Goal: Task Accomplishment & Management: Manage account settings

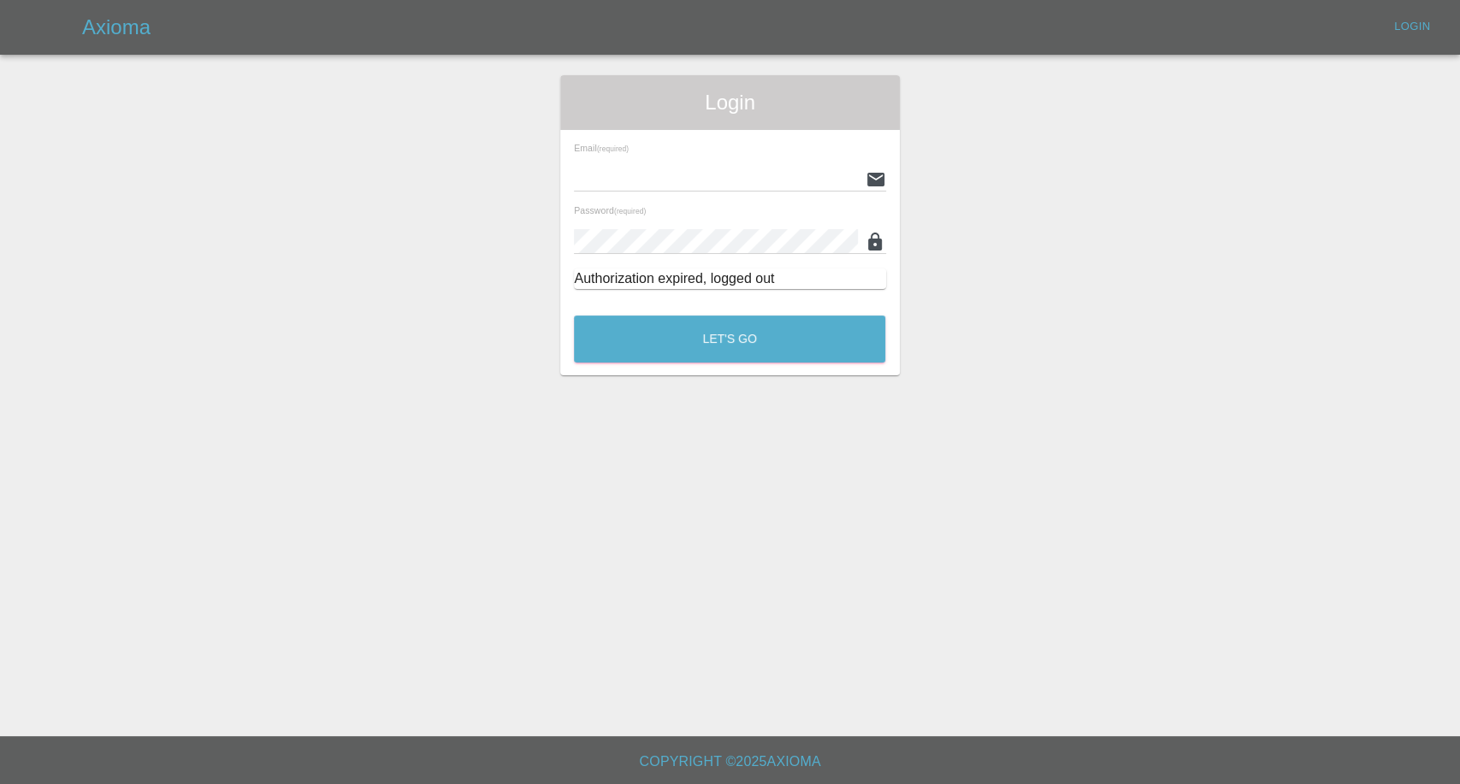
type input "afreen@axioma.co.uk"
click at [681, 364] on div "Let's Go" at bounding box center [729, 335] width 313 height 64
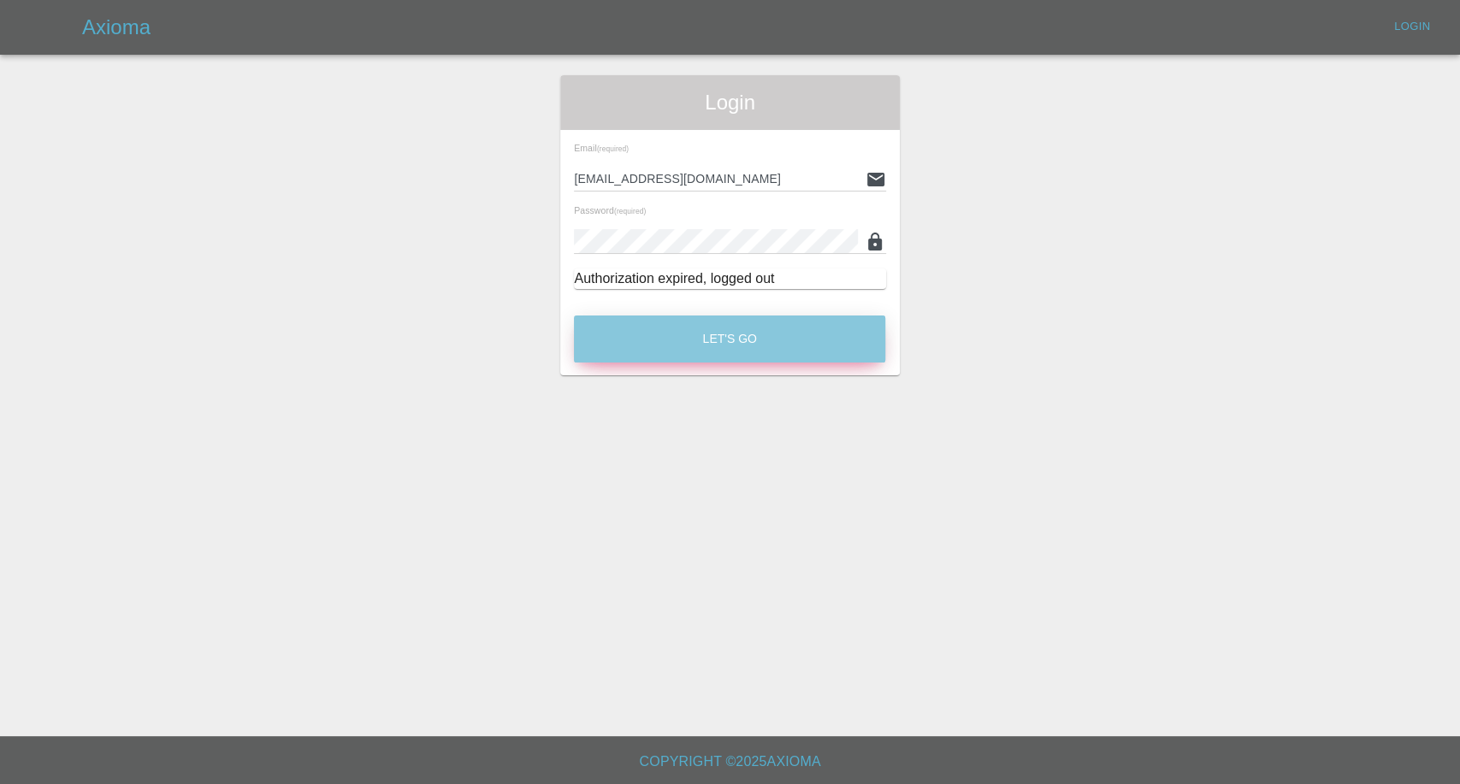
click at [696, 339] on button "Let's Go" at bounding box center [729, 339] width 311 height 47
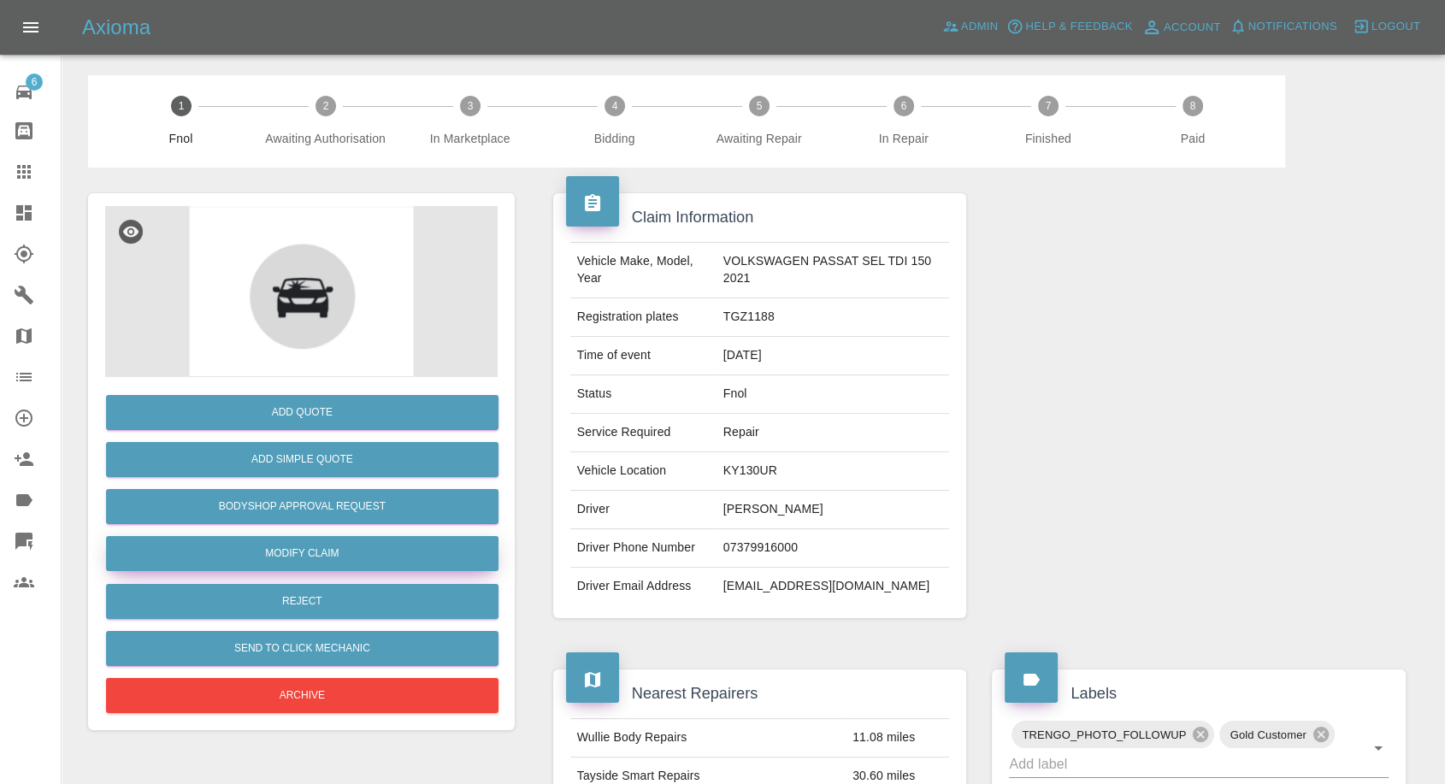
click at [304, 546] on link "Modify Claim" at bounding box center [302, 553] width 392 height 35
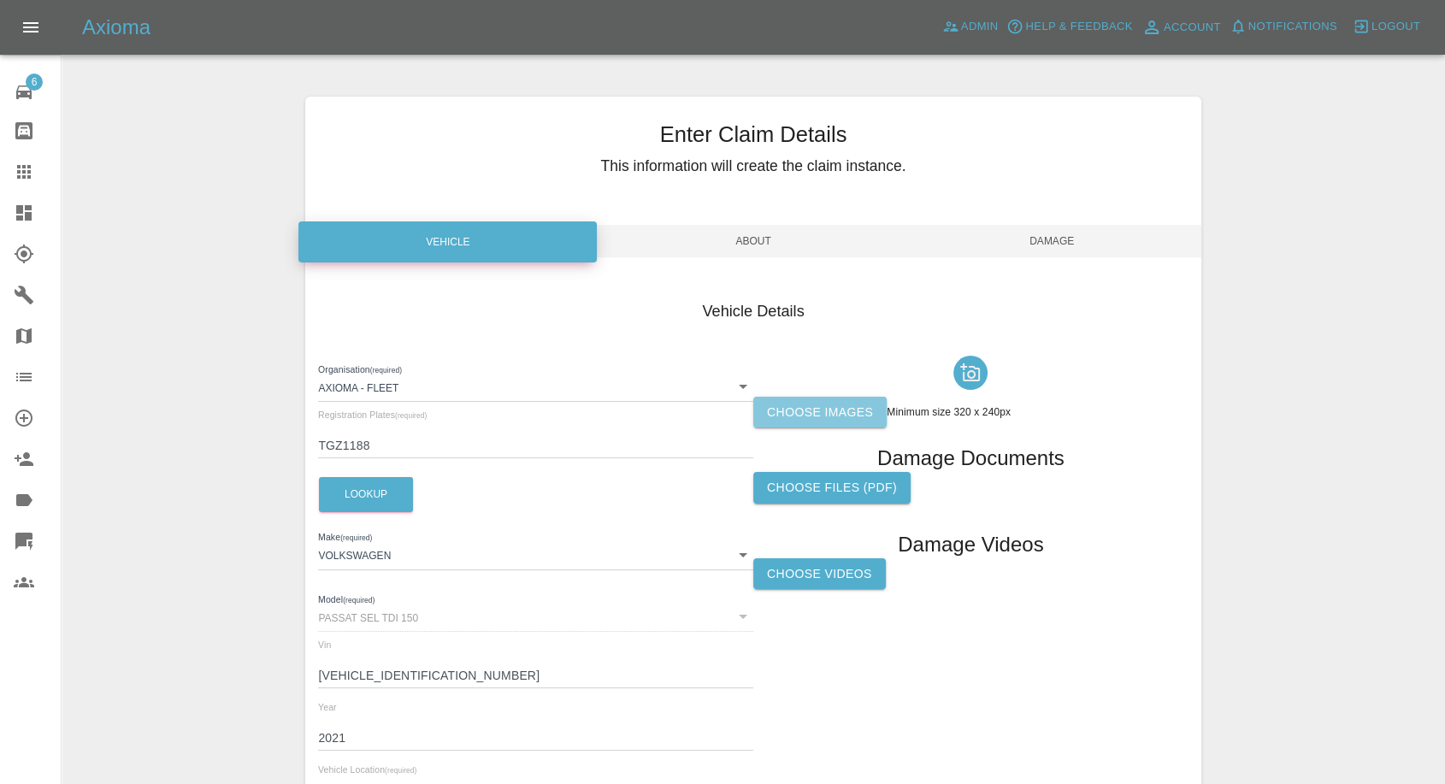
click at [840, 417] on label "Choose images" at bounding box center [819, 413] width 133 height 32
click at [0, 0] on input "Choose images" at bounding box center [0, 0] width 0 height 0
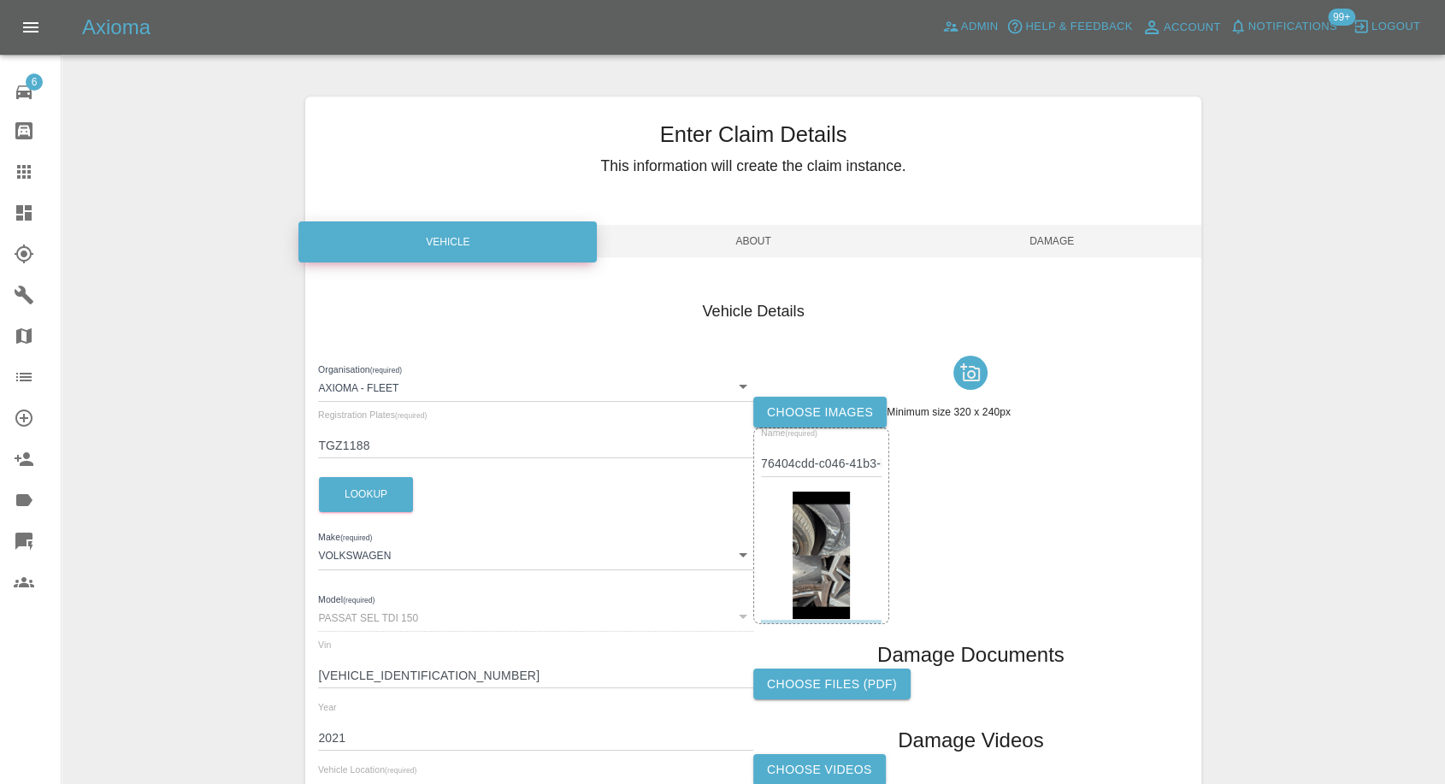
click at [818, 590] on img at bounding box center [821, 556] width 57 height 128
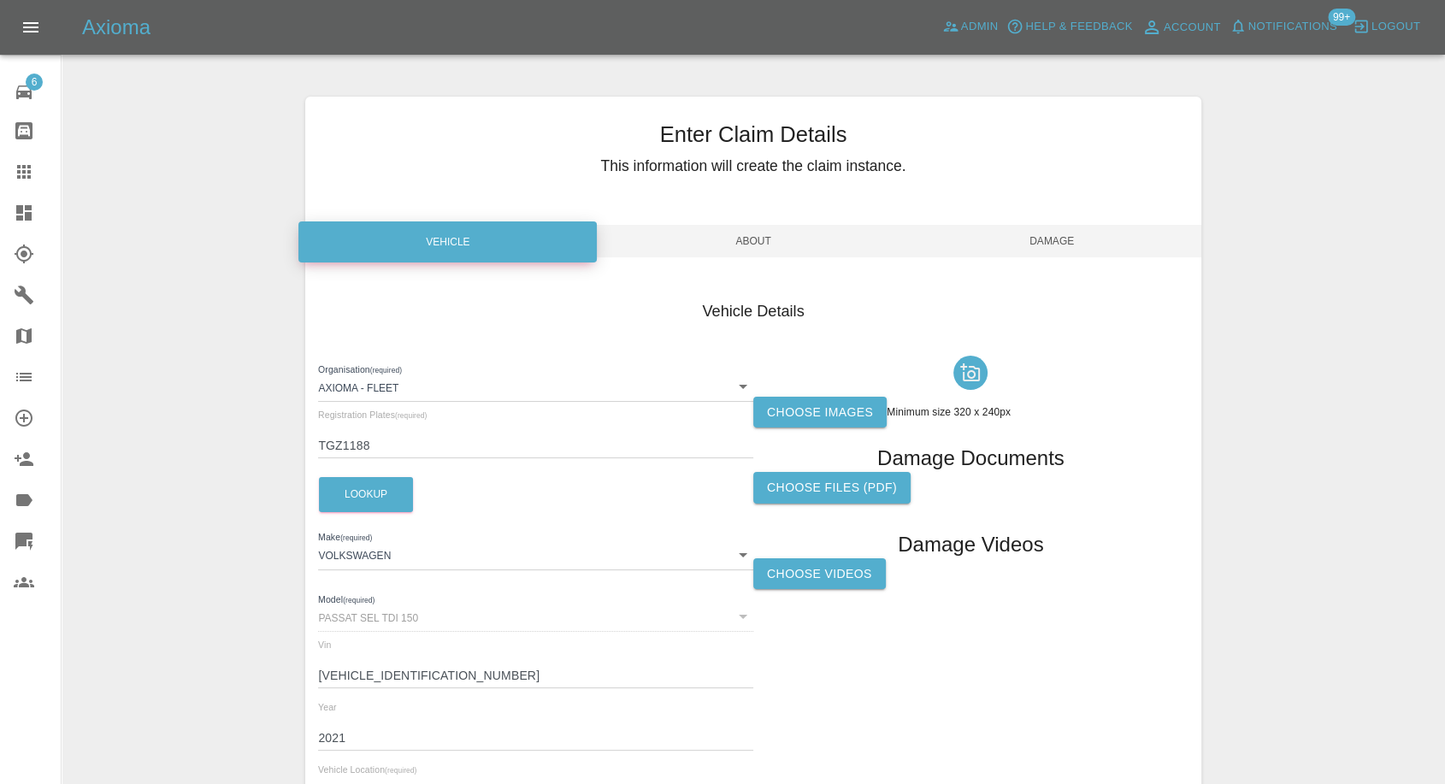
click at [819, 405] on label "Choose images" at bounding box center [819, 413] width 133 height 32
click at [0, 0] on input "Choose images" at bounding box center [0, 0] width 0 height 0
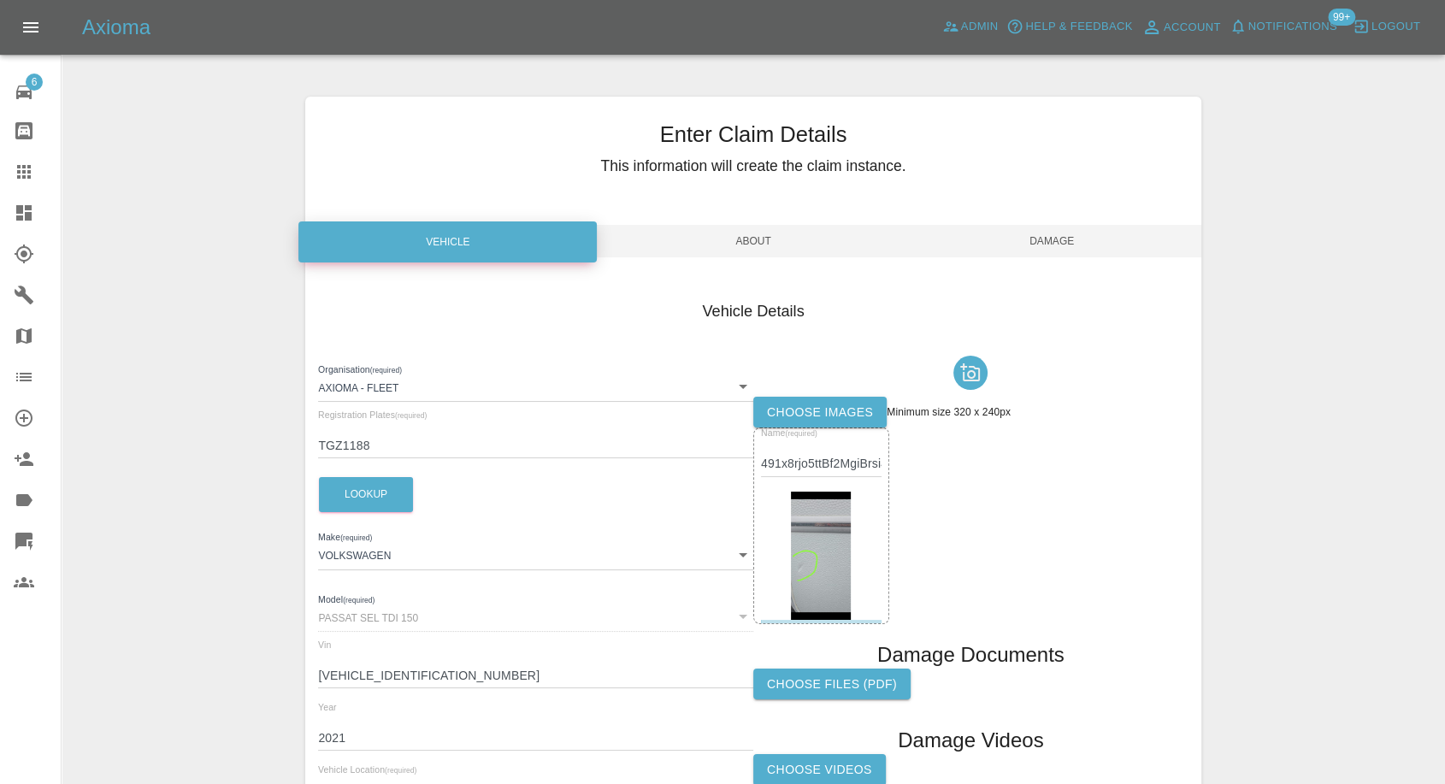
click at [1083, 233] on span "Damage" at bounding box center [1052, 241] width 298 height 32
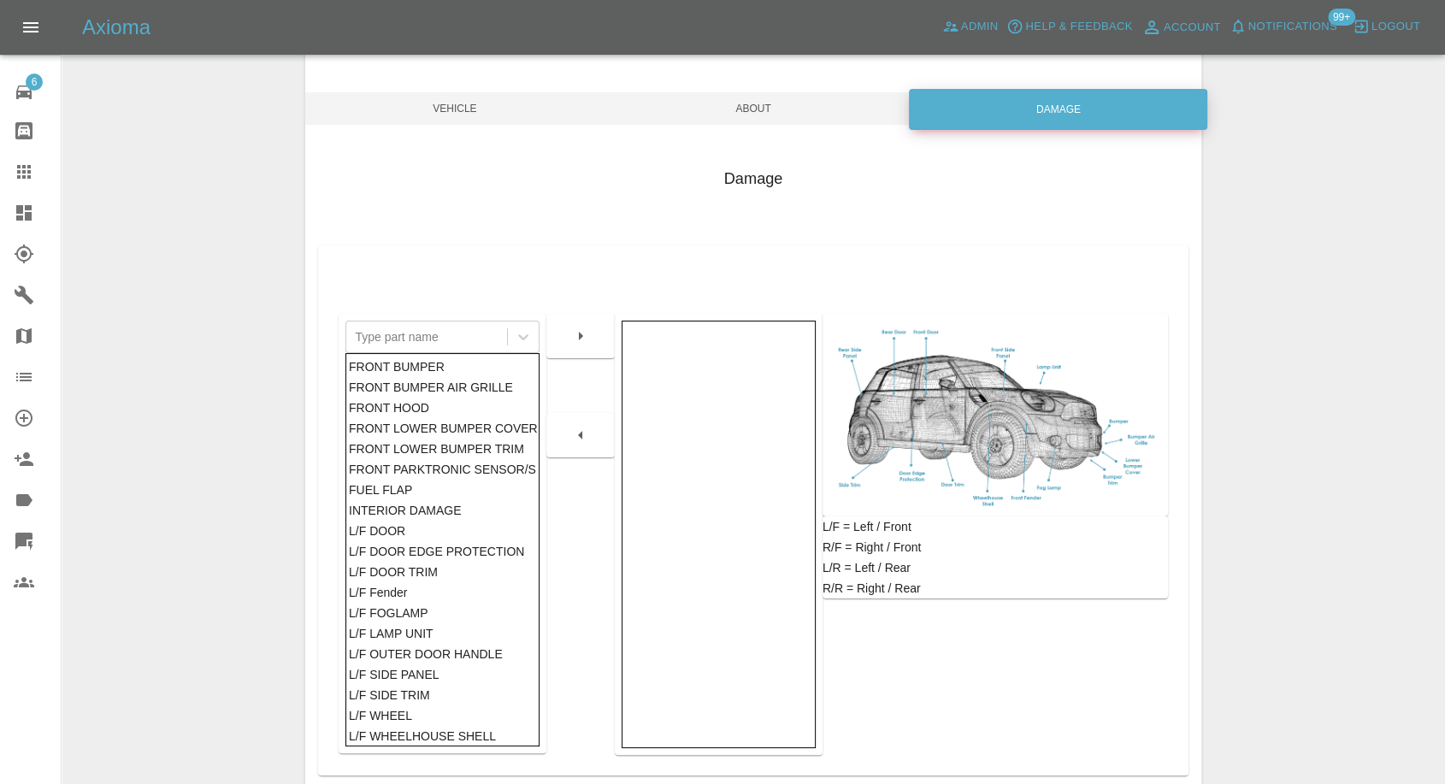
scroll to position [190, 0]
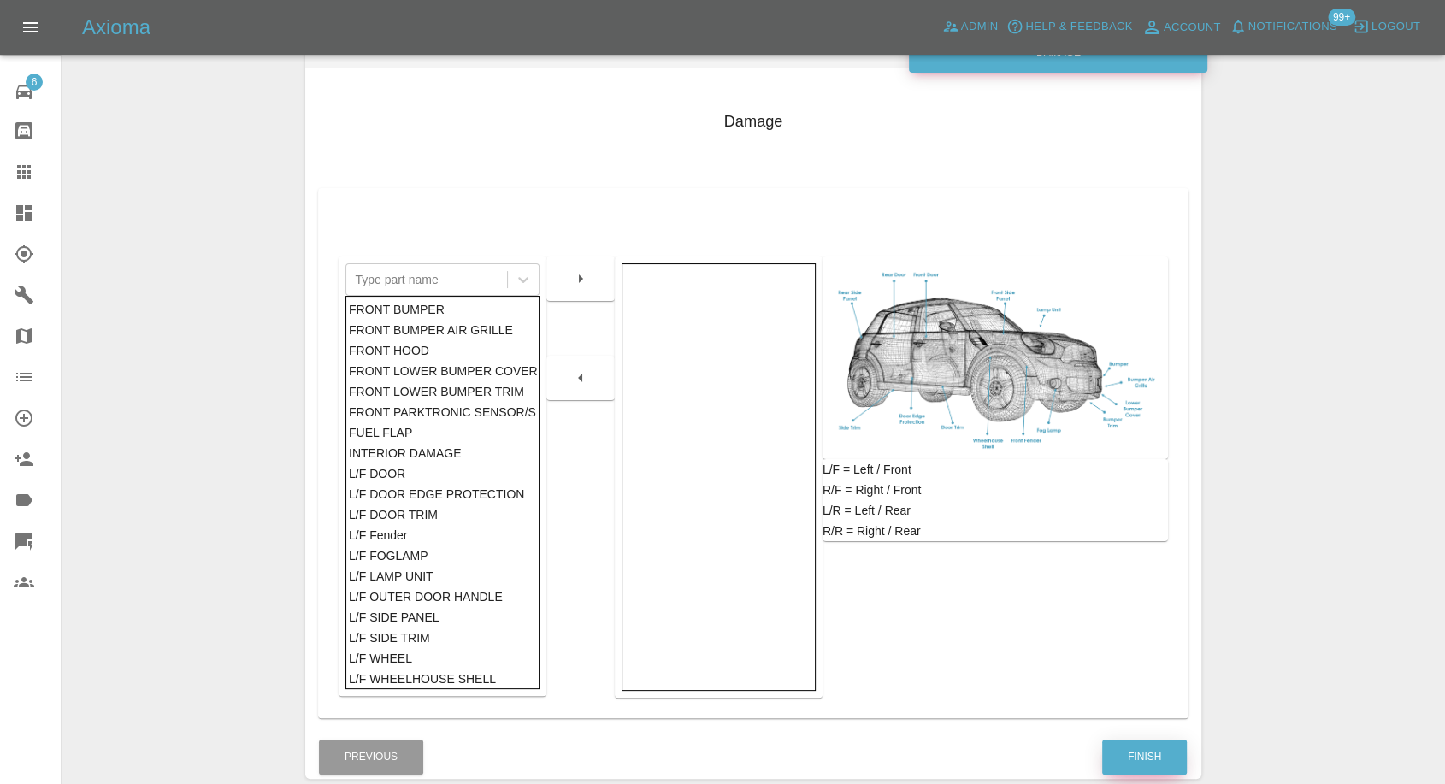
click at [1141, 758] on button "Finish" at bounding box center [1144, 757] width 85 height 35
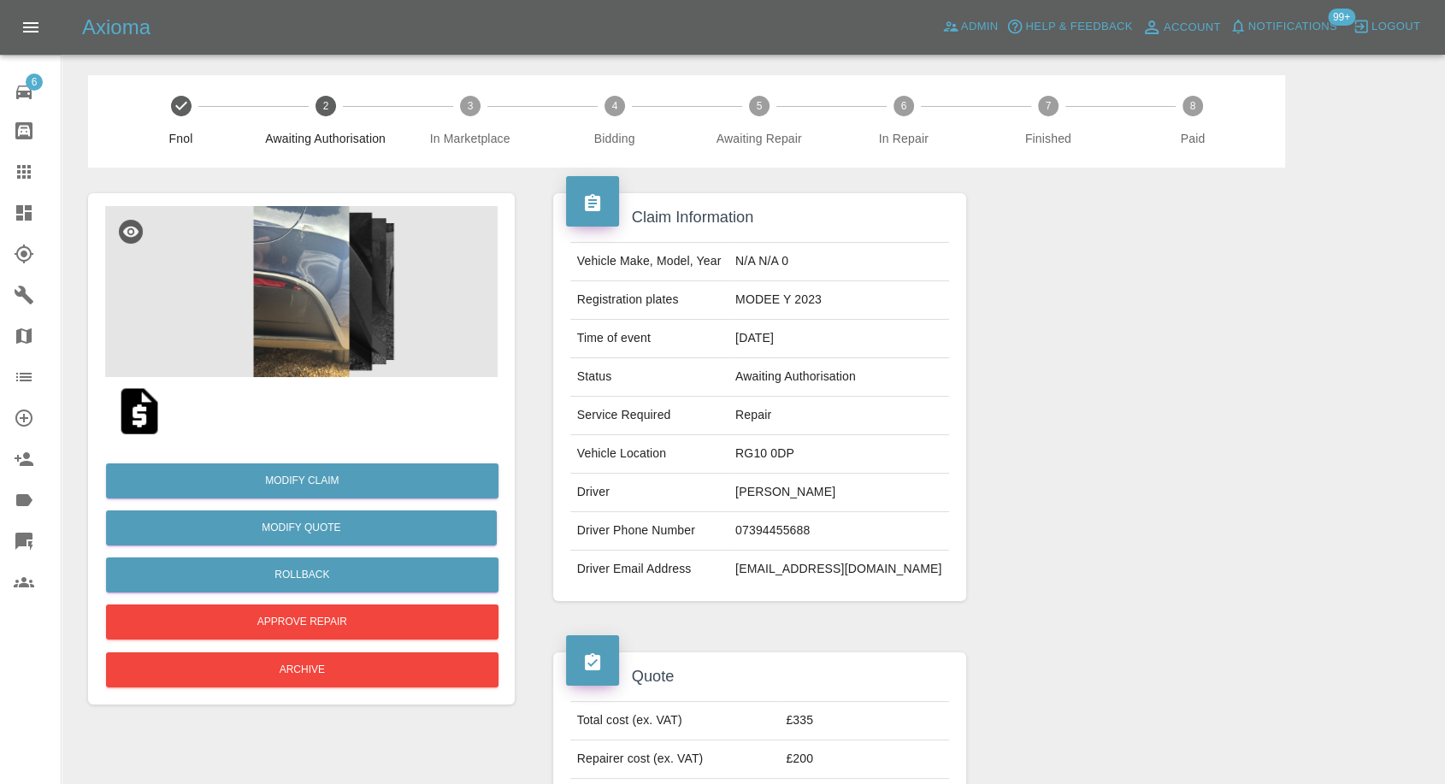
click at [275, 263] on img at bounding box center [301, 291] width 392 height 171
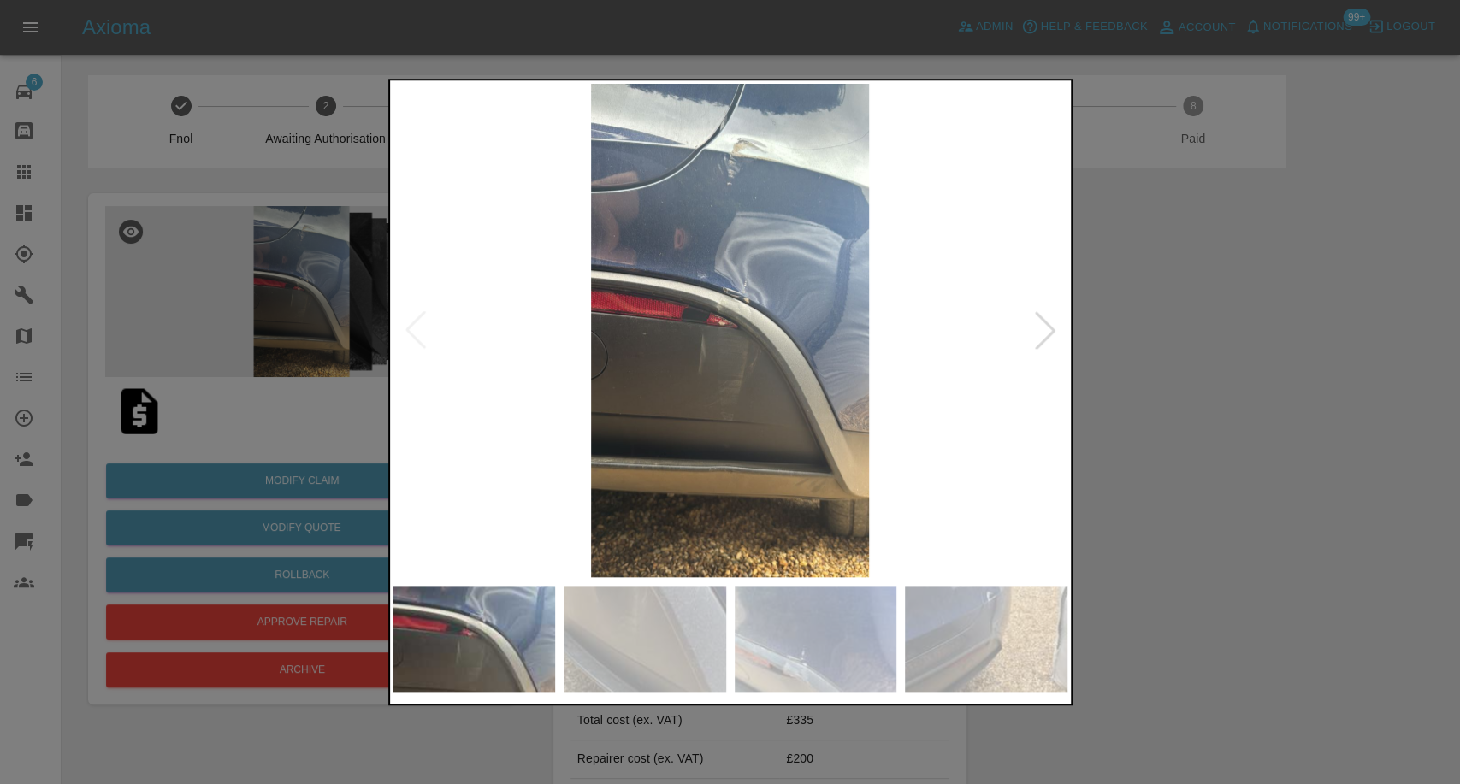
click at [613, 645] on img at bounding box center [644, 639] width 162 height 106
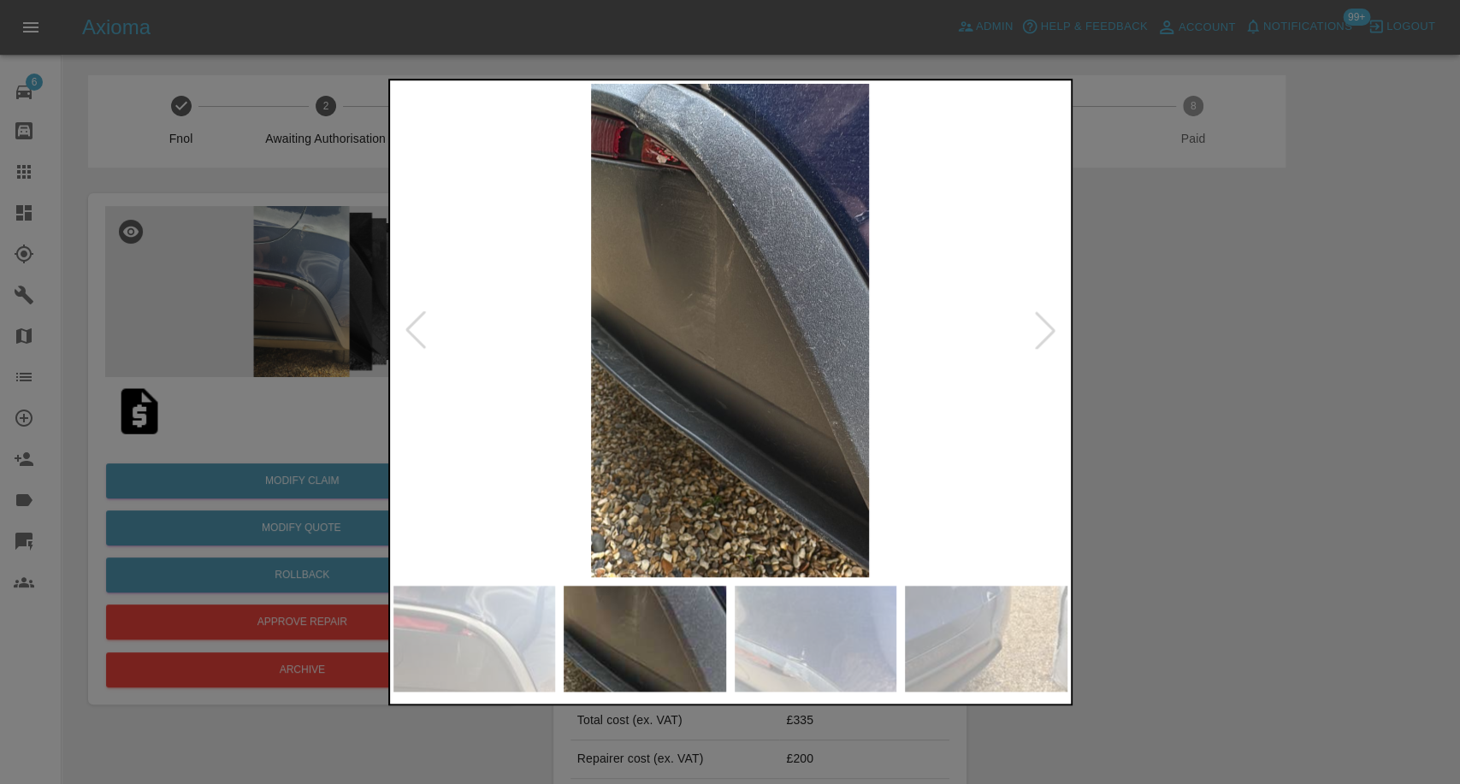
click at [827, 641] on img at bounding box center [815, 639] width 162 height 106
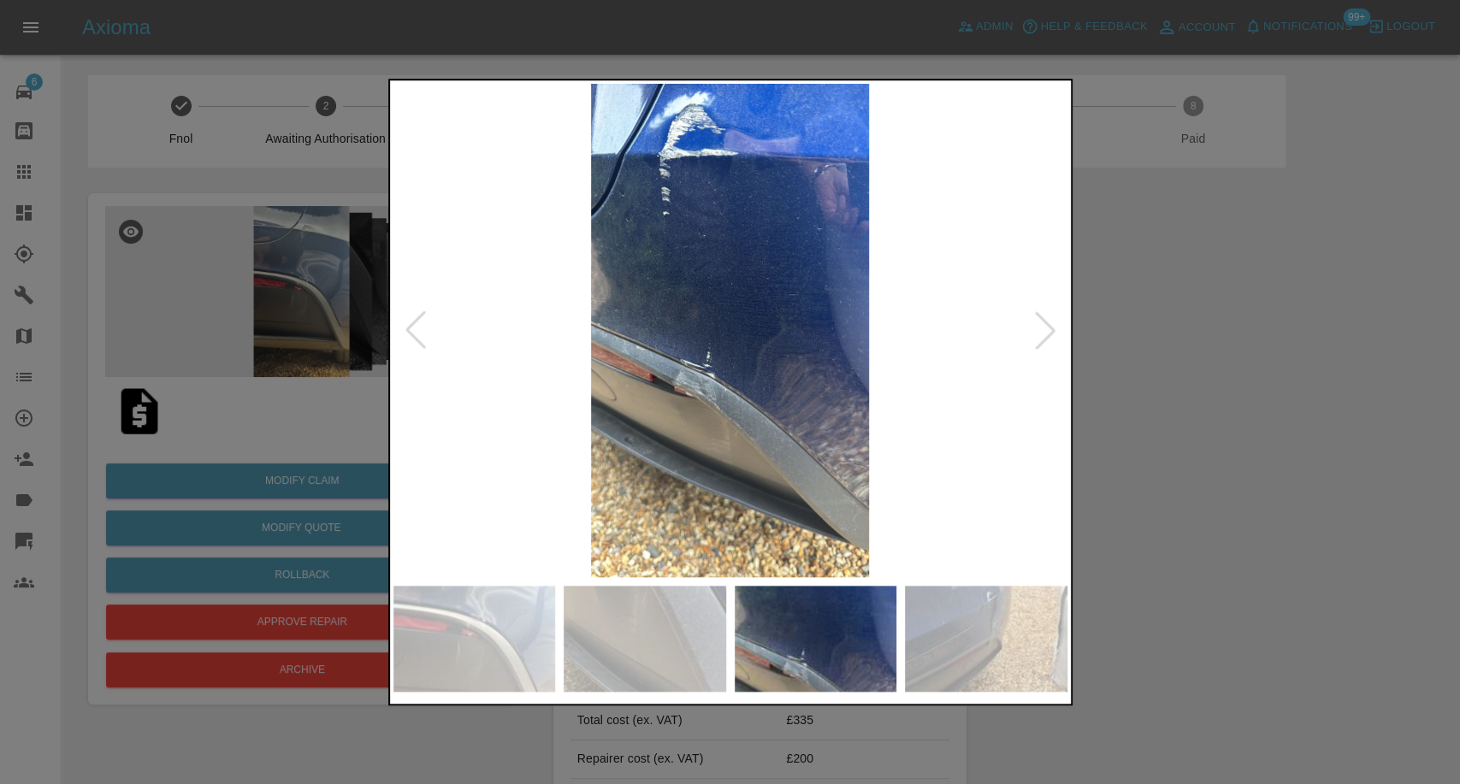
click at [1047, 640] on img at bounding box center [986, 639] width 162 height 106
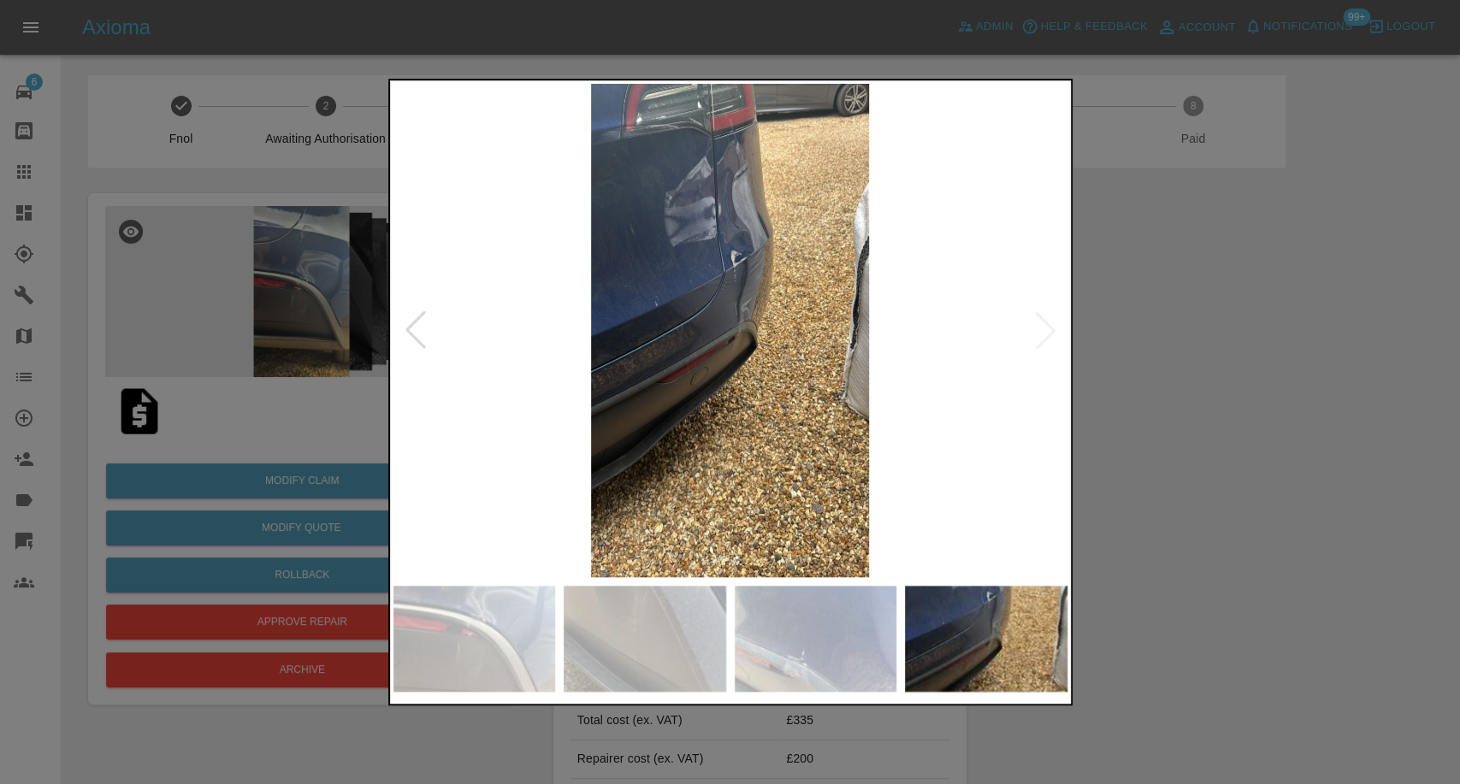
click at [1034, 328] on img at bounding box center [730, 330] width 674 height 493
click at [1253, 416] on div at bounding box center [730, 392] width 1460 height 784
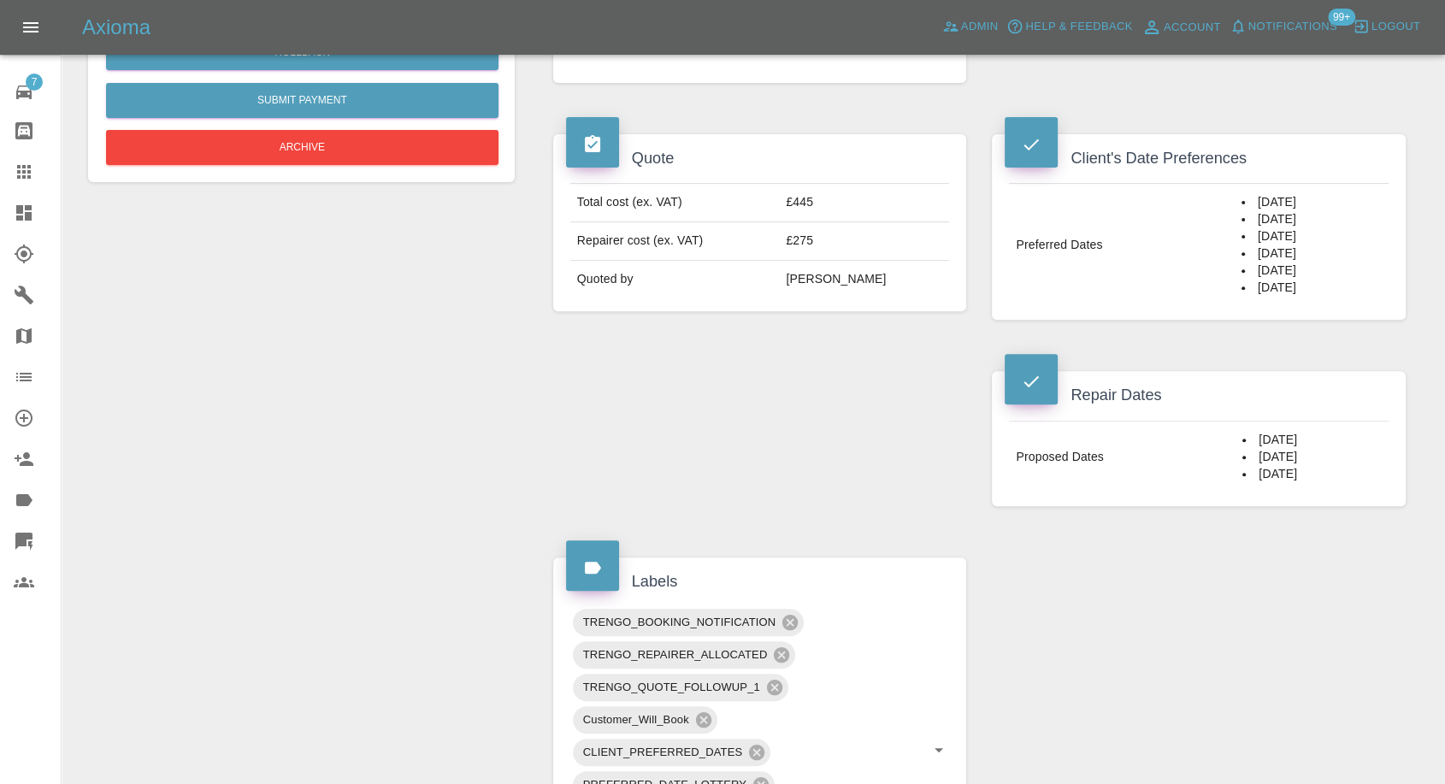
scroll to position [285, 0]
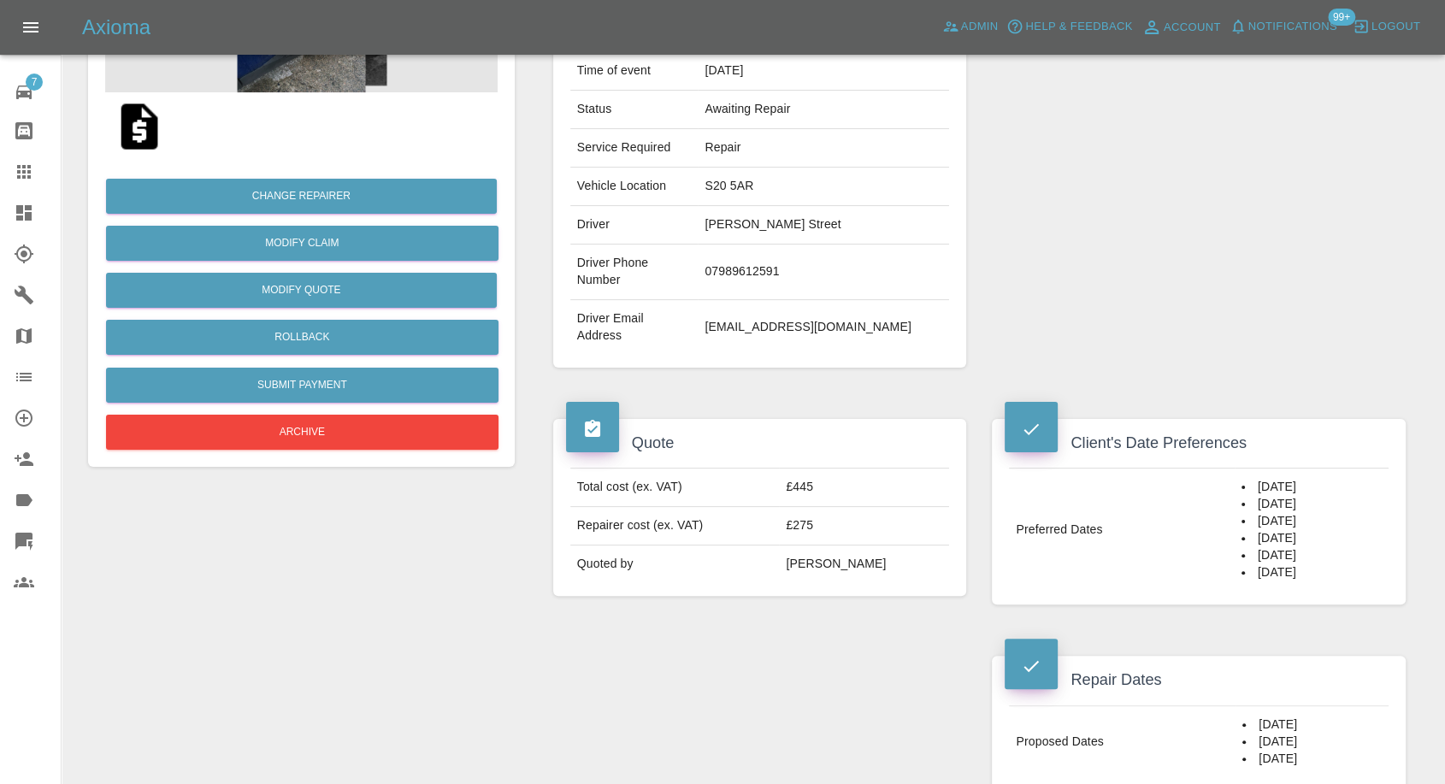
click at [718, 190] on td "S20 5AR" at bounding box center [823, 187] width 251 height 38
copy td "S20 5AR"
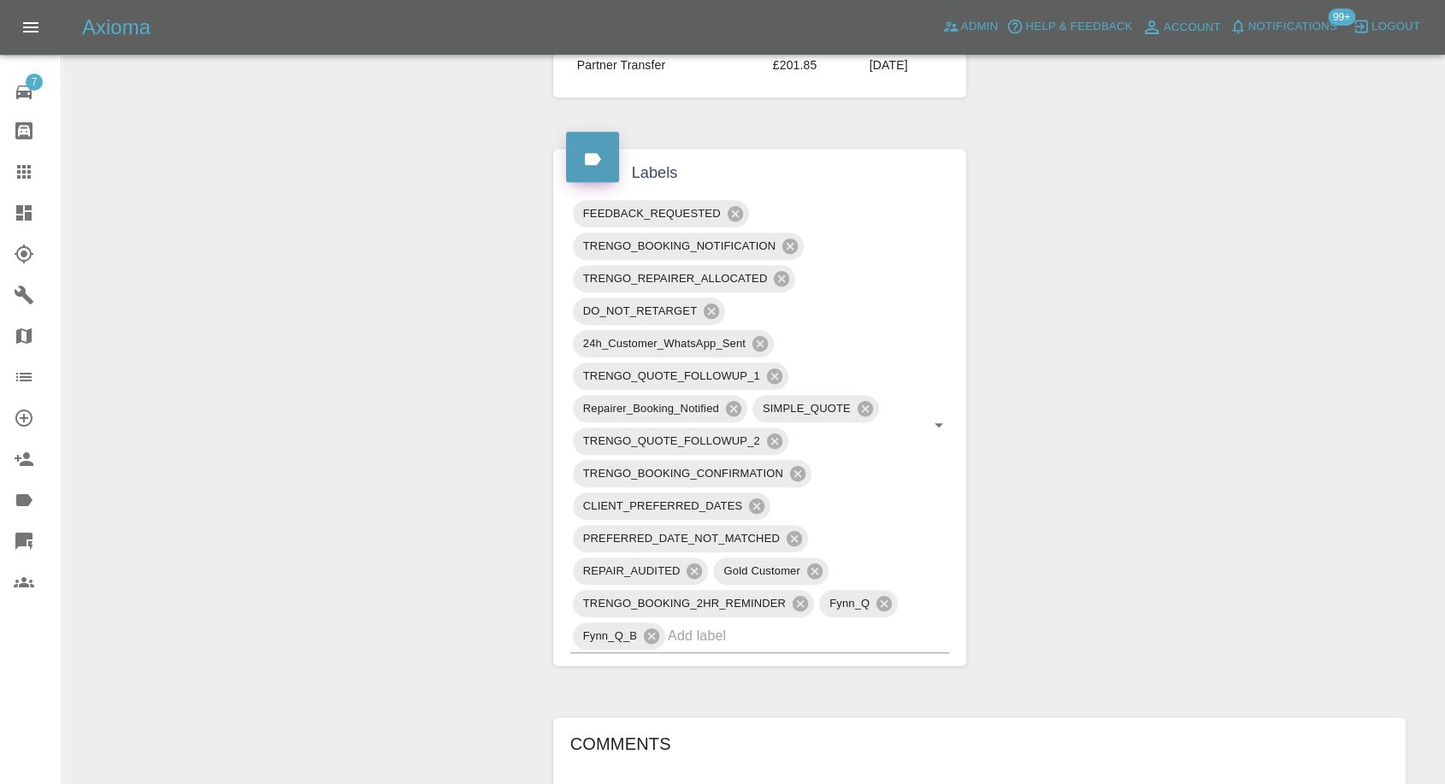
scroll to position [1140, 0]
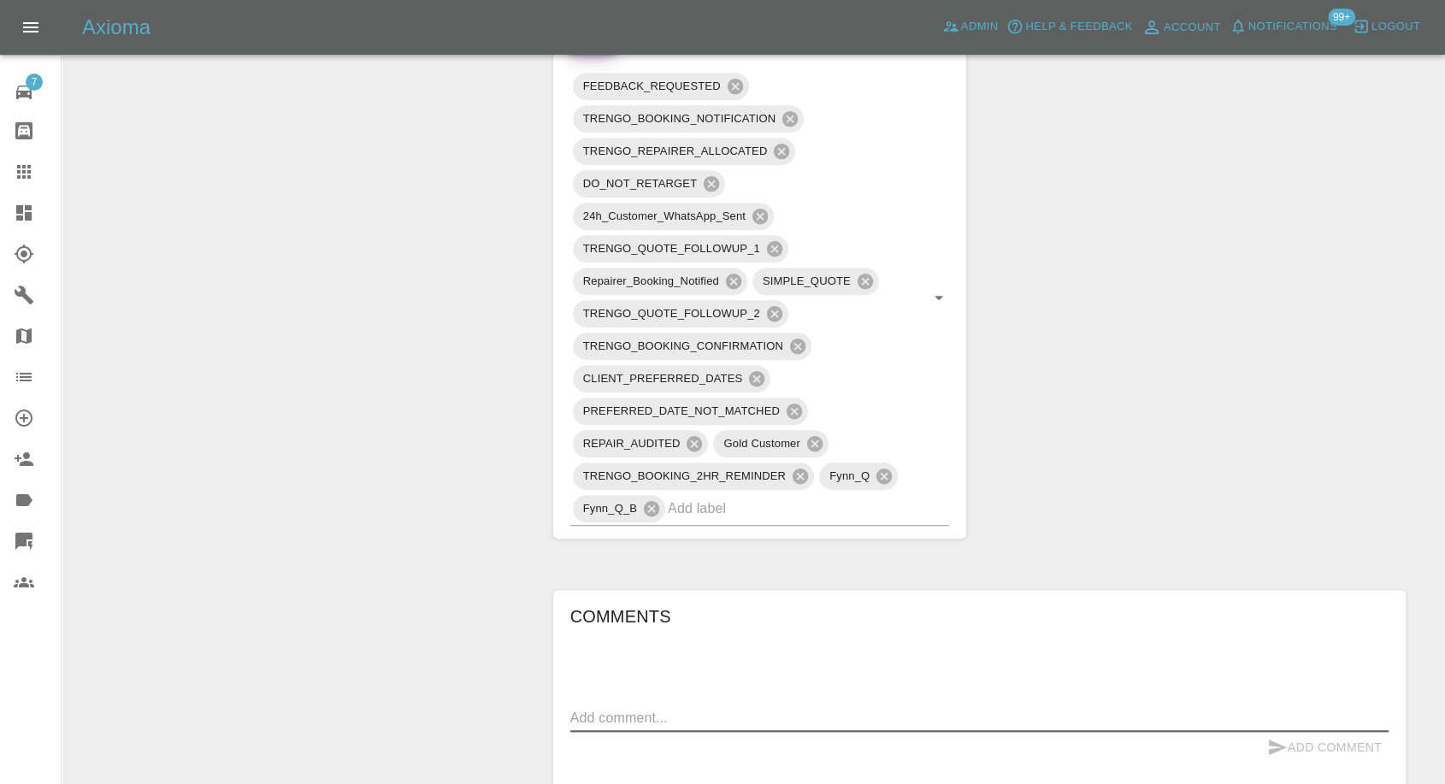
click at [744, 708] on textarea at bounding box center [979, 718] width 818 height 20
paste textarea "The repair was done and all looked good. I was advised not to wash the car for …"
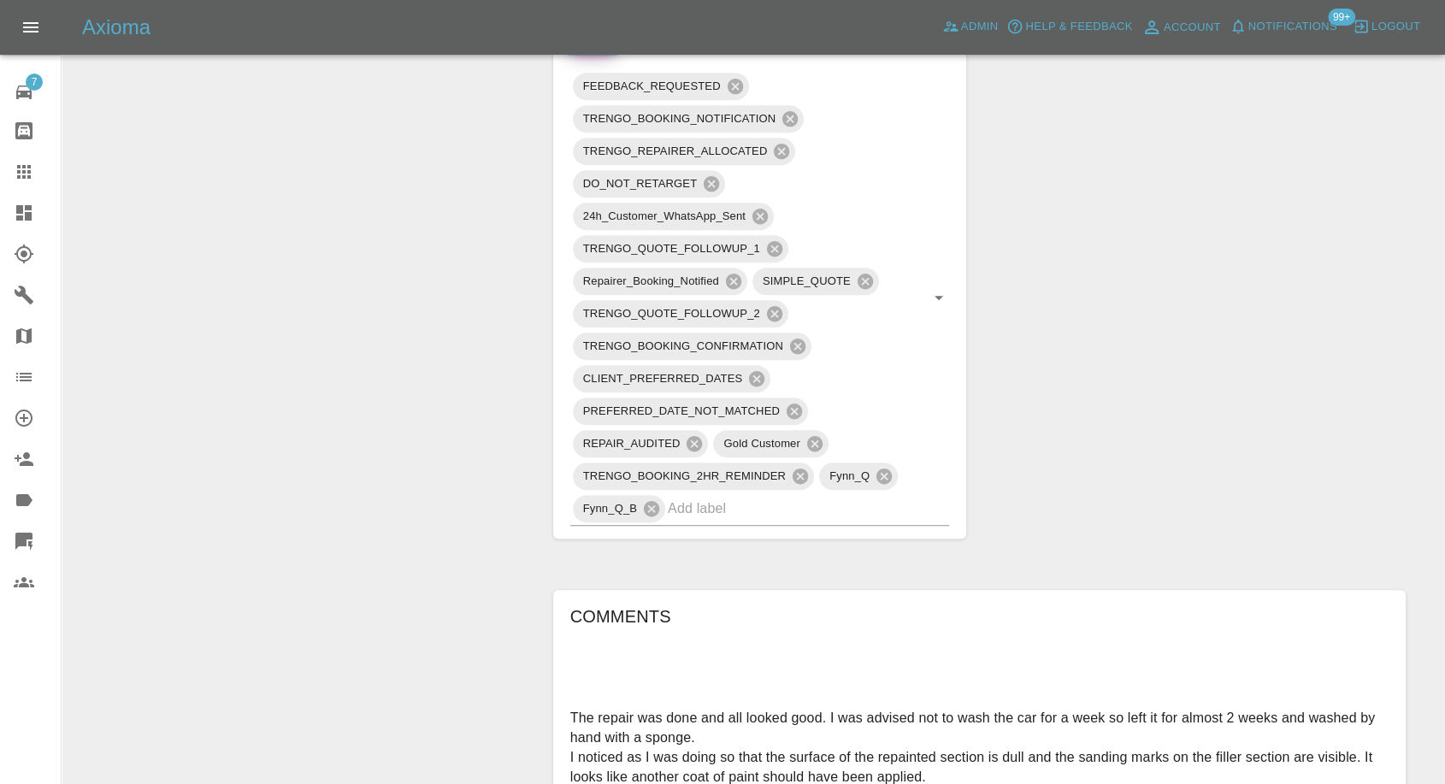
scroll to position [1330, 0]
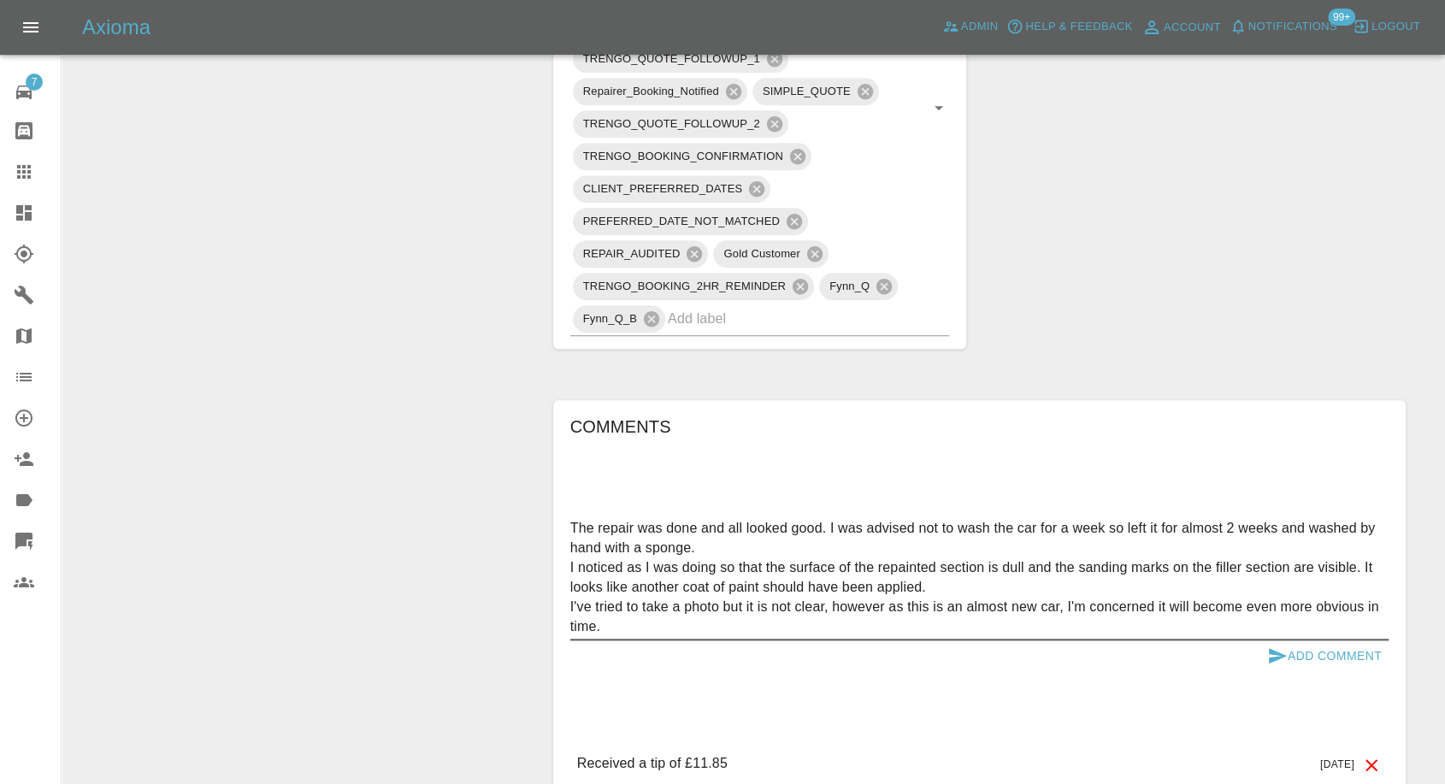
type textarea "The repair was done and all looked good. I was advised not to wash the car for …"
click at [1277, 646] on icon "submit" at bounding box center [1277, 656] width 21 height 21
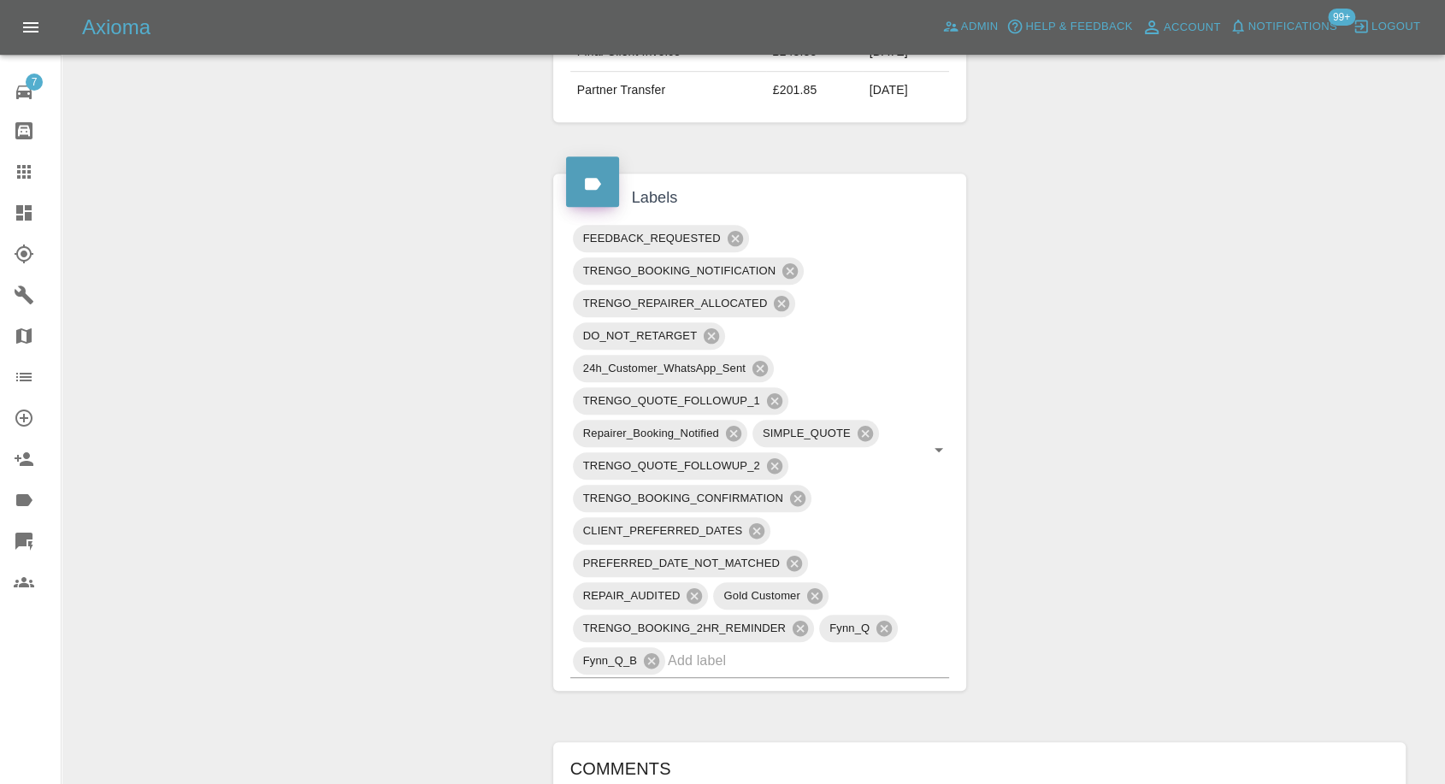
scroll to position [950, 0]
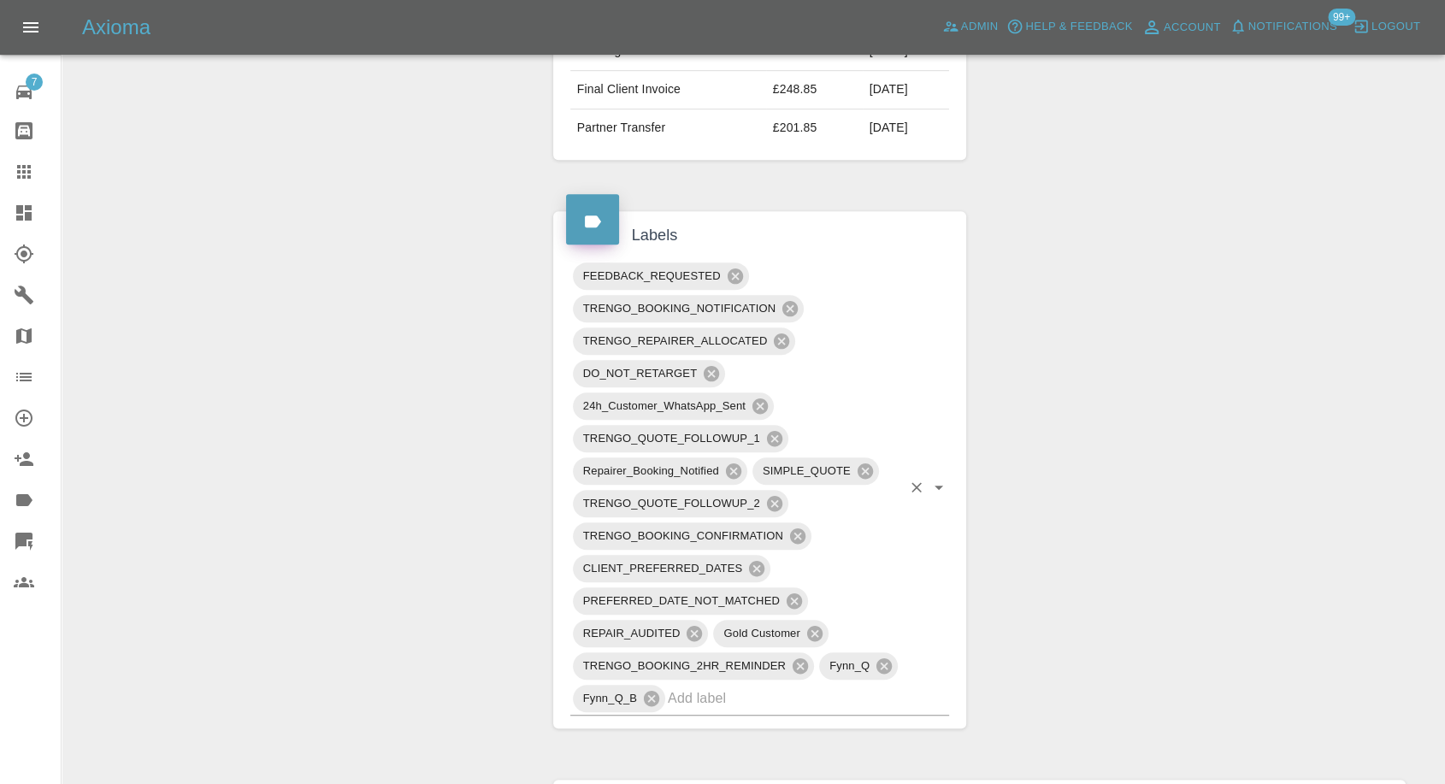
click at [710, 685] on input "text" at bounding box center [784, 698] width 233 height 27
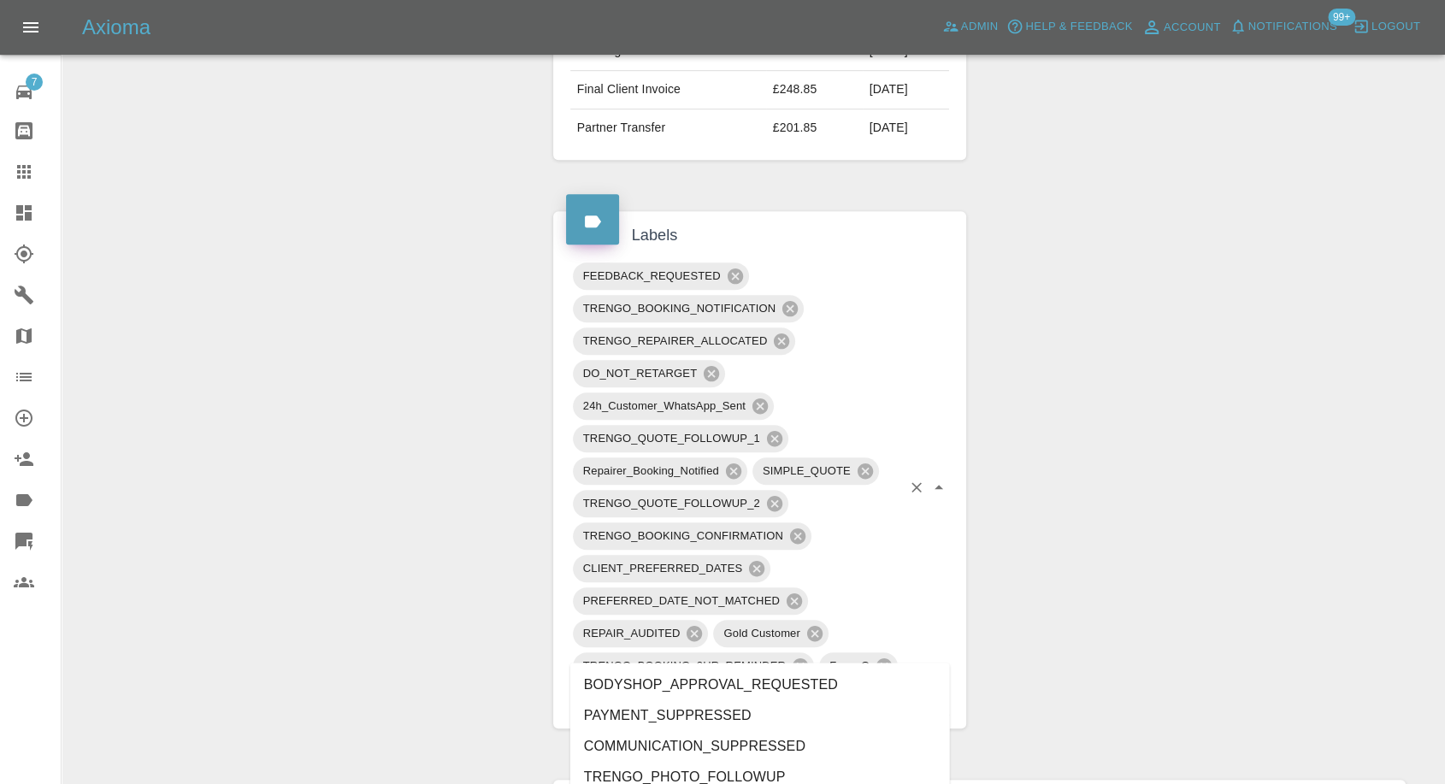
type input "rec"
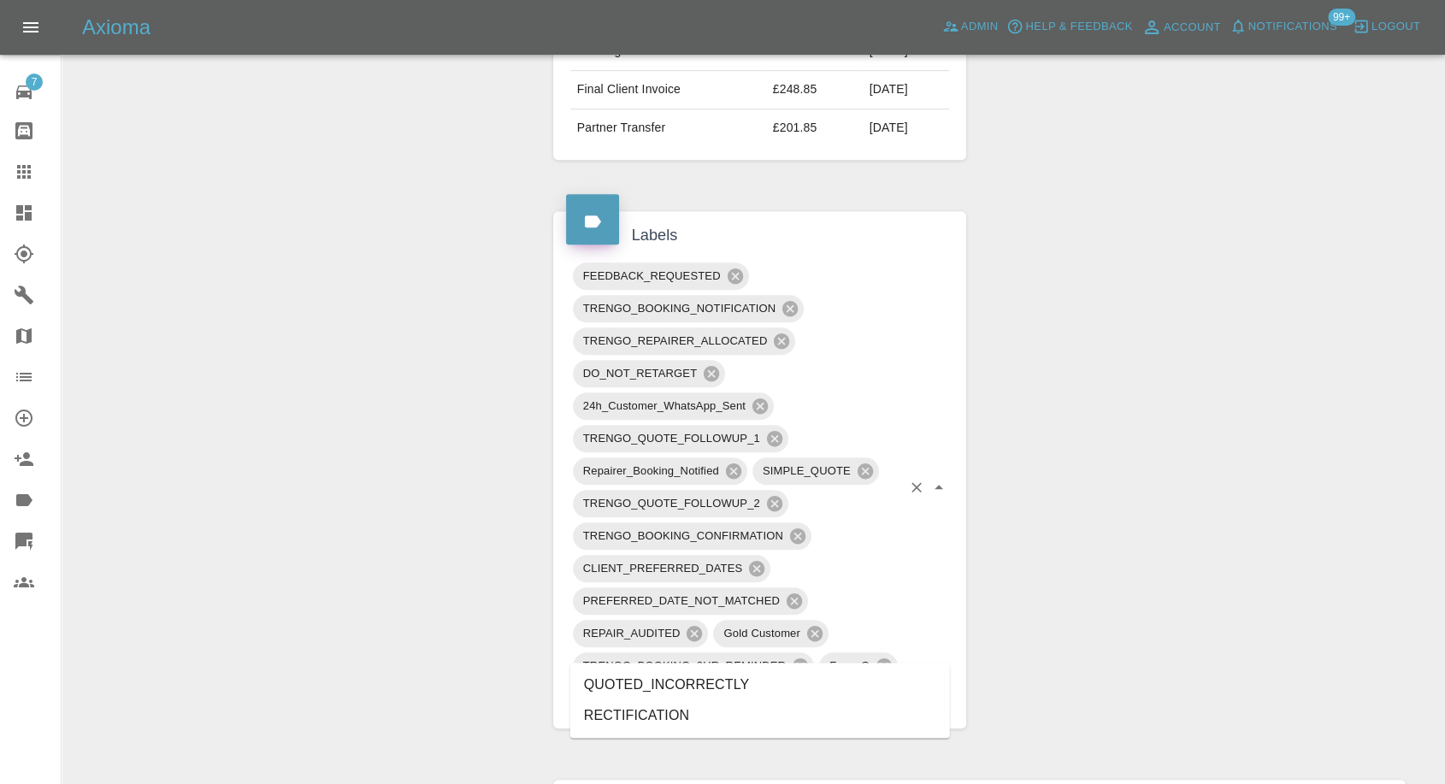
click at [664, 704] on li "RECTIFICATION" at bounding box center [760, 715] width 380 height 31
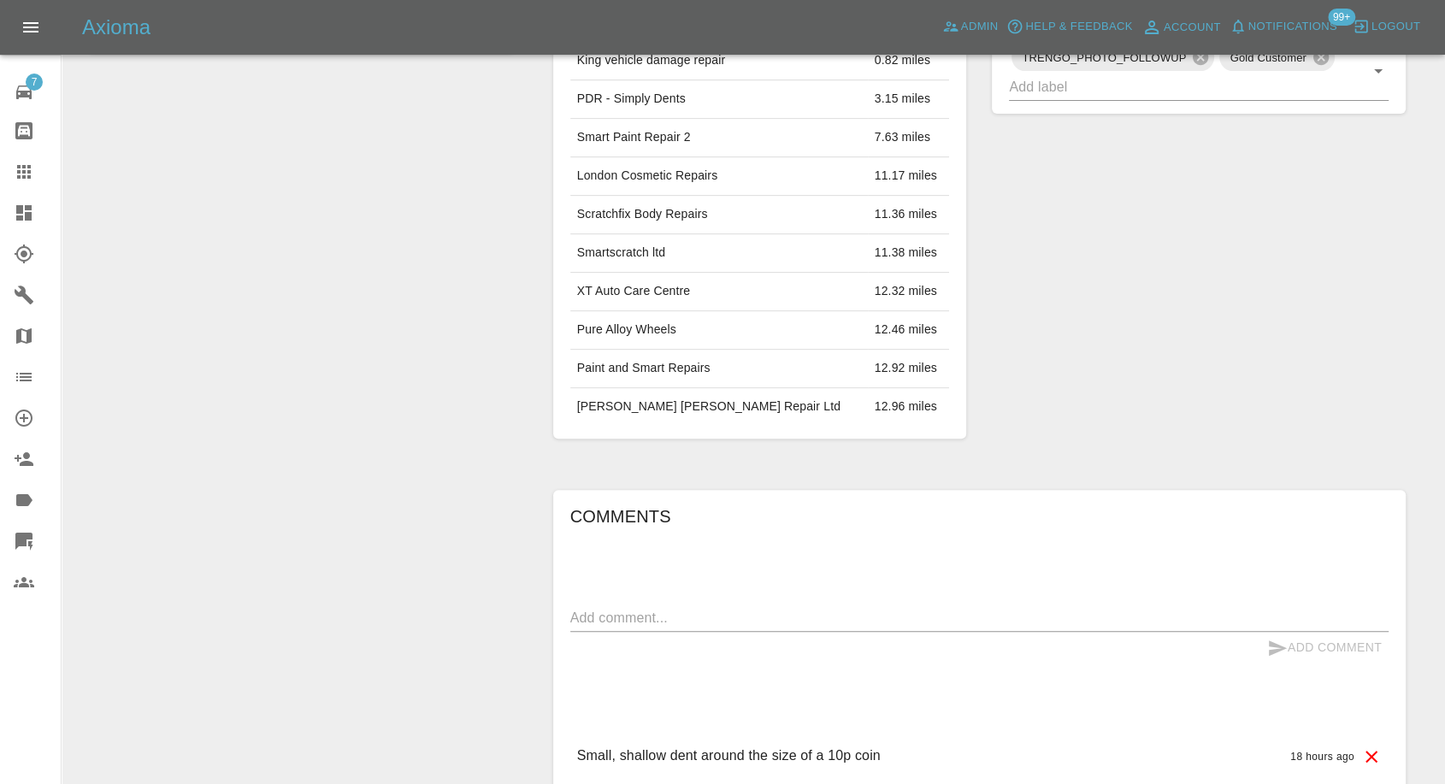
scroll to position [823, 0]
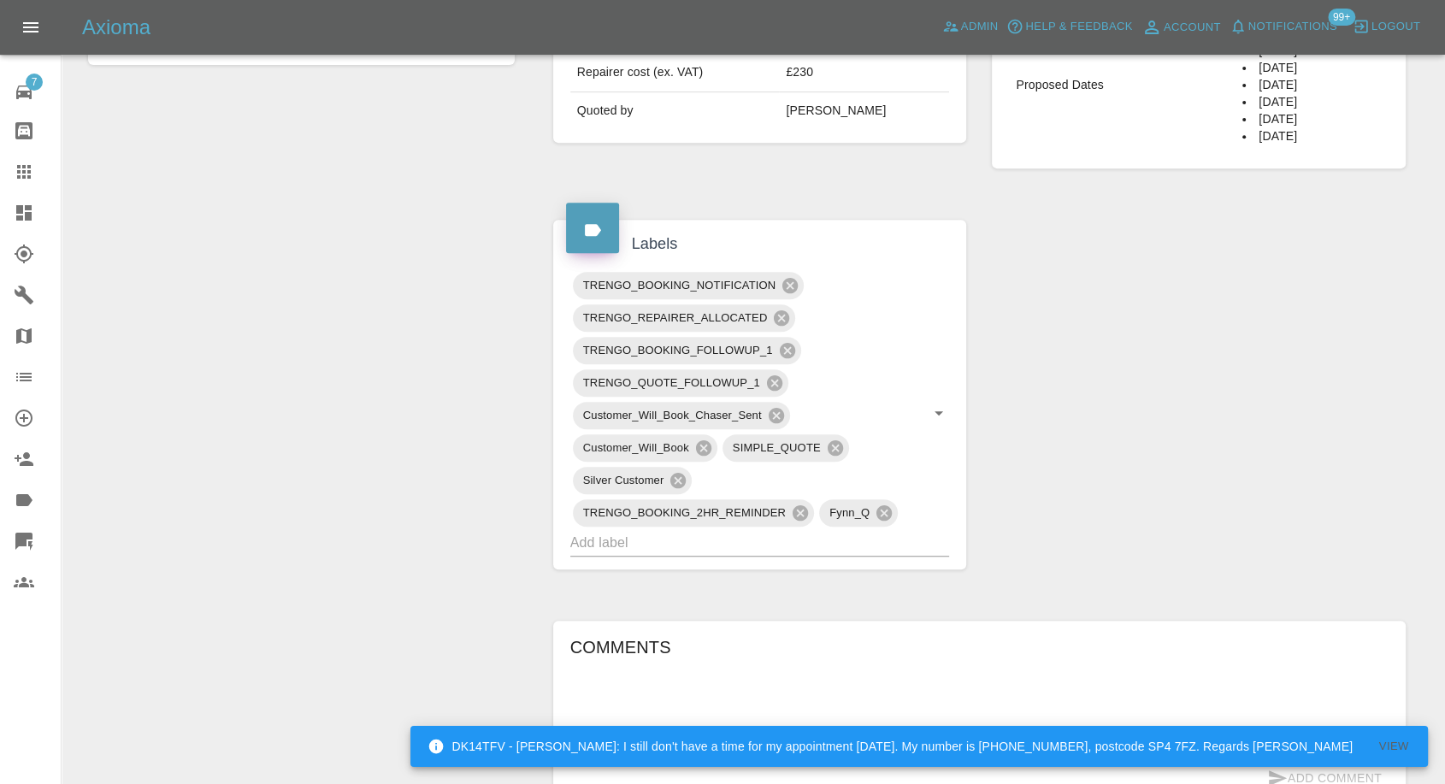
scroll to position [950, 0]
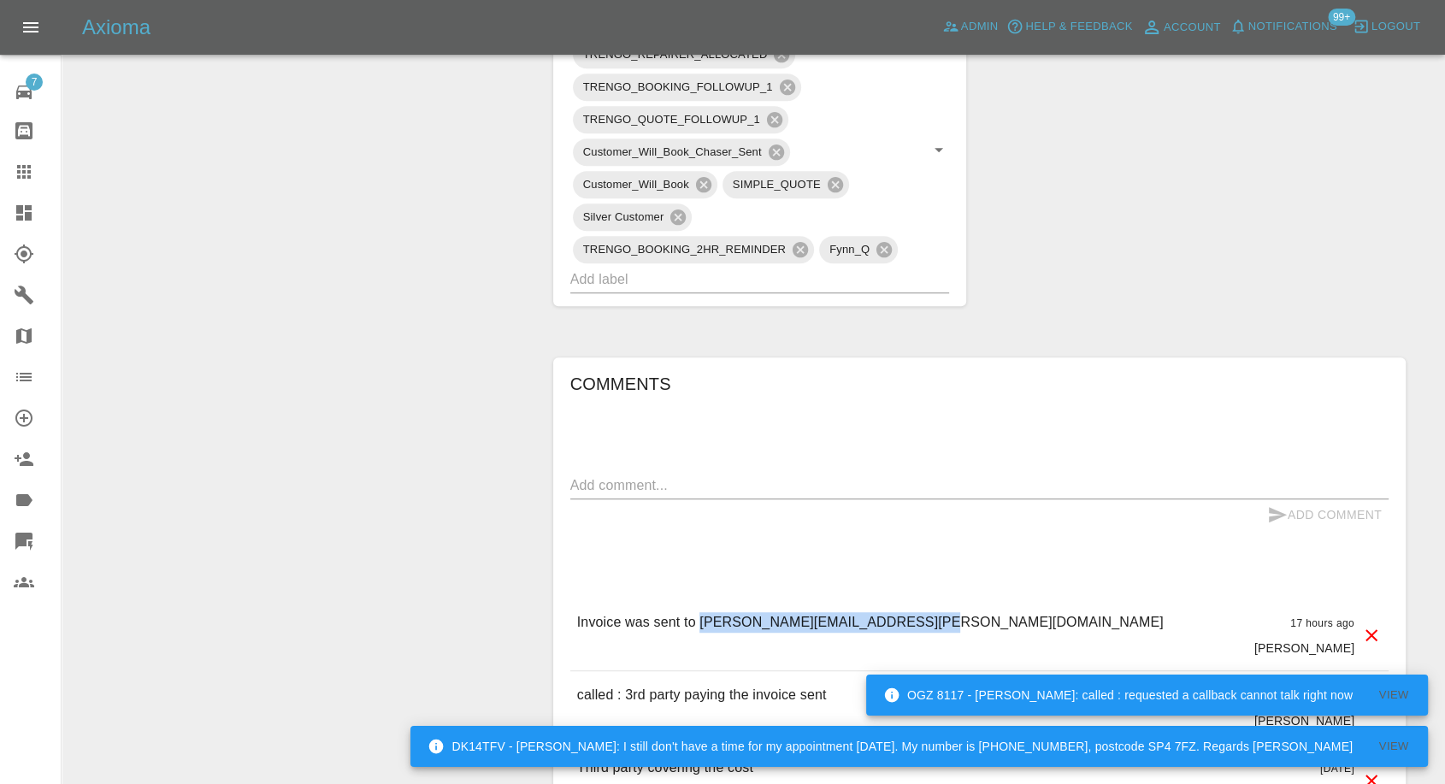
drag, startPoint x: 920, startPoint y: 625, endPoint x: 699, endPoint y: 623, distance: 220.6
click at [699, 623] on div "Invoice was sent to craig.cameron@lignlogistics.com 17 hours ago Castro" at bounding box center [979, 635] width 818 height 72
copy p "craig.cameron@lignlogistics.com"
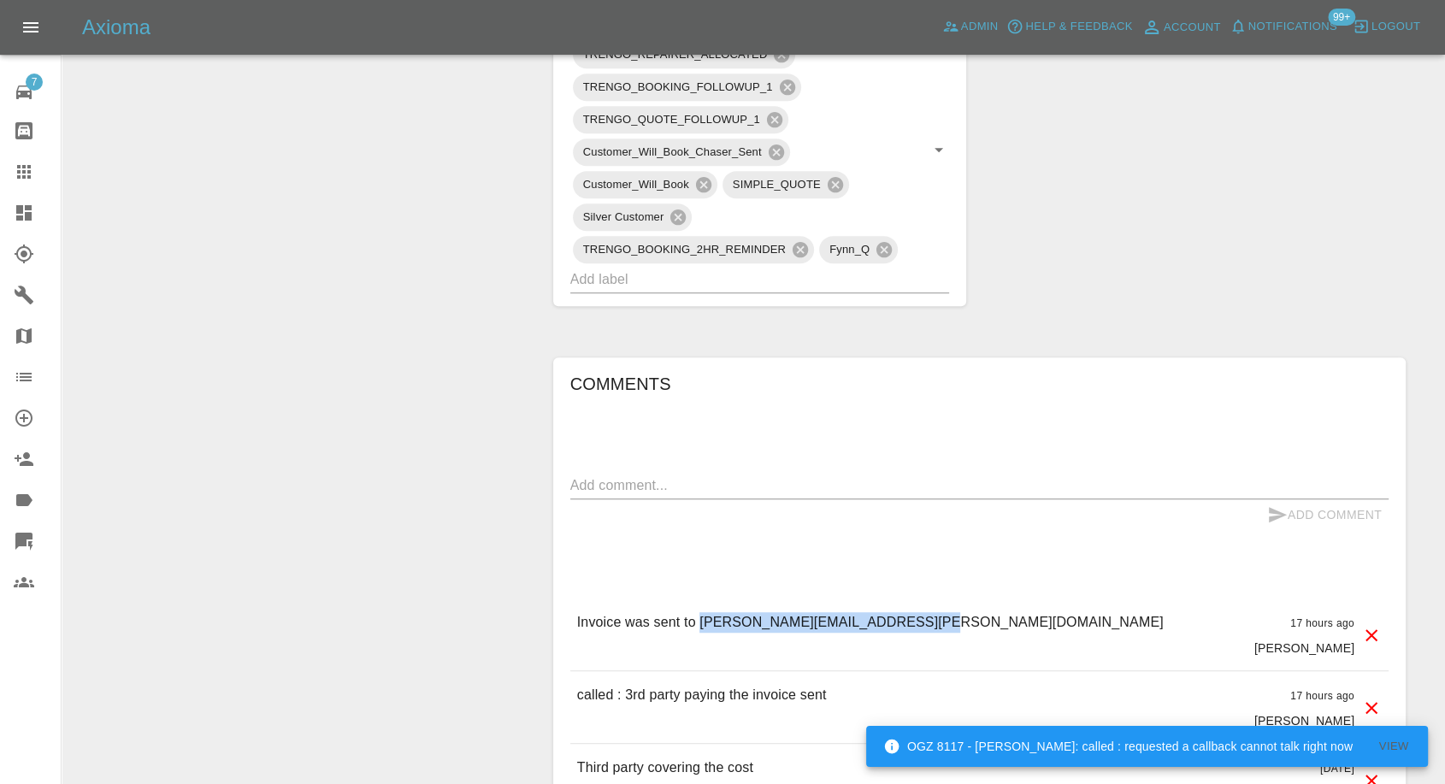
copy p "craig.cameron@lignlogistics.com"
click at [21, 171] on icon at bounding box center [24, 172] width 21 height 21
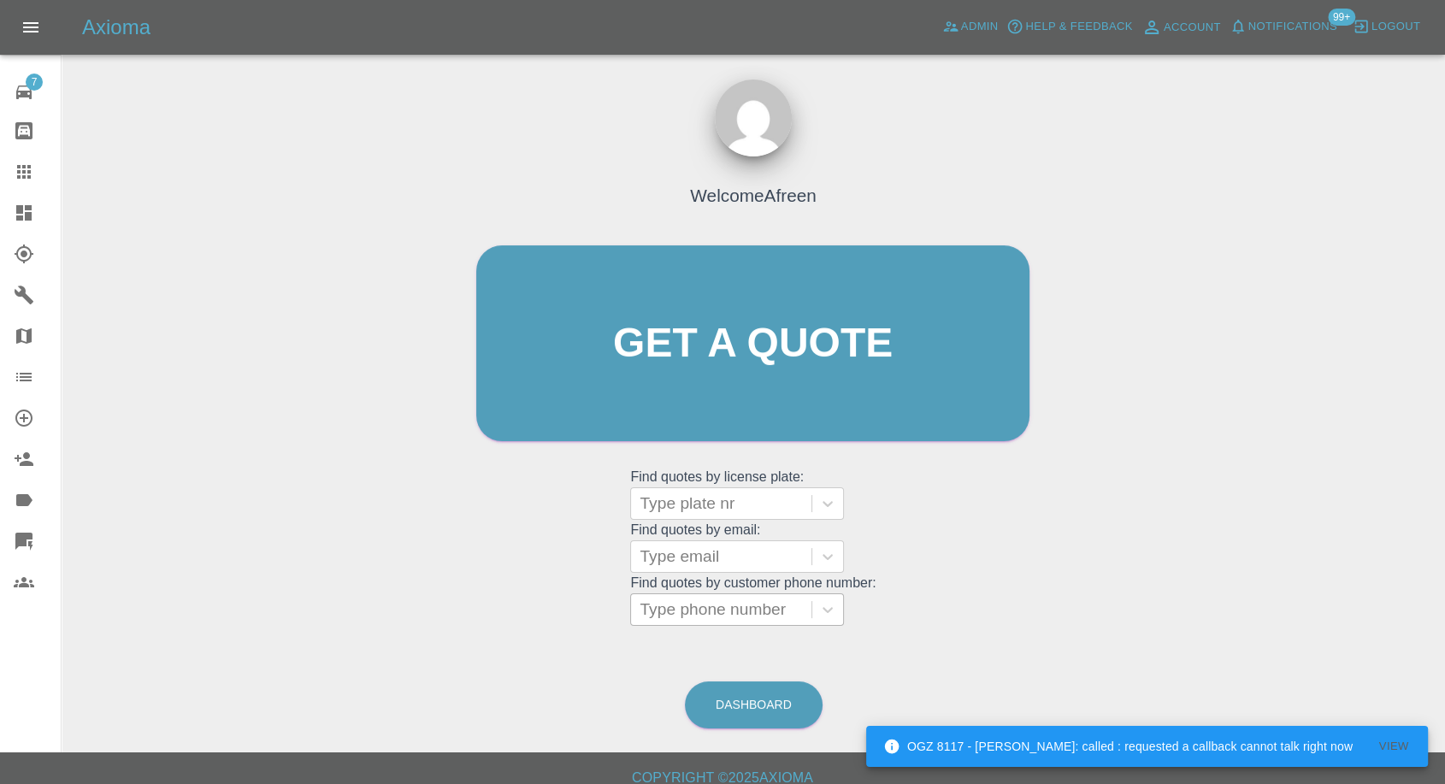
click at [685, 617] on div at bounding box center [721, 610] width 163 height 24
paste input "+447795054142"
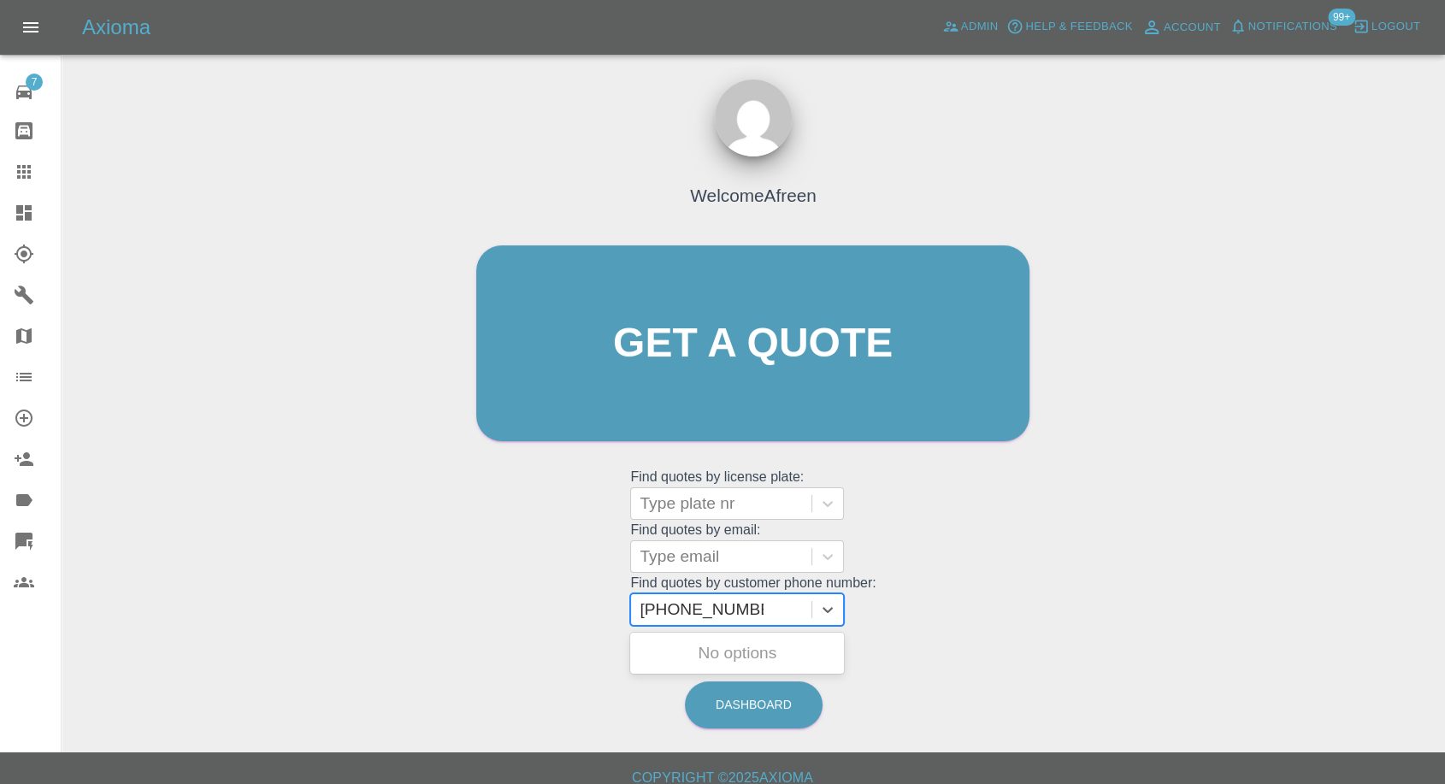
drag, startPoint x: 674, startPoint y: 611, endPoint x: 538, endPoint y: 611, distance: 136.0
click at [548, 611] on div "Welcome Afreen Get a quote Get a quote Find quotes by license plate: Type plate…" at bounding box center [752, 376] width 589 height 516
type input "07795054142"
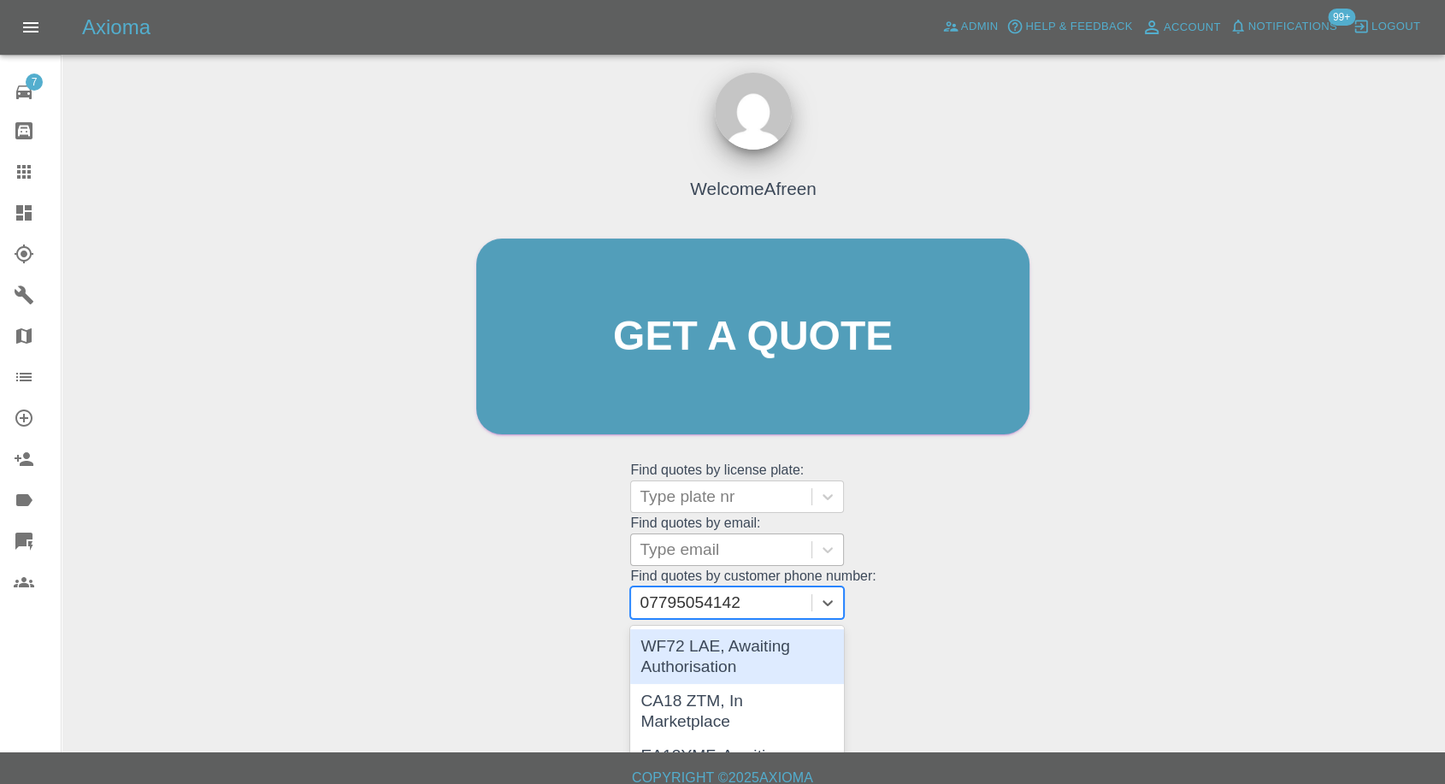
scroll to position [9, 0]
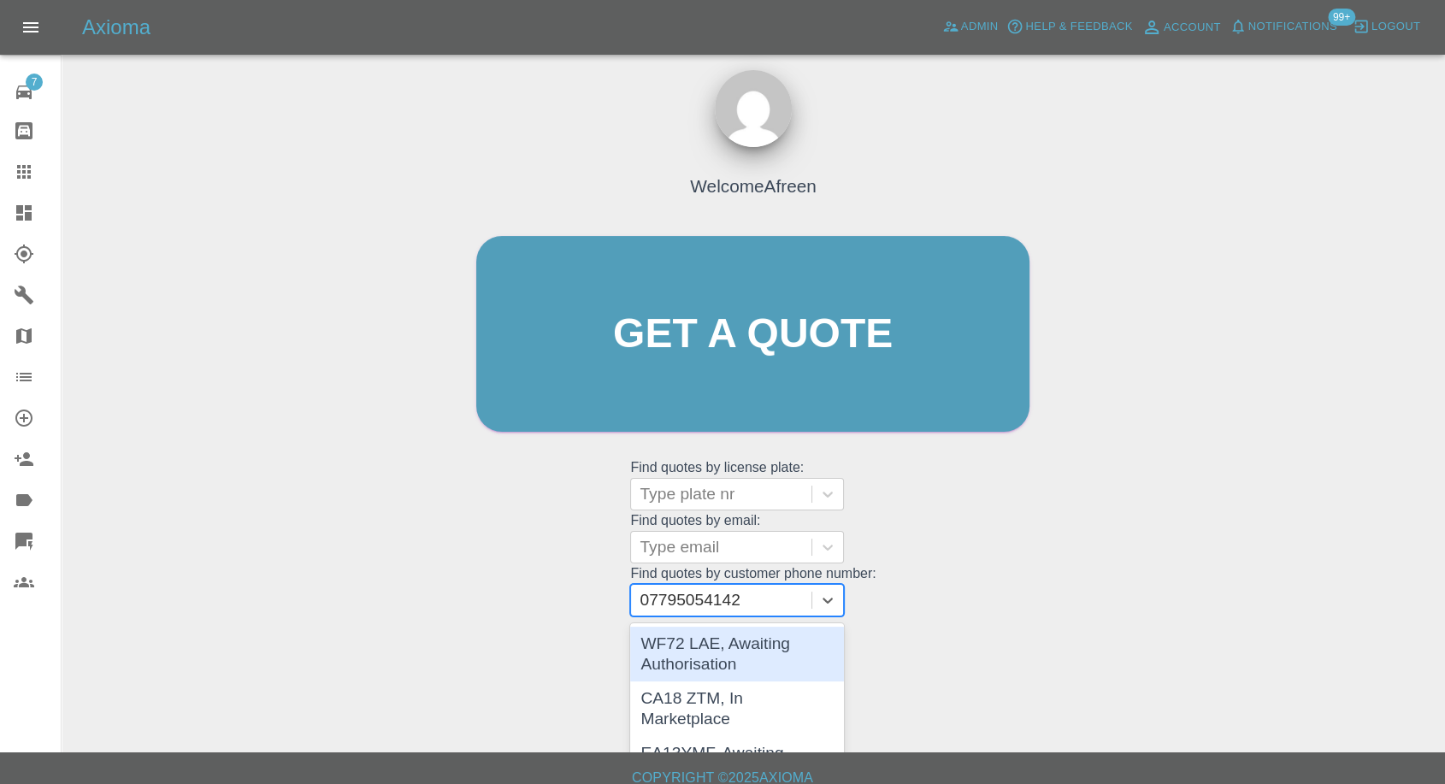
click at [729, 644] on div "WF72 LAE, Awaiting Authorisation" at bounding box center [737, 654] width 214 height 55
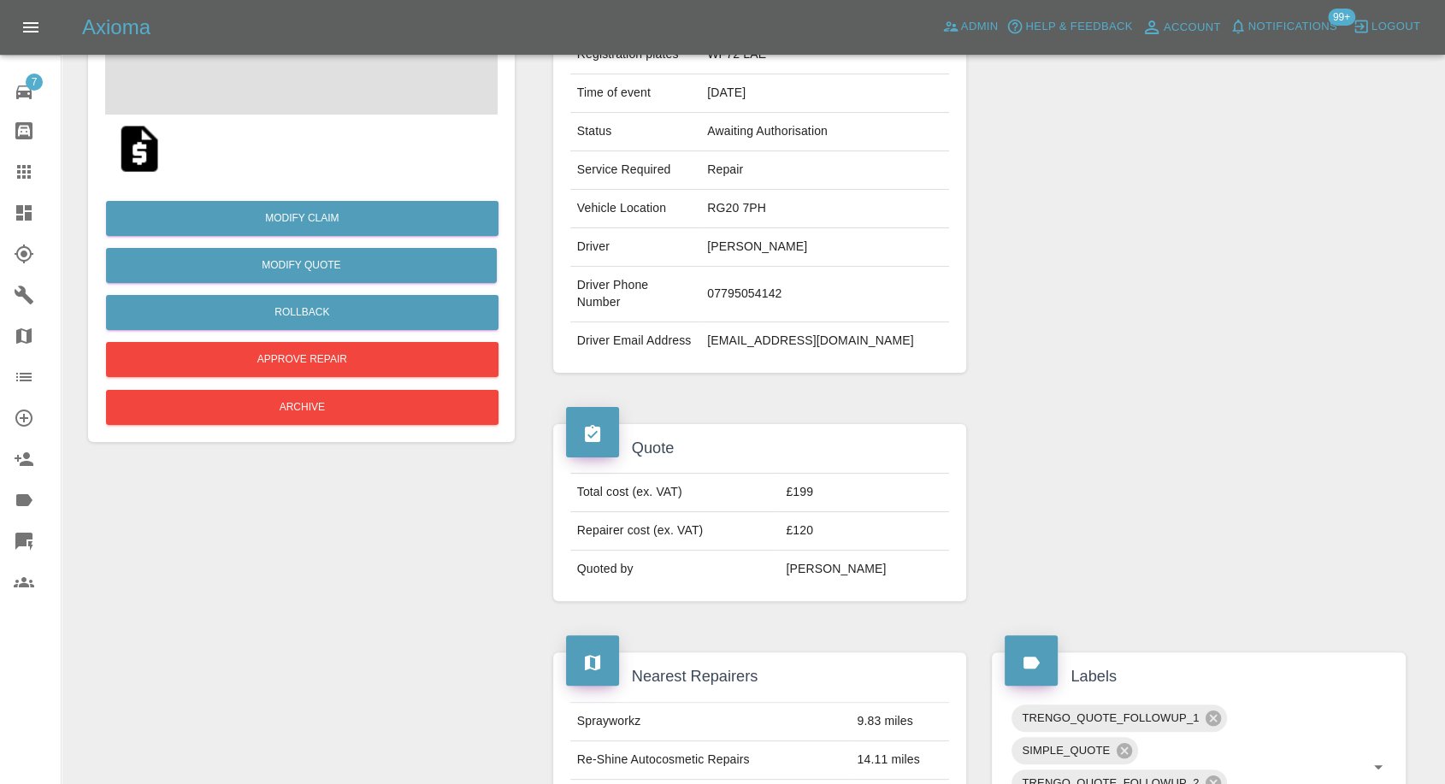
scroll to position [285, 0]
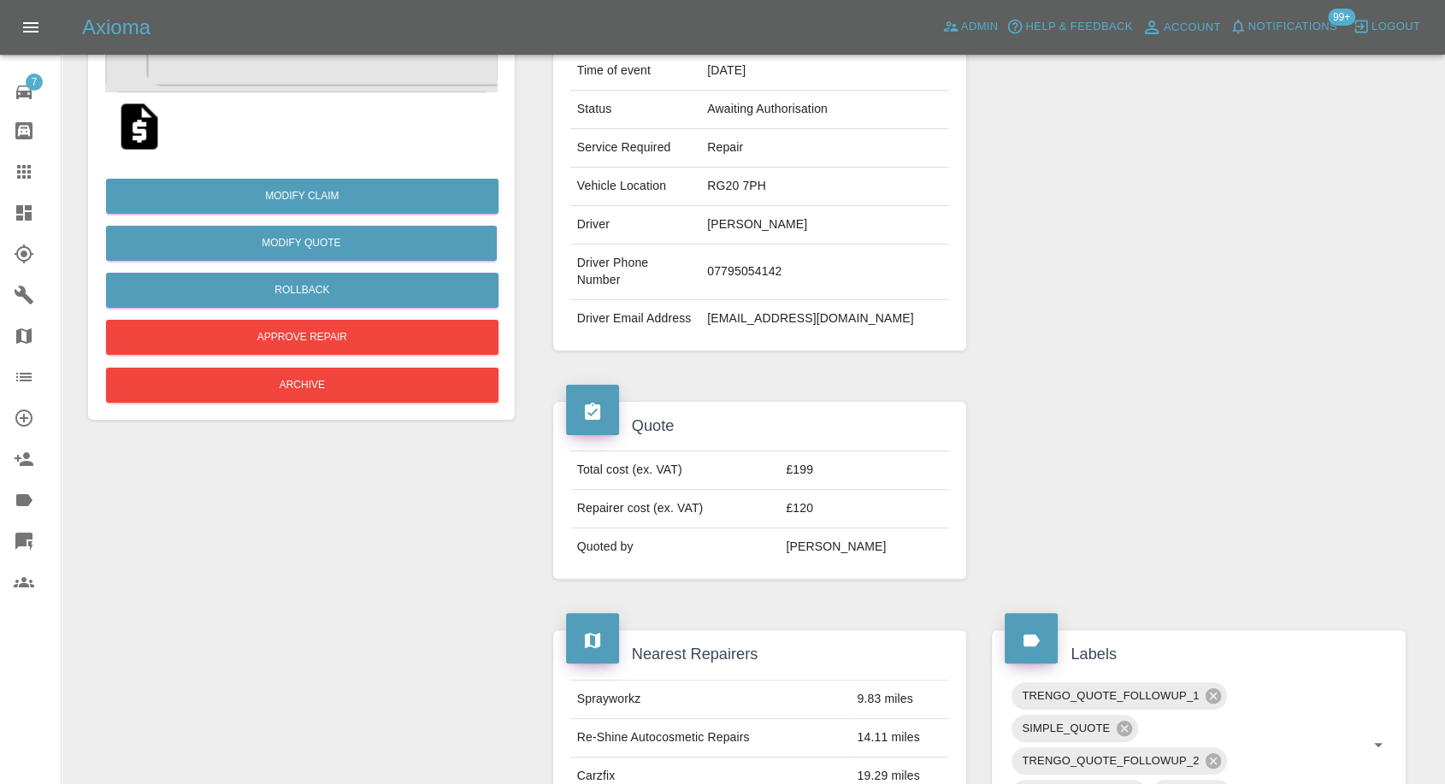
click at [124, 131] on img at bounding box center [139, 126] width 55 height 55
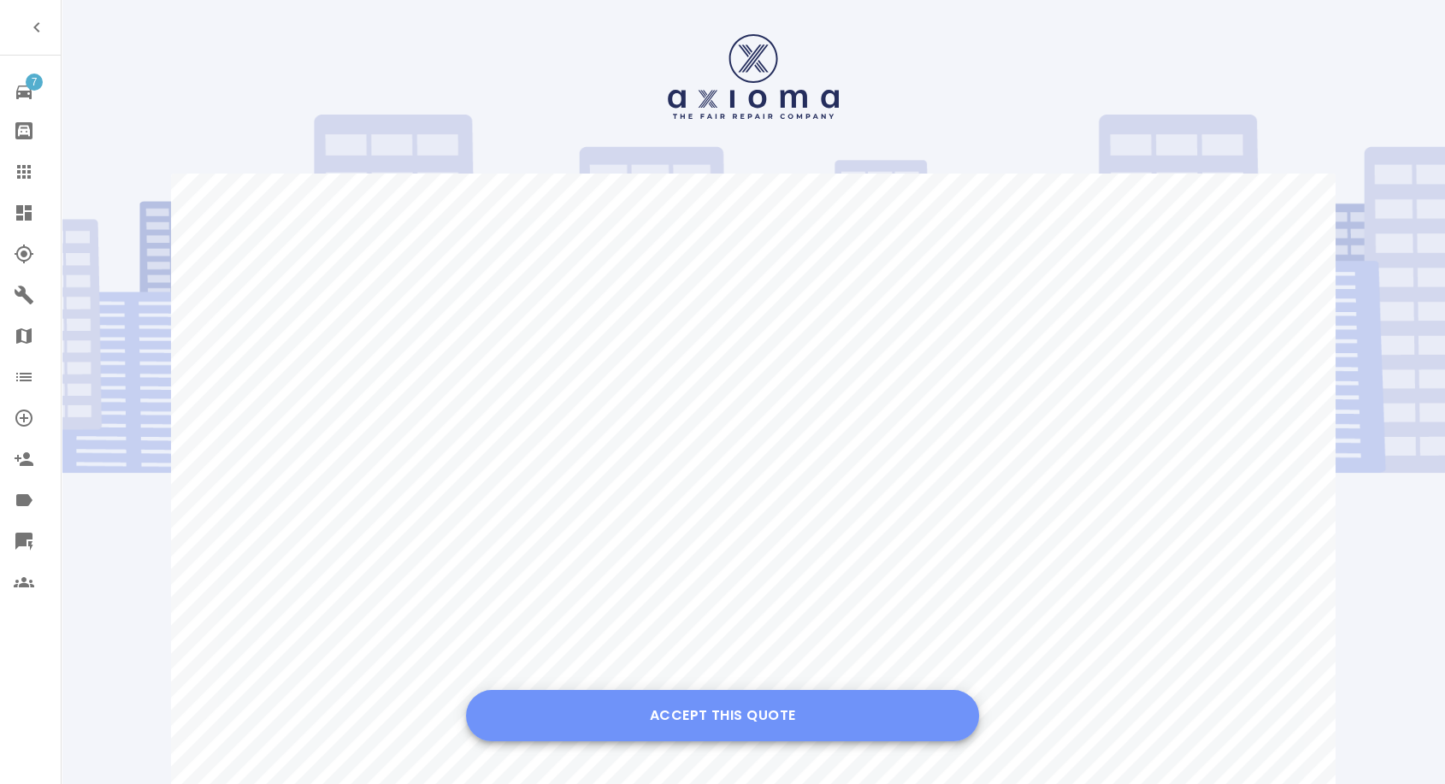
click at [748, 720] on button "Accept this Quote" at bounding box center [722, 715] width 513 height 51
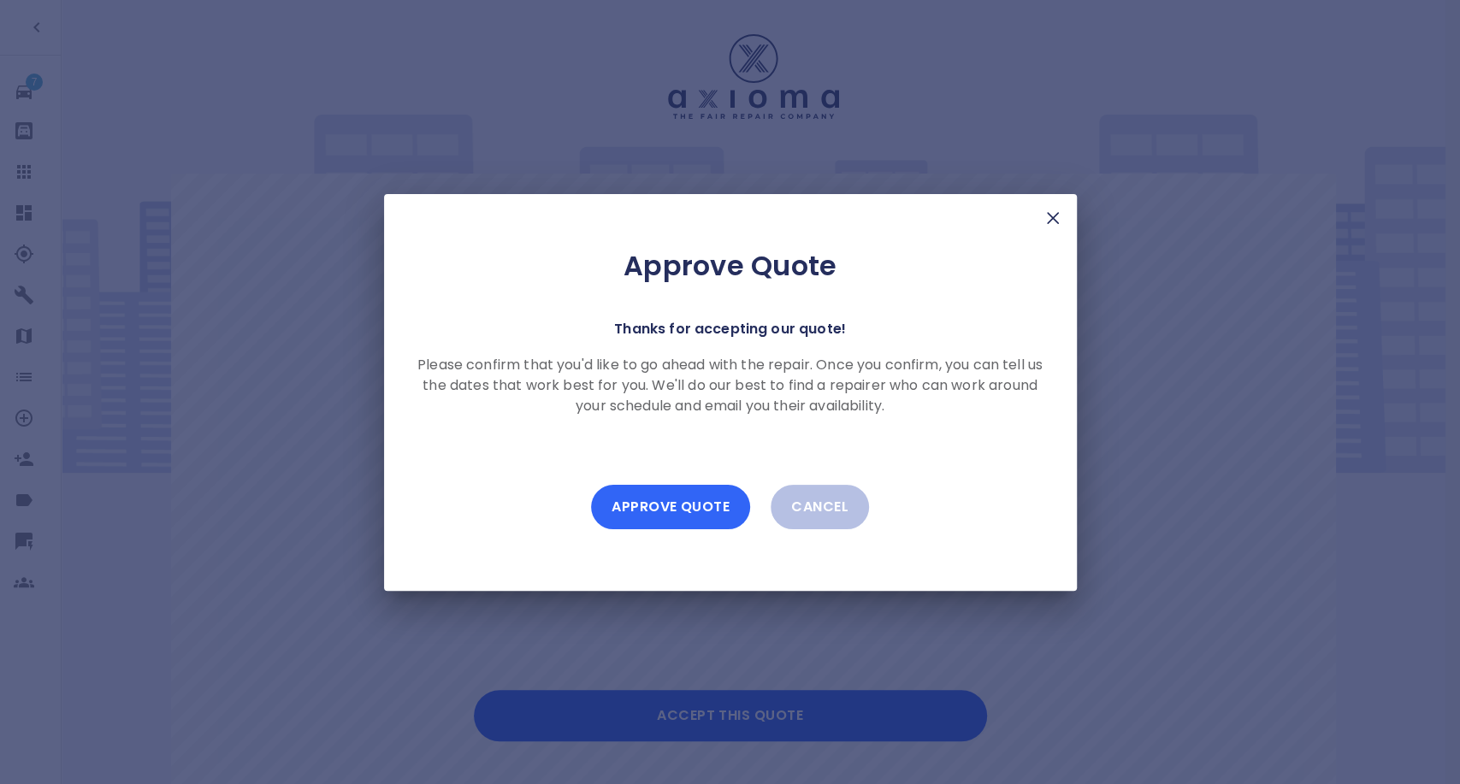
click at [681, 502] on button "Approve Quote" at bounding box center [670, 507] width 159 height 44
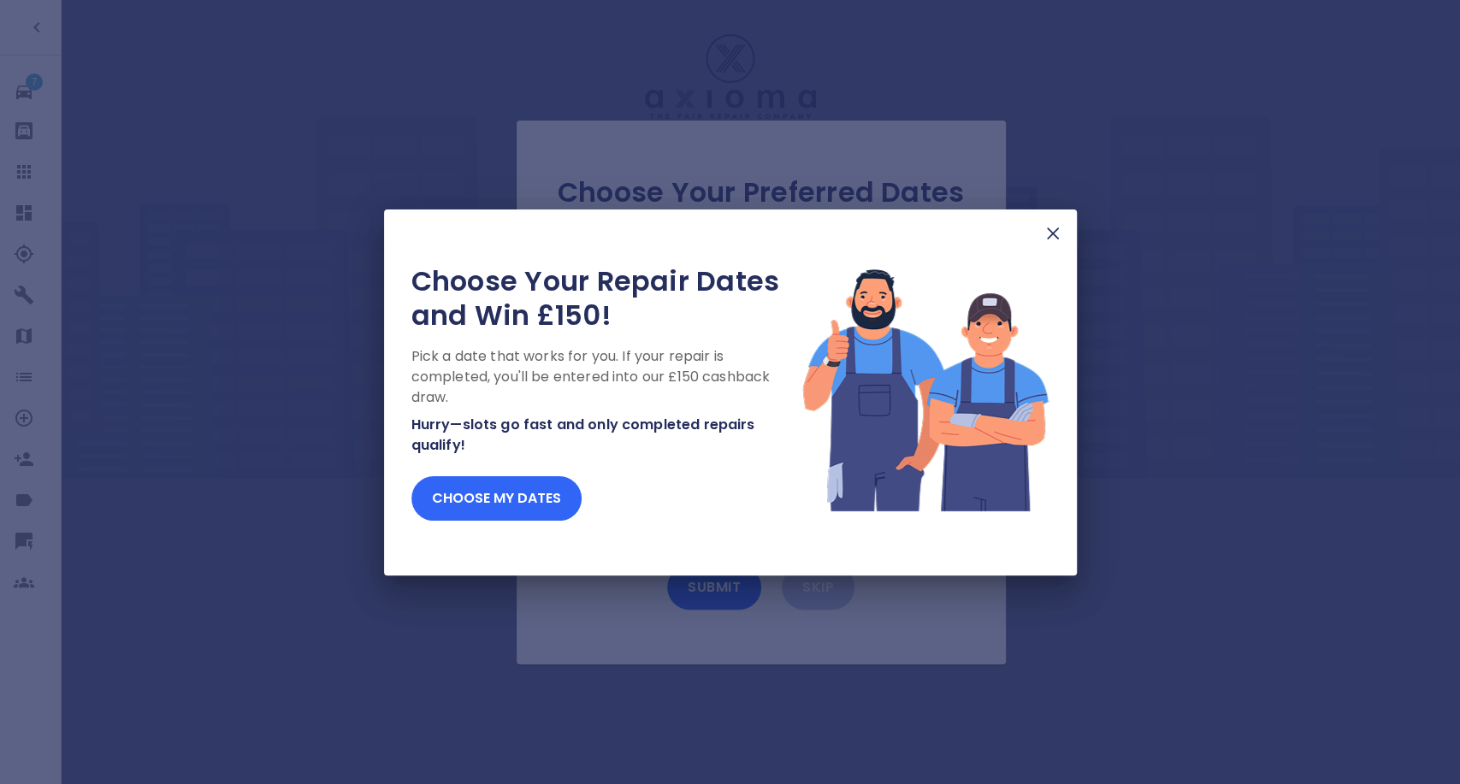
click at [475, 505] on button "Choose my dates" at bounding box center [496, 498] width 170 height 44
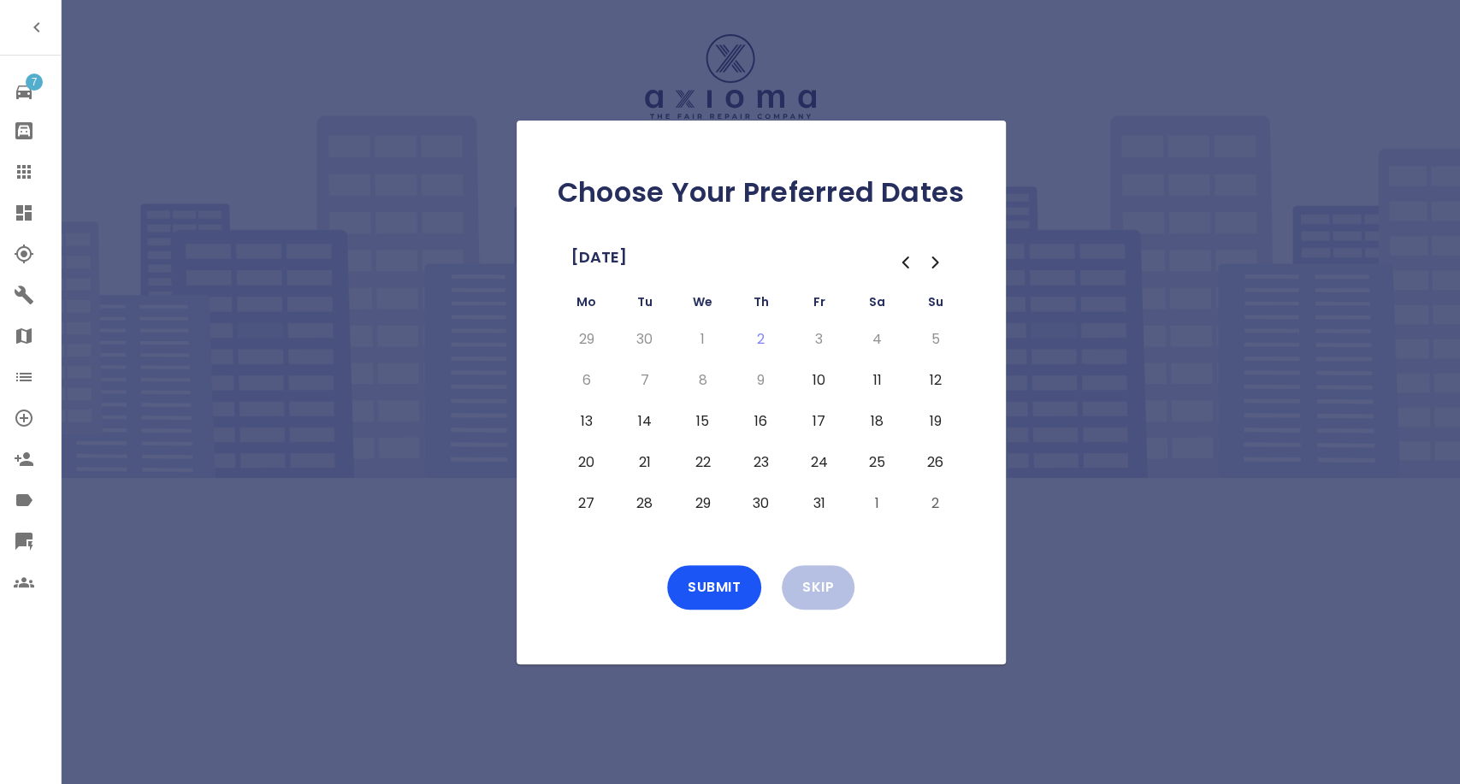
click at [695, 463] on button "22" at bounding box center [702, 462] width 31 height 27
click at [705, 584] on button "Submit" at bounding box center [714, 587] width 94 height 44
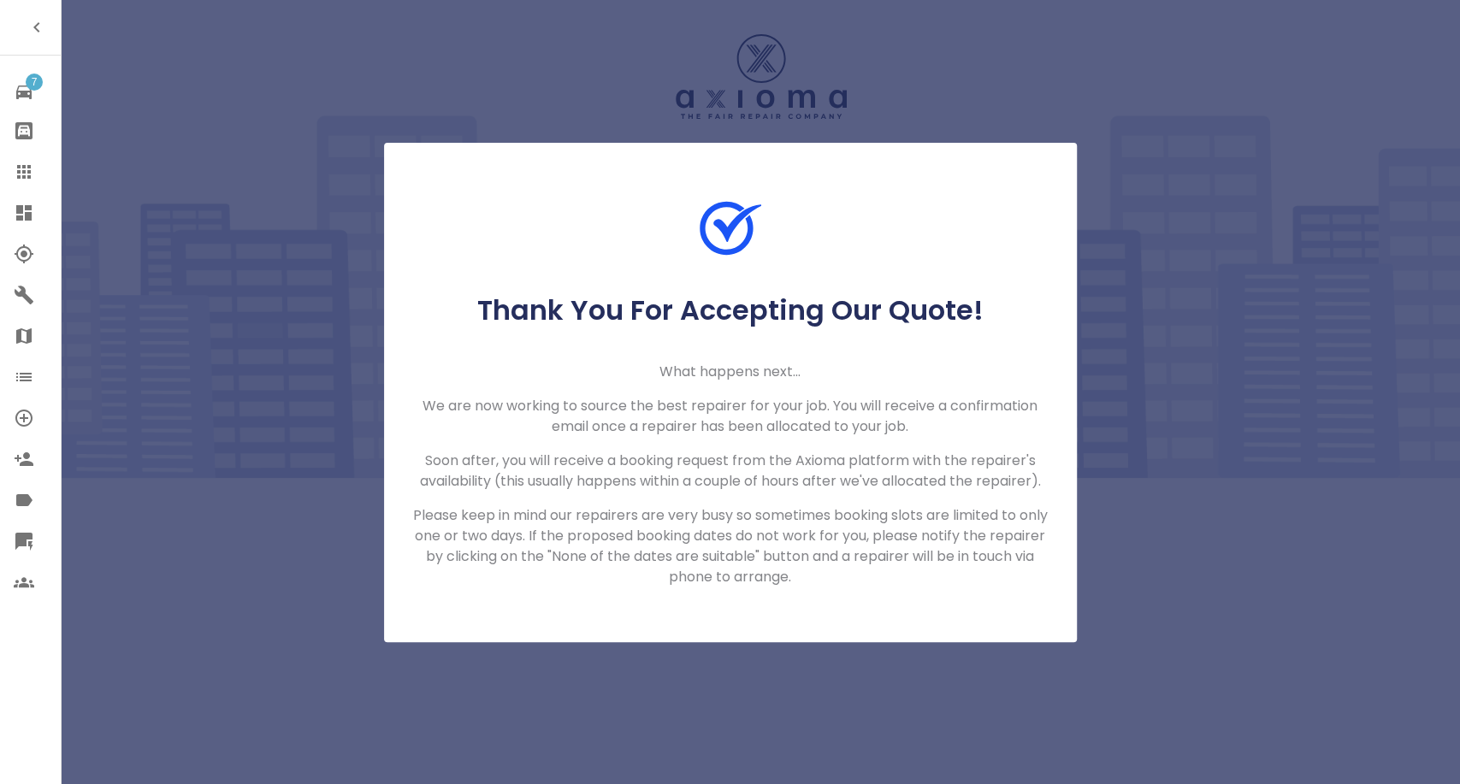
click at [31, 175] on icon at bounding box center [24, 172] width 21 height 21
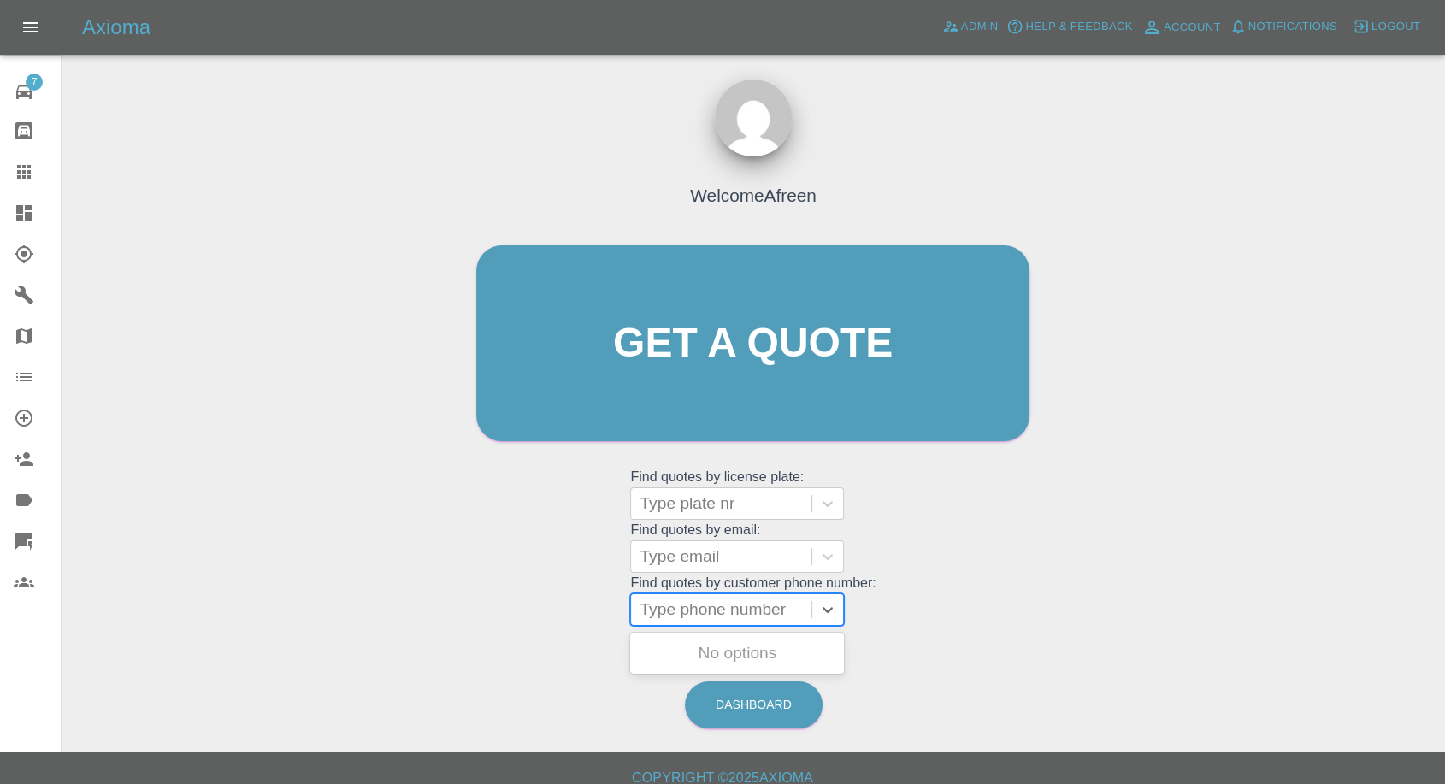
click at [758, 609] on div at bounding box center [721, 610] width 163 height 24
paste input "+447795054142"
drag, startPoint x: 671, startPoint y: 611, endPoint x: 482, endPoint y: 623, distance: 189.4
click at [482, 623] on div "Welcome Afreen Get a quote Get a quote Find quotes by license plate: Type plate…" at bounding box center [752, 376] width 589 height 516
type input "07795054142"
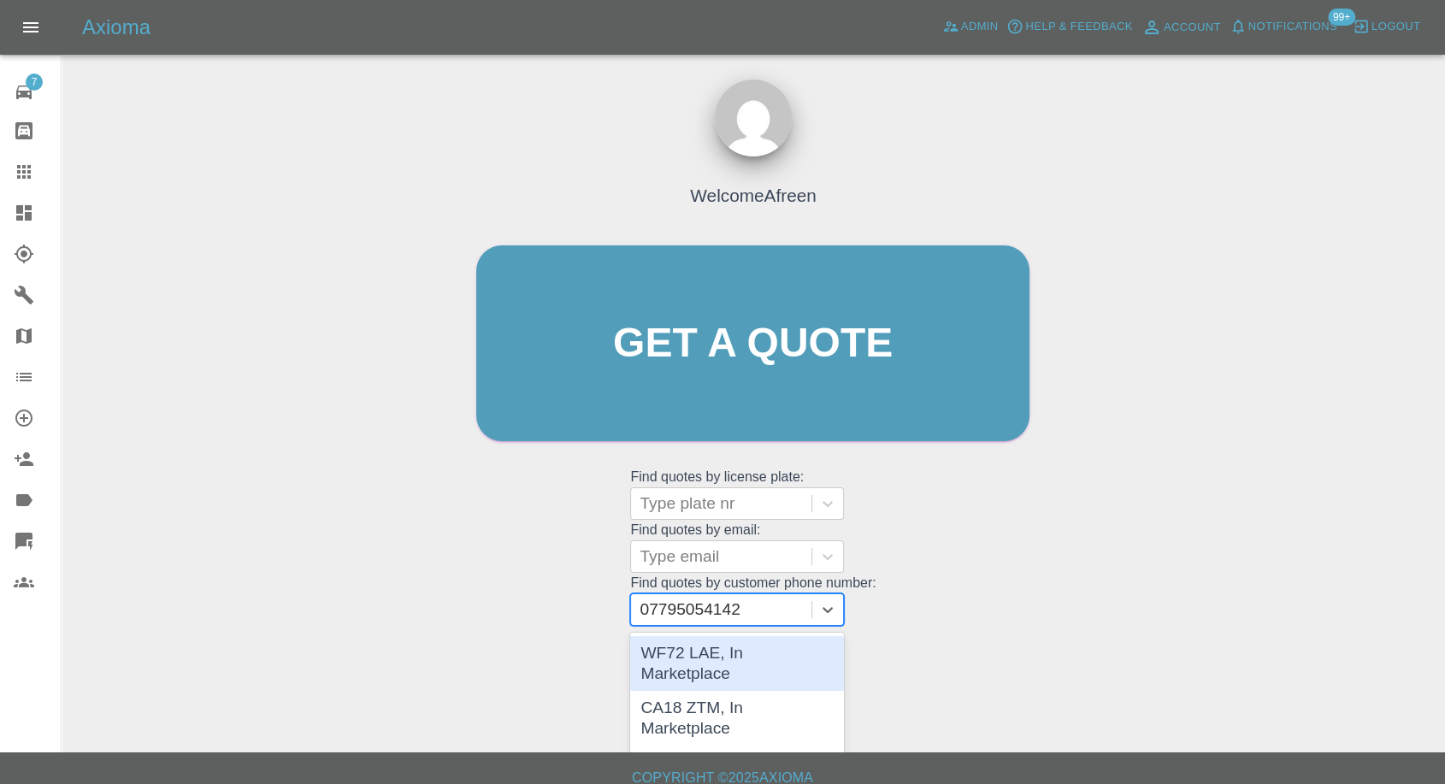
click at [740, 639] on div "WF72 LAE, In Marketplace" at bounding box center [737, 663] width 214 height 55
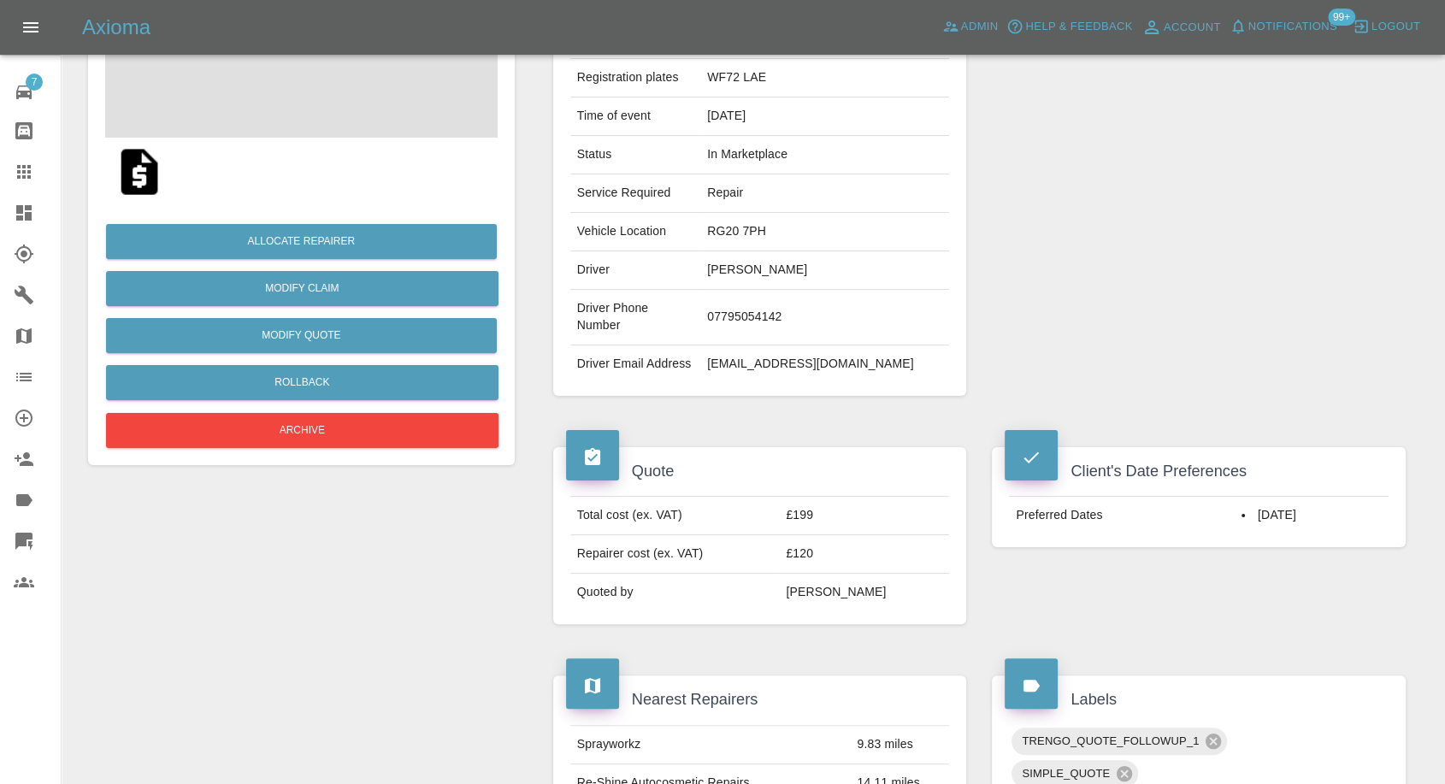
scroll to position [475, 0]
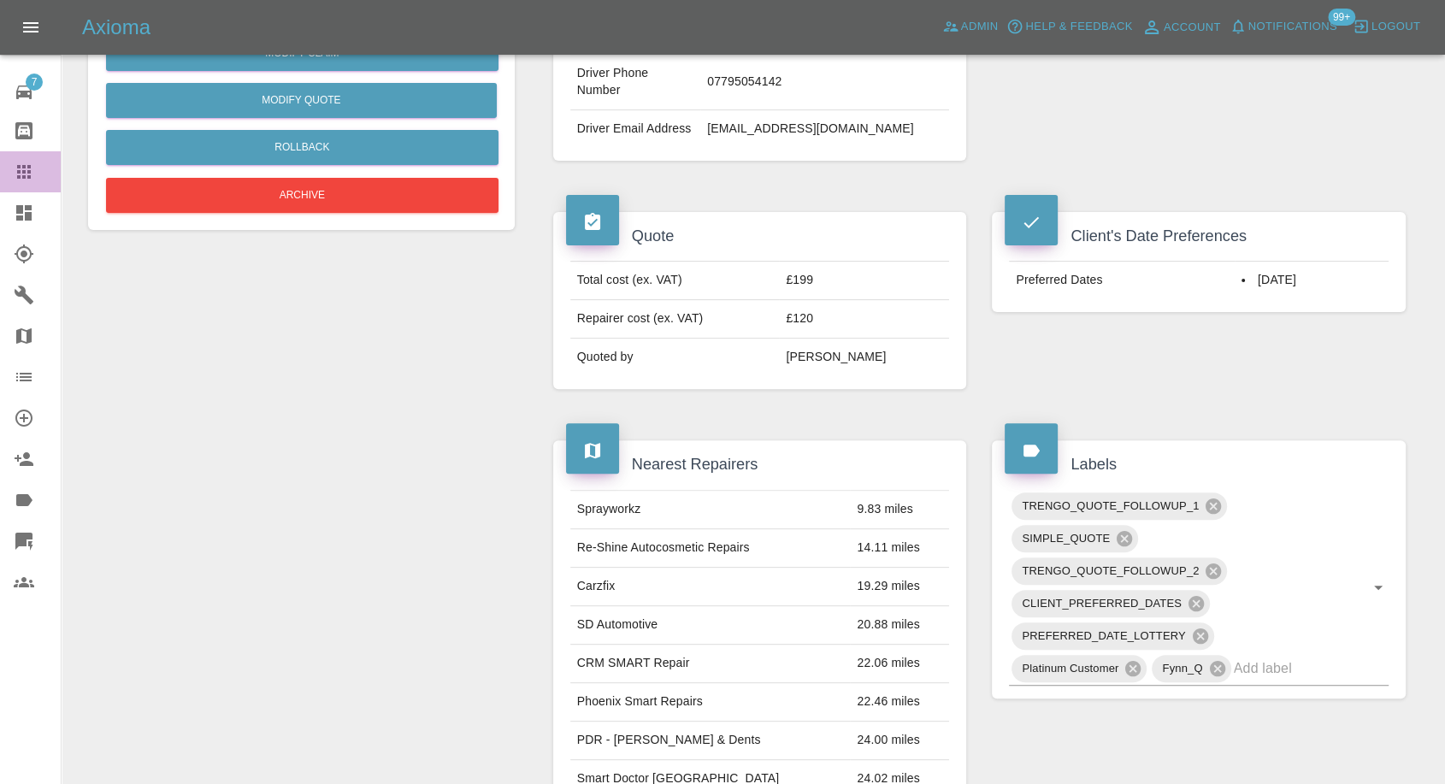
click at [24, 174] on icon at bounding box center [24, 172] width 21 height 21
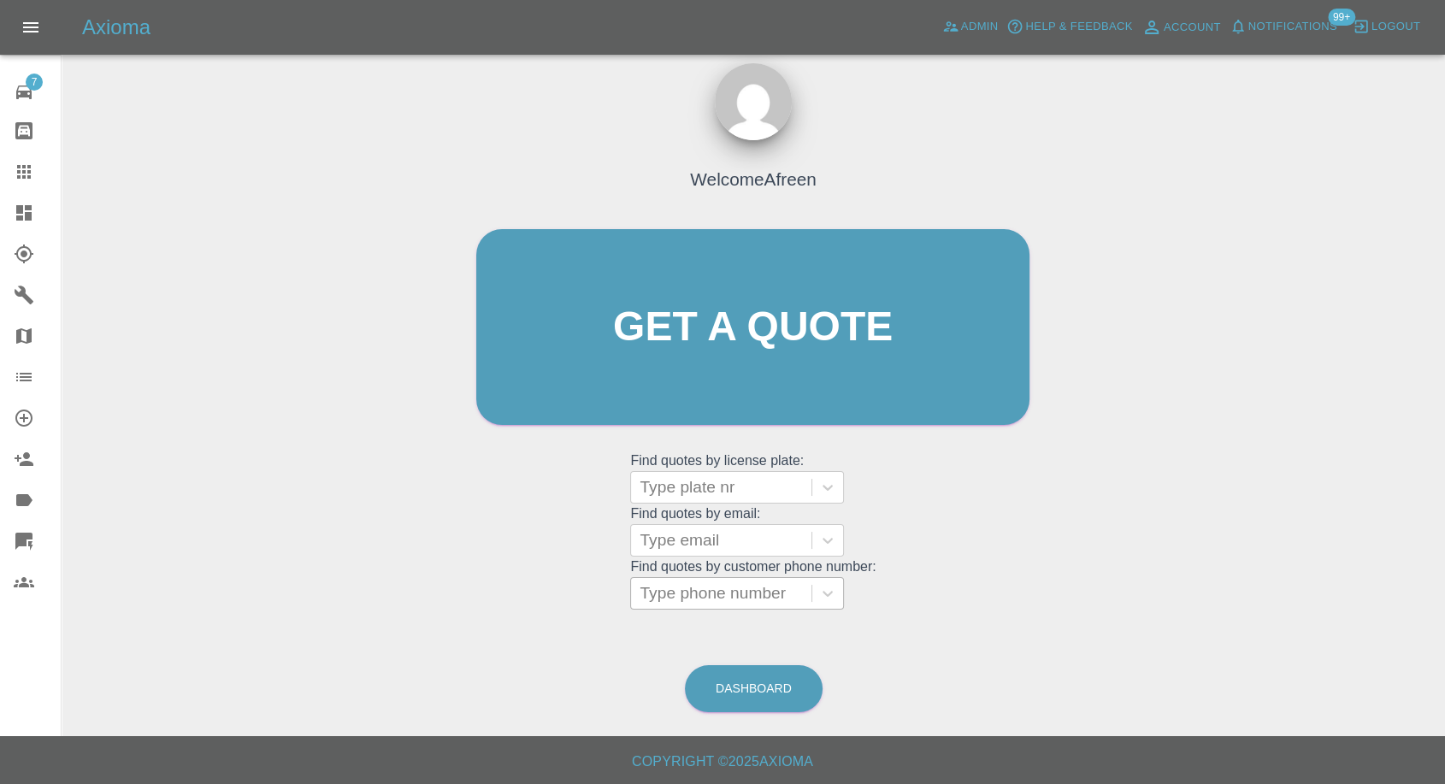
scroll to position [15, 0]
click at [735, 599] on div at bounding box center [721, 594] width 163 height 24
paste input "07795054142"
type input "07795054142"
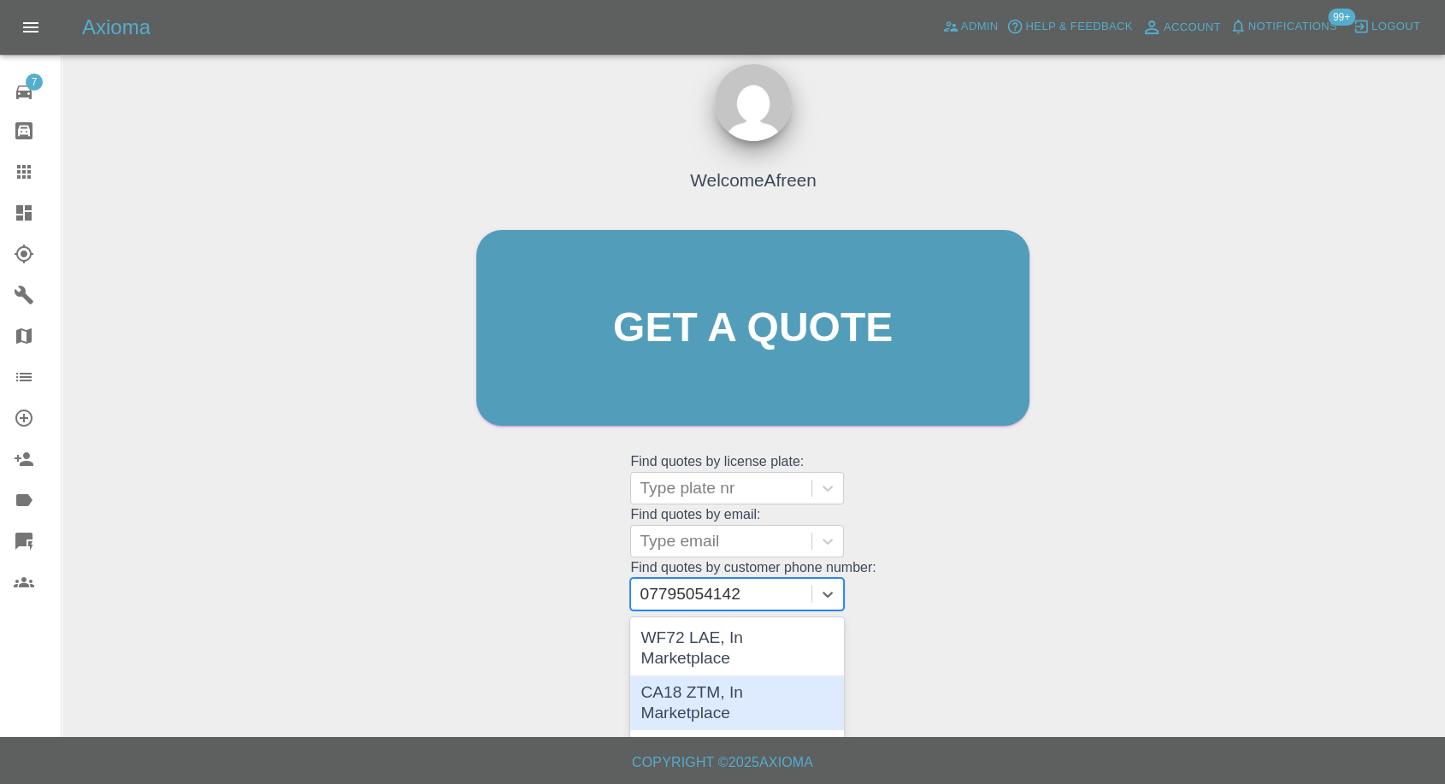
click at [720, 681] on div "CA18 ZTM, In Marketplace" at bounding box center [737, 702] width 214 height 55
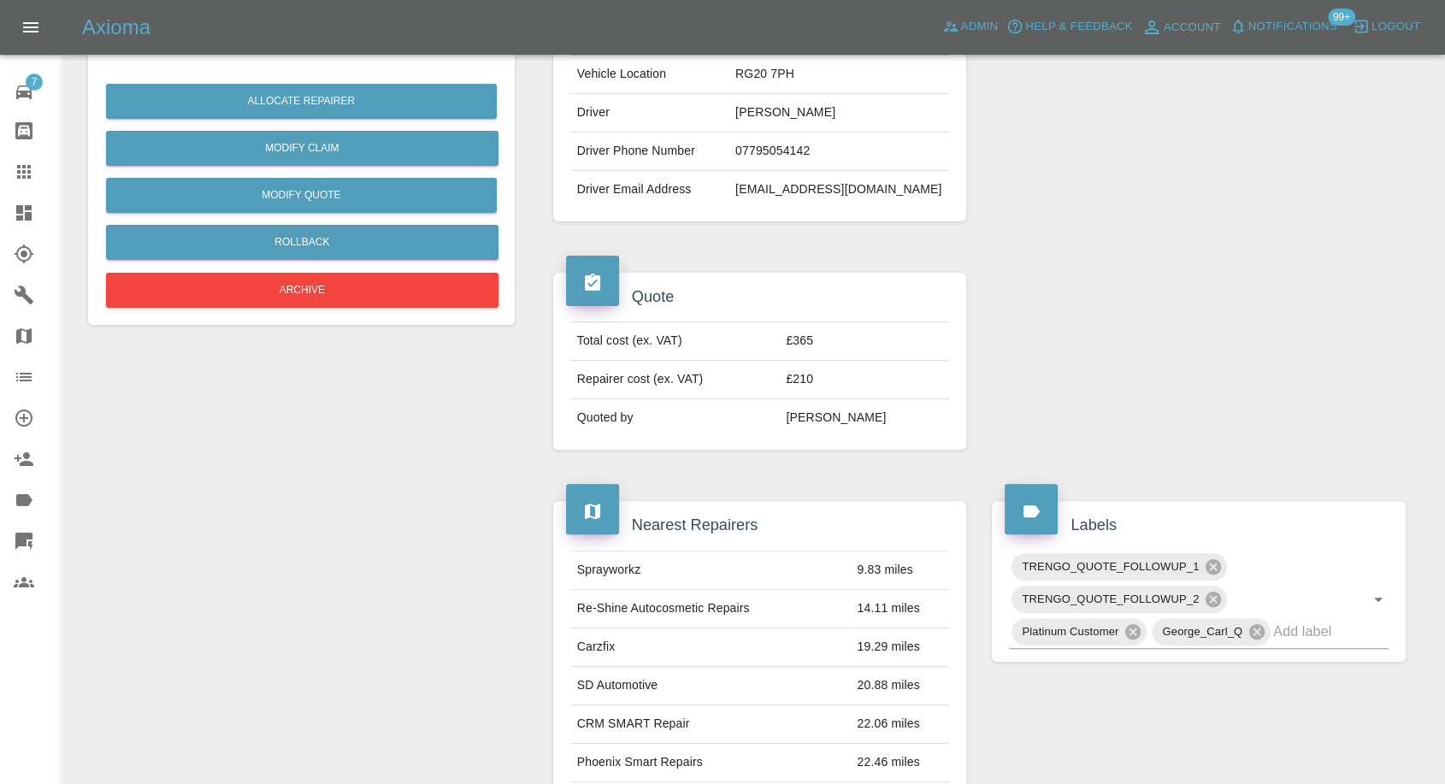
scroll to position [95, 0]
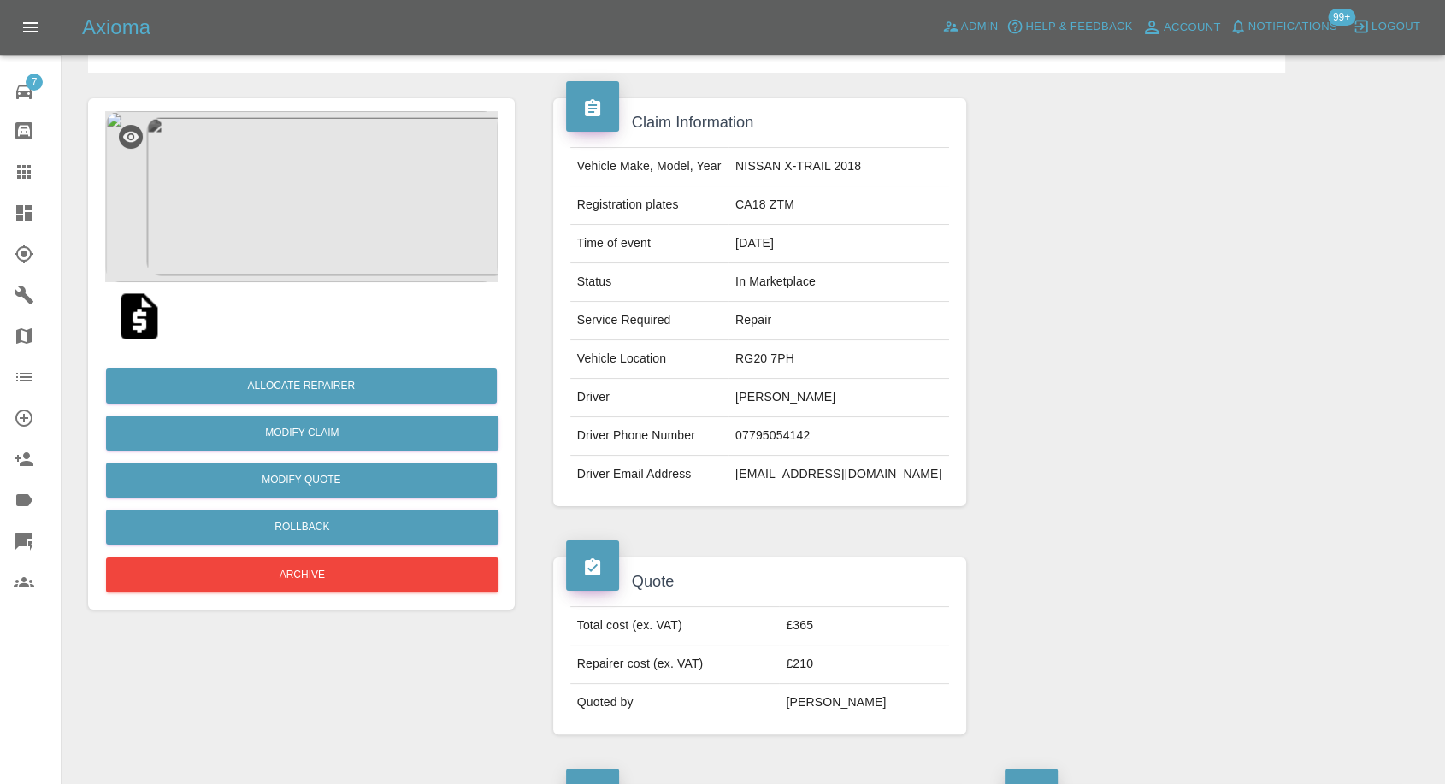
click at [135, 323] on img at bounding box center [139, 316] width 55 height 55
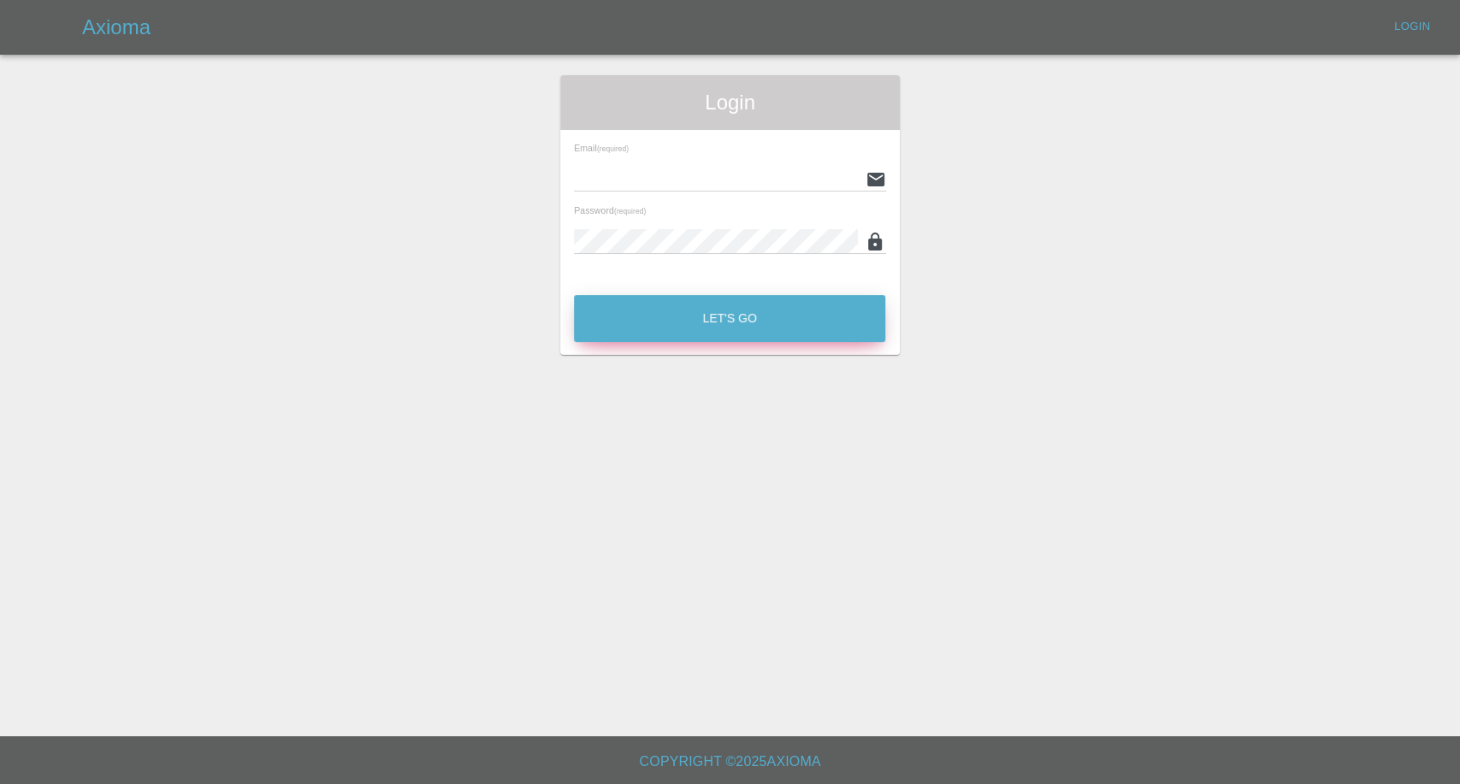
type input "[EMAIL_ADDRESS][DOMAIN_NAME]"
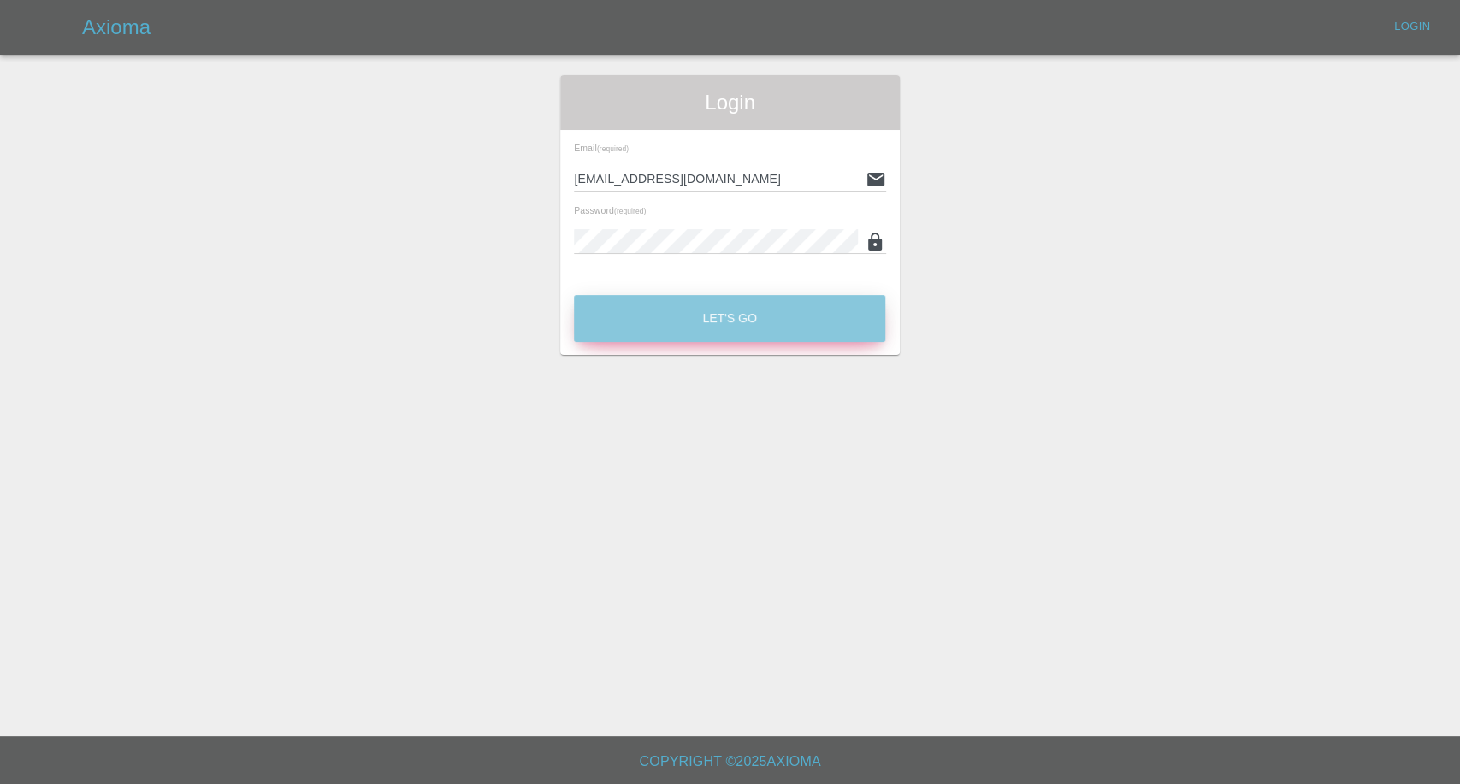
click at [699, 326] on button "Let's Go" at bounding box center [729, 318] width 311 height 47
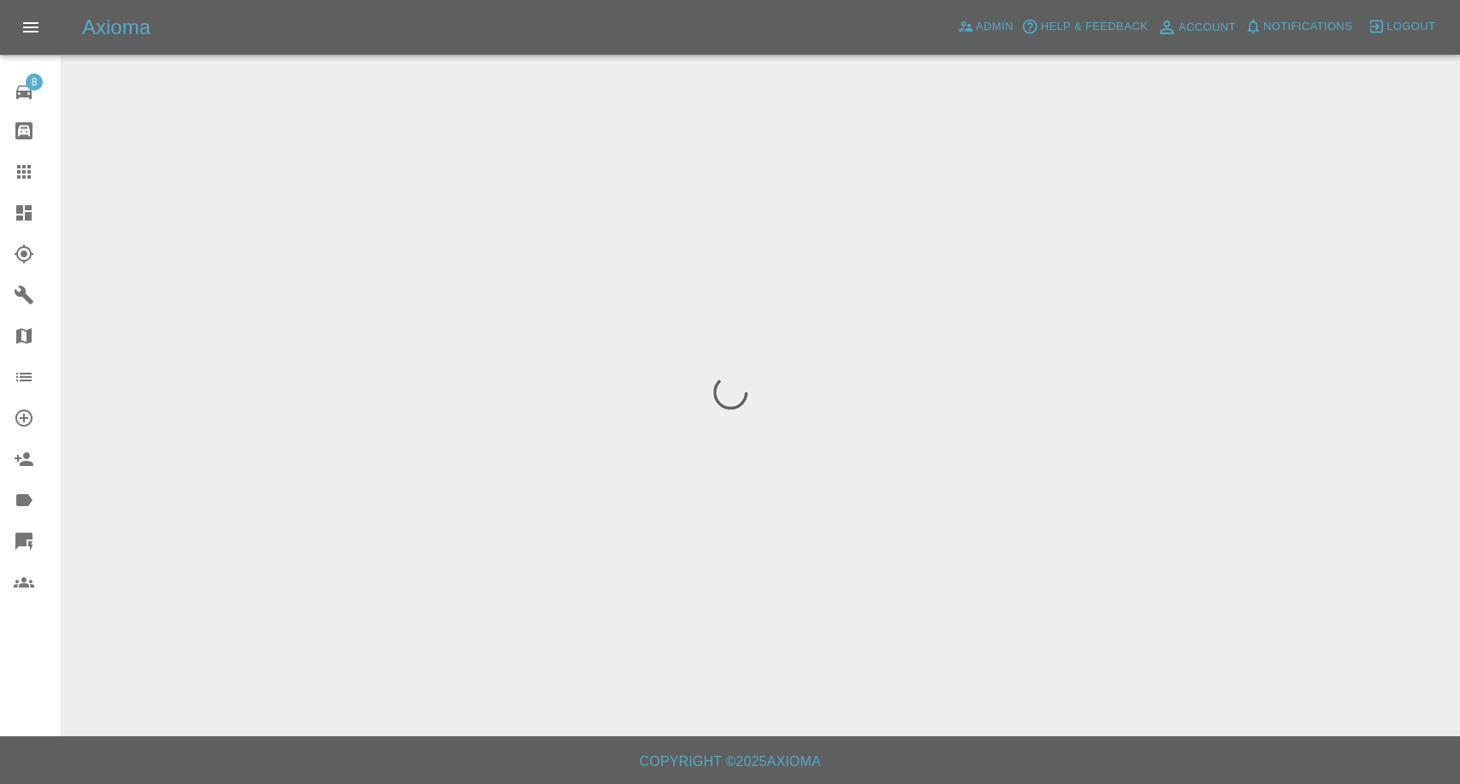
drag, startPoint x: 20, startPoint y: 166, endPoint x: 27, endPoint y: 183, distance: 18.8
click at [19, 167] on icon at bounding box center [24, 172] width 14 height 14
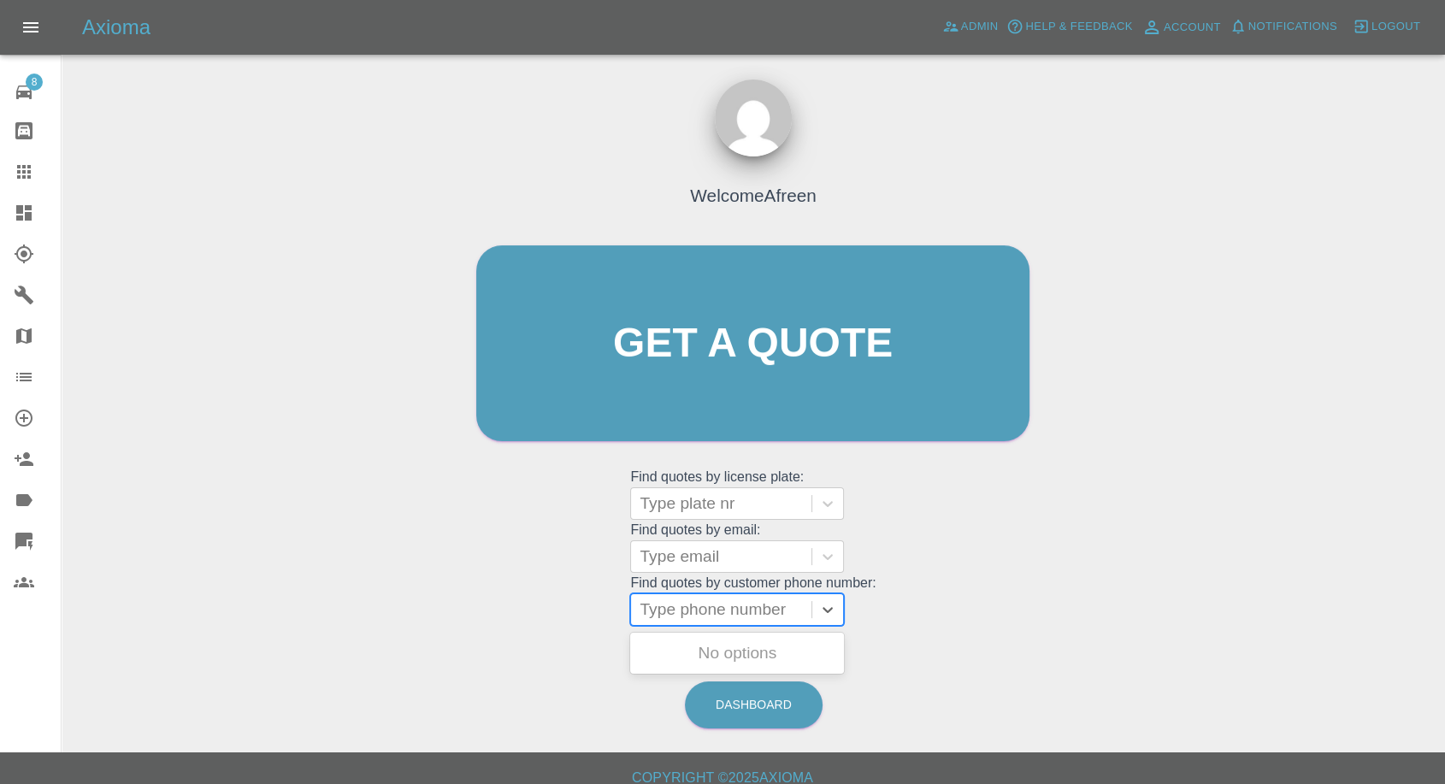
click at [733, 611] on div at bounding box center [721, 610] width 163 height 24
paste input "qt_1SD1EOA4aDea5wMjEPa6gV7H"
type input "qt_1SD1EOA4aDea5wMjEPa6gV7H"
click at [703, 594] on div at bounding box center [721, 609] width 180 height 31
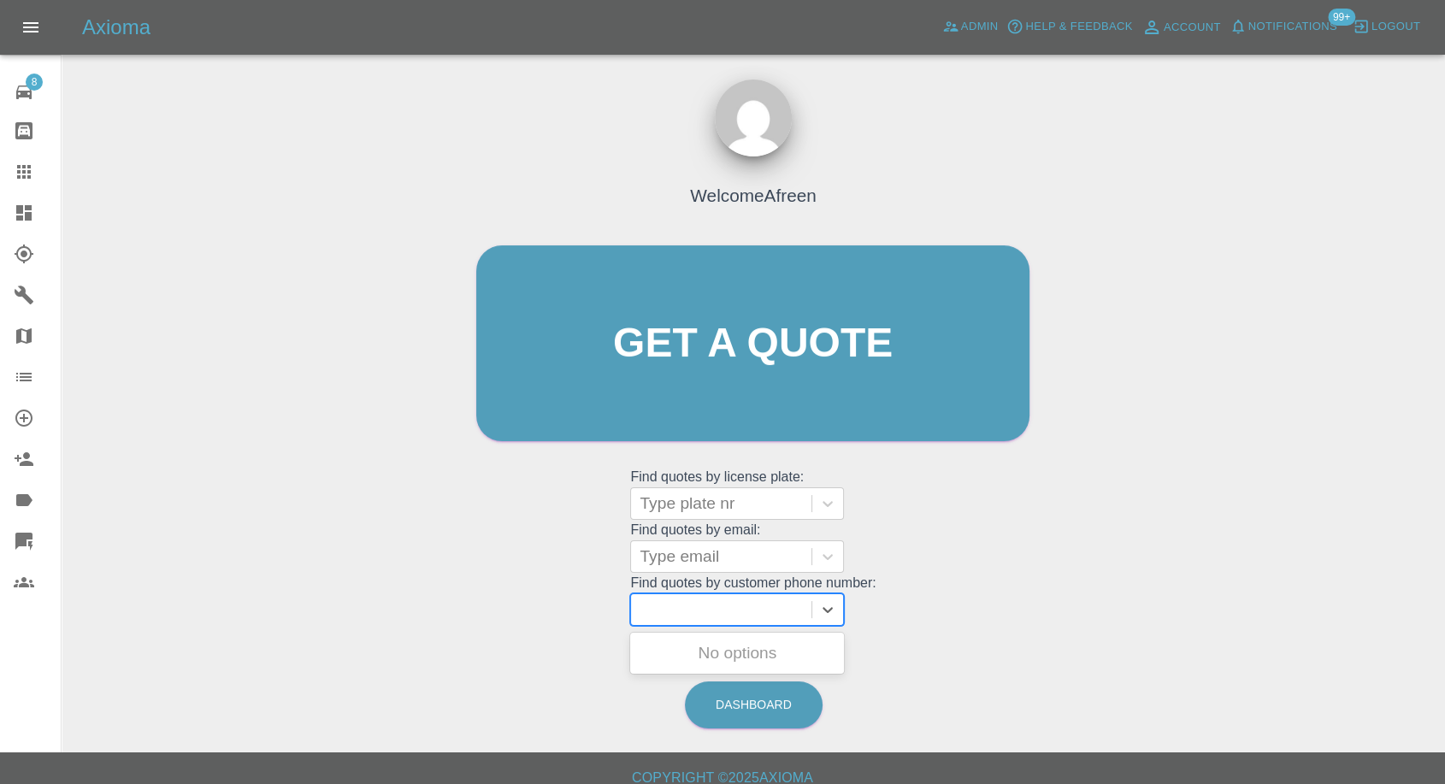
scroll to position [0, 0]
paste input "+447795054142"
drag, startPoint x: 675, startPoint y: 608, endPoint x: 486, endPoint y: 607, distance: 189.0
click at [499, 612] on div "Welcome Afreen Get a quote Get a quote Find quotes by license plate: Type plate…" at bounding box center [752, 376] width 589 height 516
type input "07795054142"
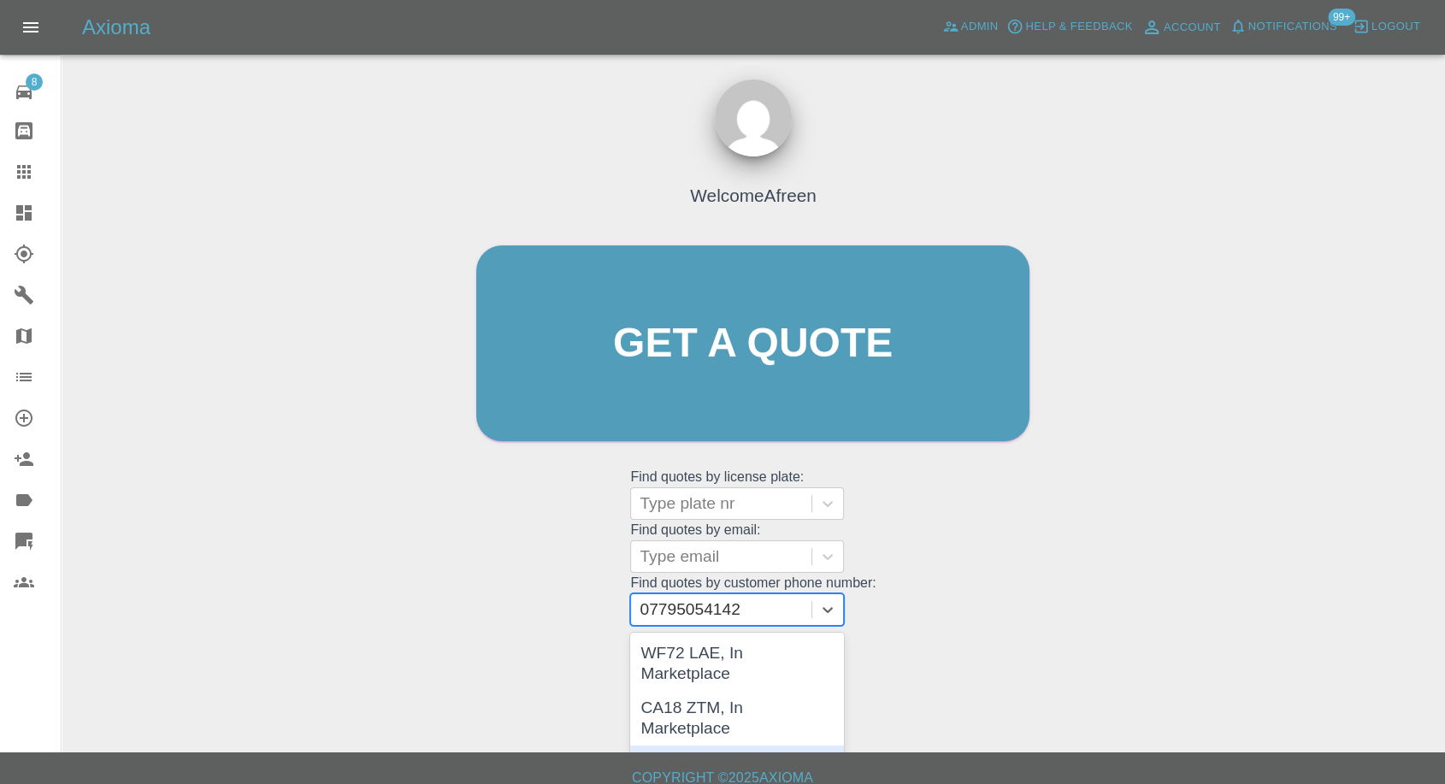
click at [712, 746] on div "EA13YMF, Awaiting Repair" at bounding box center [737, 773] width 214 height 55
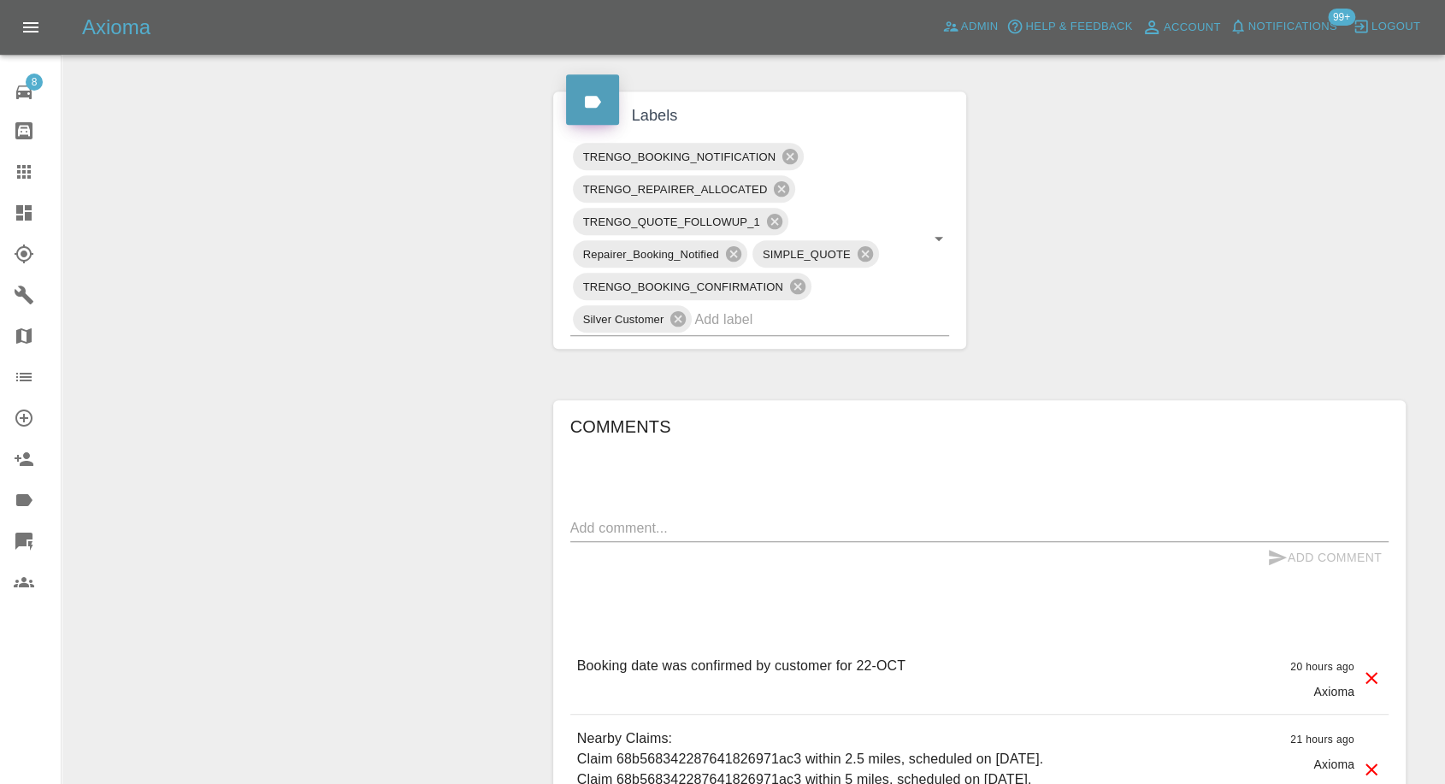
scroll to position [1045, 0]
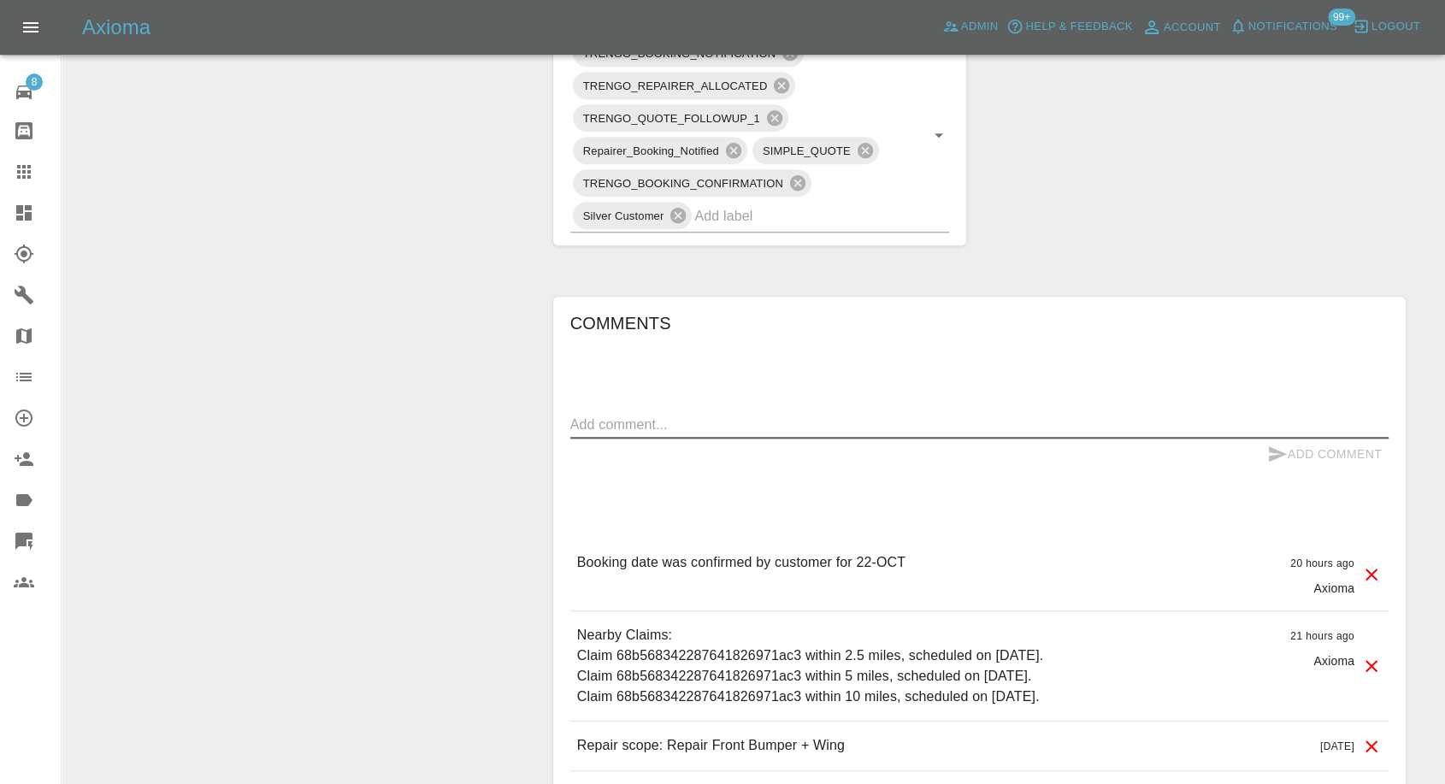
click at [725, 427] on textarea at bounding box center [979, 425] width 818 height 20
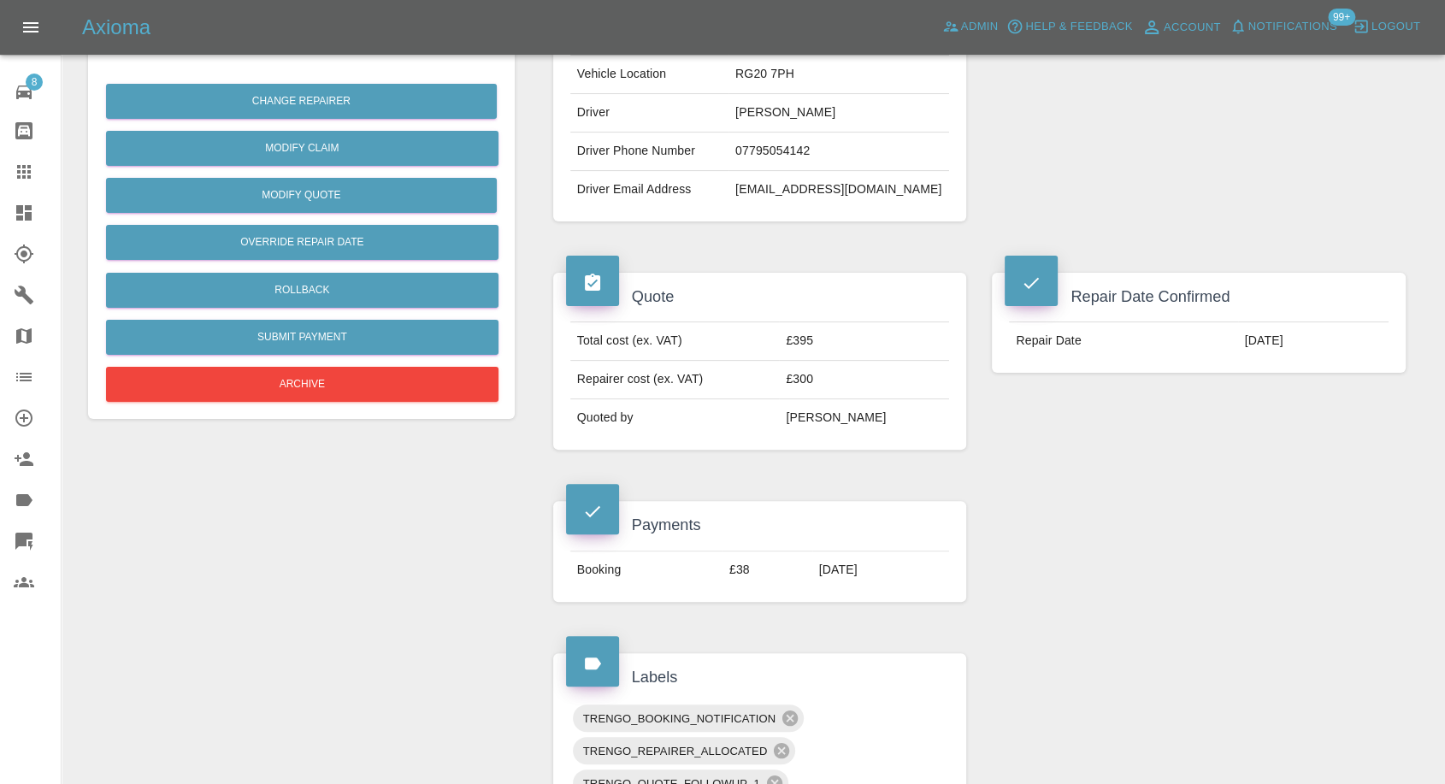
scroll to position [285, 0]
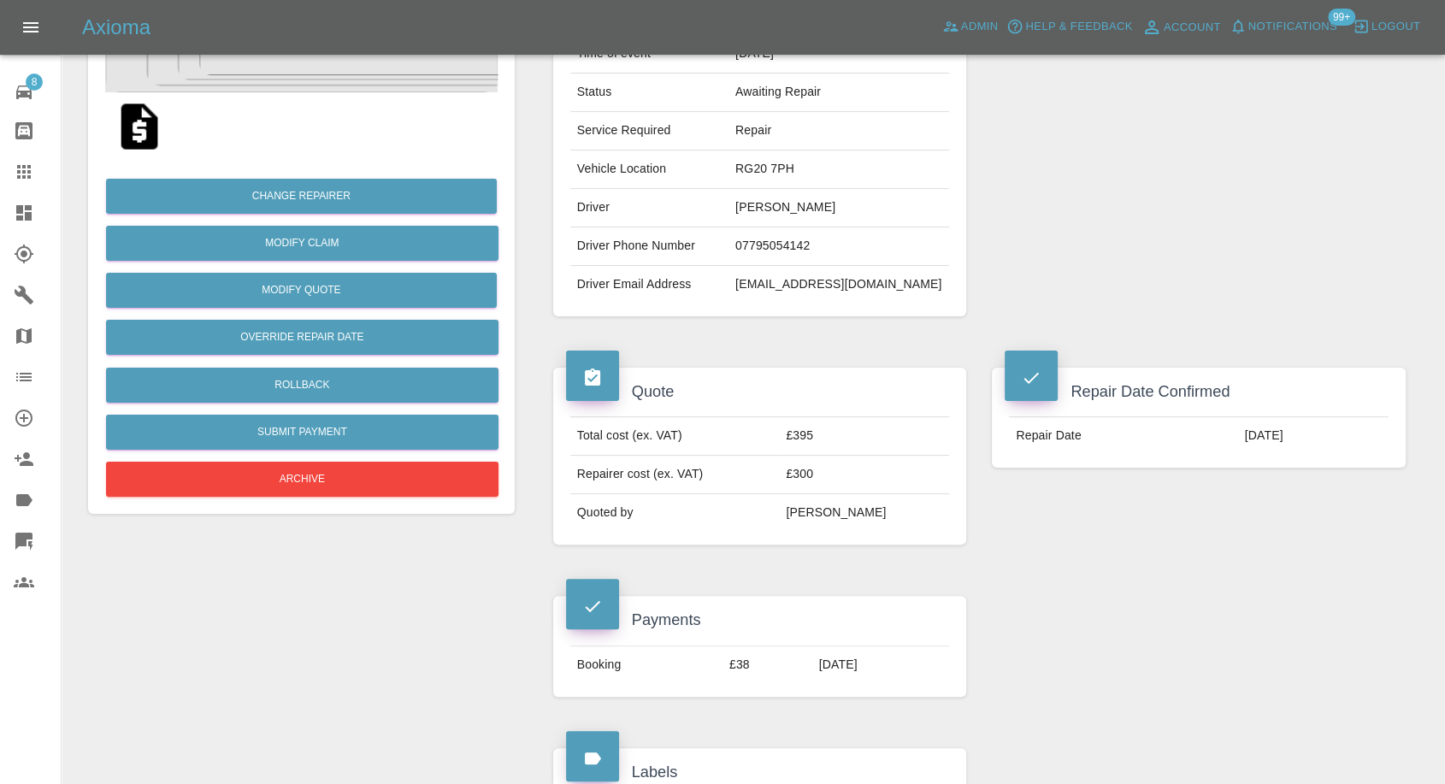
click at [793, 168] on td "RG20 7PH" at bounding box center [839, 169] width 221 height 38
click at [793, 167] on td "RG20 7PH" at bounding box center [839, 169] width 221 height 38
copy td "RG20 7PH"
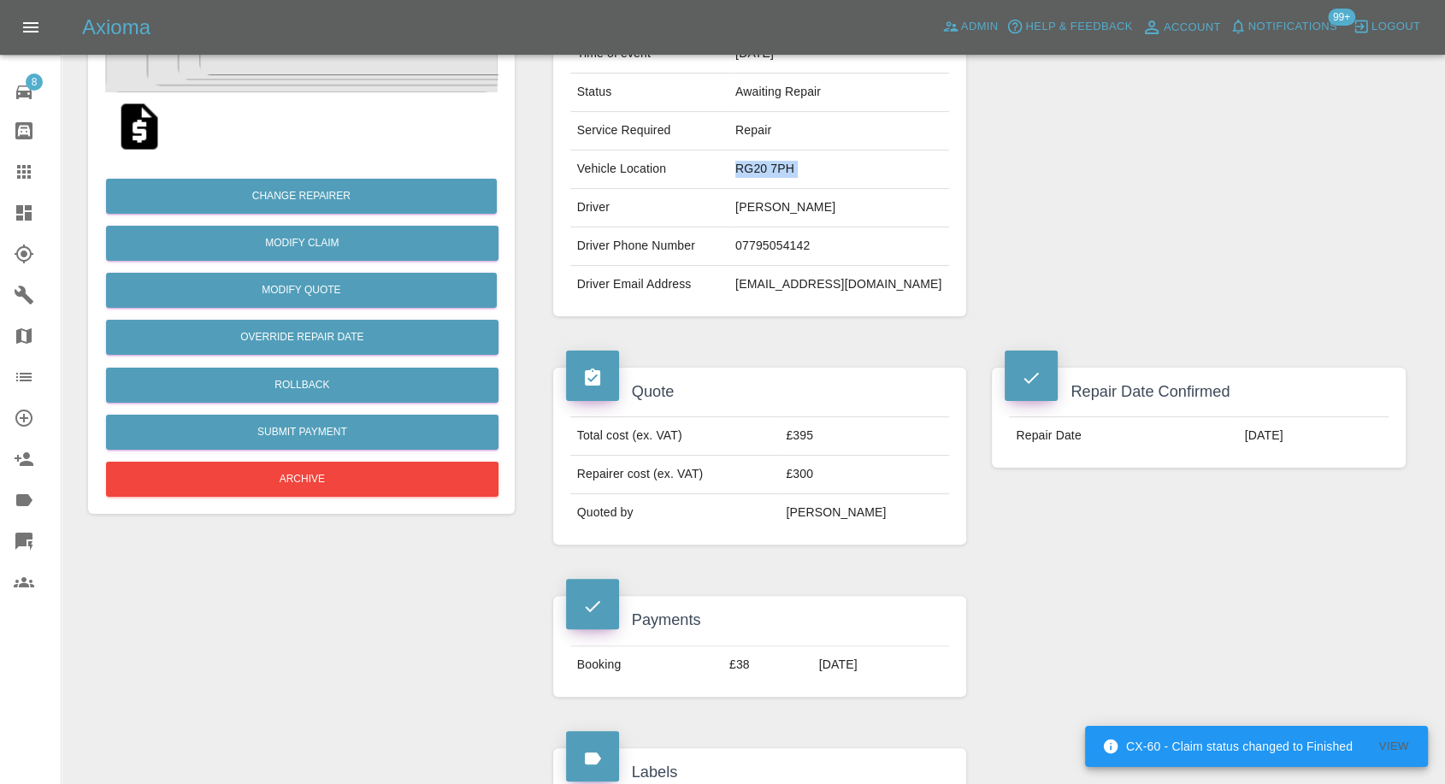
click at [15, 174] on icon at bounding box center [24, 172] width 21 height 21
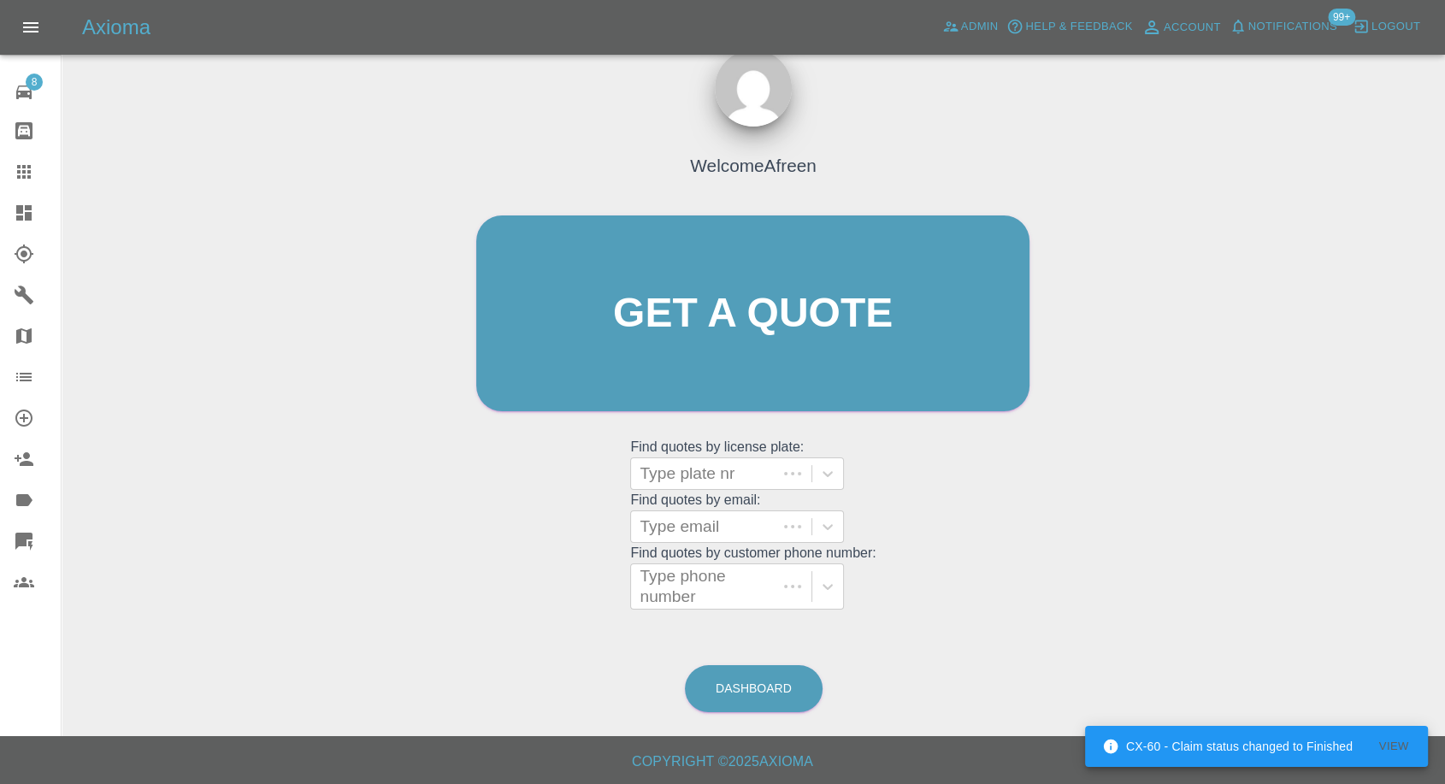
scroll to position [15, 0]
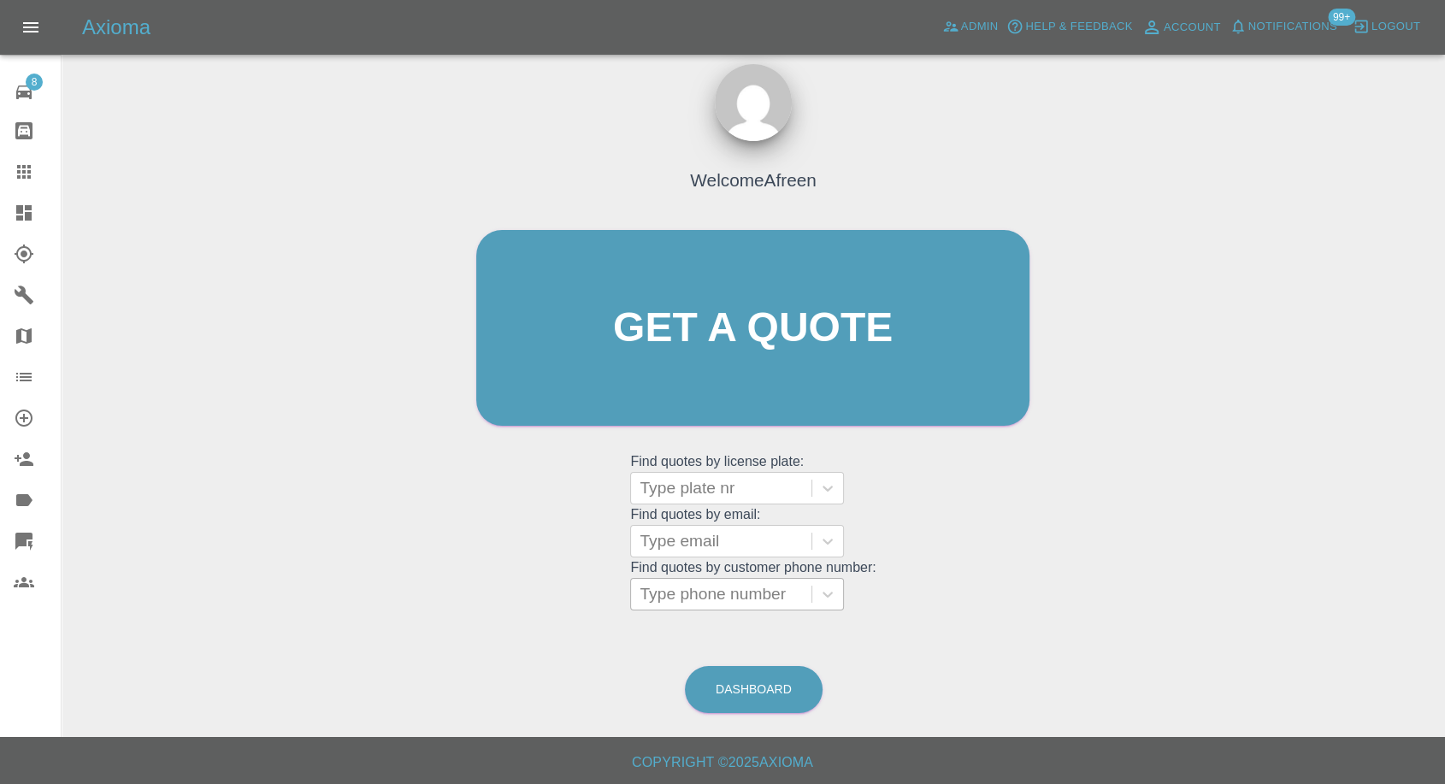
click at [750, 599] on div at bounding box center [721, 594] width 163 height 24
paste input "+447557521265"
drag, startPoint x: 670, startPoint y: 590, endPoint x: 479, endPoint y: 588, distance: 190.7
click at [486, 590] on div "Welcome Afreen Get a quote Get a quote Find quotes by license plate: Type plate…" at bounding box center [752, 361] width 589 height 516
type input "7557521265"
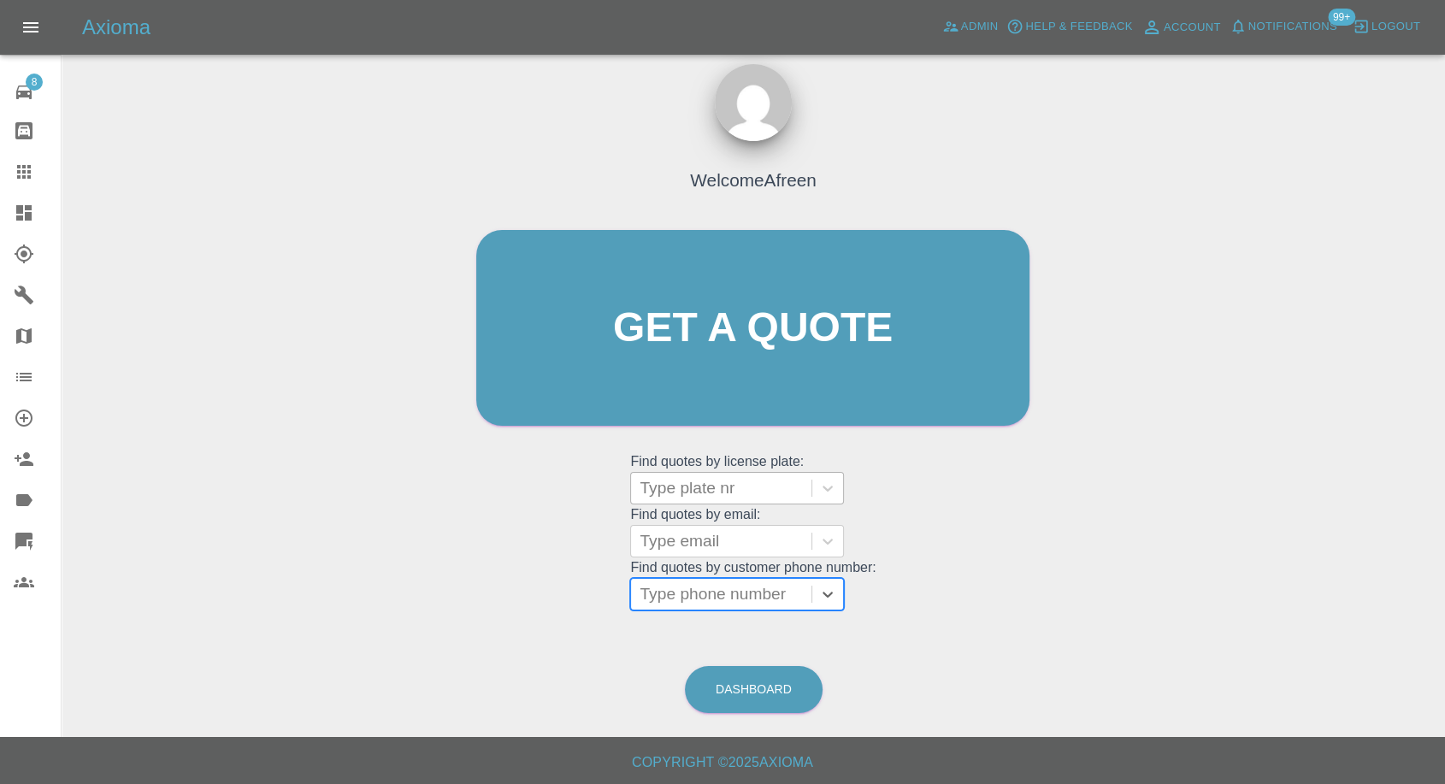
click at [677, 482] on div at bounding box center [721, 488] width 163 height 24
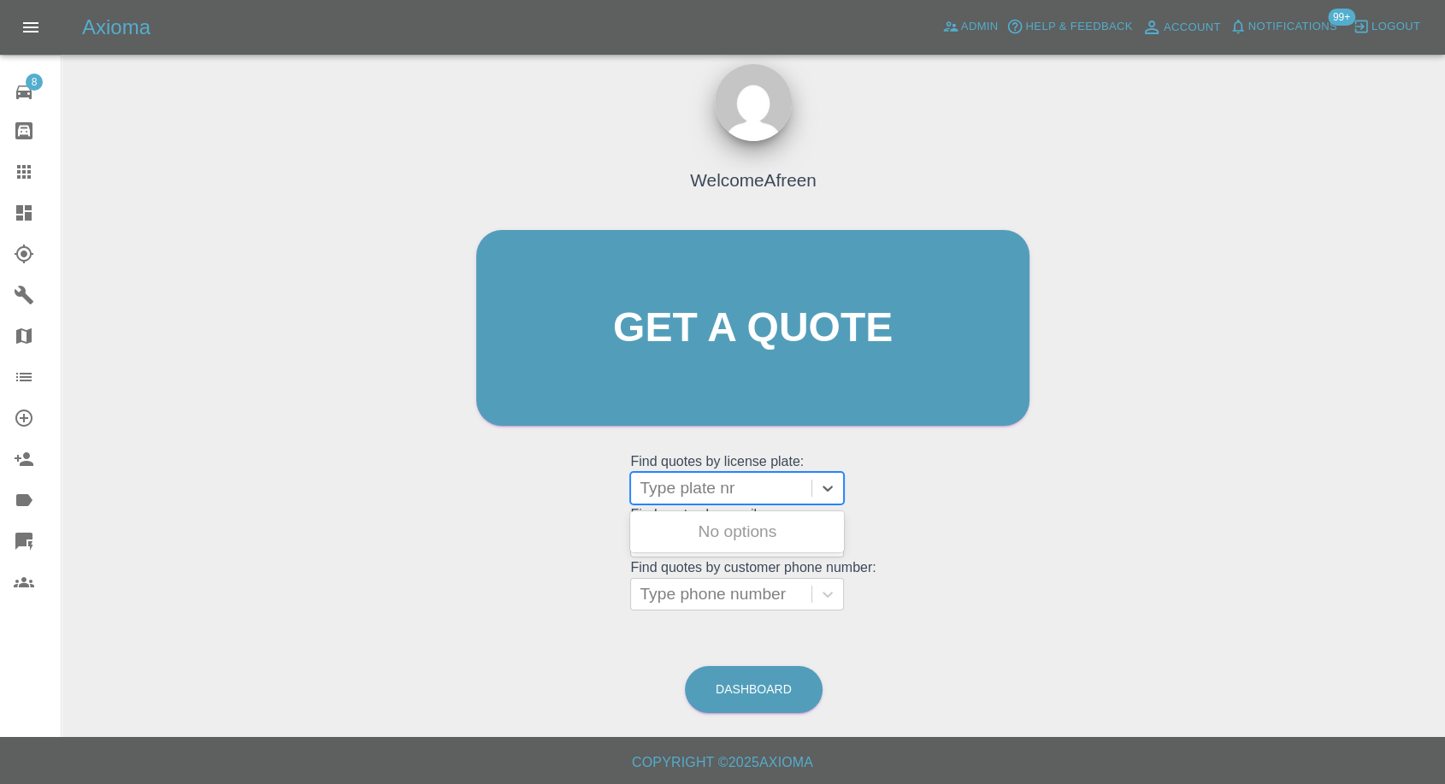
paste input "AV61 EVL"
type input "AV61 EVL"
click at [729, 539] on div "AV61 EVL, Archived" at bounding box center [737, 532] width 214 height 34
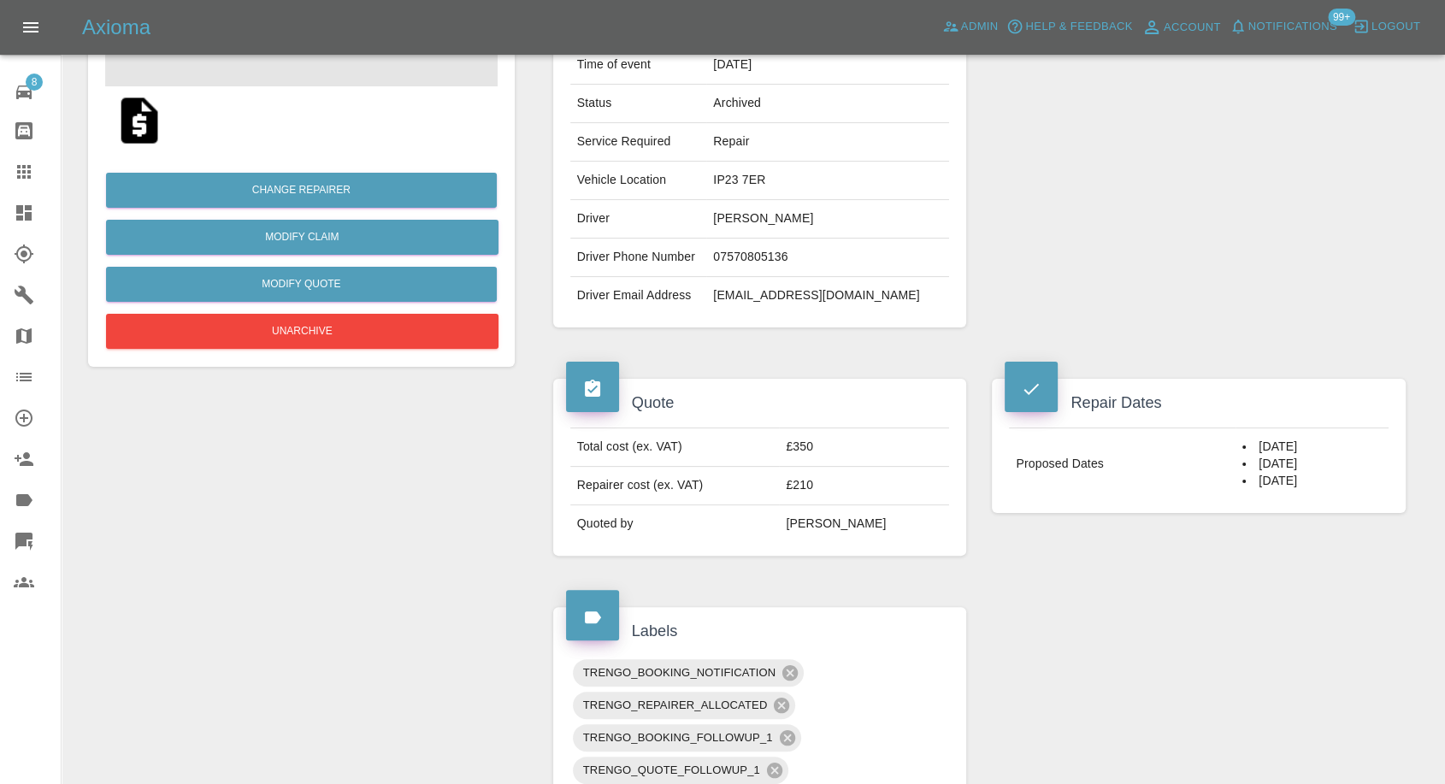
scroll to position [285, 0]
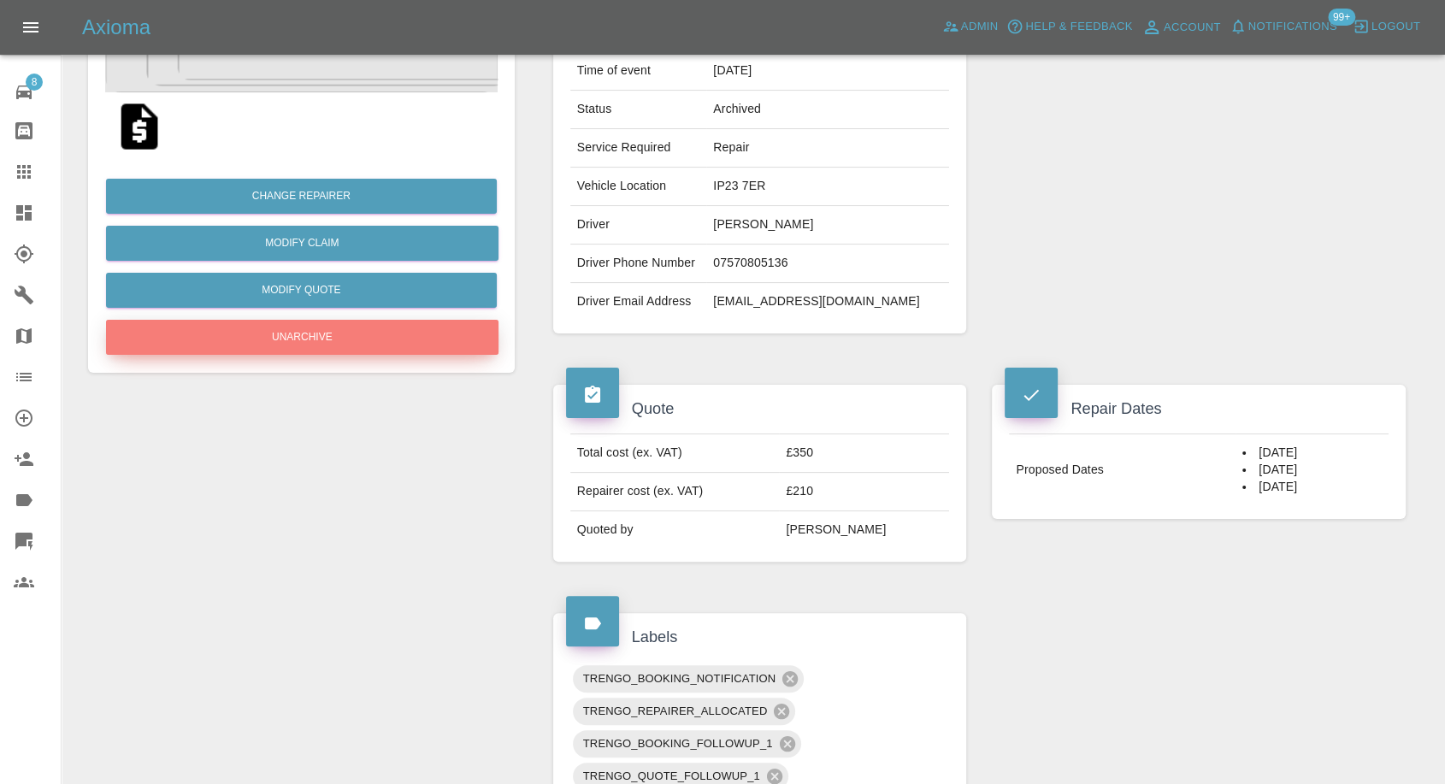
click at [355, 345] on button "Unarchive" at bounding box center [302, 337] width 392 height 35
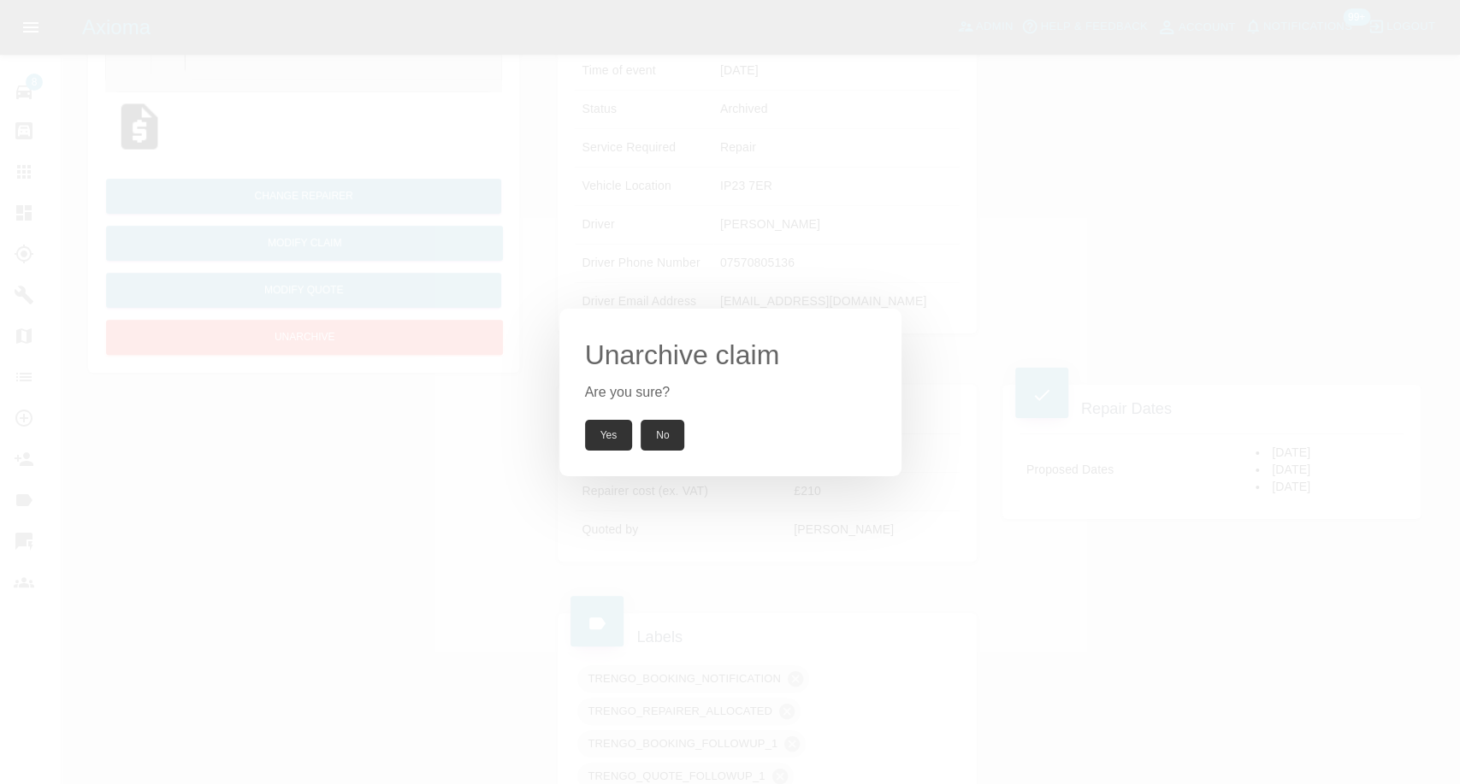
click at [591, 438] on button "Yes" at bounding box center [609, 435] width 48 height 31
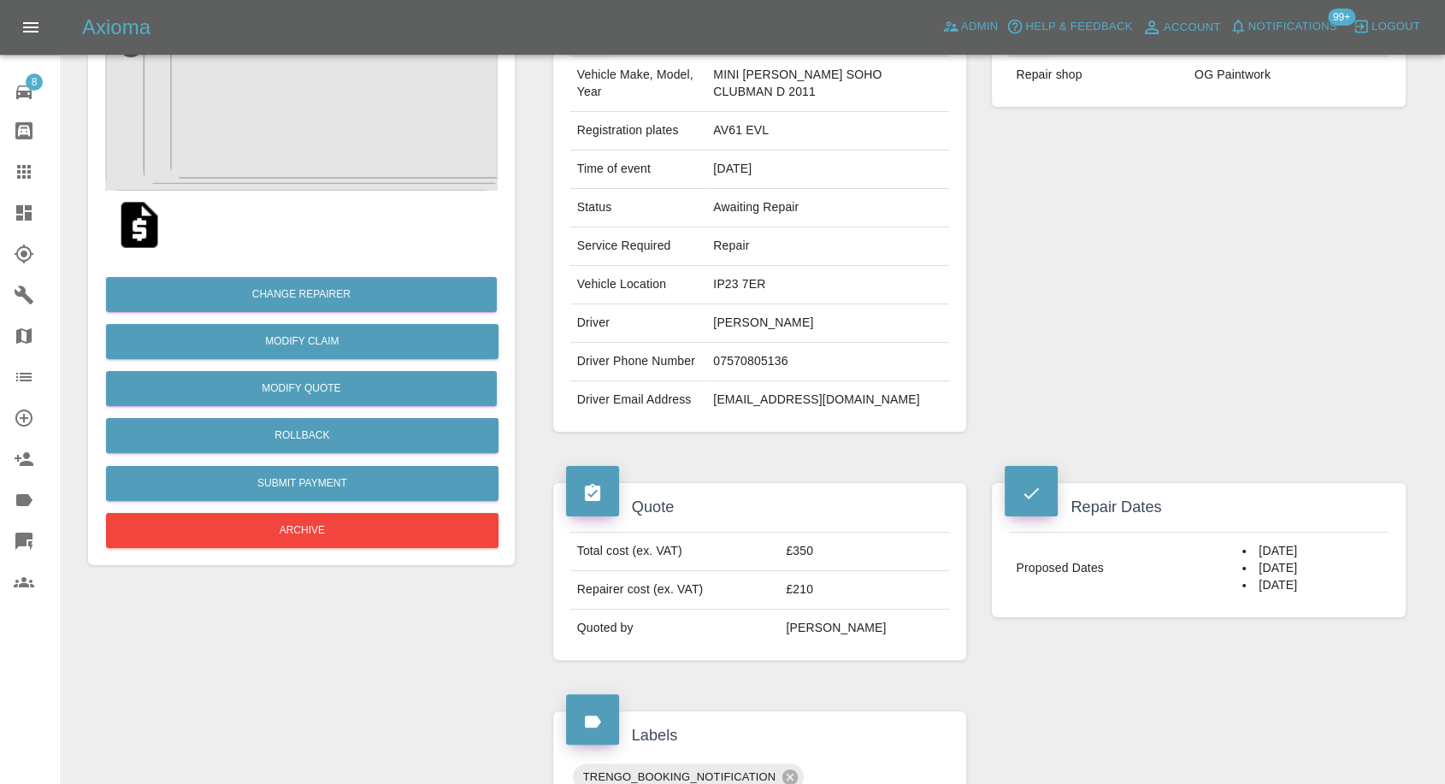
scroll to position [0, 0]
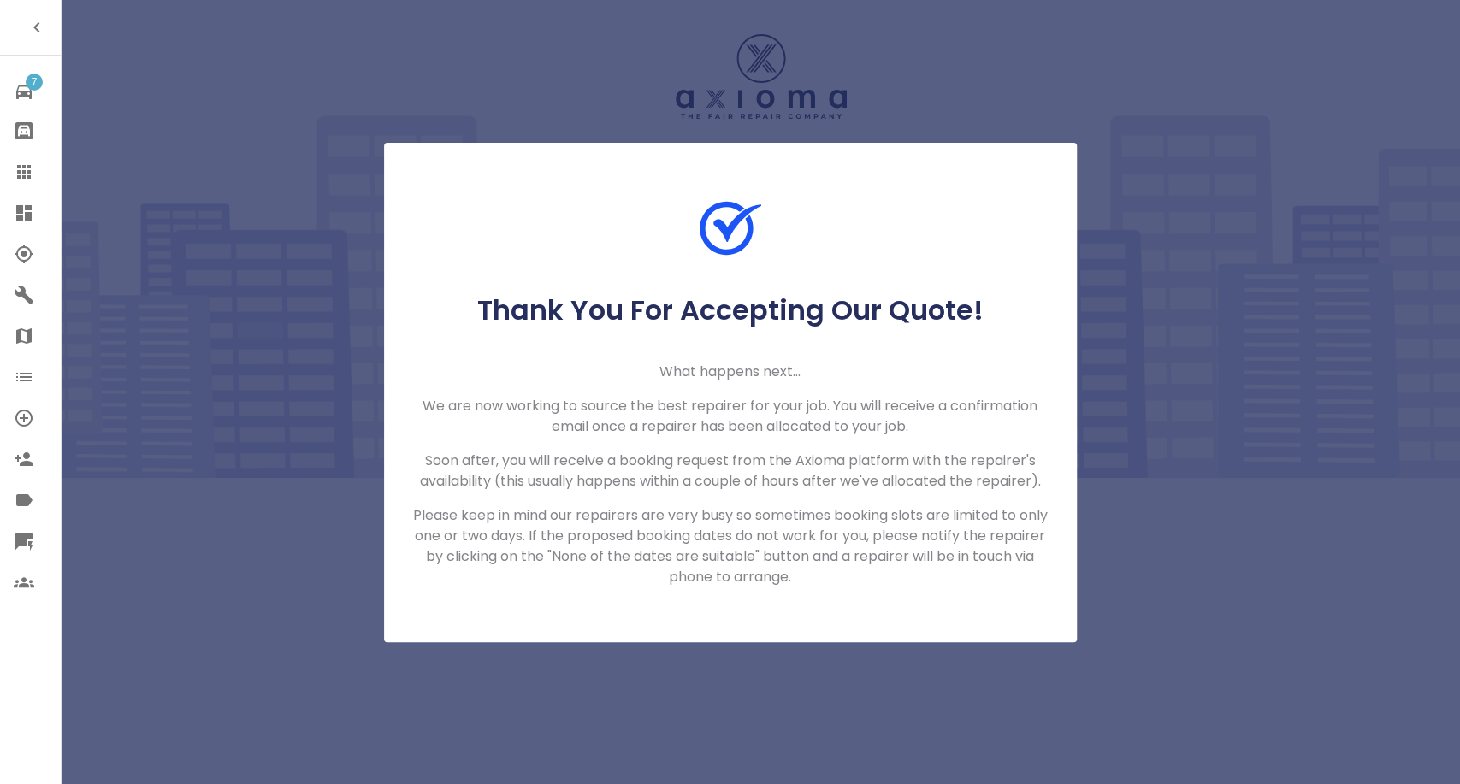
click at [24, 180] on icon at bounding box center [24, 172] width 21 height 21
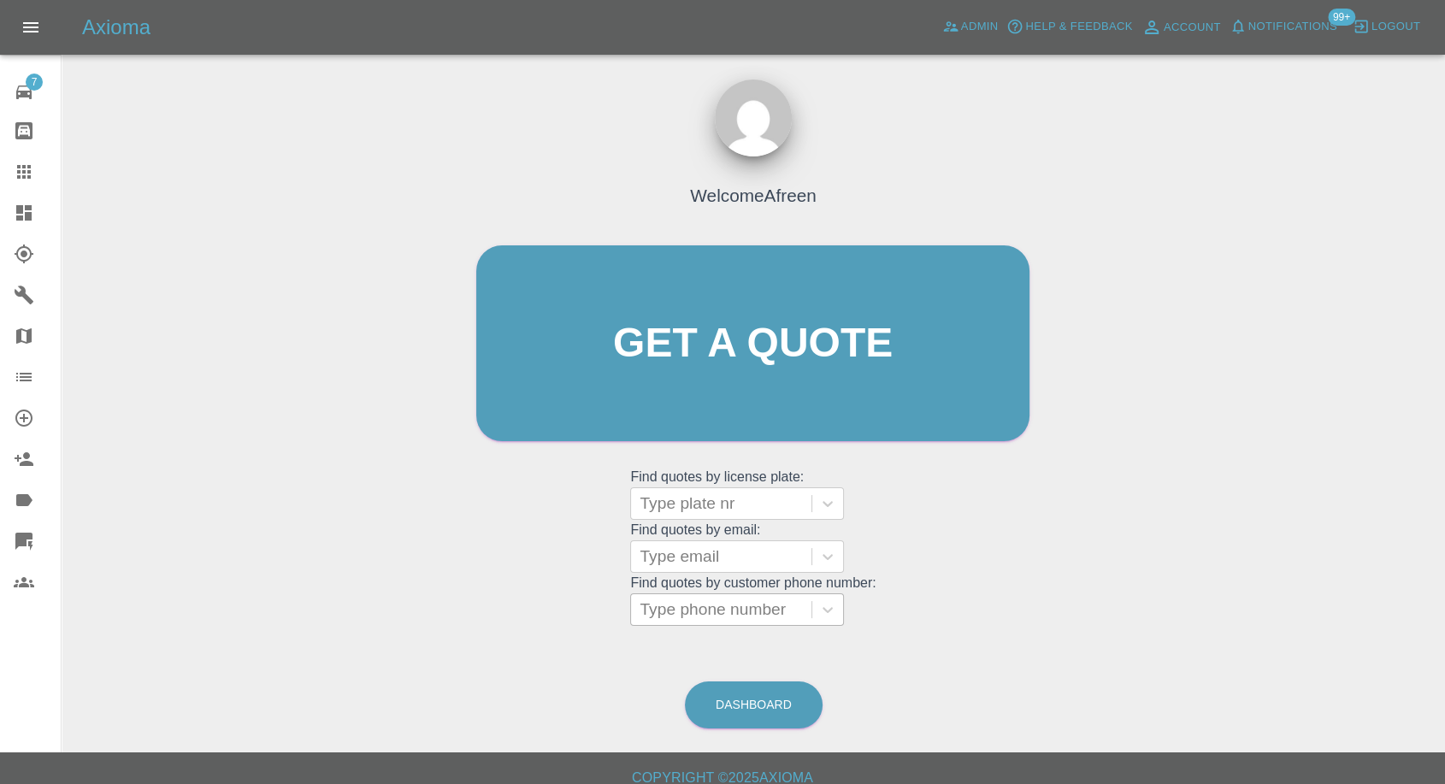
click at [726, 615] on div at bounding box center [721, 610] width 163 height 24
paste input "[PHONE_NUMBER]"
drag, startPoint x: 674, startPoint y: 611, endPoint x: 451, endPoint y: 608, distance: 222.3
click at [451, 612] on div "Welcome Afreen Get a quote Get a quote Find quotes by license plate: Type plate…" at bounding box center [753, 425] width 1356 height 614
type input "07767665421"
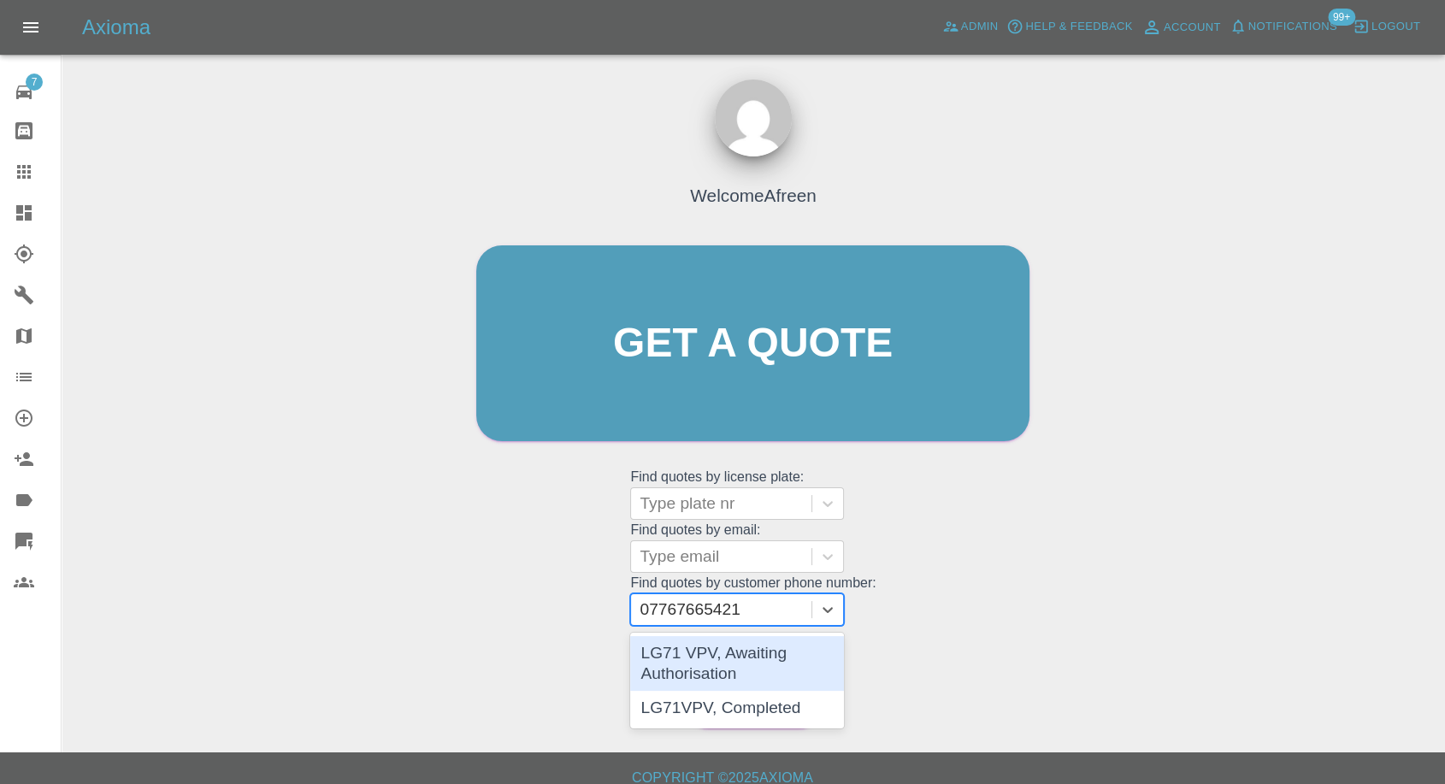
click at [736, 655] on div "LG71 VPV, Awaiting Authorisation" at bounding box center [737, 663] width 214 height 55
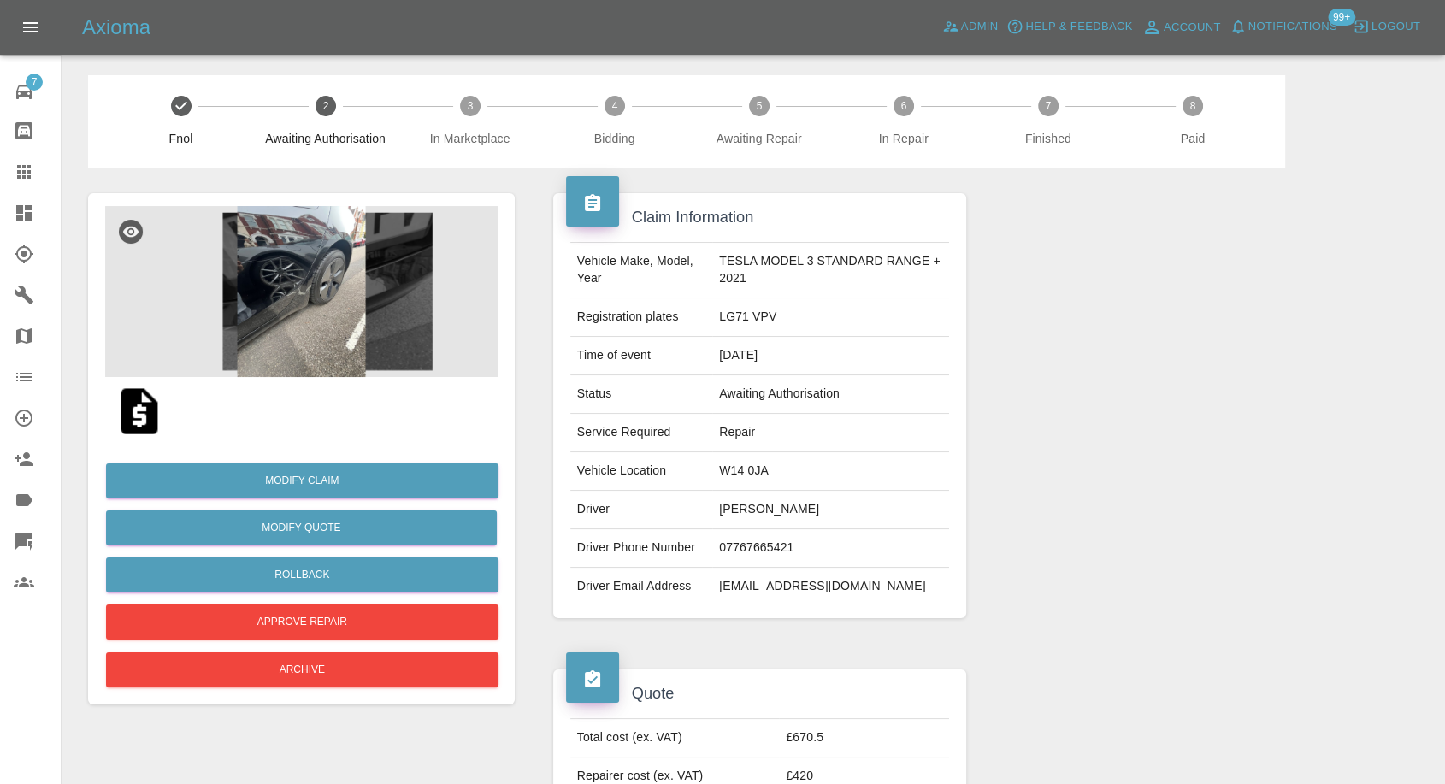
click at [148, 419] on img at bounding box center [139, 411] width 55 height 55
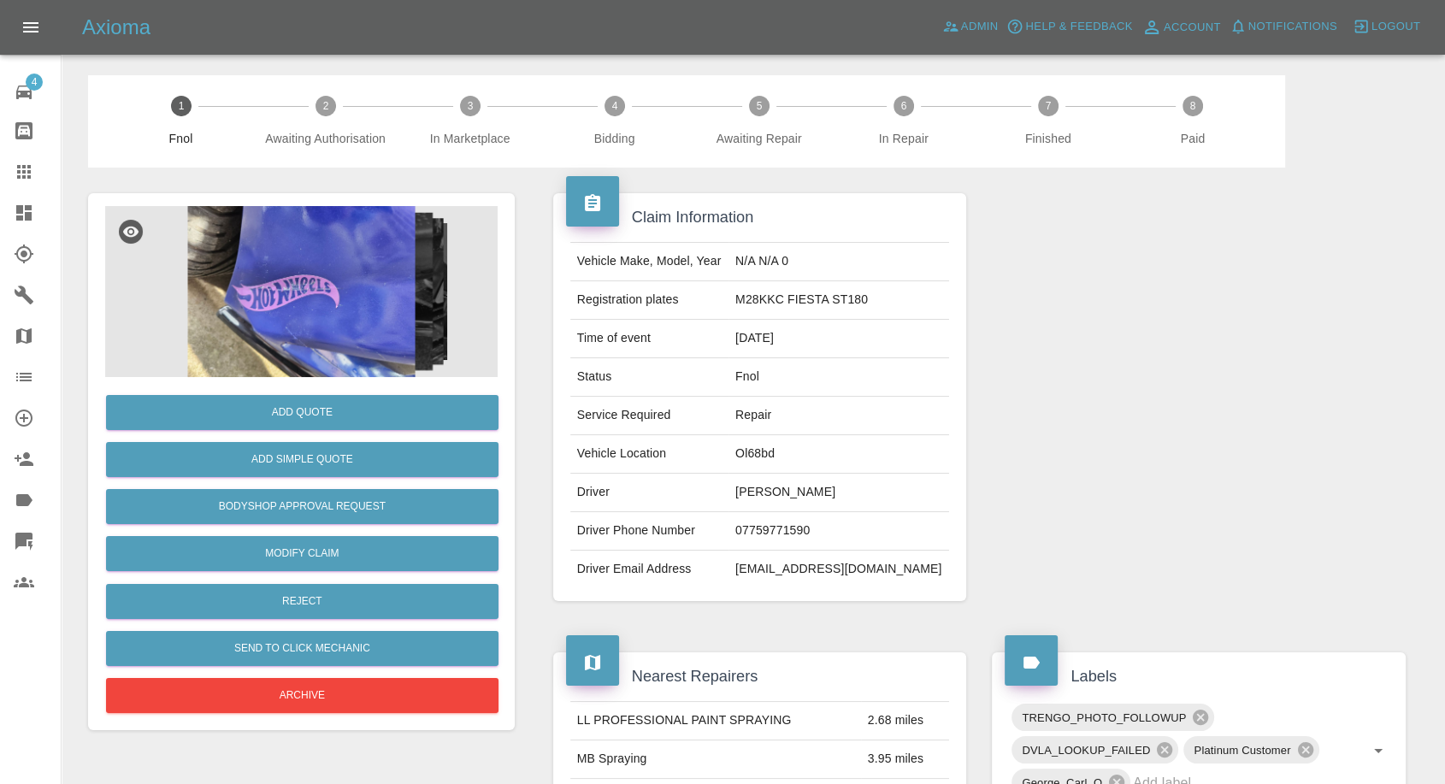
click at [288, 282] on img at bounding box center [301, 291] width 392 height 171
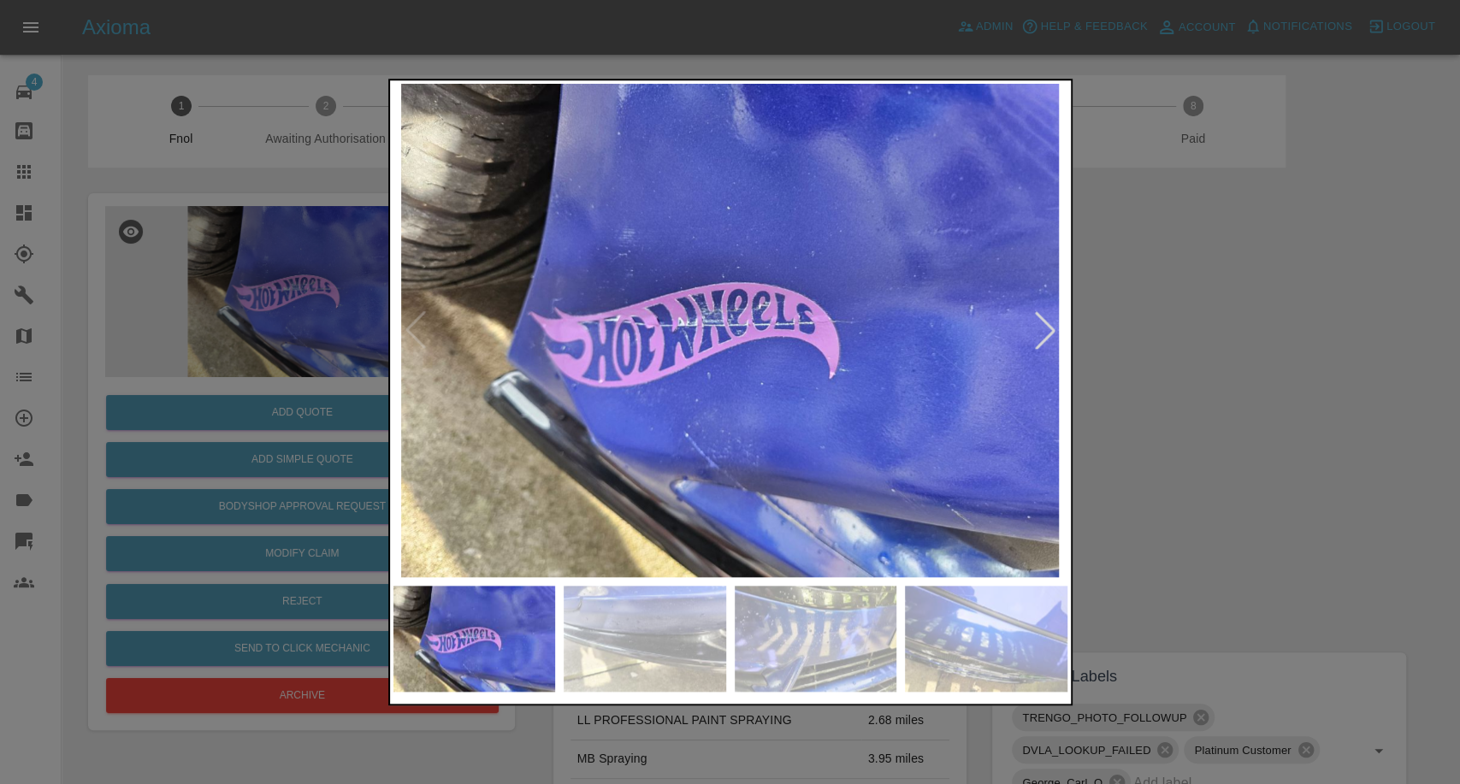
click at [629, 658] on img at bounding box center [644, 639] width 162 height 106
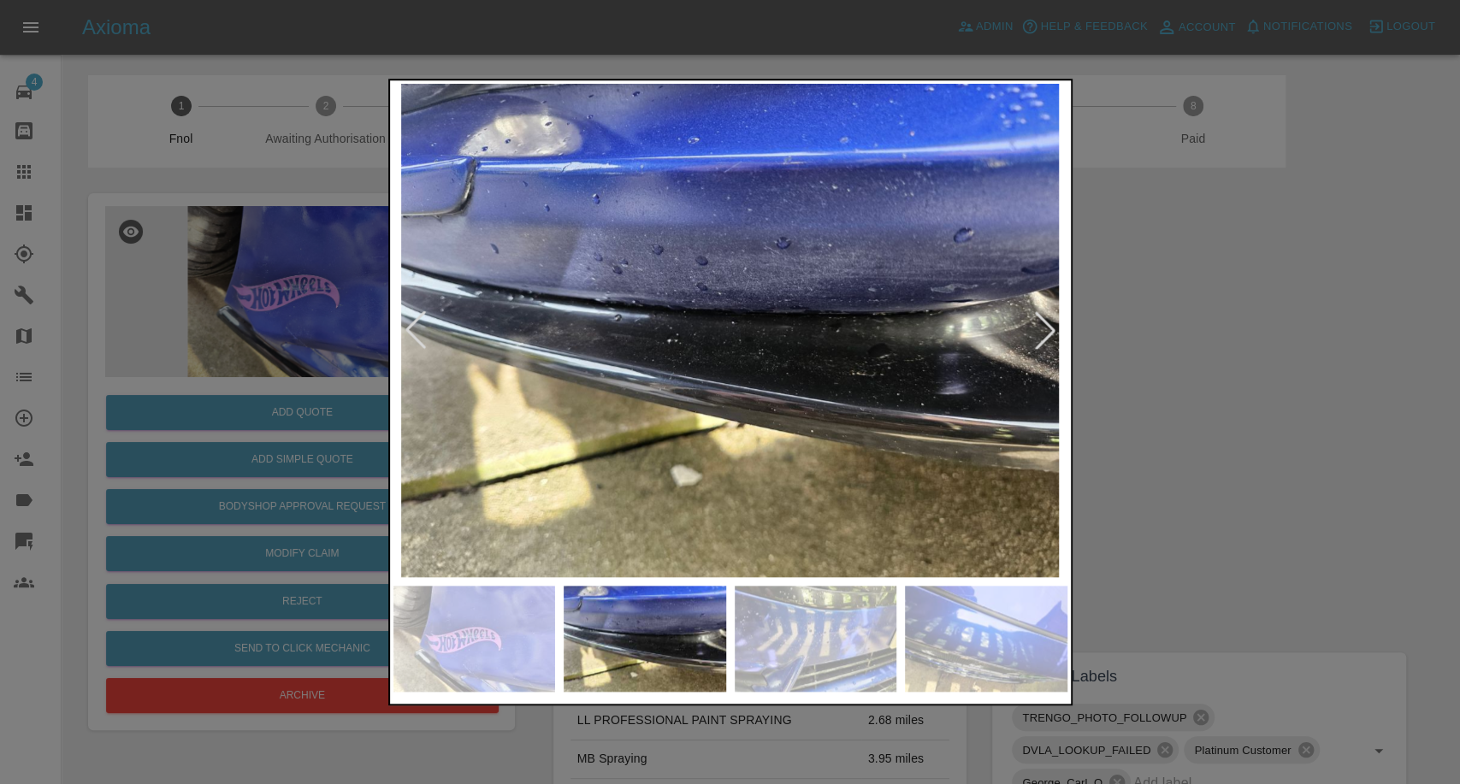
click at [787, 633] on img at bounding box center [815, 639] width 162 height 106
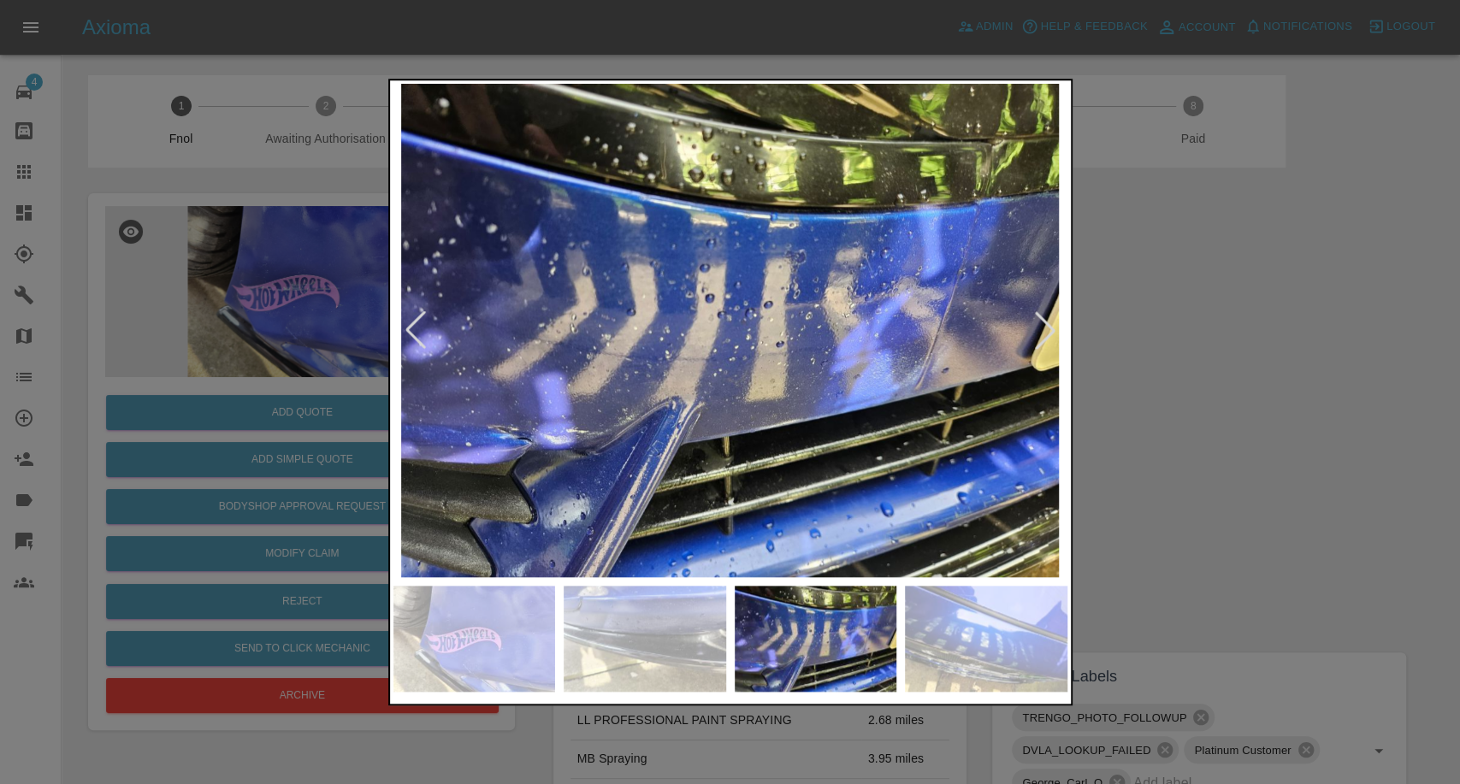
click at [971, 641] on img at bounding box center [986, 639] width 162 height 106
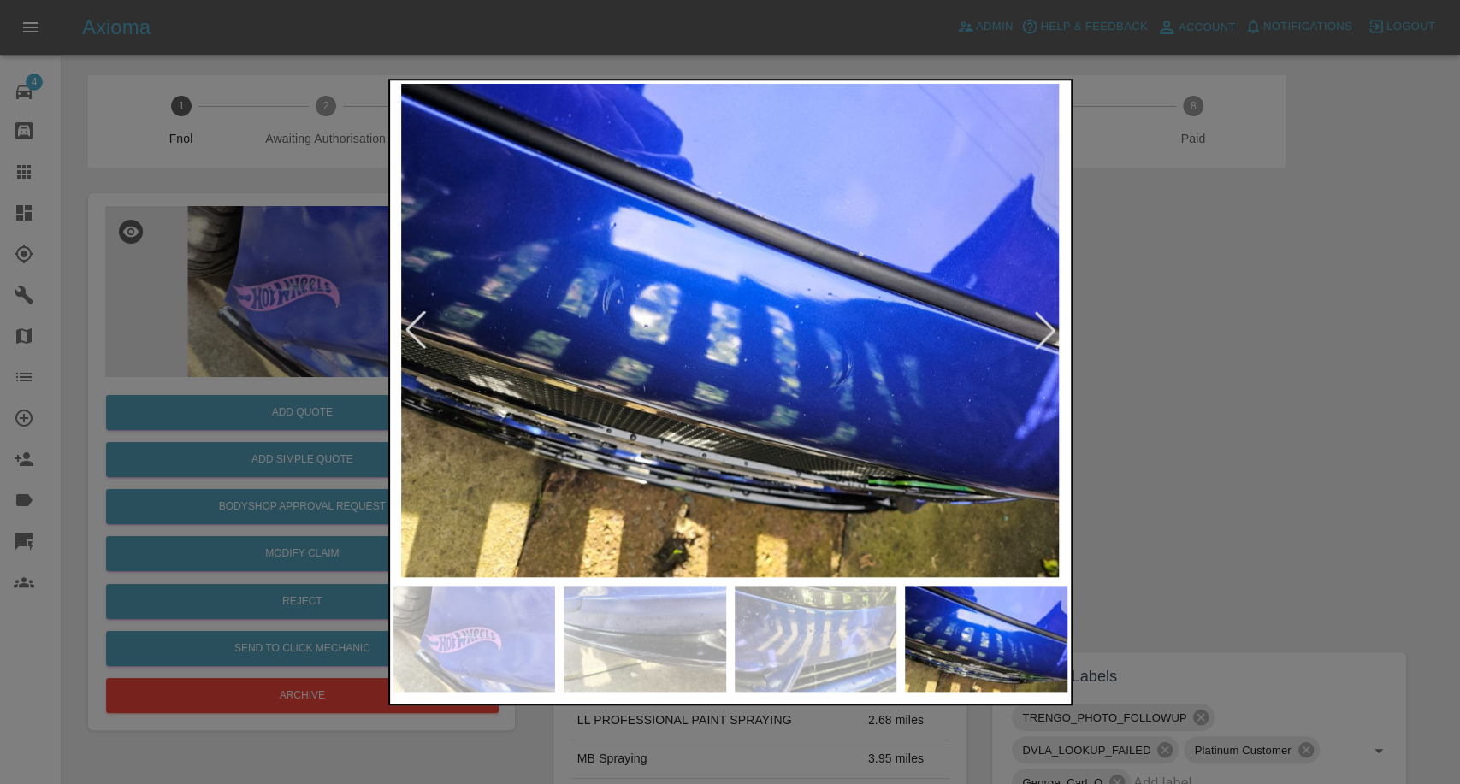
click at [1047, 334] on div at bounding box center [1045, 330] width 38 height 38
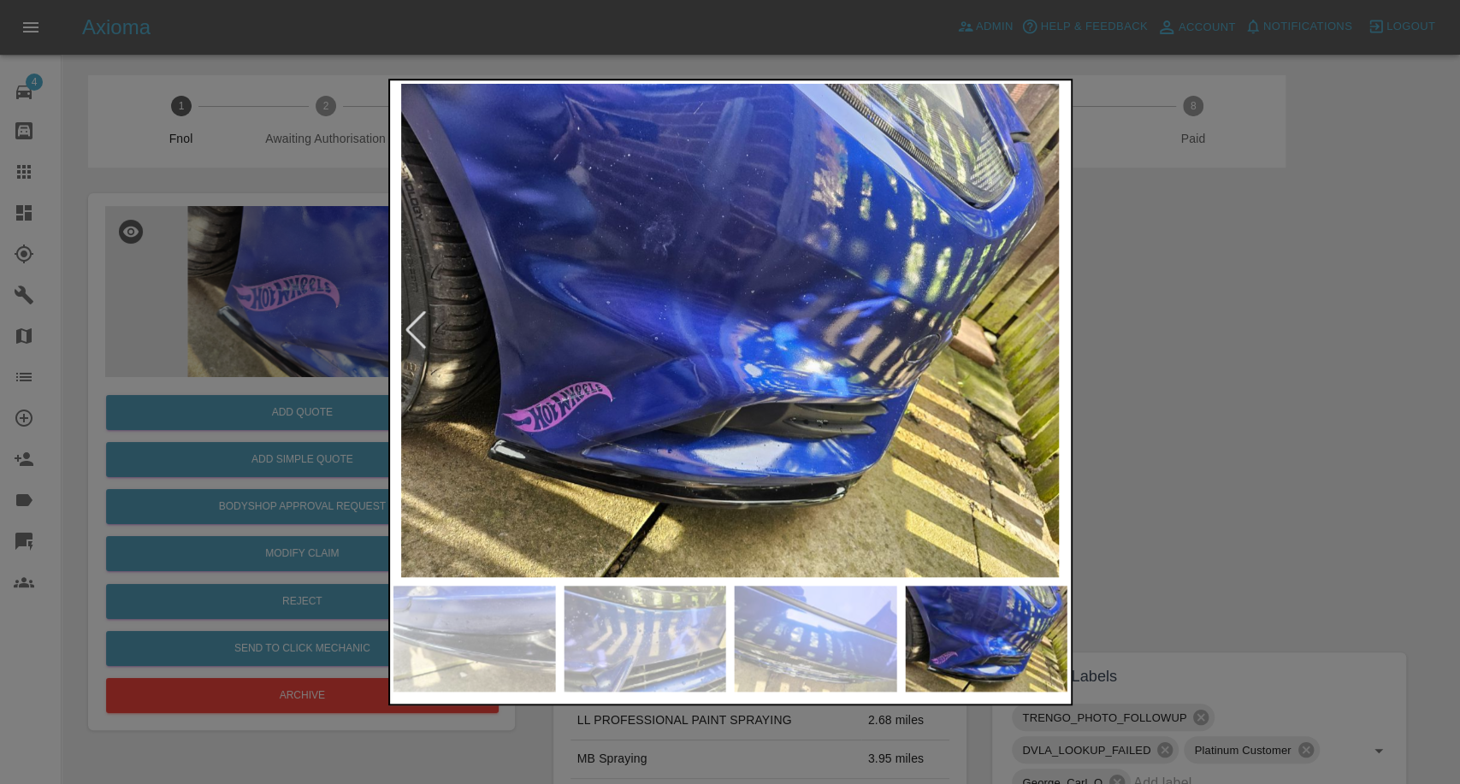
click at [1047, 334] on img at bounding box center [730, 330] width 674 height 493
click at [1178, 360] on div at bounding box center [730, 392] width 1460 height 784
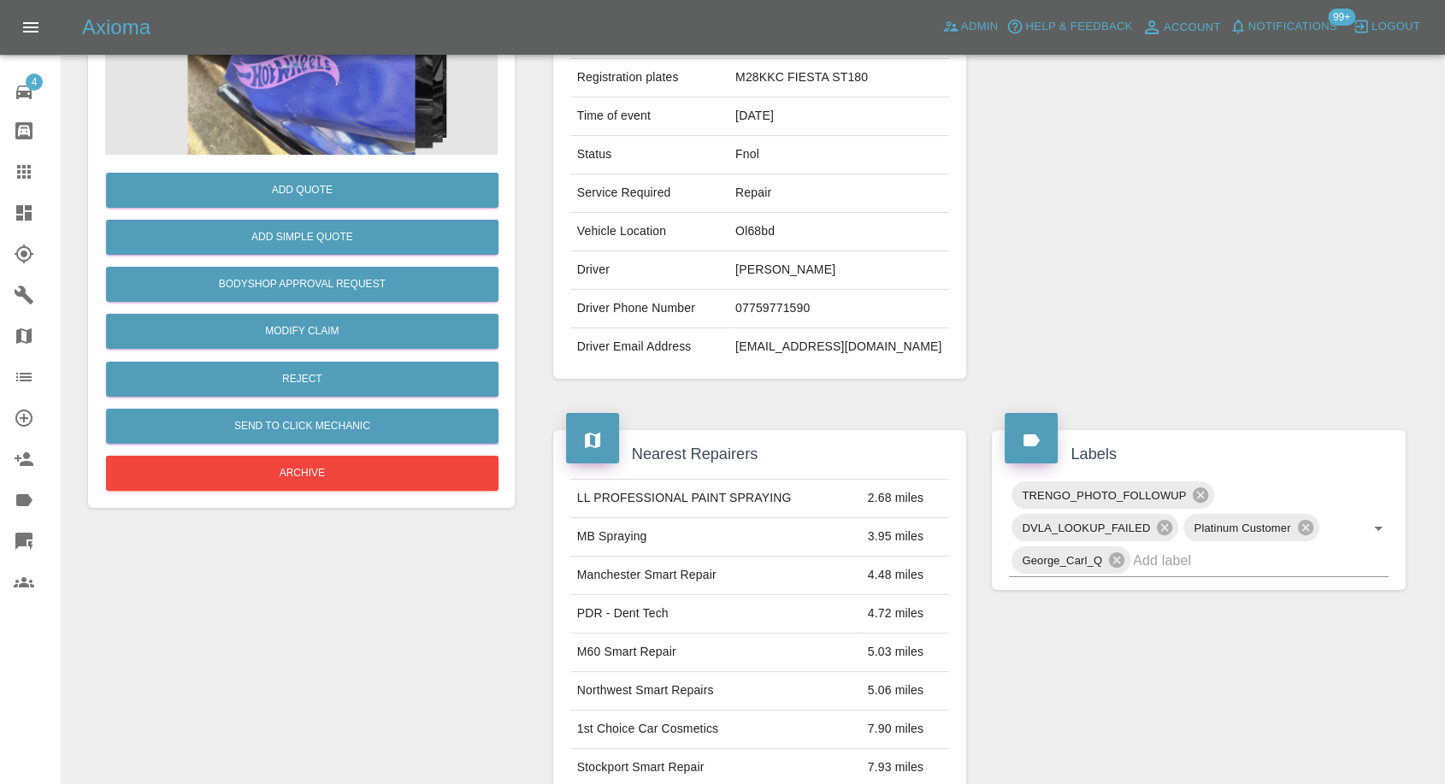
scroll to position [190, 0]
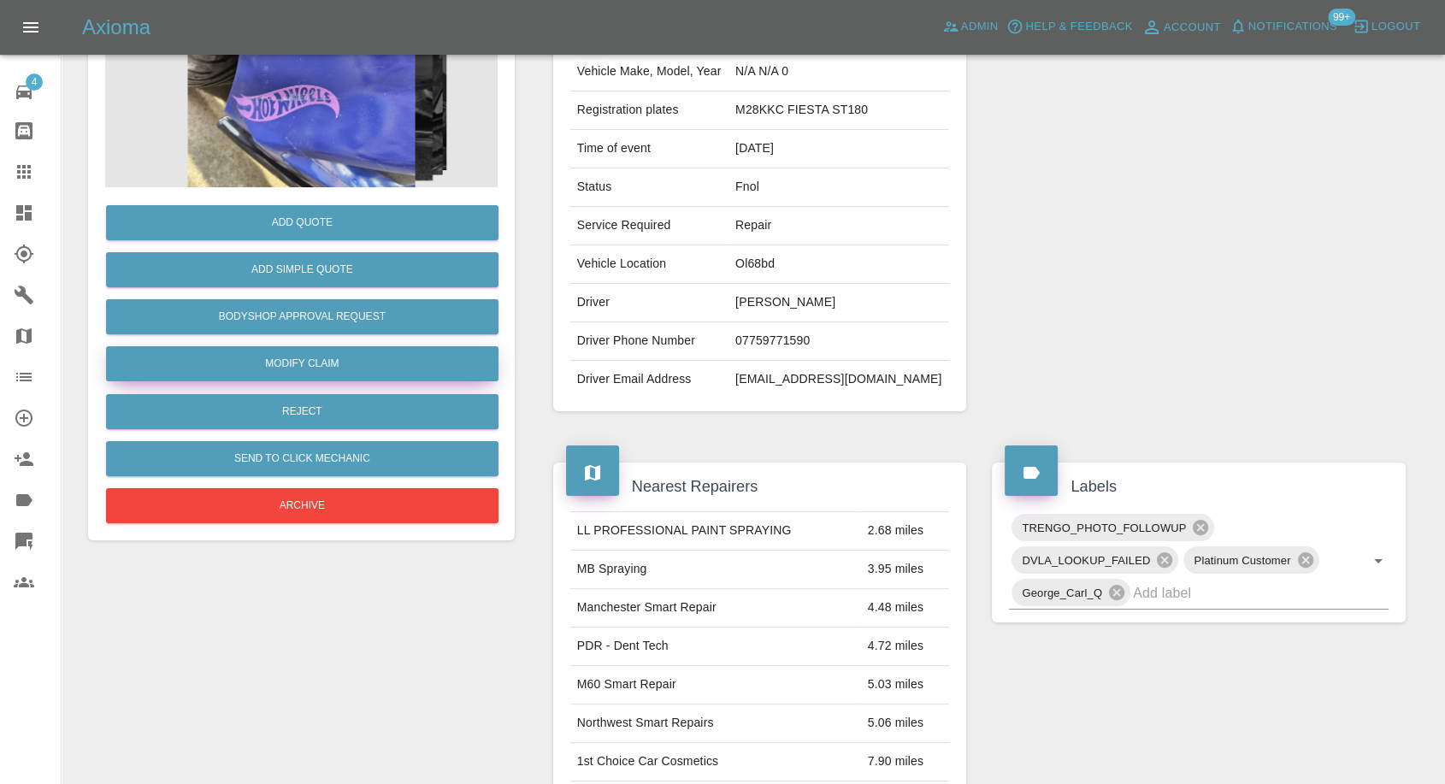
click at [328, 366] on link "Modify Claim" at bounding box center [302, 363] width 392 height 35
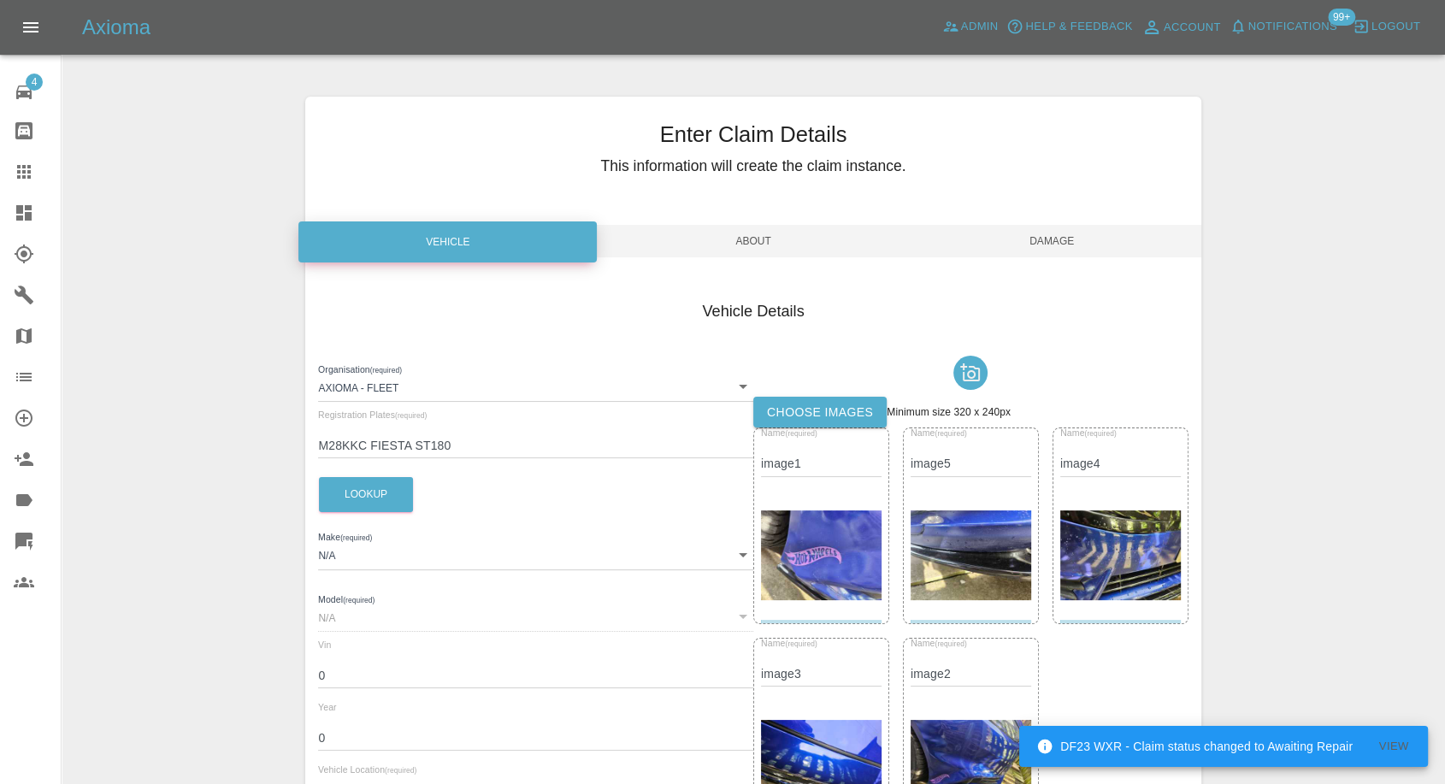
click at [806, 412] on label "Choose images" at bounding box center [819, 413] width 133 height 32
click at [0, 0] on input "Choose images" at bounding box center [0, 0] width 0 height 0
click at [812, 407] on label "Choose images" at bounding box center [819, 413] width 133 height 32
click at [0, 0] on input "Choose images" at bounding box center [0, 0] width 0 height 0
click at [810, 419] on label "Choose images" at bounding box center [819, 413] width 133 height 32
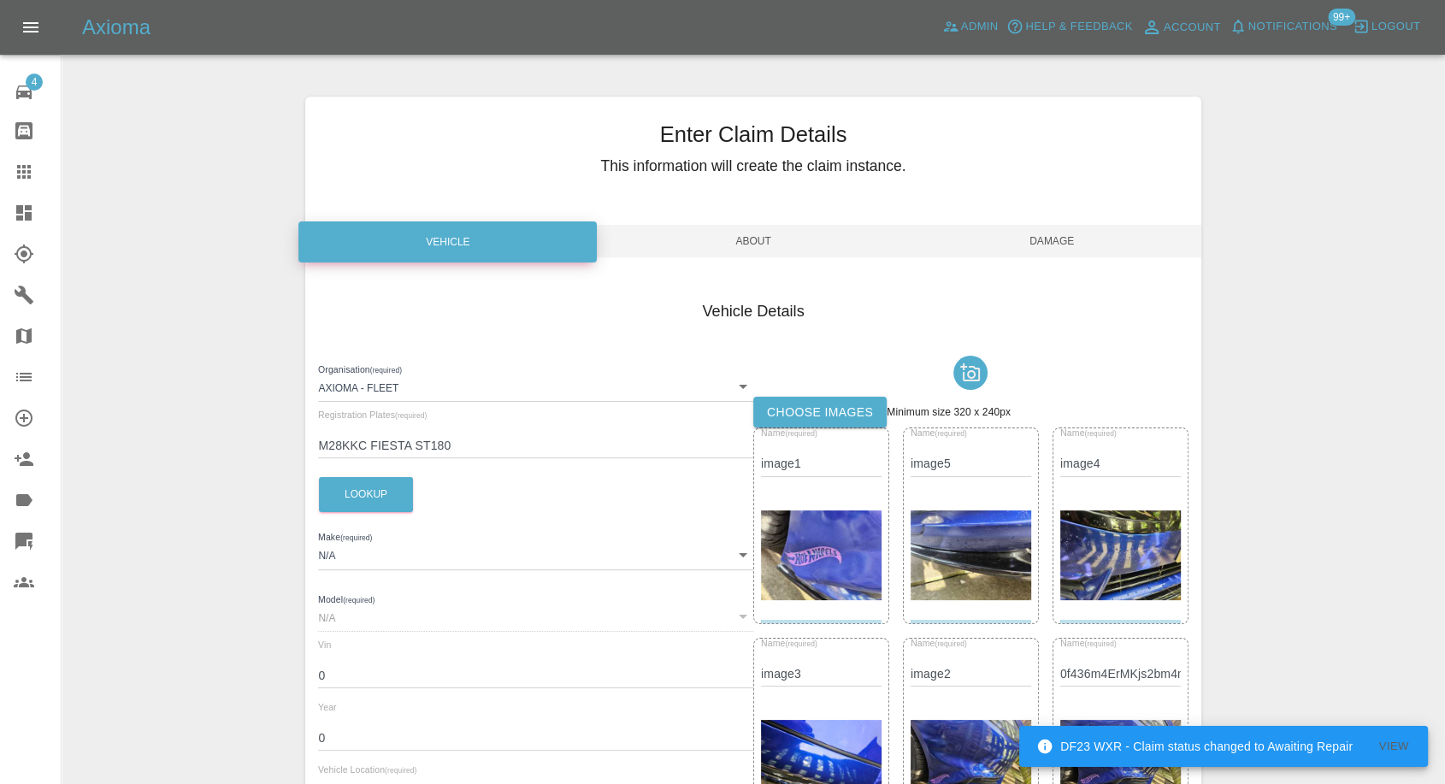
click at [0, 0] on input "Choose images" at bounding box center [0, 0] width 0 height 0
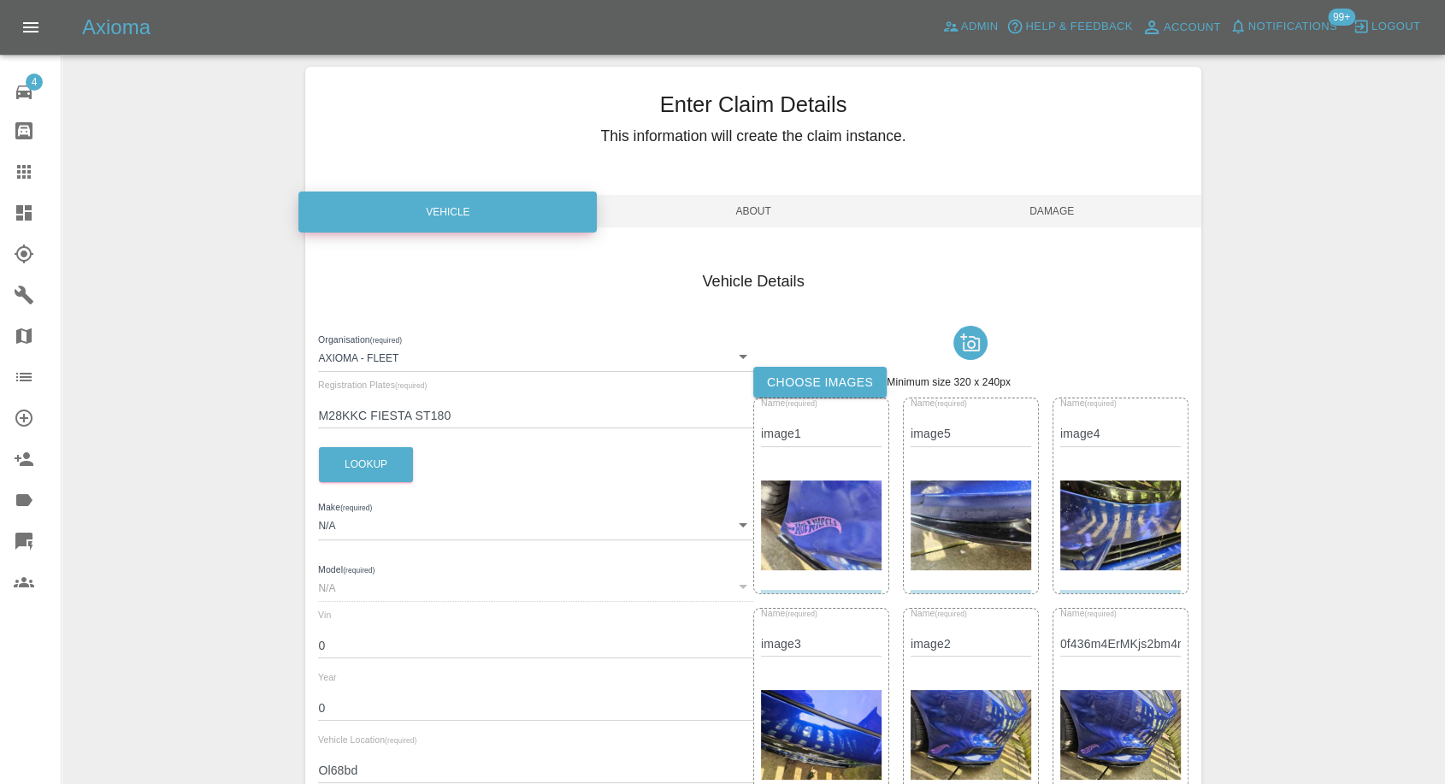
scroll to position [29, 0]
click at [1075, 207] on span "Damage" at bounding box center [1052, 212] width 298 height 32
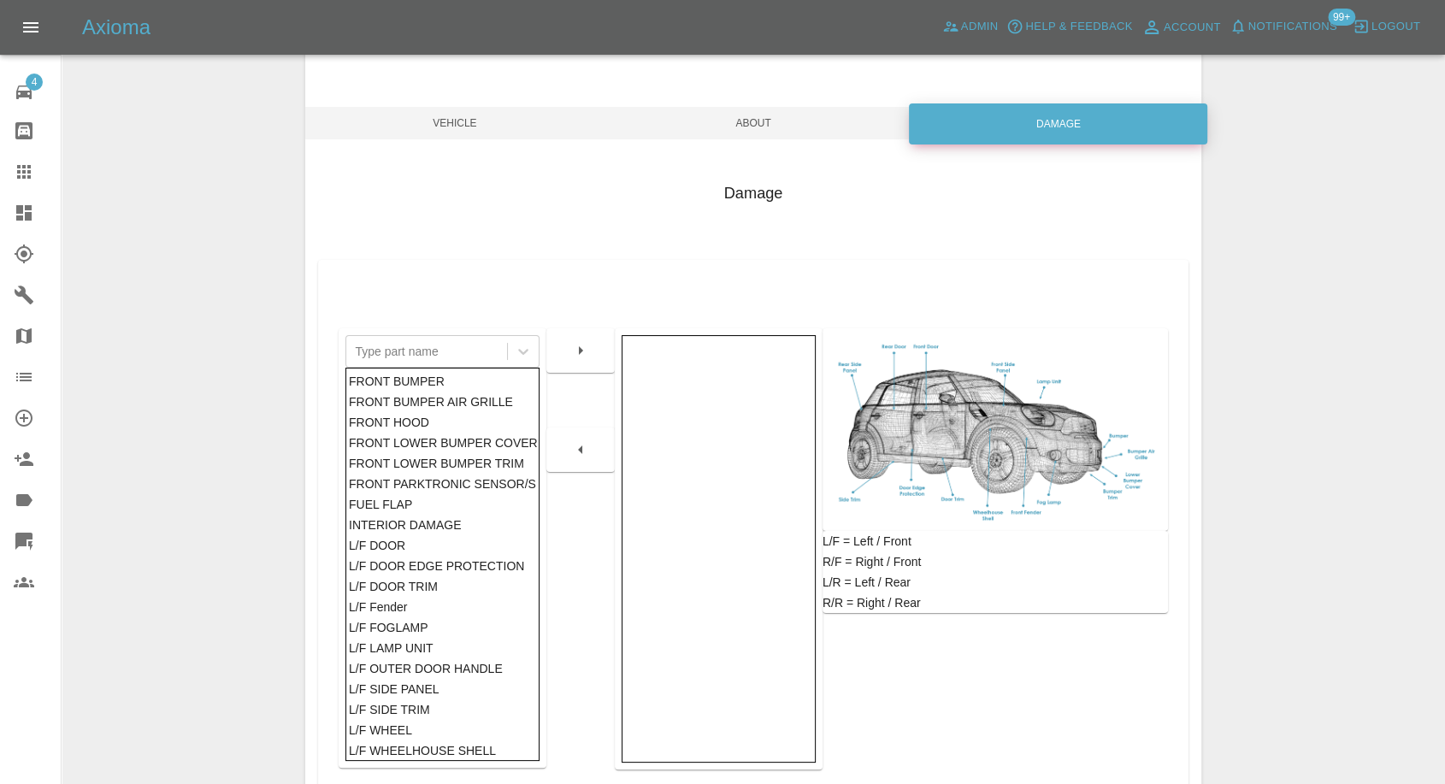
scroll to position [219, 0]
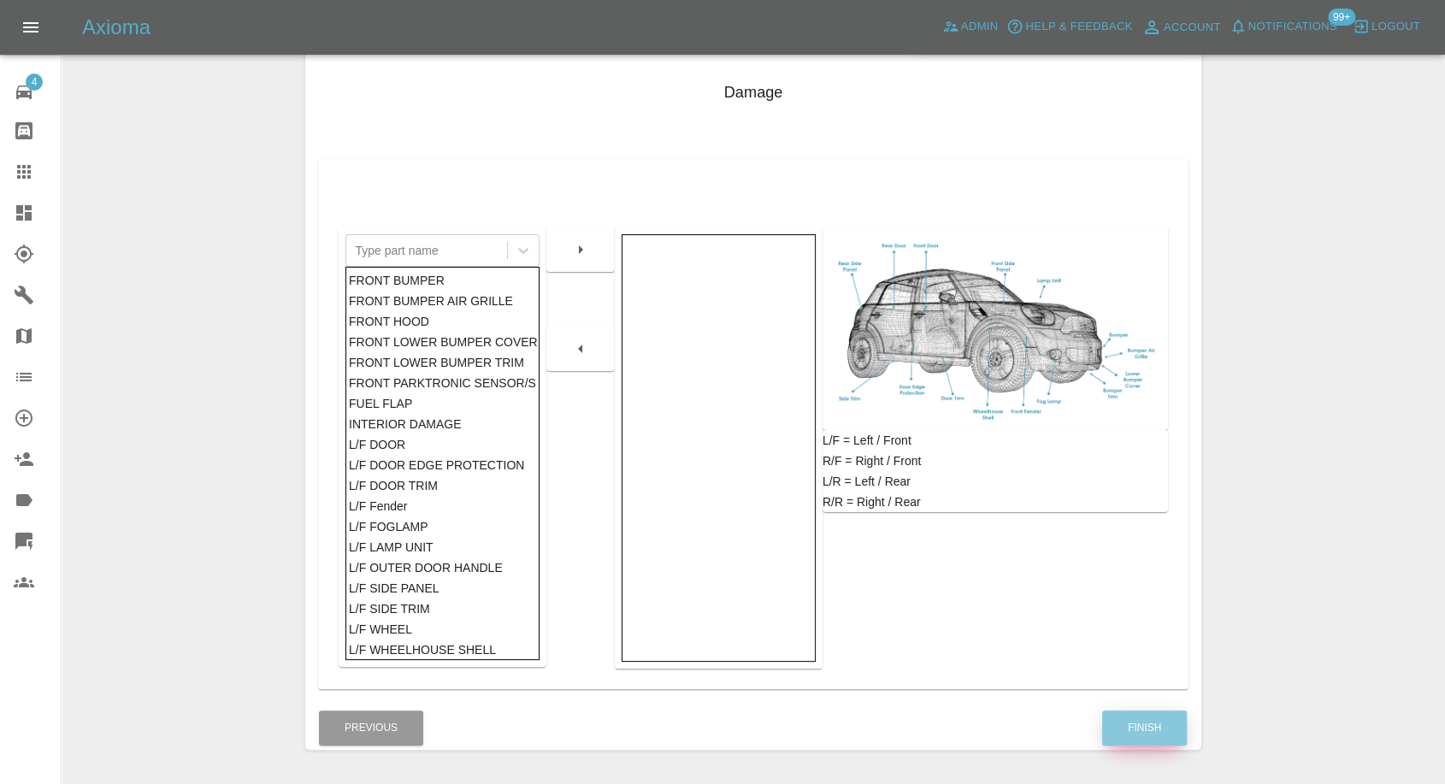
click at [1149, 720] on button "Finish" at bounding box center [1144, 728] width 85 height 35
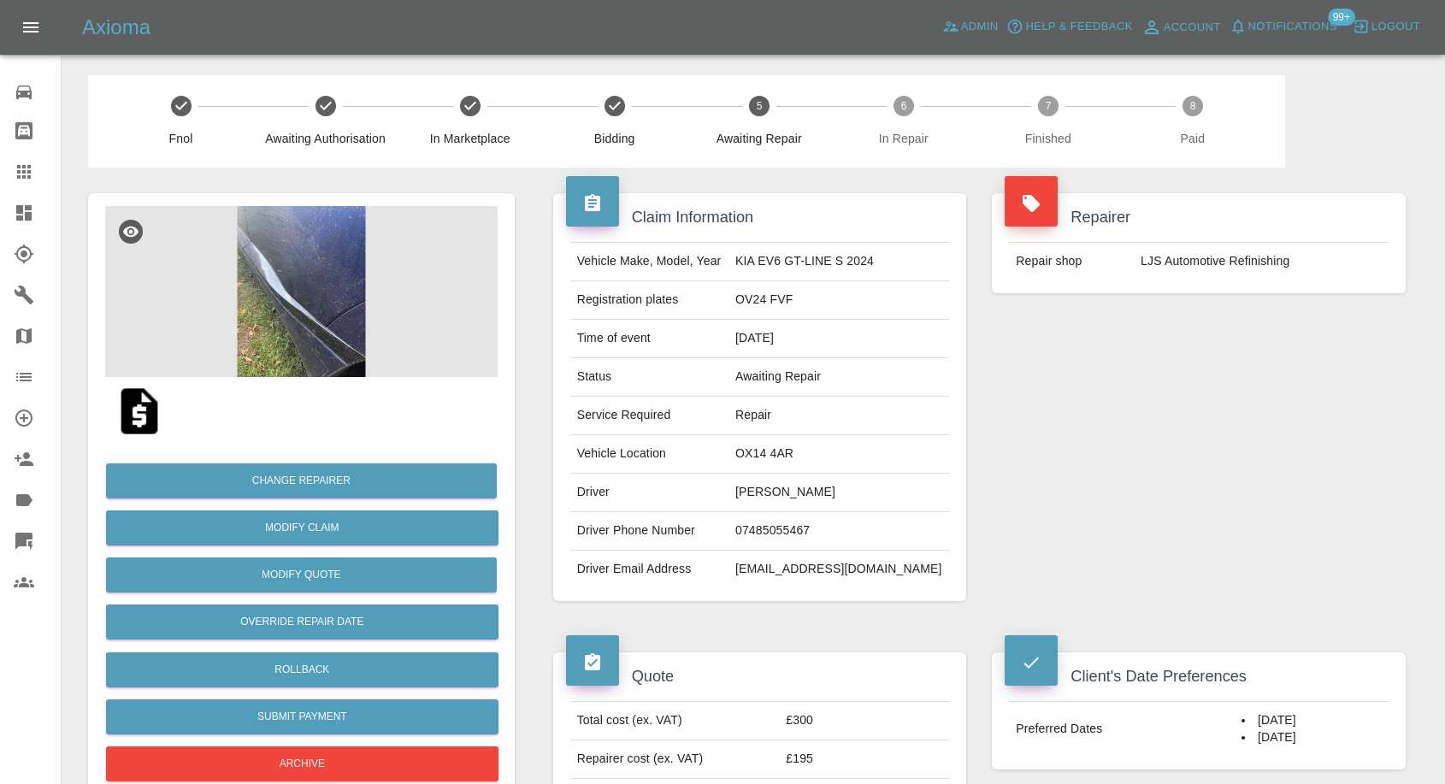
scroll to position [1235, 0]
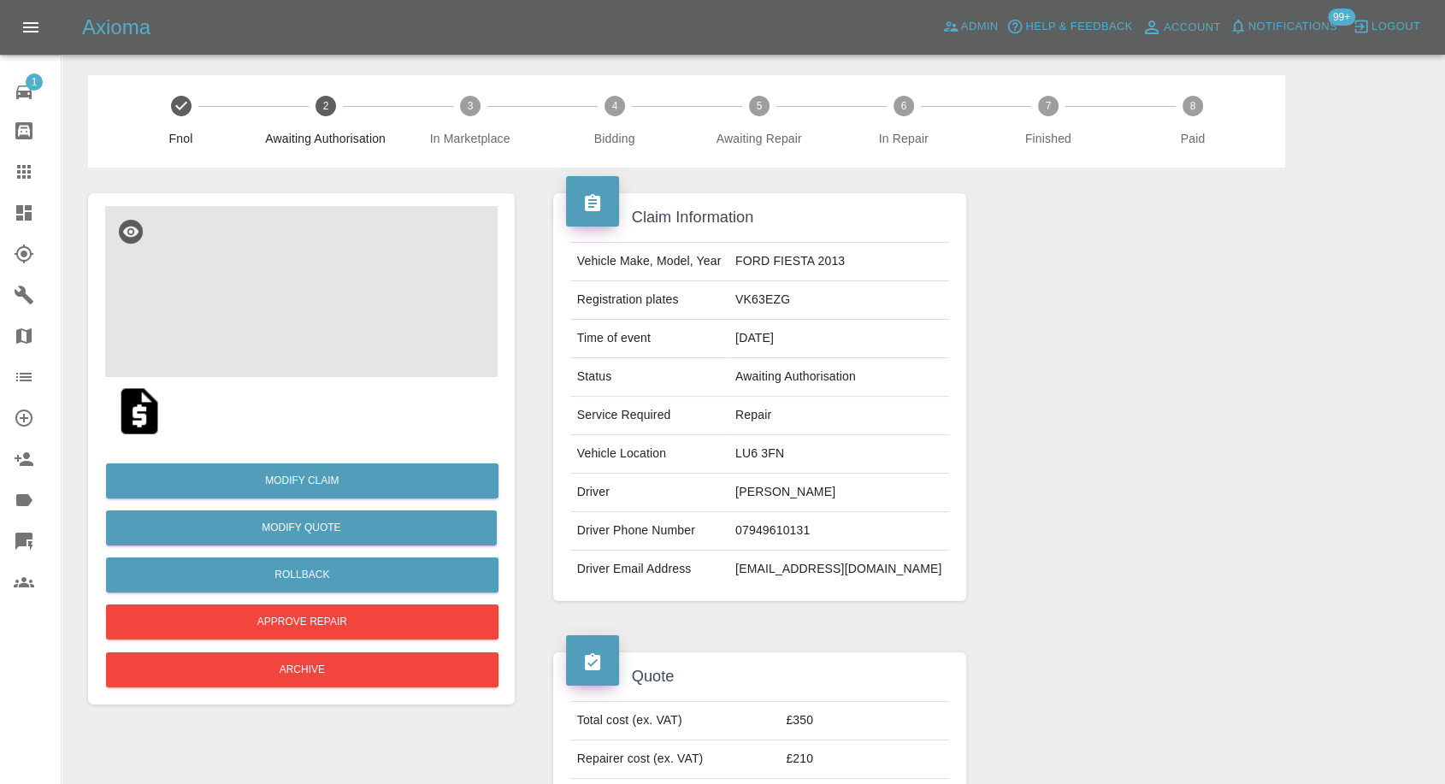
click at [285, 322] on img at bounding box center [301, 291] width 392 height 171
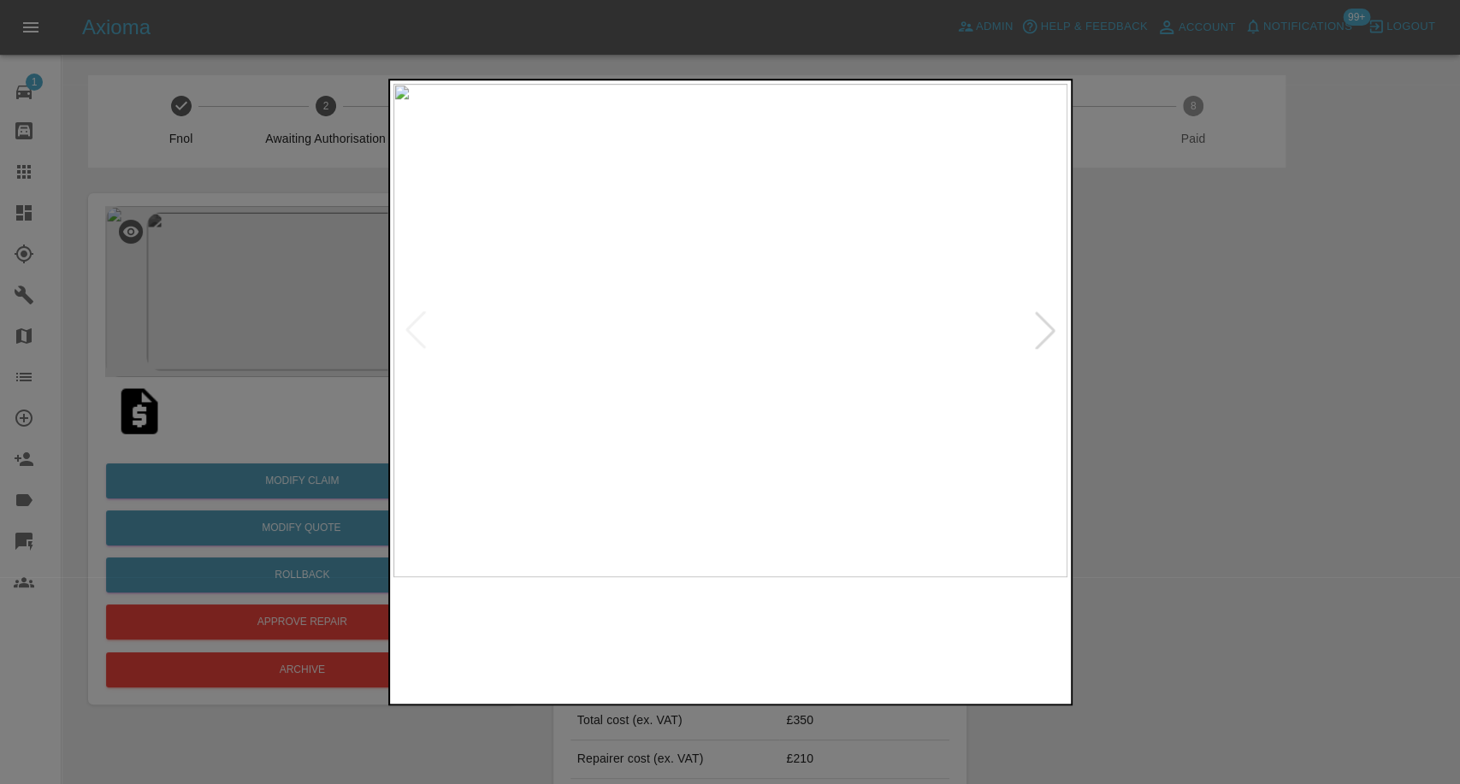
click at [664, 635] on img at bounding box center [644, 639] width 162 height 106
click at [1193, 558] on div at bounding box center [730, 392] width 1460 height 784
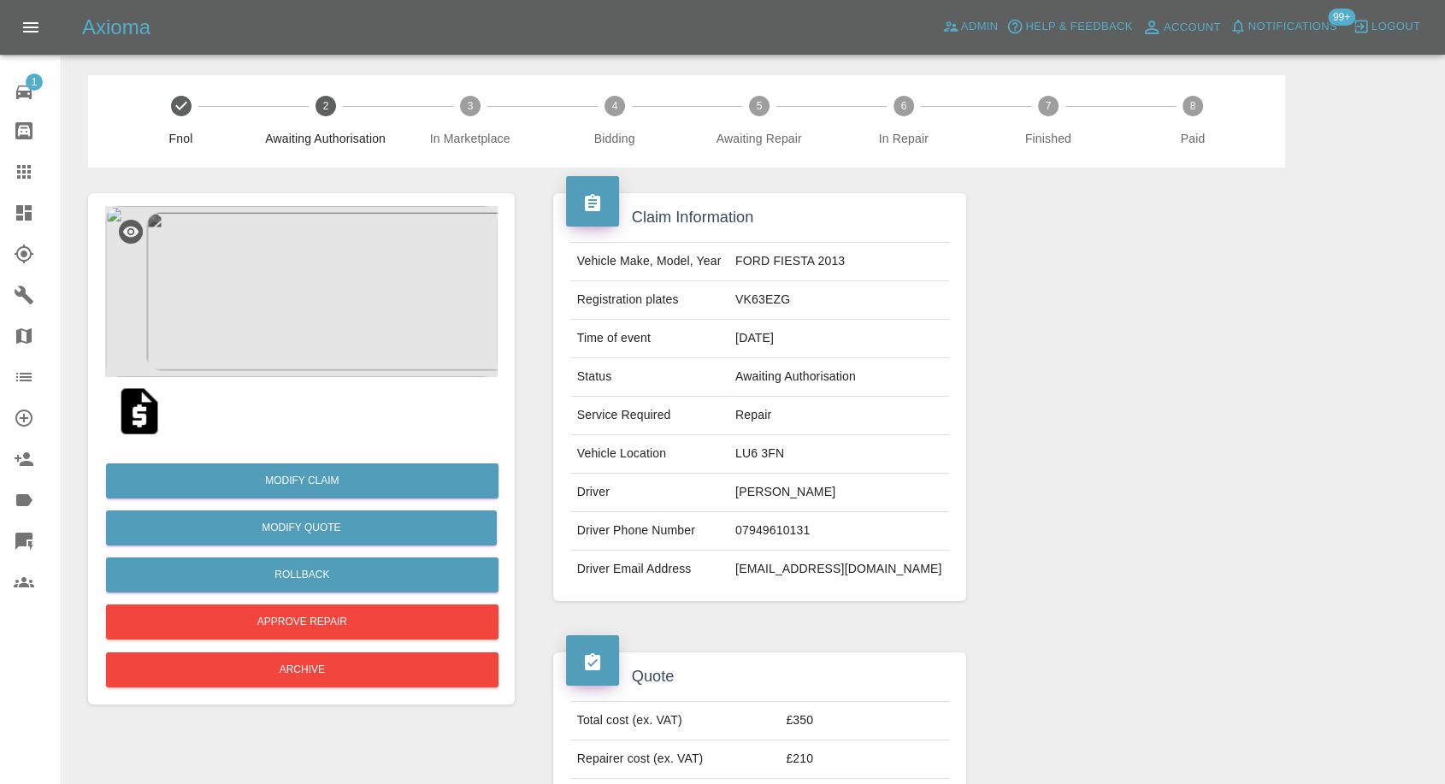
click at [257, 243] on img at bounding box center [301, 291] width 392 height 171
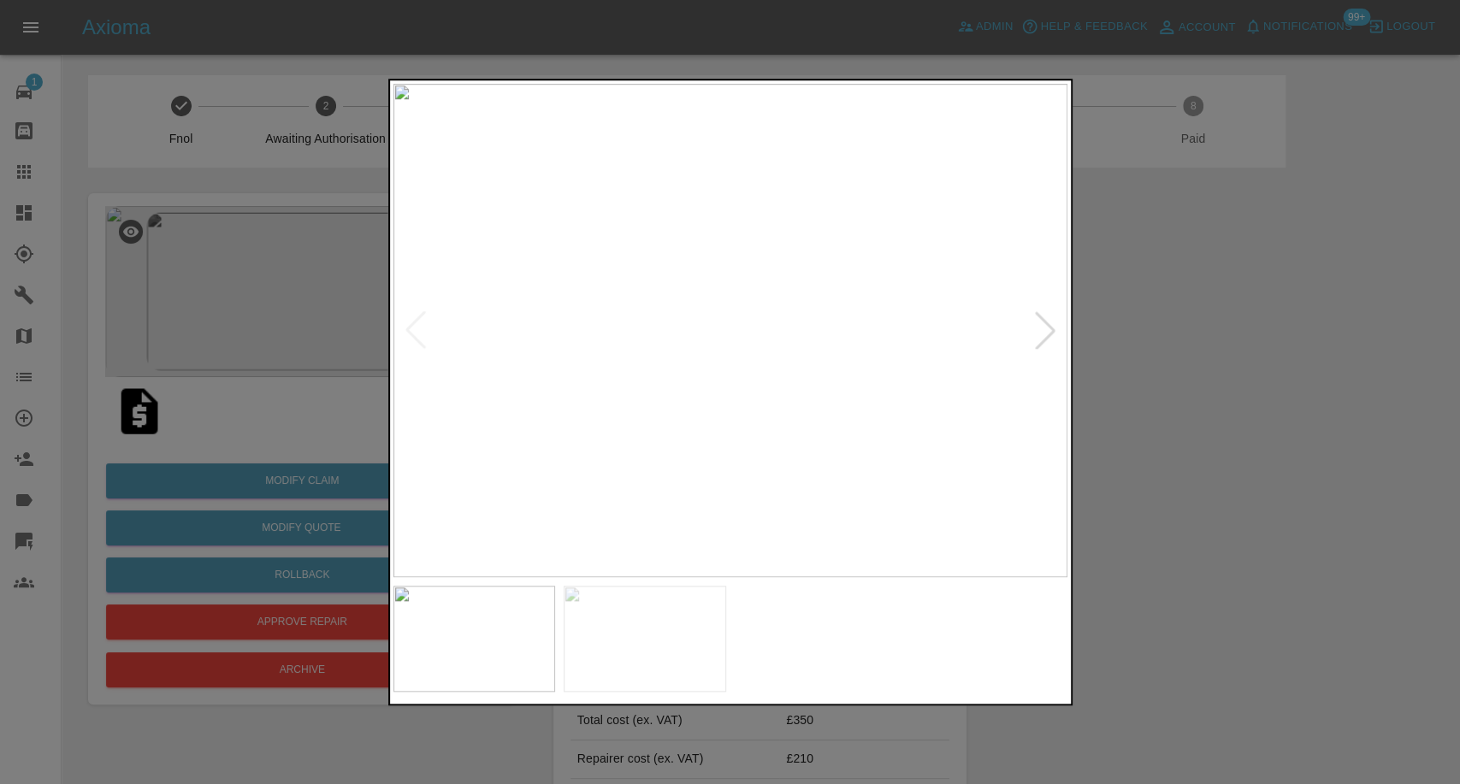
click at [654, 653] on img at bounding box center [644, 639] width 162 height 106
click at [1330, 413] on div at bounding box center [730, 392] width 1460 height 784
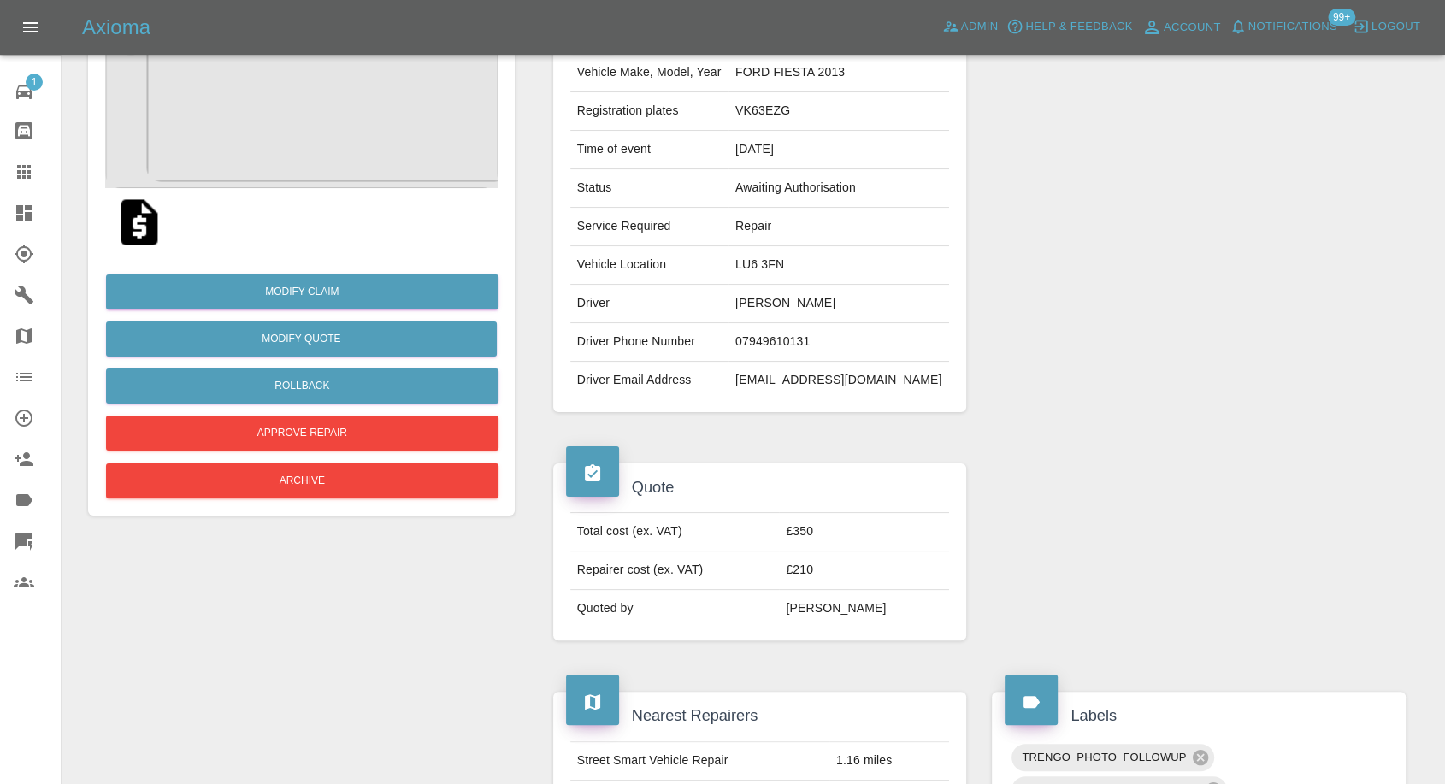
scroll to position [285, 0]
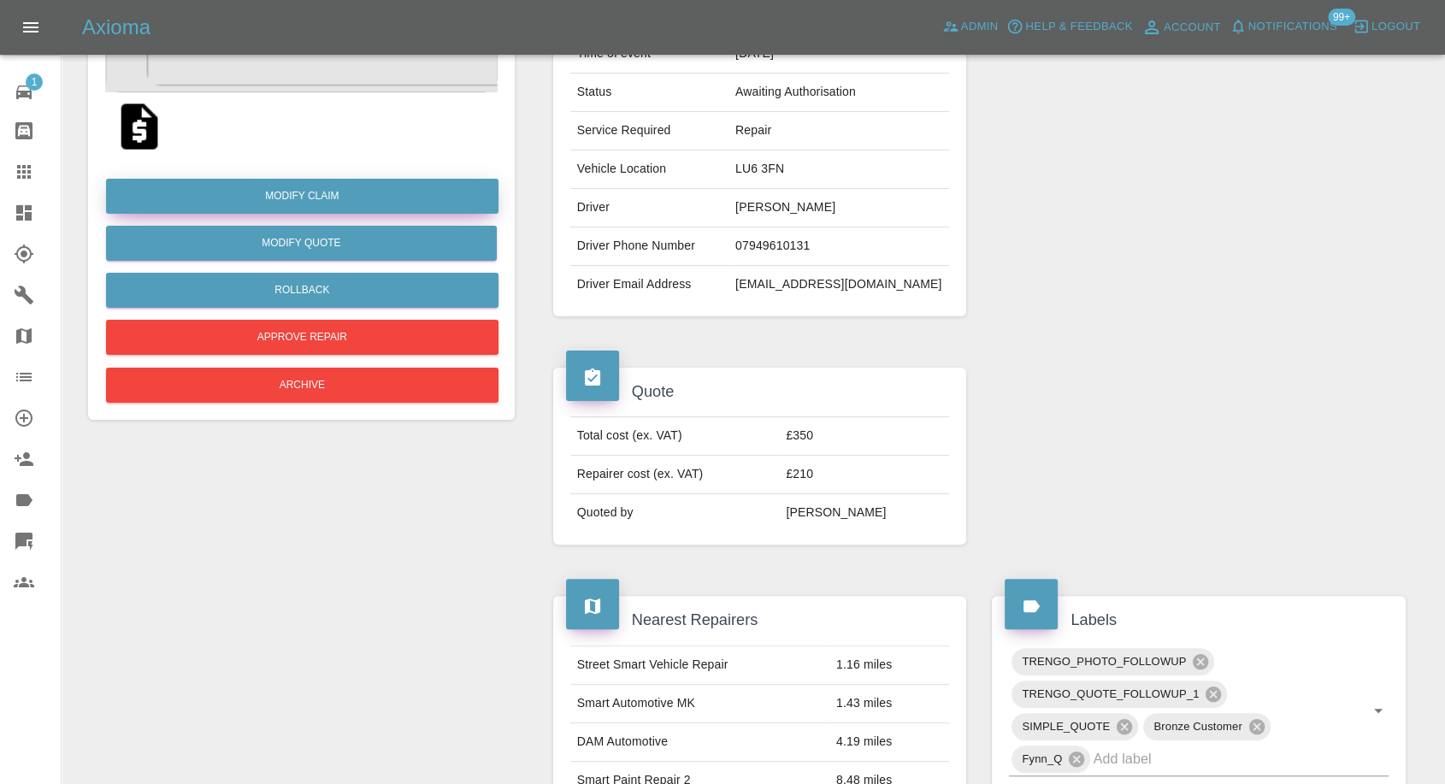
drag, startPoint x: 292, startPoint y: 186, endPoint x: 305, endPoint y: 186, distance: 13.7
click at [292, 186] on link "Modify Claim" at bounding box center [302, 196] width 392 height 35
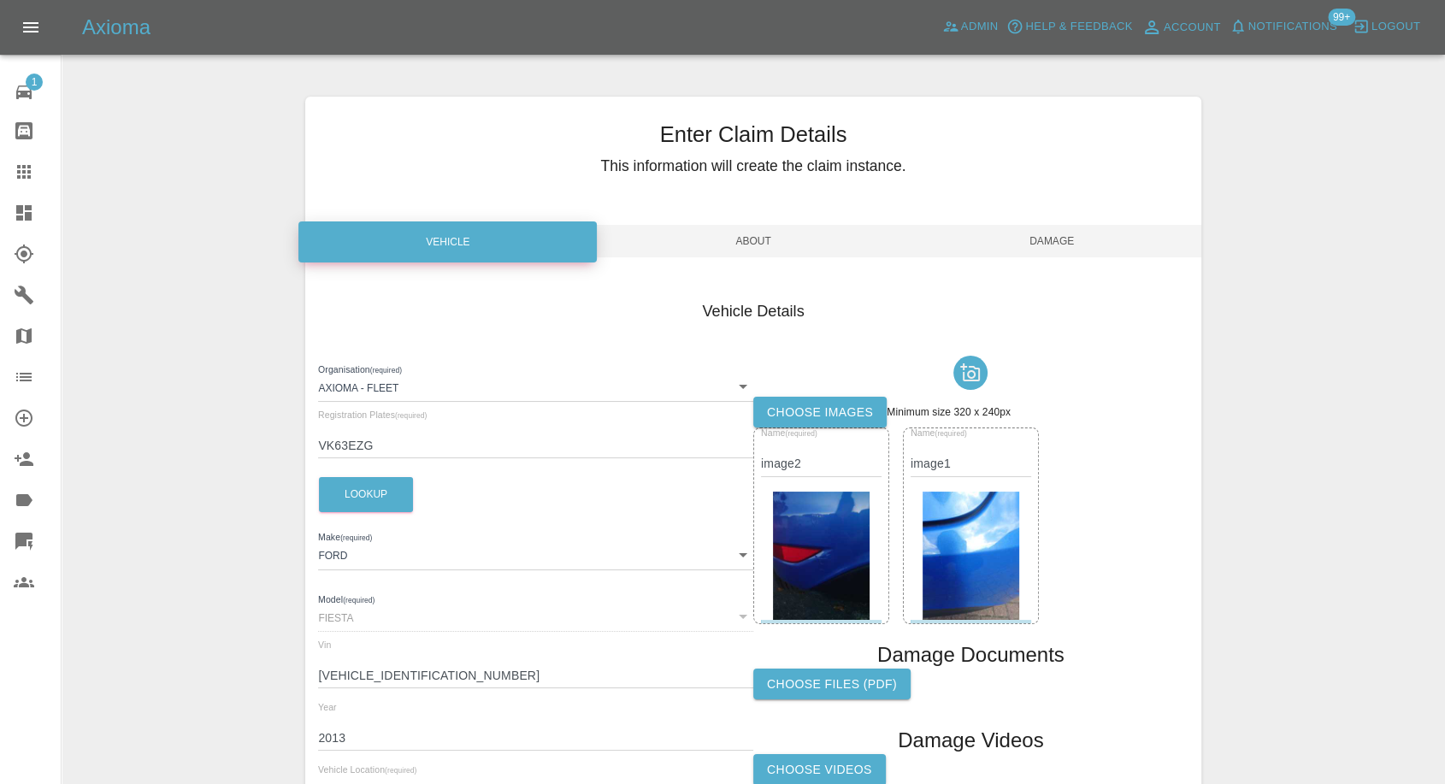
click at [814, 407] on label "Choose images" at bounding box center [819, 413] width 133 height 32
click at [0, 0] on input "Choose images" at bounding box center [0, 0] width 0 height 0
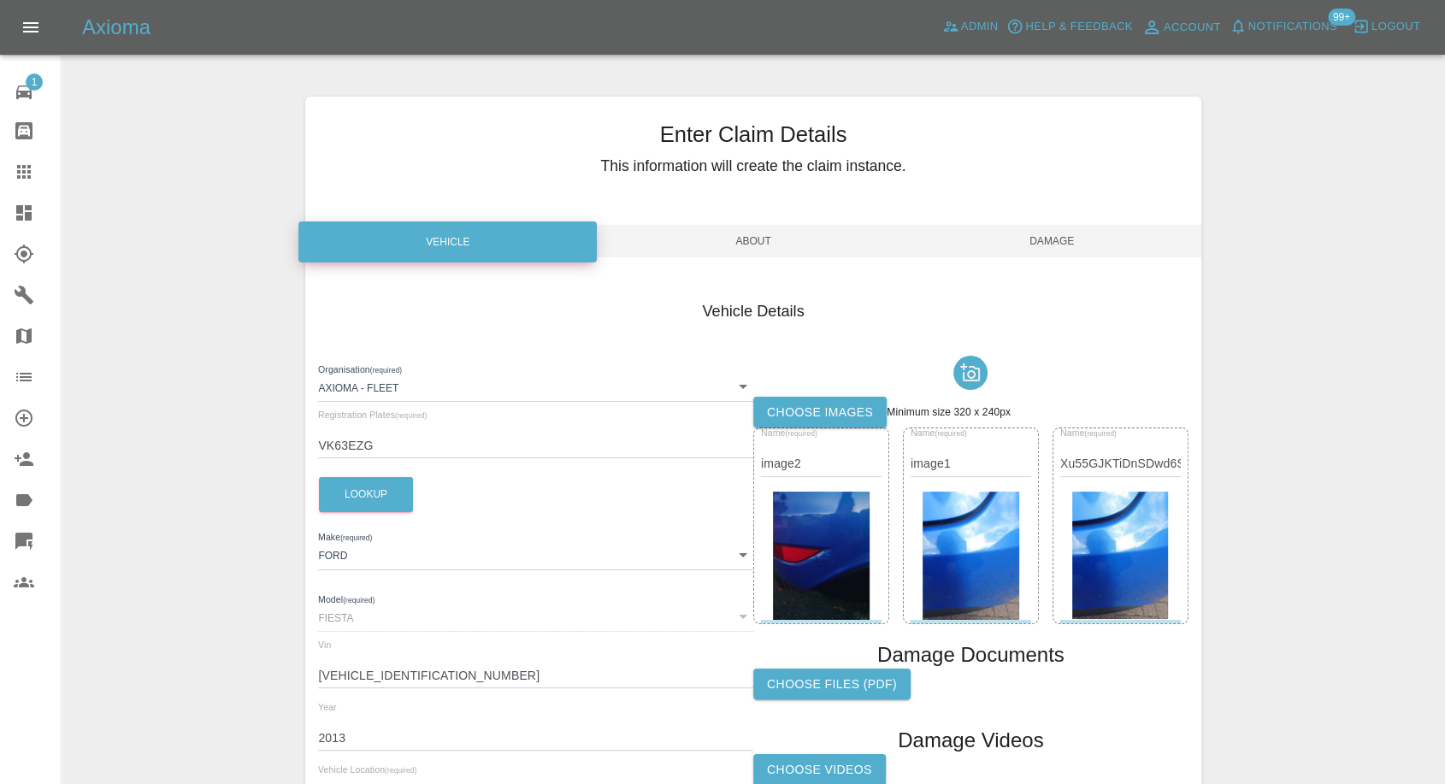
click at [828, 404] on label "Choose images" at bounding box center [819, 413] width 133 height 32
click at [0, 0] on input "Choose images" at bounding box center [0, 0] width 0 height 0
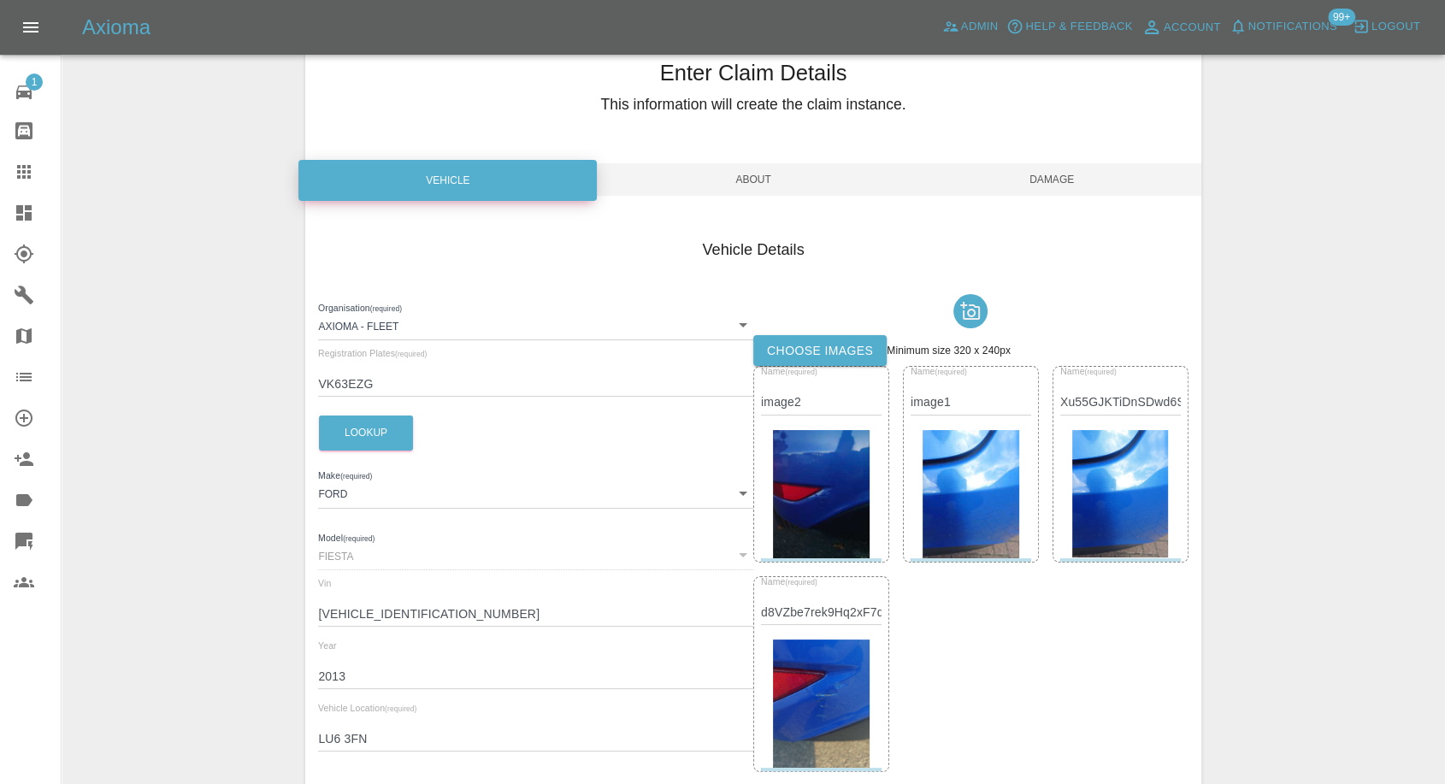
scroll to position [95, 0]
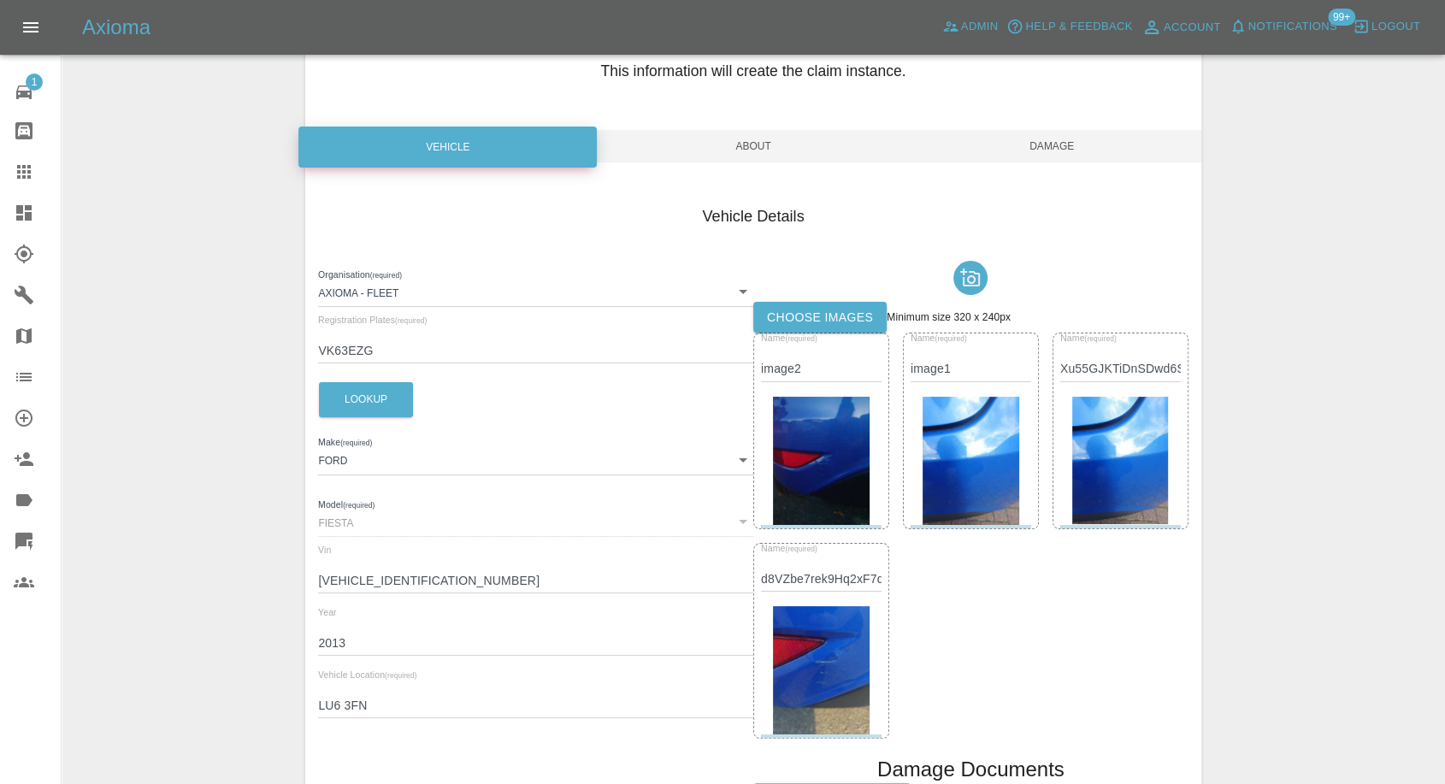
click at [1074, 133] on span "Damage" at bounding box center [1052, 146] width 298 height 32
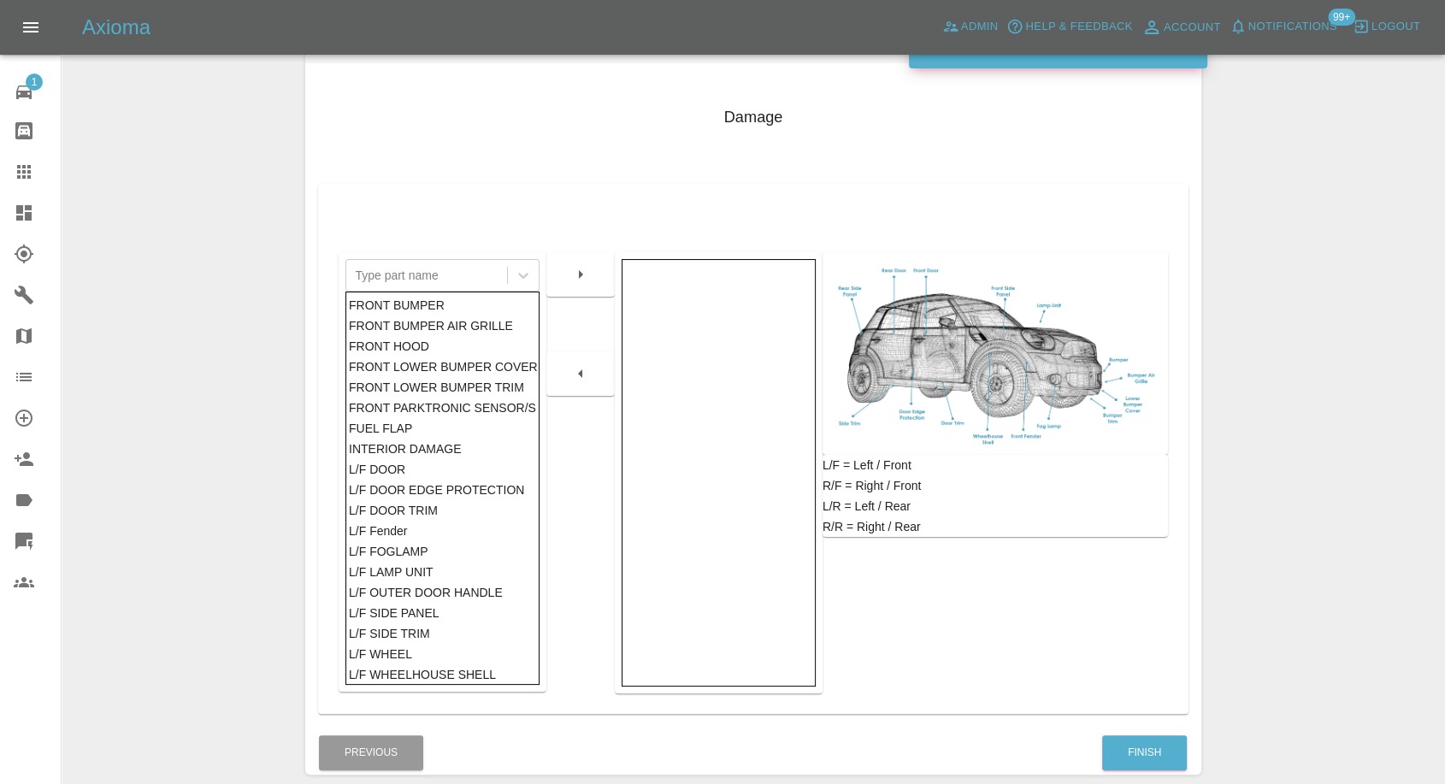
scroll to position [274, 0]
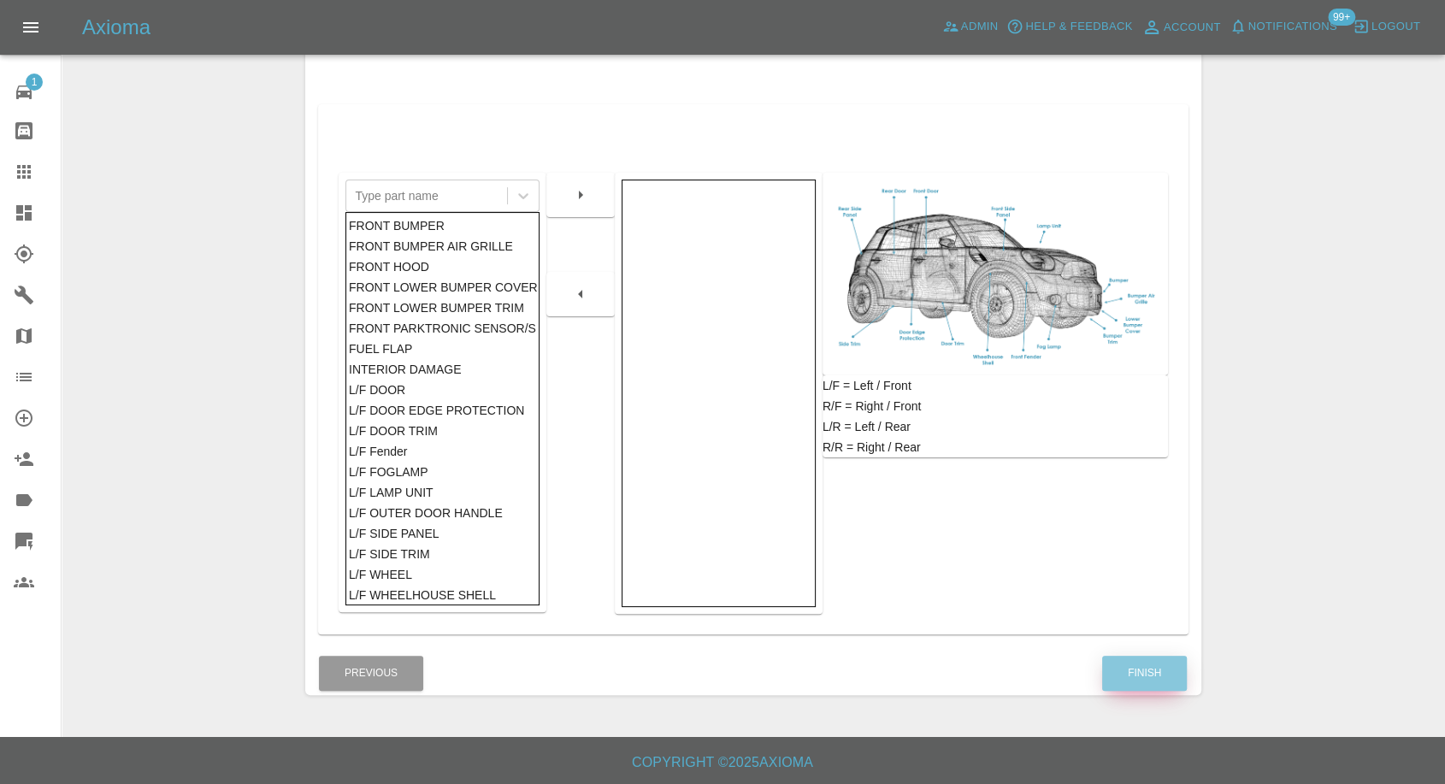
click at [1140, 666] on button "Finish" at bounding box center [1144, 673] width 85 height 35
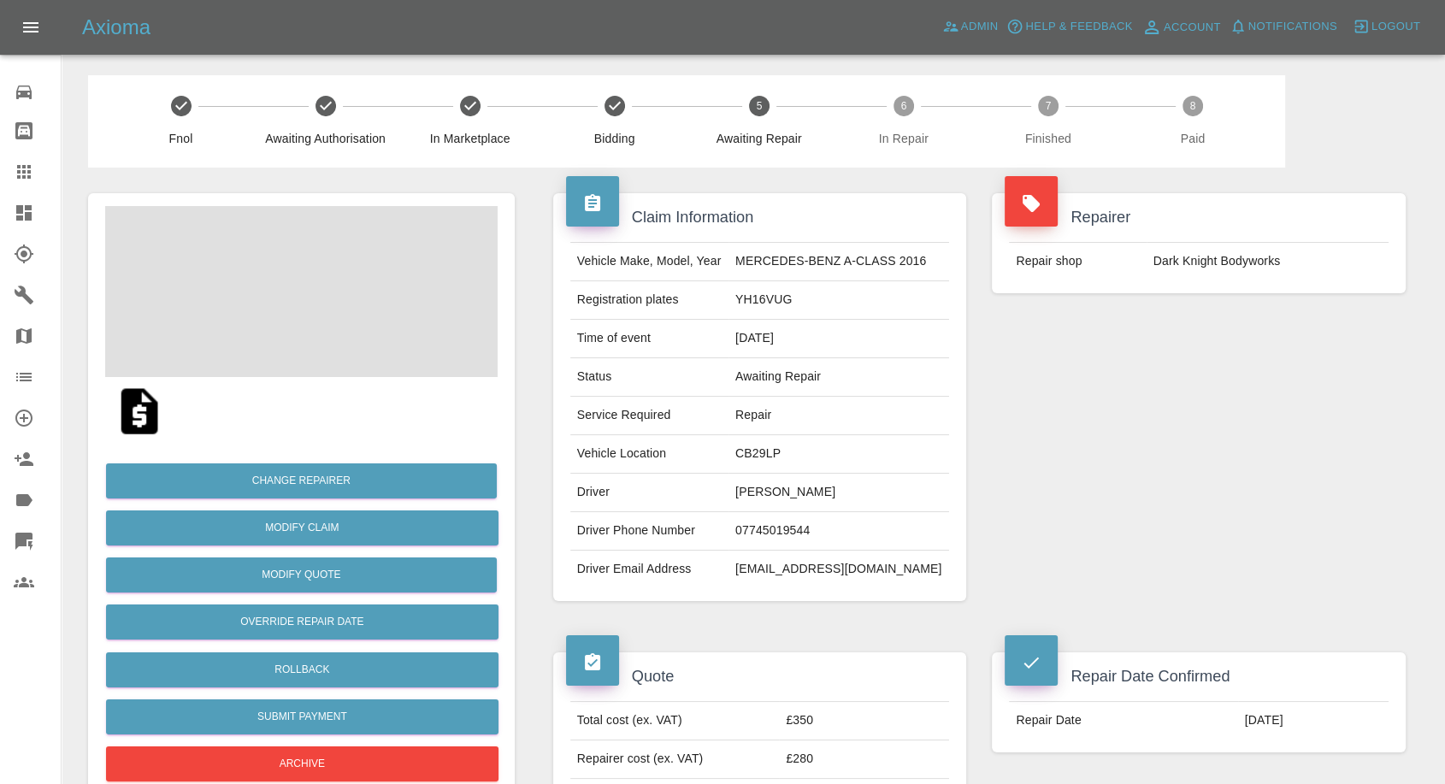
scroll to position [380, 0]
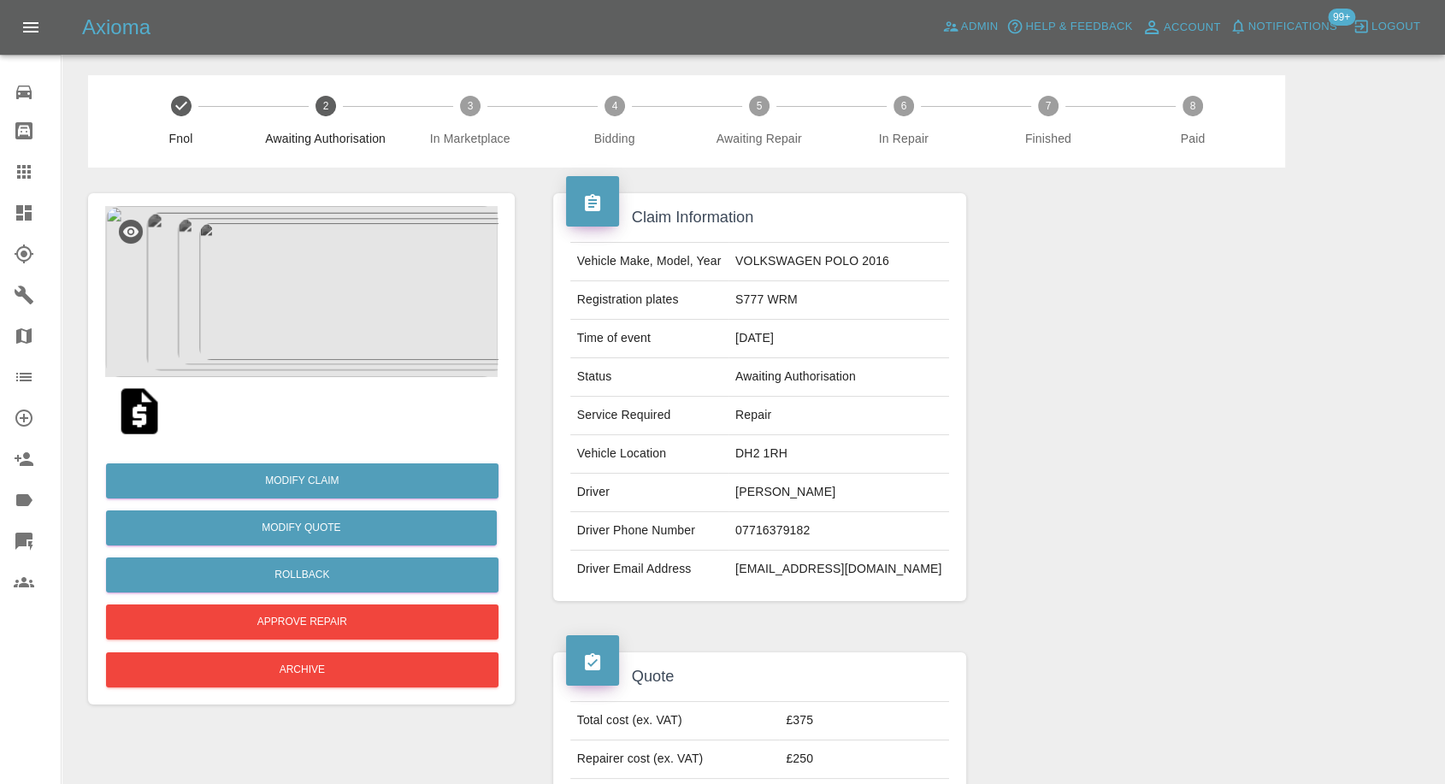
click at [336, 276] on img at bounding box center [301, 291] width 392 height 171
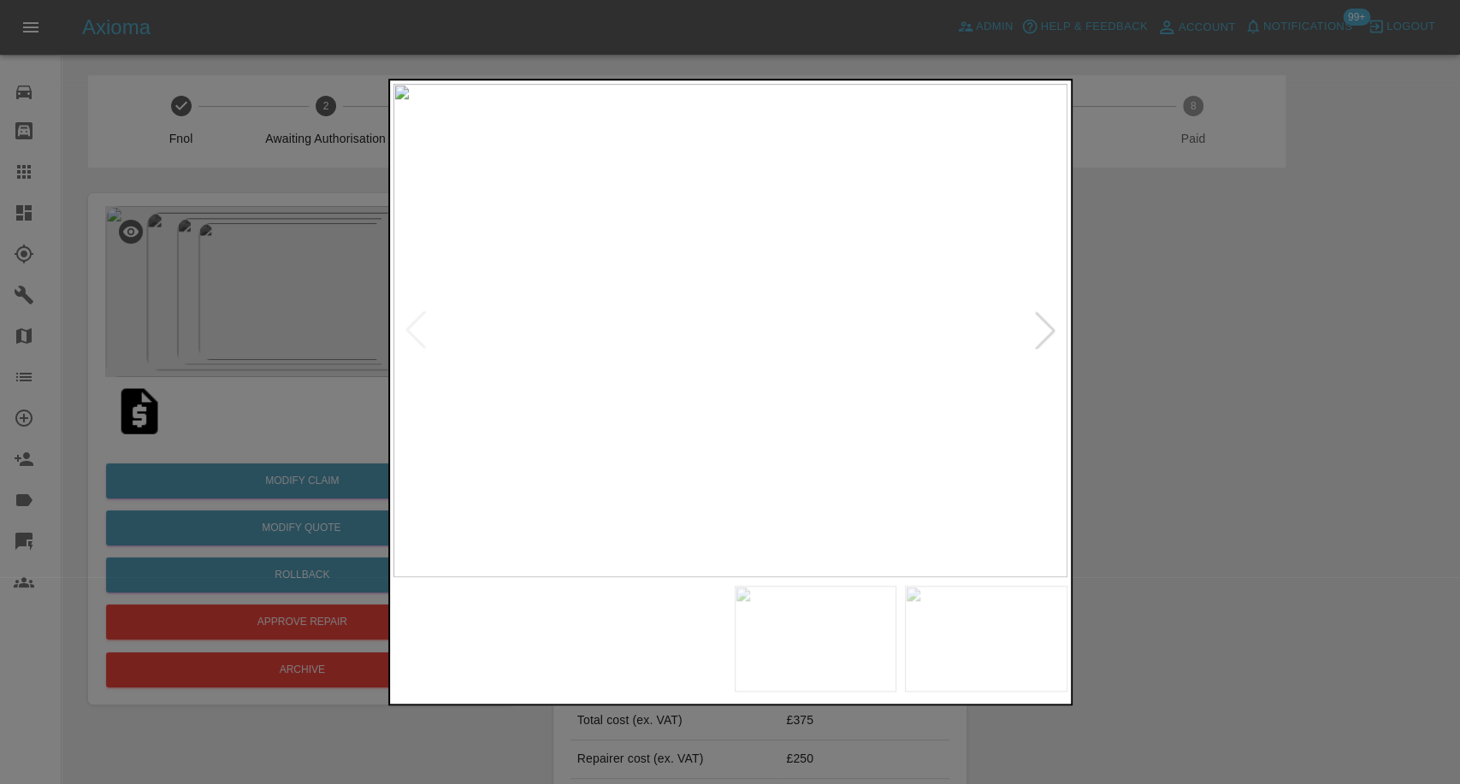
click at [678, 625] on img at bounding box center [644, 639] width 162 height 106
click at [869, 658] on img at bounding box center [815, 639] width 162 height 106
click at [998, 663] on img at bounding box center [986, 639] width 162 height 106
click at [1046, 333] on img at bounding box center [730, 330] width 674 height 493
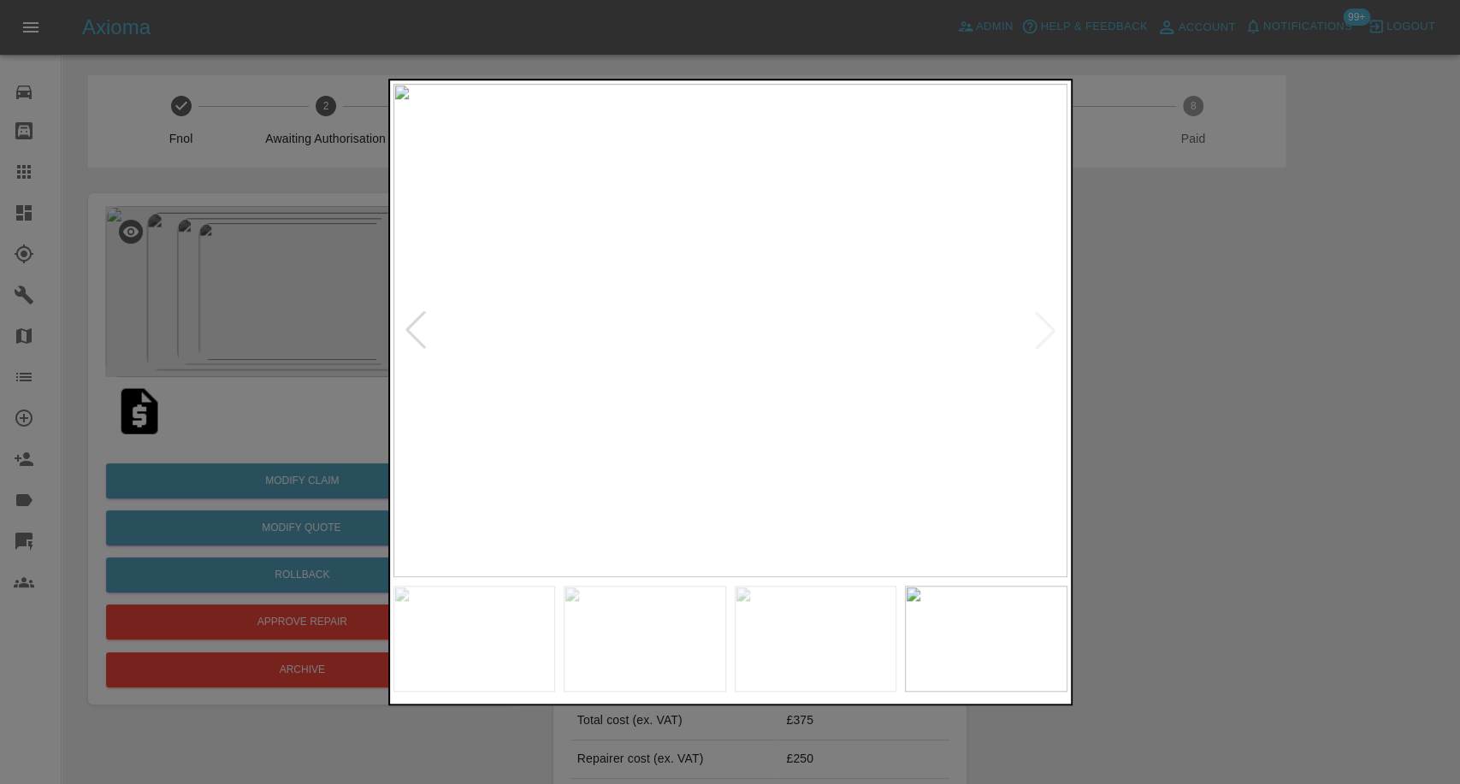
click at [310, 364] on div at bounding box center [730, 392] width 1460 height 784
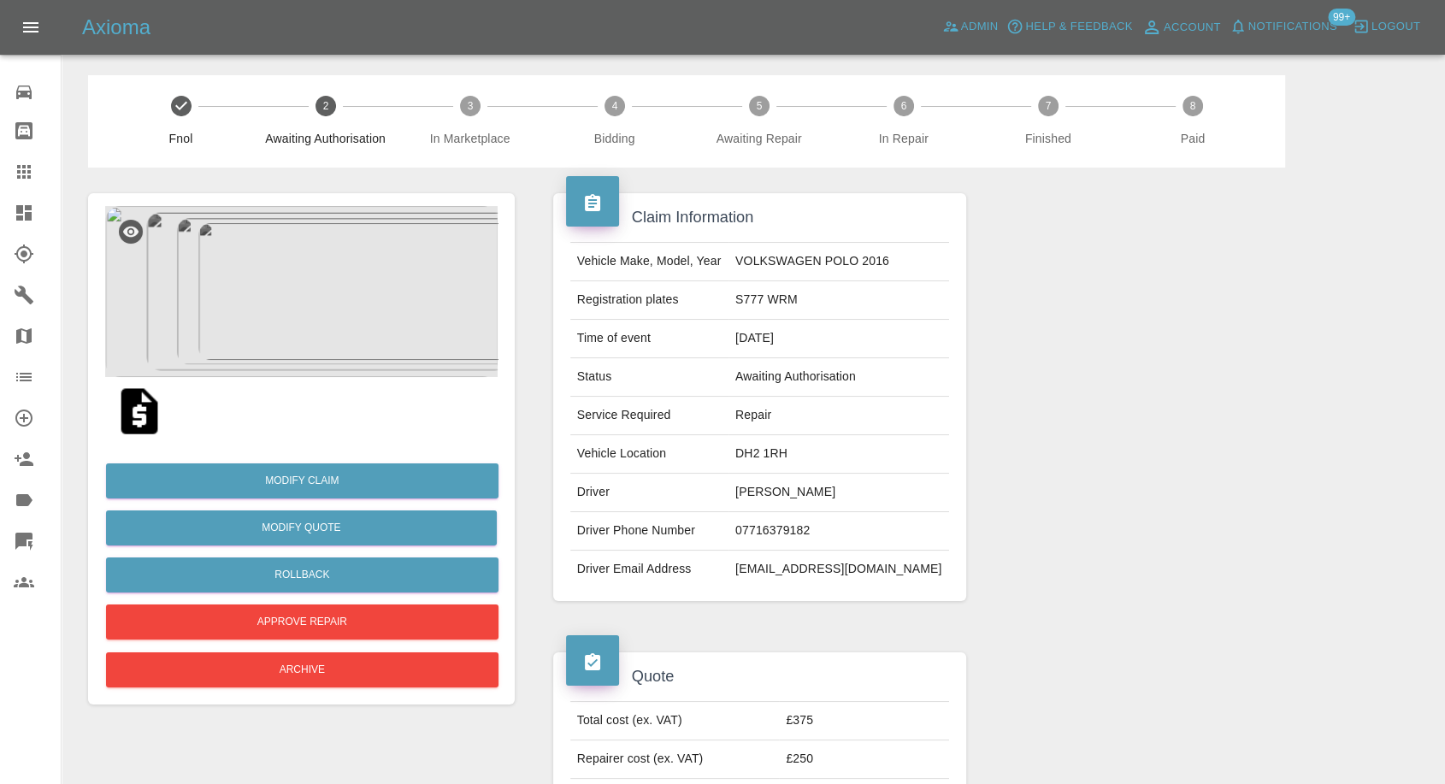
click at [292, 315] on img at bounding box center [301, 291] width 392 height 171
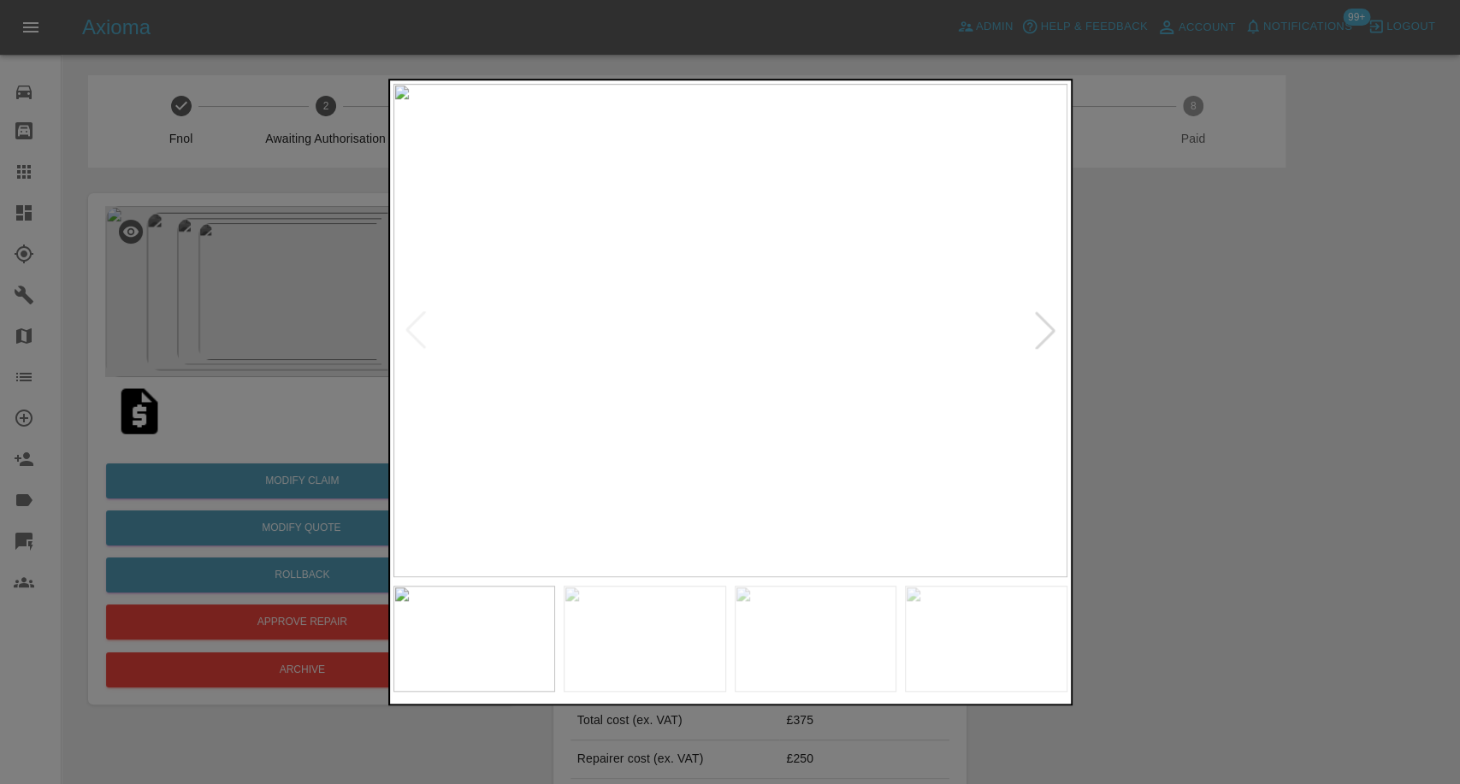
click at [650, 620] on img at bounding box center [644, 639] width 162 height 106
click at [822, 657] on img at bounding box center [815, 639] width 162 height 106
click at [958, 646] on img at bounding box center [986, 639] width 162 height 106
click at [1044, 339] on img at bounding box center [730, 330] width 674 height 493
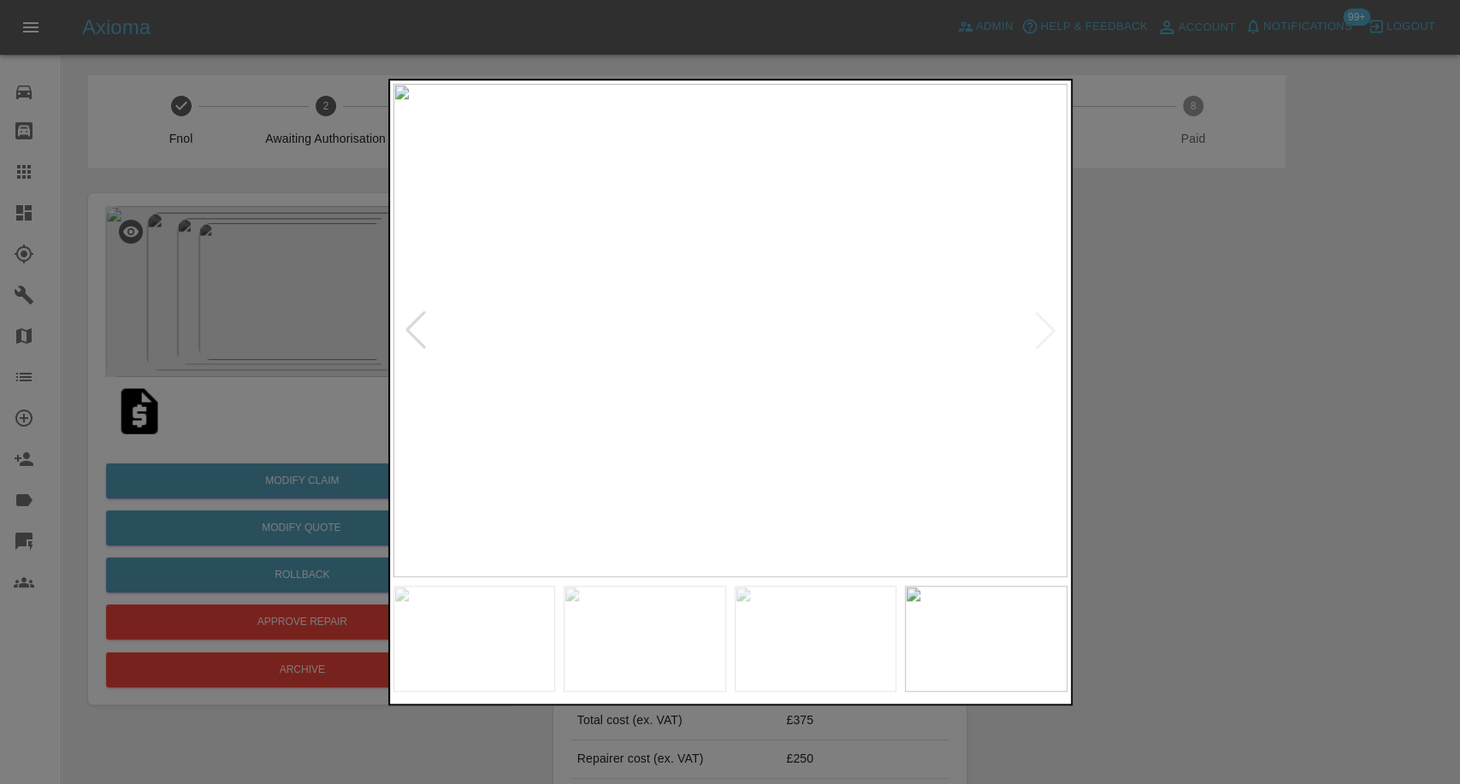
click at [1218, 388] on div at bounding box center [730, 392] width 1460 height 784
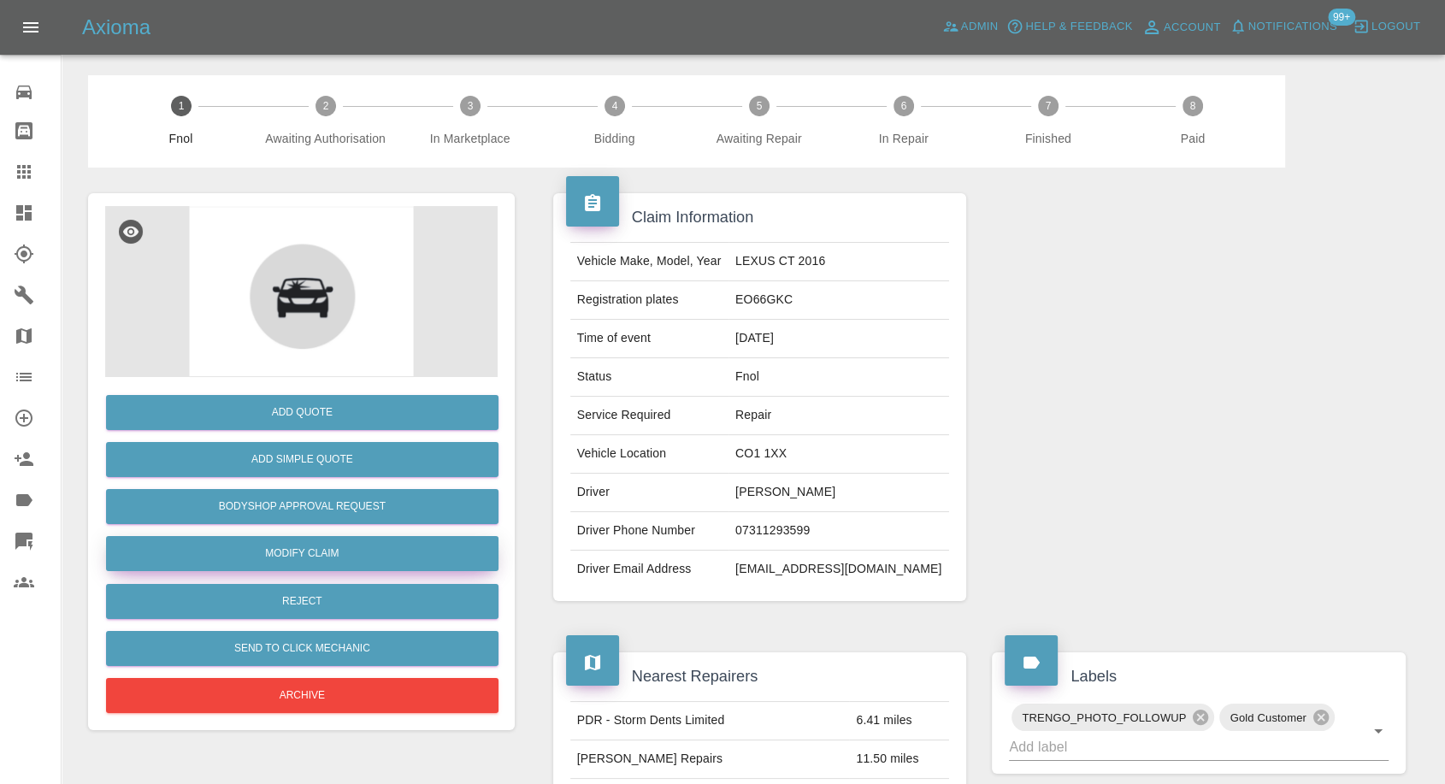
click at [316, 546] on link "Modify Claim" at bounding box center [302, 553] width 392 height 35
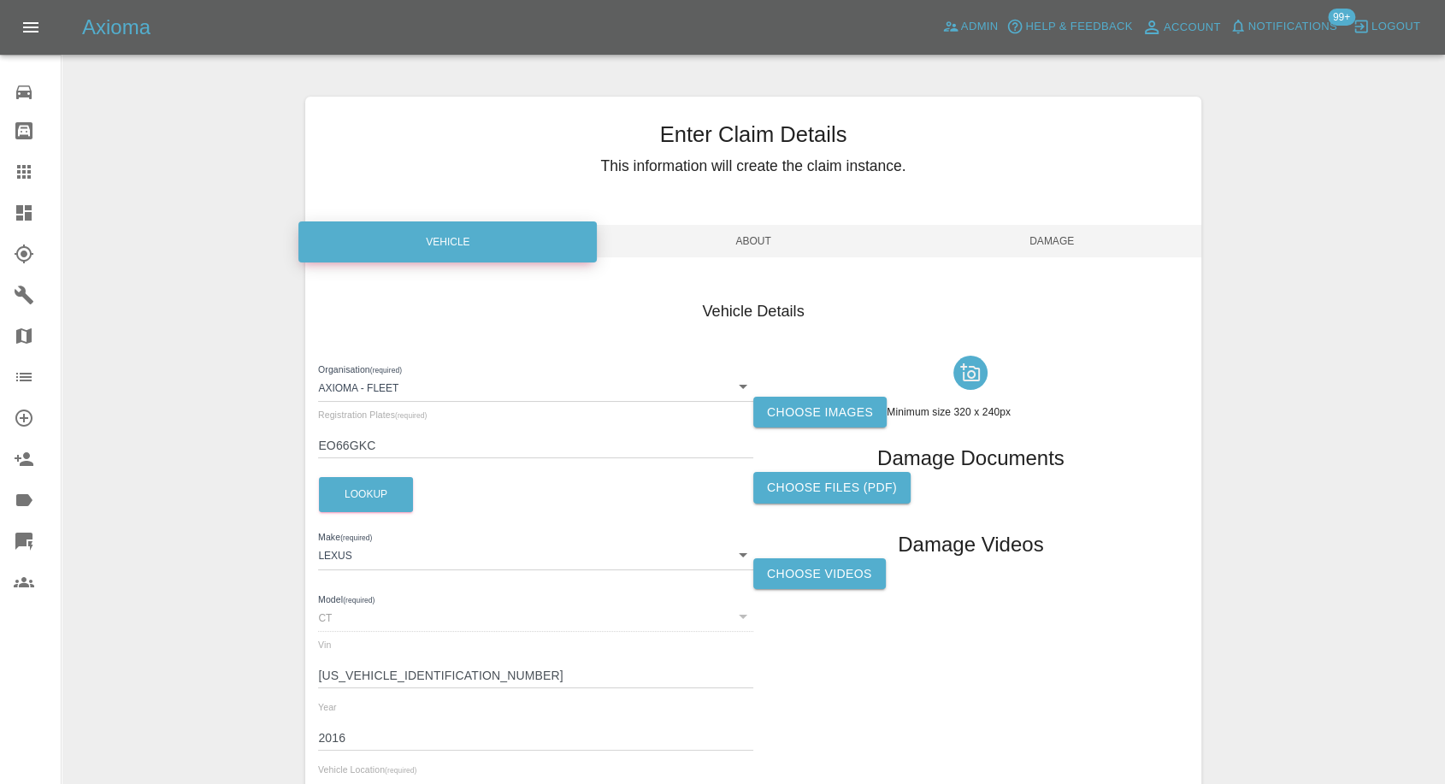
click at [804, 574] on label "Choose Videos" at bounding box center [819, 574] width 133 height 32
click at [0, 0] on input "Choose Videos" at bounding box center [0, 0] width 0 height 0
click at [1051, 244] on span "Damage" at bounding box center [1052, 241] width 298 height 32
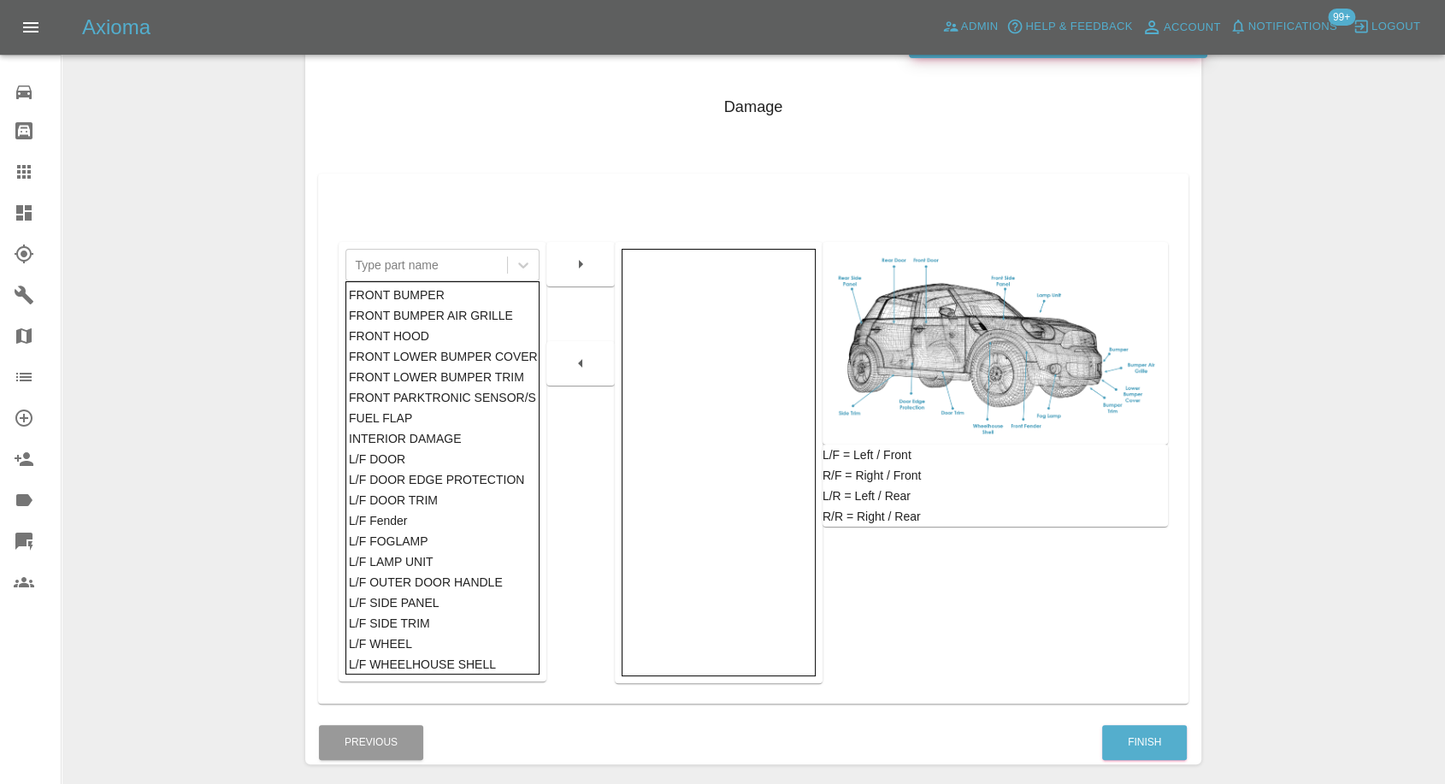
scroll to position [274, 0]
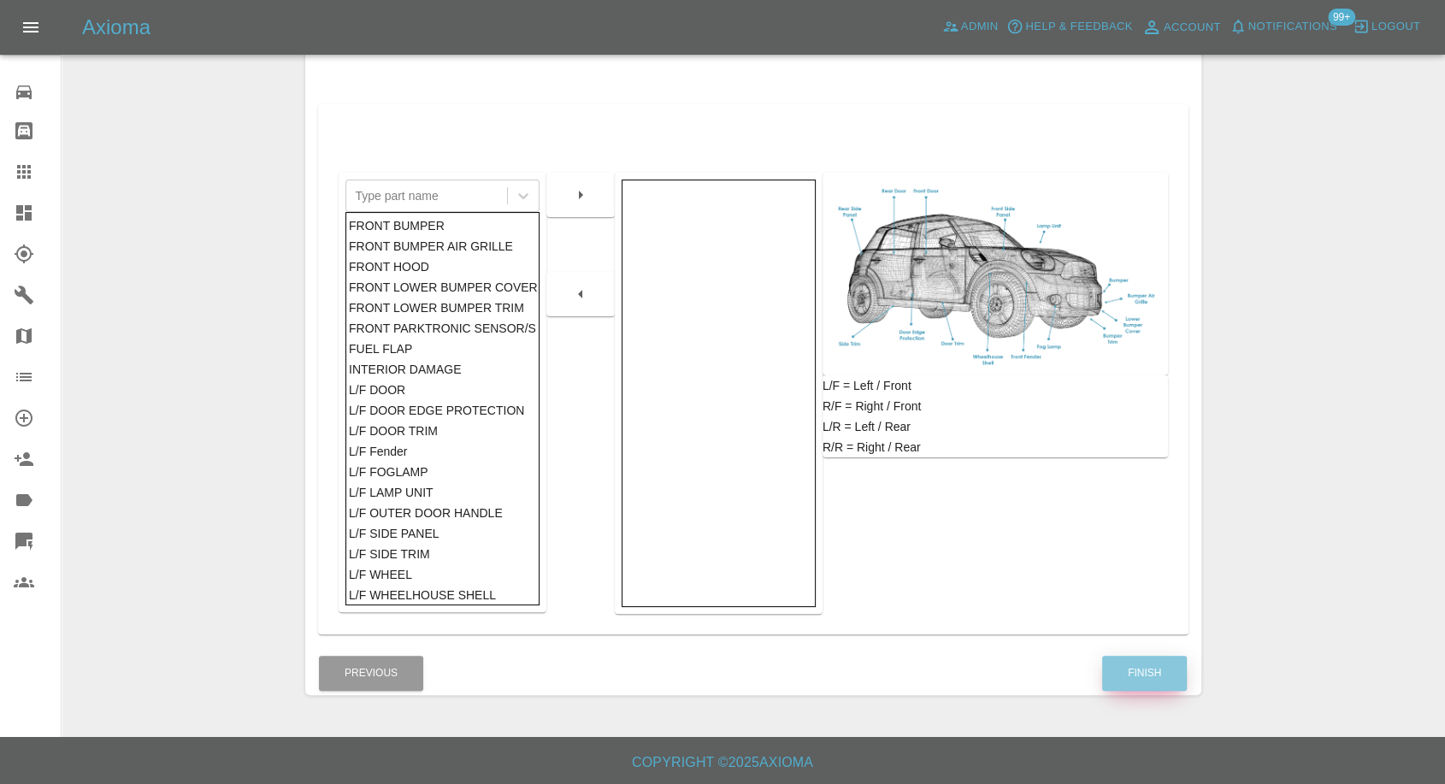
click at [1147, 672] on button "Finish" at bounding box center [1144, 673] width 85 height 35
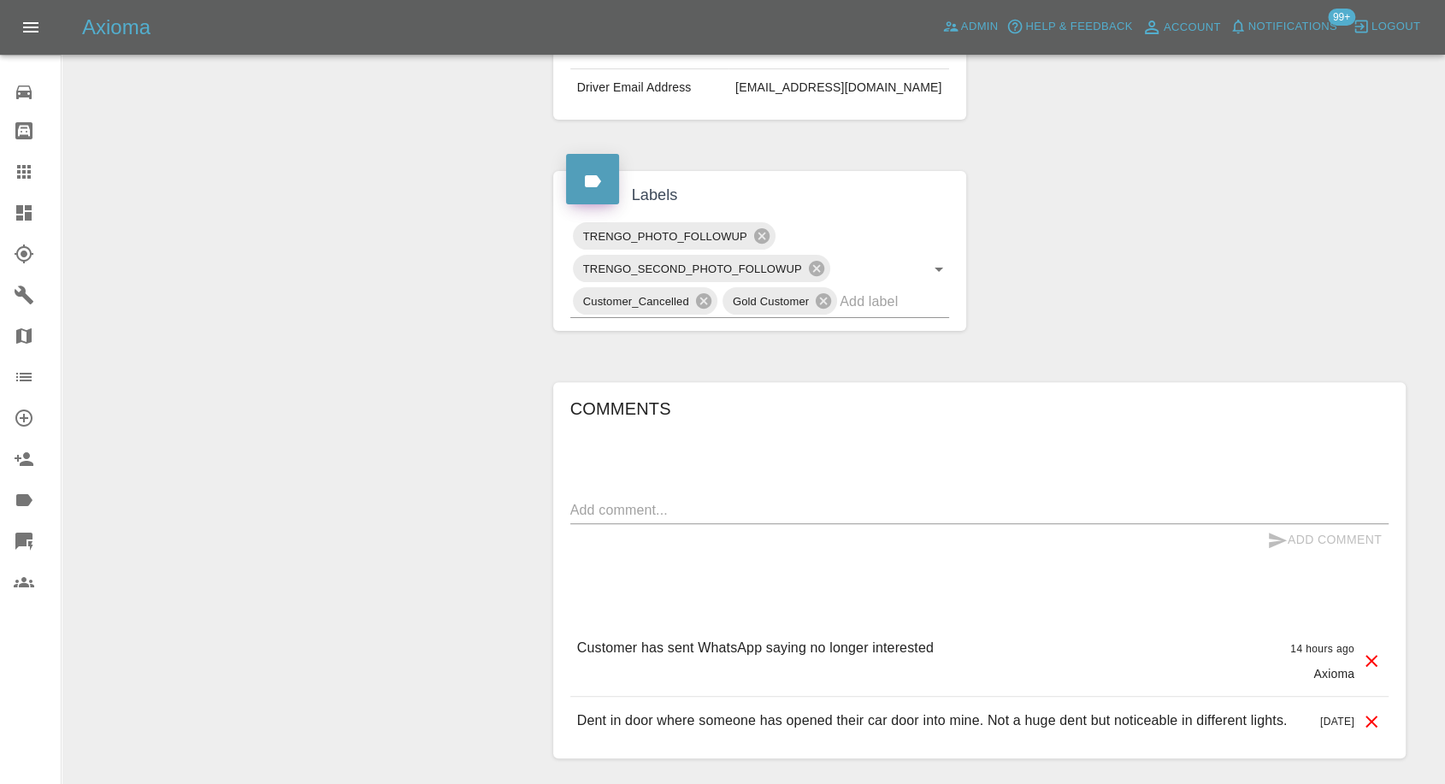
scroll to position [612, 0]
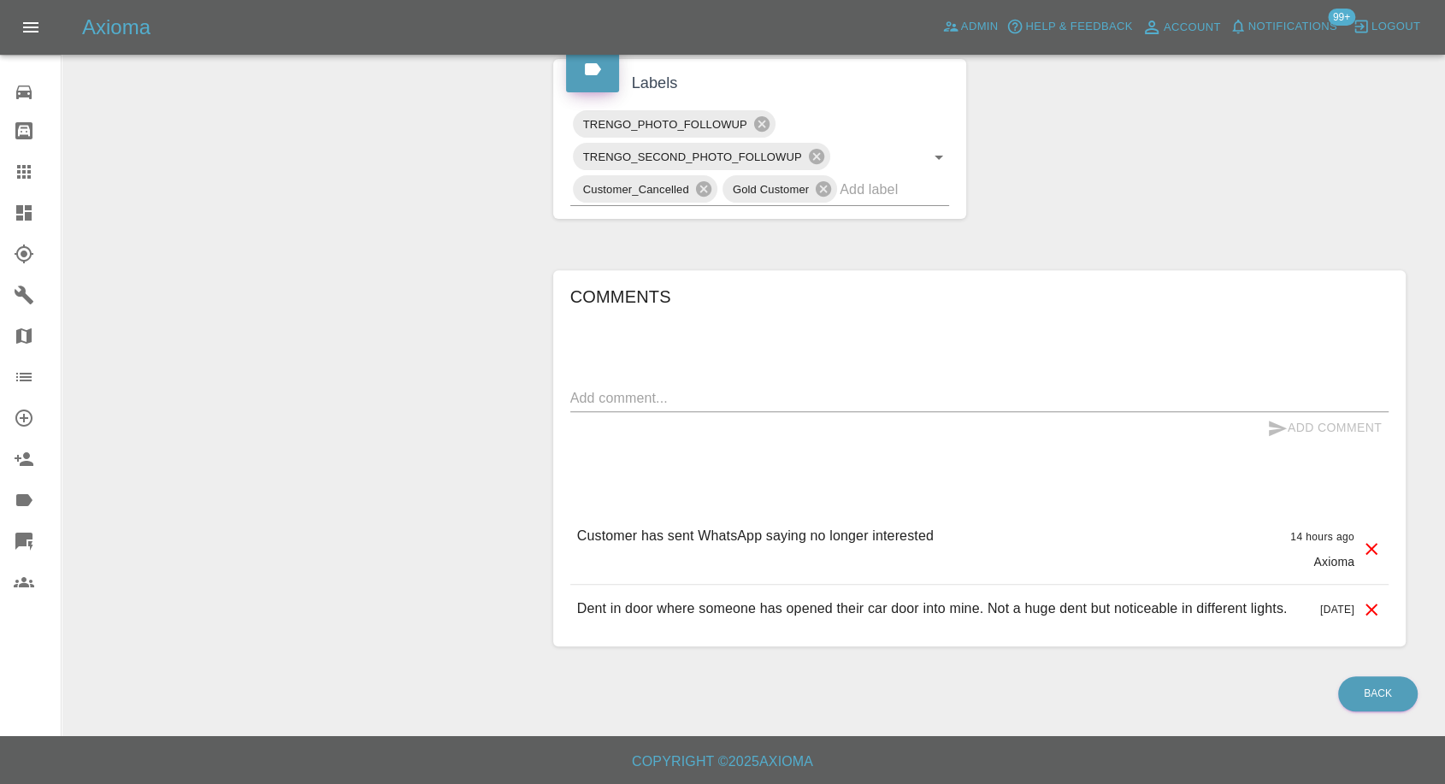
click at [759, 359] on div "Comments x Add Comment Customer has sent WhatsApp saying no longer interested 1…" at bounding box center [979, 458] width 818 height 351
click at [755, 389] on div "x" at bounding box center [979, 398] width 818 height 27
click at [774, 363] on div "Comments x Add Comment Customer has sent WhatsApp saying no longer interested 1…" at bounding box center [979, 458] width 818 height 351
click at [818, 388] on textarea at bounding box center [979, 398] width 818 height 20
paste textarea "Hi Imogen I've managed to sort the soft dent on my car so I don't need anything…"
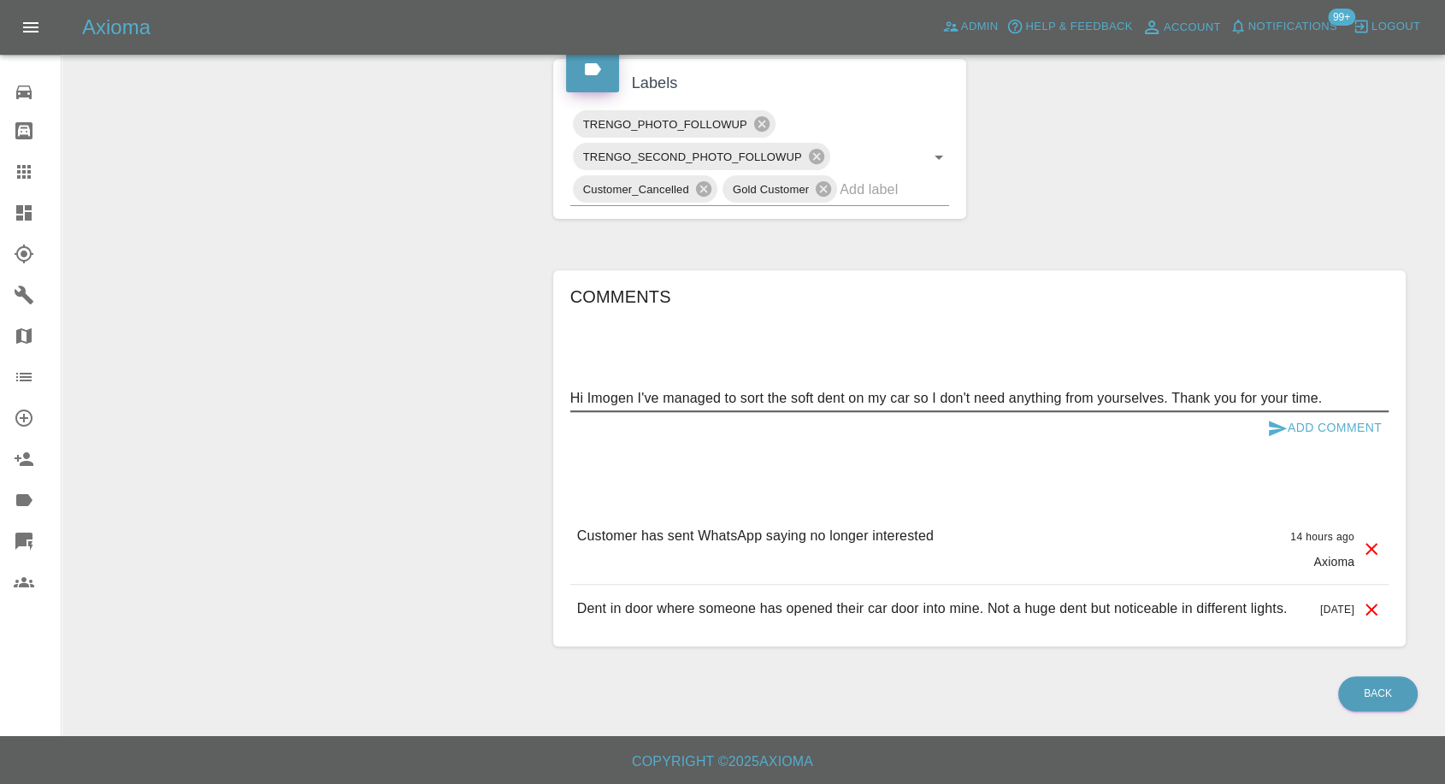
type textarea "Hi Imogen I've managed to sort the soft dent on my car so I don't need anything…"
drag, startPoint x: 1287, startPoint y: 400, endPoint x: 1270, endPoint y: 415, distance: 22.4
click at [1286, 412] on button "Add Comment" at bounding box center [1324, 428] width 128 height 32
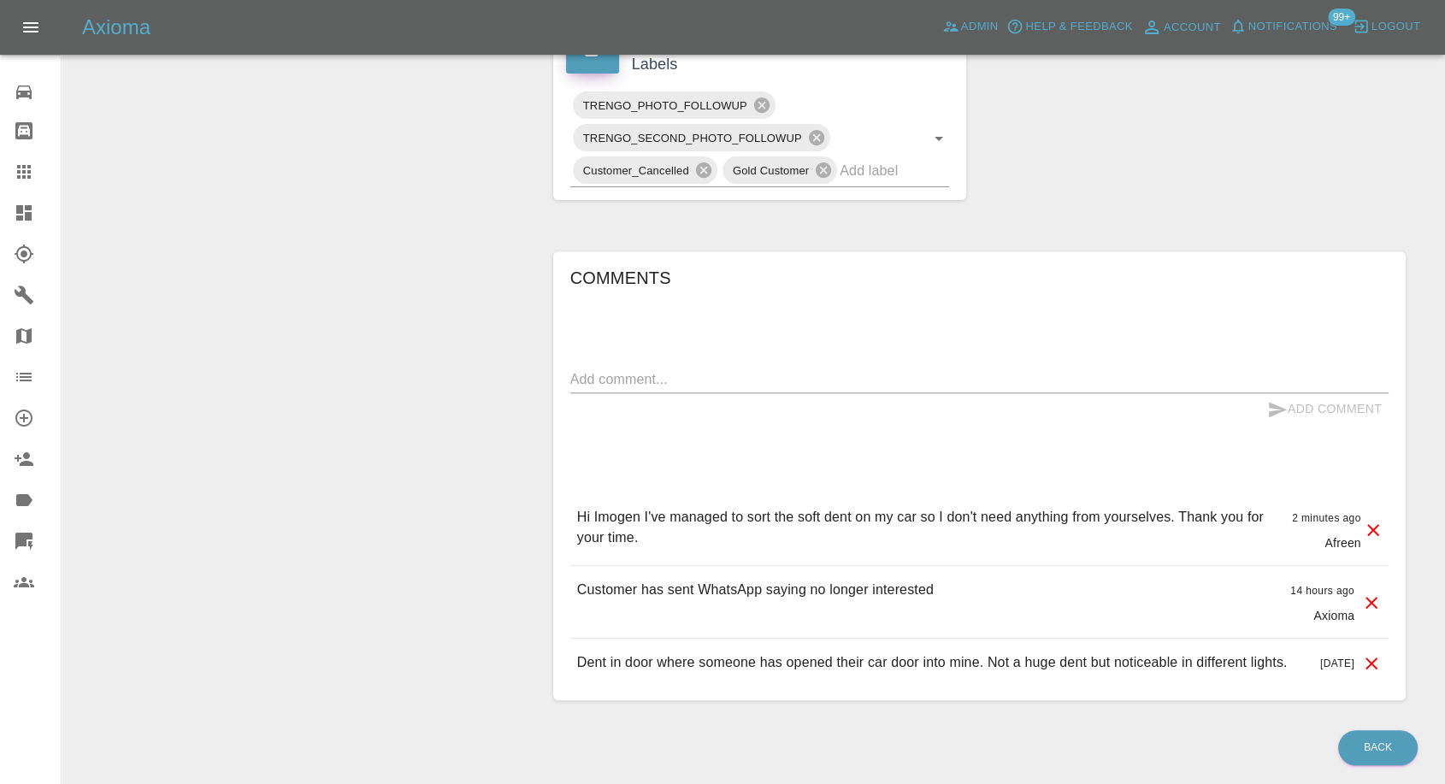
click at [1267, 415] on div "Add Comment" at bounding box center [1324, 409] width 128 height 32
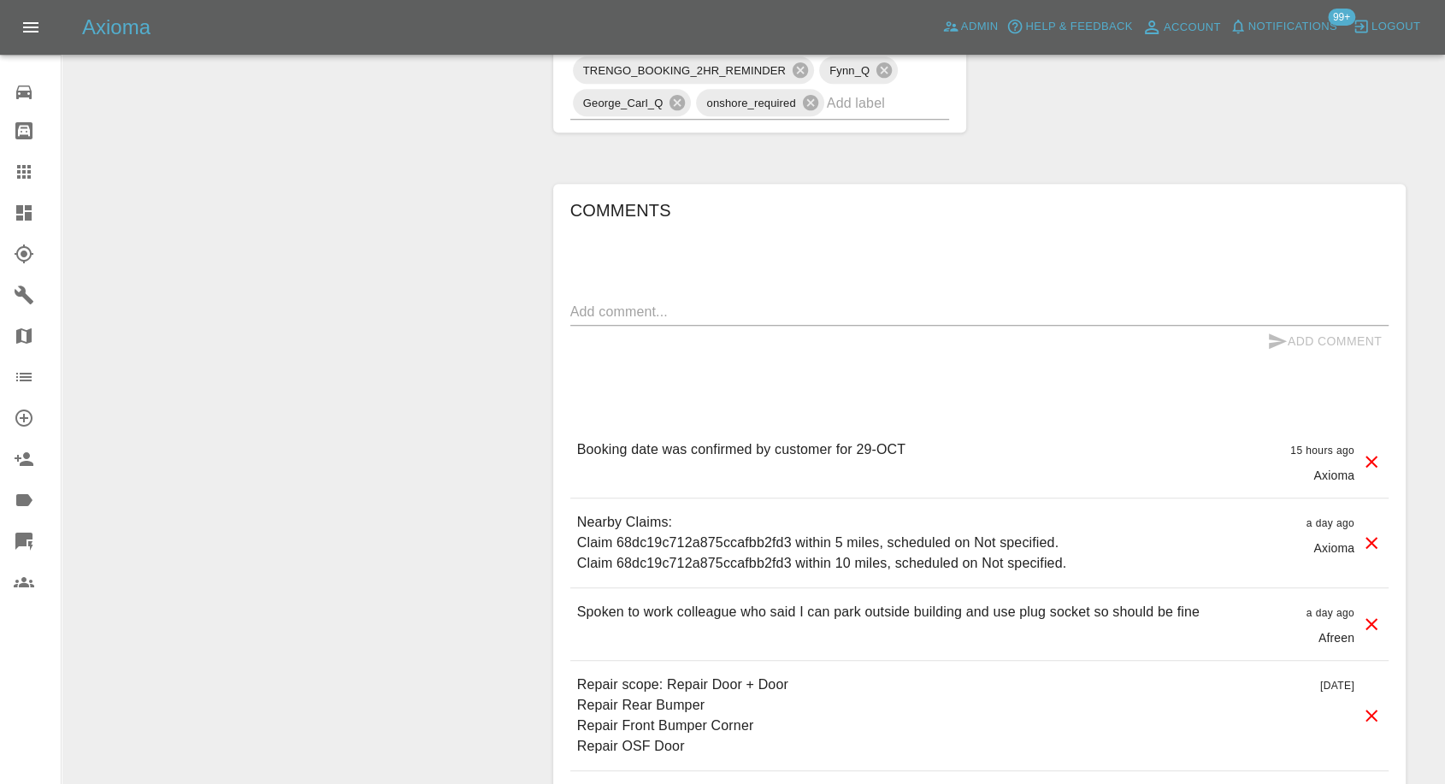
scroll to position [1235, 0]
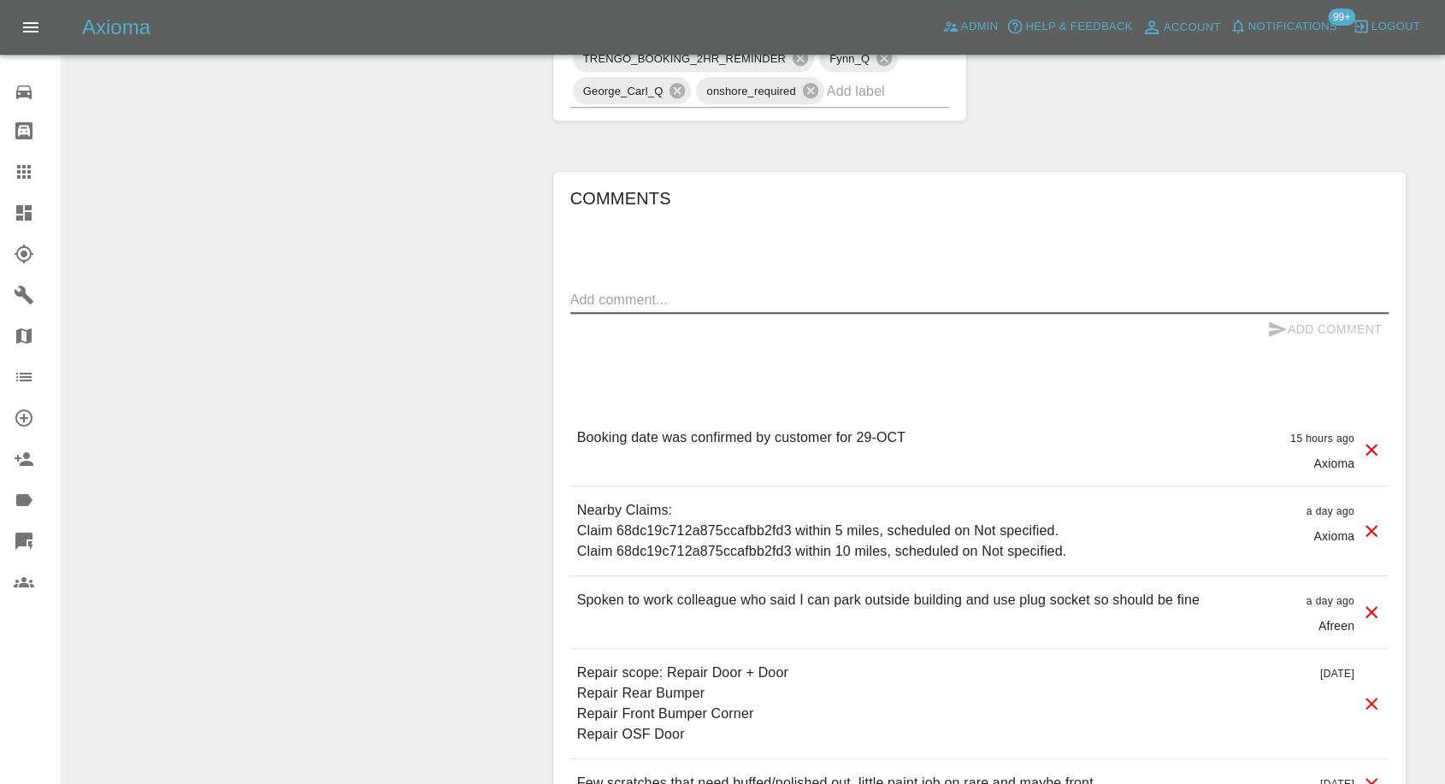
click at [746, 291] on textarea at bounding box center [979, 300] width 818 height 20
paste textarea "[STREET_ADDRESS]"
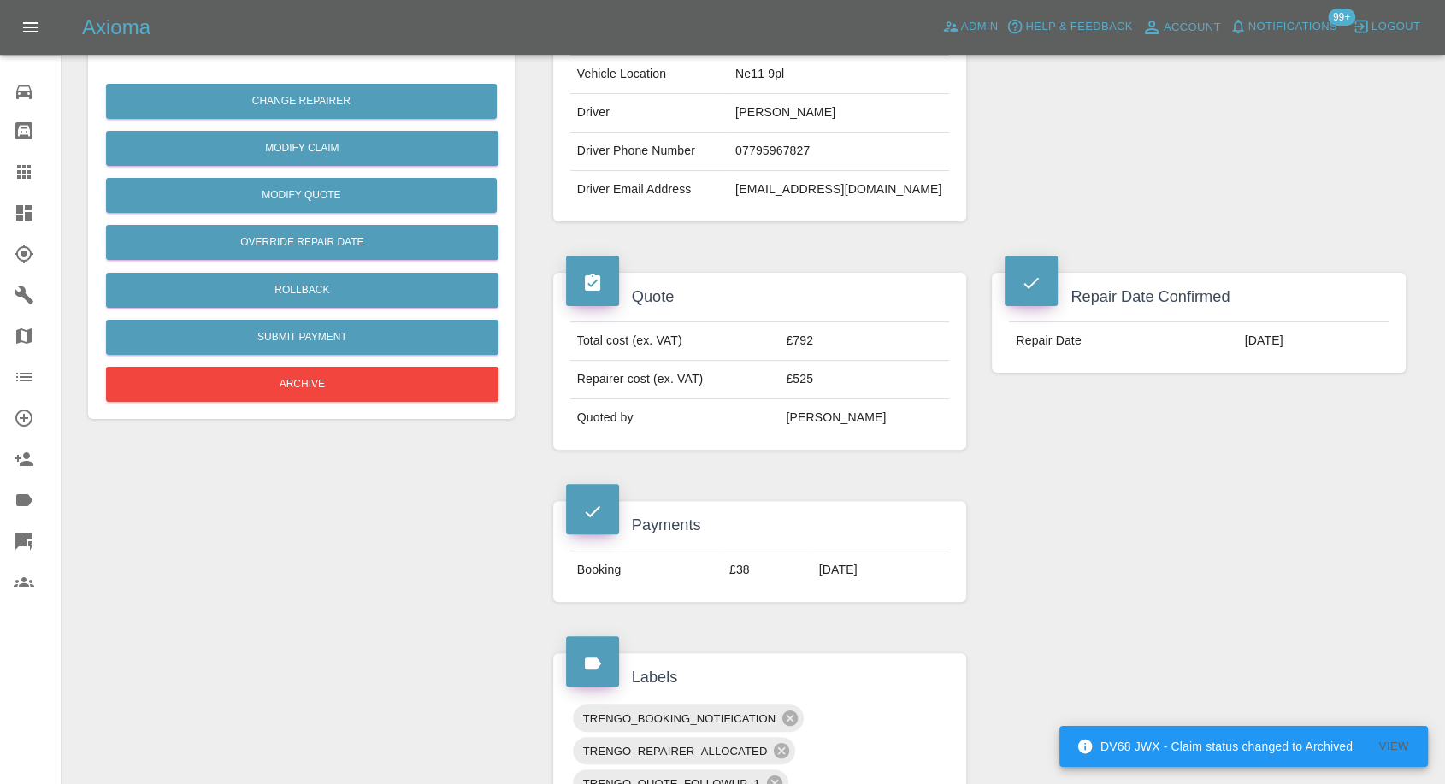
scroll to position [285, 0]
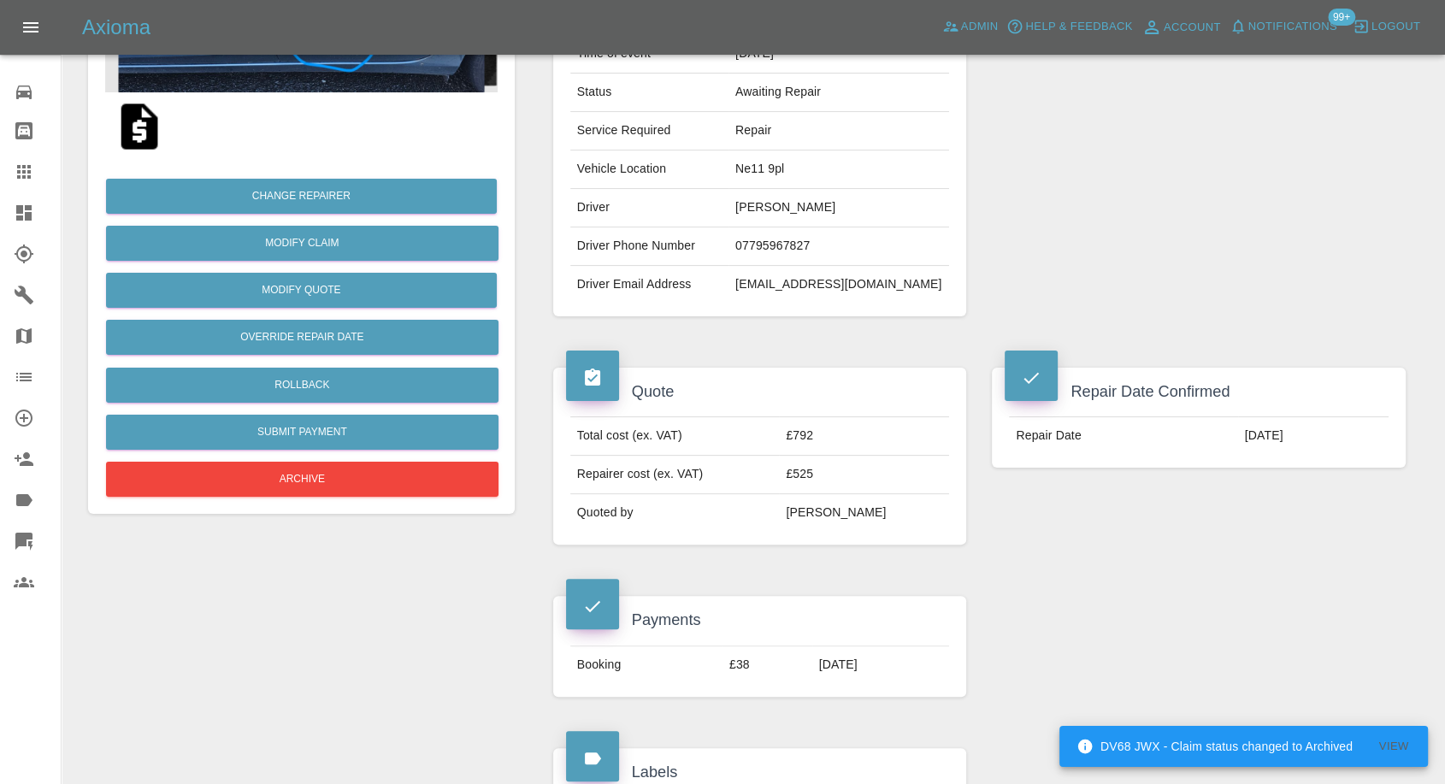
click at [780, 166] on td "Ne11 9pl" at bounding box center [839, 169] width 221 height 38
copy td "Ne11 9pl"
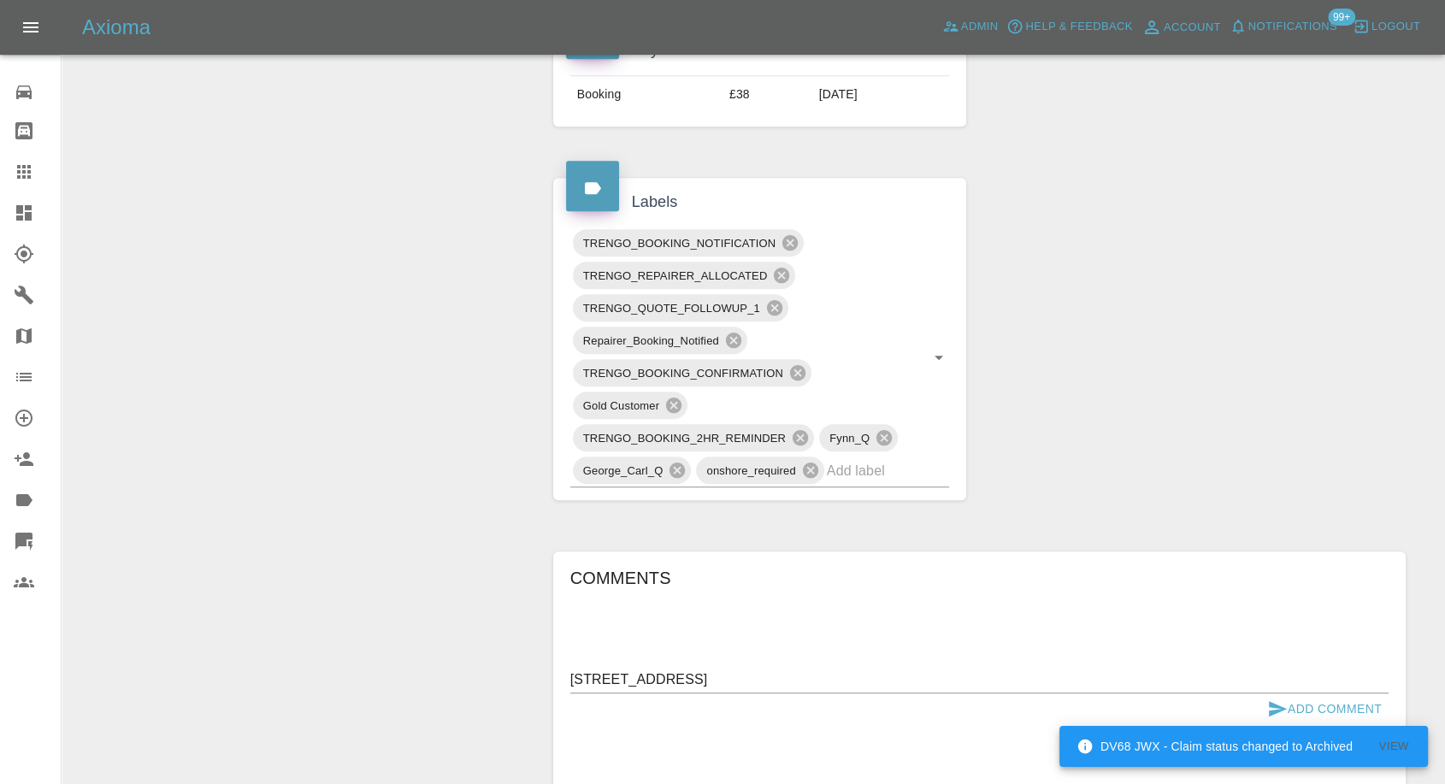
scroll to position [1235, 0]
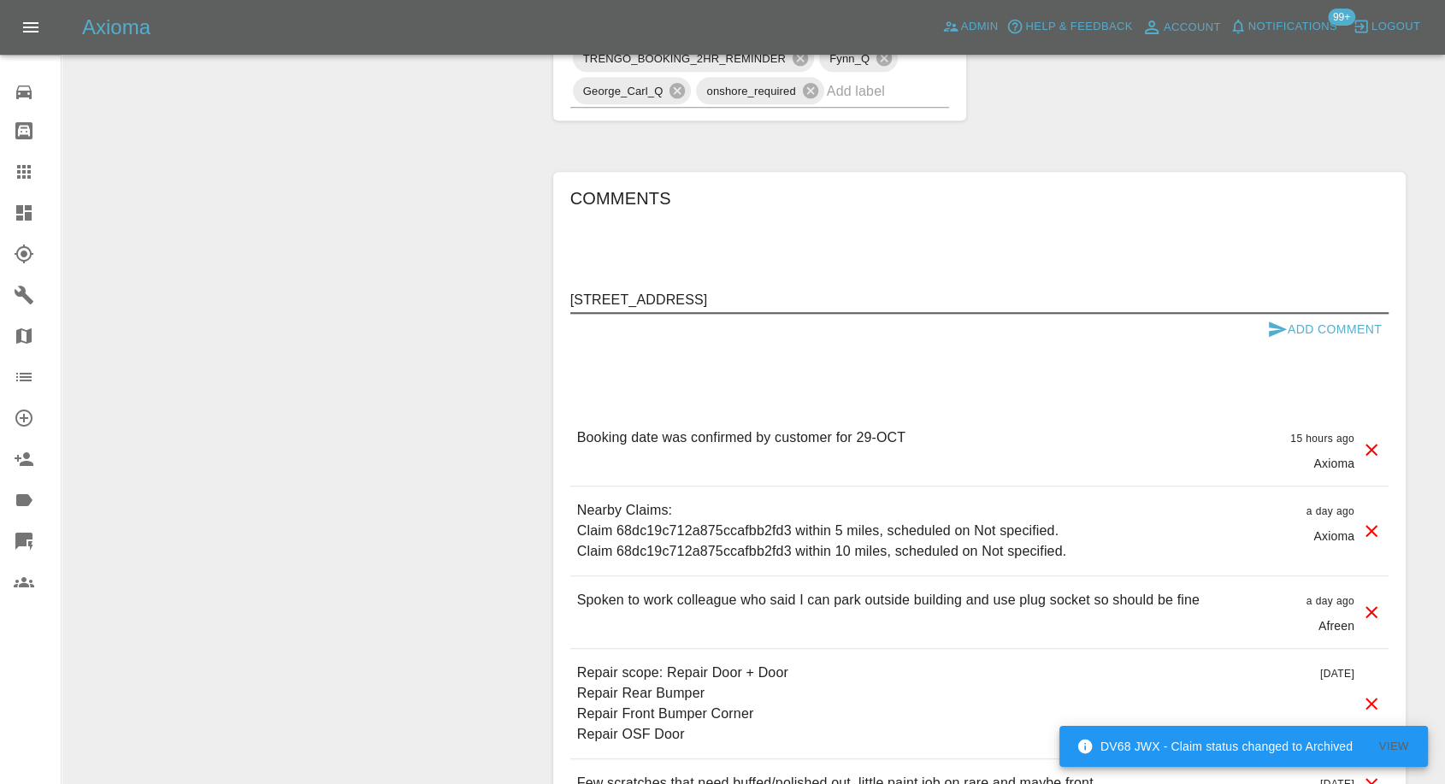
click at [574, 296] on textarea "Throckley Community Hall, Back Victoria Terrace, Throckley, Newcastle upon Tyne…" at bounding box center [979, 300] width 818 height 20
click at [704, 301] on textarea "Address canged from to Throckley Community Hall, Back Victoria Terrace, Throckl…" at bounding box center [979, 300] width 818 height 20
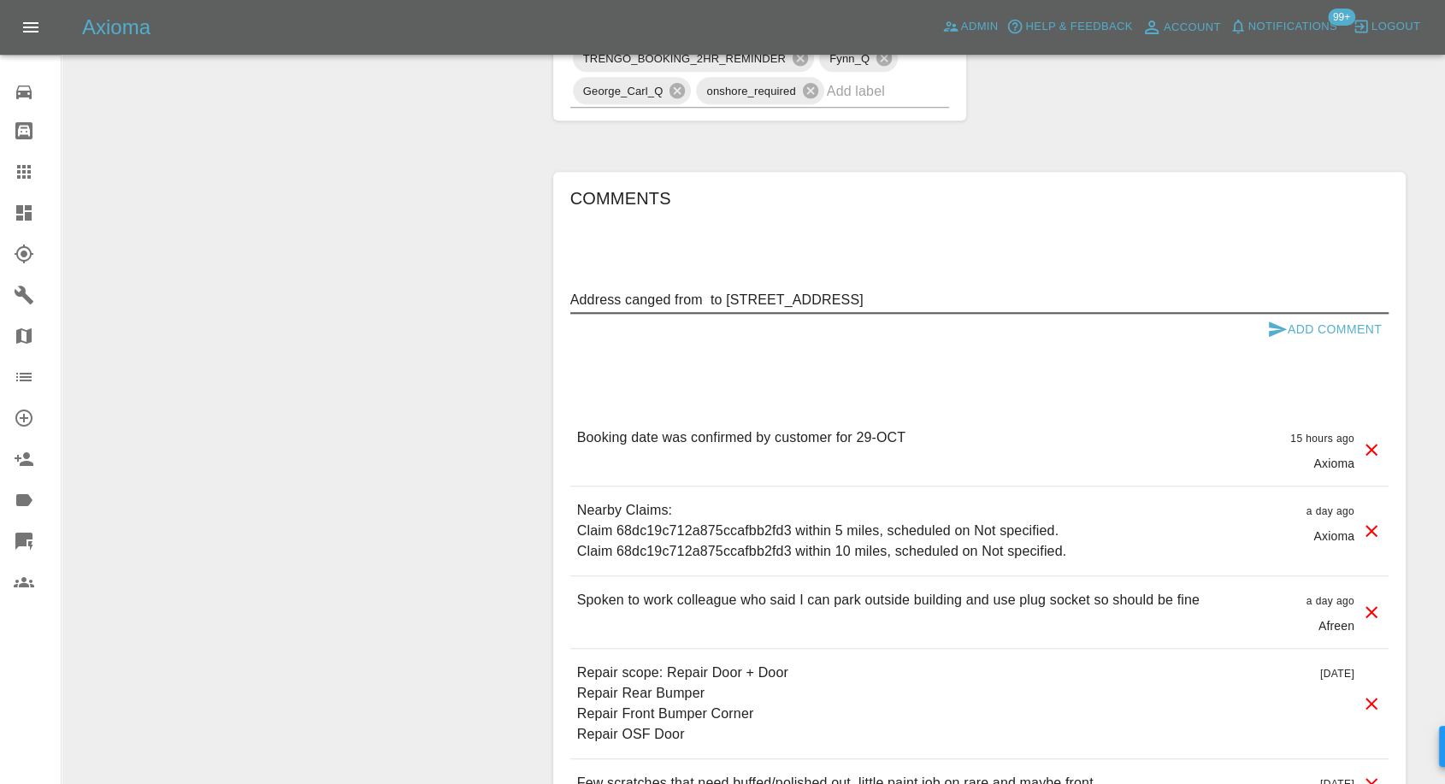
paste textarea "Ne11 9pl"
type textarea "Address canged from Ne11 9pl to Throckley Community Hall, Back Victoria Terrace…"
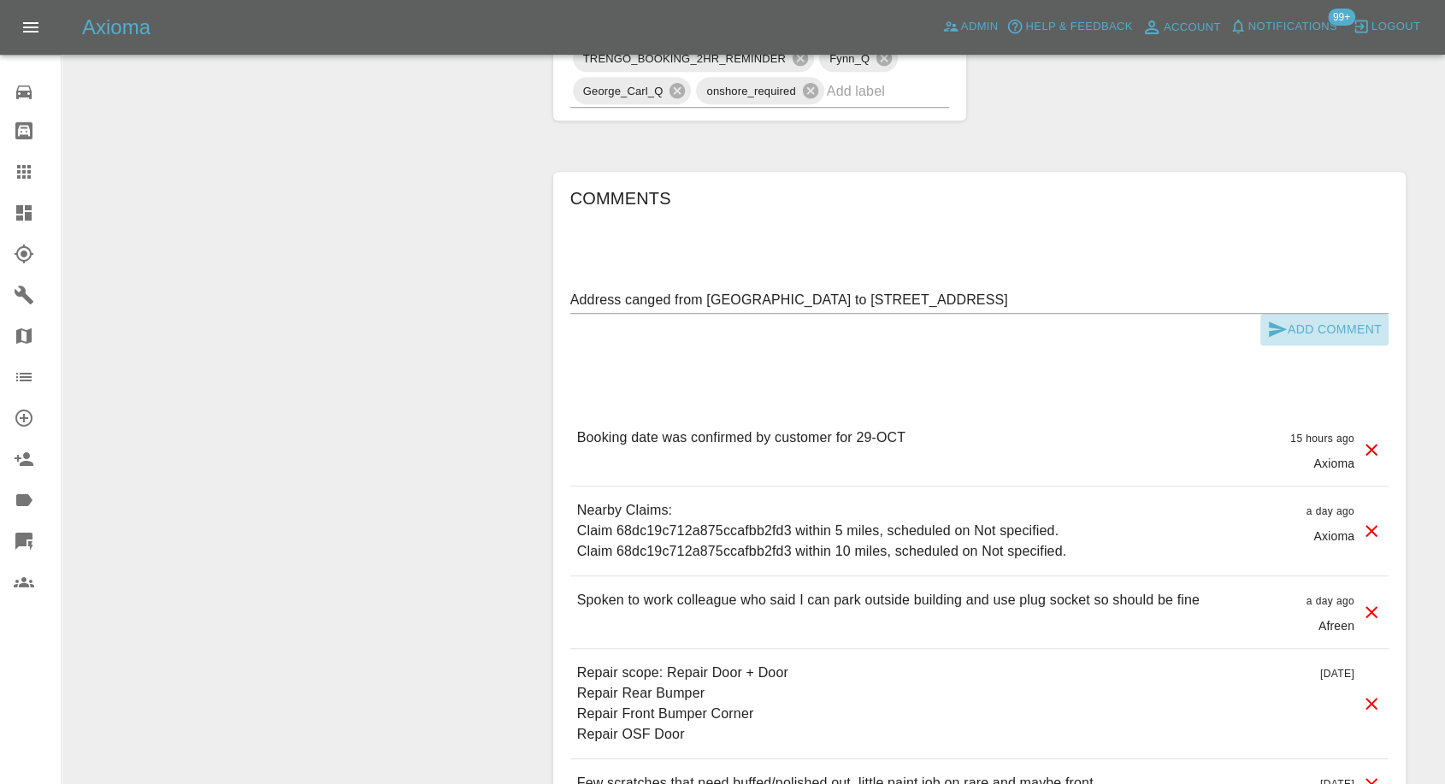
click at [1278, 327] on icon "submit" at bounding box center [1277, 329] width 21 height 21
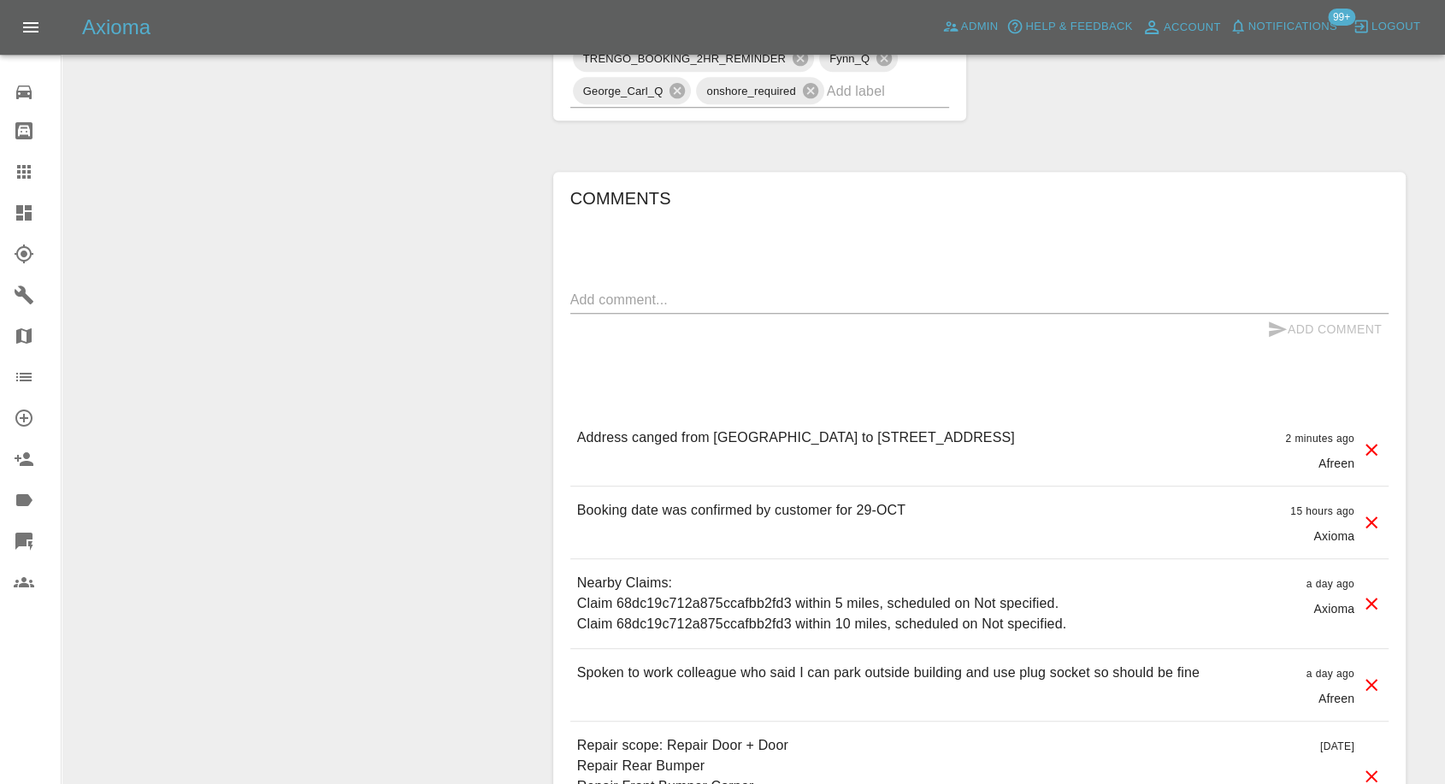
click at [717, 434] on p "Address canged from Ne11 9pl to Throckley Community Hall, Back Victoria Terrace…" at bounding box center [796, 438] width 438 height 21
click at [716, 435] on p "Address canged from Ne11 9pl to Throckley Community Hall, Back Victoria Terrace…" at bounding box center [796, 438] width 438 height 21
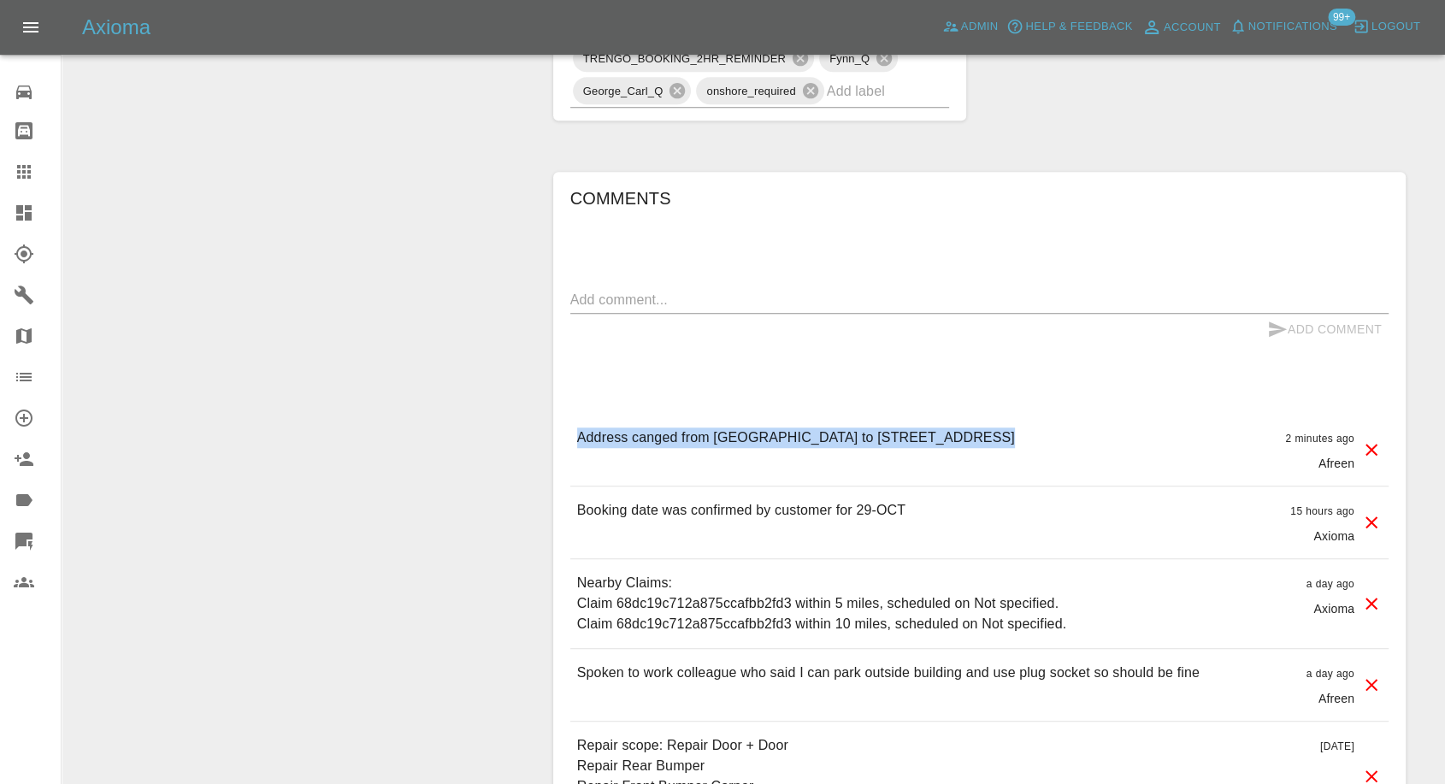
click at [739, 436] on p "Address canged from Ne11 9pl to Throckley Community Hall, Back Victoria Terrace…" at bounding box center [796, 438] width 438 height 21
click at [713, 440] on p "Address canged from Ne11 9pl to Throckley Community Hall, Back Victoria Terrace…" at bounding box center [796, 438] width 438 height 21
drag, startPoint x: 714, startPoint y: 440, endPoint x: 757, endPoint y: 433, distance: 43.3
click at [757, 433] on p "Address canged from Ne11 9pl to Throckley Community Hall, Back Victoria Terrace…" at bounding box center [796, 438] width 438 height 21
drag, startPoint x: 613, startPoint y: 453, endPoint x: 671, endPoint y: 454, distance: 58.2
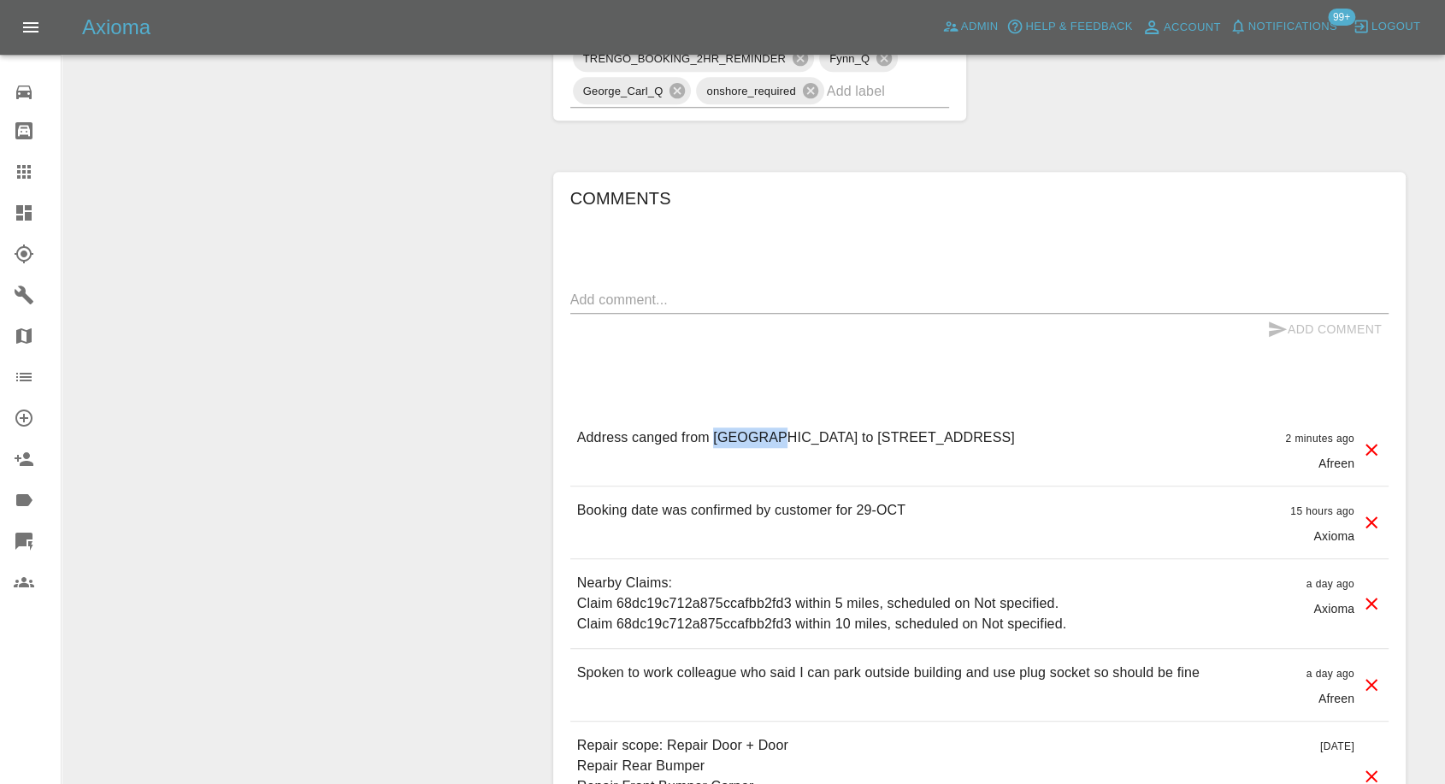
click at [671, 448] on p "Address canged from Ne11 9pl to Throckley Community Hall, Back Victoria Terrace…" at bounding box center [796, 438] width 438 height 21
copy p "NE15 9EL"
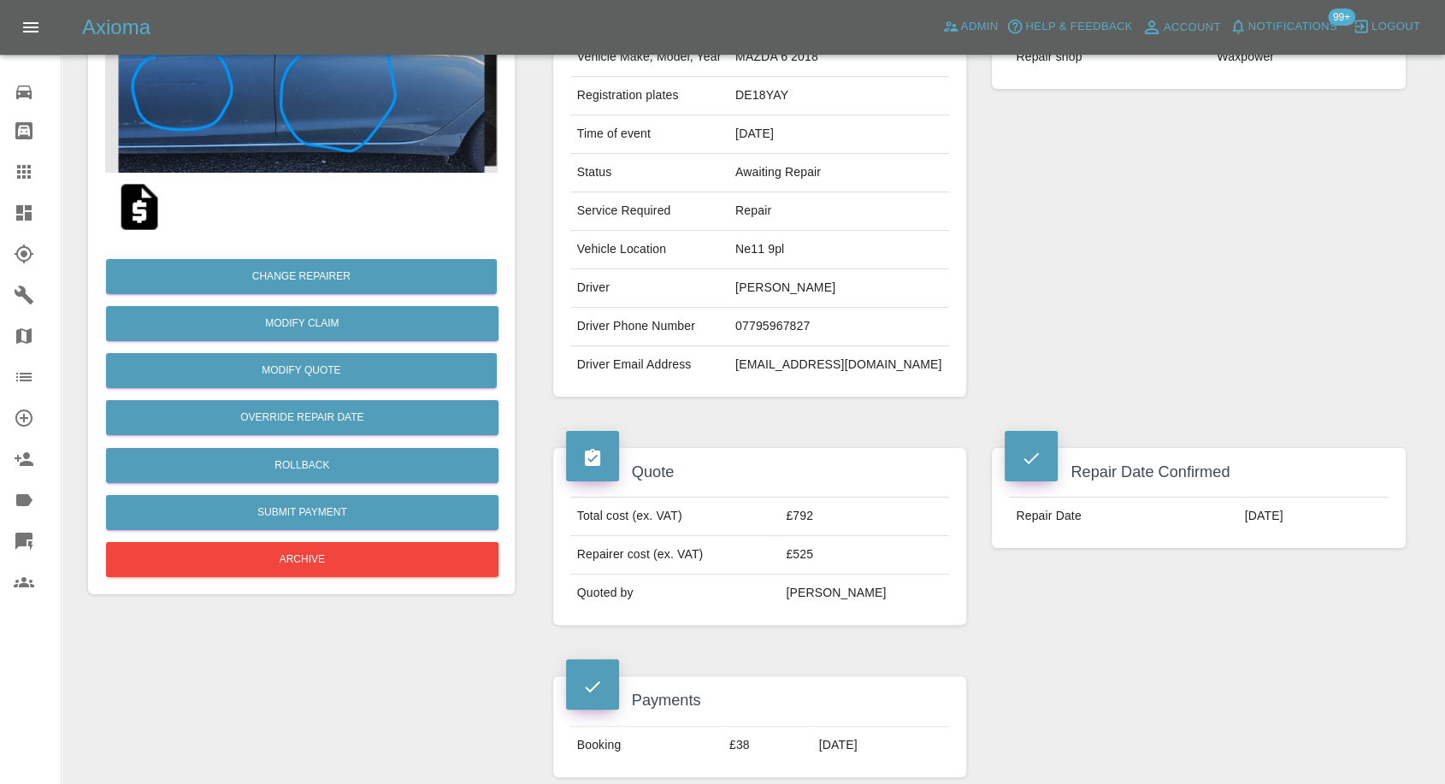
scroll to position [190, 0]
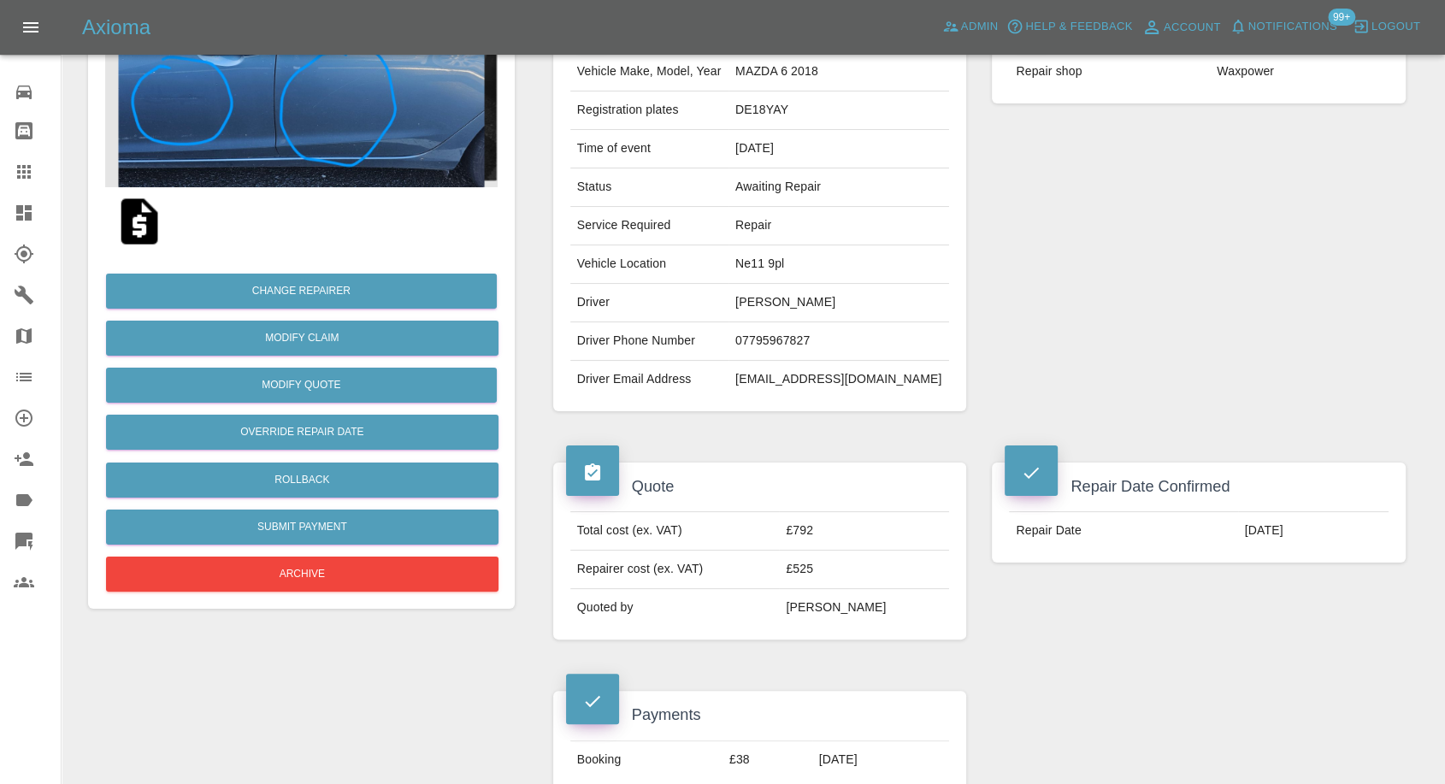
copy p "NE15 9EL"
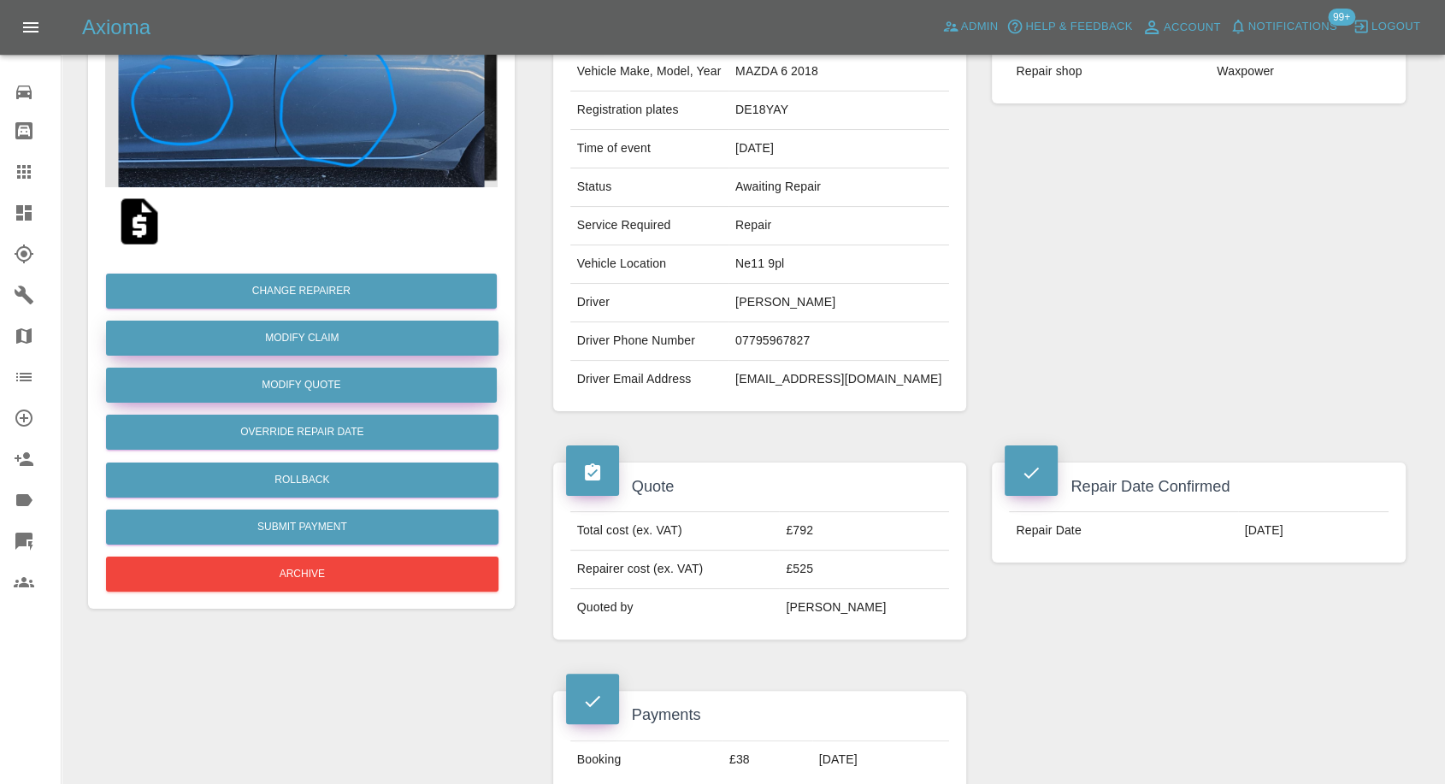
drag, startPoint x: 326, startPoint y: 331, endPoint x: 484, endPoint y: 393, distance: 170.1
click at [326, 331] on link "Modify Claim" at bounding box center [302, 338] width 392 height 35
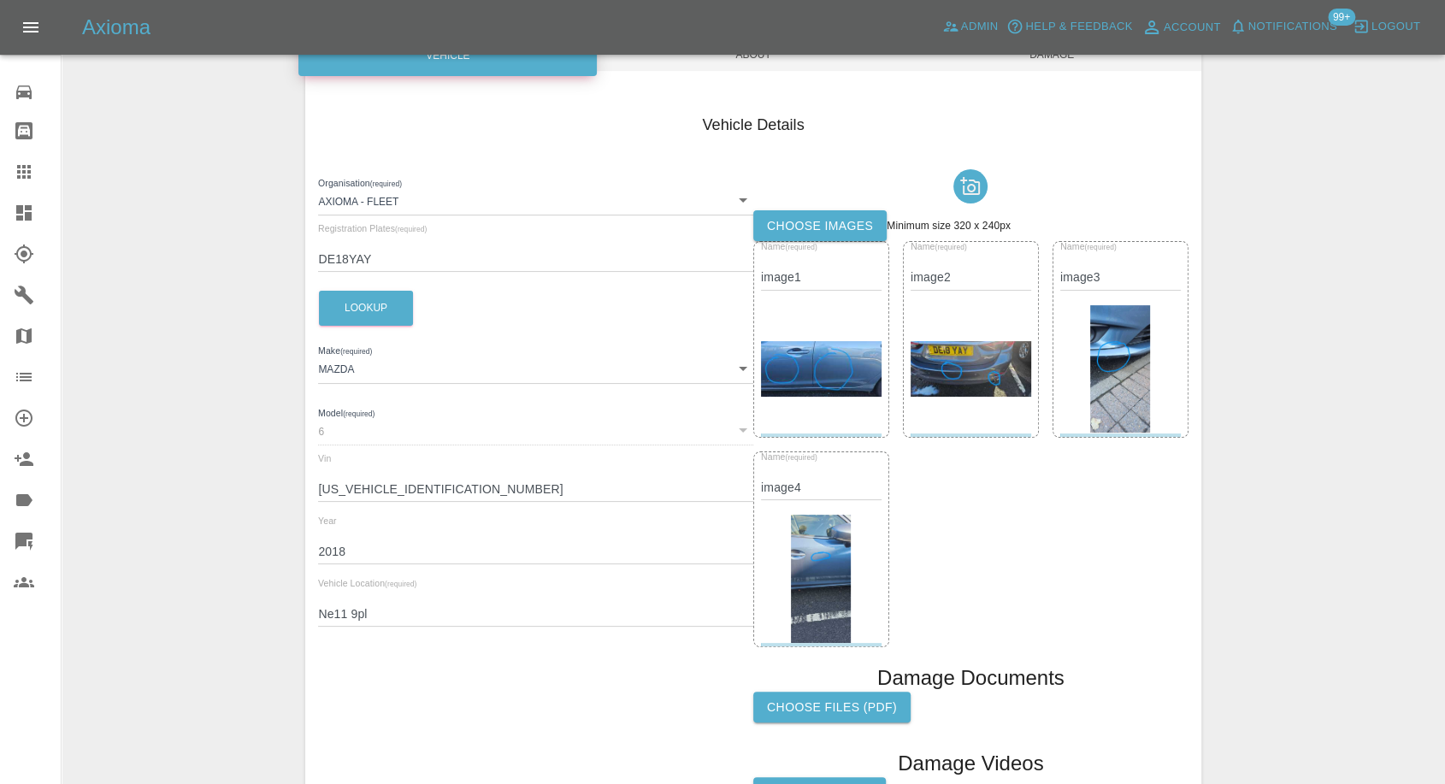
scroll to position [190, 0]
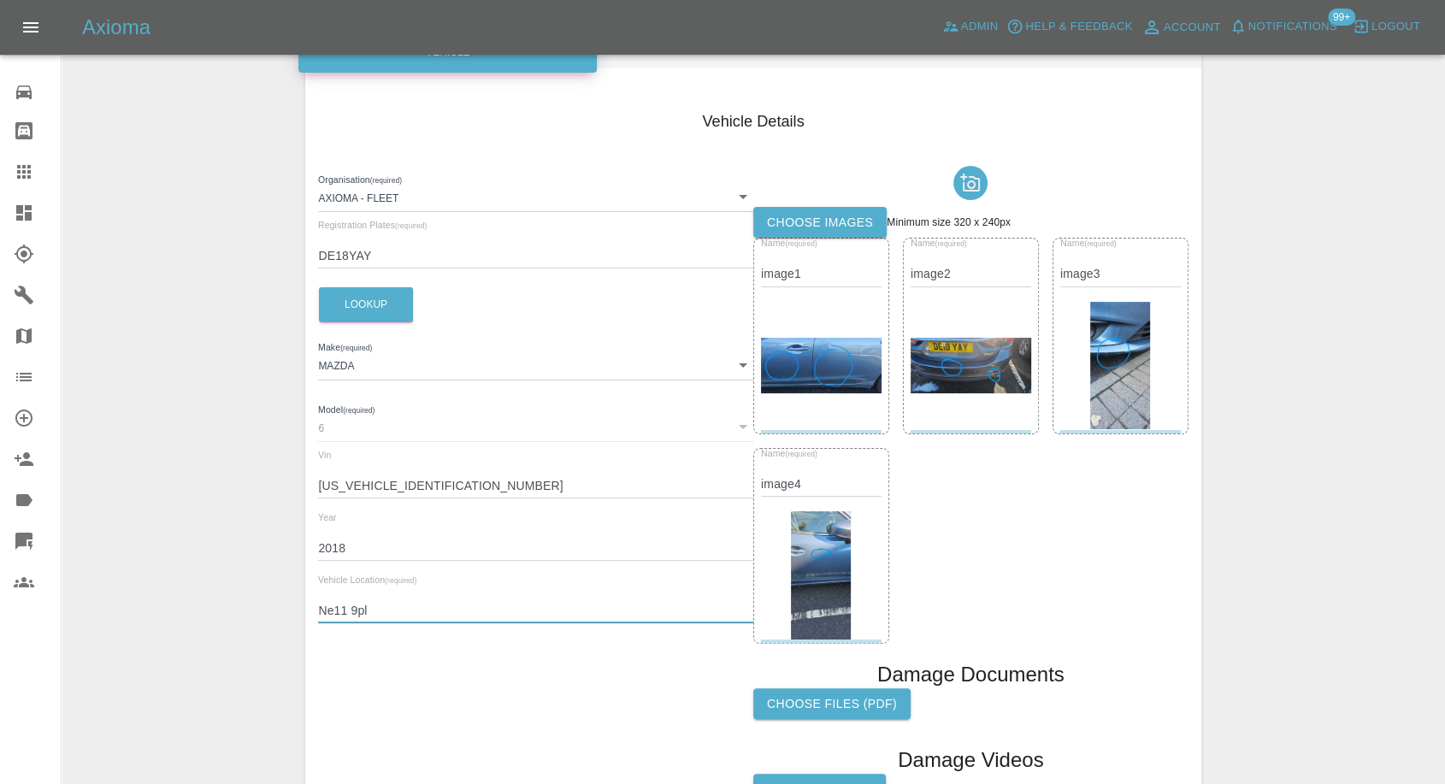
drag, startPoint x: 388, startPoint y: 606, endPoint x: 282, endPoint y: 604, distance: 106.1
click at [282, 604] on div "Enter Claim Details This information will create the claim instance. Vehicle Ab…" at bounding box center [753, 391] width 1382 height 1012
paste input "E15 9EL"
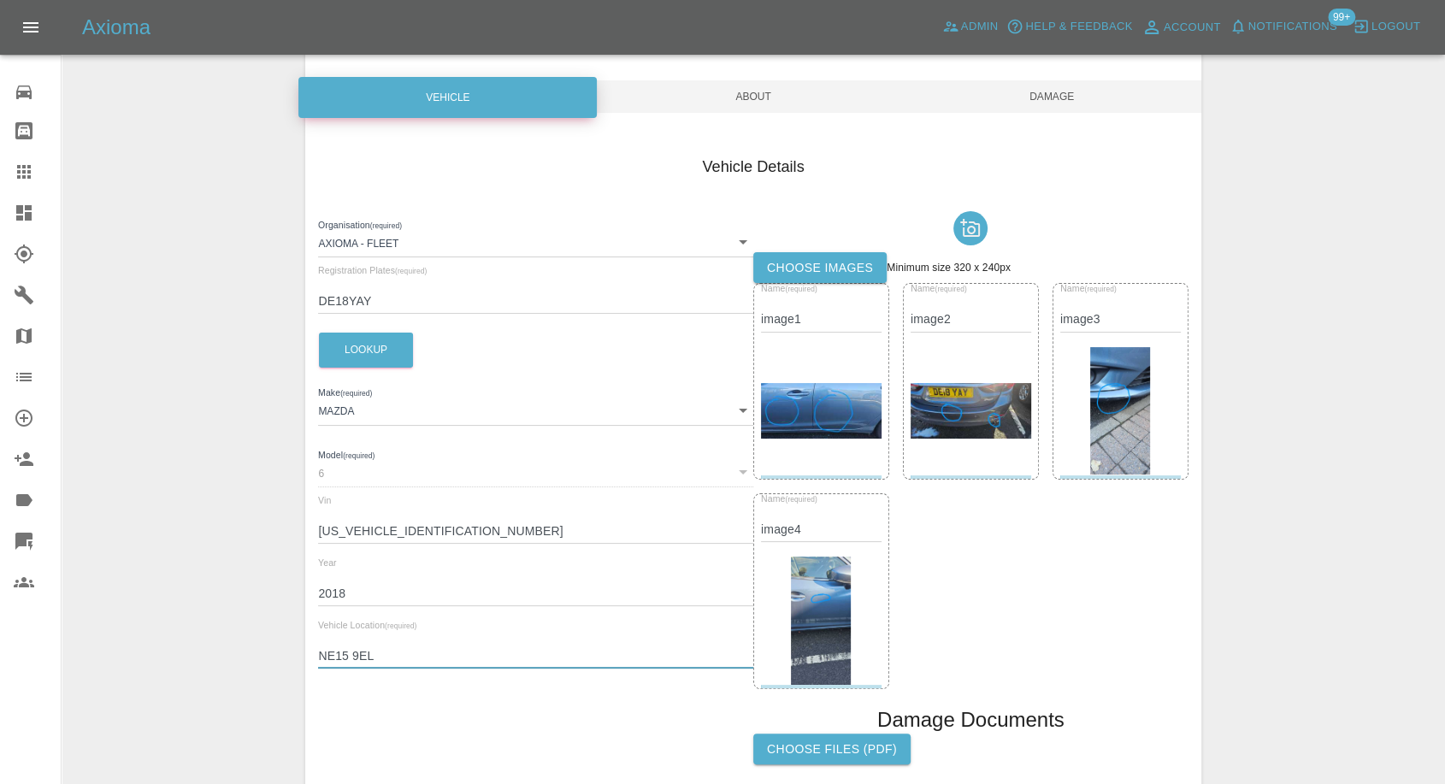
scroll to position [0, 0]
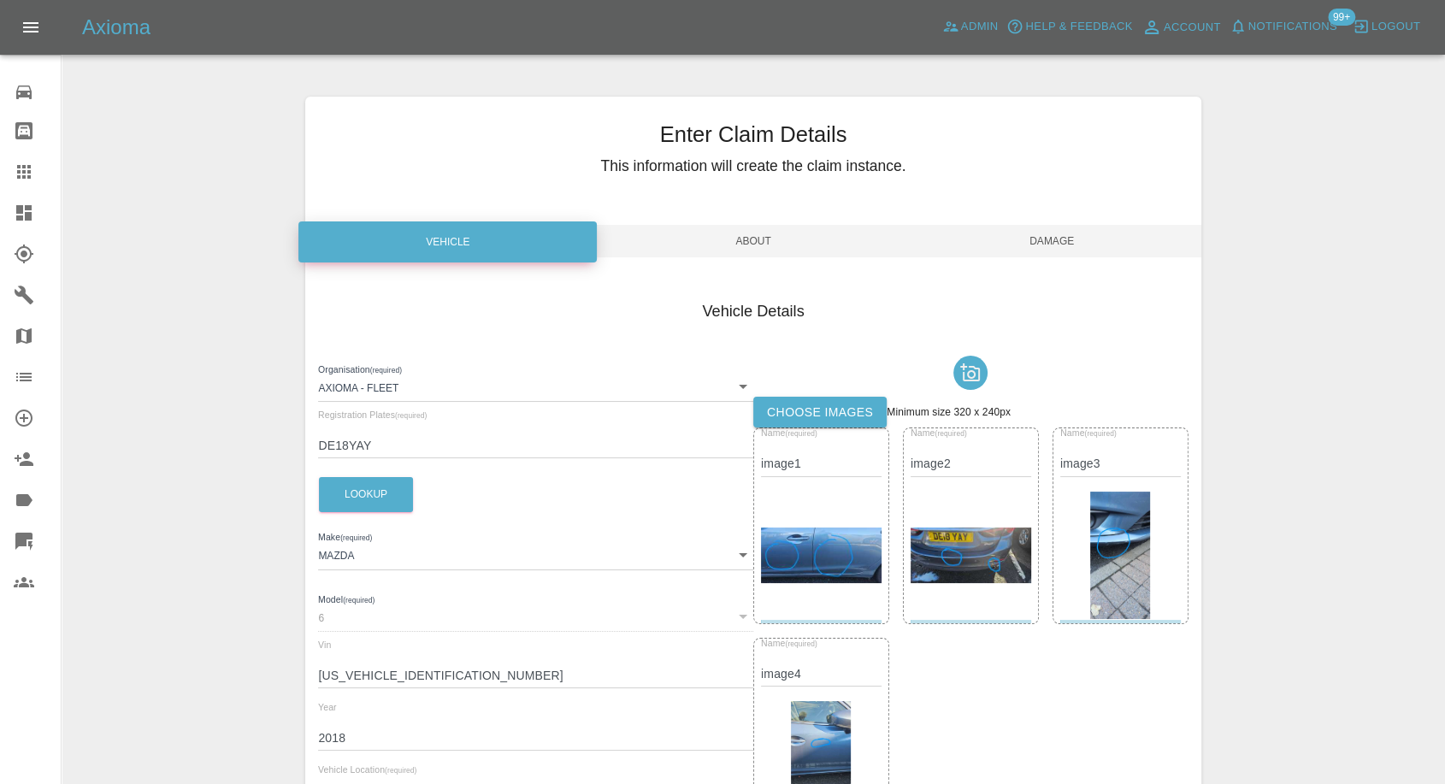
type input "NE15 9EL"
click at [1087, 237] on span "Damage" at bounding box center [1052, 241] width 298 height 32
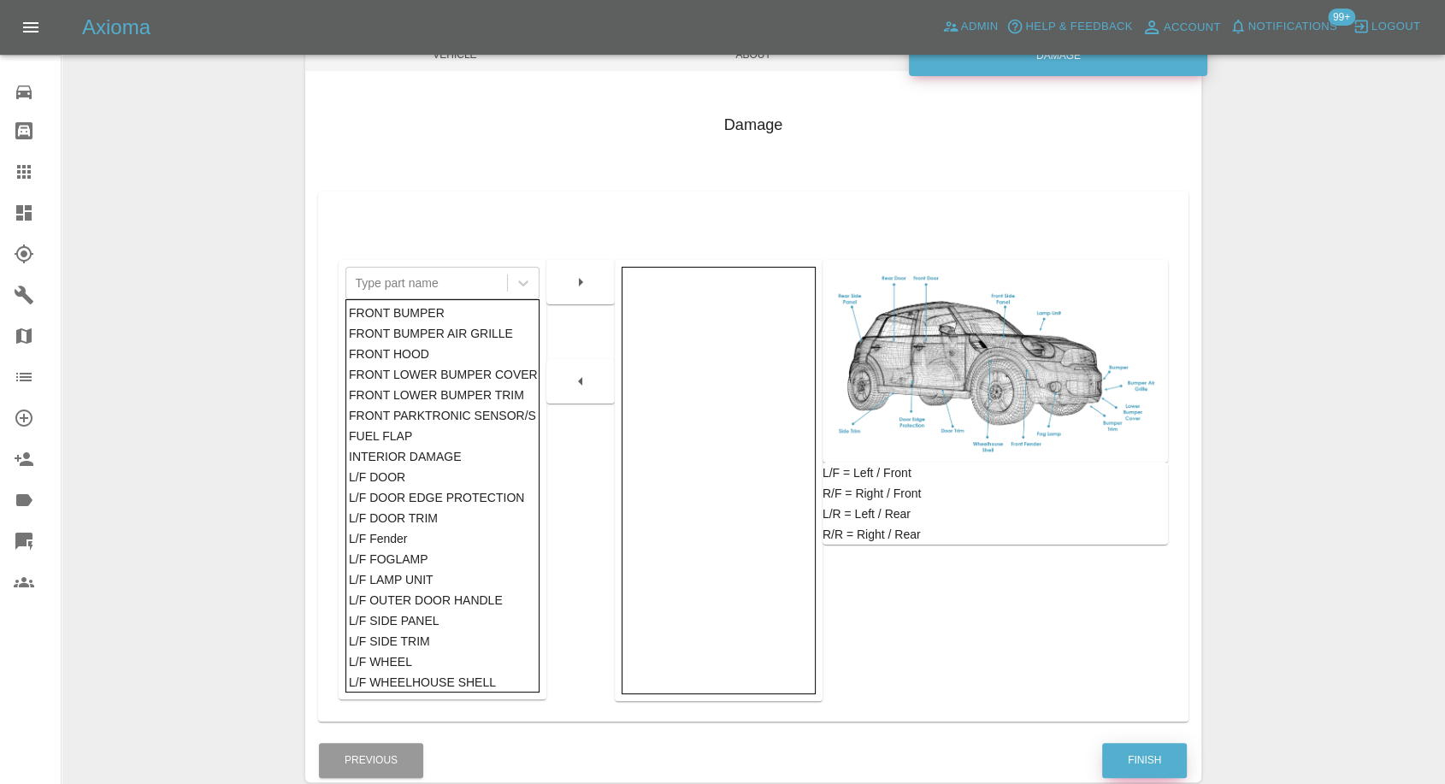
scroll to position [274, 0]
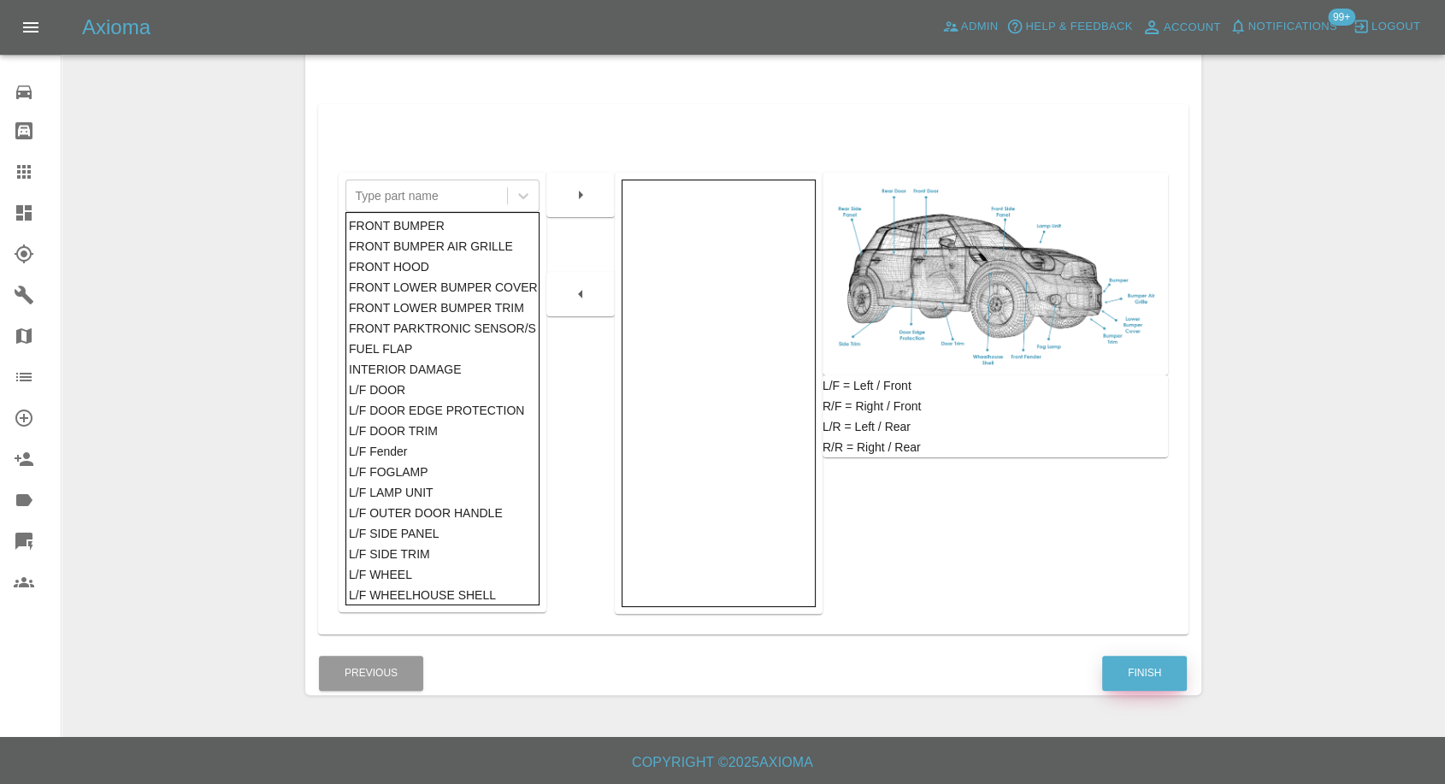
click at [1151, 671] on button "Finish" at bounding box center [1144, 673] width 85 height 35
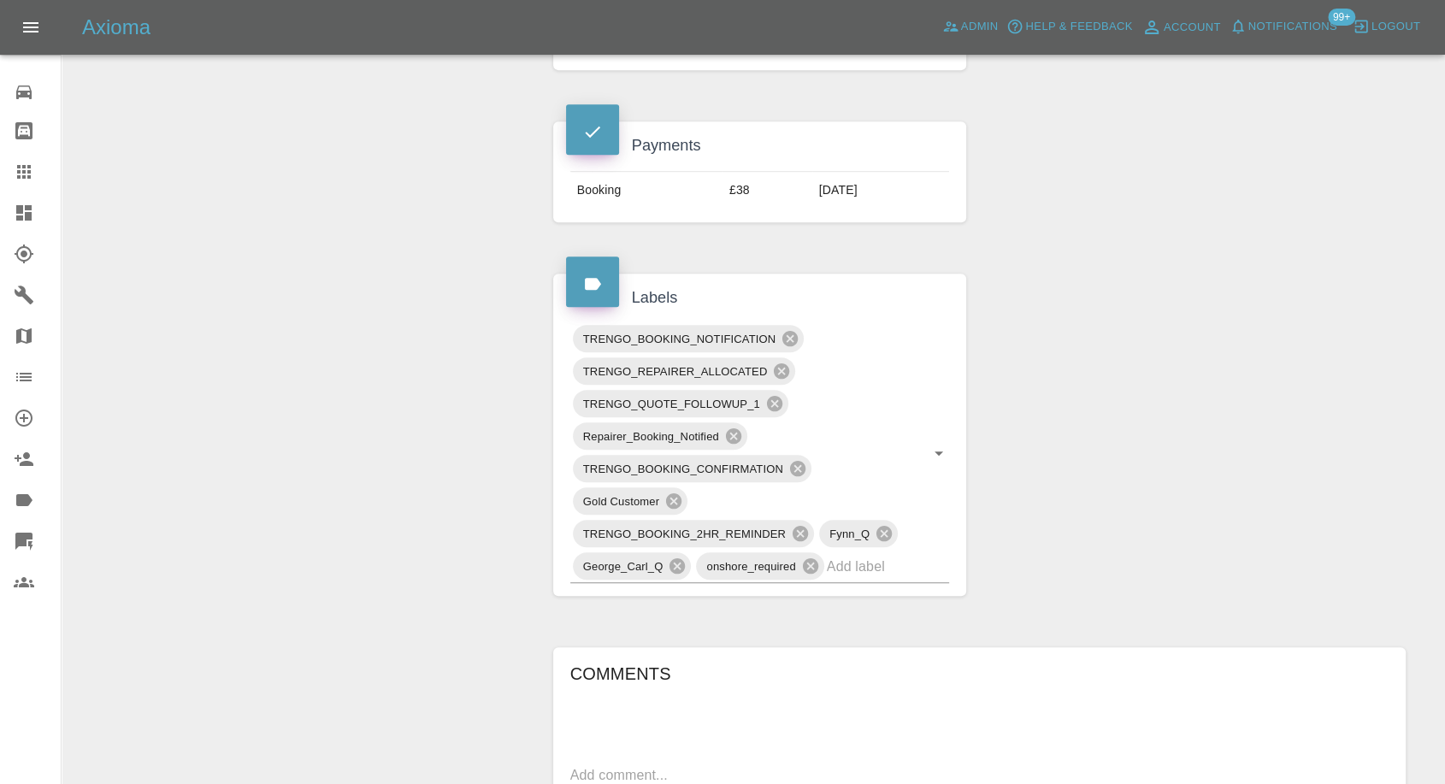
scroll to position [1330, 0]
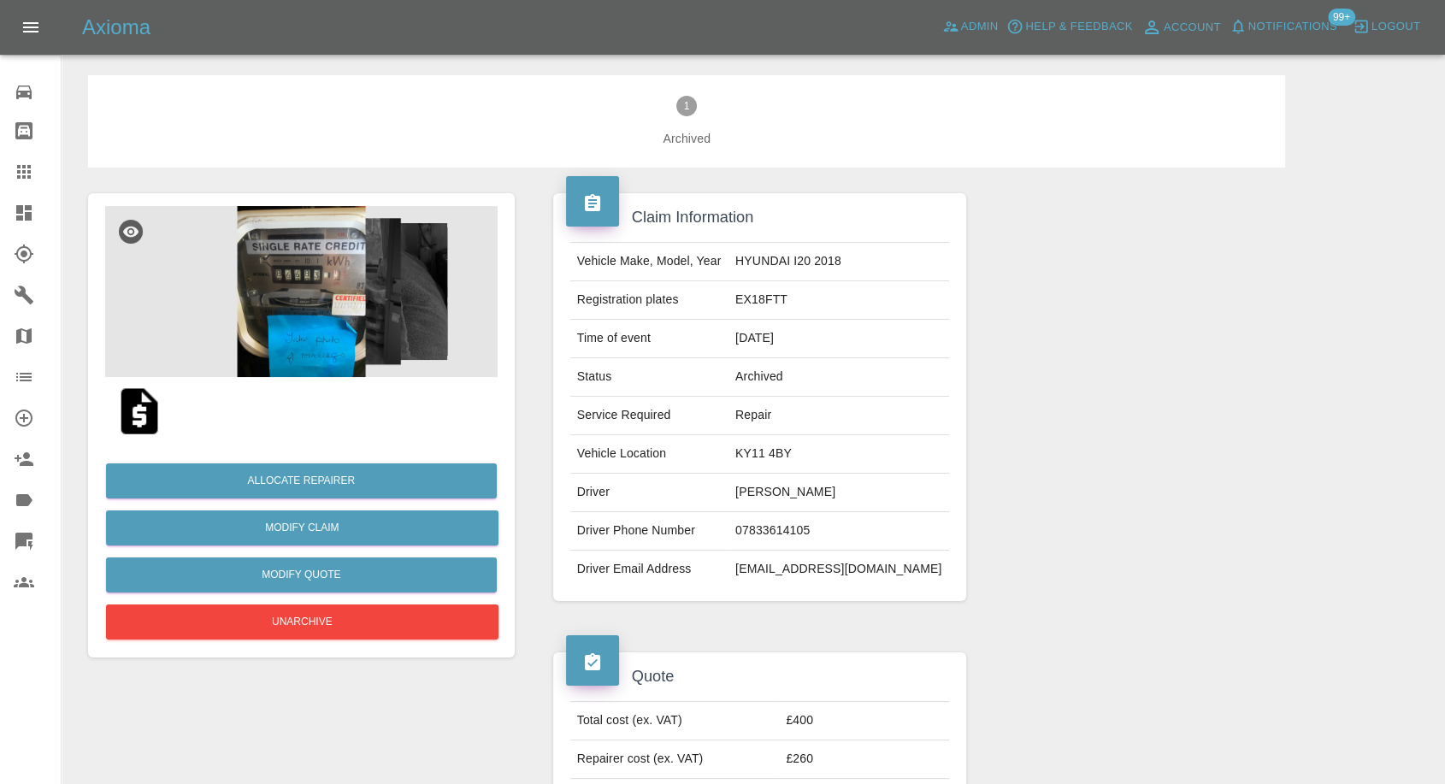
click at [145, 422] on img at bounding box center [139, 411] width 55 height 55
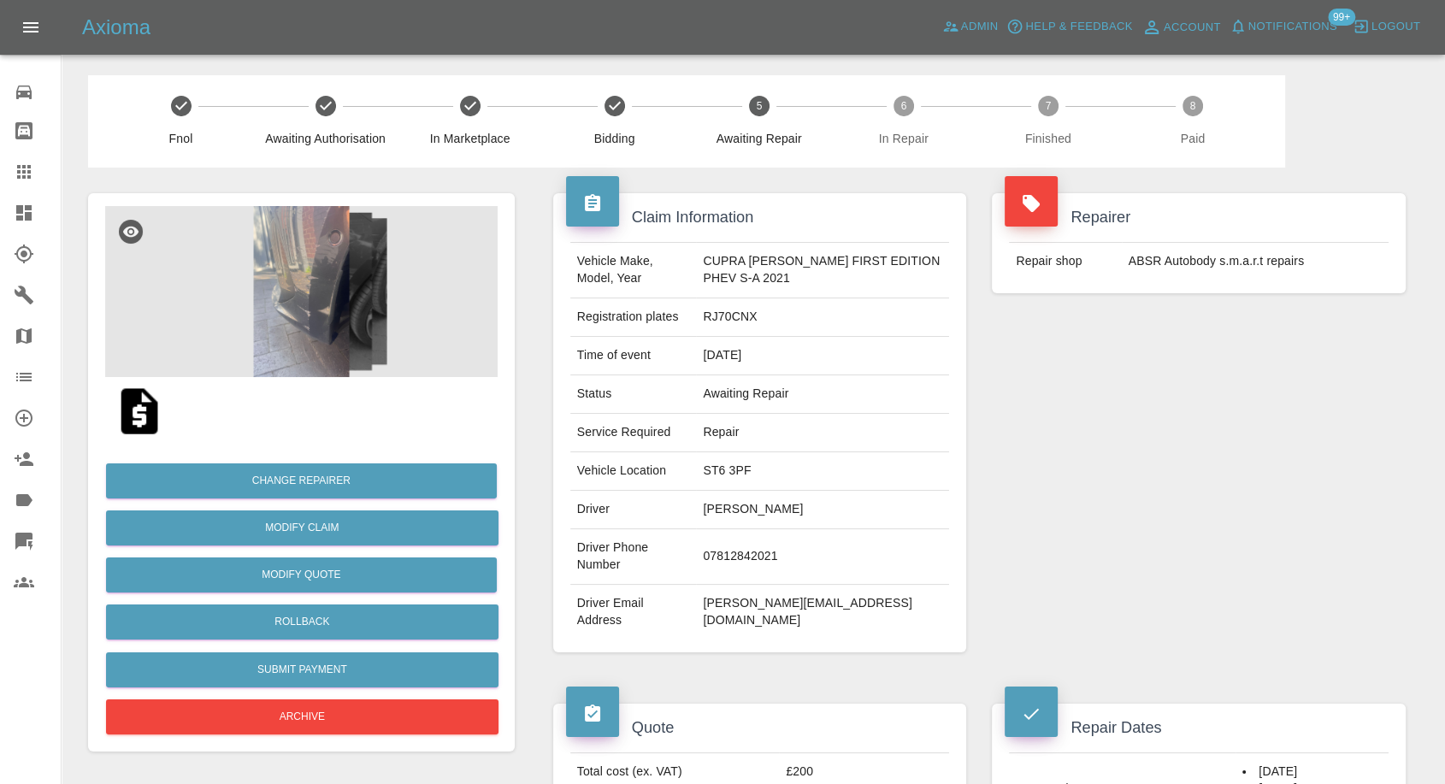
click at [721, 546] on td "07812842021" at bounding box center [822, 557] width 253 height 56
copy td "07812842021"
click at [1174, 573] on div "Repairer Repair shop ABSR Autobody s.m.a.r.t repairs" at bounding box center [1199, 423] width 440 height 510
click at [717, 510] on td "Adrian Twyford" at bounding box center [822, 510] width 253 height 38
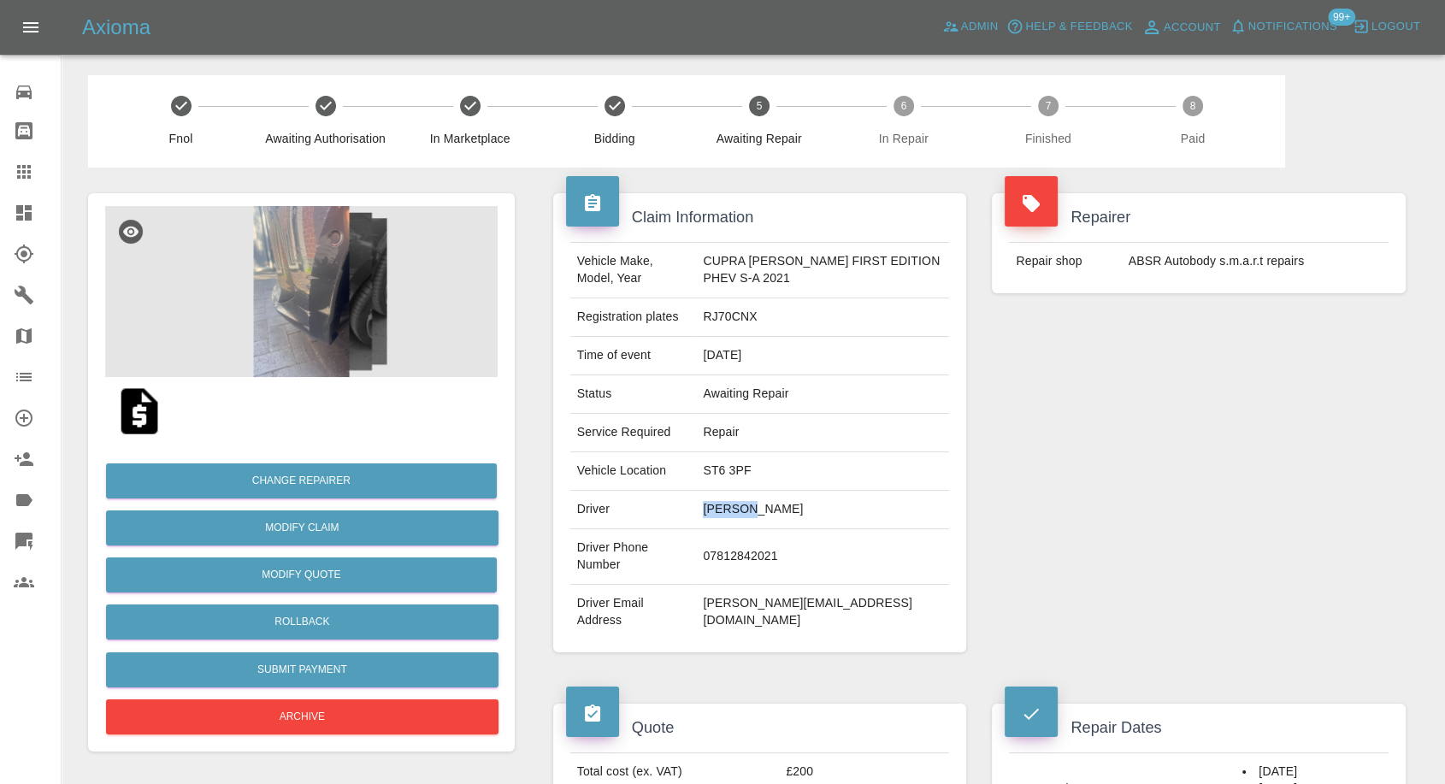
click at [717, 510] on td "Adrian Twyford" at bounding box center [822, 510] width 253 height 38
copy td "Adrian"
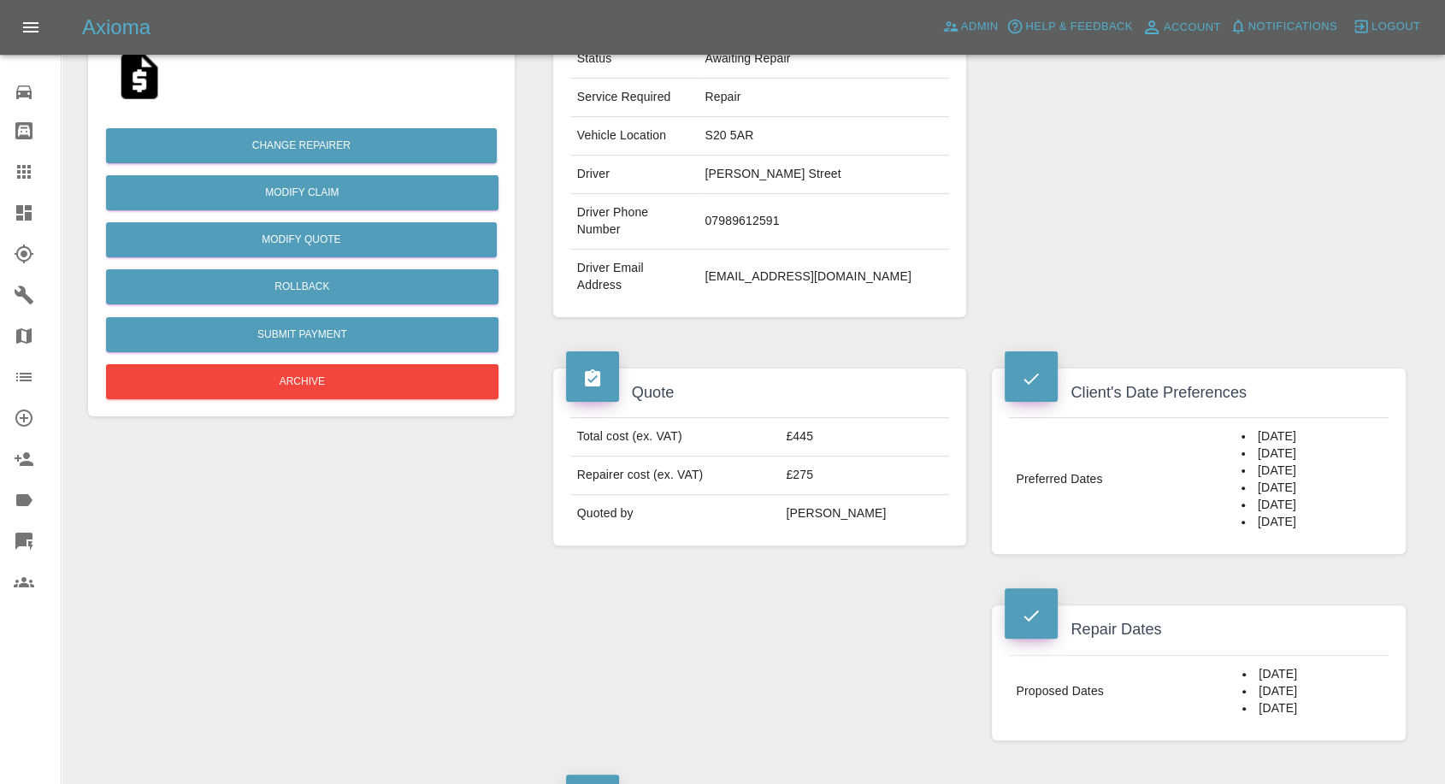
scroll to position [475, 0]
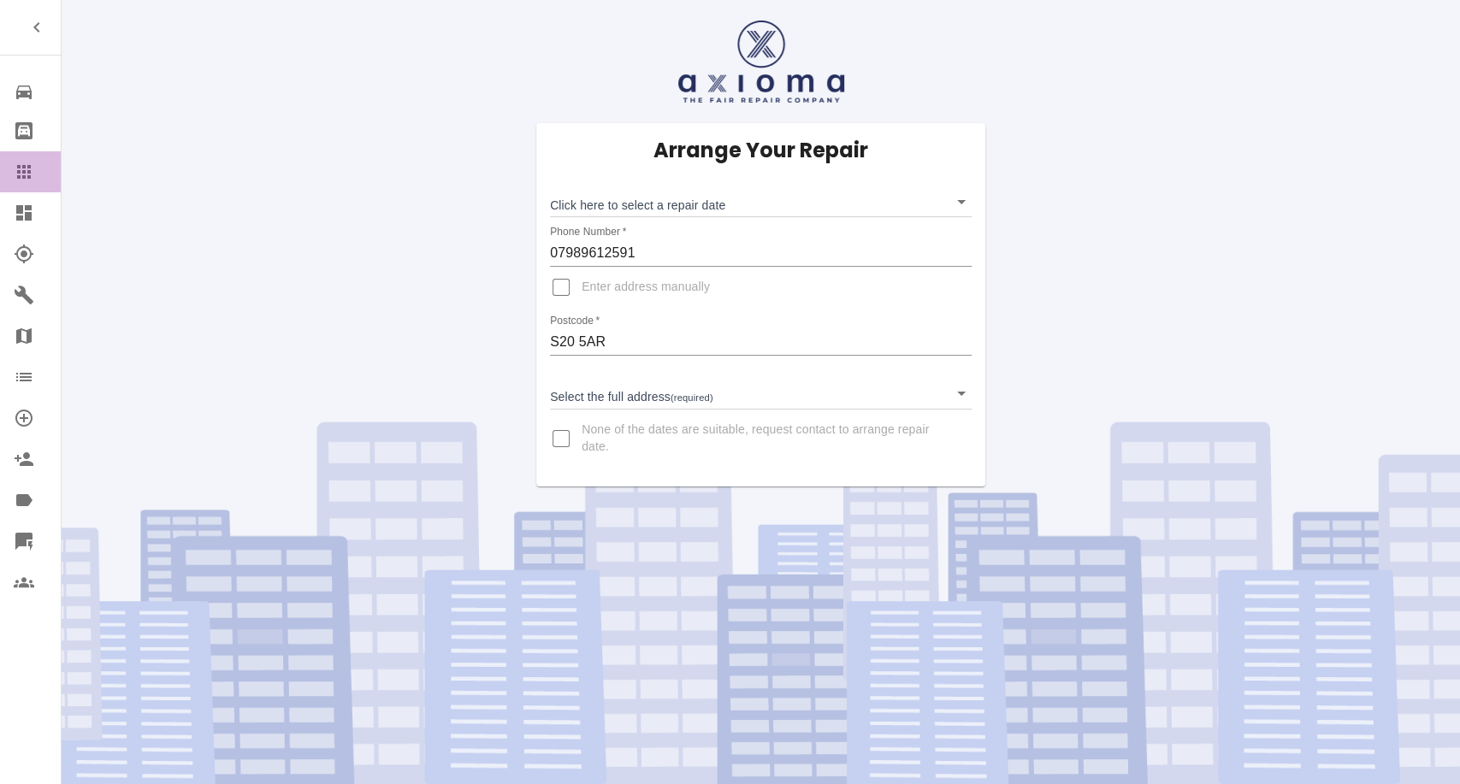
click at [14, 168] on icon at bounding box center [24, 172] width 21 height 21
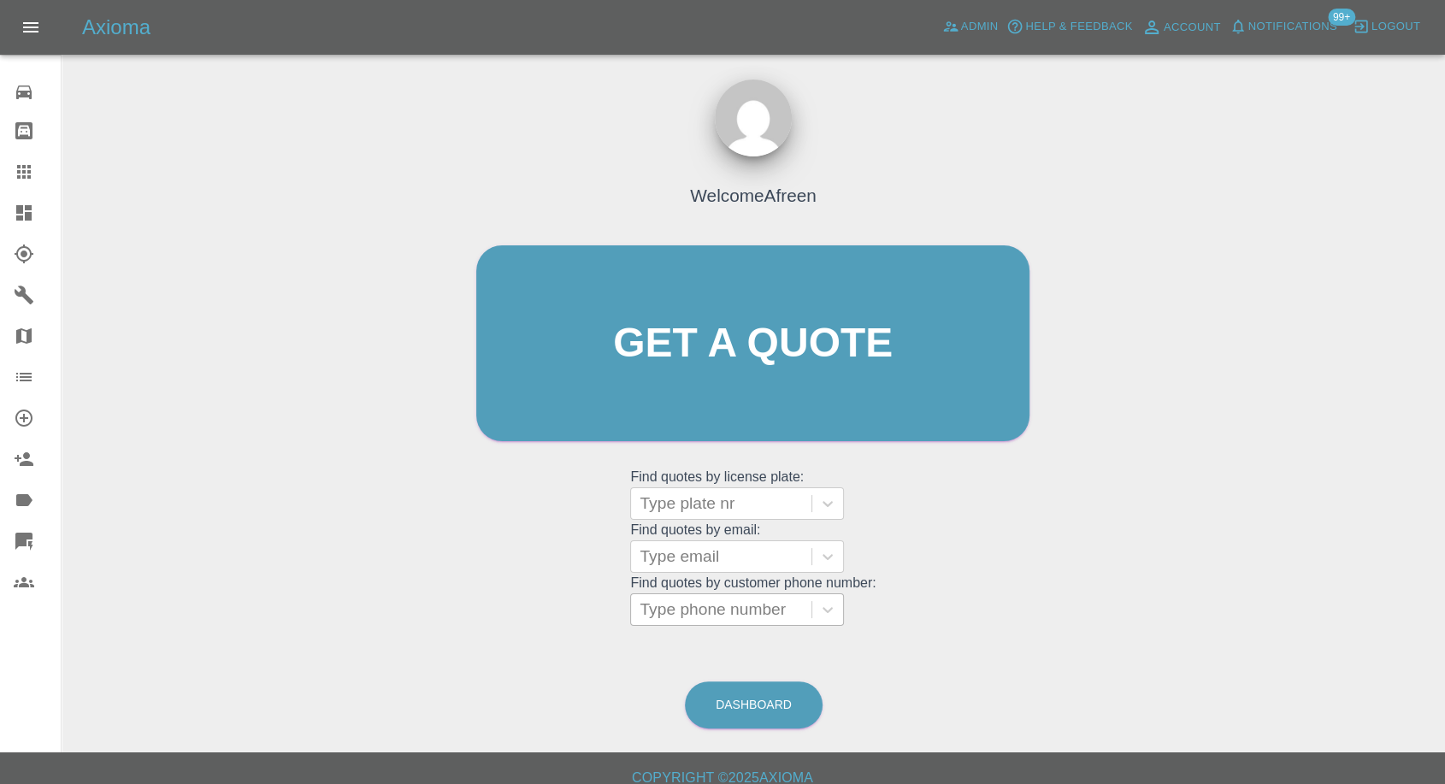
drag, startPoint x: 746, startPoint y: 590, endPoint x: 732, endPoint y: 607, distance: 22.4
click at [745, 593] on grid "Find quotes by customer phone number: Type phone number" at bounding box center [752, 600] width 245 height 50
click at [717, 626] on div "Welcome Afreen Get a quote Get a quote Find quotes by license plate: Type plate…" at bounding box center [752, 376] width 589 height 516
click at [729, 599] on div at bounding box center [721, 610] width 163 height 24
paste input "+447746773553"
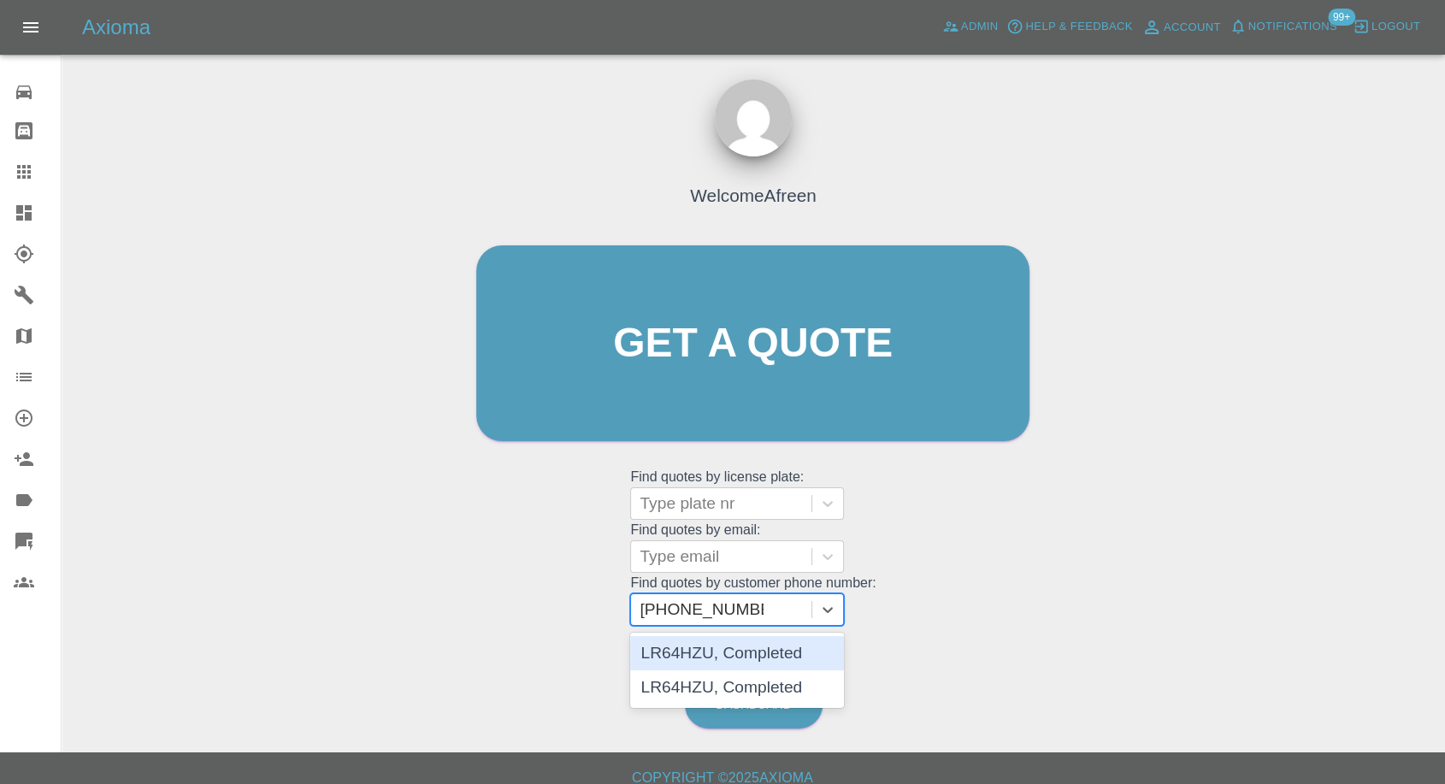
drag, startPoint x: 655, startPoint y: 610, endPoint x: 583, endPoint y: 610, distance: 71.8
click at [583, 610] on div "Welcome Afreen Get a quote Get a quote Find quotes by license plate: Type plate…" at bounding box center [752, 376] width 589 height 516
type input "07746773553"
click at [737, 661] on div "J5KER, Awaiting Authorisation" at bounding box center [737, 663] width 214 height 55
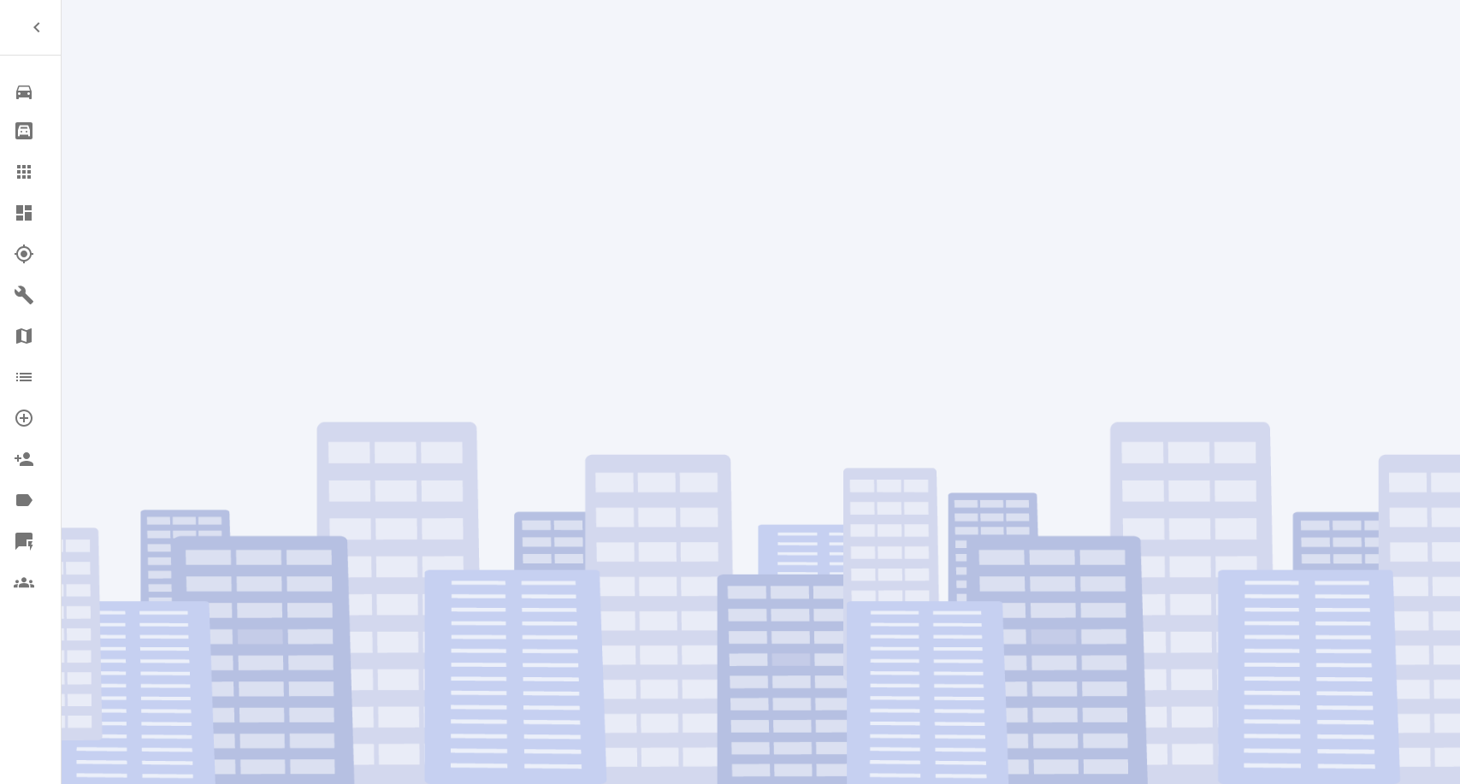
click at [169, 97] on div at bounding box center [761, 392] width 1398 height 784
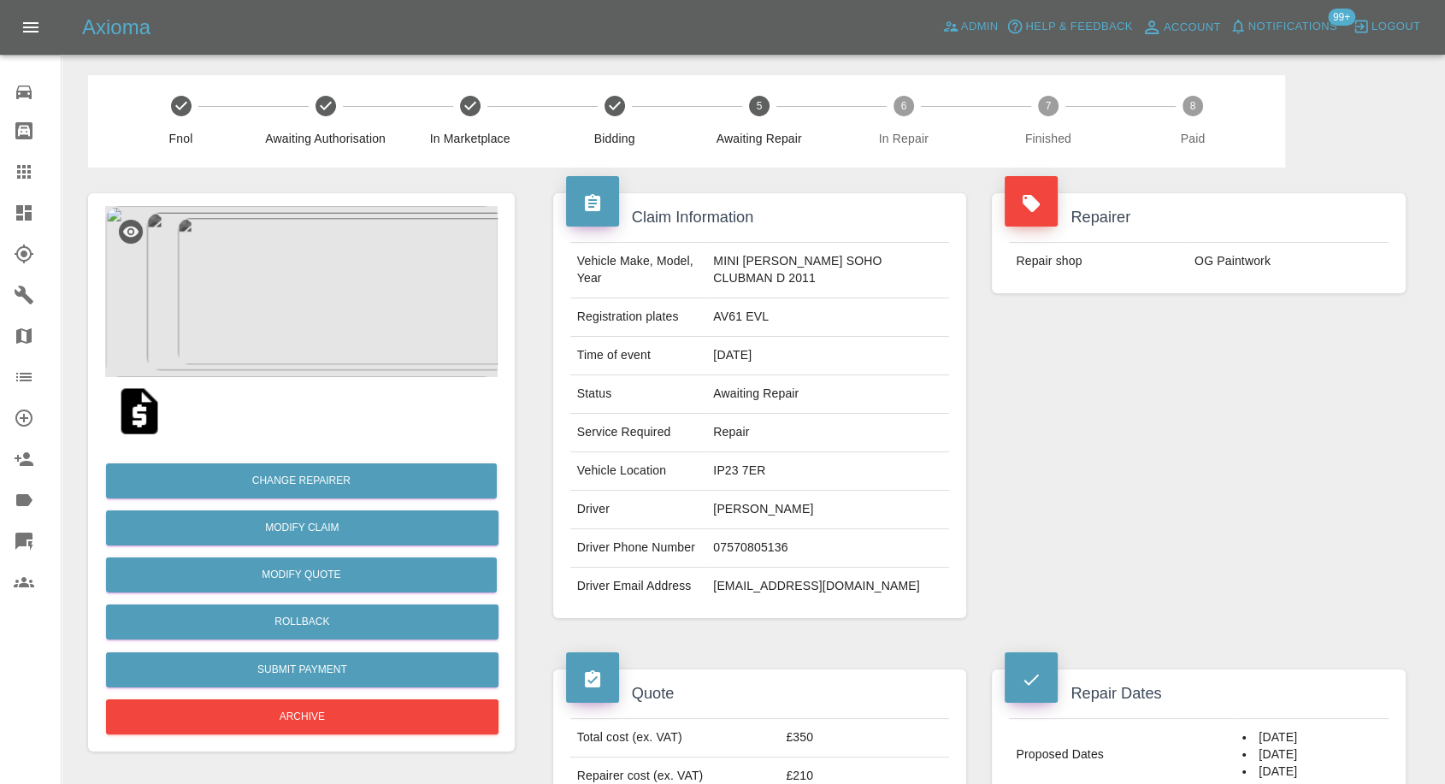
click at [27, 170] on icon at bounding box center [24, 172] width 14 height 14
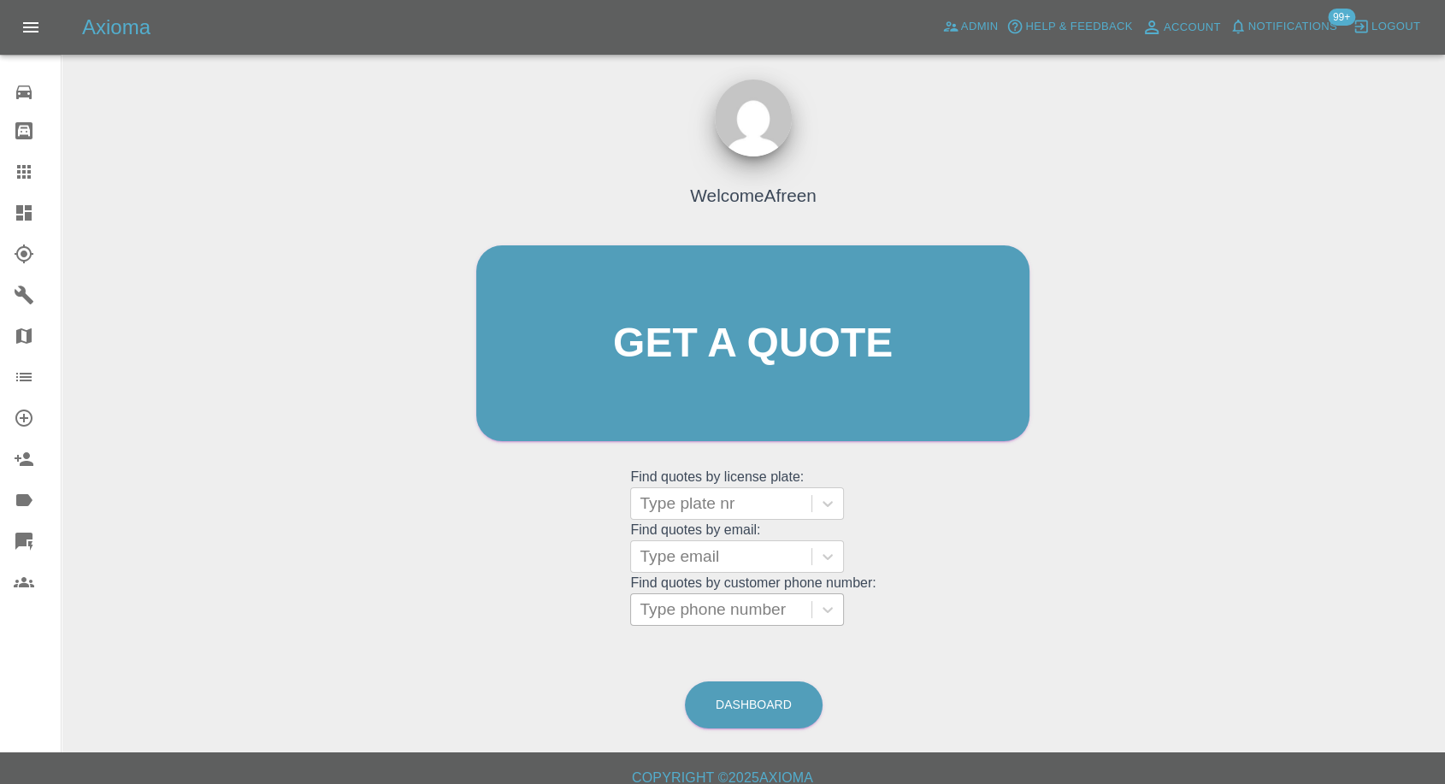
click at [698, 606] on div at bounding box center [721, 610] width 163 height 24
paste input "+447795054142"
drag, startPoint x: 670, startPoint y: 604, endPoint x: 539, endPoint y: 604, distance: 131.7
click at [539, 604] on div "Welcome Afreen Get a quote Get a quote Find quotes by license plate: Type plate…" at bounding box center [752, 376] width 589 height 516
type input "07795054142"
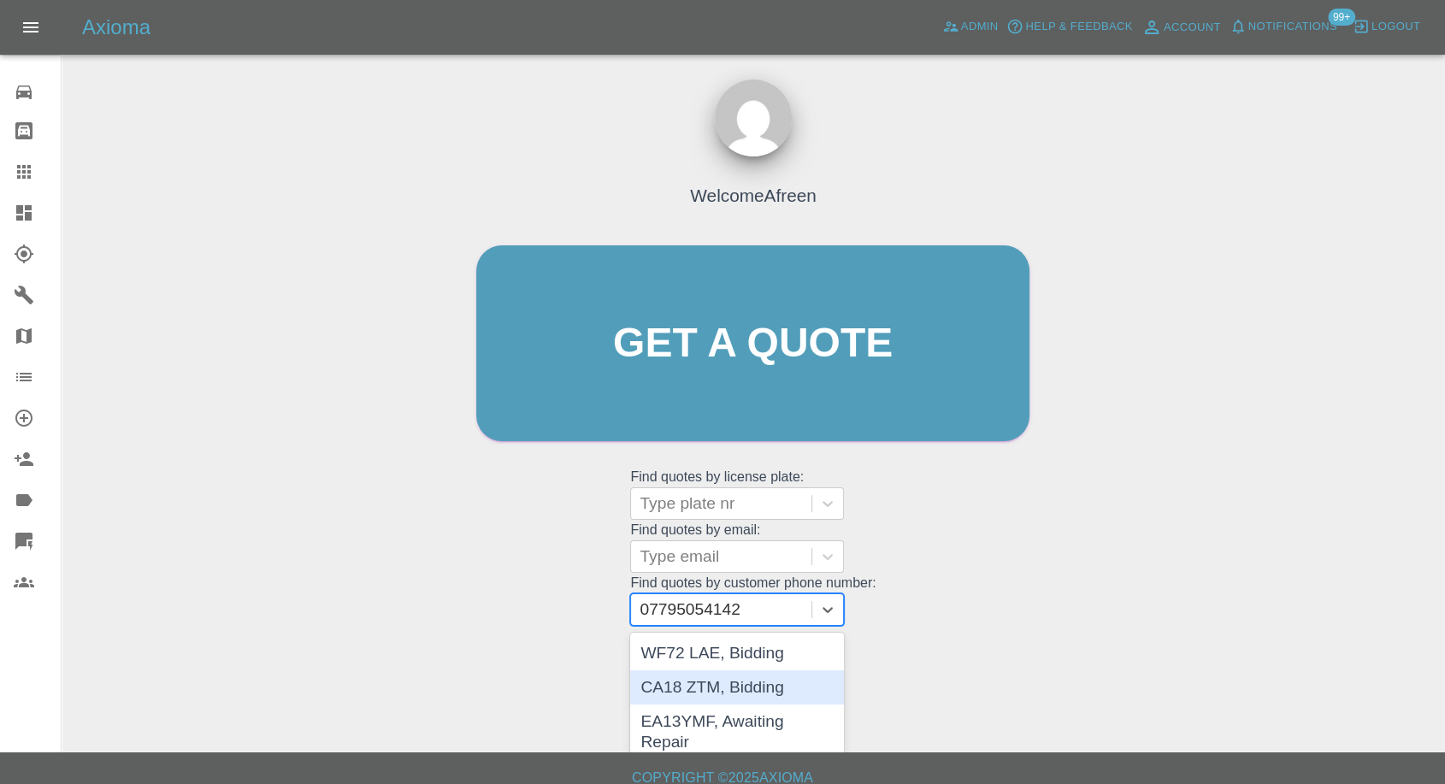
click at [747, 689] on div "CA18 ZTM, Bidding" at bounding box center [737, 687] width 214 height 34
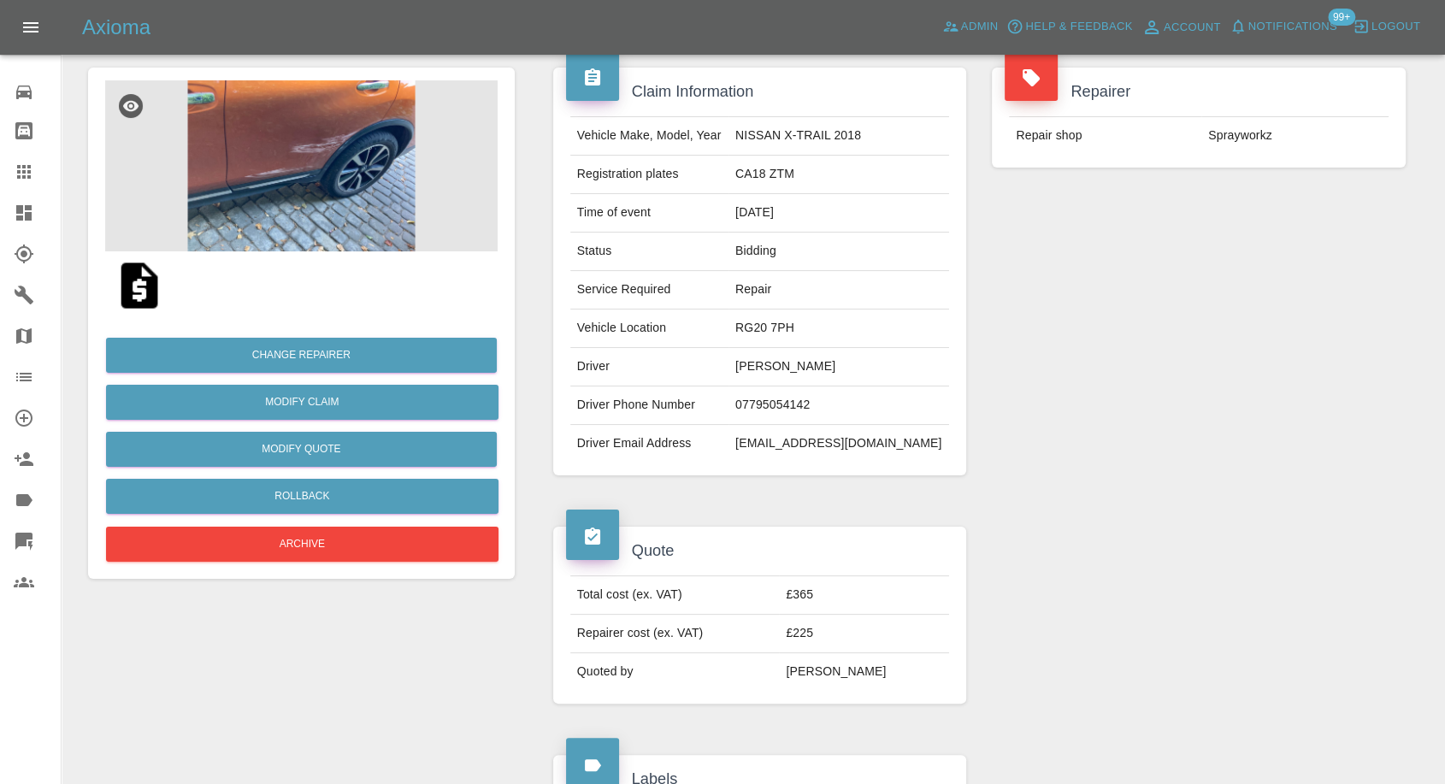
scroll to position [95, 0]
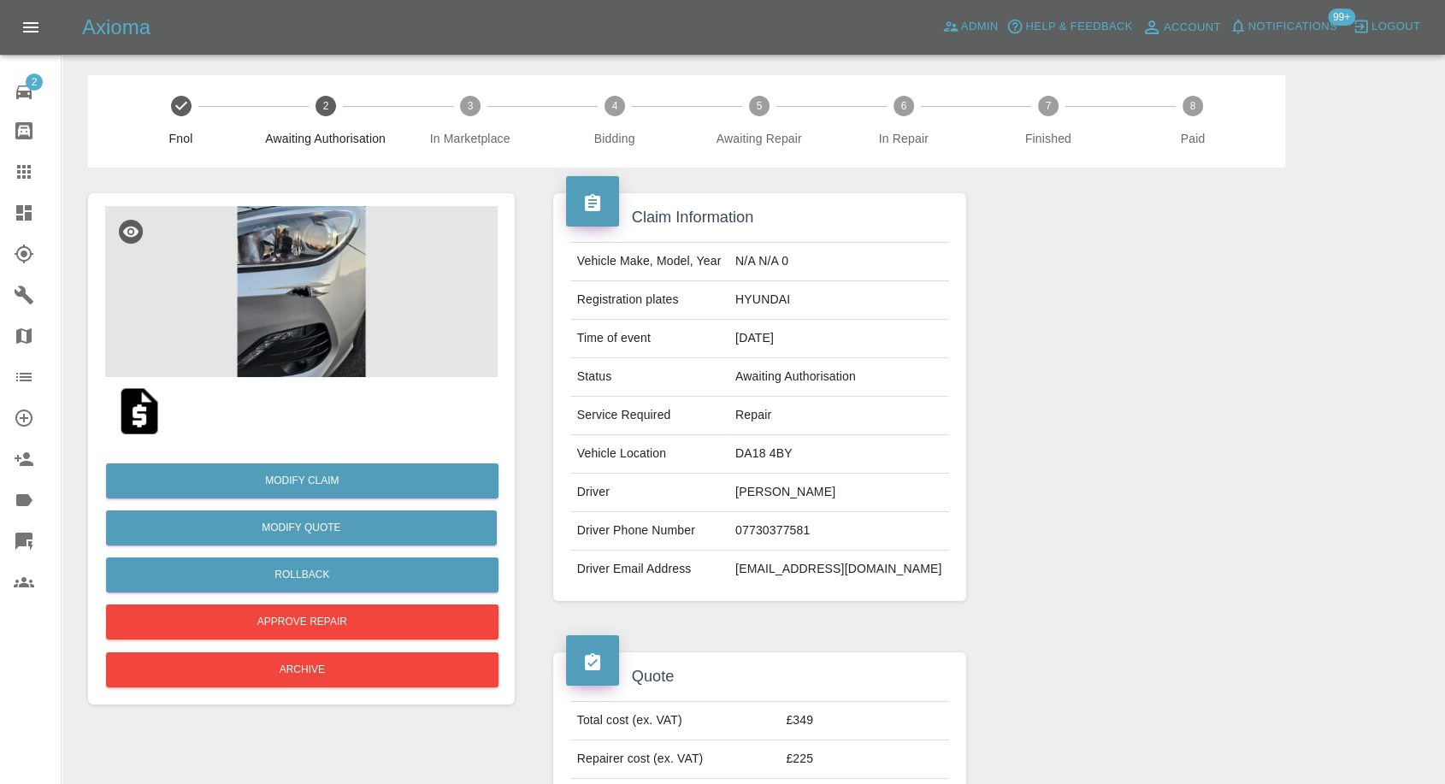
click at [315, 272] on img at bounding box center [301, 291] width 392 height 171
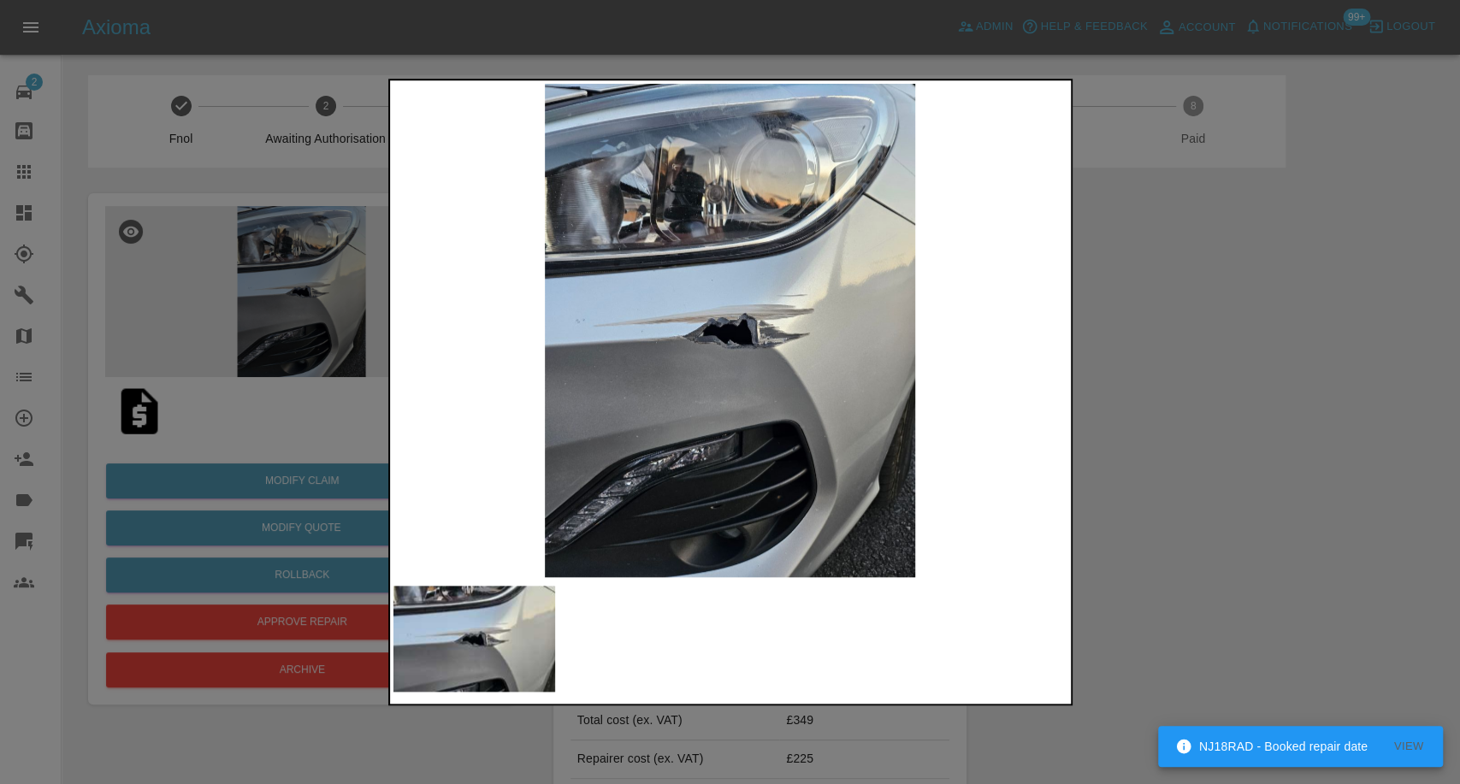
click at [1254, 452] on div at bounding box center [730, 392] width 1460 height 784
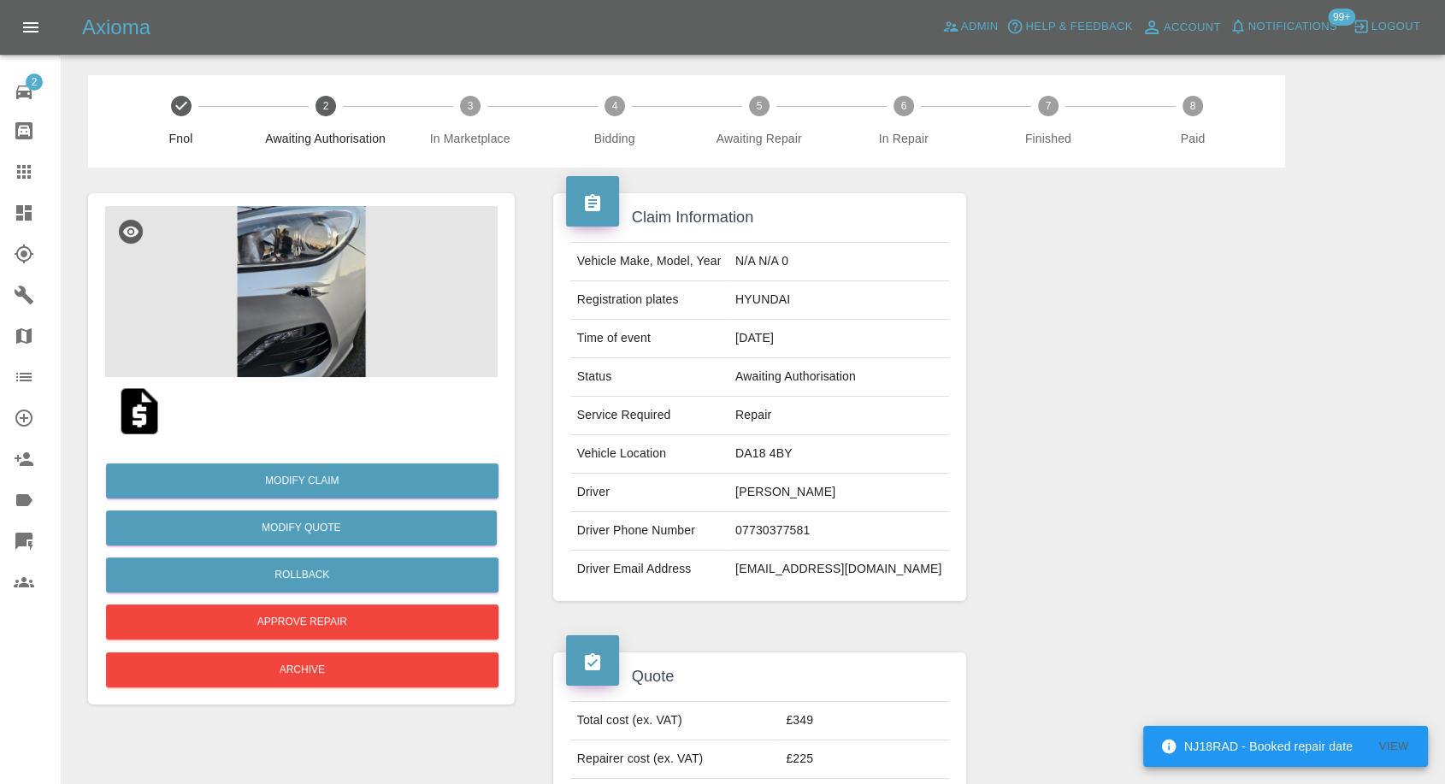
click at [301, 317] on img at bounding box center [301, 291] width 392 height 171
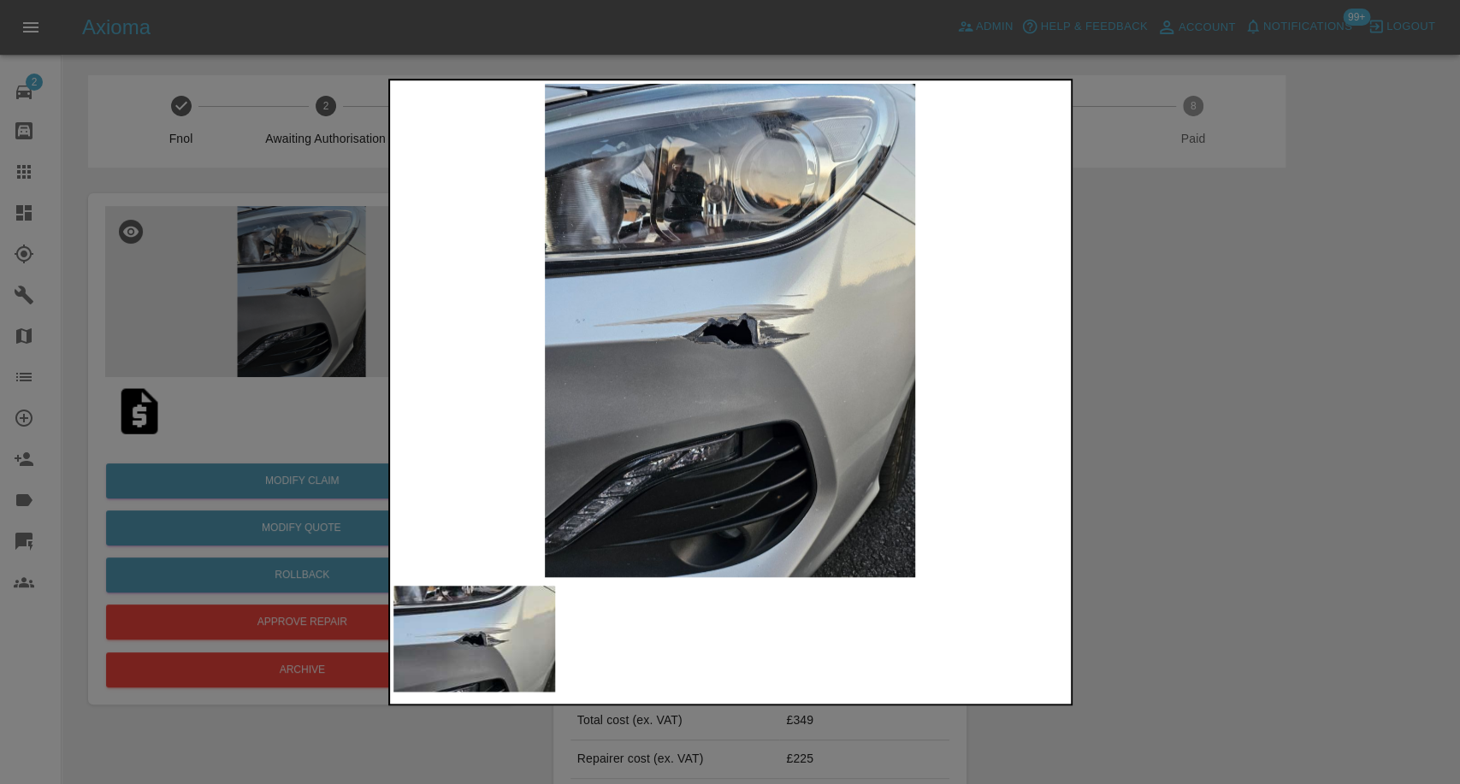
click at [1153, 446] on div at bounding box center [730, 392] width 1460 height 784
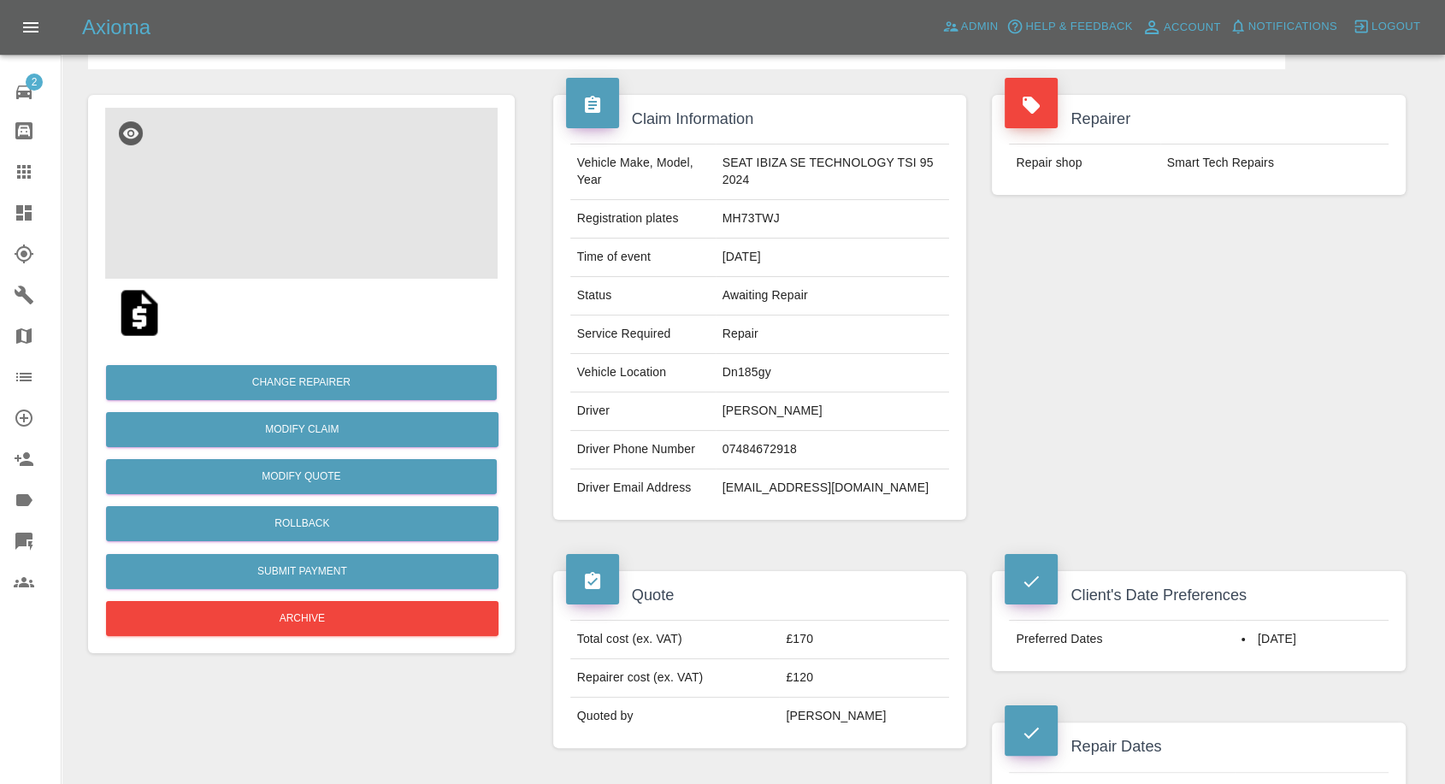
scroll to position [80, 0]
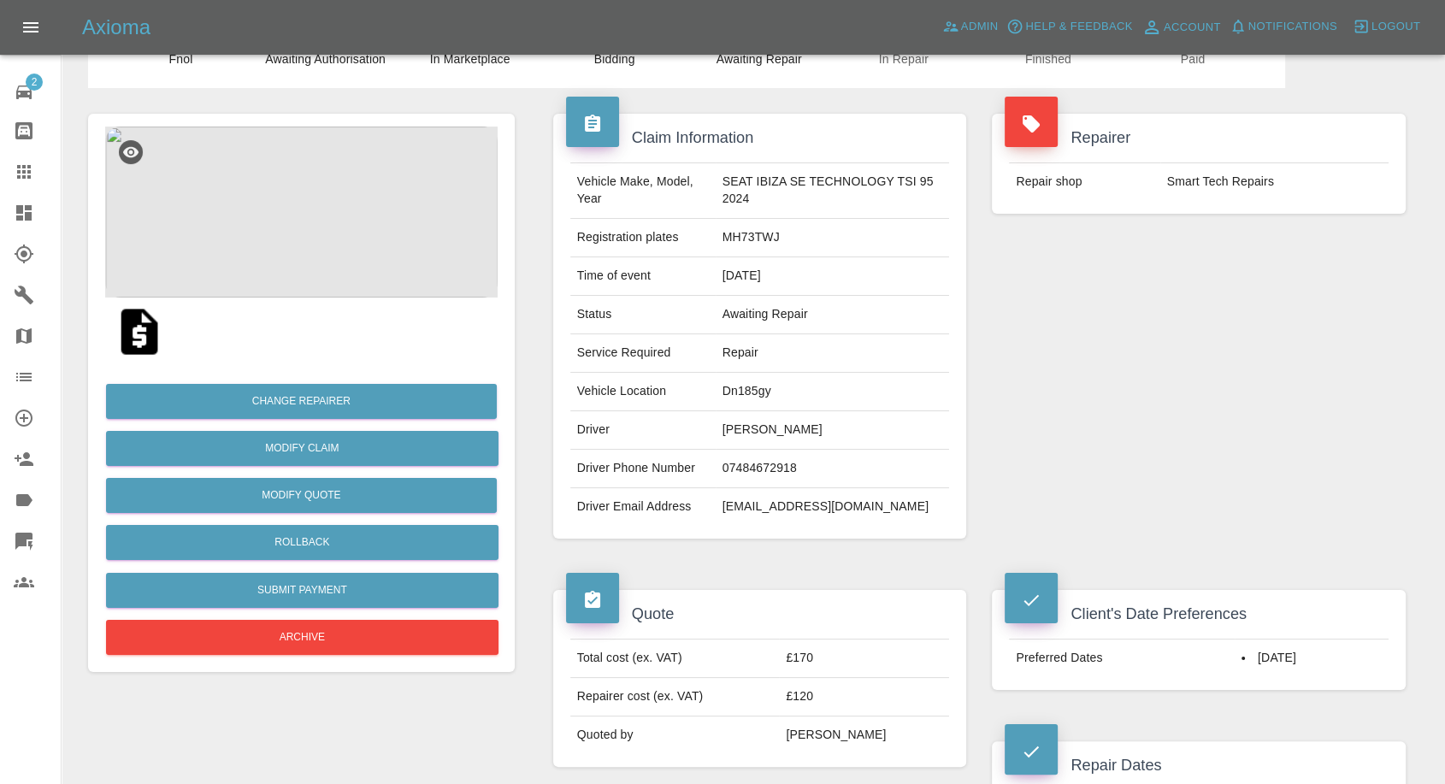
click at [745, 467] on td "07484672918" at bounding box center [833, 469] width 234 height 38
copy td "07484672918"
click at [1092, 470] on div "Repairer Repair shop Smart Tech Repairs" at bounding box center [1199, 326] width 440 height 476
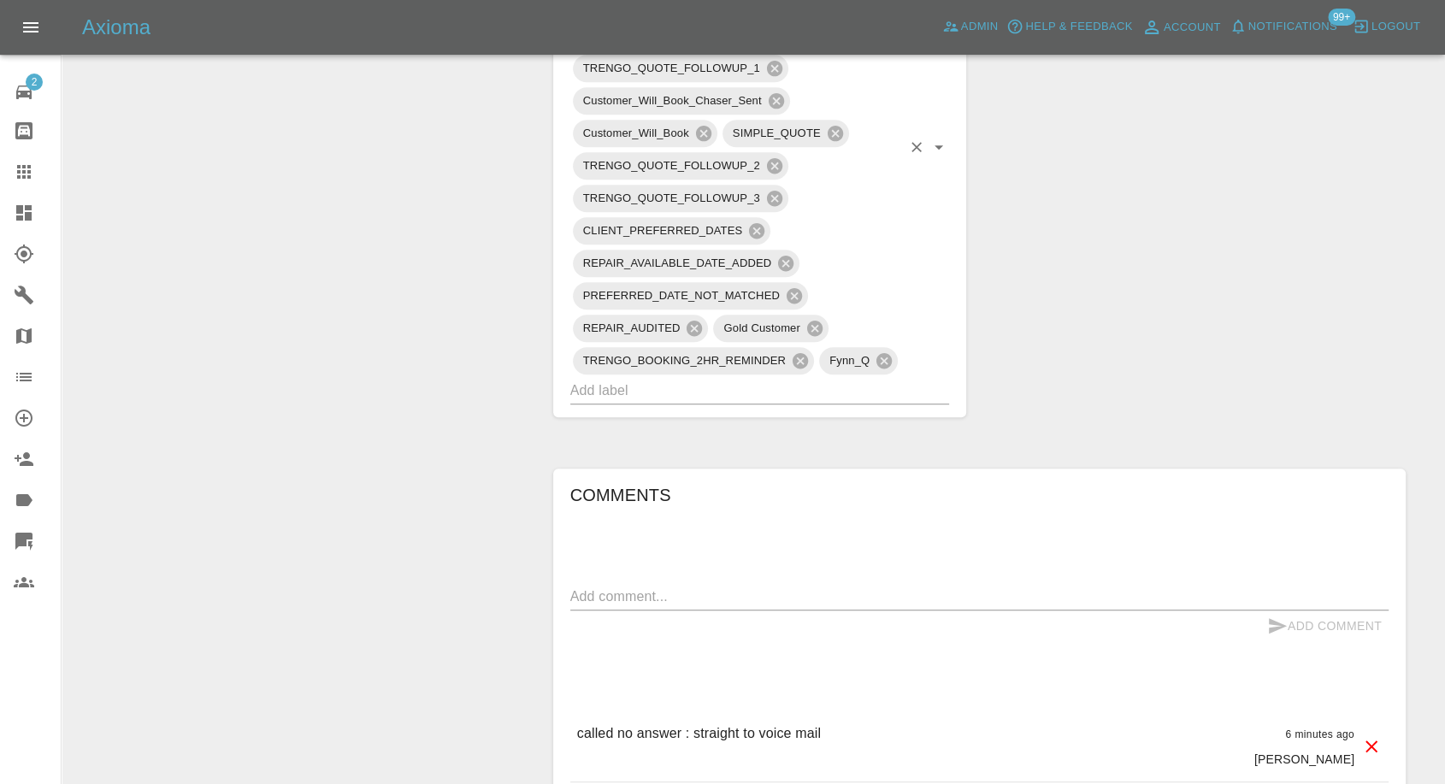
scroll to position [1314, 0]
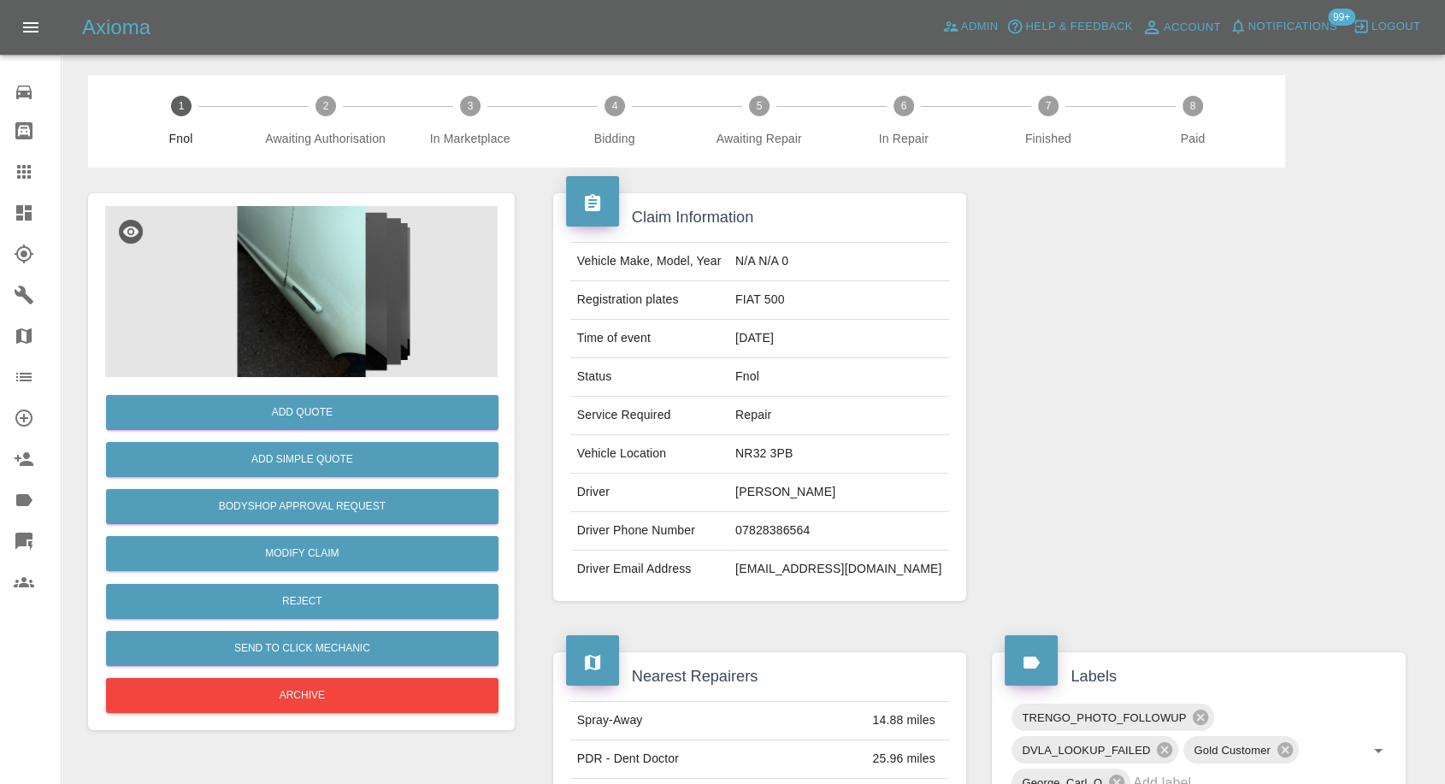
click at [251, 297] on img at bounding box center [301, 291] width 392 height 171
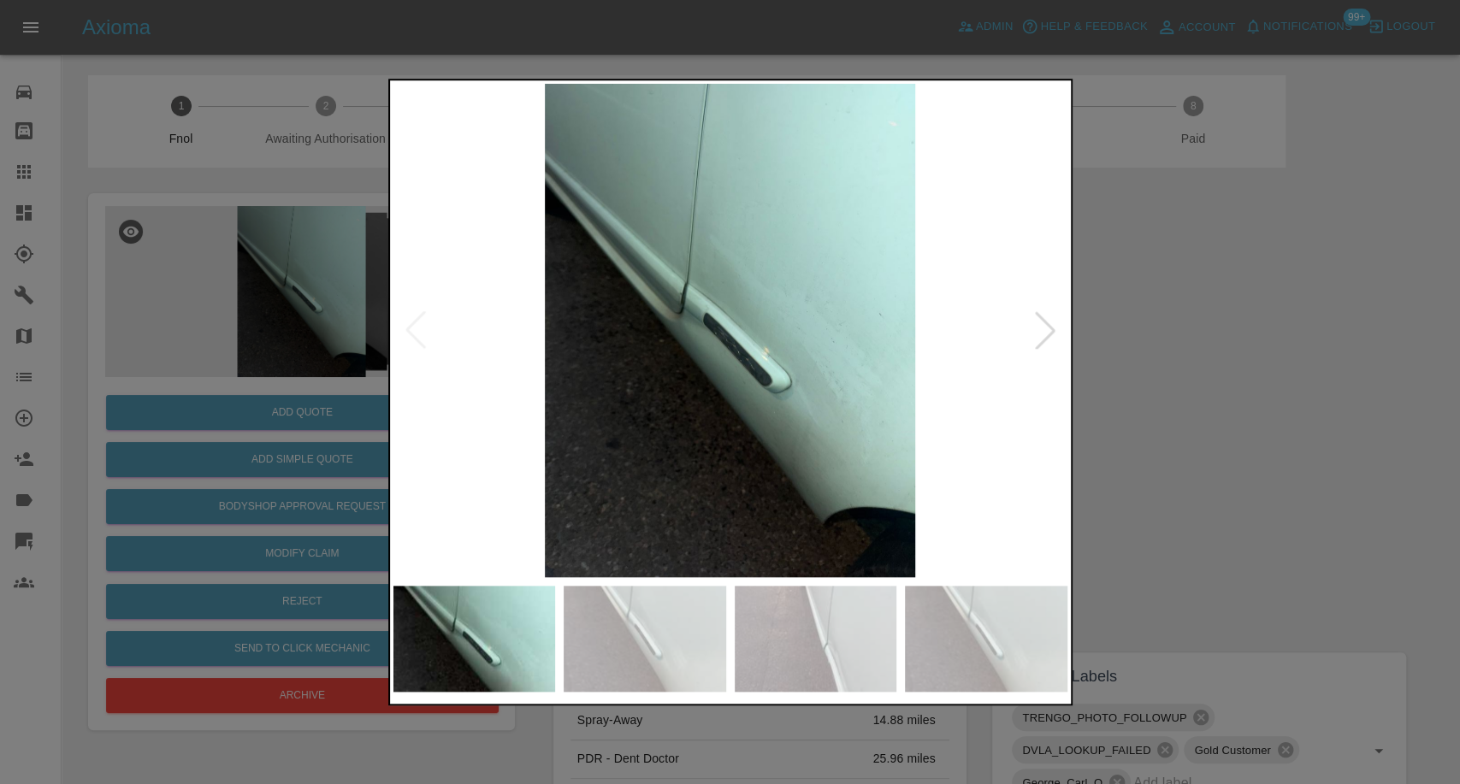
click at [666, 670] on img at bounding box center [644, 639] width 162 height 106
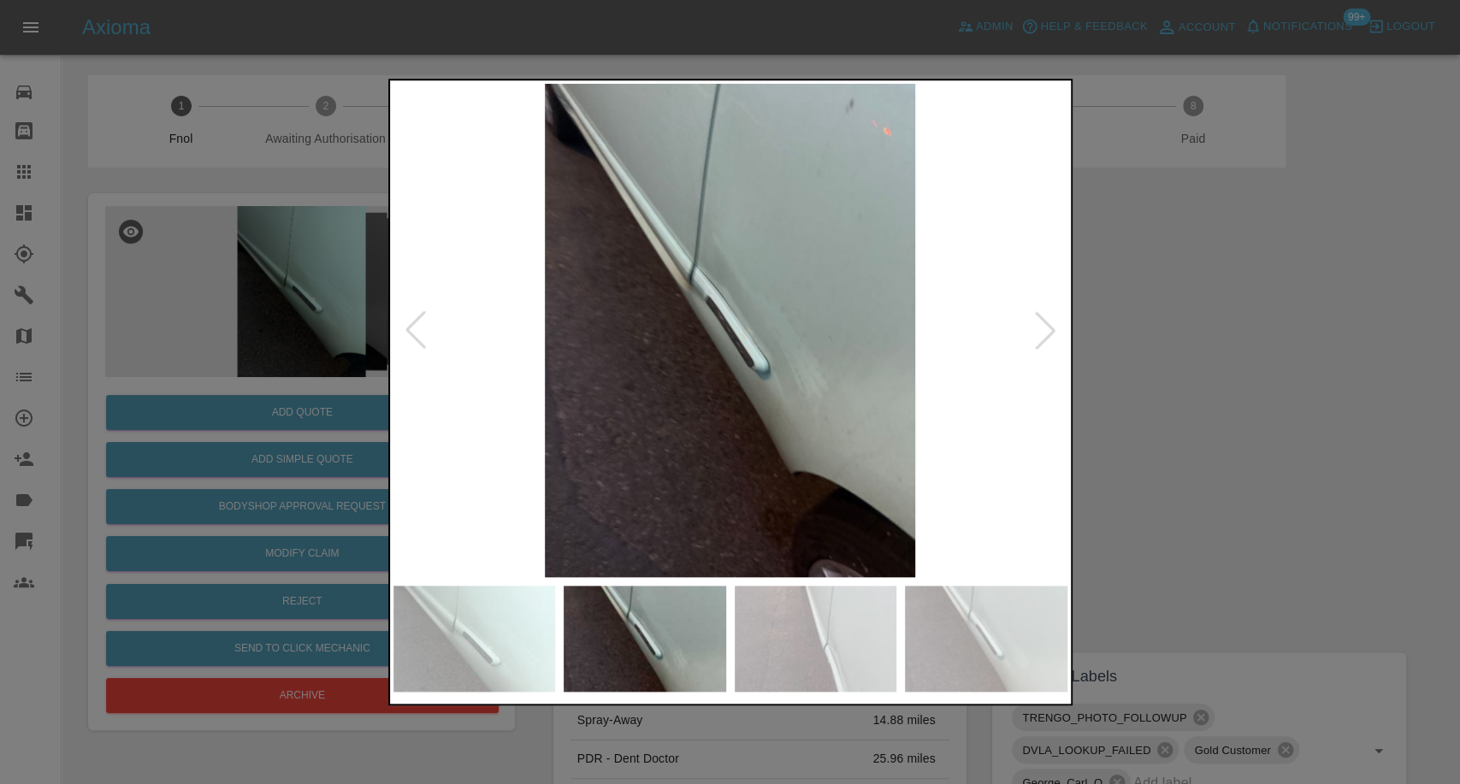
click at [789, 646] on img at bounding box center [815, 639] width 162 height 106
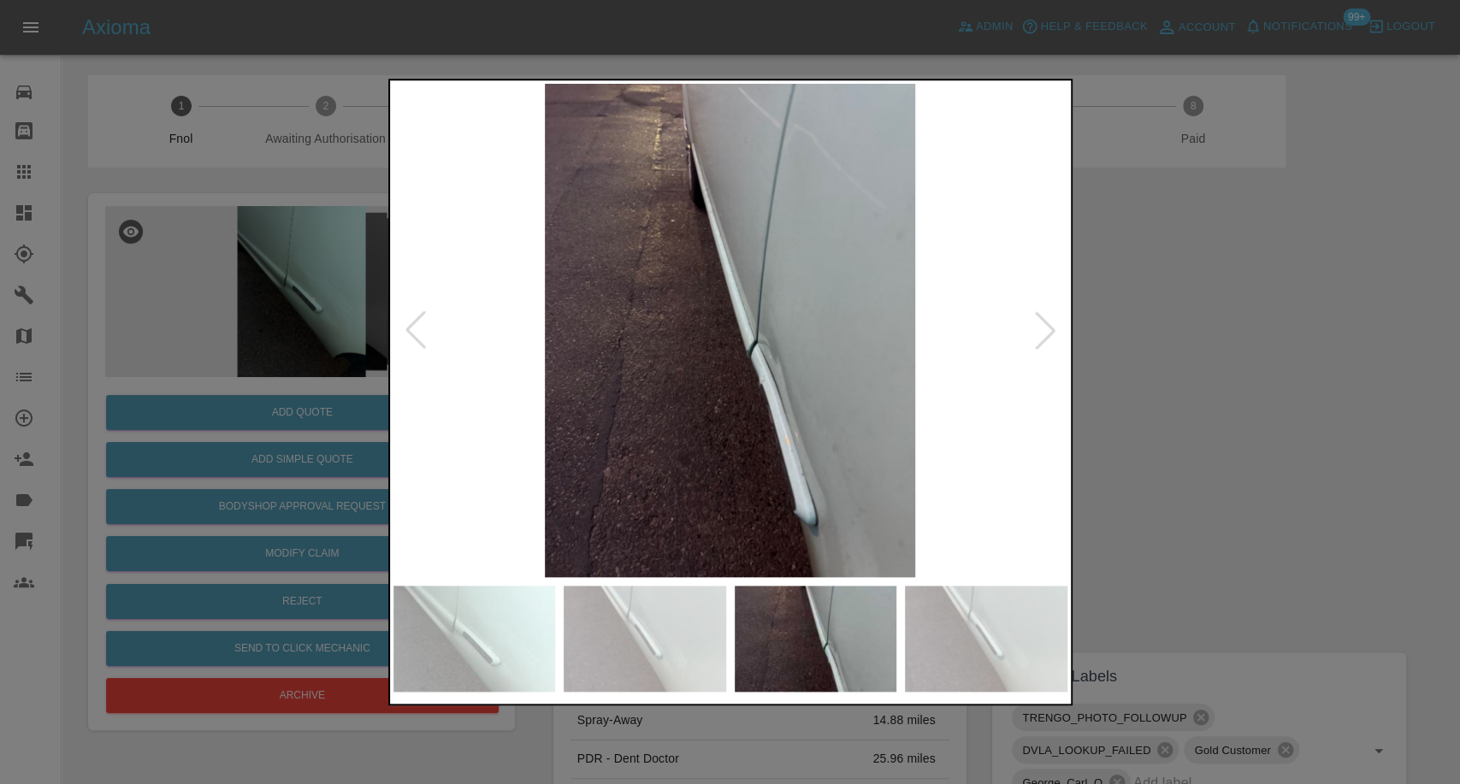
click at [935, 653] on img at bounding box center [986, 639] width 162 height 106
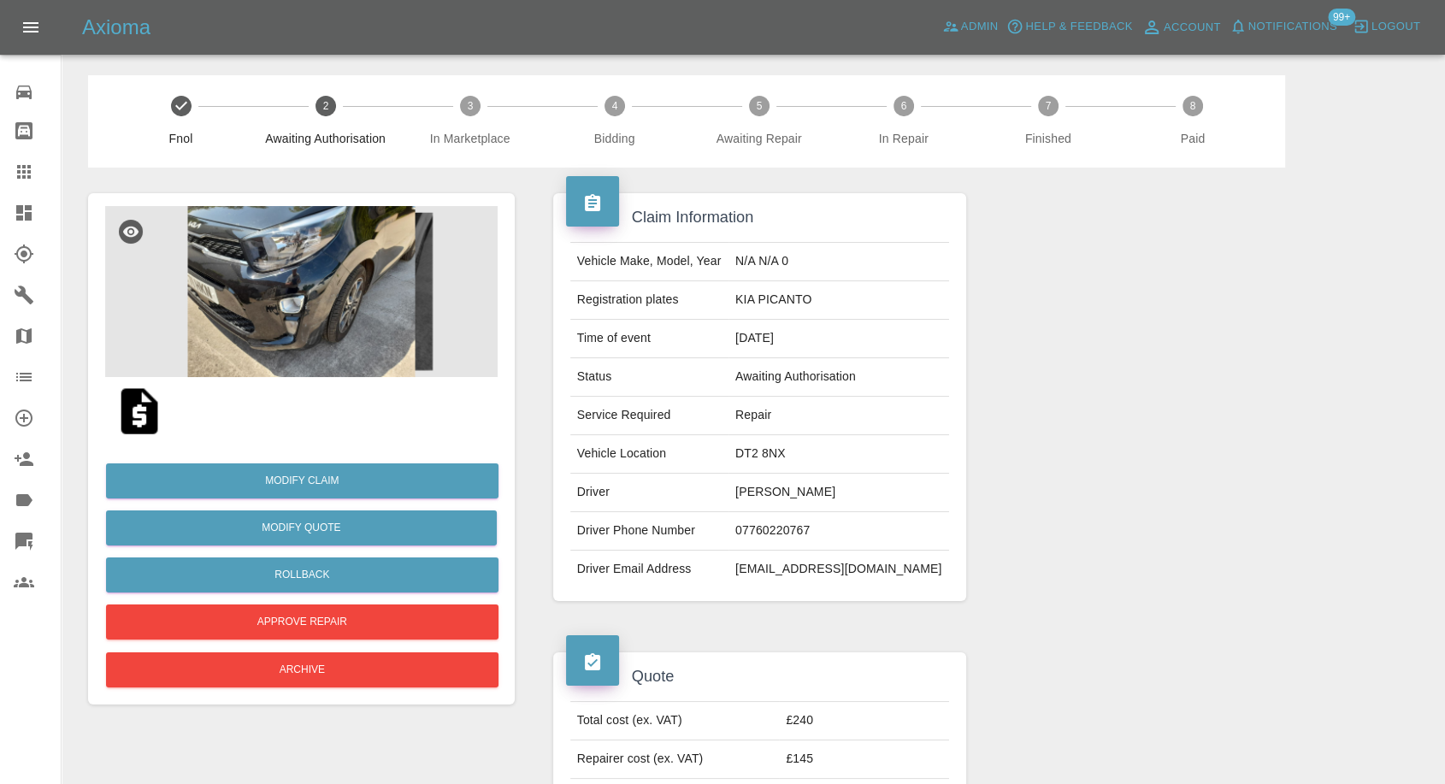
click at [784, 532] on td "07760220767" at bounding box center [839, 531] width 221 height 38
copy td "07760220767"
click at [1093, 477] on div at bounding box center [1199, 397] width 440 height 459
click at [153, 410] on img at bounding box center [139, 411] width 55 height 55
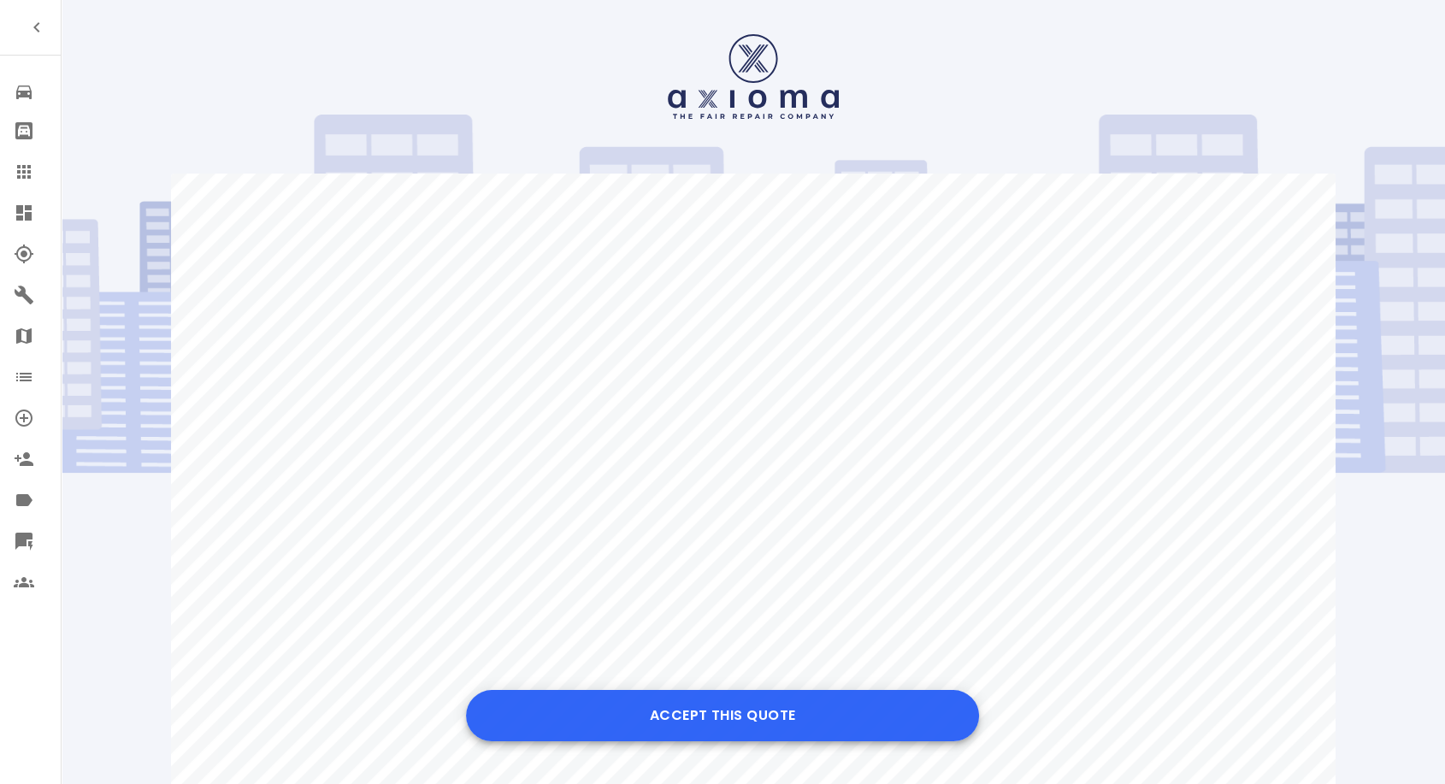
click at [767, 715] on button "Accept this Quote" at bounding box center [722, 715] width 513 height 51
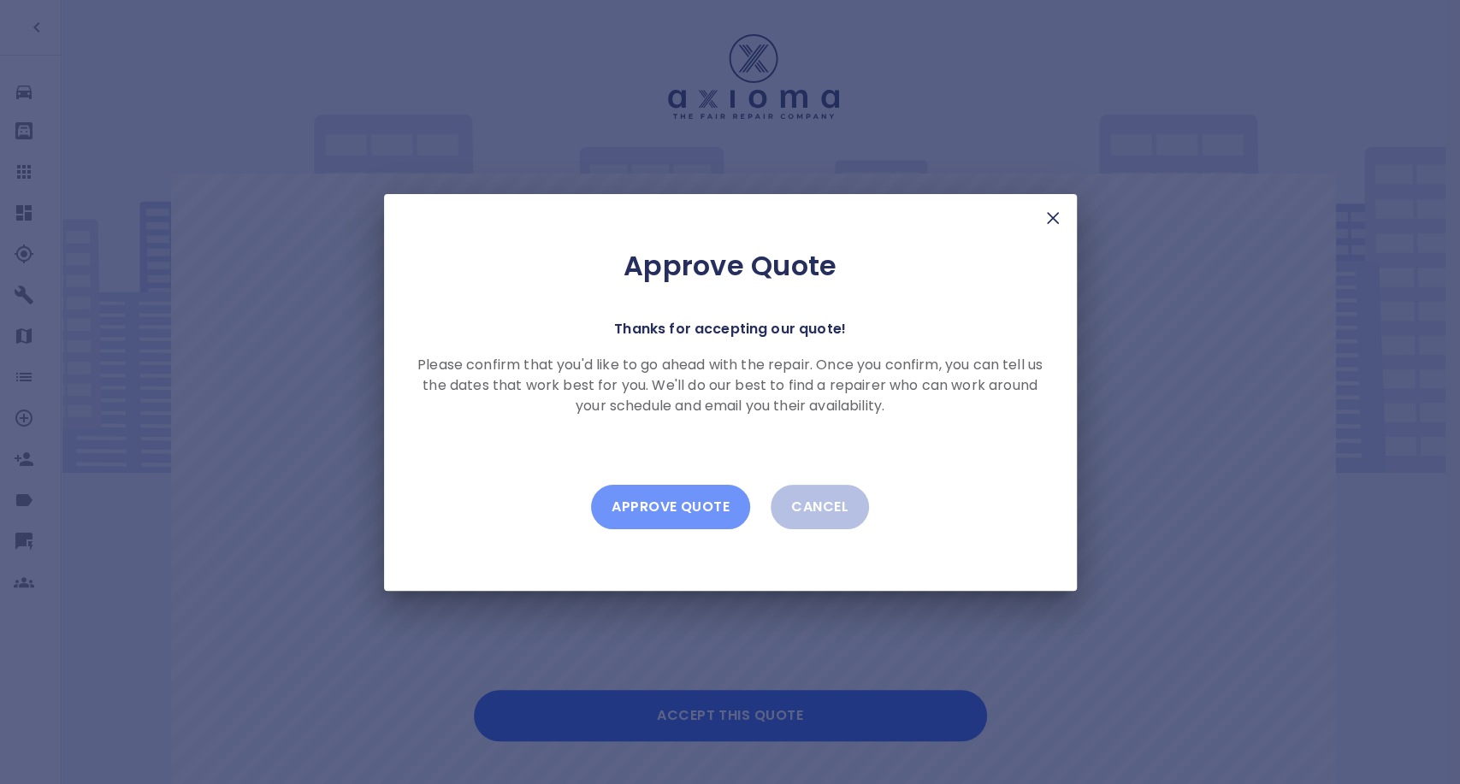
click at [680, 504] on button "Approve Quote" at bounding box center [670, 507] width 159 height 44
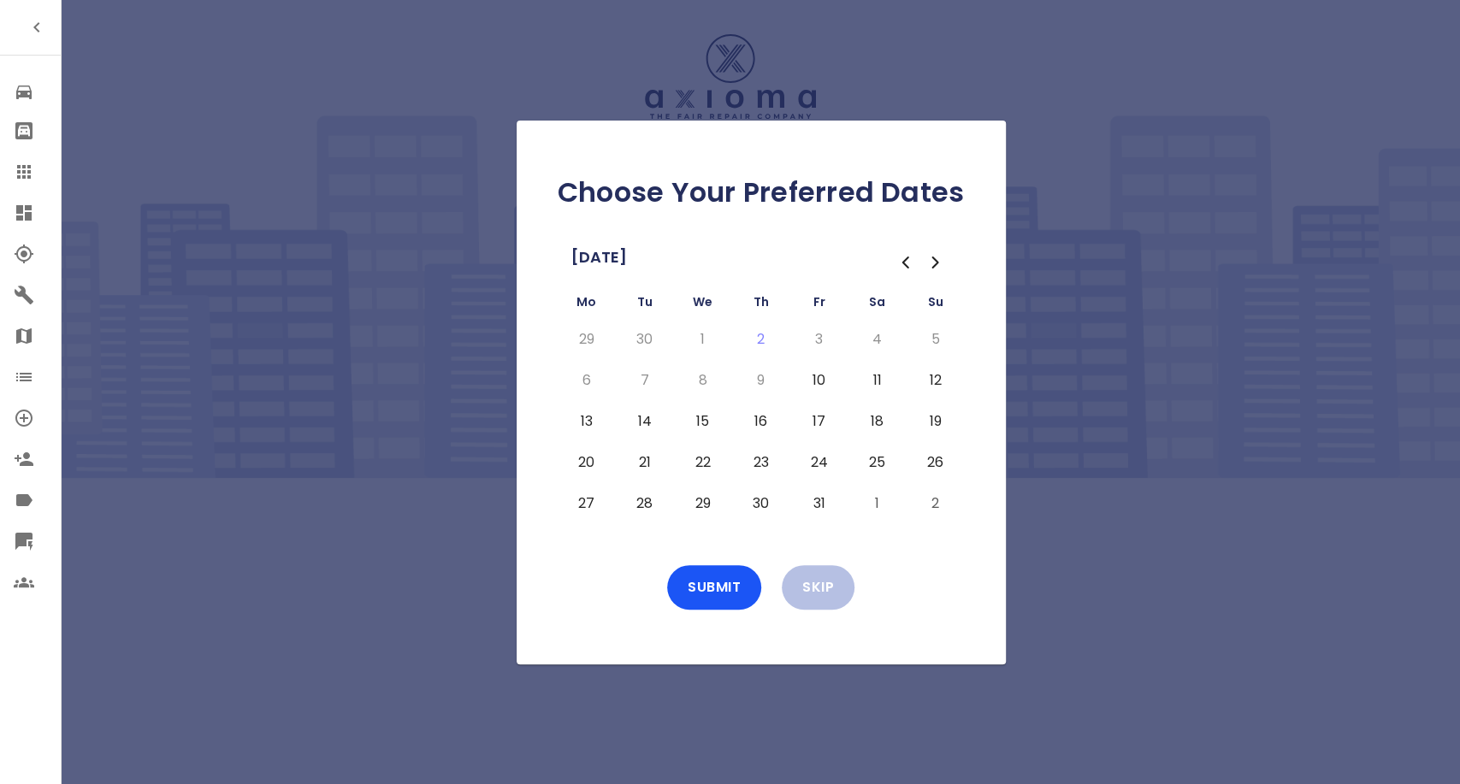
click at [814, 385] on button "10" at bounding box center [819, 380] width 31 height 27
click at [591, 419] on button "13" at bounding box center [586, 421] width 31 height 27
drag, startPoint x: 638, startPoint y: 418, endPoint x: 669, endPoint y: 420, distance: 30.8
click at [640, 418] on button "14" at bounding box center [644, 421] width 31 height 27
click at [682, 419] on td "15" at bounding box center [703, 421] width 58 height 41
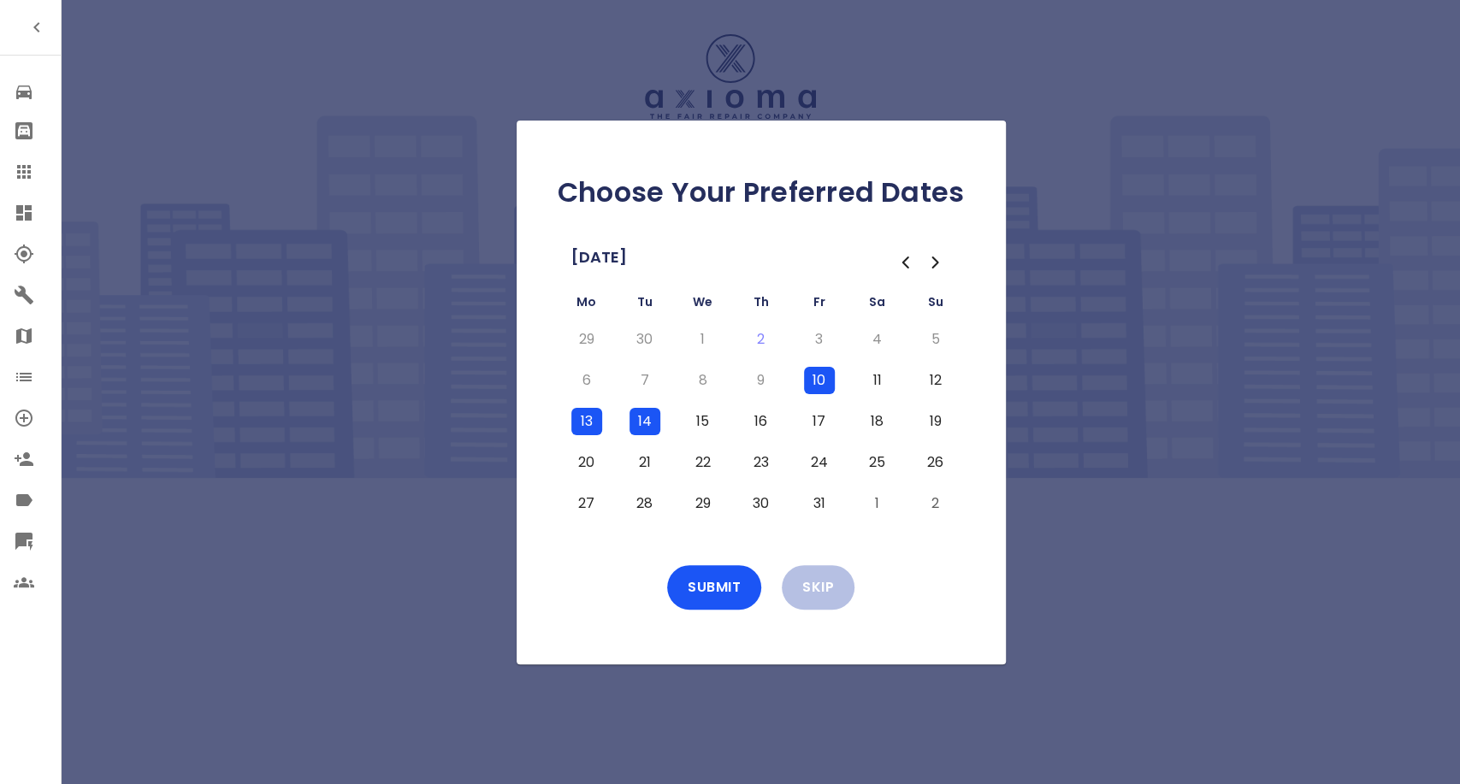
drag, startPoint x: 691, startPoint y: 417, endPoint x: 716, endPoint y: 429, distance: 27.5
click at [693, 417] on button "15" at bounding box center [702, 421] width 31 height 27
click at [744, 601] on button "Submit" at bounding box center [714, 587] width 94 height 44
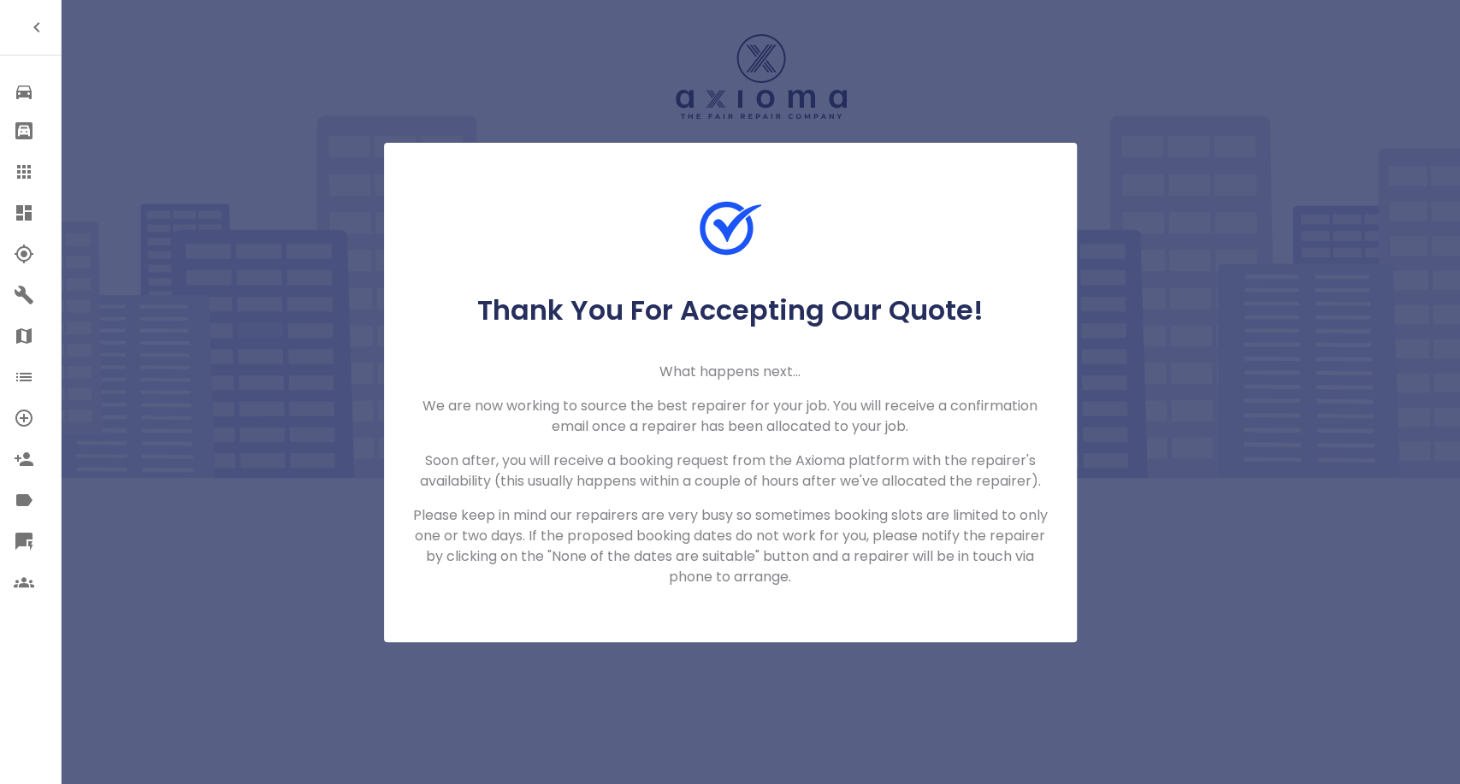
click at [32, 174] on icon at bounding box center [24, 172] width 21 height 21
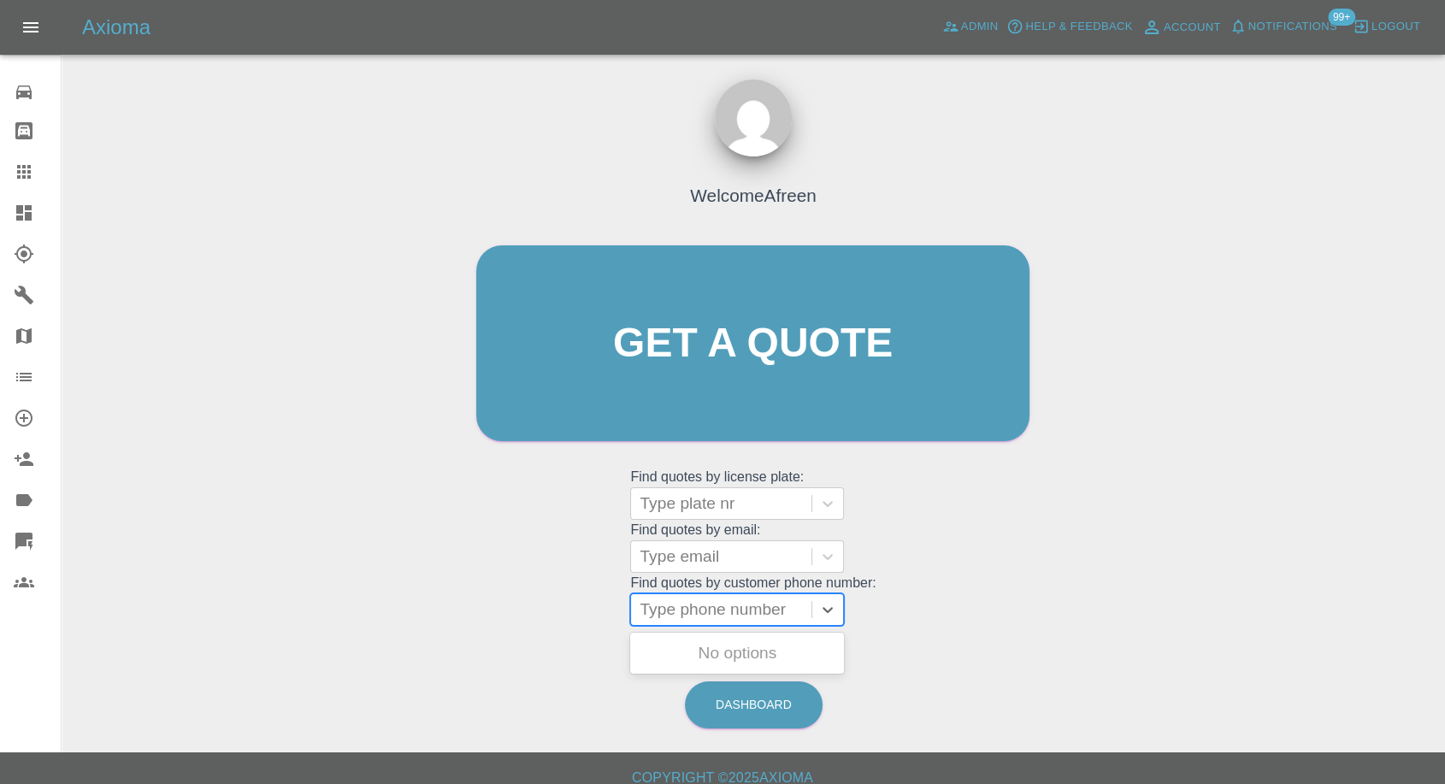
click at [684, 618] on div at bounding box center [721, 610] width 163 height 24
paste input "+447795054142"
drag, startPoint x: 677, startPoint y: 615, endPoint x: 557, endPoint y: 622, distance: 120.0
click at [560, 622] on div "Welcome Afreen Get a quote Get a quote Find quotes by license plate: Type plate…" at bounding box center [752, 376] width 589 height 516
type input "07795054142"
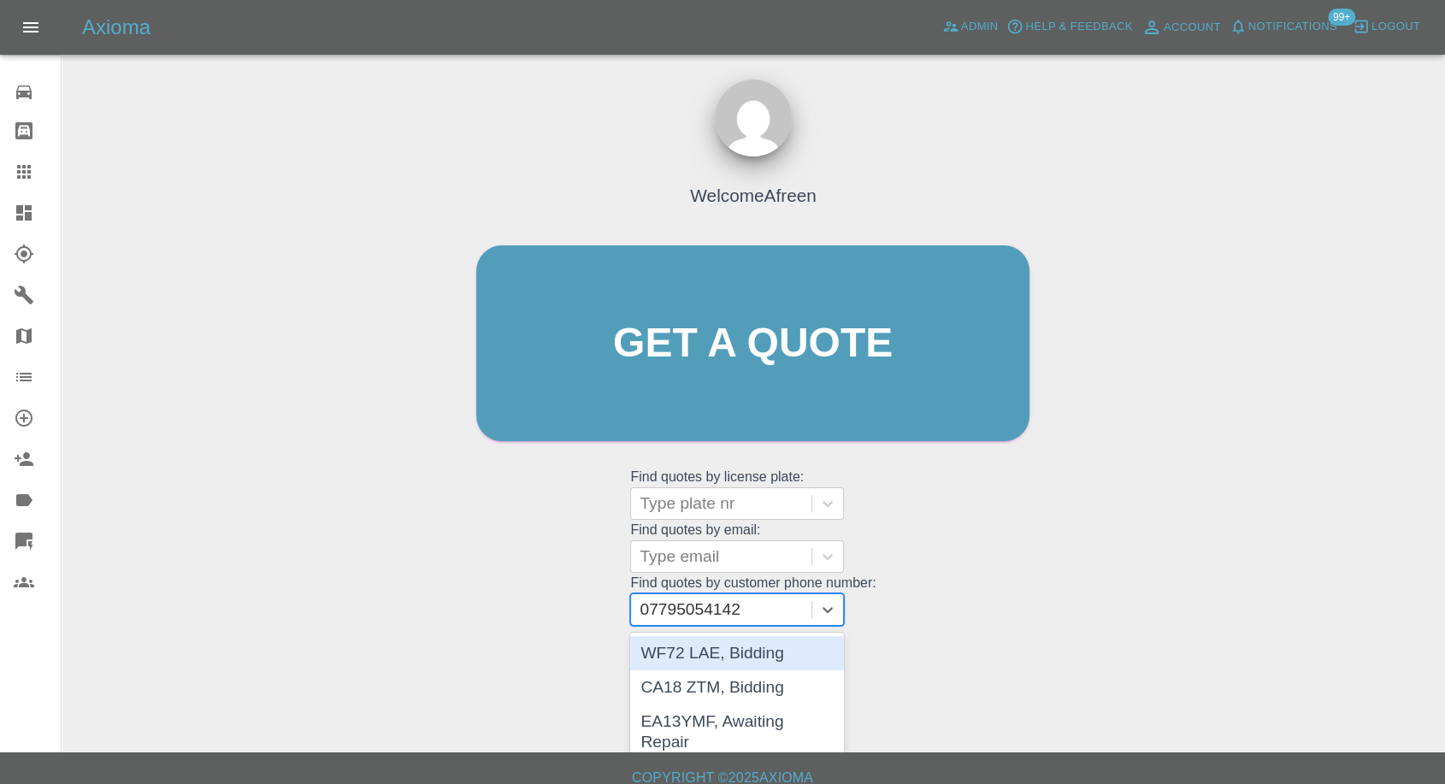
click at [725, 652] on div "WF72 LAE, Bidding" at bounding box center [737, 653] width 214 height 34
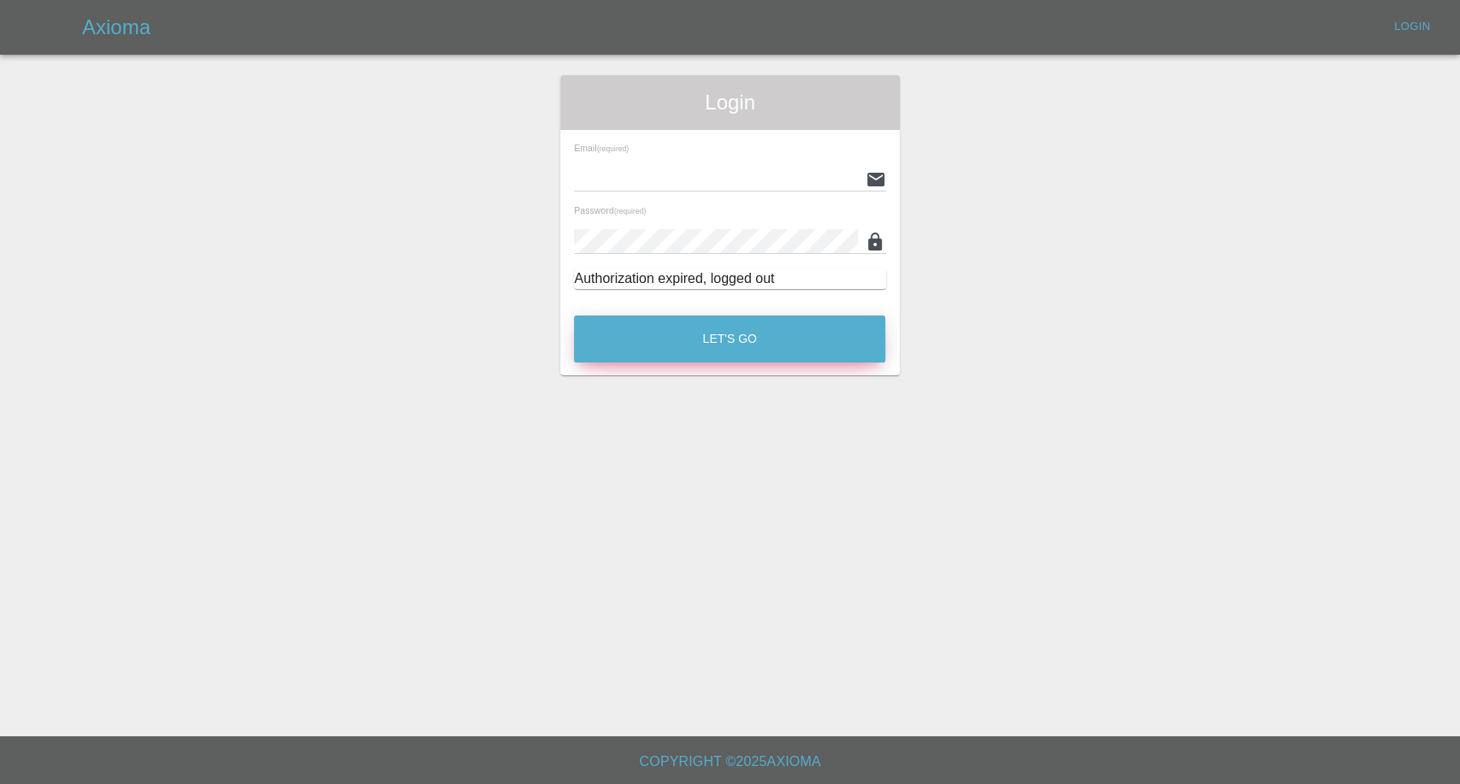
type input "[EMAIL_ADDRESS][DOMAIN_NAME]"
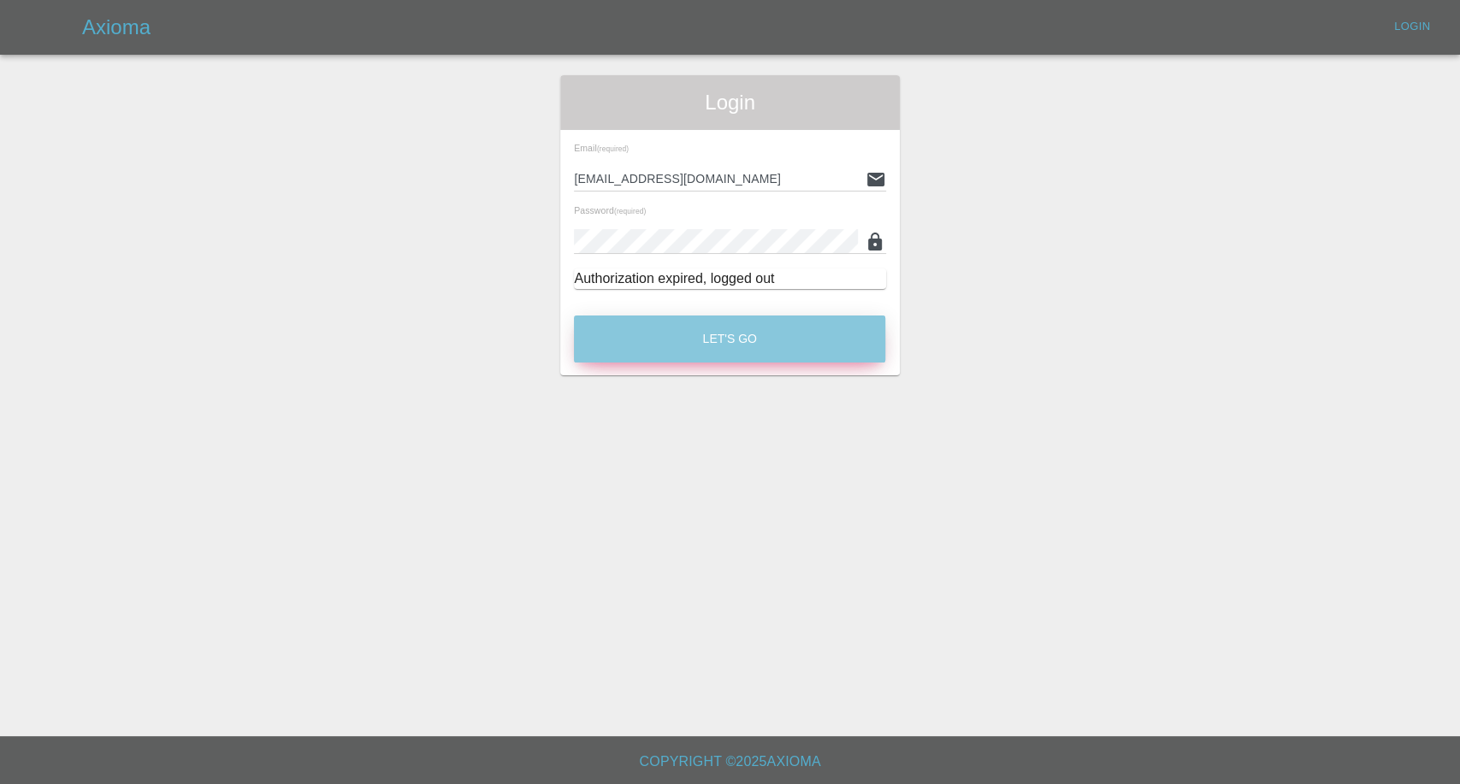
click at [744, 340] on button "Let's Go" at bounding box center [729, 339] width 311 height 47
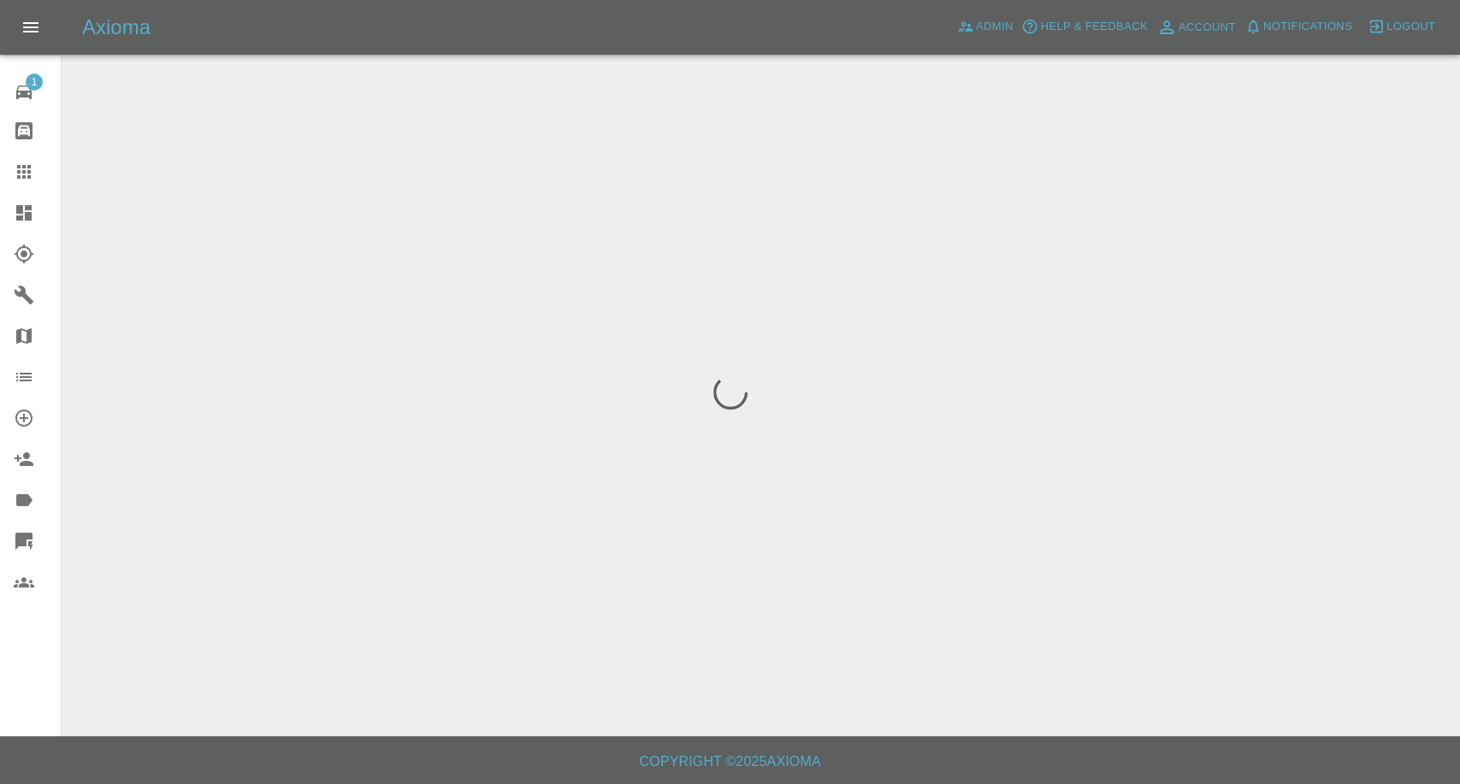
click at [11, 166] on link "Claims" at bounding box center [30, 171] width 61 height 41
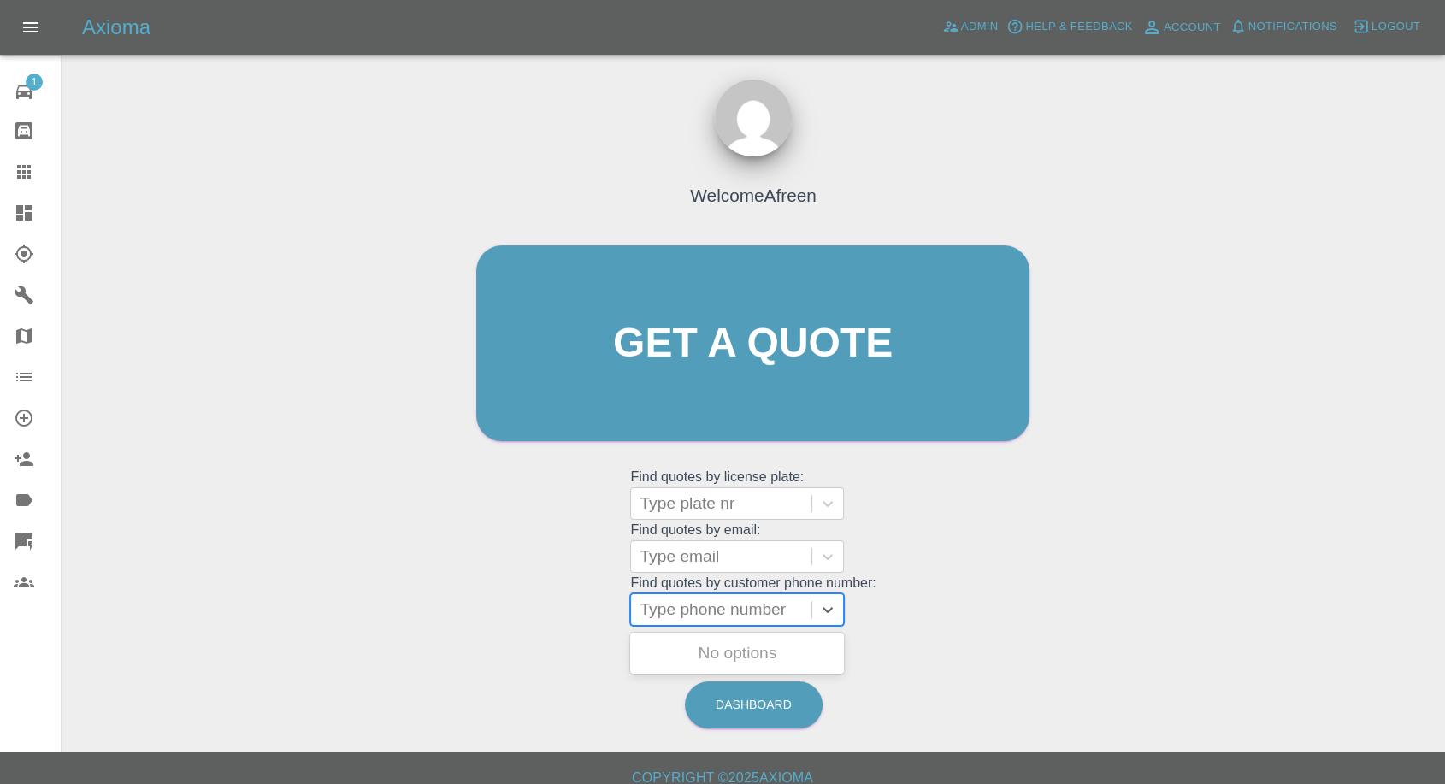
click at [771, 605] on div at bounding box center [721, 610] width 163 height 24
paste input "+447795054142"
drag, startPoint x: 673, startPoint y: 614, endPoint x: 482, endPoint y: 615, distance: 190.7
click at [482, 615] on div "Welcome Afreen Get a quote Get a quote Find quotes by license plate: Type plate…" at bounding box center [752, 376] width 589 height 516
type input "07795054142"
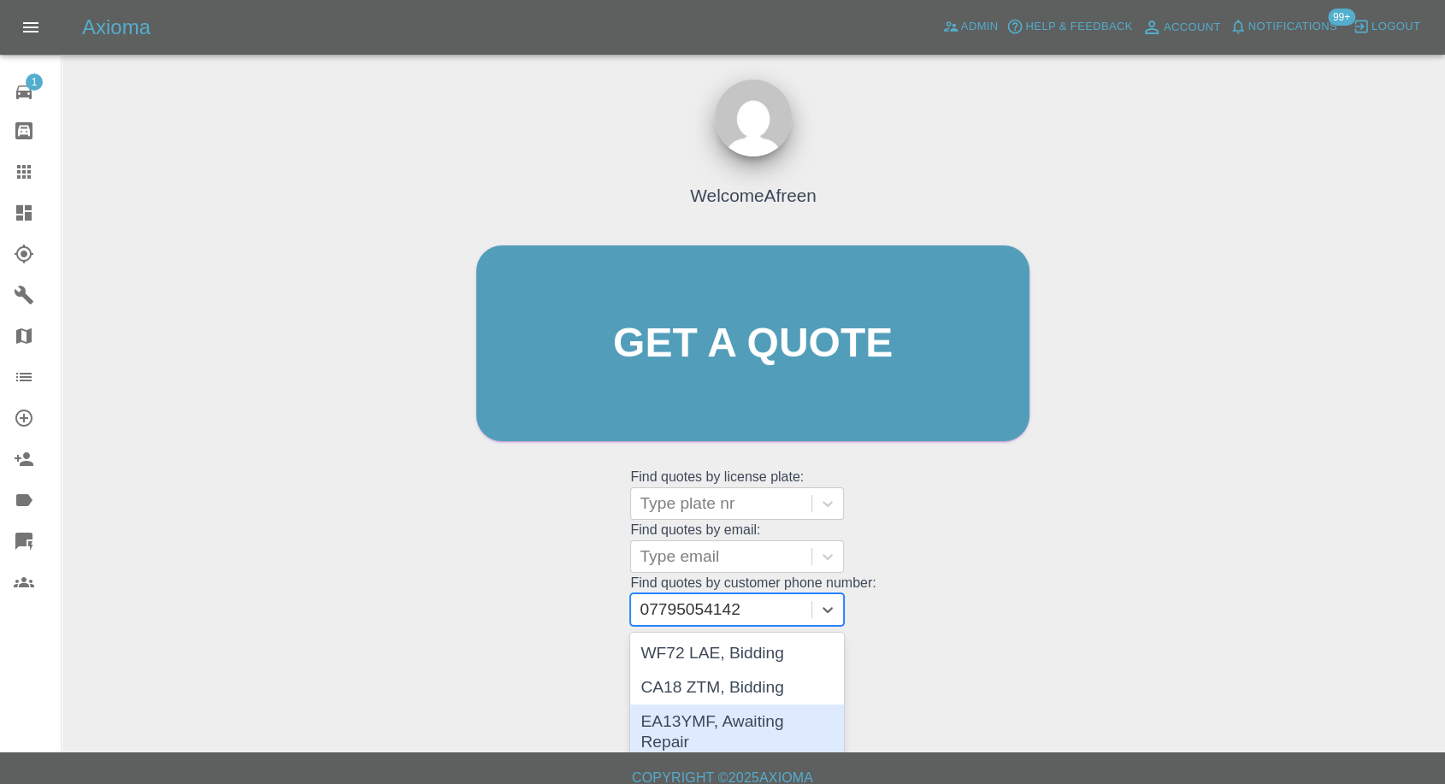
click at [752, 723] on div "EA13YMF, Awaiting Repair" at bounding box center [737, 732] width 214 height 55
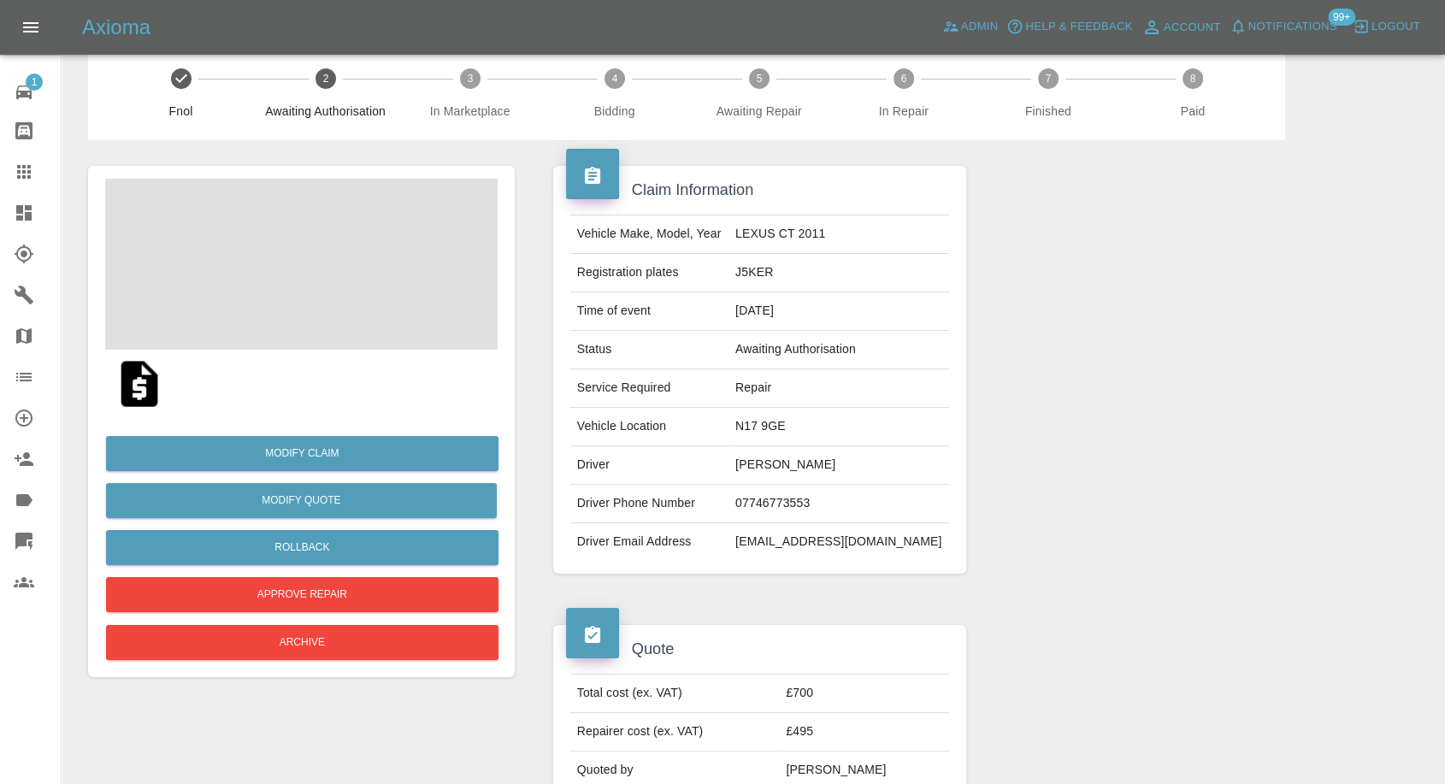
scroll to position [380, 0]
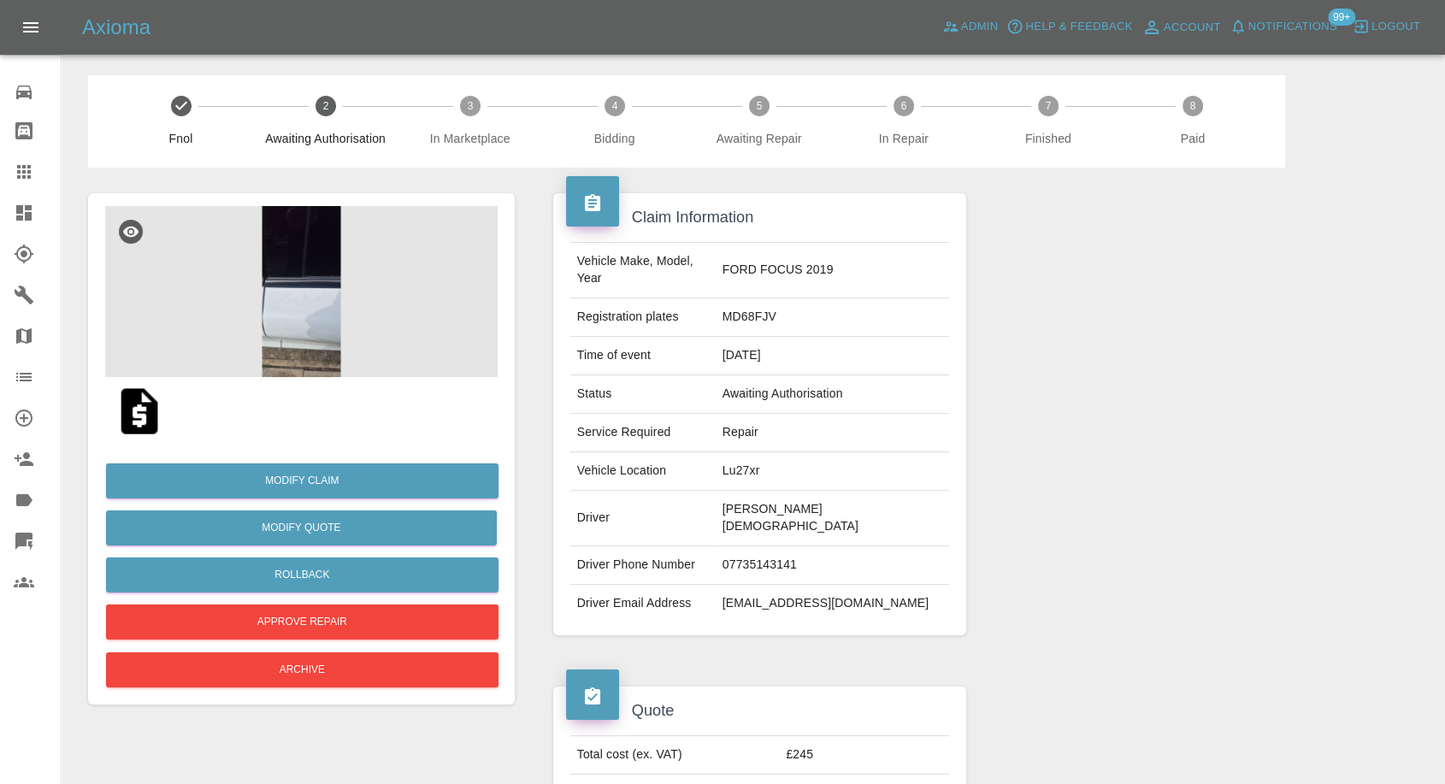
click at [306, 292] on img at bounding box center [301, 291] width 392 height 171
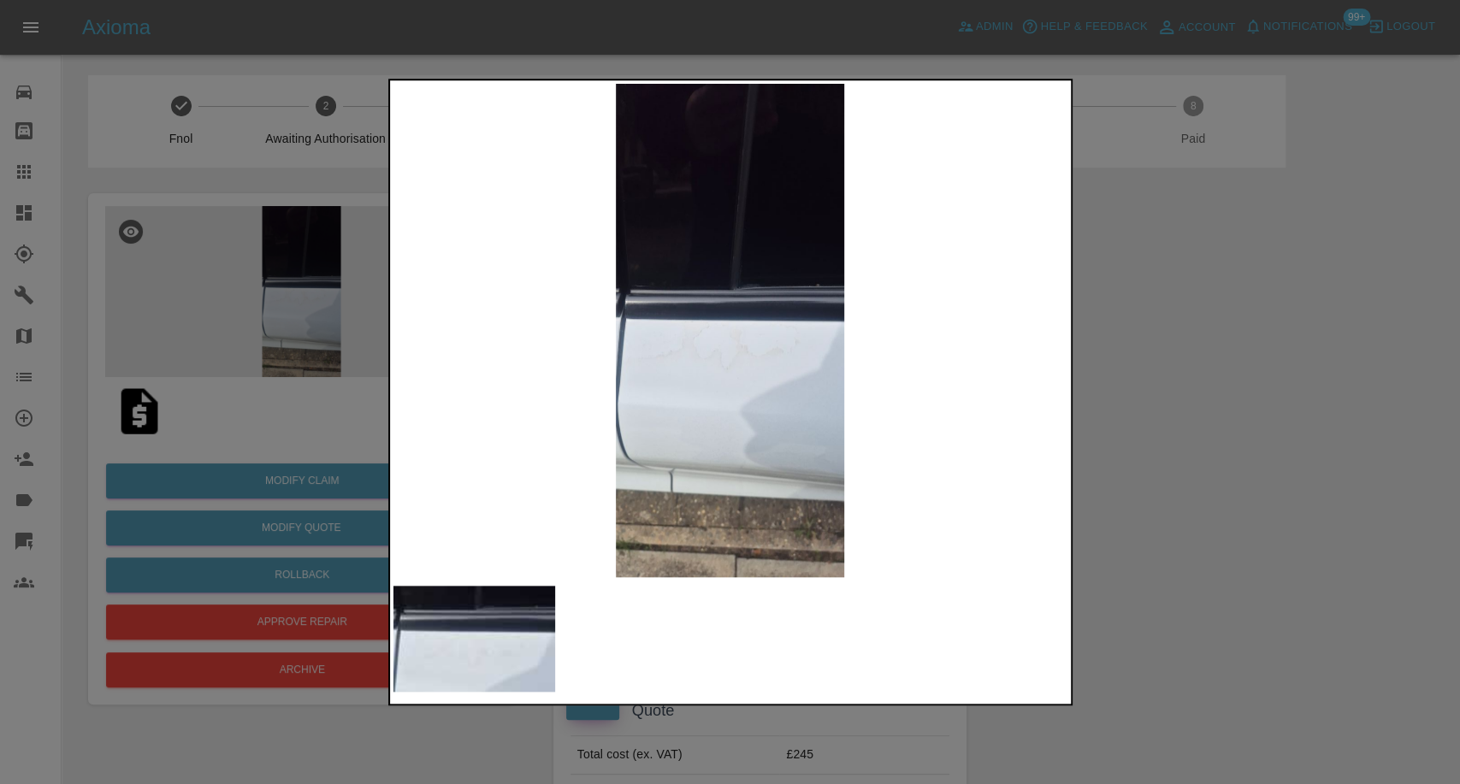
click at [1224, 513] on div at bounding box center [730, 392] width 1460 height 784
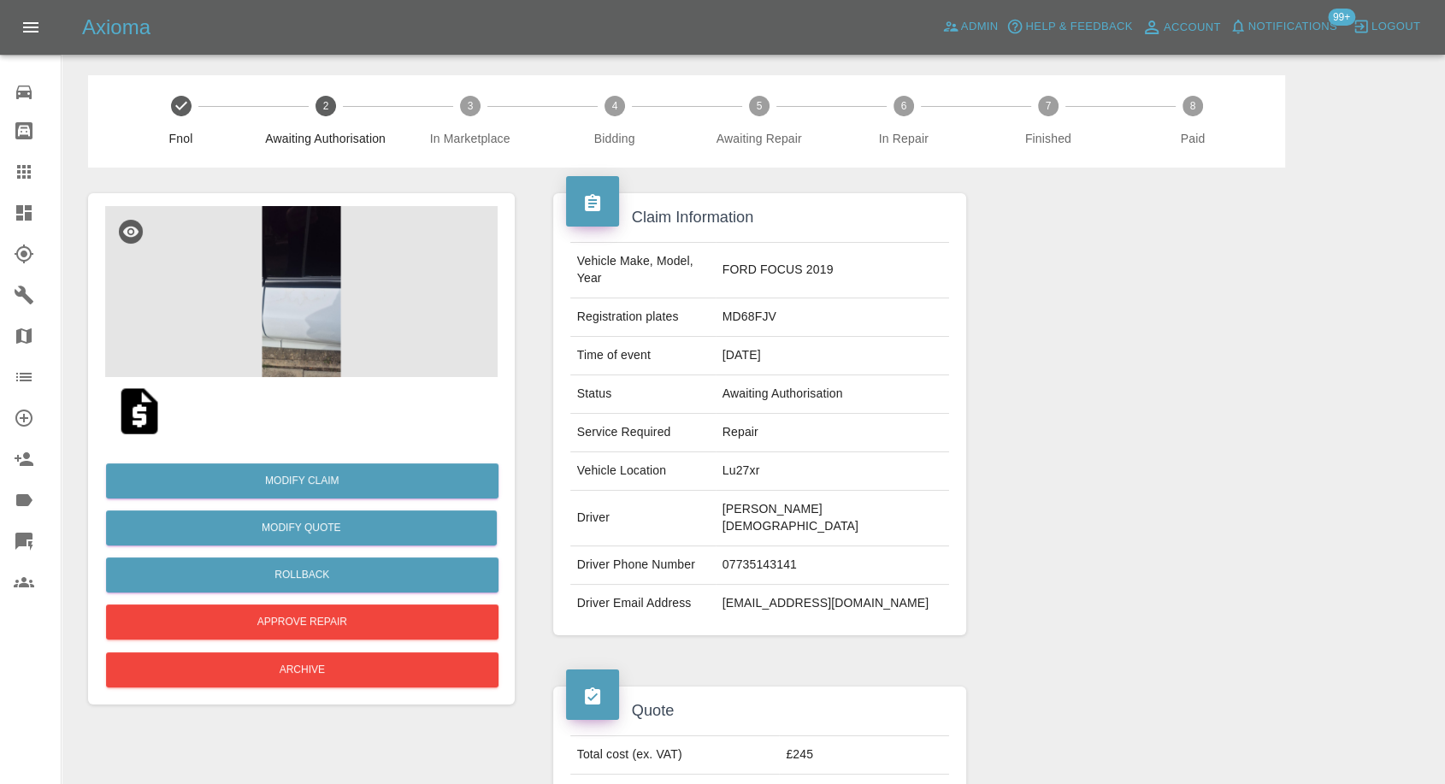
click at [140, 418] on img at bounding box center [139, 411] width 55 height 55
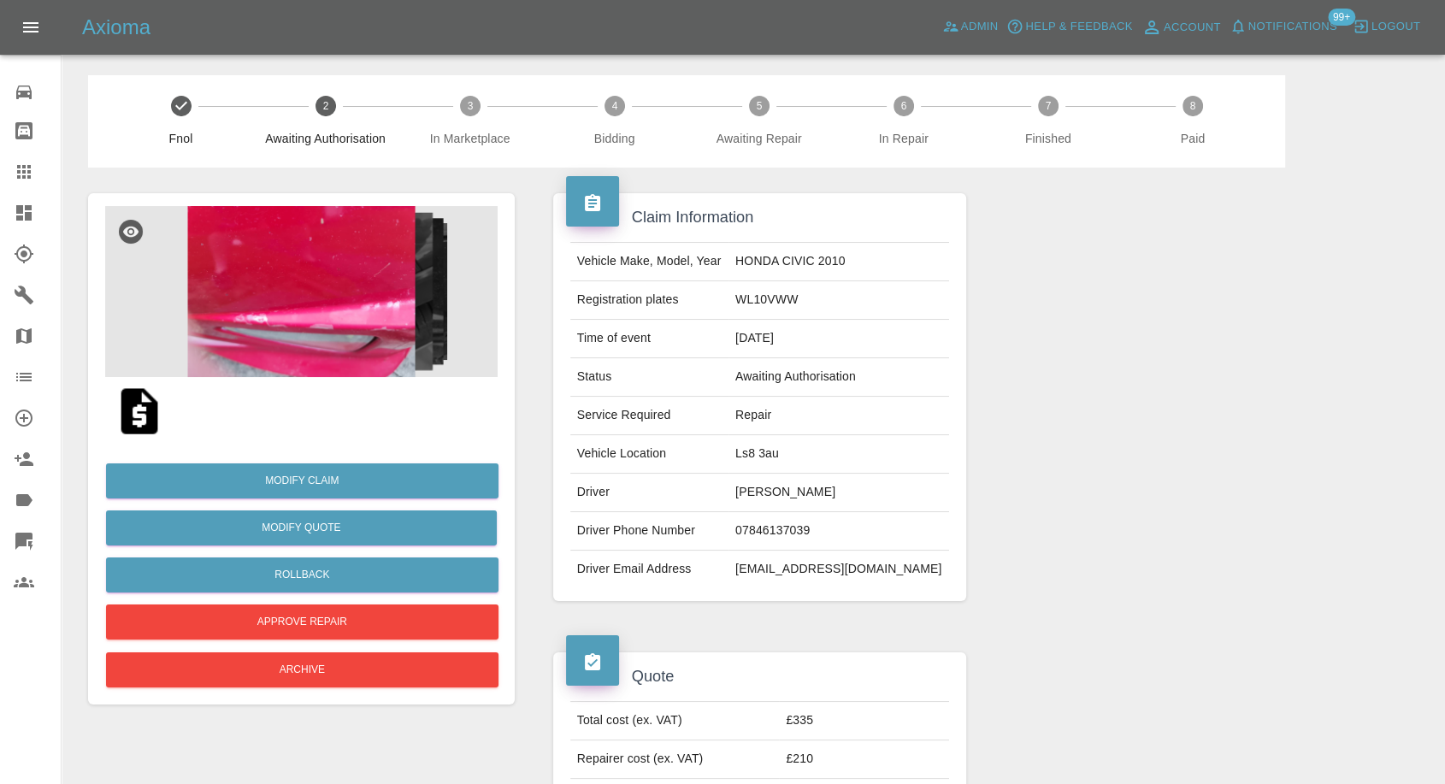
click at [321, 221] on img at bounding box center [301, 291] width 392 height 171
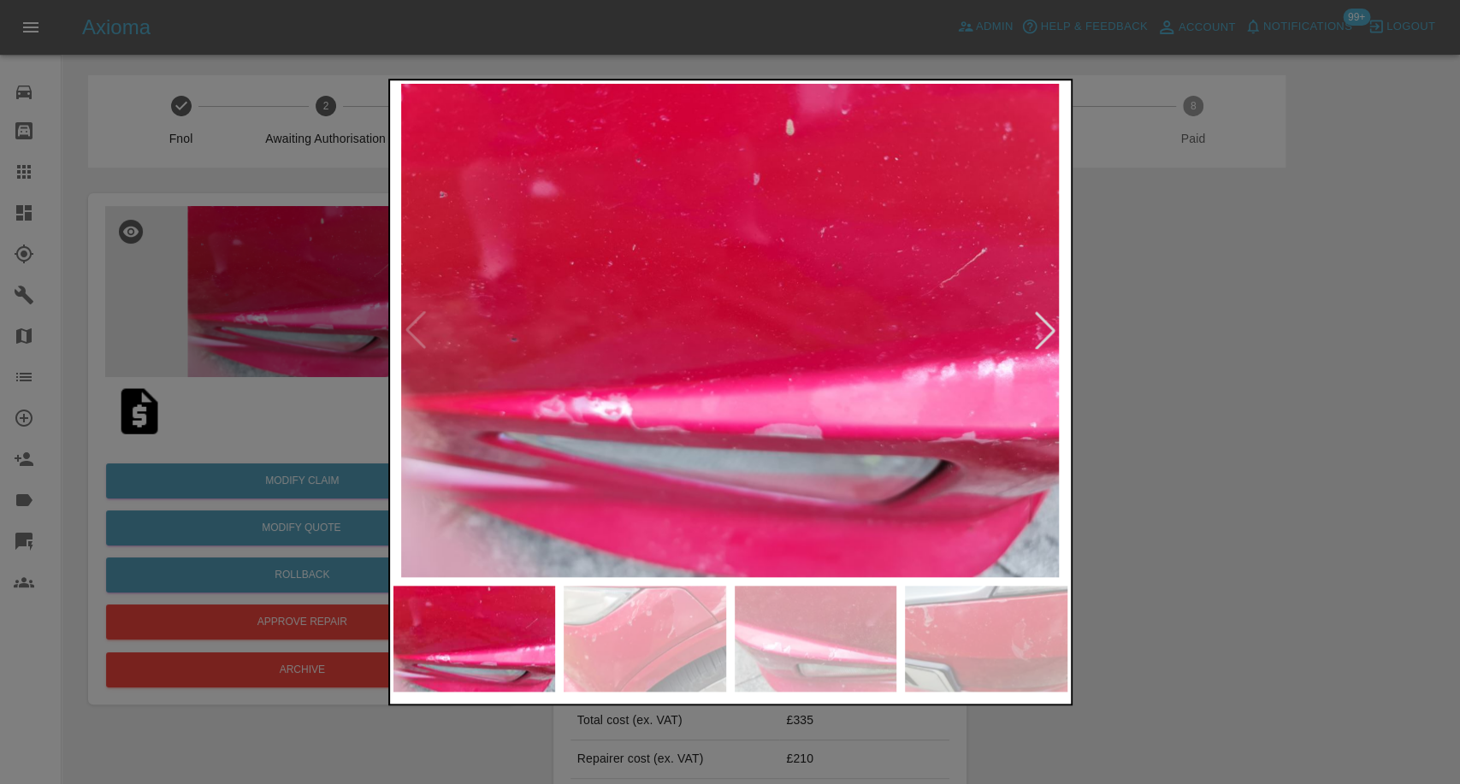
click at [687, 657] on img at bounding box center [644, 639] width 162 height 106
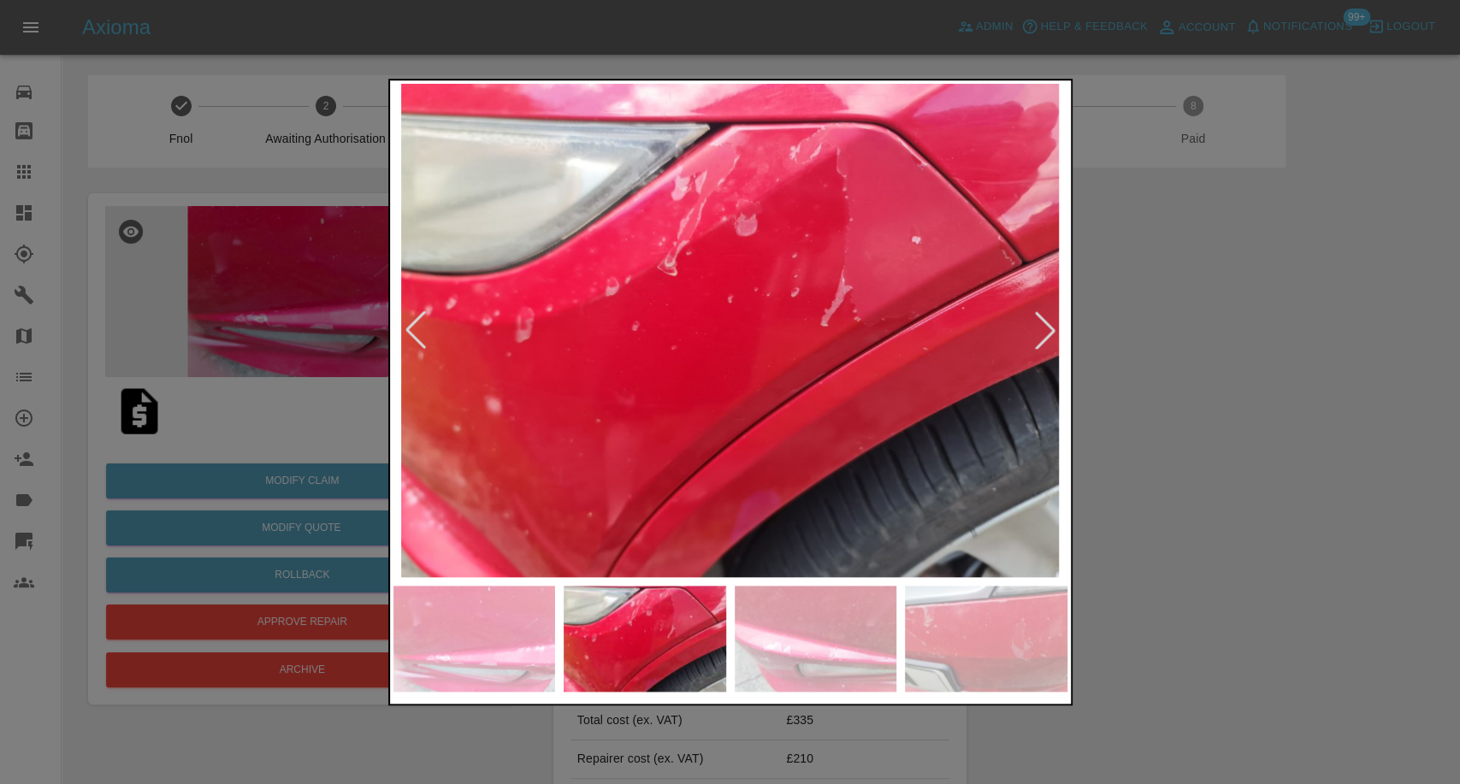
click at [900, 658] on div at bounding box center [730, 639] width 674 height 106
click at [1118, 635] on div at bounding box center [730, 392] width 1460 height 784
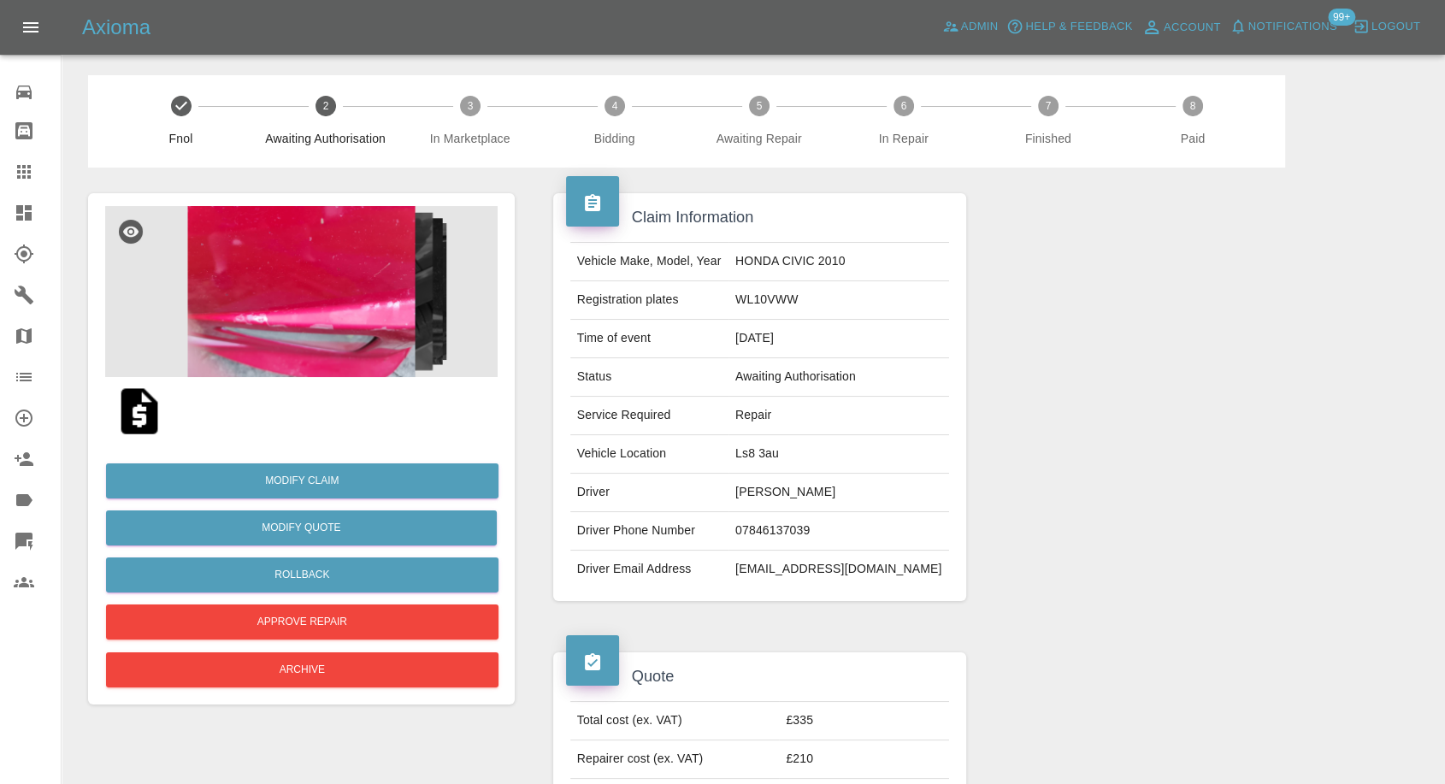
click at [274, 240] on img at bounding box center [301, 291] width 392 height 171
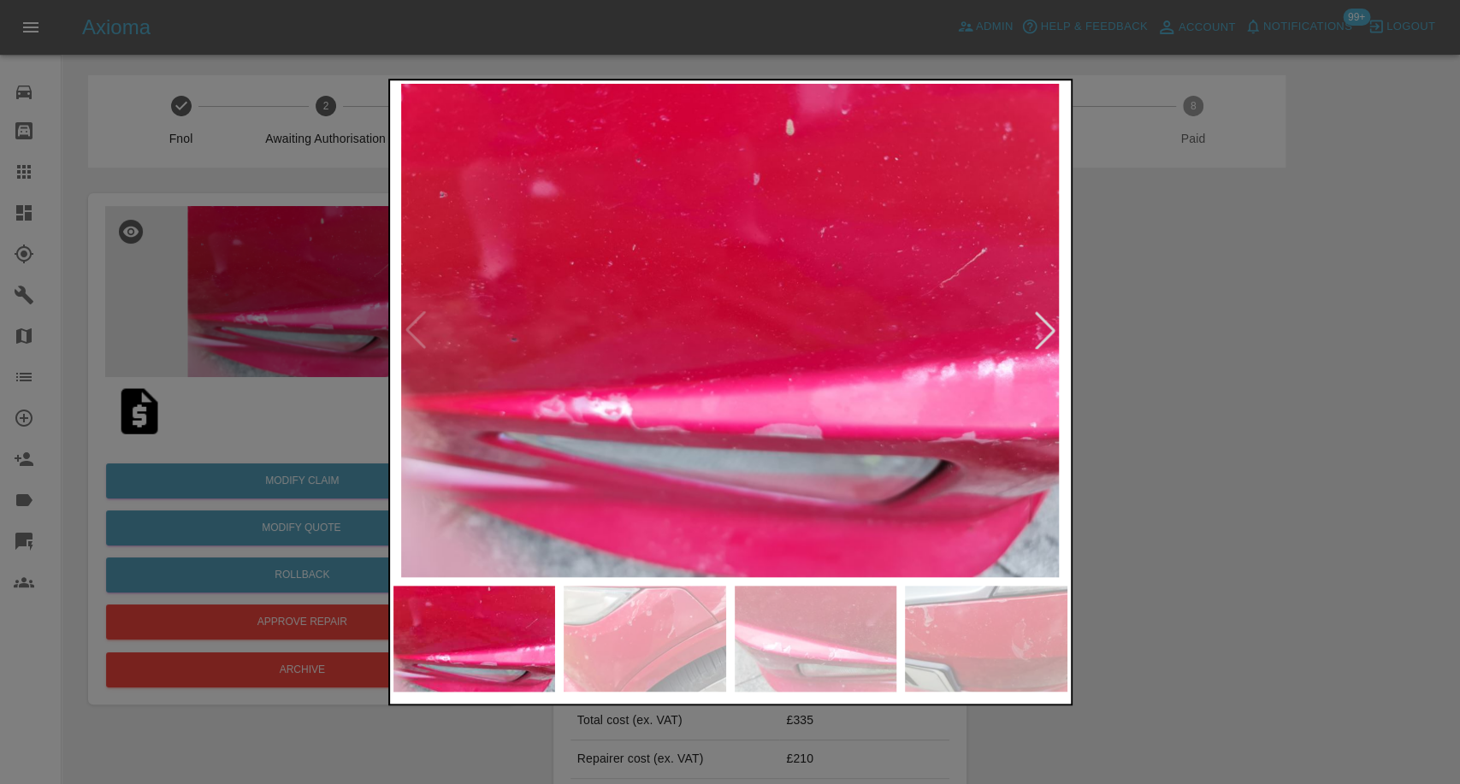
click at [640, 624] on img at bounding box center [644, 639] width 162 height 106
click at [796, 631] on img at bounding box center [815, 639] width 162 height 106
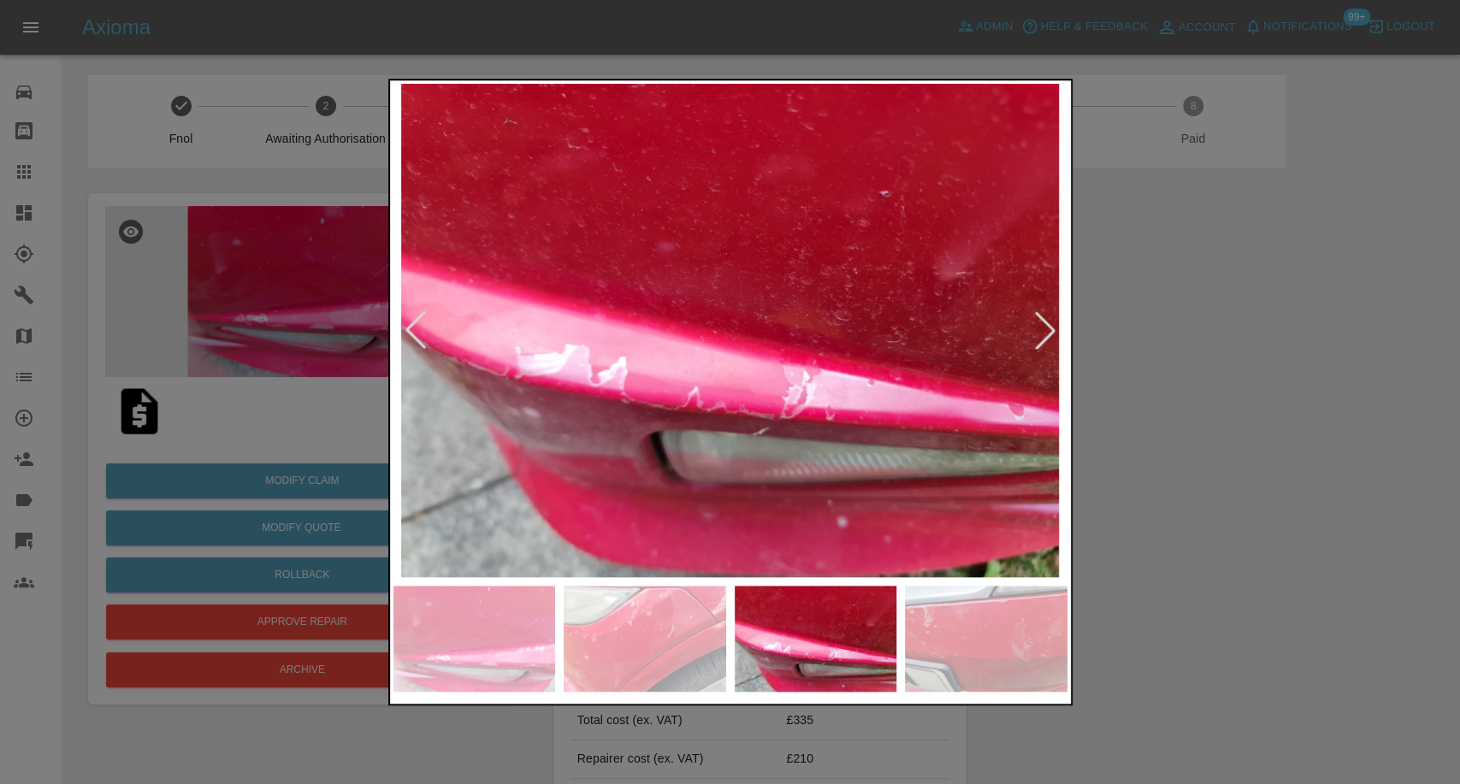
click at [997, 665] on img at bounding box center [986, 639] width 162 height 106
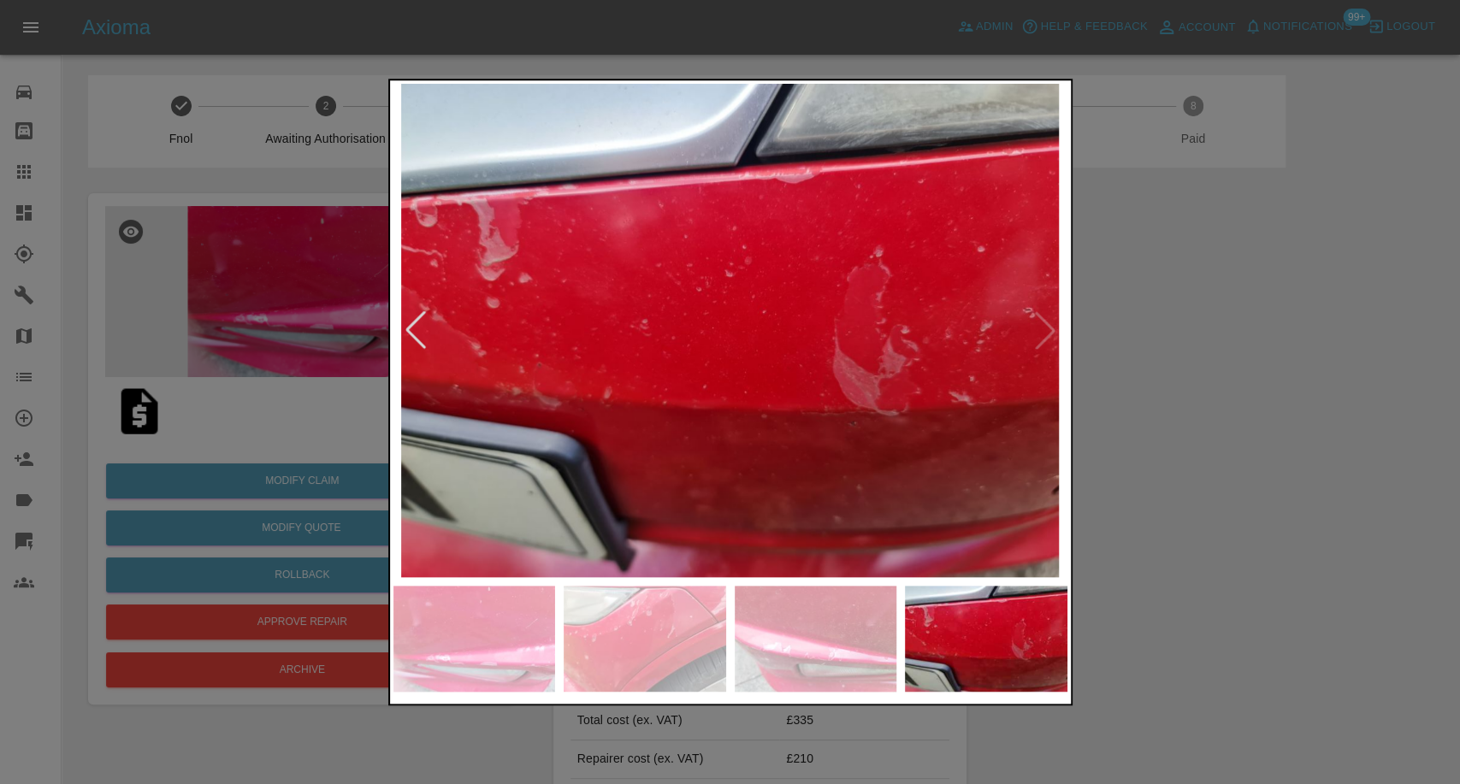
click at [1047, 344] on img at bounding box center [730, 330] width 674 height 493
click at [1047, 338] on img at bounding box center [730, 330] width 674 height 493
click at [1295, 400] on div at bounding box center [730, 392] width 1460 height 784
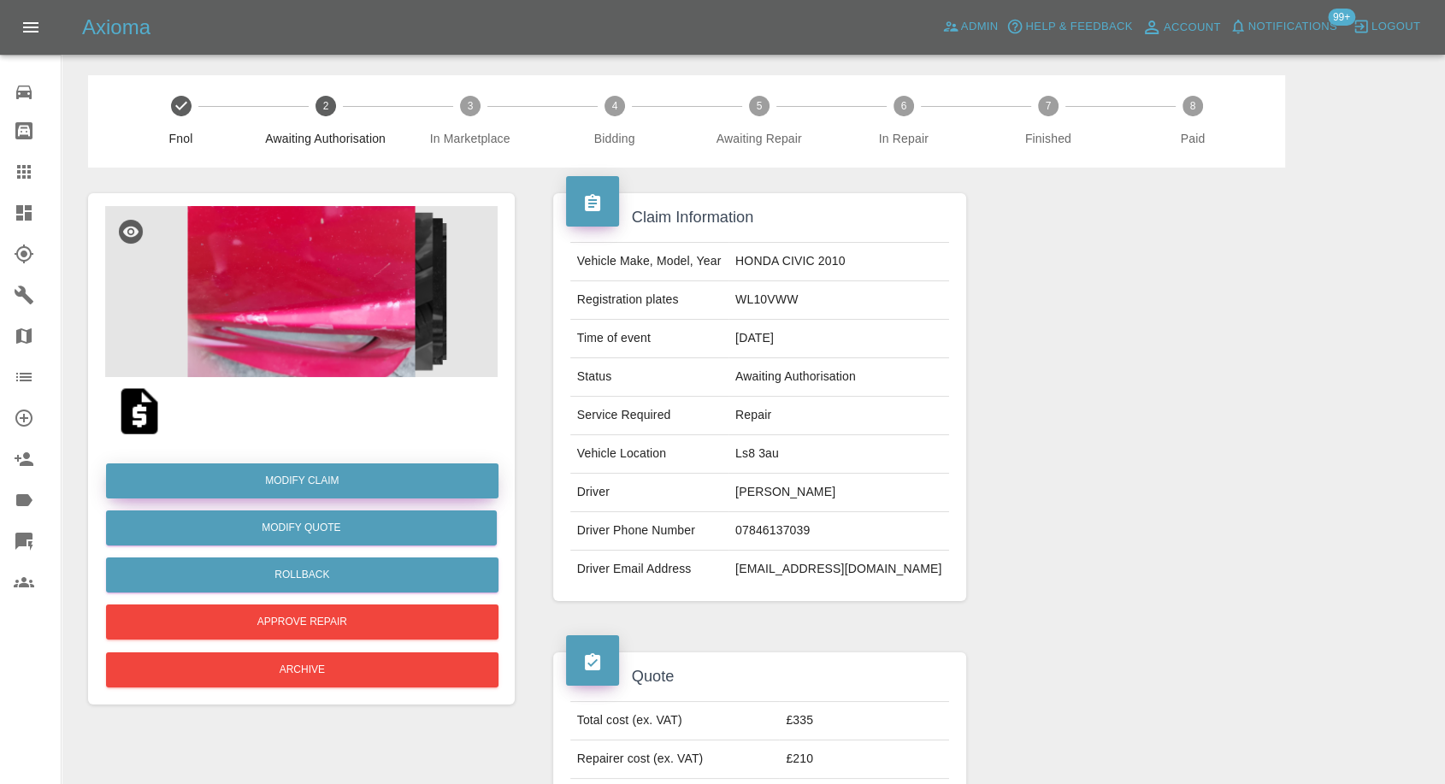
drag, startPoint x: 316, startPoint y: 481, endPoint x: 334, endPoint y: 475, distance: 19.7
click at [315, 480] on link "Modify Claim" at bounding box center [302, 480] width 392 height 35
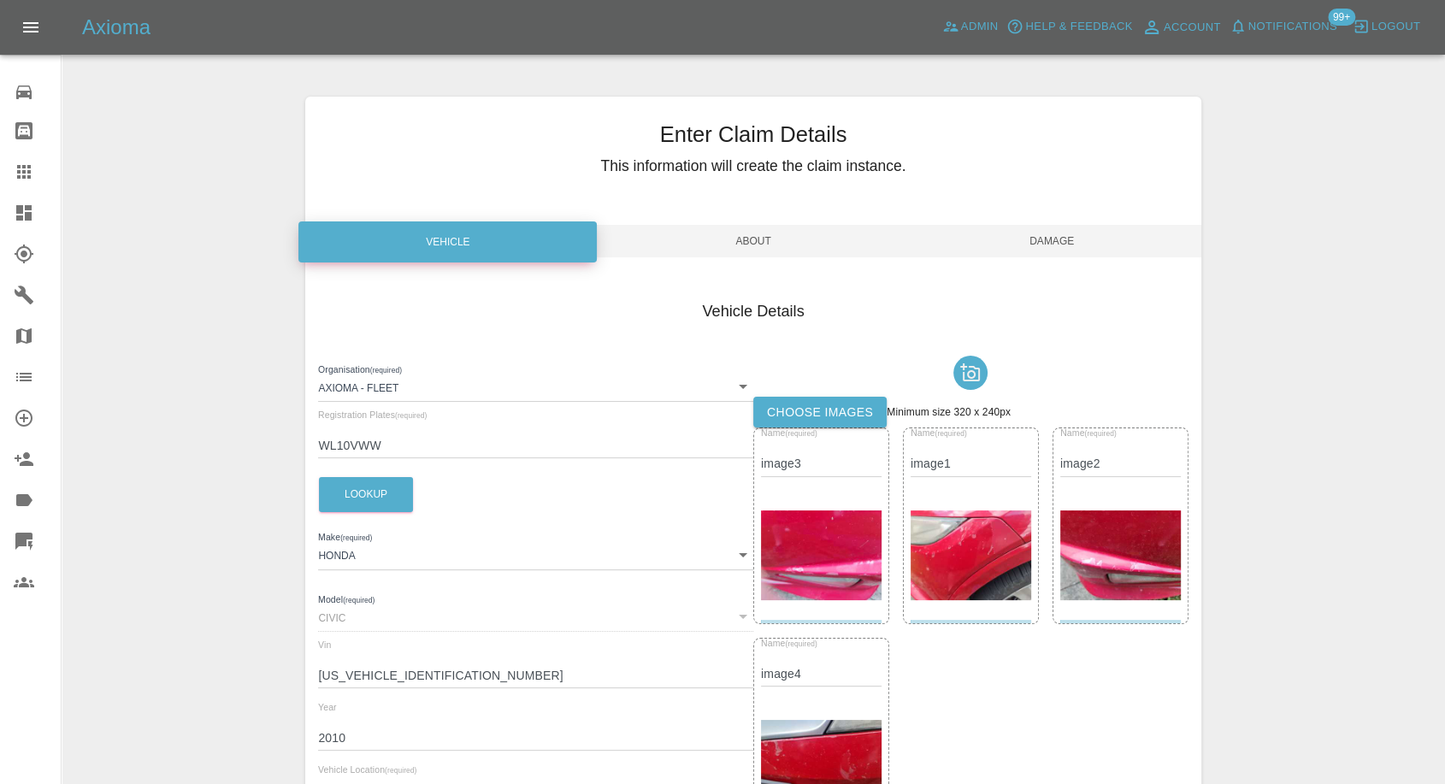
click at [773, 405] on label "Choose images" at bounding box center [819, 413] width 133 height 32
click at [0, 0] on input "Choose images" at bounding box center [0, 0] width 0 height 0
click at [1060, 244] on span "Damage" at bounding box center [1052, 241] width 298 height 32
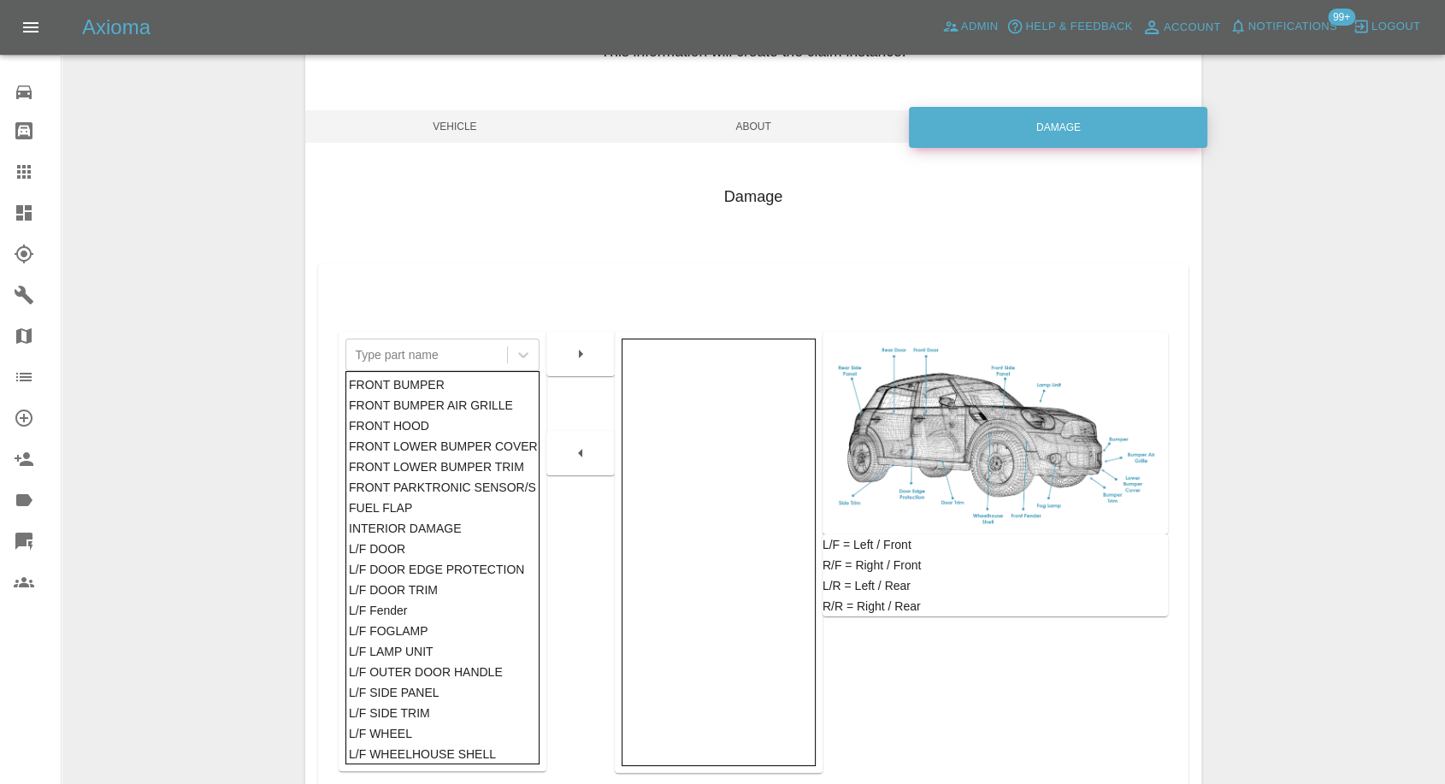
scroll to position [274, 0]
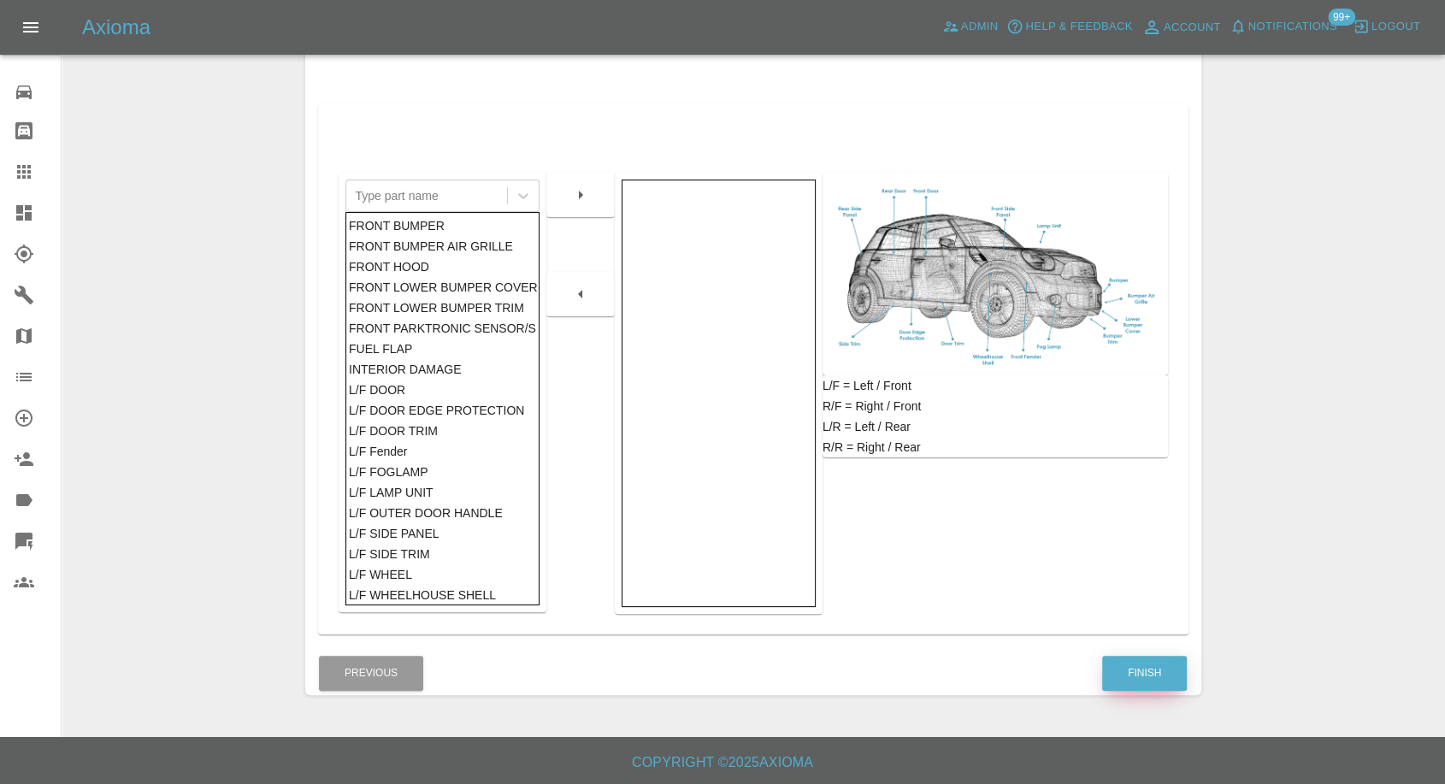
click at [1168, 674] on button "Finish" at bounding box center [1144, 673] width 85 height 35
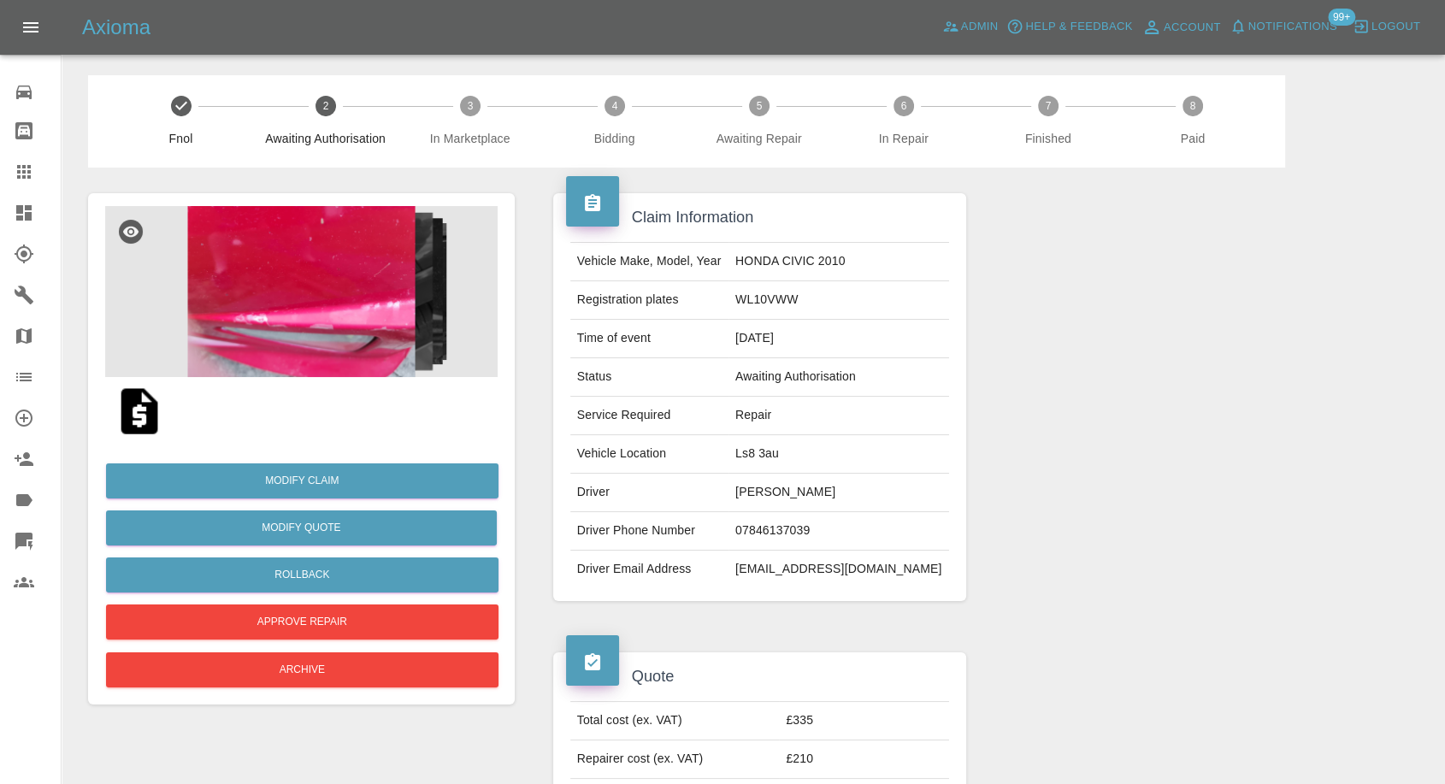
click at [249, 296] on img at bounding box center [301, 291] width 392 height 171
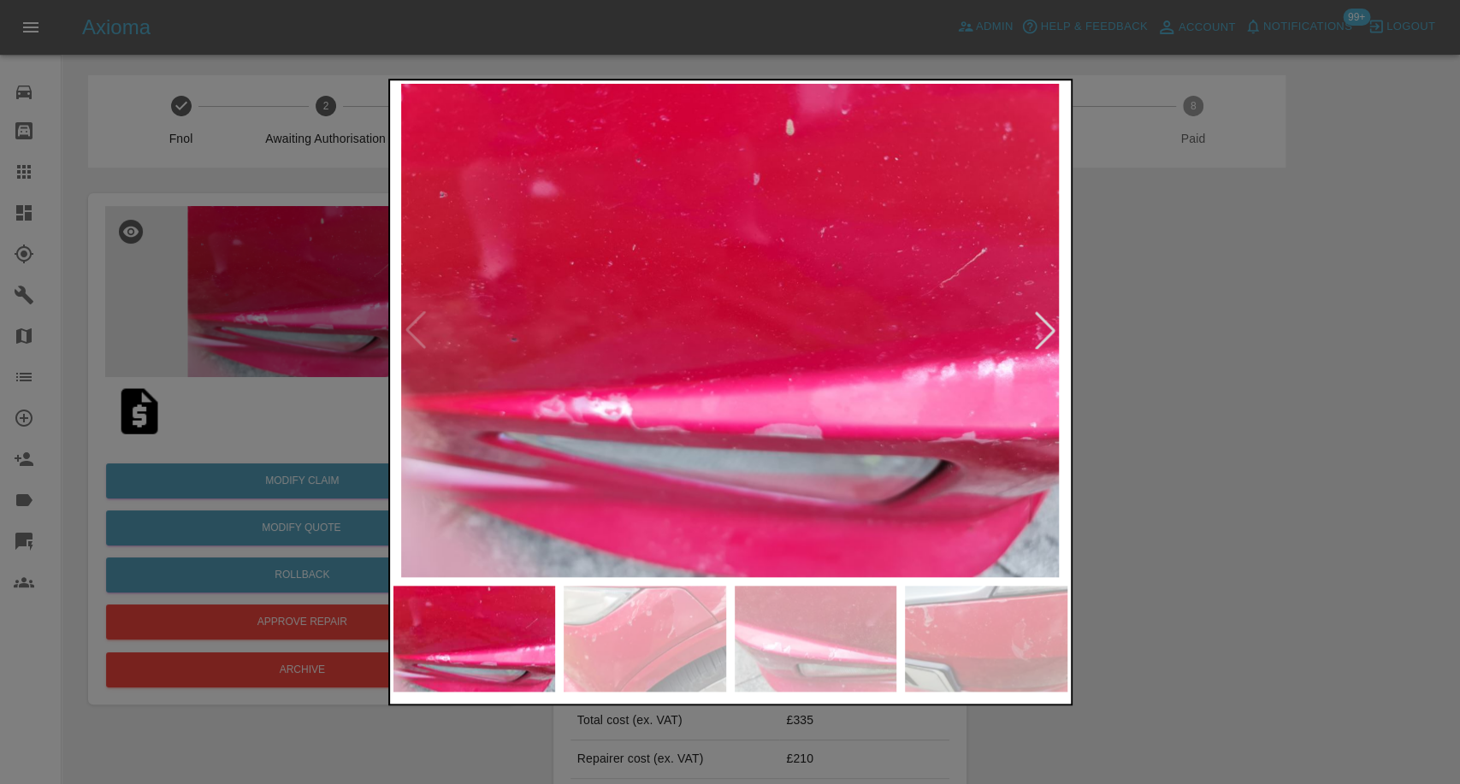
click at [835, 638] on img at bounding box center [815, 639] width 162 height 106
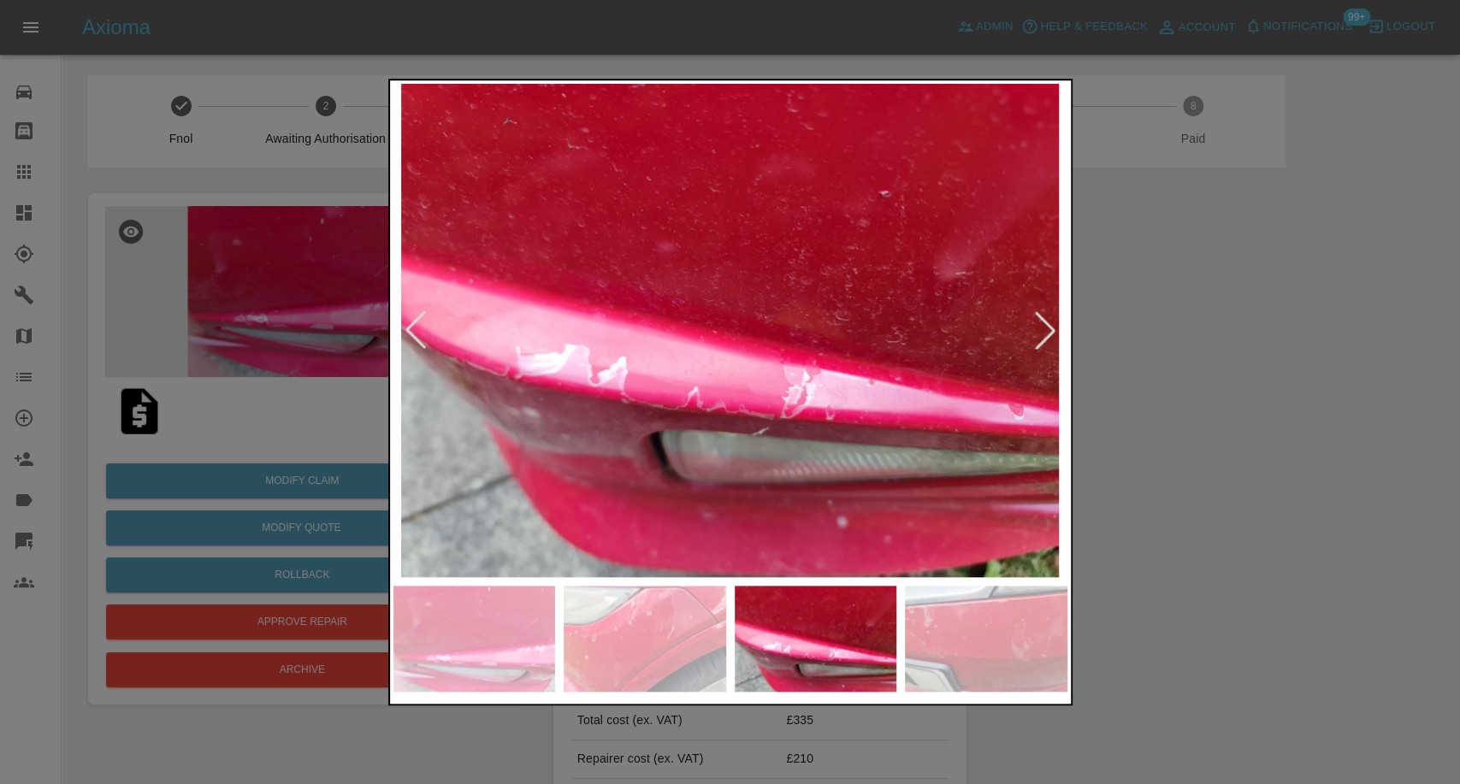
click at [1123, 680] on div at bounding box center [730, 392] width 1460 height 784
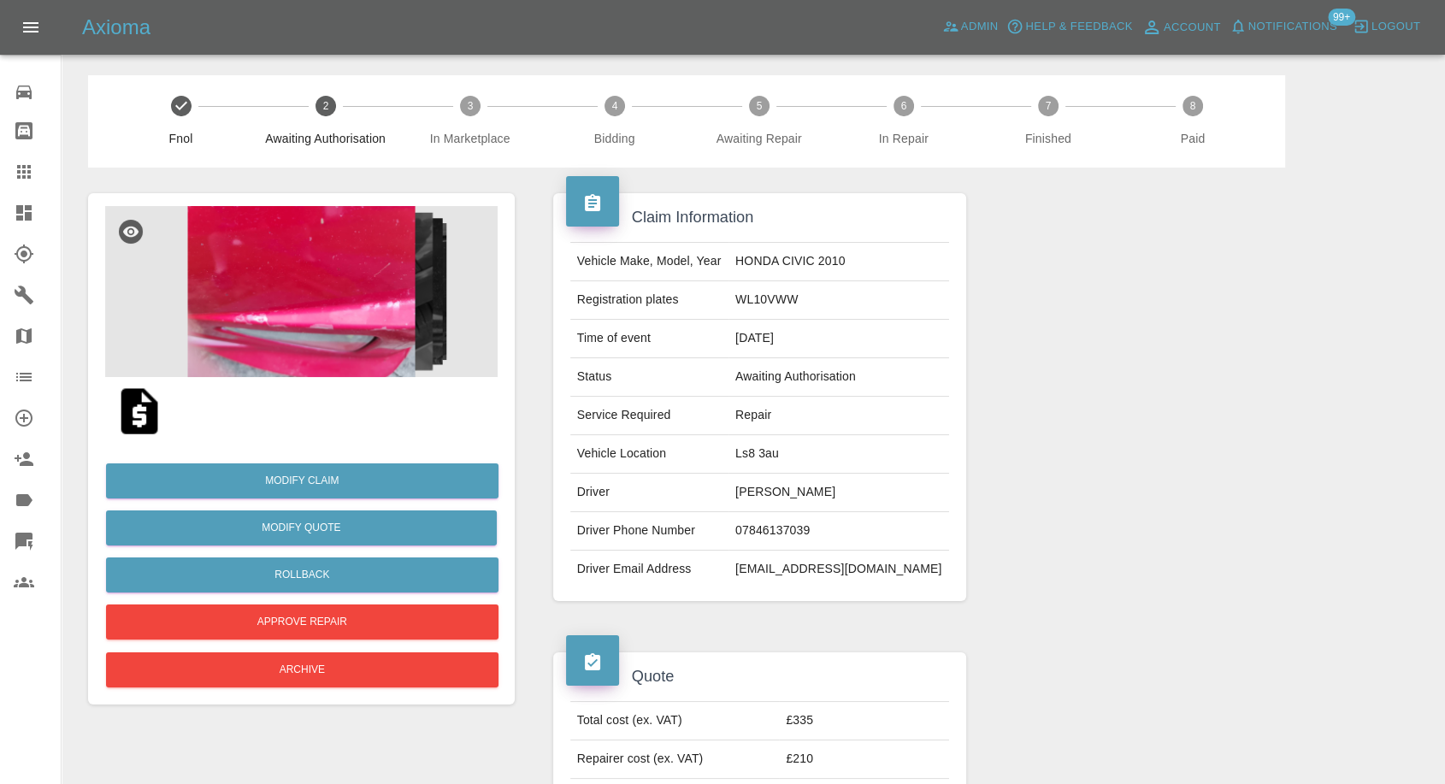
click at [390, 303] on img at bounding box center [301, 291] width 392 height 171
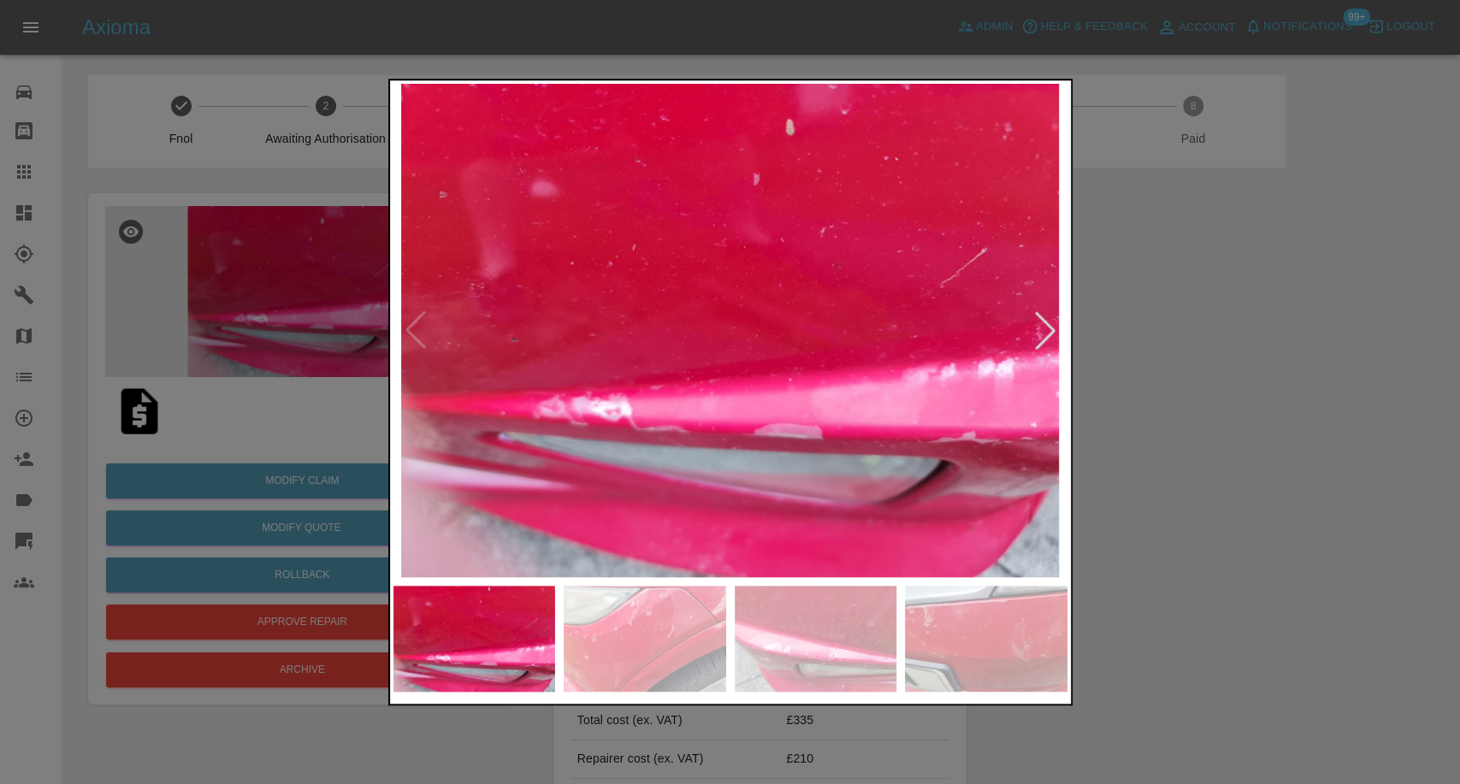
click at [979, 642] on img at bounding box center [986, 639] width 162 height 106
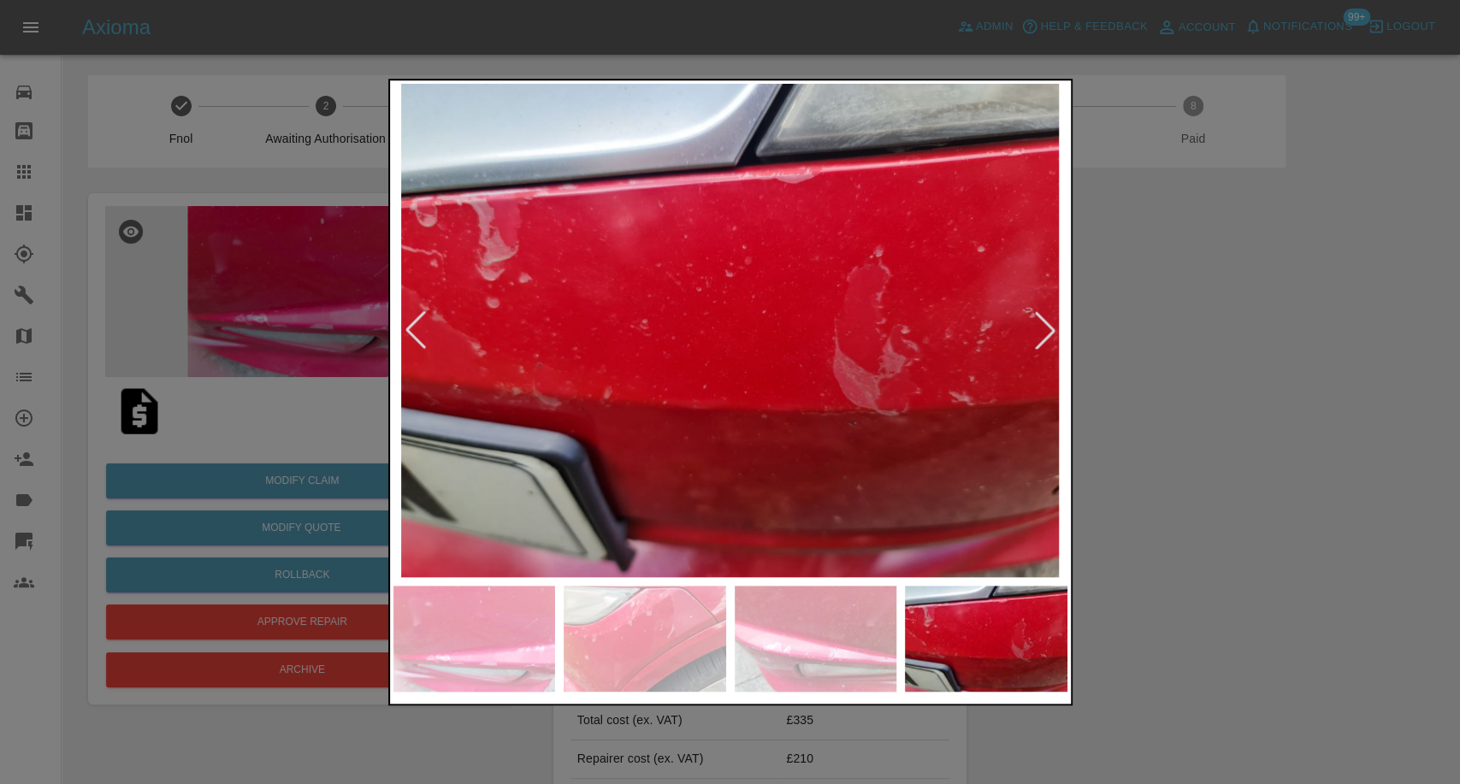
click at [1036, 344] on div at bounding box center [1045, 330] width 38 height 38
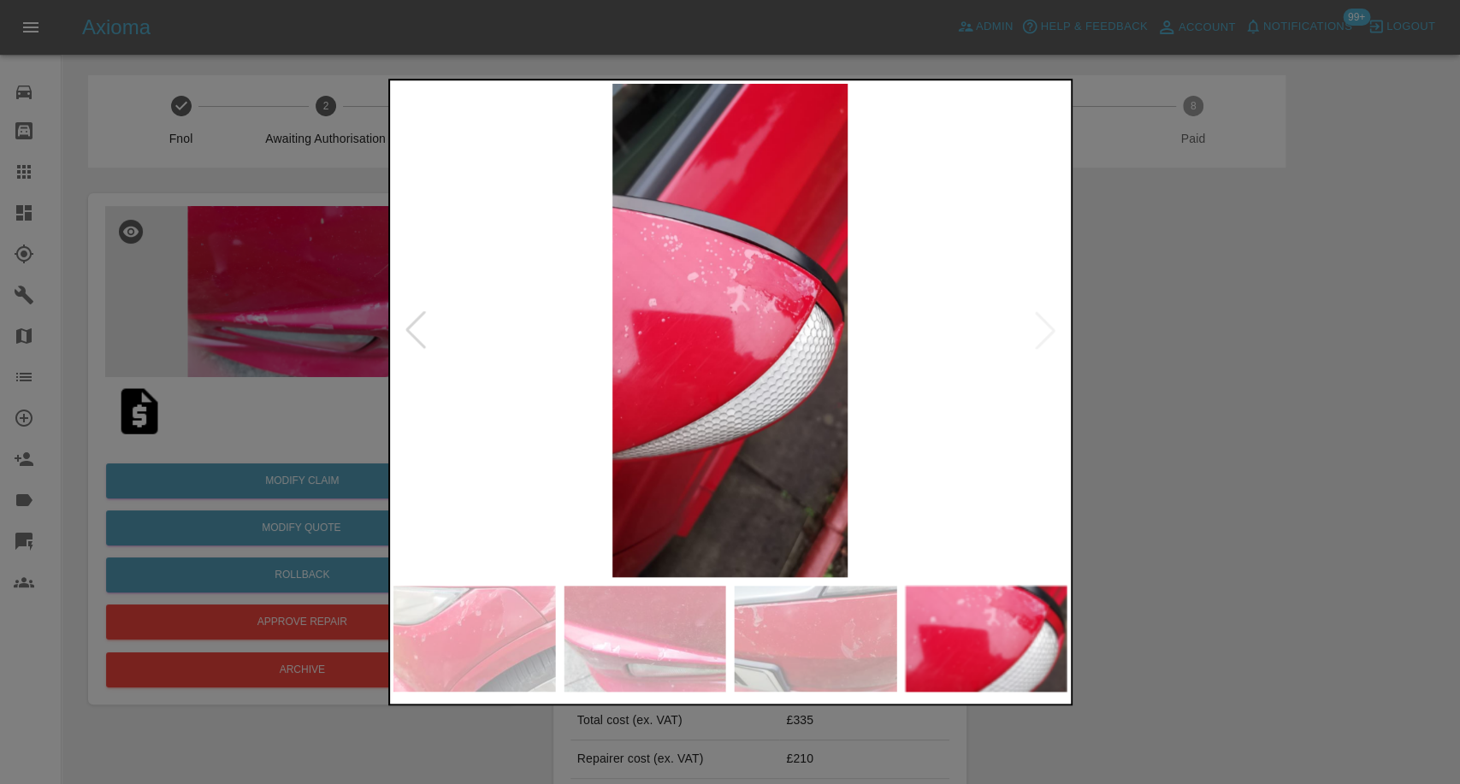
click at [1035, 343] on img at bounding box center [730, 330] width 674 height 493
click at [1293, 343] on div at bounding box center [730, 392] width 1460 height 784
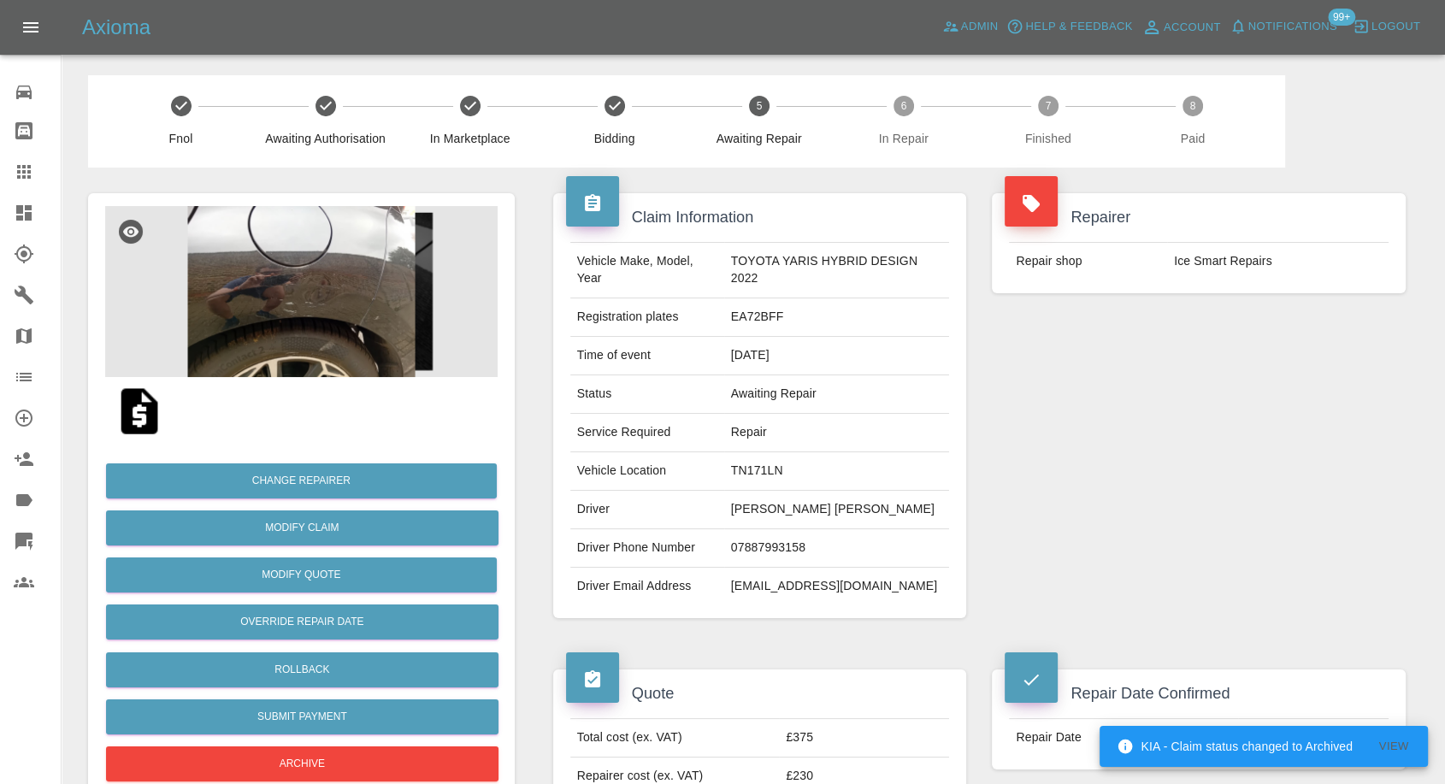
click at [1165, 247] on td "Repair shop" at bounding box center [1088, 262] width 158 height 38
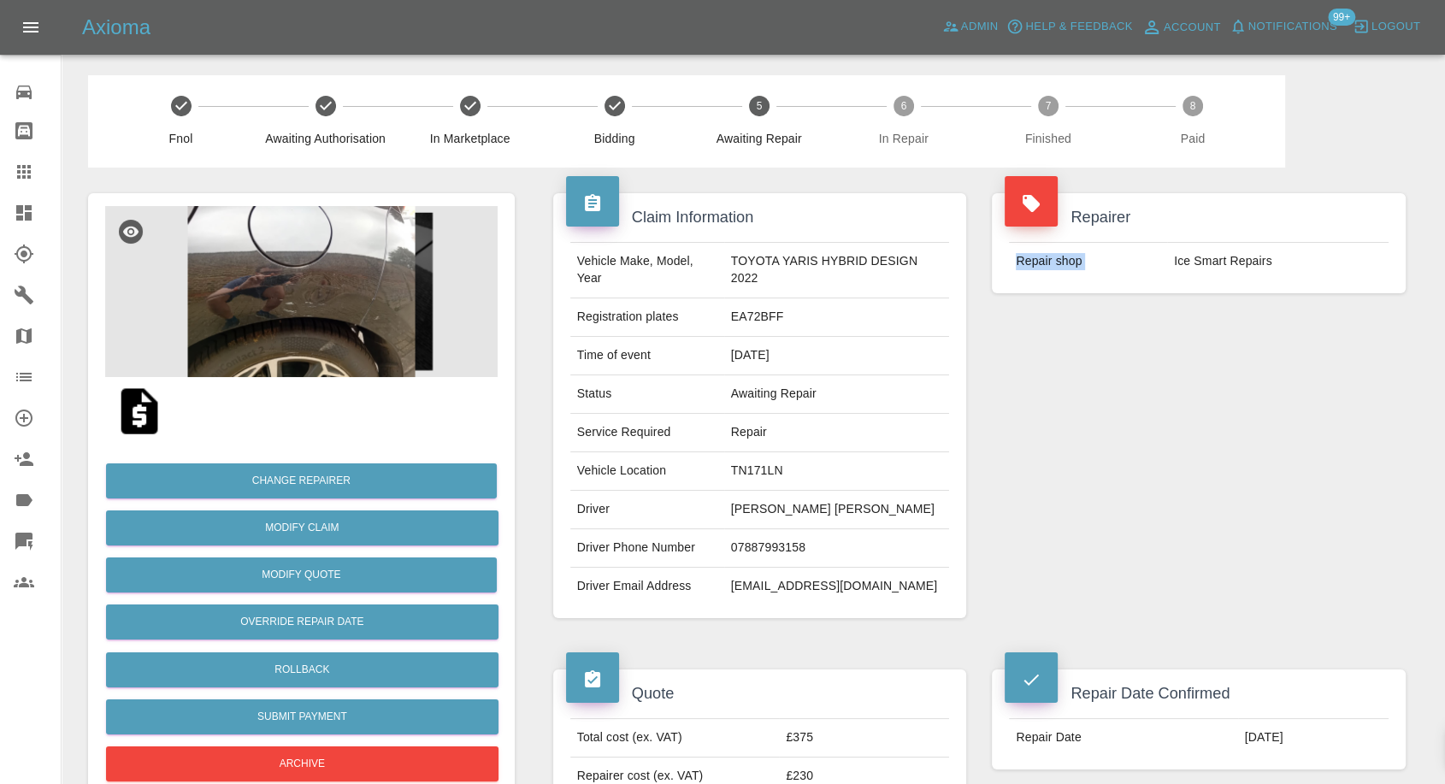
click at [1165, 247] on td "Repair shop" at bounding box center [1088, 262] width 158 height 38
click at [1181, 248] on td "Ice Smart Repairs" at bounding box center [1277, 262] width 221 height 38
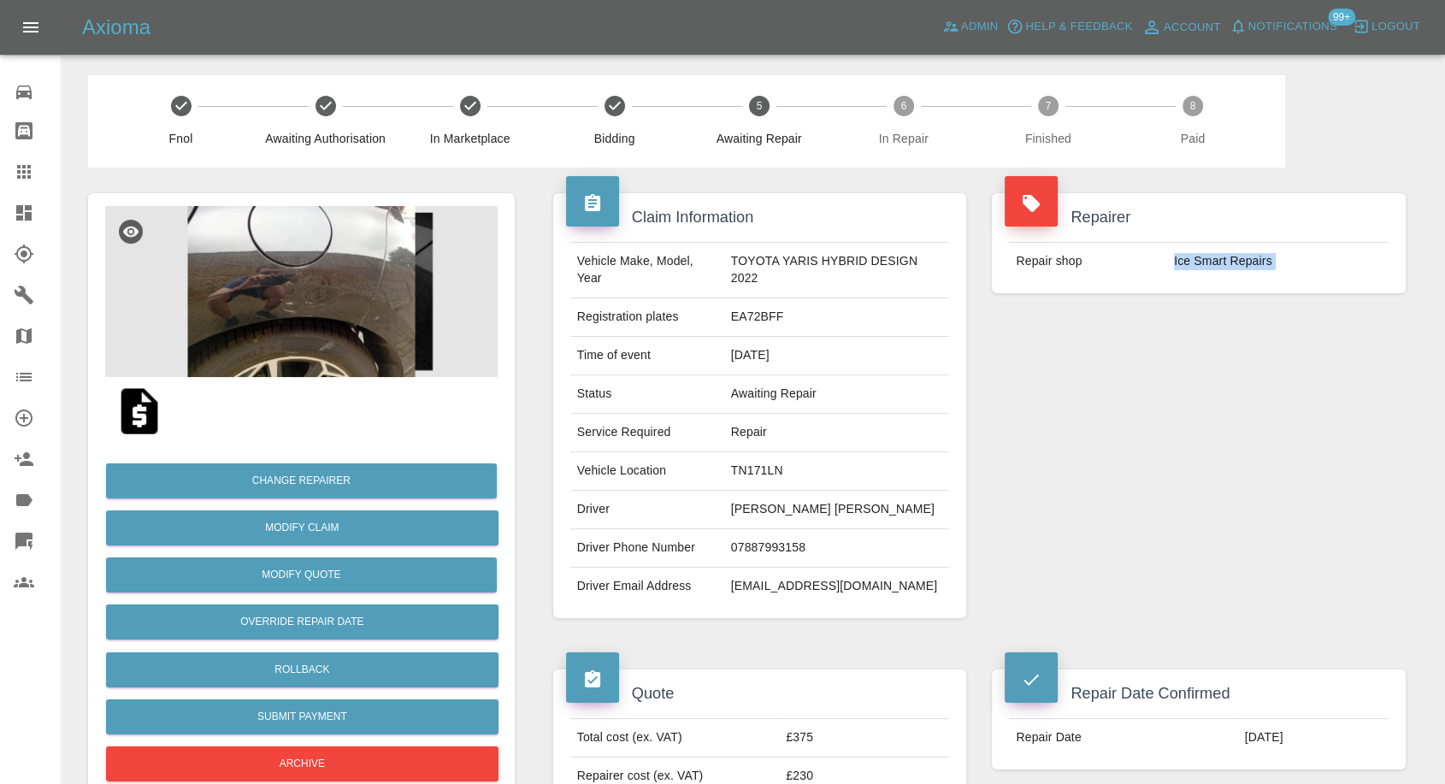
copy div "Ice Smart Repairs"
click at [16, 285] on icon at bounding box center [24, 295] width 21 height 21
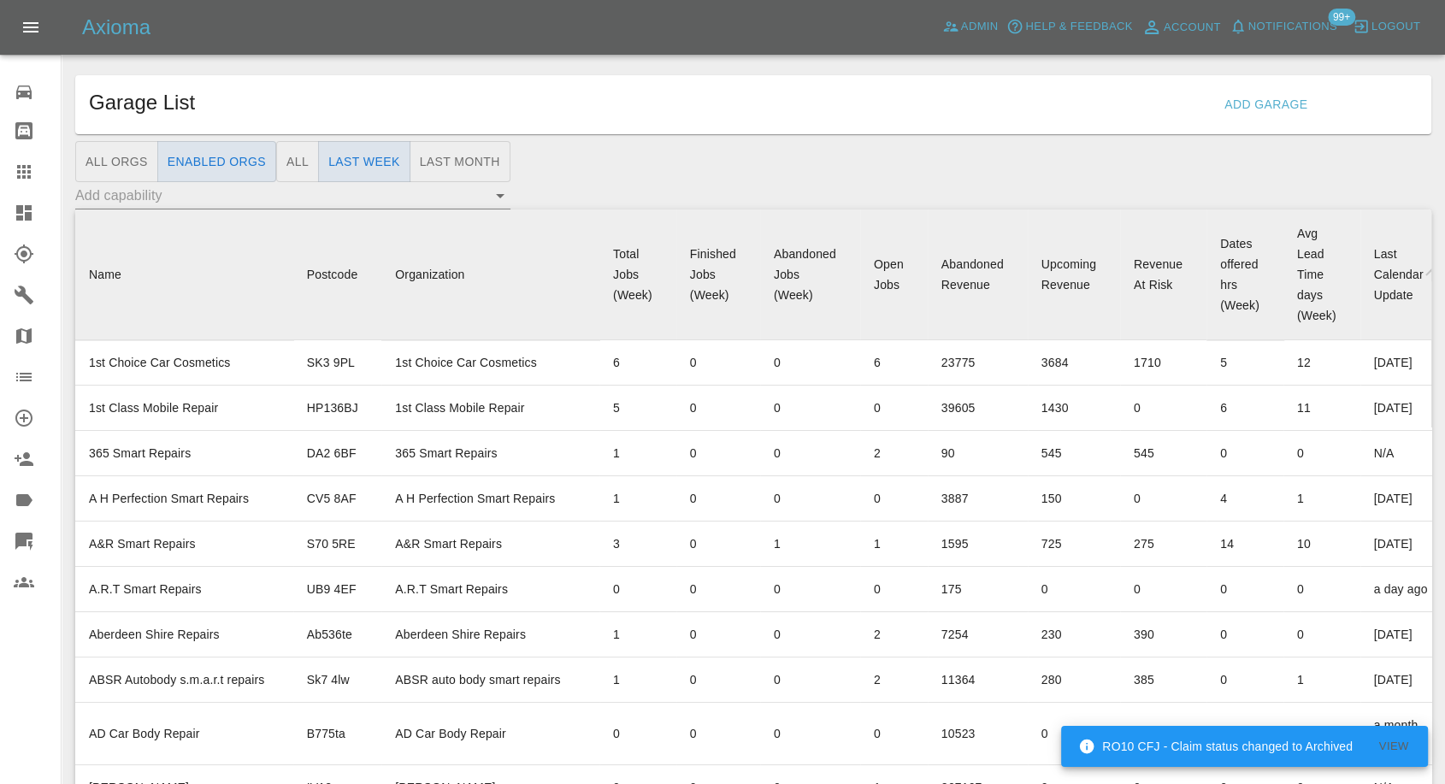
scroll to position [4953, 0]
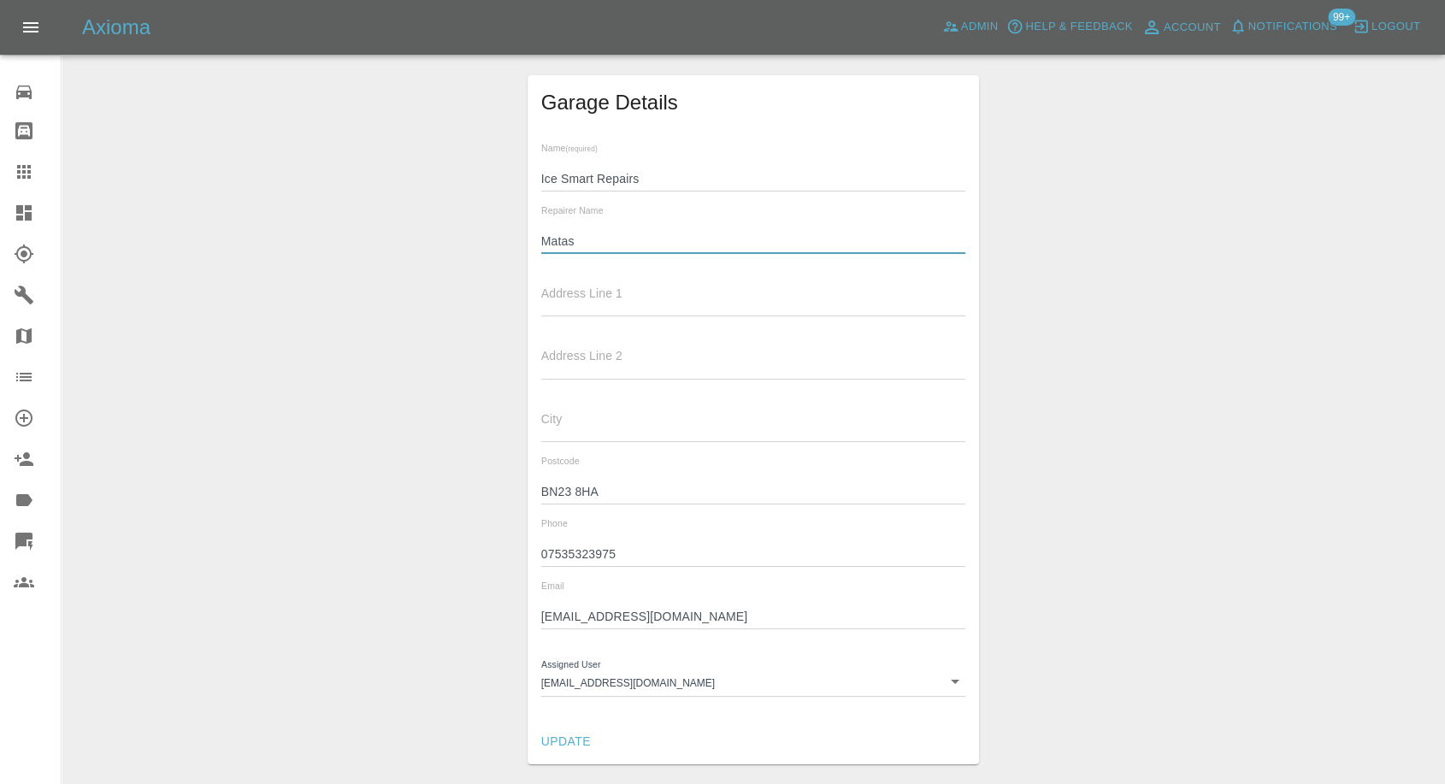
click at [559, 236] on input "Matas" at bounding box center [753, 241] width 425 height 25
click at [592, 549] on input "07535323975" at bounding box center [753, 554] width 425 height 25
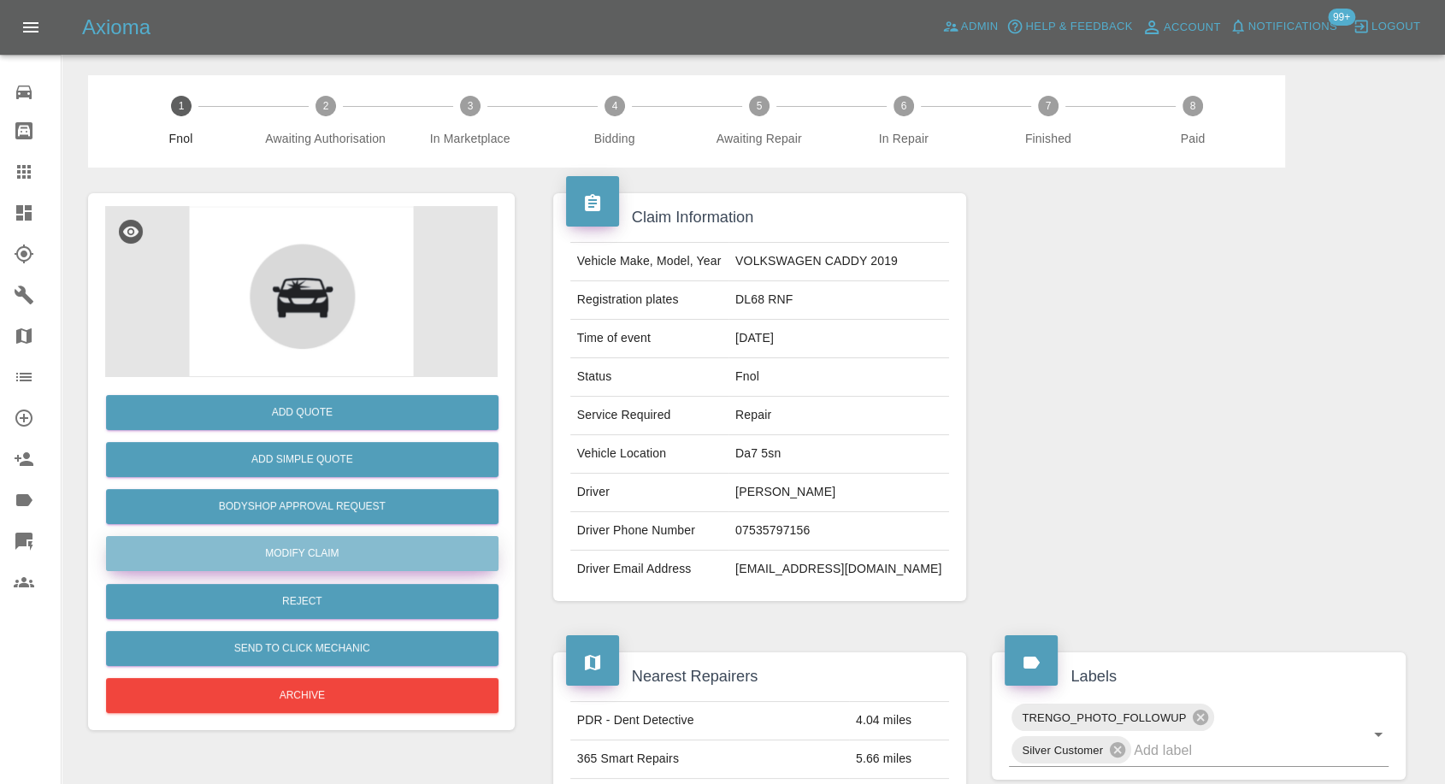
click at [260, 570] on link "Modify Claim" at bounding box center [302, 553] width 392 height 35
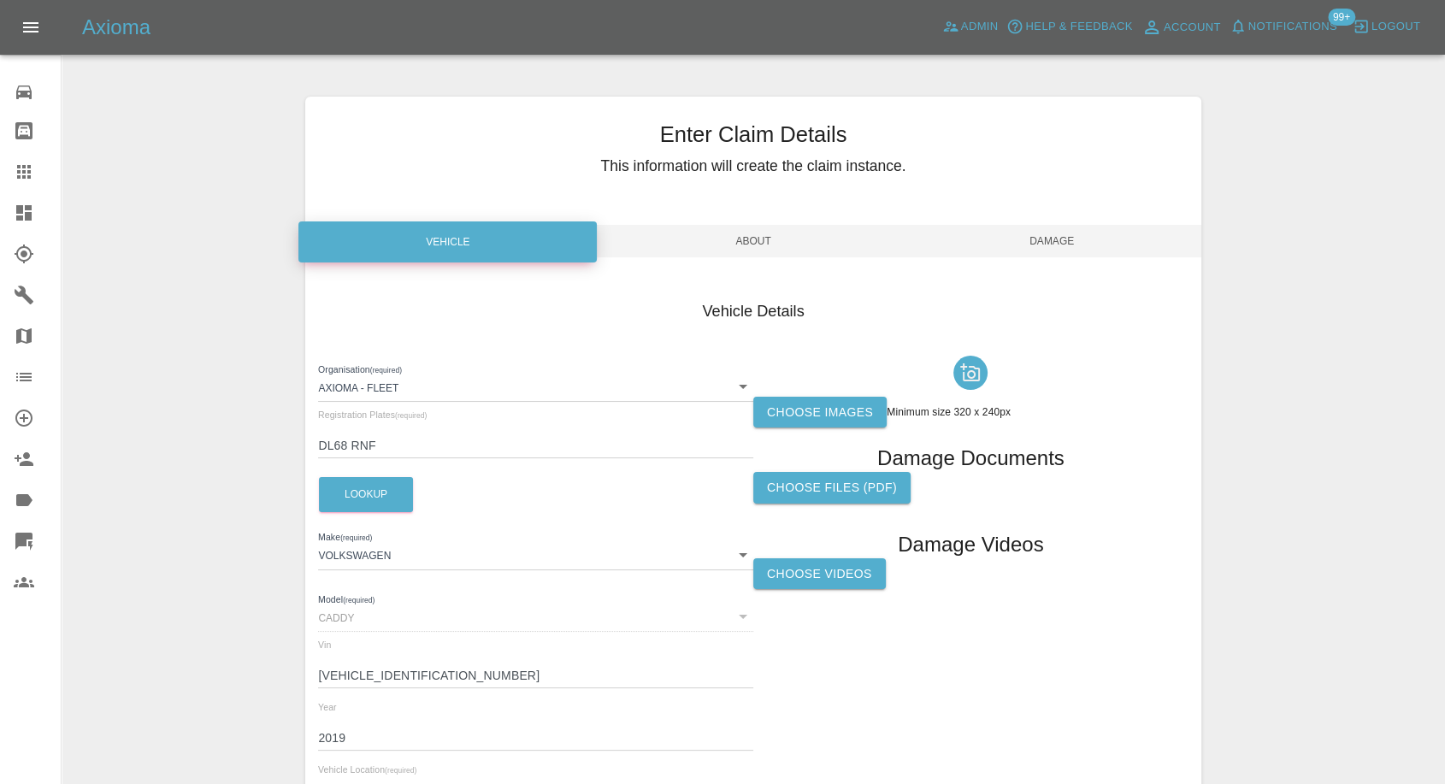
click at [863, 414] on label "Choose images" at bounding box center [819, 413] width 133 height 32
click at [0, 0] on input "Choose images" at bounding box center [0, 0] width 0 height 0
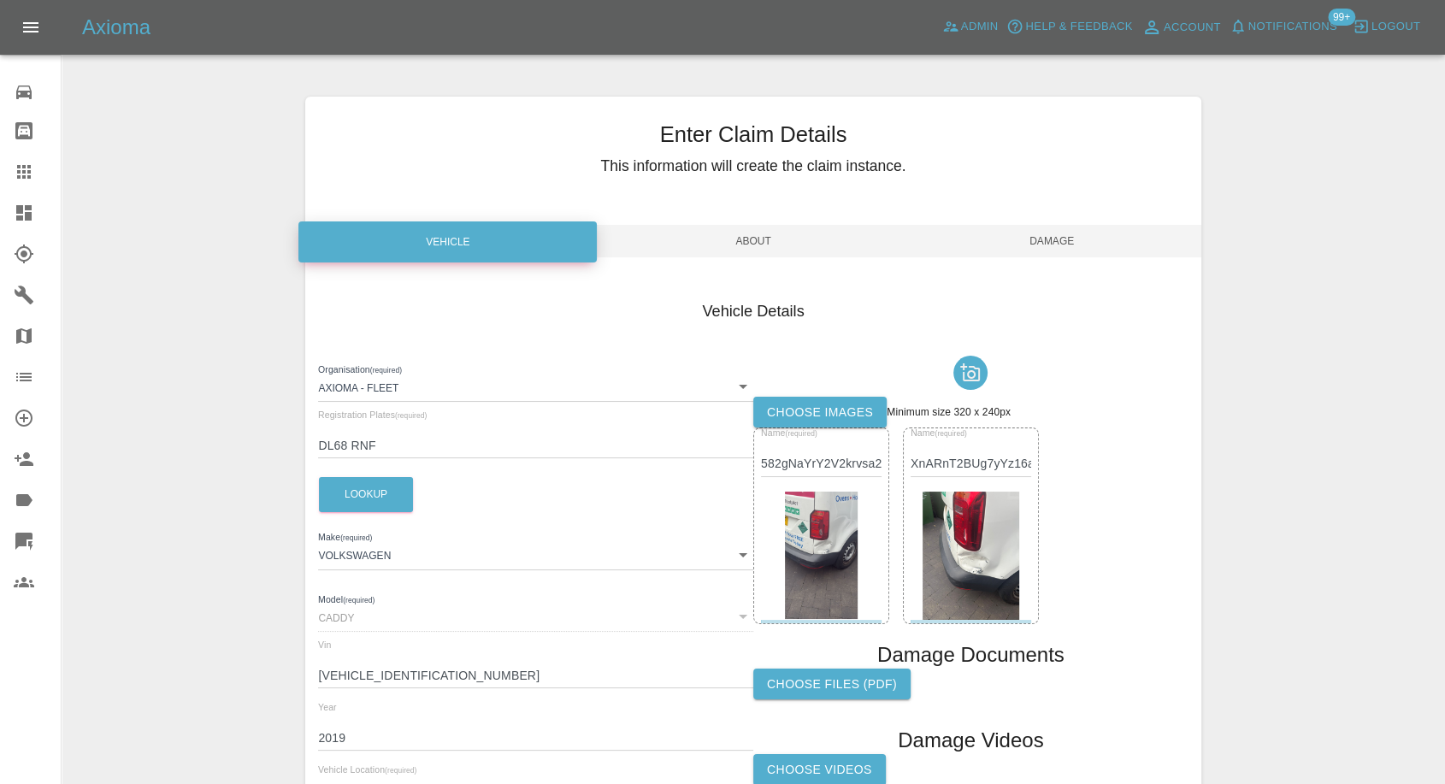
click at [1058, 241] on span "Damage" at bounding box center [1052, 241] width 298 height 32
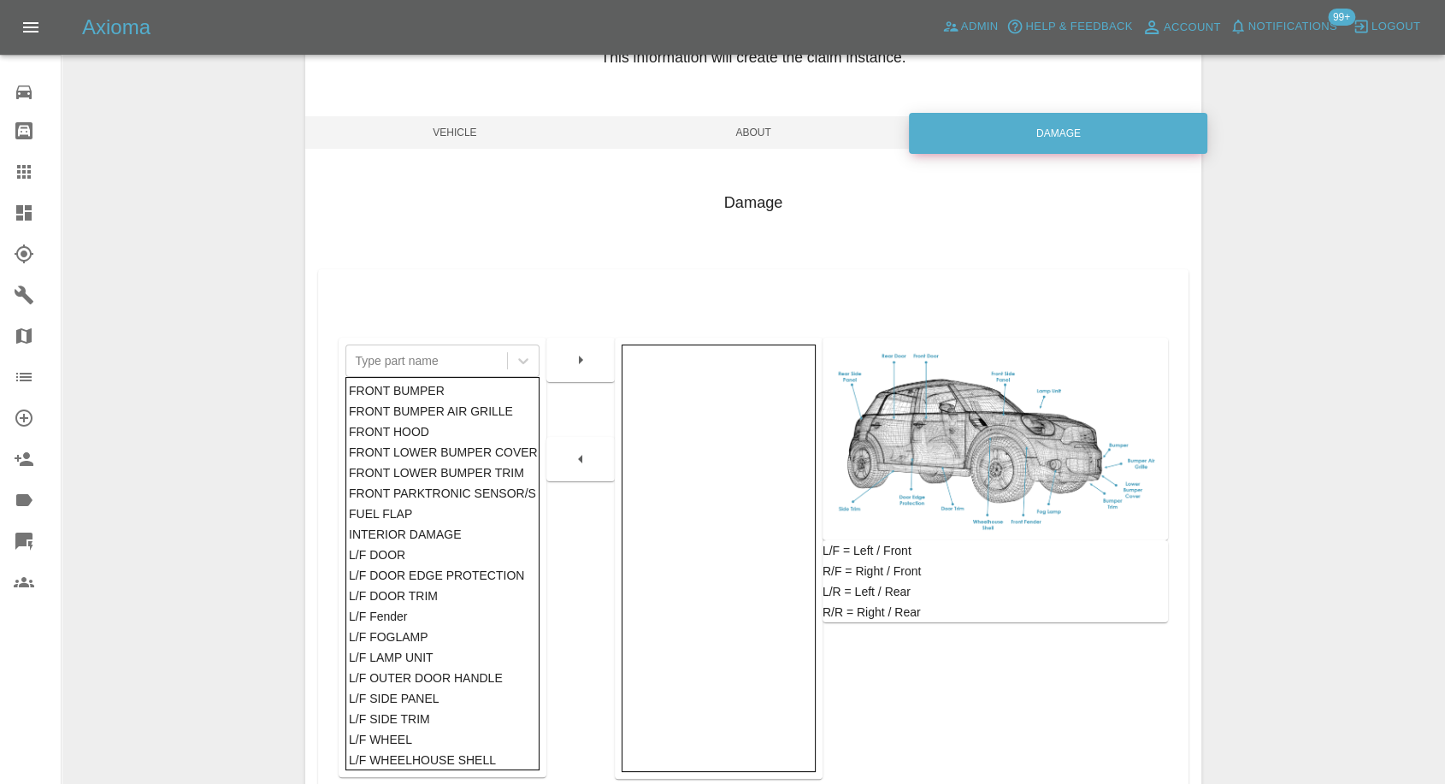
scroll to position [190, 0]
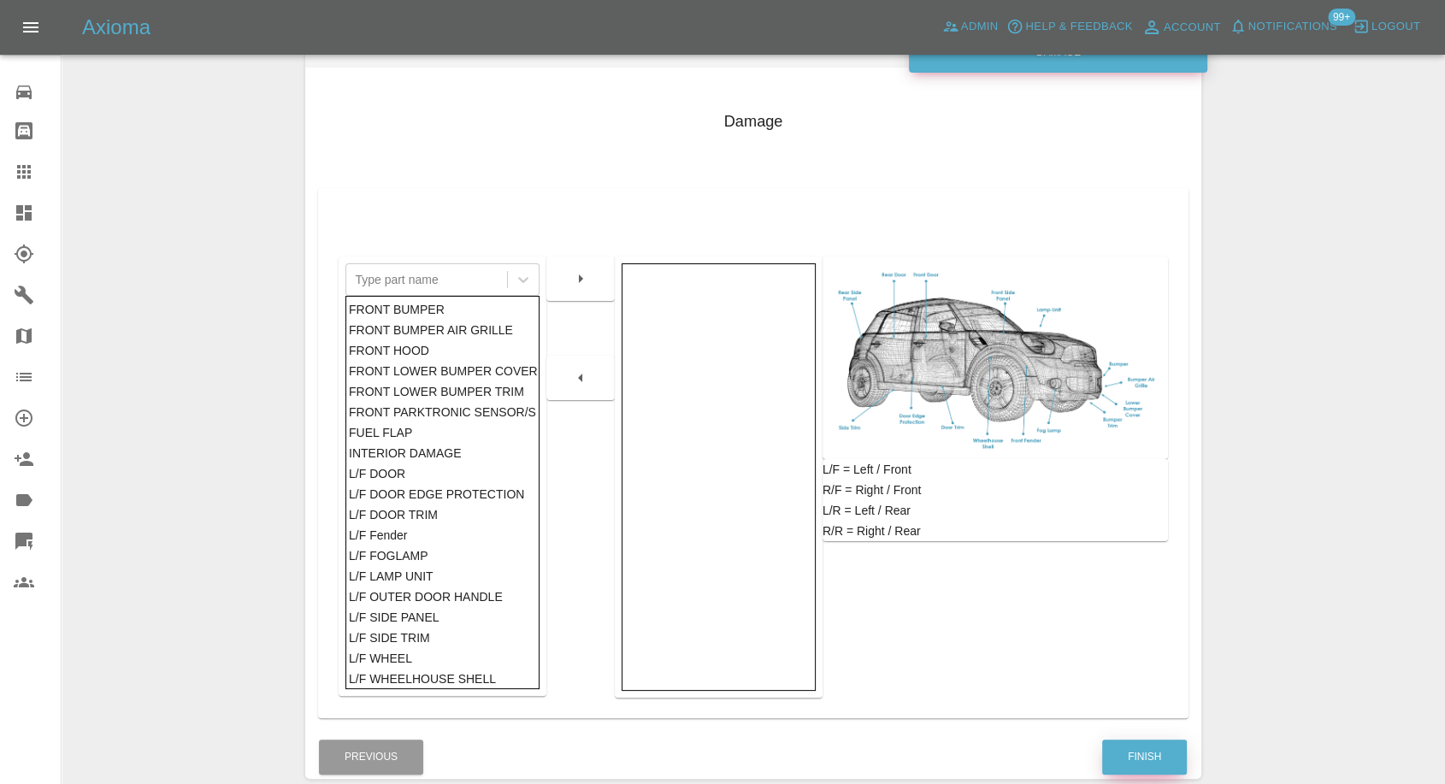
click at [1129, 768] on button "Finish" at bounding box center [1144, 757] width 85 height 35
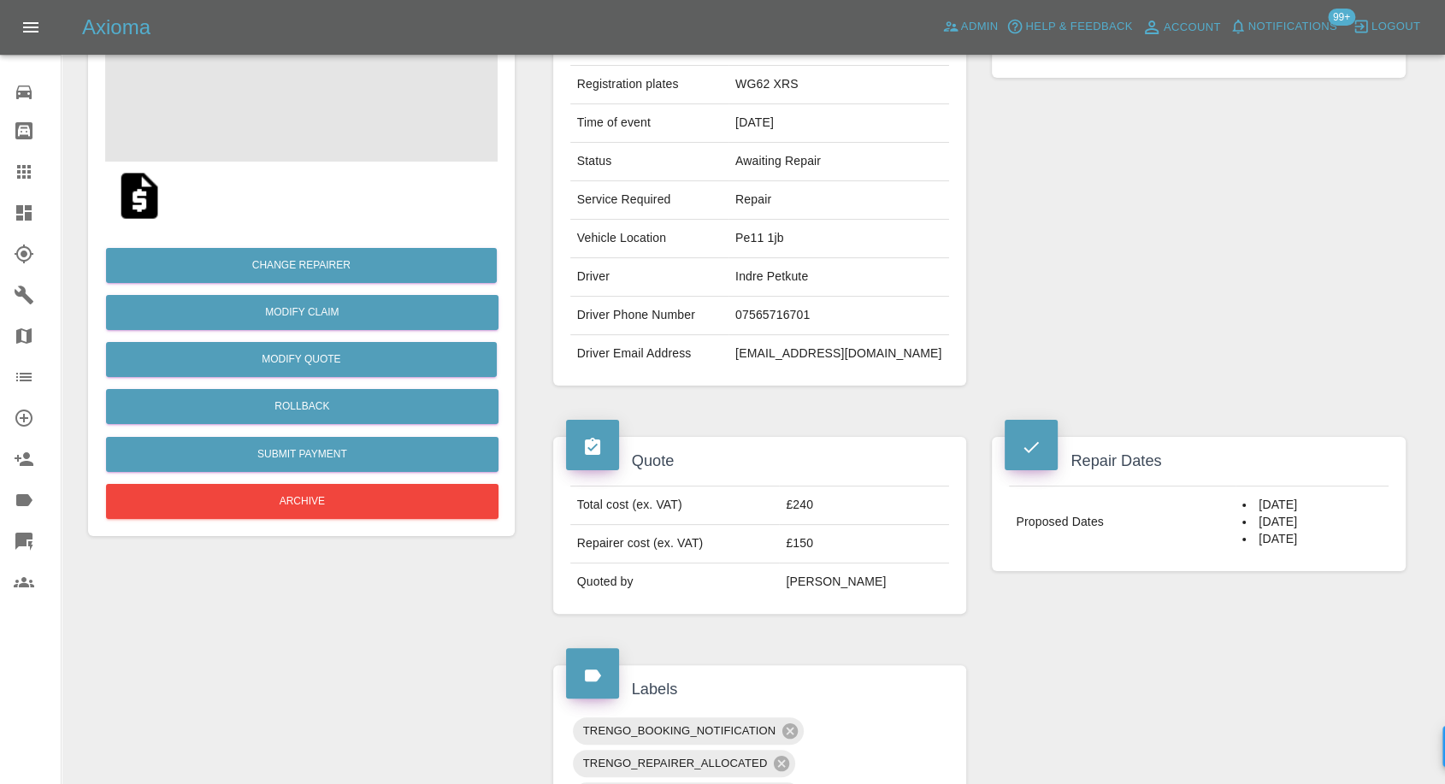
scroll to position [182, 0]
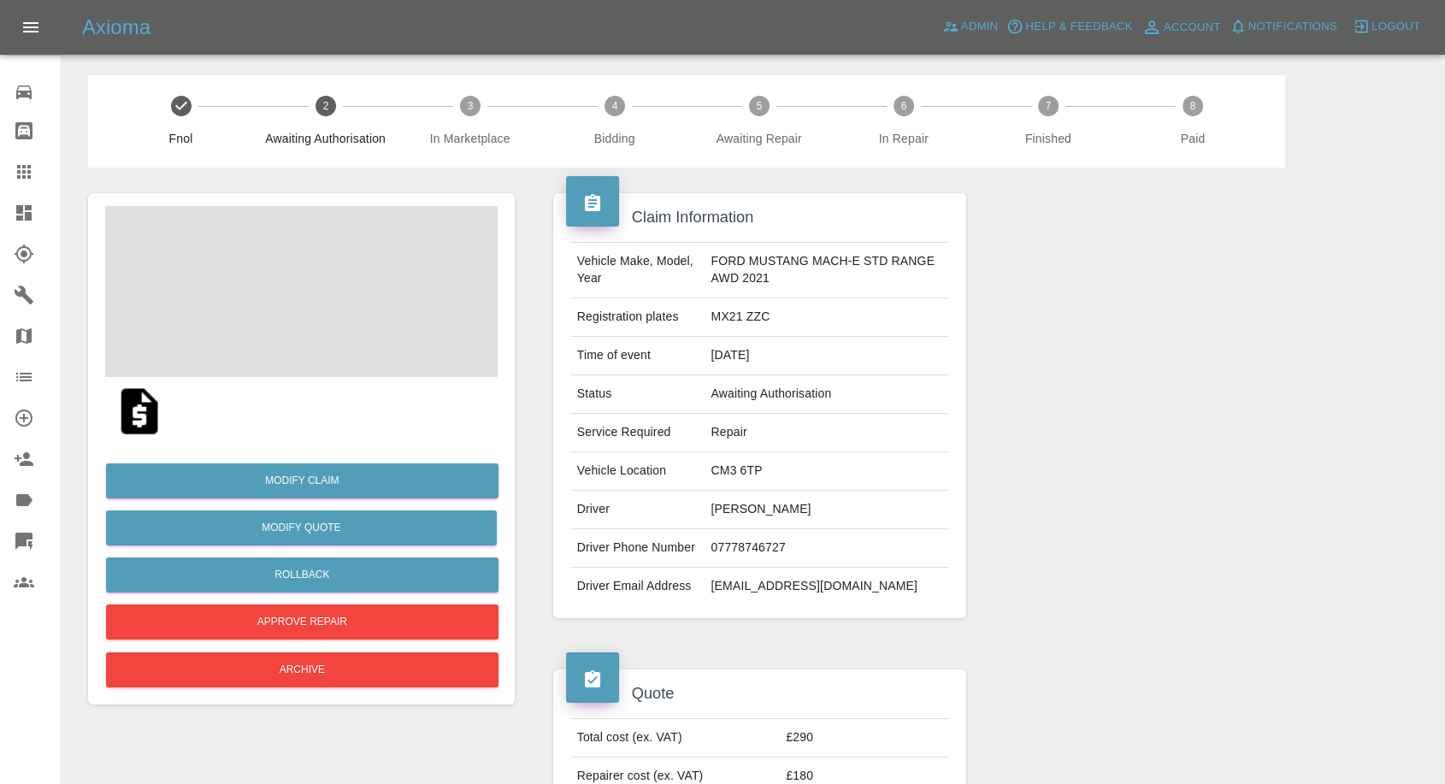
click at [136, 411] on img at bounding box center [139, 411] width 55 height 55
click at [328, 308] on img at bounding box center [301, 291] width 392 height 171
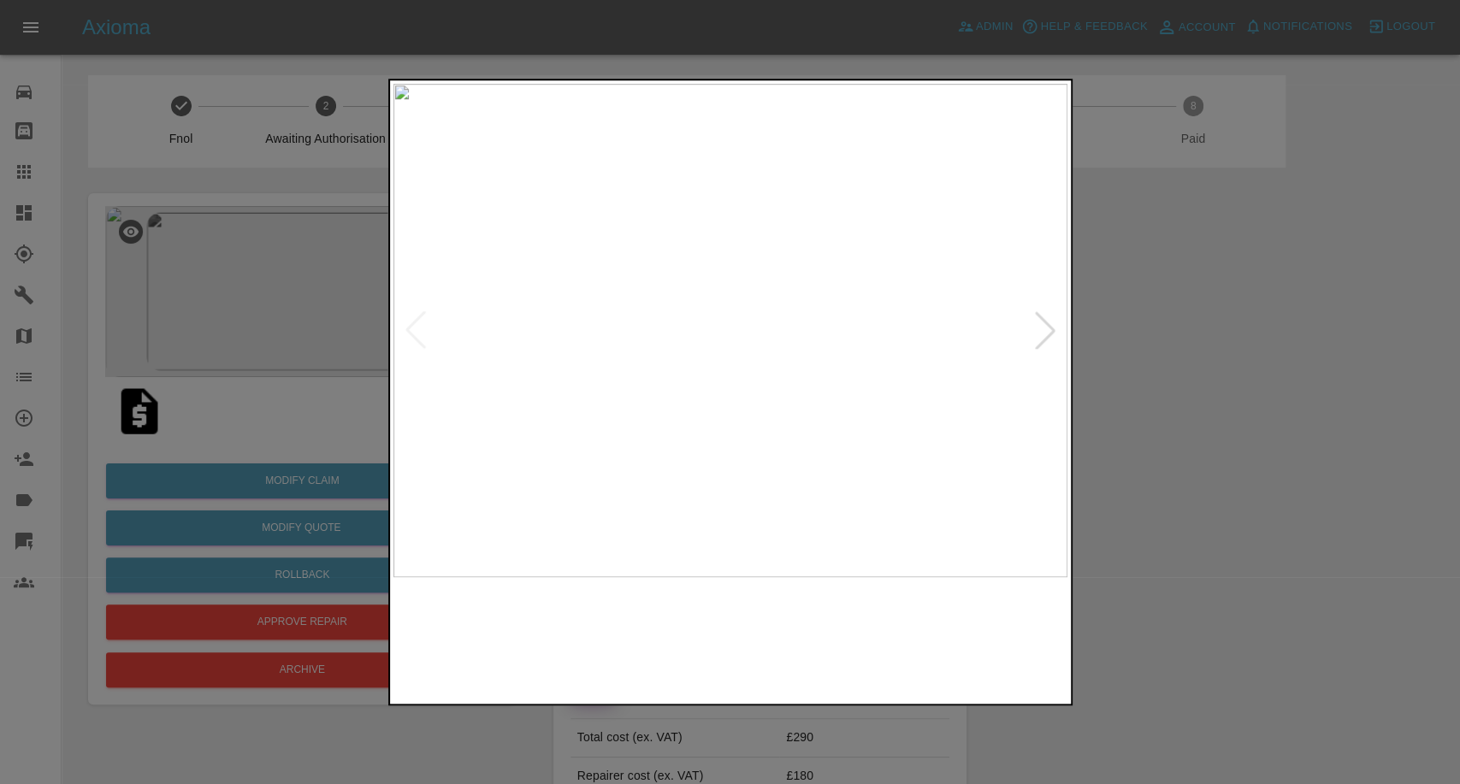
click at [691, 625] on img at bounding box center [644, 639] width 162 height 106
click at [1200, 547] on div at bounding box center [730, 392] width 1460 height 784
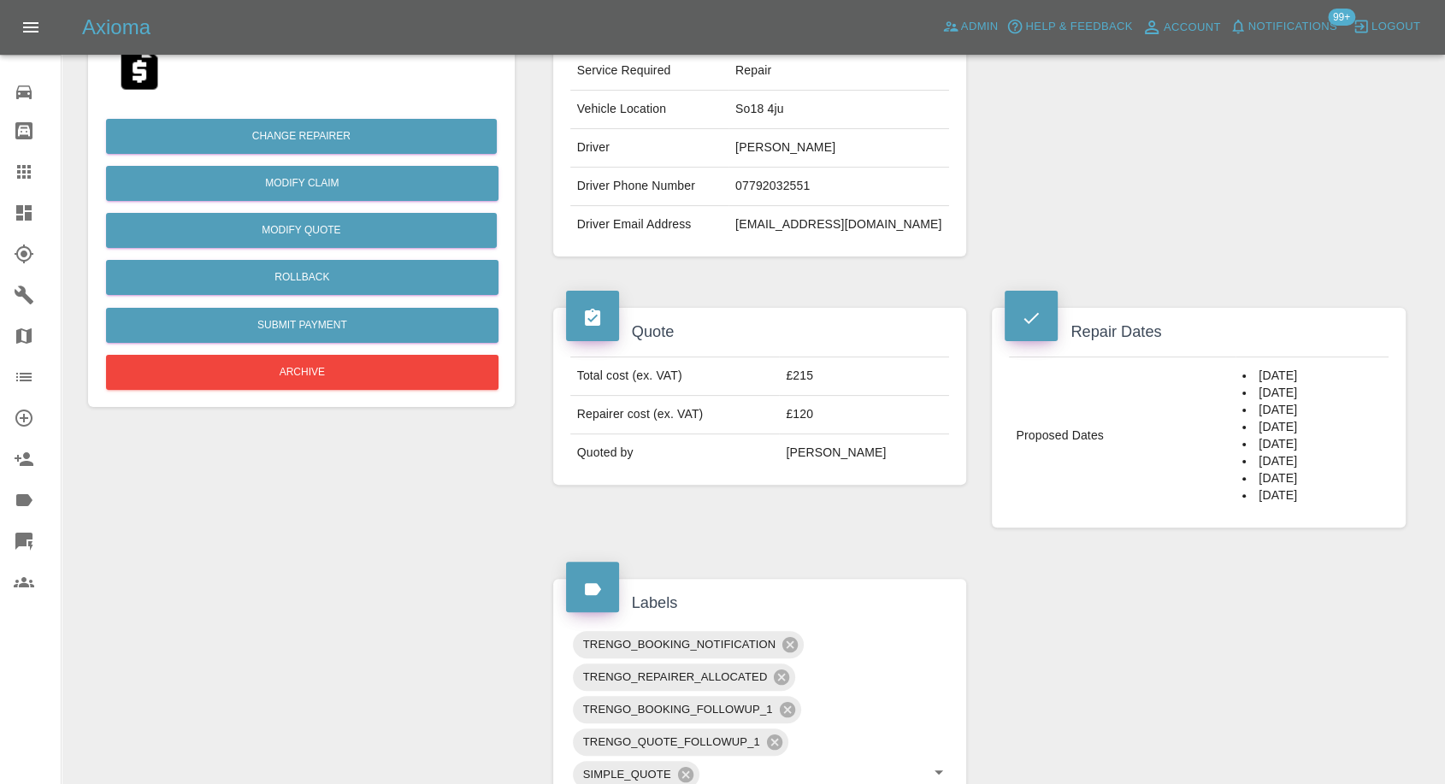
scroll to position [380, 0]
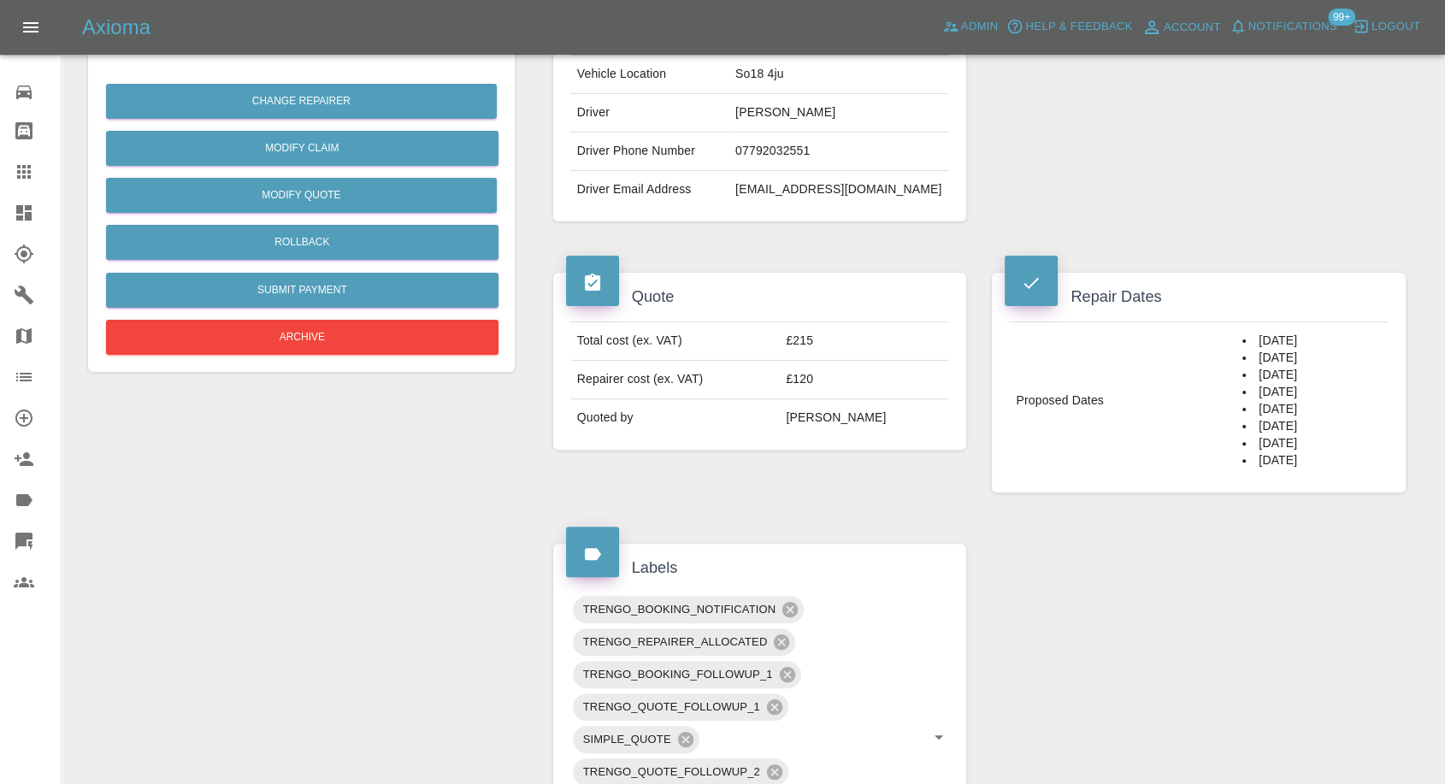
click at [1069, 581] on div "Claim Information Vehicle Make, Model, Year BMW 530 2015 Registration plates VO…" at bounding box center [979, 556] width 878 height 1536
click at [1095, 628] on div "Claim Information Vehicle Make, Model, Year BMW 530 2015 Registration plates VO…" at bounding box center [979, 556] width 878 height 1536
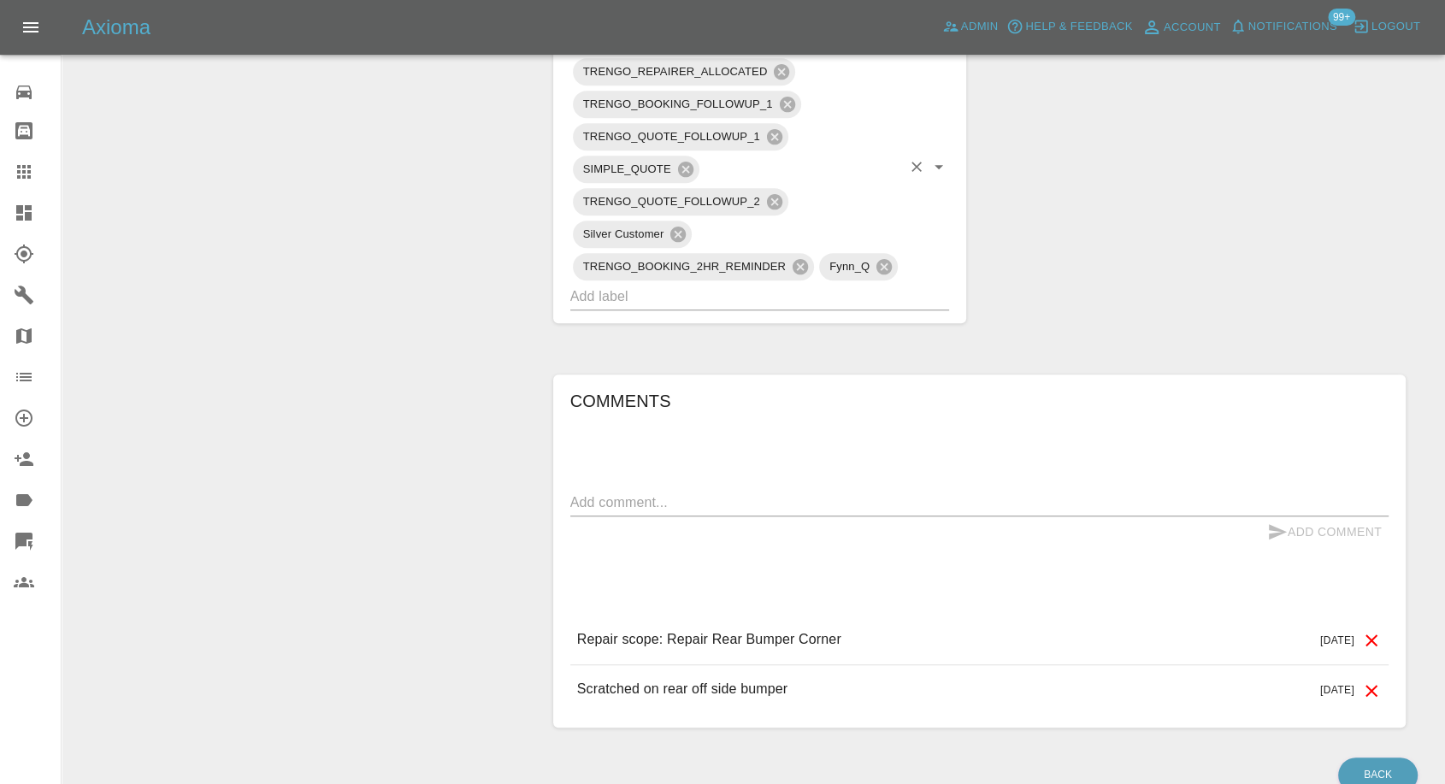
scroll to position [1031, 0]
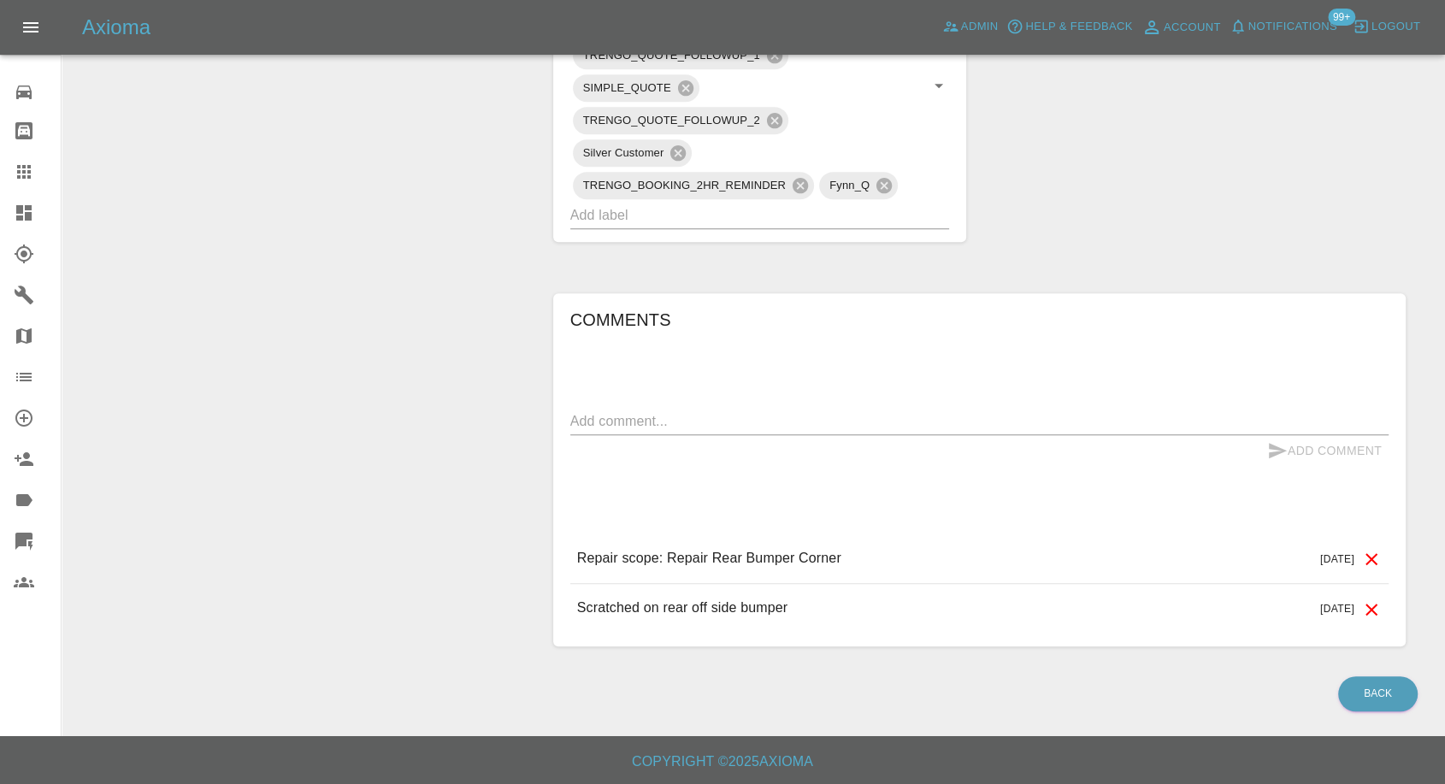
click at [752, 418] on textarea at bounding box center [979, 421] width 818 height 20
paste textarea "I need a Friday or a Saturday please,"
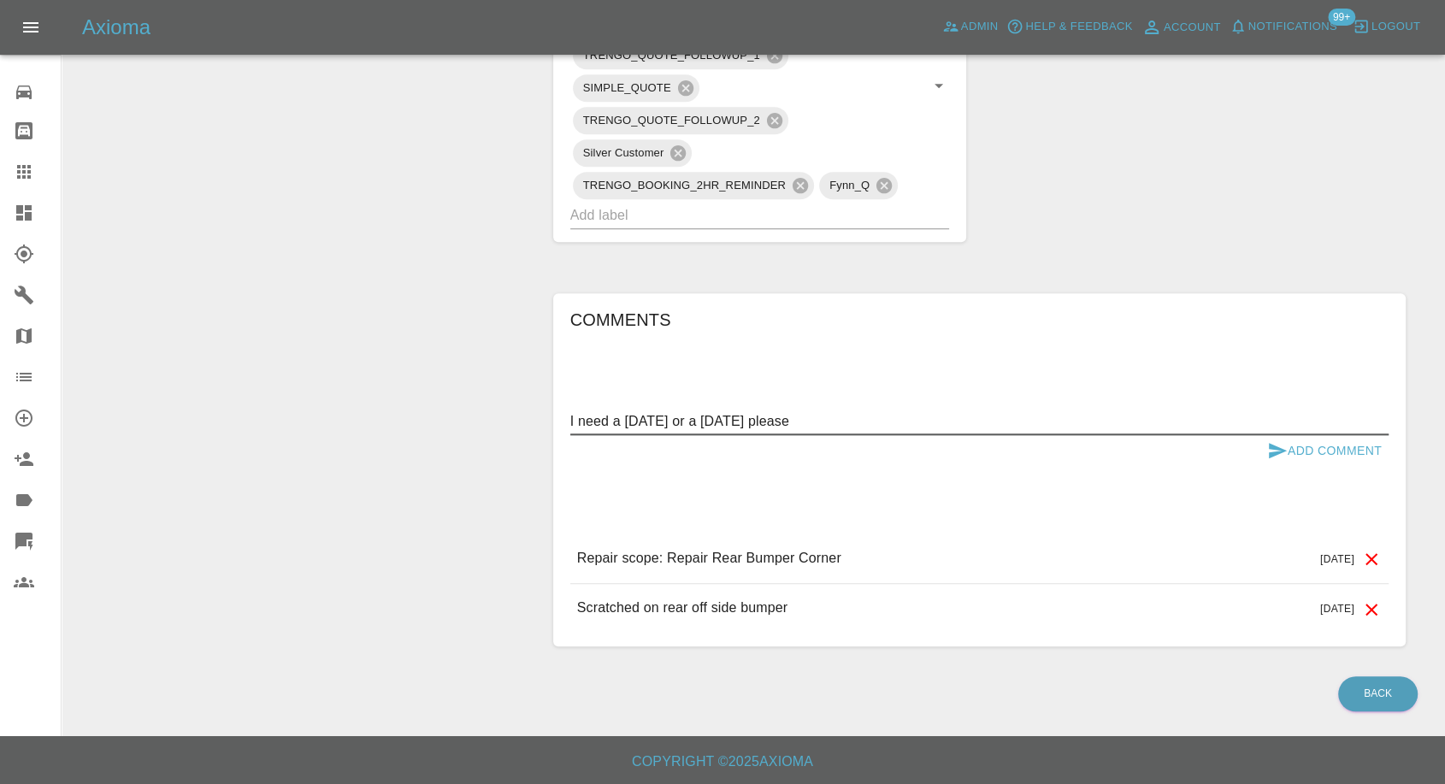
type textarea "I need a Friday or a Saturday please"
click at [1274, 448] on icon "submit" at bounding box center [1278, 450] width 18 height 15
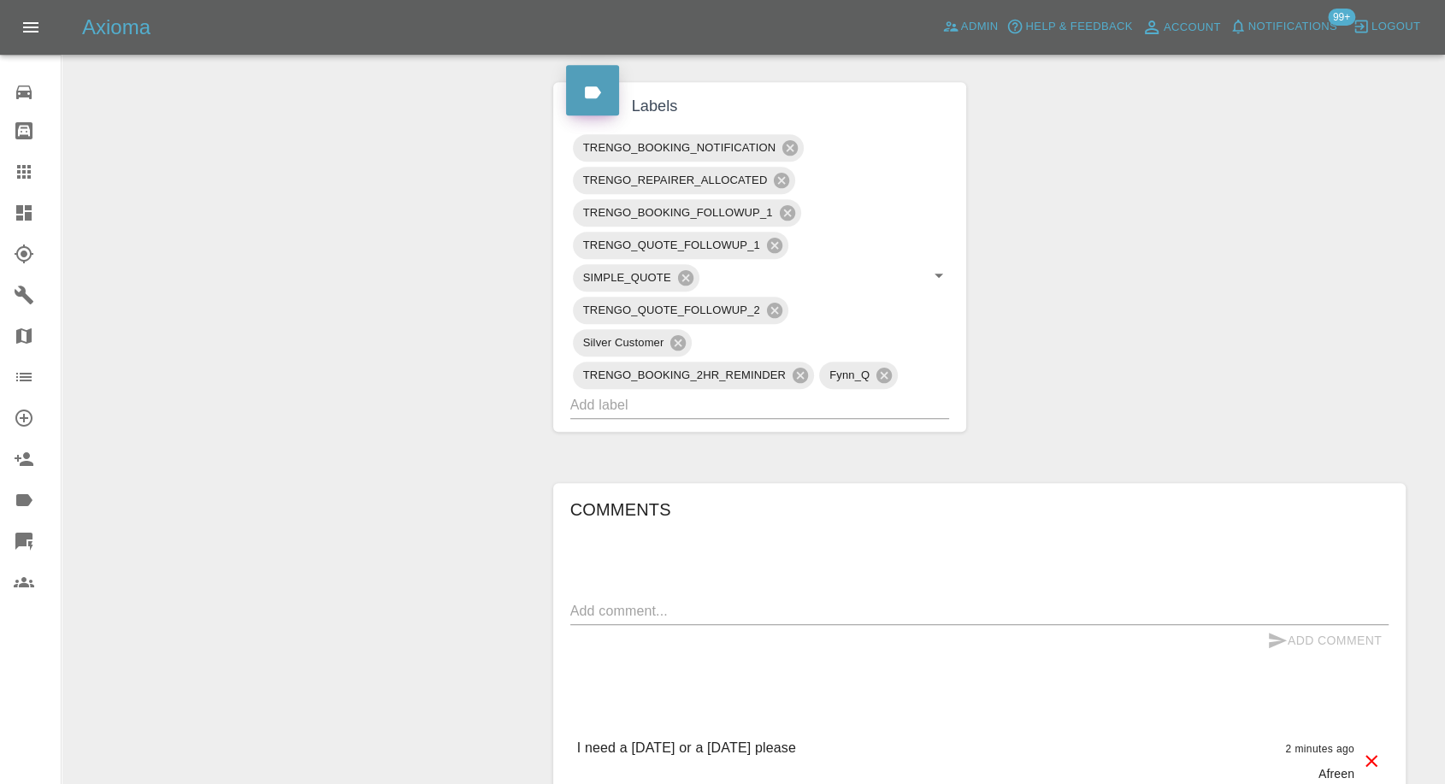
scroll to position [651, 0]
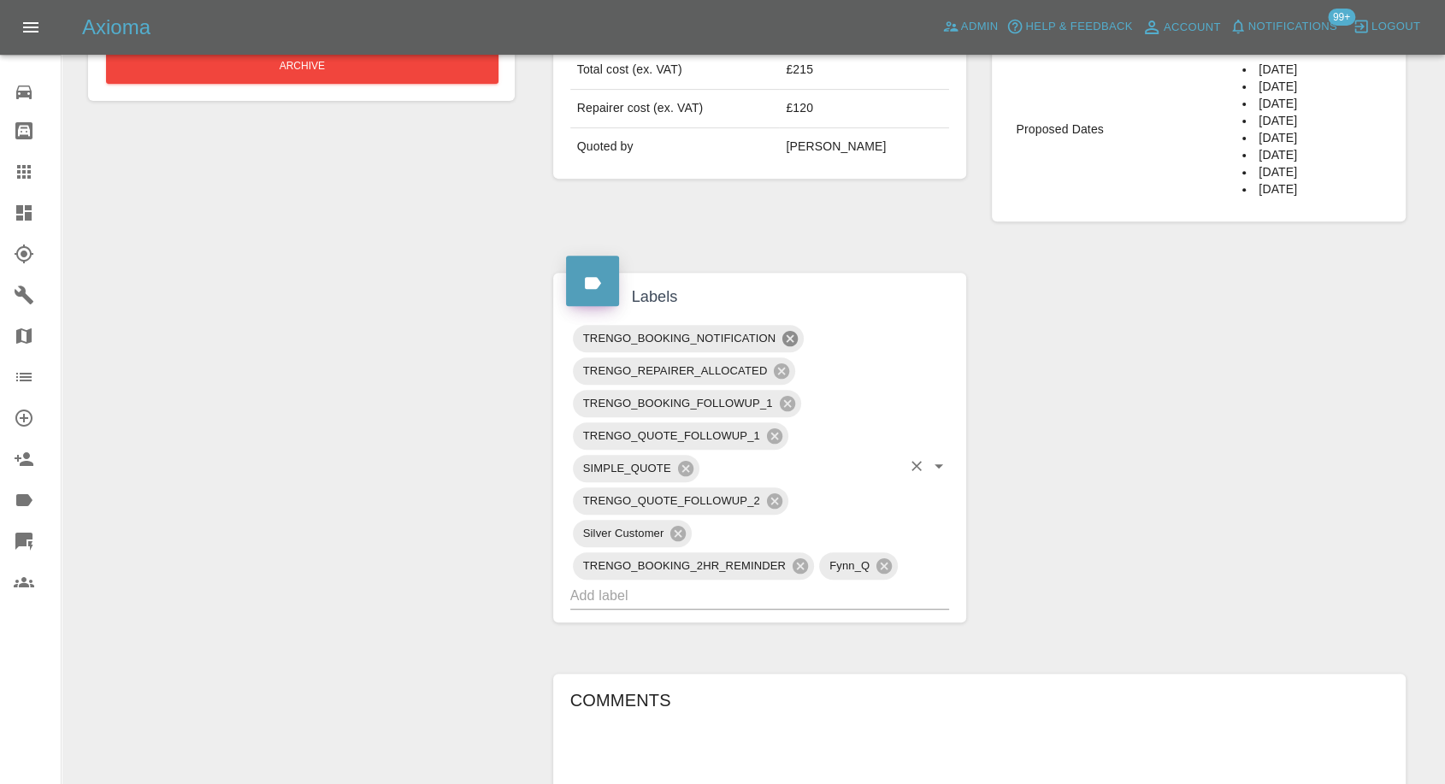
click at [798, 340] on icon at bounding box center [790, 338] width 19 height 19
click at [788, 402] on icon at bounding box center [787, 403] width 19 height 19
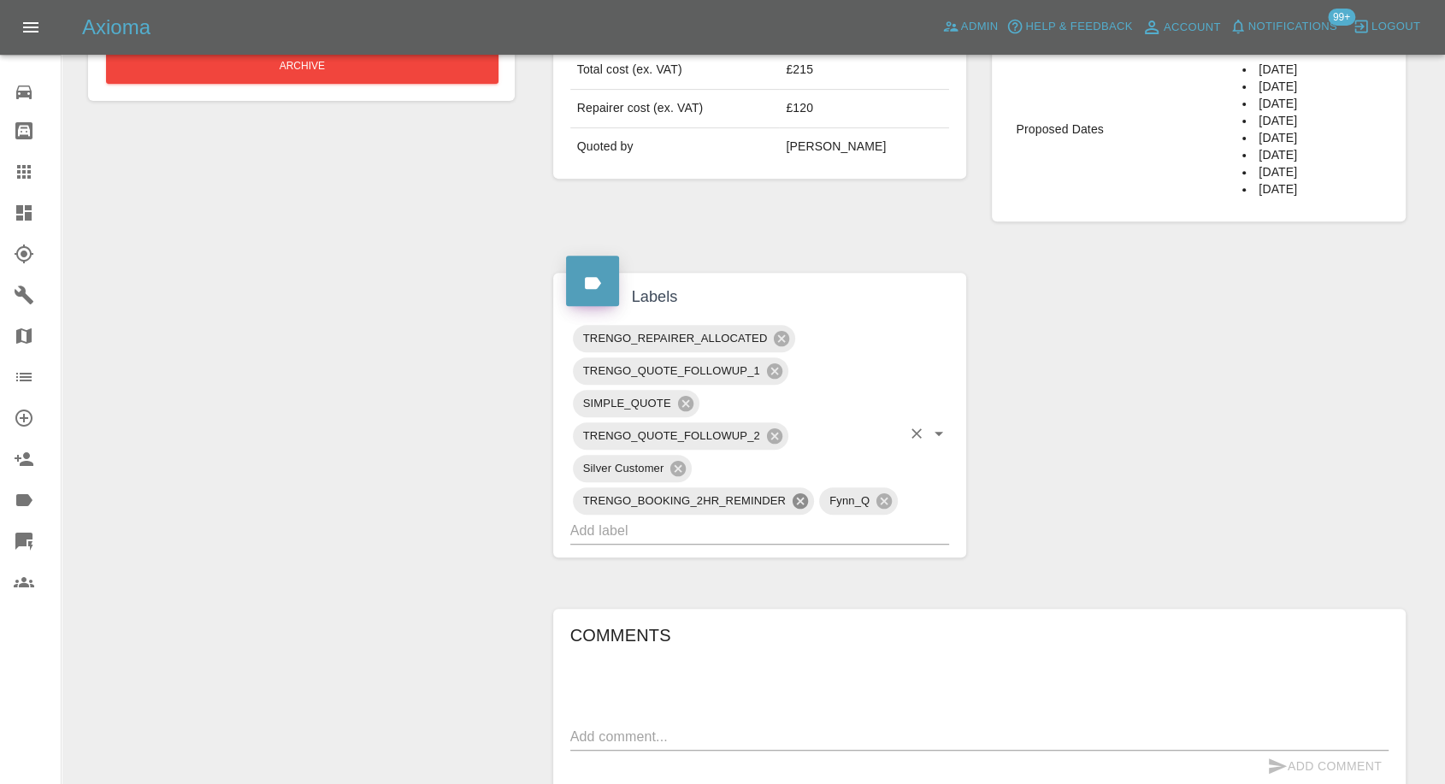
click at [803, 504] on icon at bounding box center [800, 500] width 15 height 15
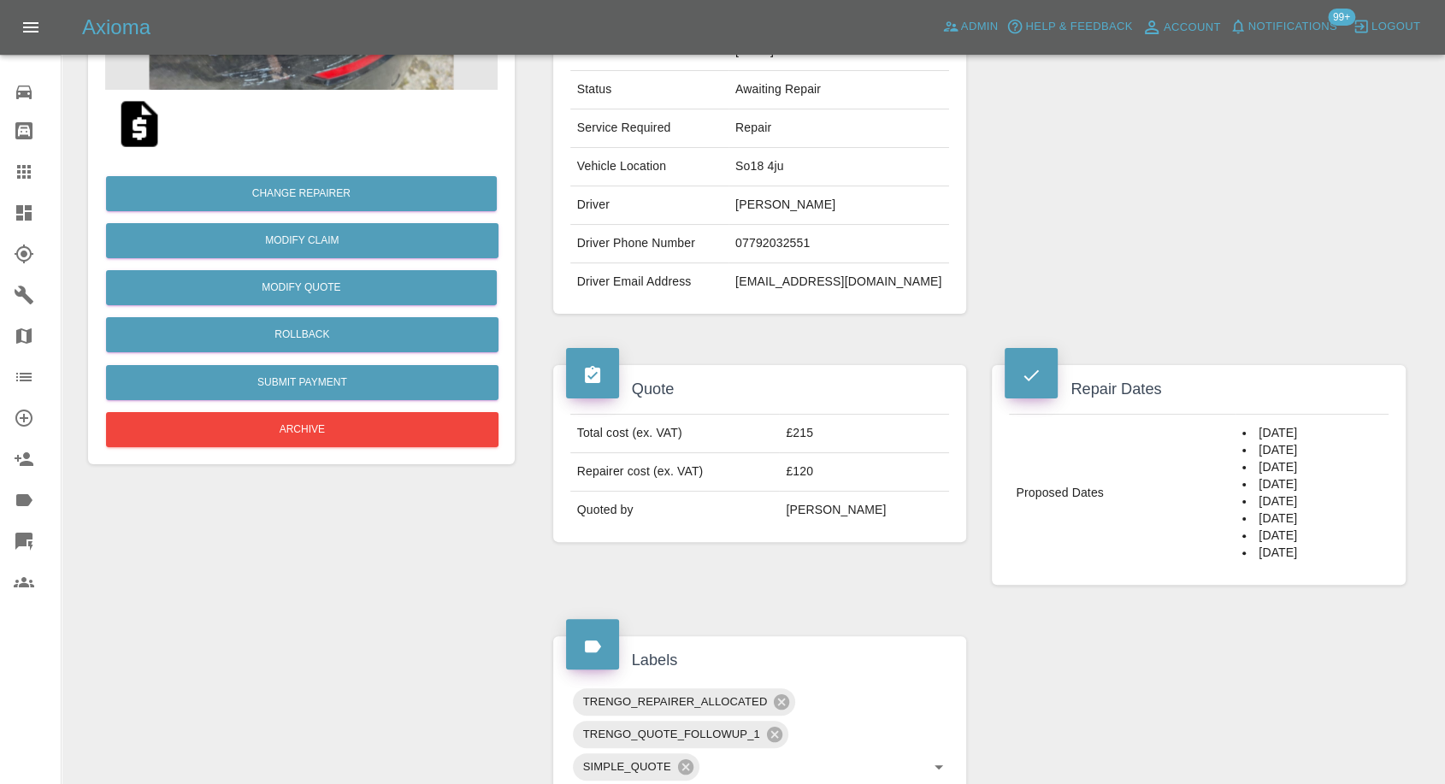
scroll to position [176, 0]
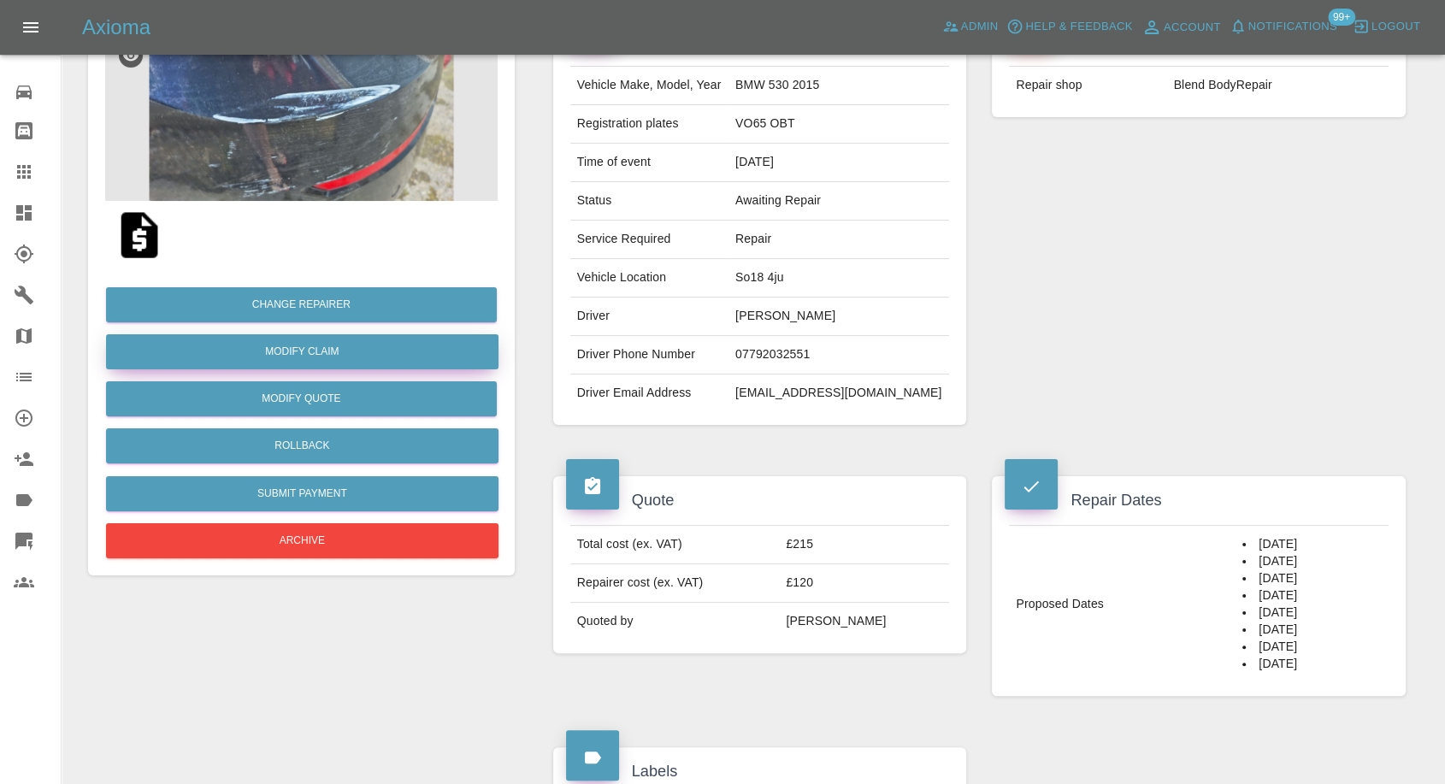
click at [337, 357] on link "Modify Claim" at bounding box center [302, 351] width 392 height 35
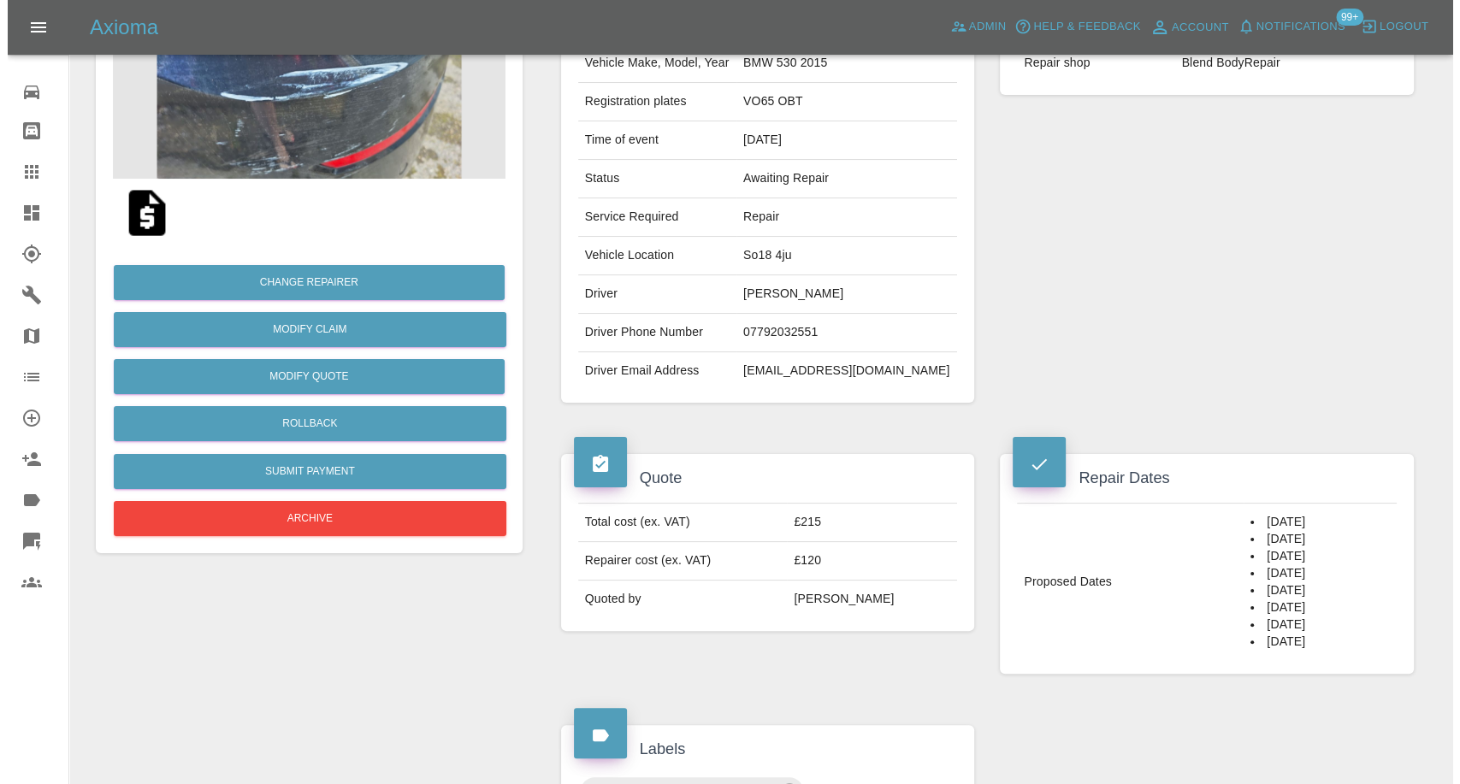
scroll to position [190, 0]
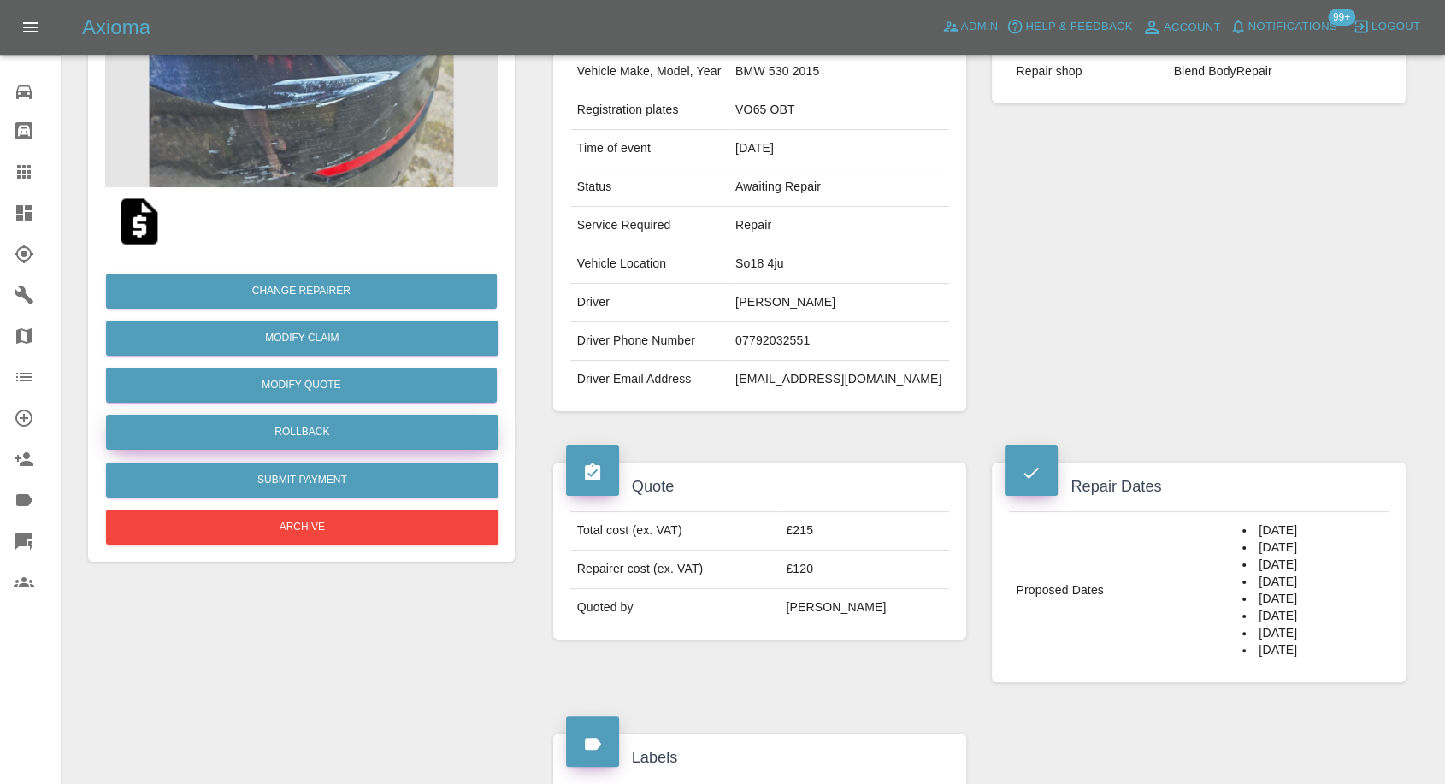
click at [290, 425] on button "Rollback" at bounding box center [302, 432] width 392 height 35
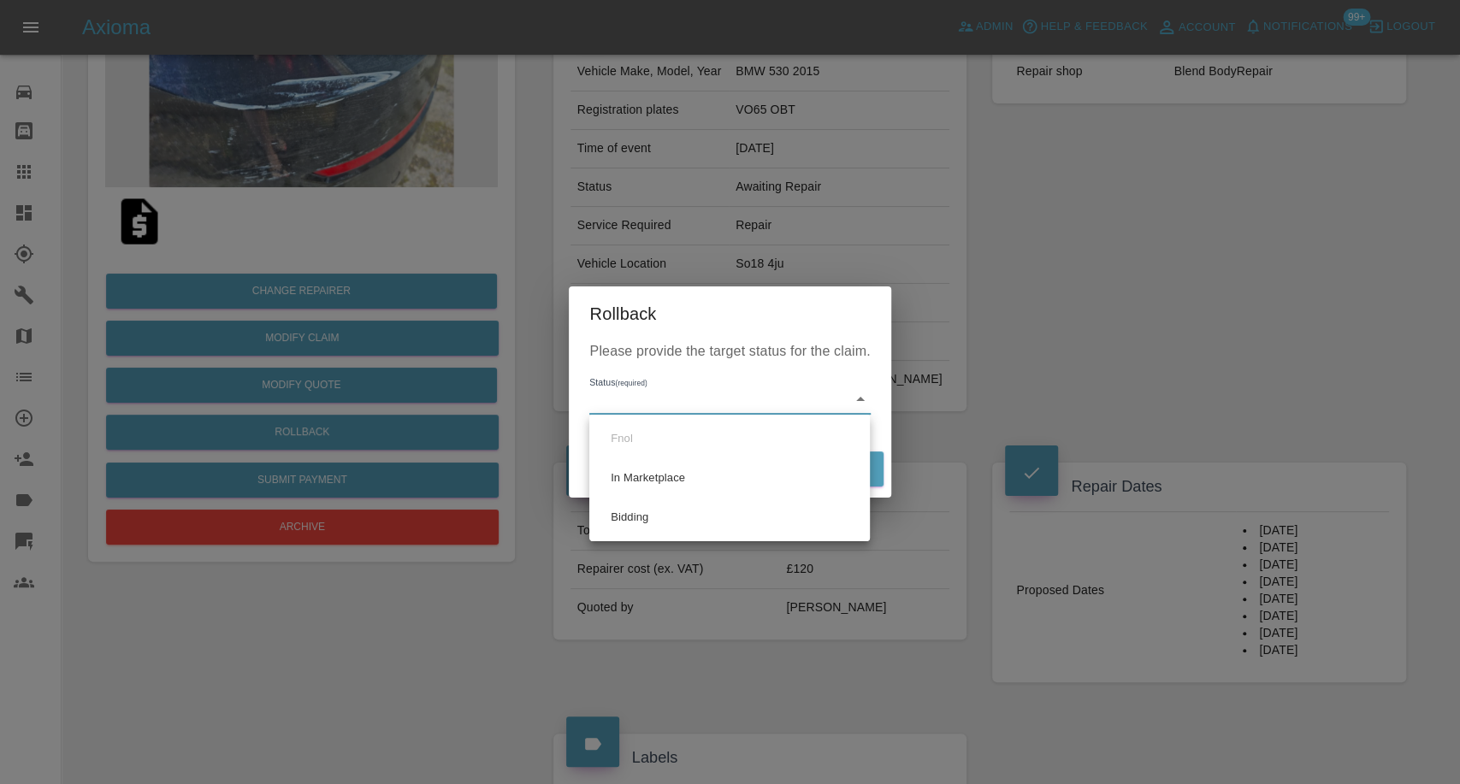
click at [650, 393] on body "Axioma Admin Help & Feedback Account Notifications 99+ Logout 0 Repair home Bod…" at bounding box center [730, 692] width 1460 height 1764
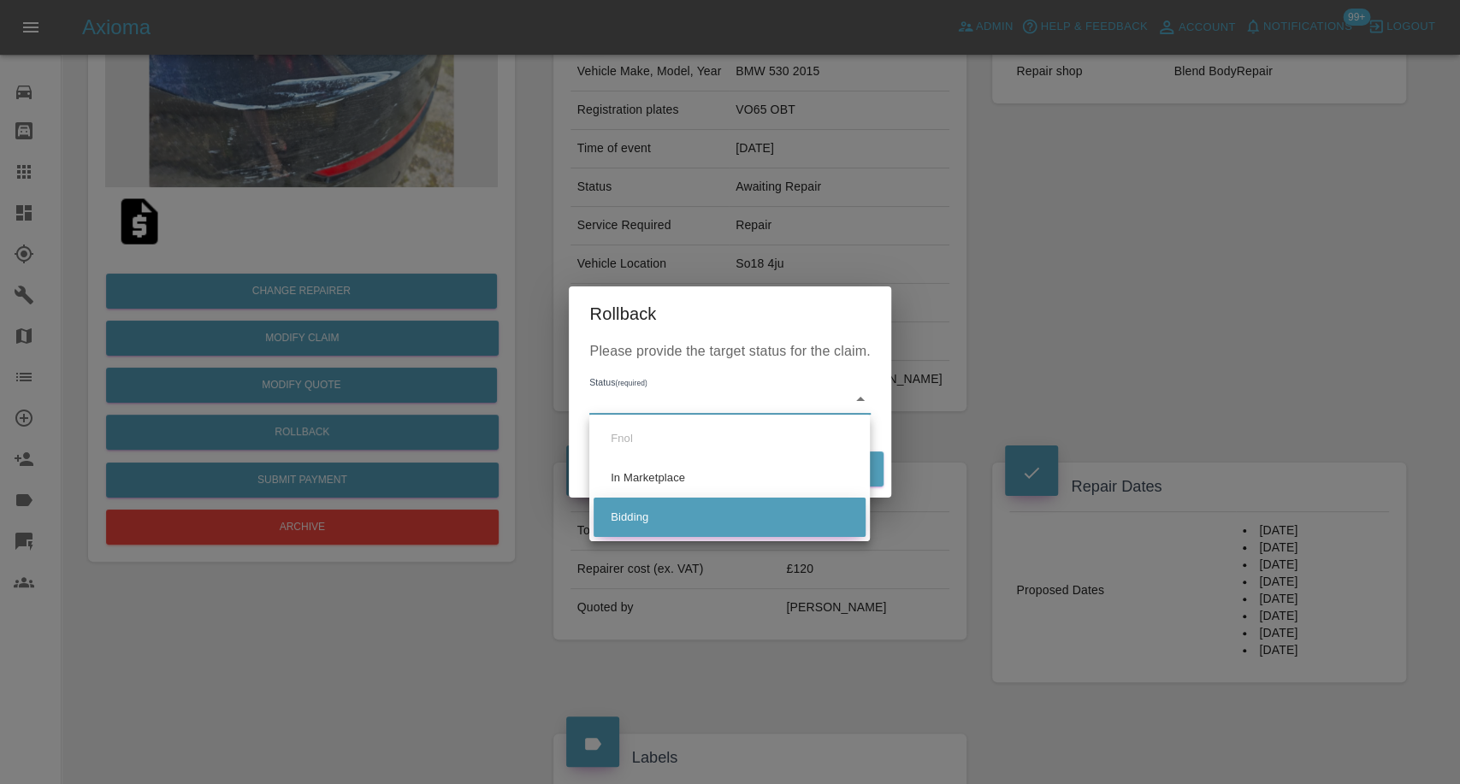
click at [620, 515] on li "Bidding" at bounding box center [729, 517] width 272 height 39
type input "bidding"
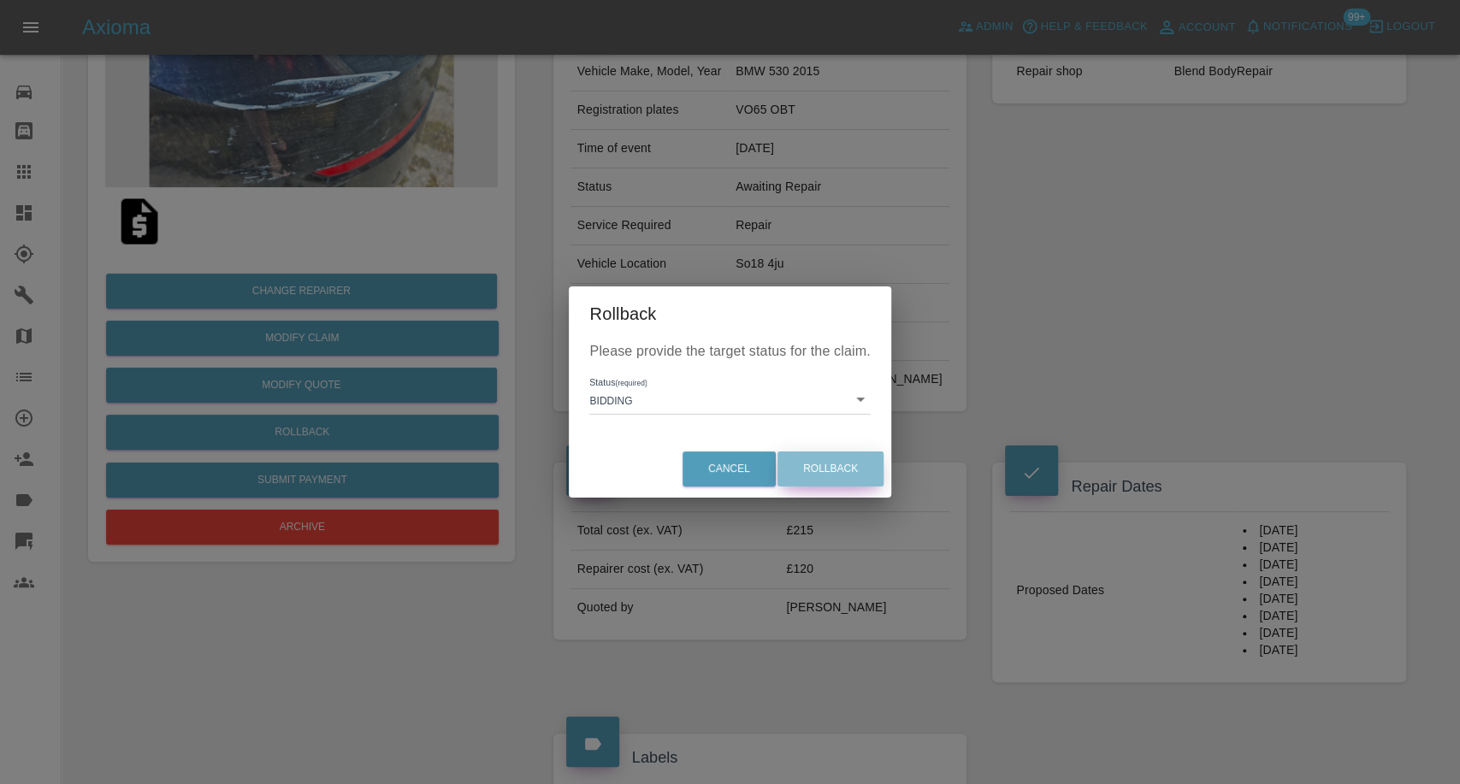
click at [847, 464] on button "Rollback" at bounding box center [830, 468] width 106 height 35
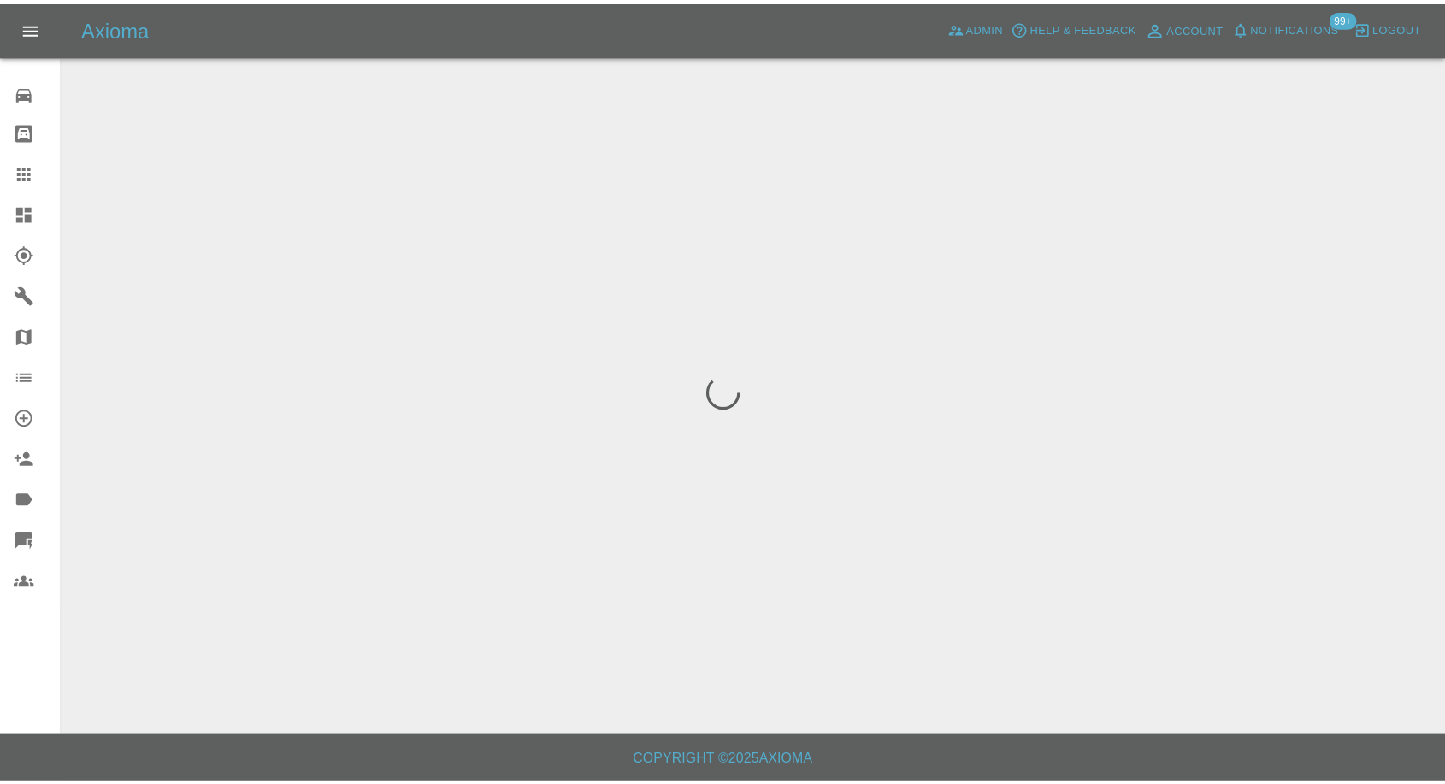
scroll to position [0, 0]
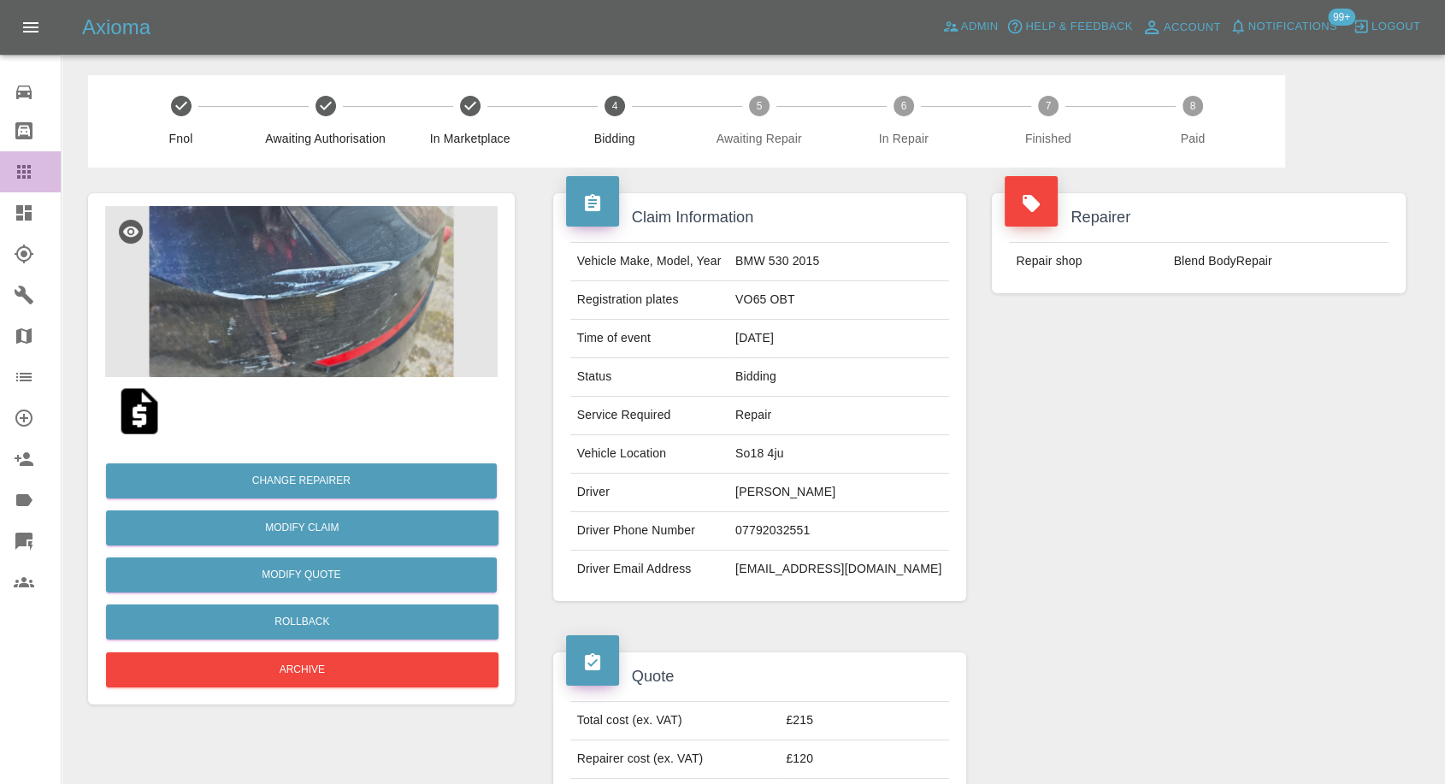
drag, startPoint x: 22, startPoint y: 162, endPoint x: 450, endPoint y: 524, distance: 560.0
click at [23, 162] on icon at bounding box center [24, 172] width 21 height 21
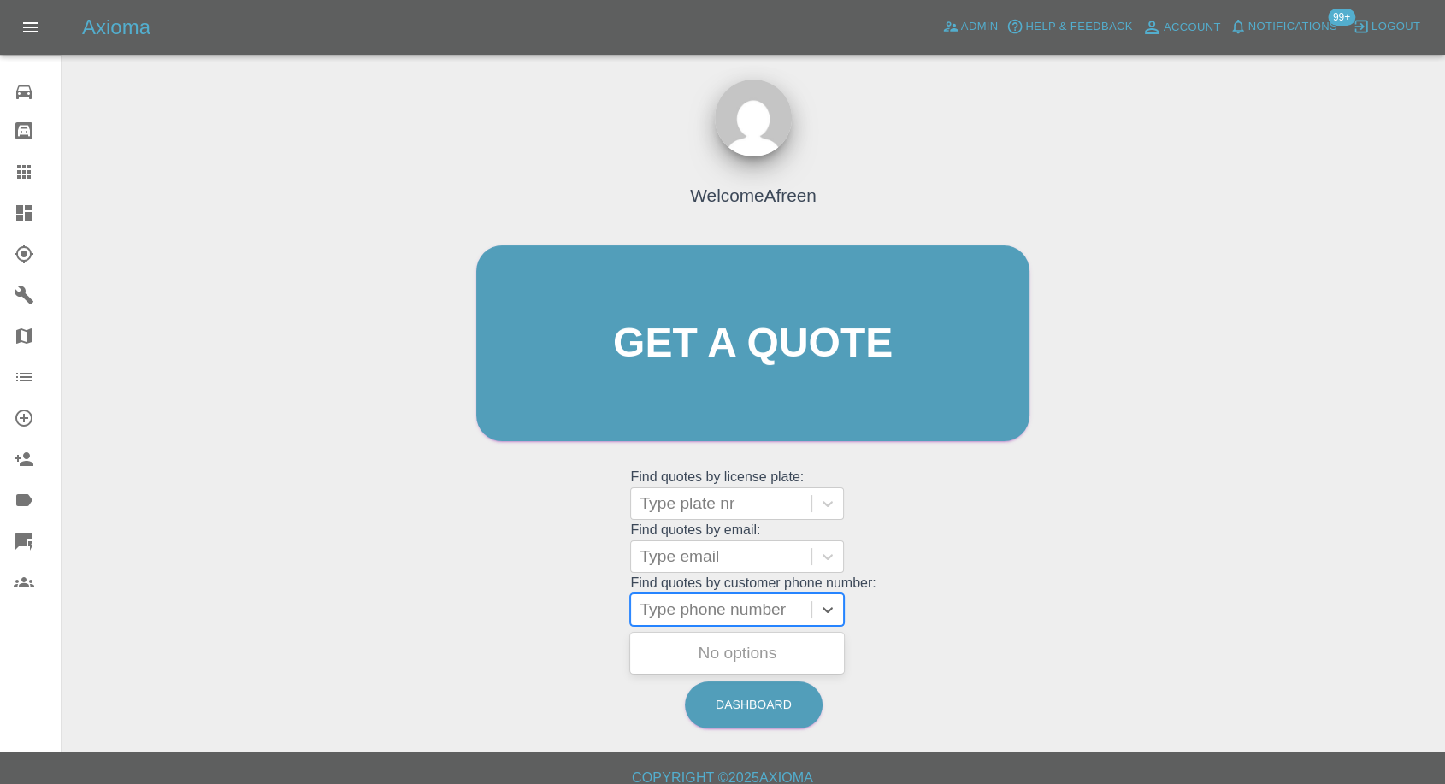
click at [723, 616] on div at bounding box center [721, 610] width 163 height 24
paste input "+447895914320"
drag, startPoint x: 677, startPoint y: 610, endPoint x: 552, endPoint y: 626, distance: 126.7
click at [552, 626] on div "Welcome Afreen Get a quote Get a quote Find quotes by license plate: Type plate…" at bounding box center [752, 376] width 589 height 516
type input "07895914320"
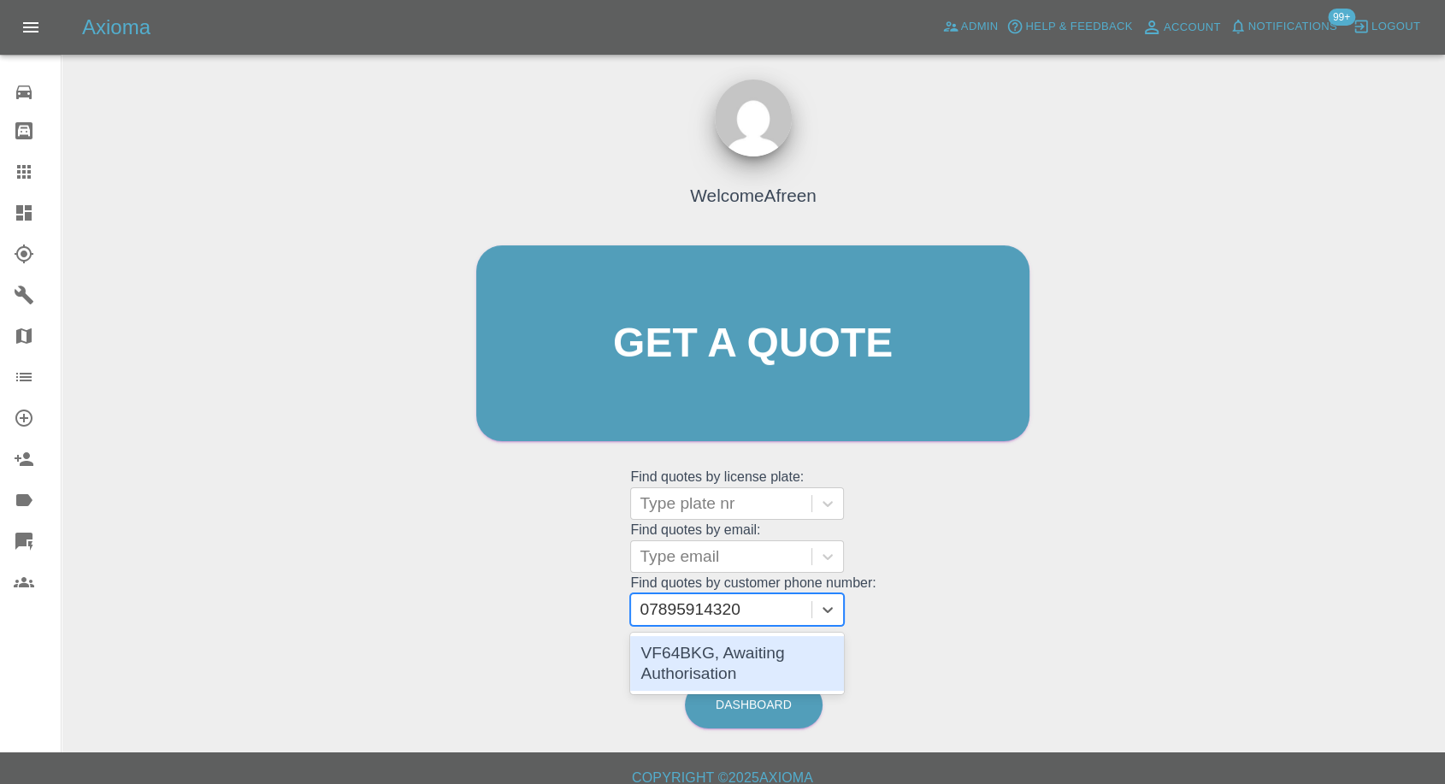
click at [752, 657] on div "VF64BKG, Awaiting Authorisation" at bounding box center [737, 663] width 214 height 55
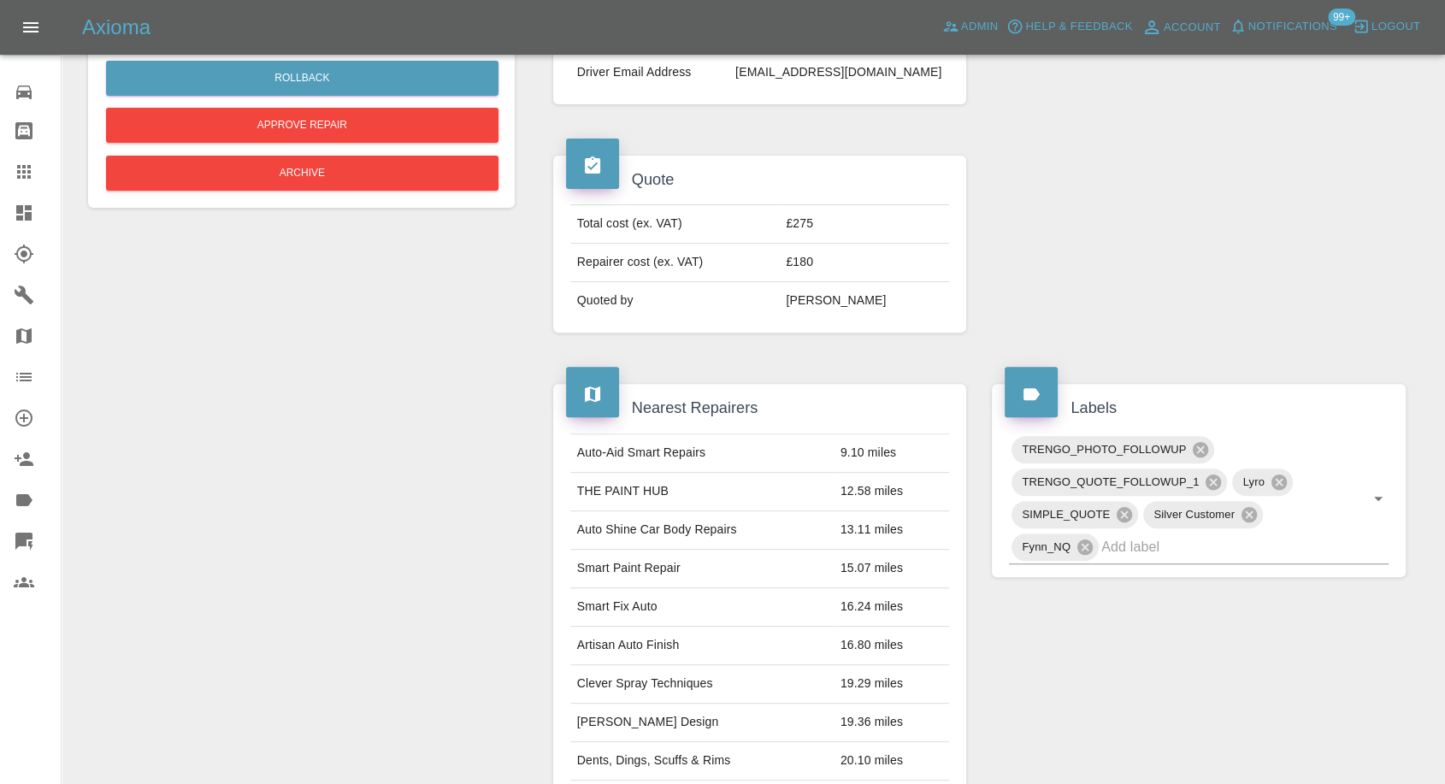
scroll to position [380, 0]
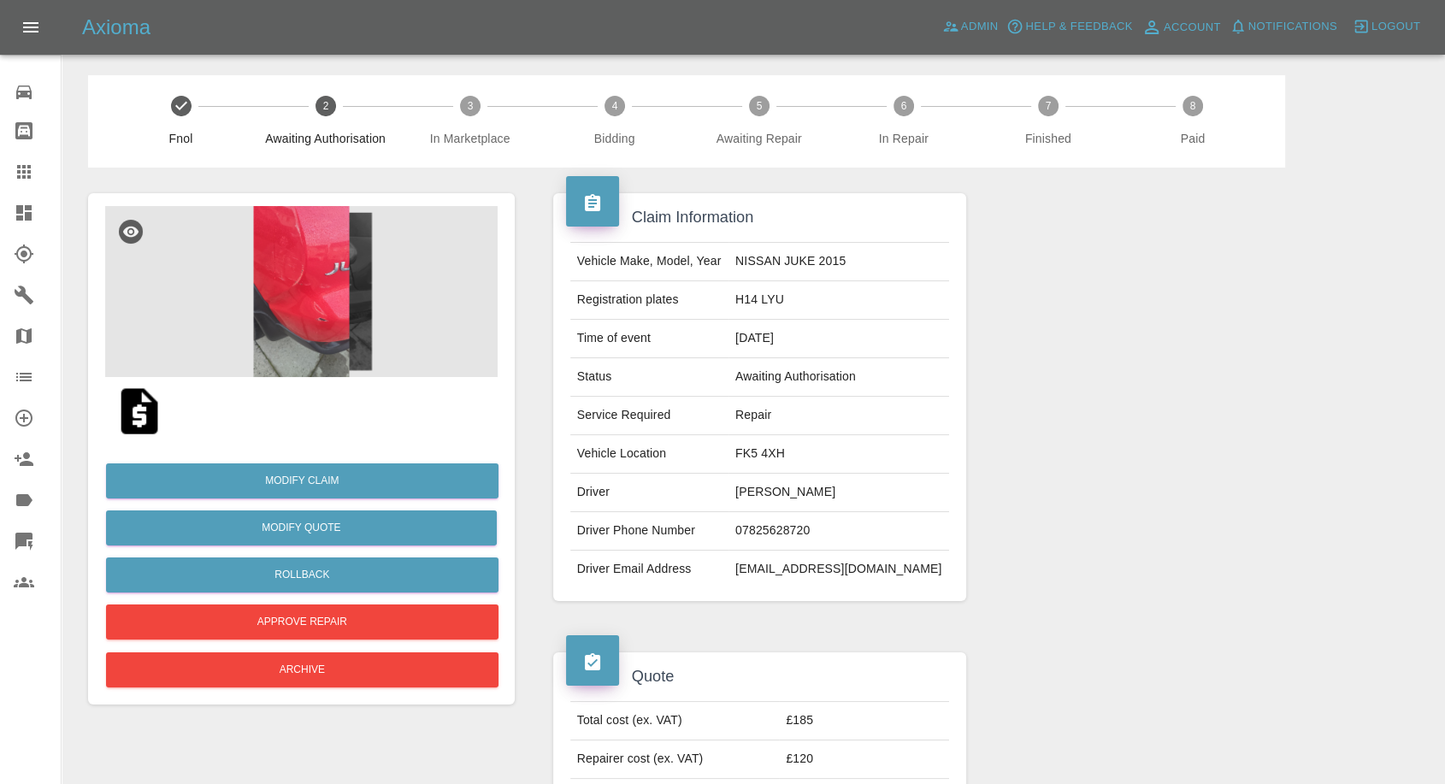
click at [260, 314] on img at bounding box center [301, 291] width 392 height 171
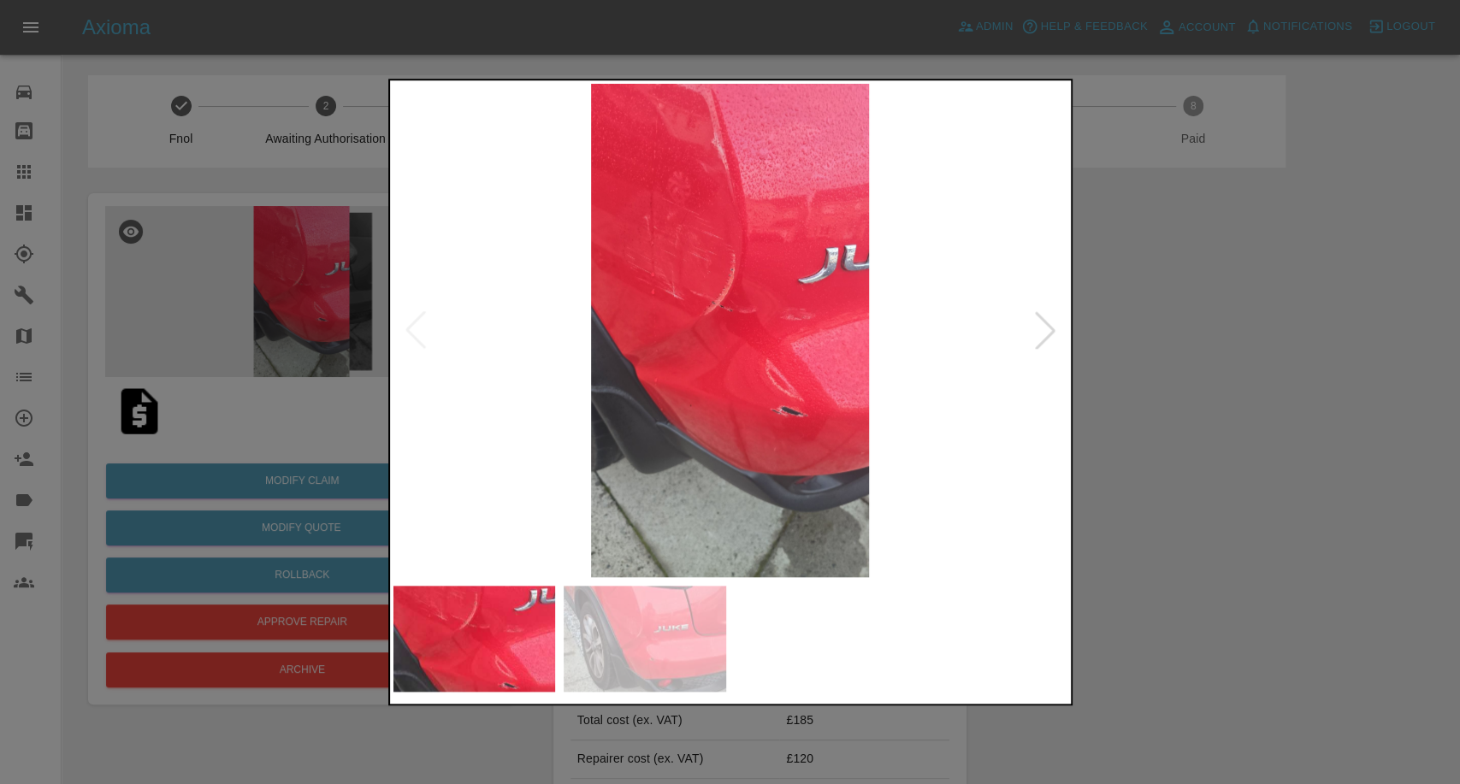
click at [602, 647] on img at bounding box center [644, 639] width 162 height 106
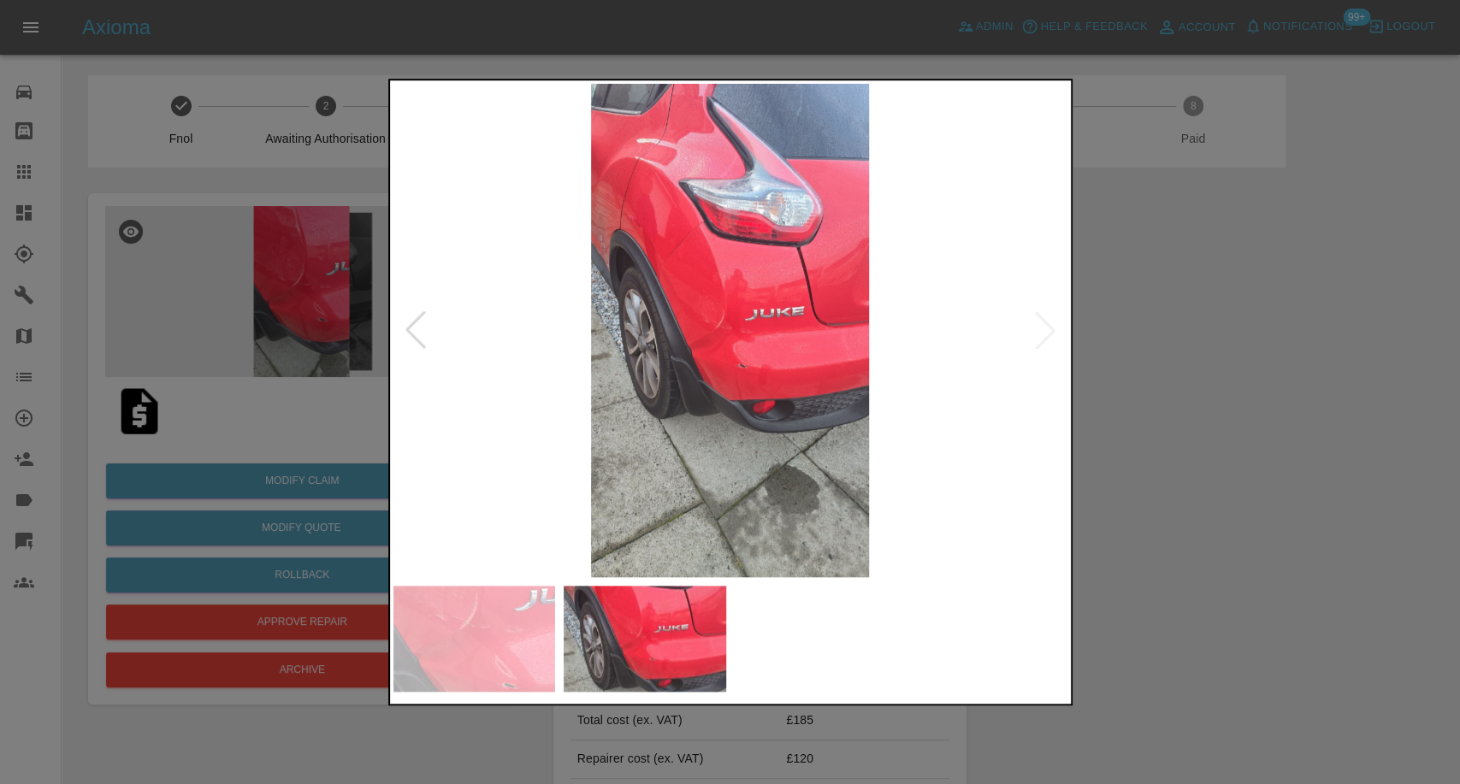
drag, startPoint x: 1350, startPoint y: 579, endPoint x: 746, endPoint y: 181, distance: 723.6
click at [1350, 577] on div at bounding box center [730, 392] width 1460 height 784
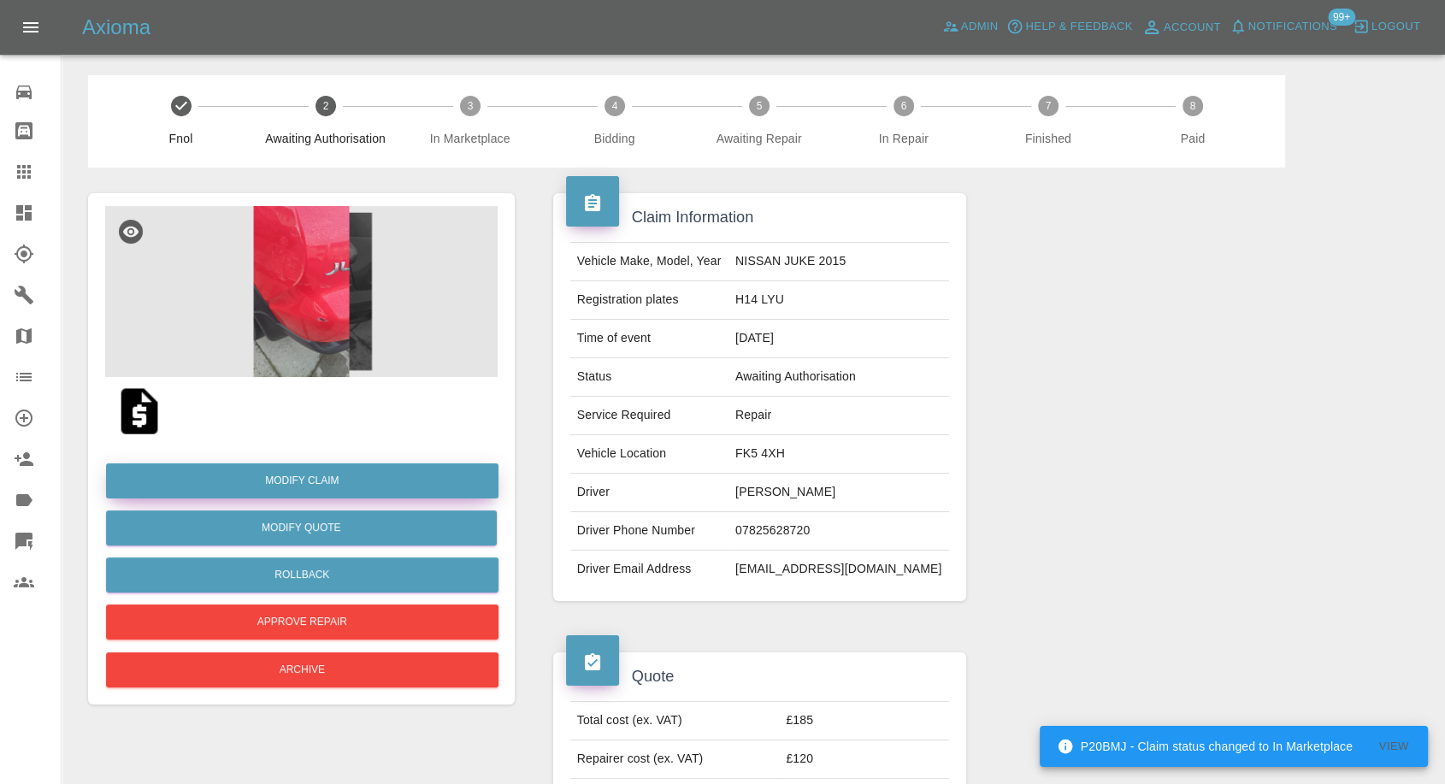
click at [335, 487] on link "Modify Claim" at bounding box center [302, 480] width 392 height 35
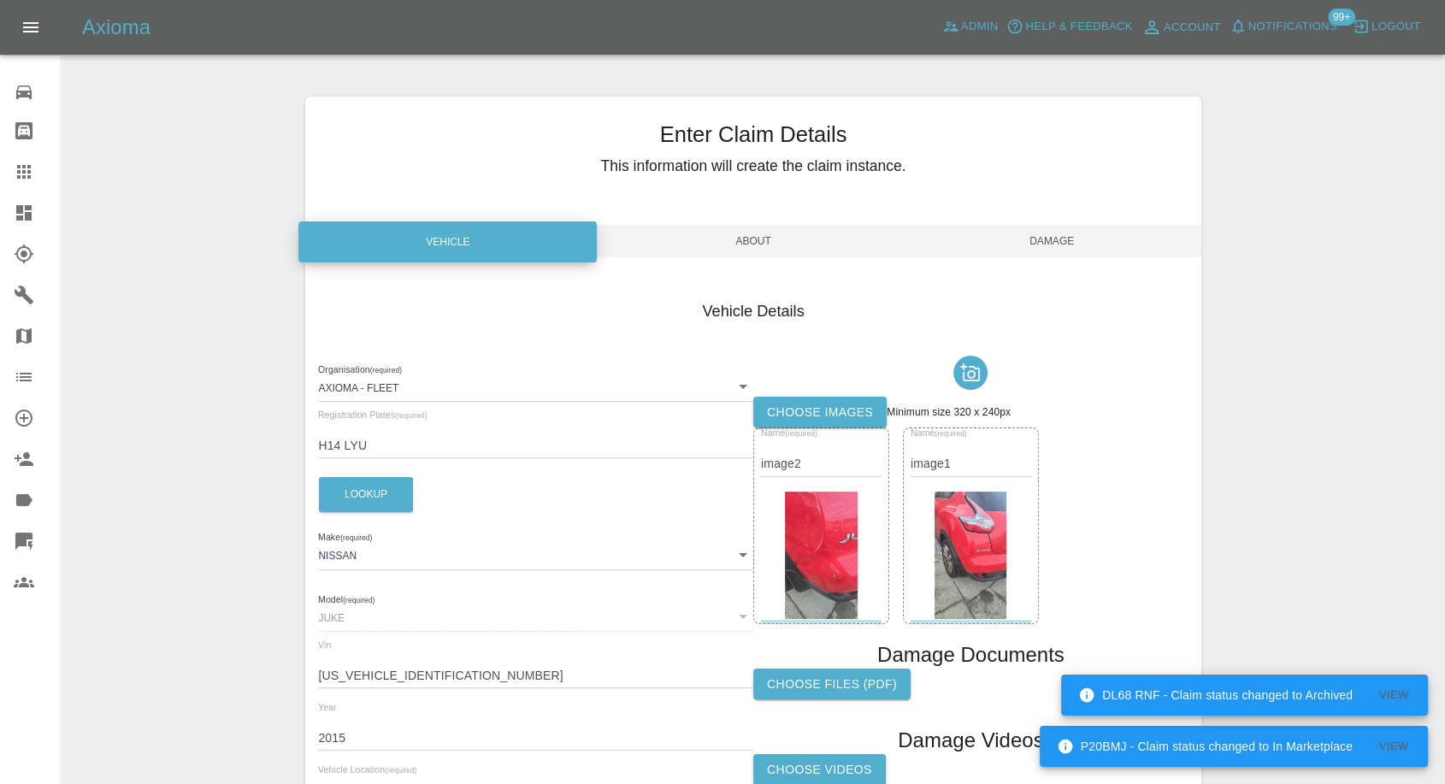
click at [799, 412] on label "Choose images" at bounding box center [819, 413] width 133 height 32
click at [0, 0] on input "Choose images" at bounding box center [0, 0] width 0 height 0
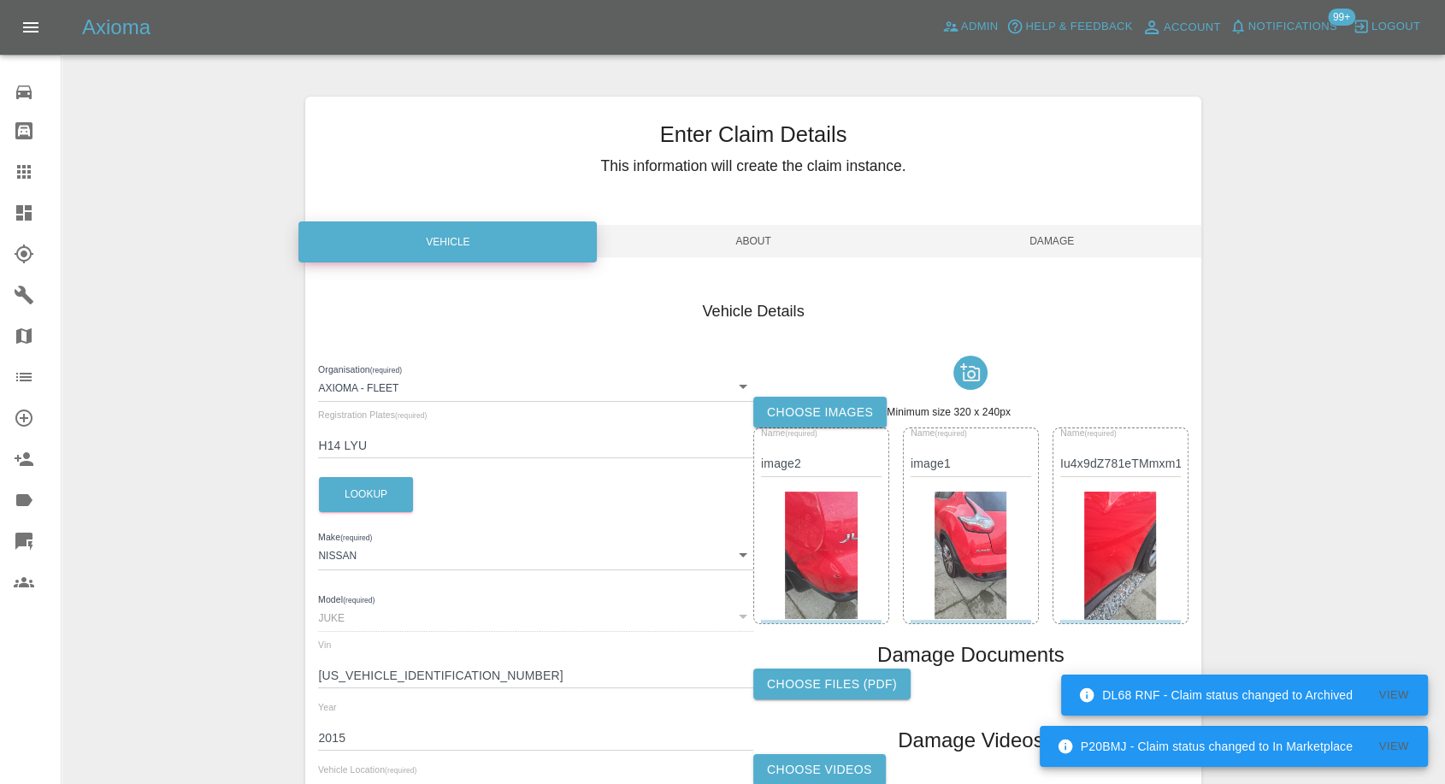
drag, startPoint x: 1044, startPoint y: 229, endPoint x: 1074, endPoint y: 298, distance: 74.7
click at [1043, 231] on span "Damage" at bounding box center [1052, 241] width 298 height 32
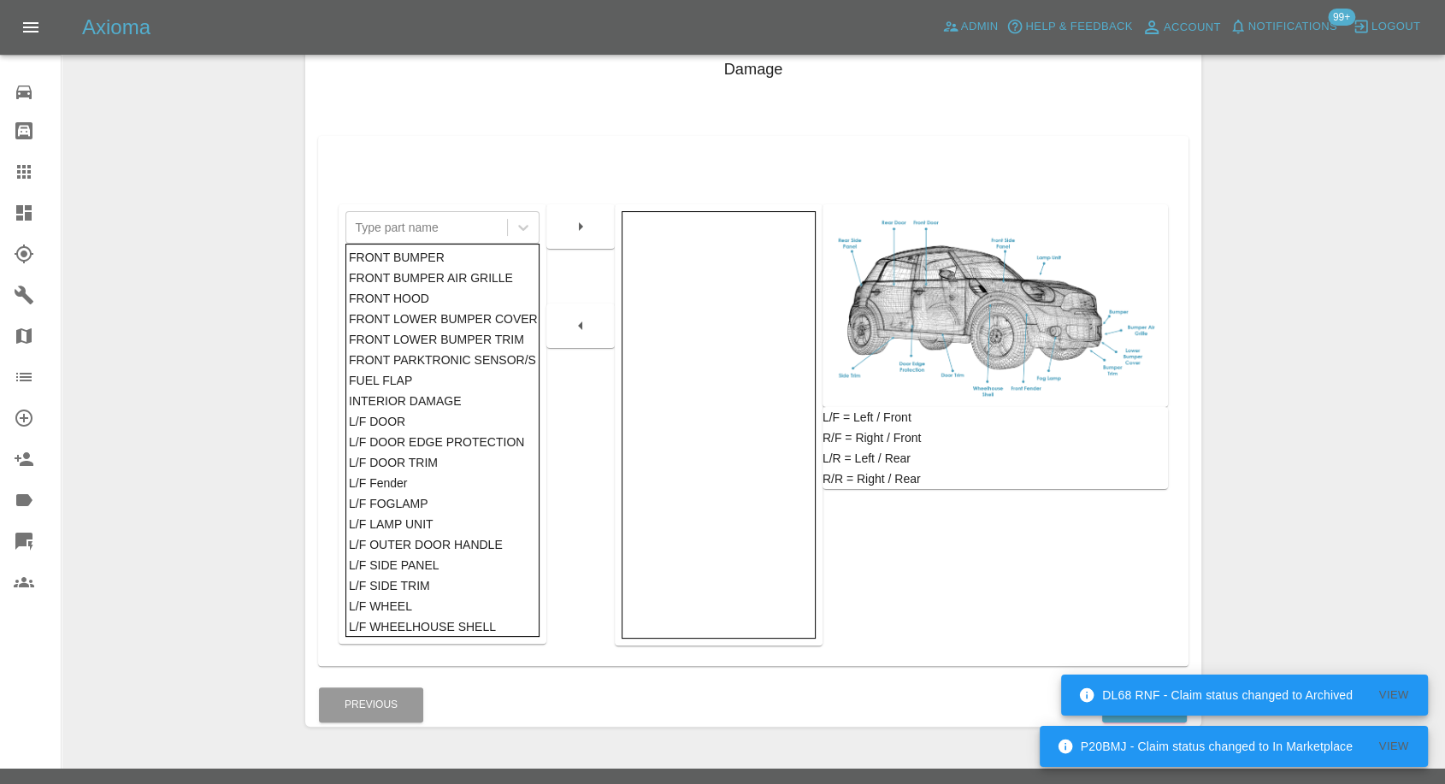
scroll to position [274, 0]
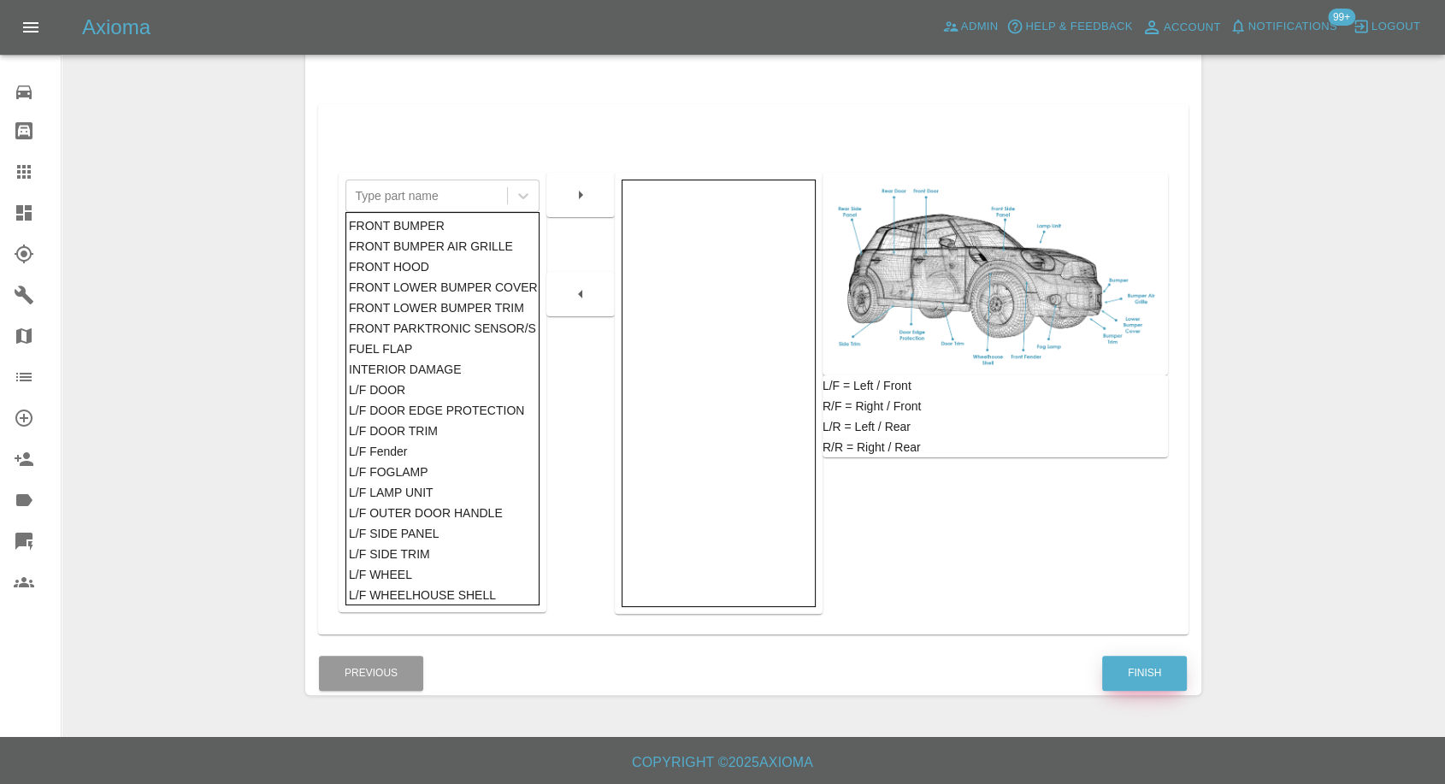
click at [1140, 671] on button "Finish" at bounding box center [1144, 673] width 85 height 35
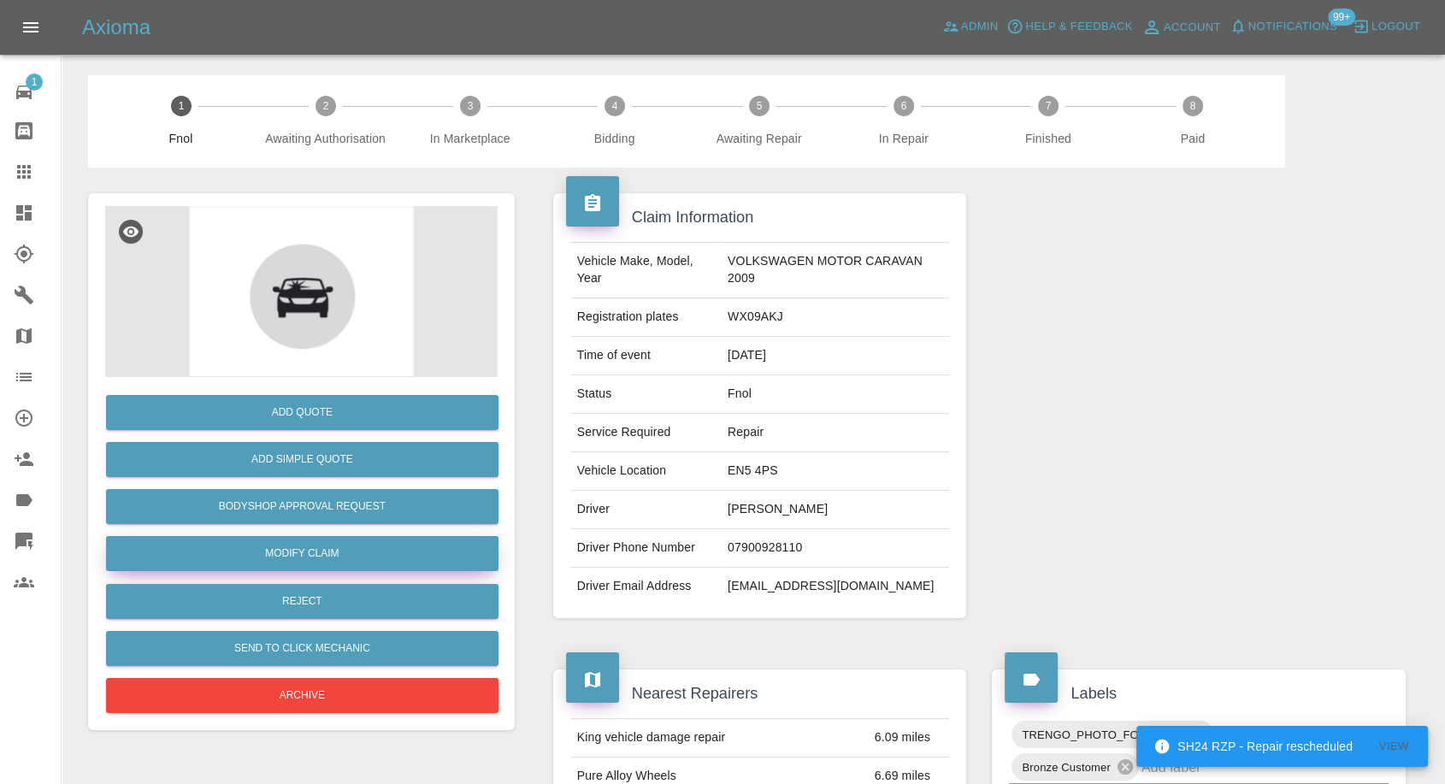
click at [314, 552] on link "Modify Claim" at bounding box center [302, 553] width 392 height 35
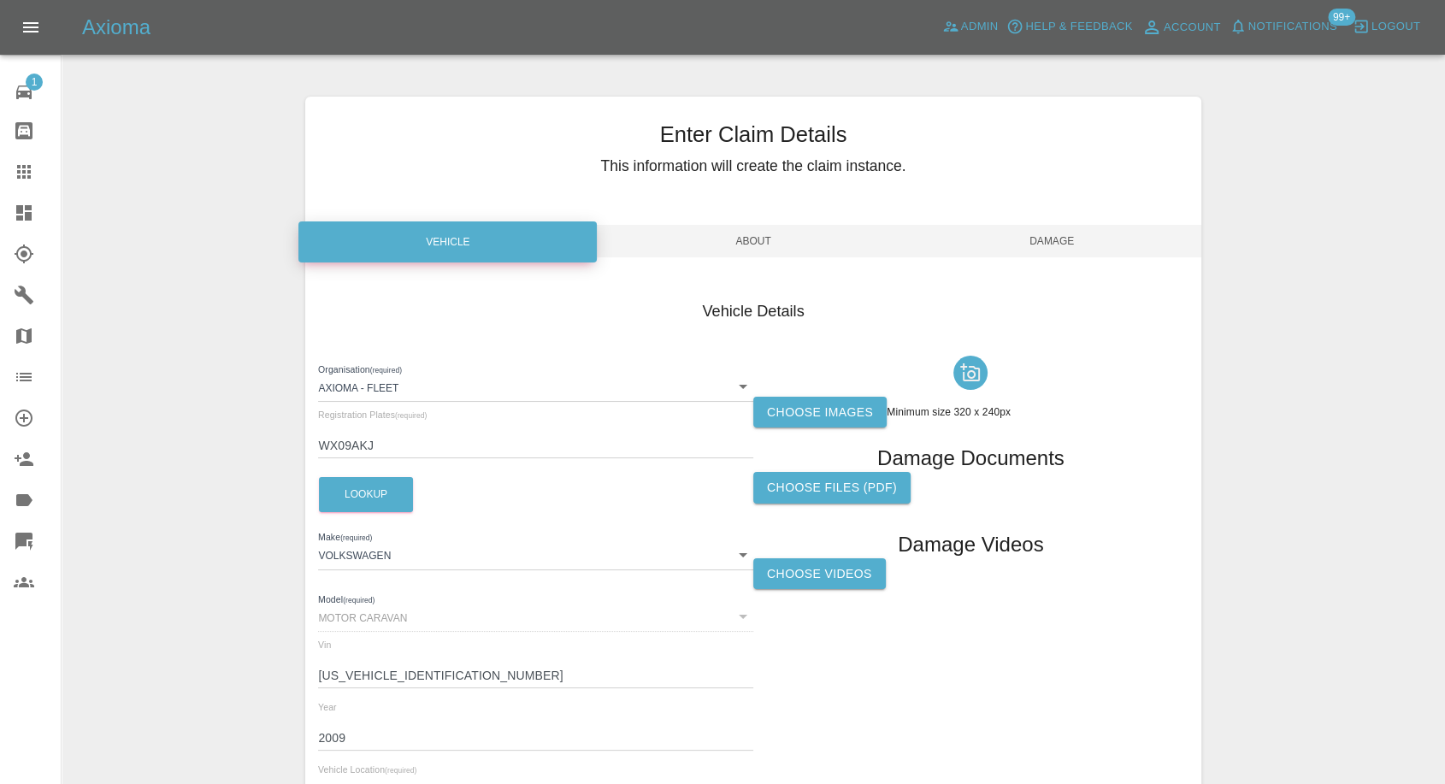
click at [834, 583] on label "Choose Videos" at bounding box center [819, 574] width 133 height 32
click at [0, 0] on input "Choose Videos" at bounding box center [0, 0] width 0 height 0
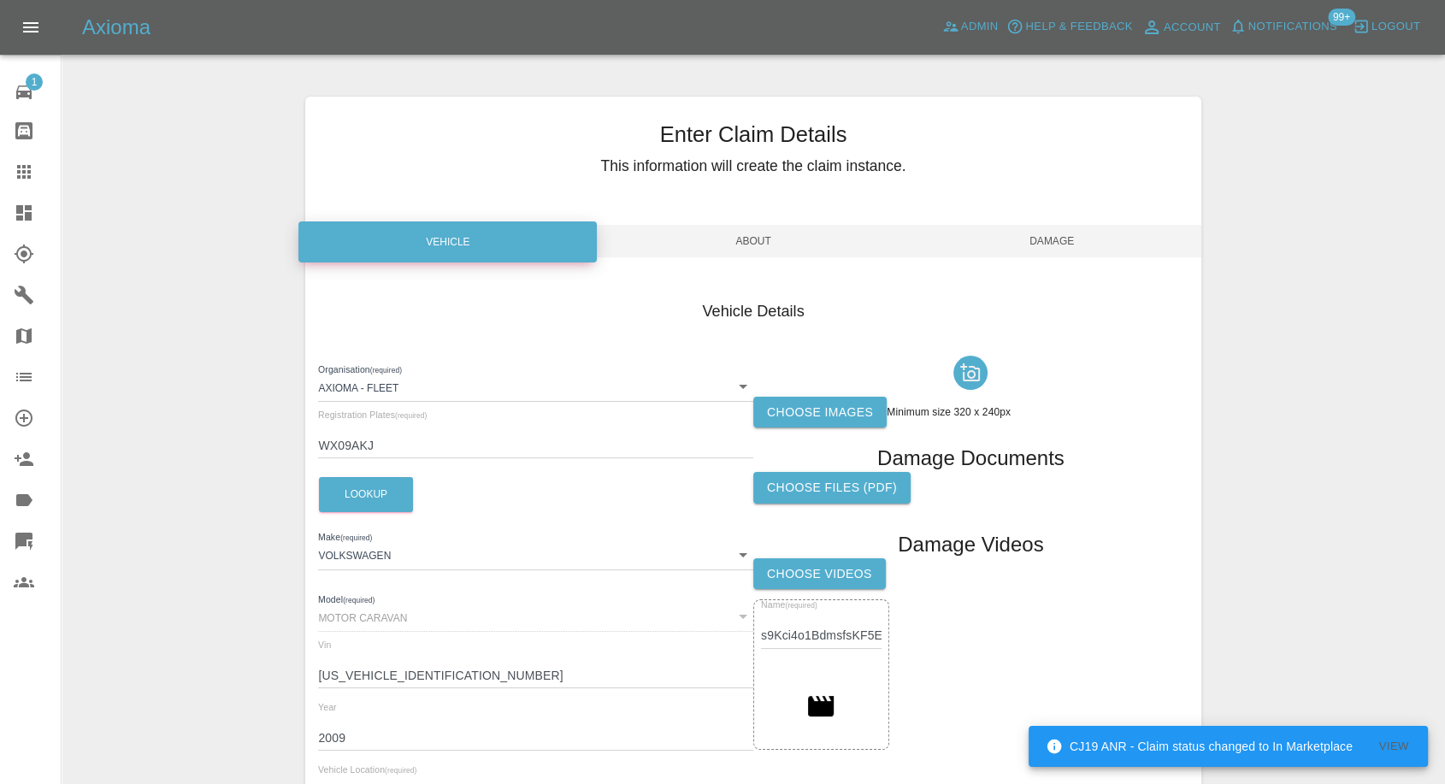
click at [1032, 233] on span "Damage" at bounding box center [1052, 241] width 298 height 32
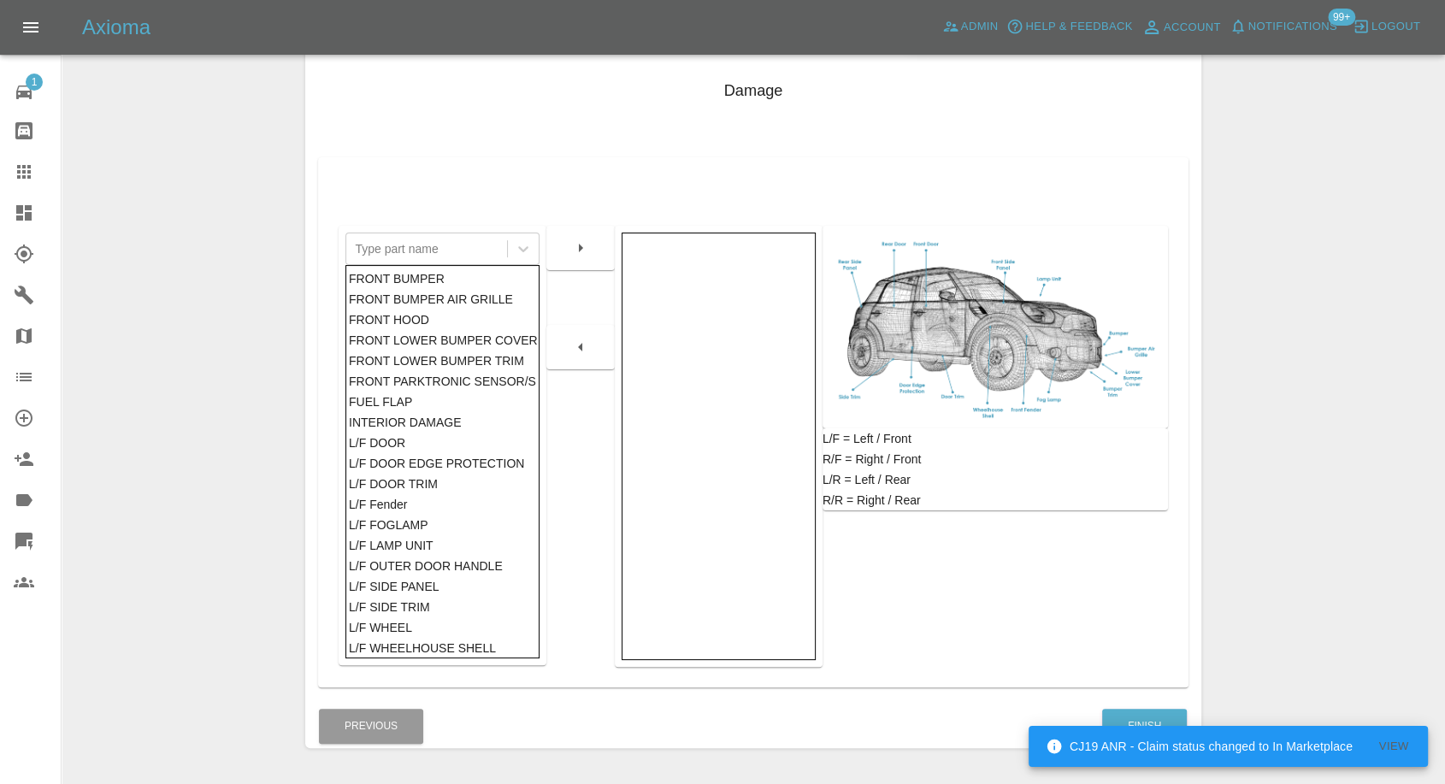
scroll to position [274, 0]
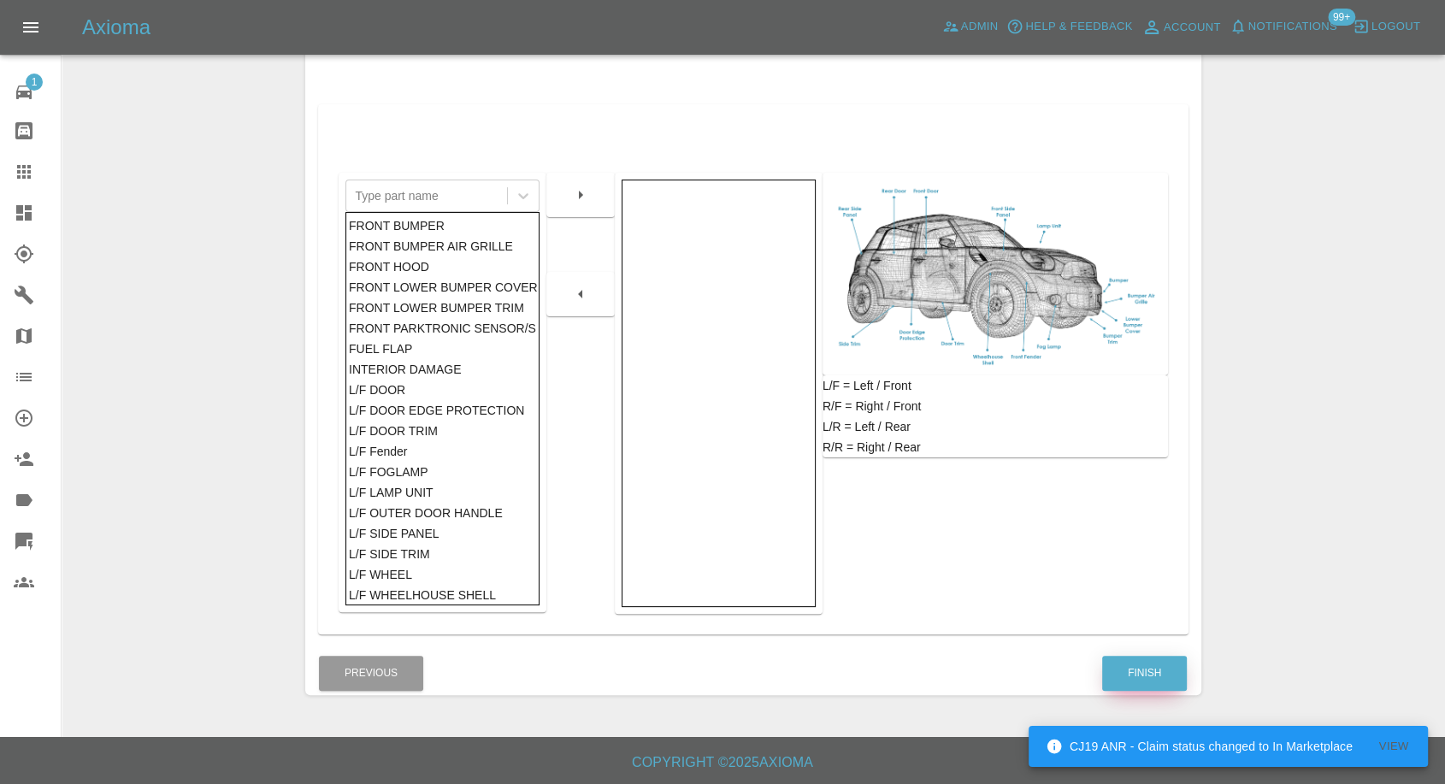
click at [1136, 684] on button "Finish" at bounding box center [1144, 673] width 85 height 35
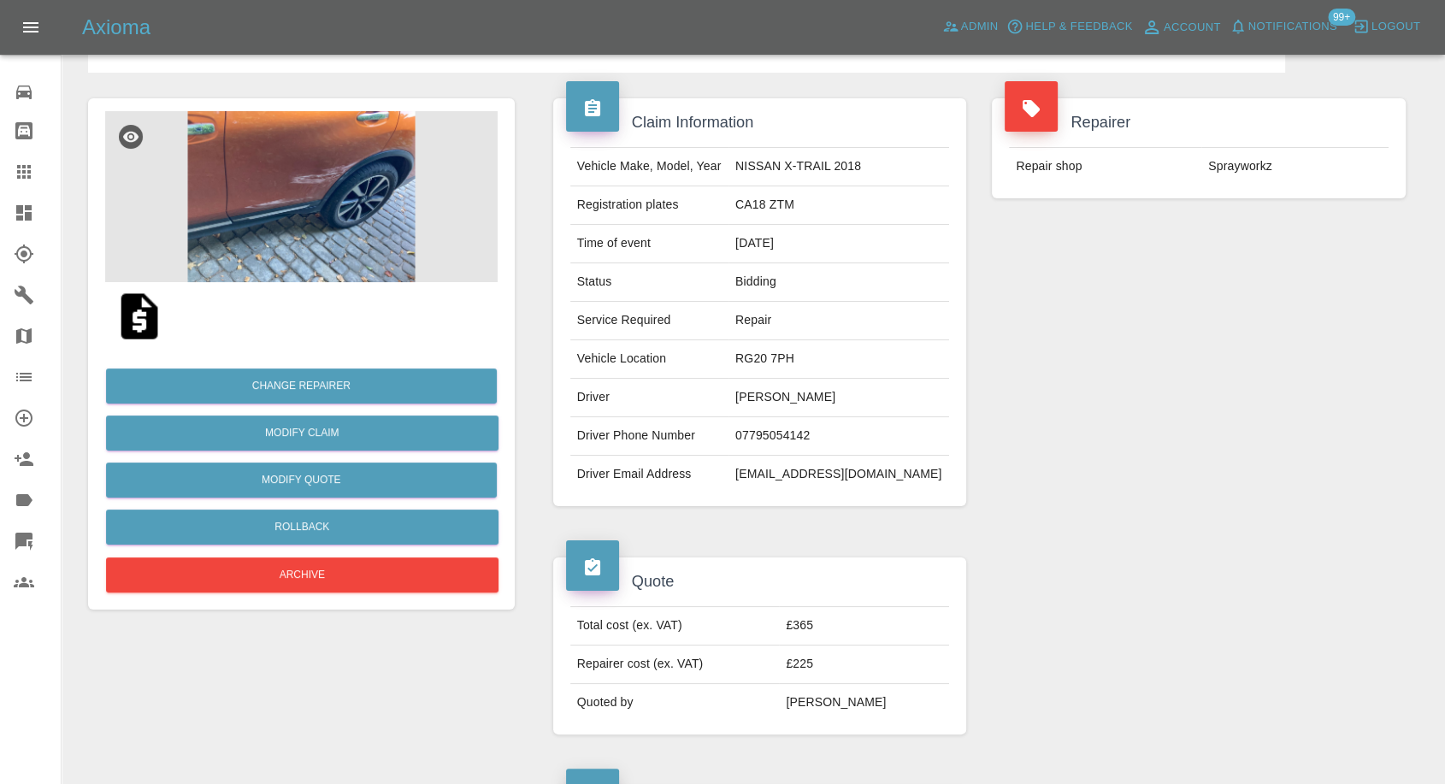
click at [14, 179] on icon at bounding box center [24, 172] width 21 height 21
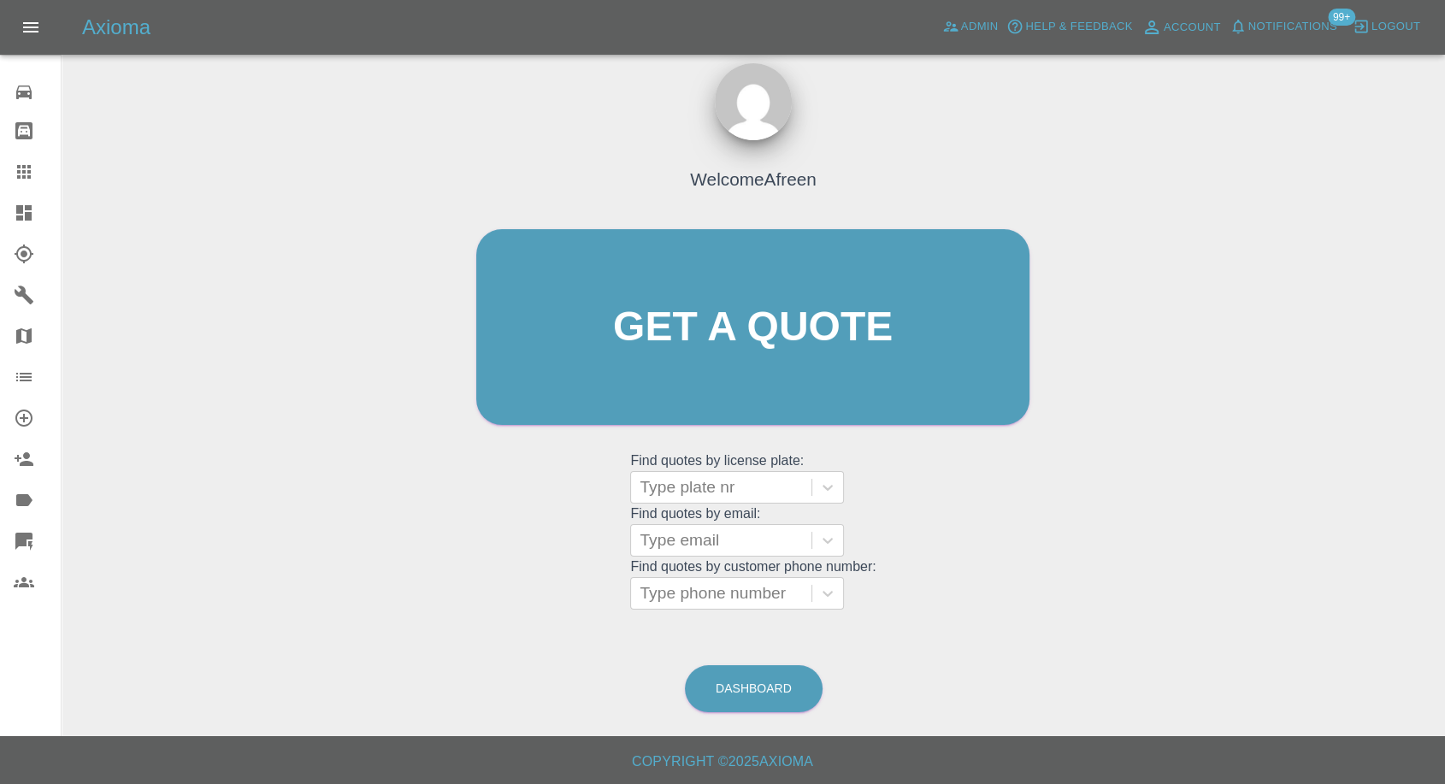
scroll to position [15, 0]
click at [725, 597] on div at bounding box center [721, 594] width 163 height 24
paste input "[PHONE_NUMBER]"
type input "[PHONE_NUMBER]"
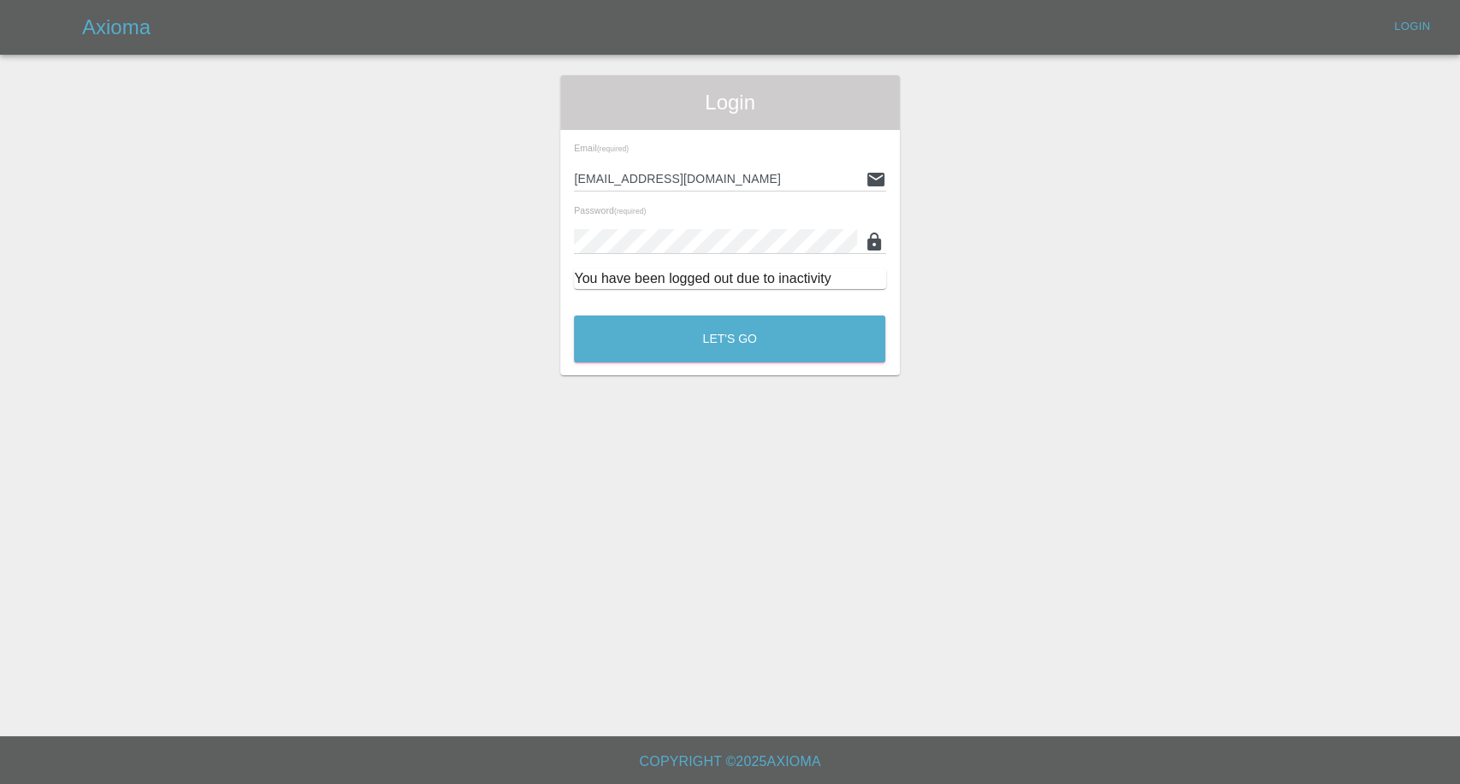
drag, startPoint x: 673, startPoint y: 592, endPoint x: 466, endPoint y: 592, distance: 206.9
click at [468, 592] on main "Login Email (required) [EMAIL_ADDRESS][DOMAIN_NAME] Password (required) You hav…" at bounding box center [730, 368] width 1460 height 736
click at [701, 339] on button "Let's Go" at bounding box center [729, 339] width 311 height 47
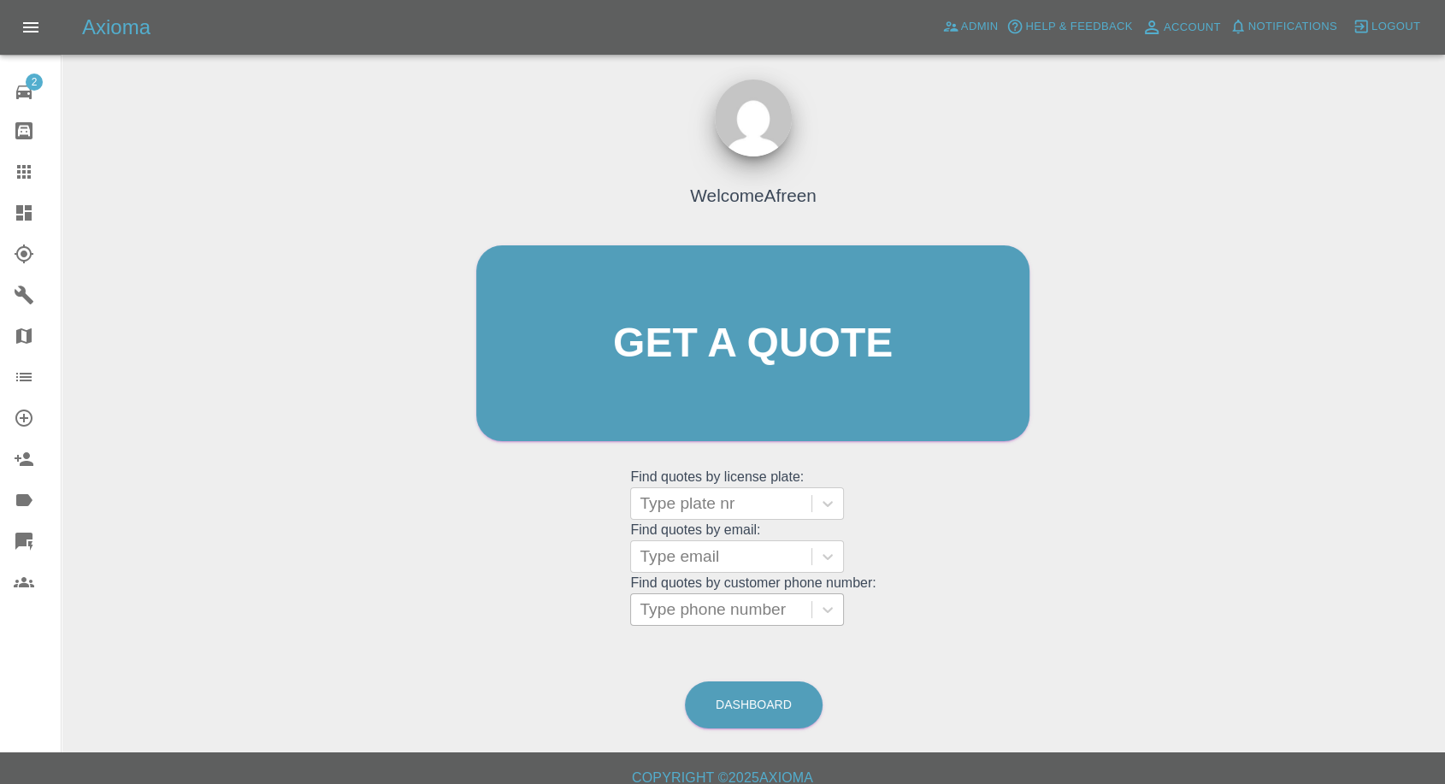
click at [704, 611] on div at bounding box center [721, 610] width 163 height 24
paste input "[PHONE_NUMBER]"
drag, startPoint x: 672, startPoint y: 605, endPoint x: 419, endPoint y: 602, distance: 253.1
click at [419, 602] on div "Welcome Afreen Get a quote Get a quote Find quotes by license plate: Type plate…" at bounding box center [753, 425] width 1356 height 614
type input "7789766192"
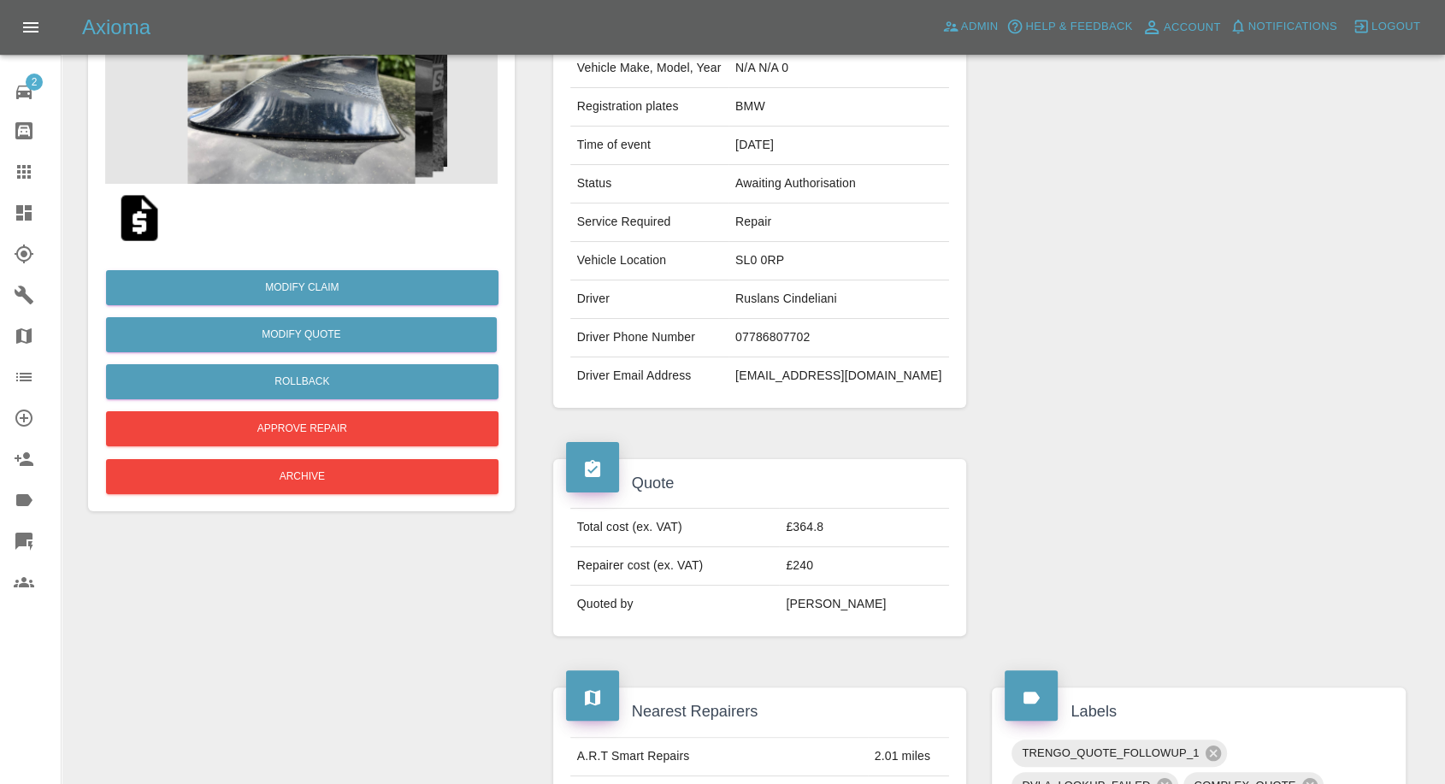
scroll to position [190, 0]
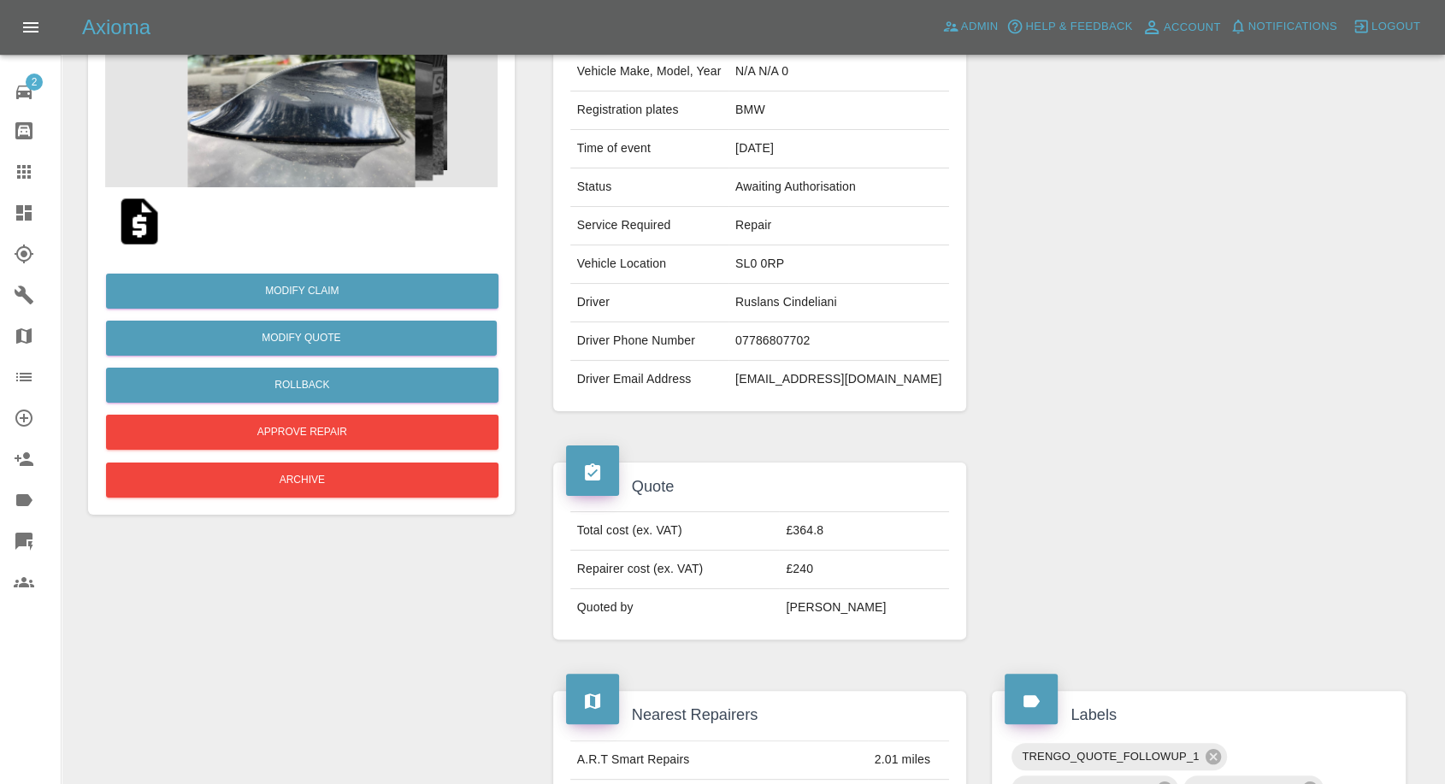
click at [322, 117] on img at bounding box center [301, 101] width 392 height 171
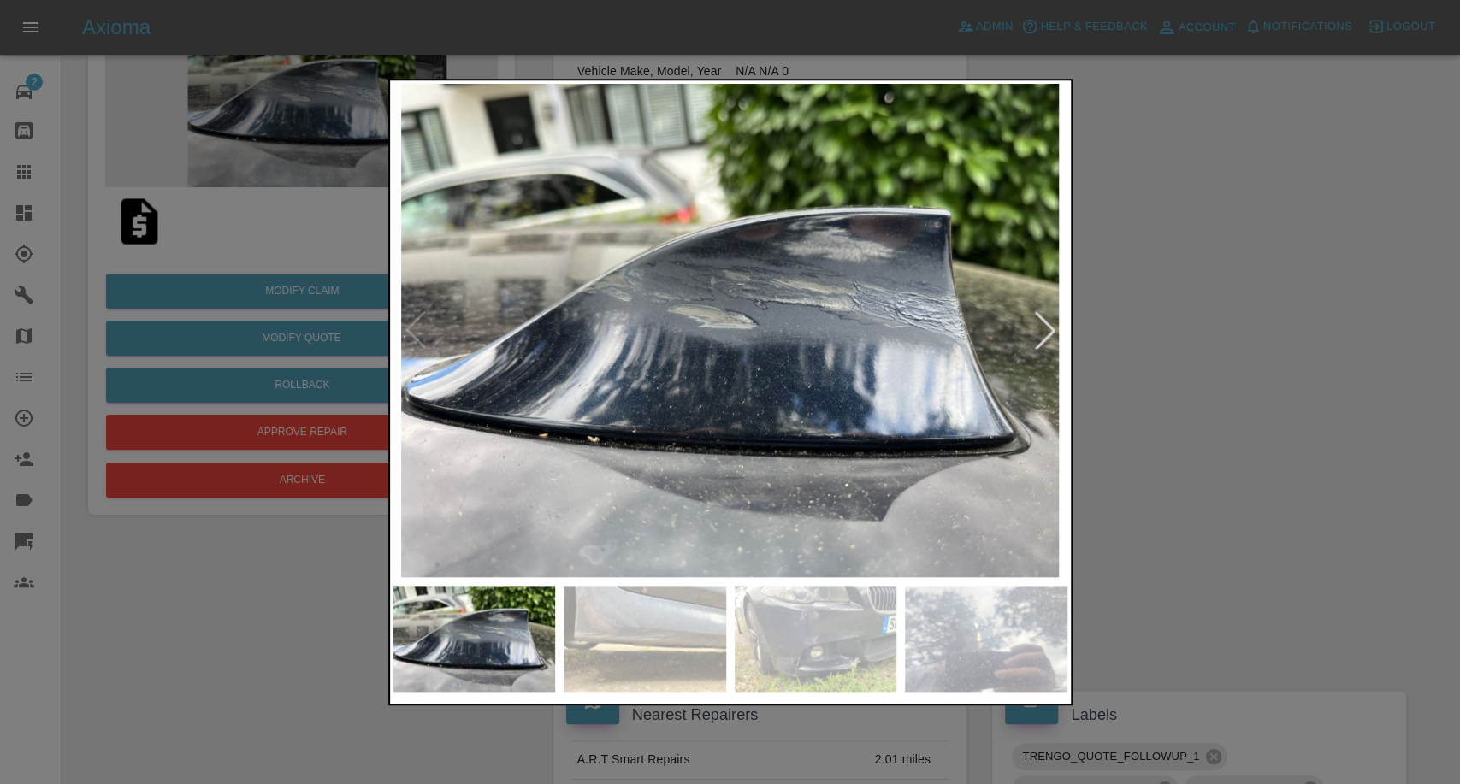
click at [618, 607] on img at bounding box center [644, 639] width 162 height 106
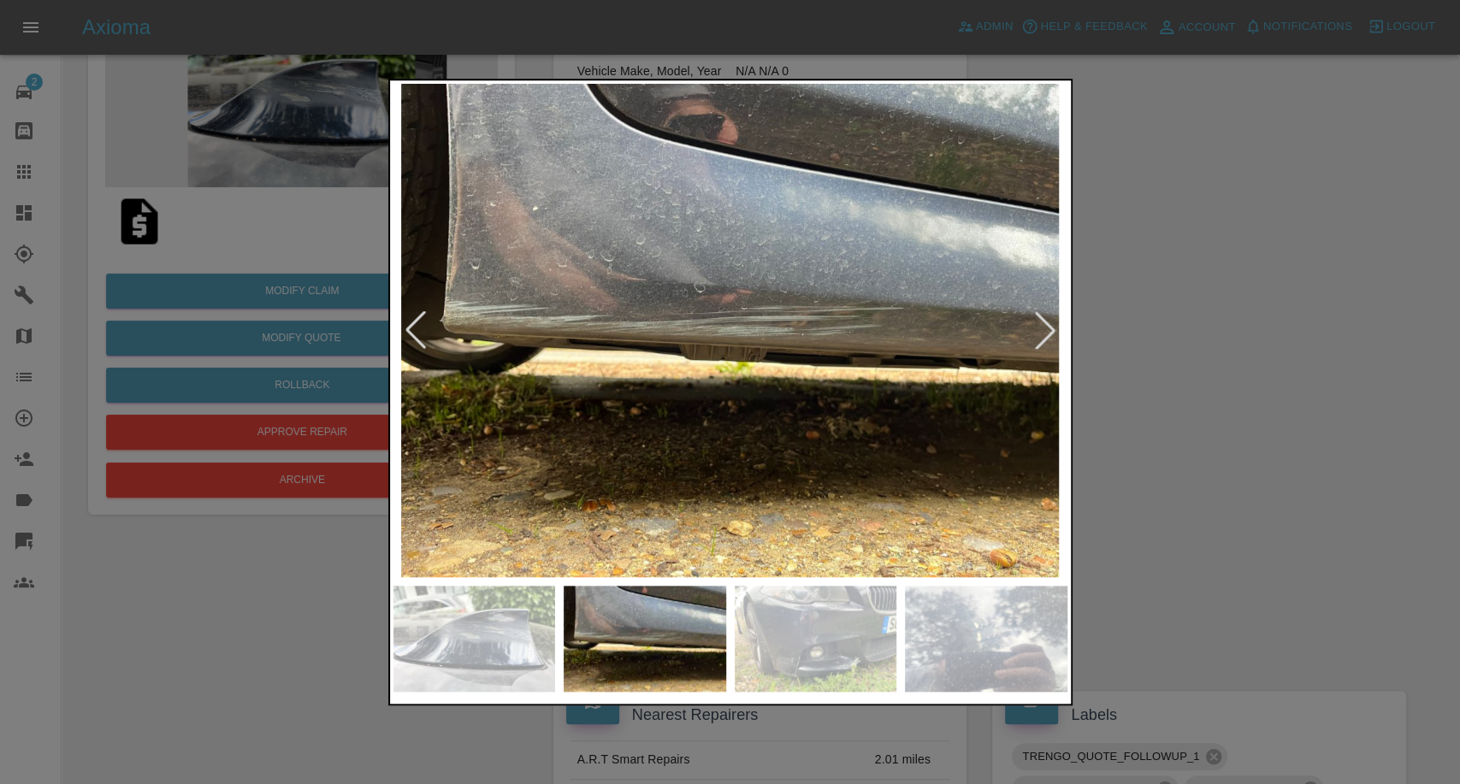
click at [775, 653] on img at bounding box center [815, 639] width 162 height 106
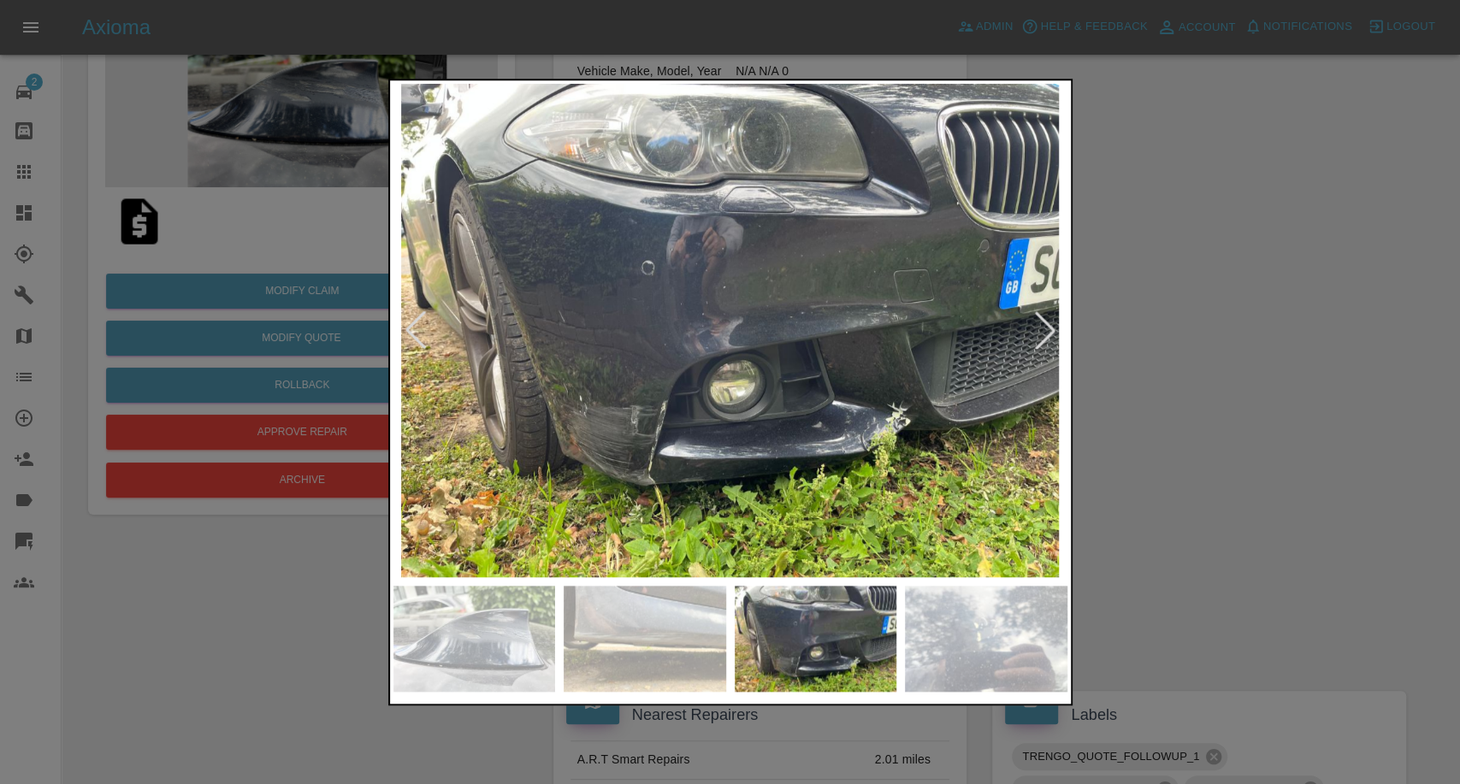
click at [942, 626] on img at bounding box center [986, 639] width 162 height 106
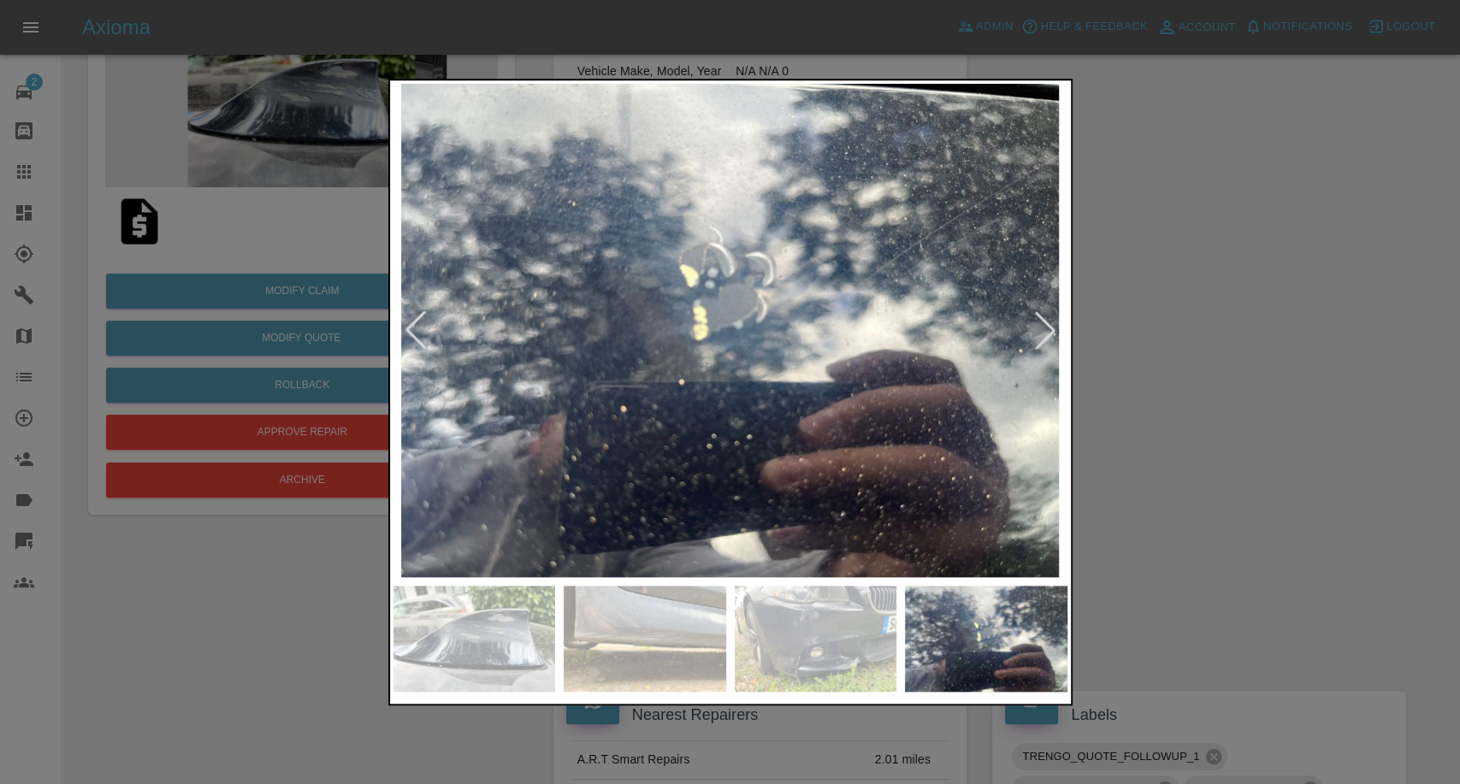
click at [1048, 330] on div at bounding box center [1045, 330] width 38 height 38
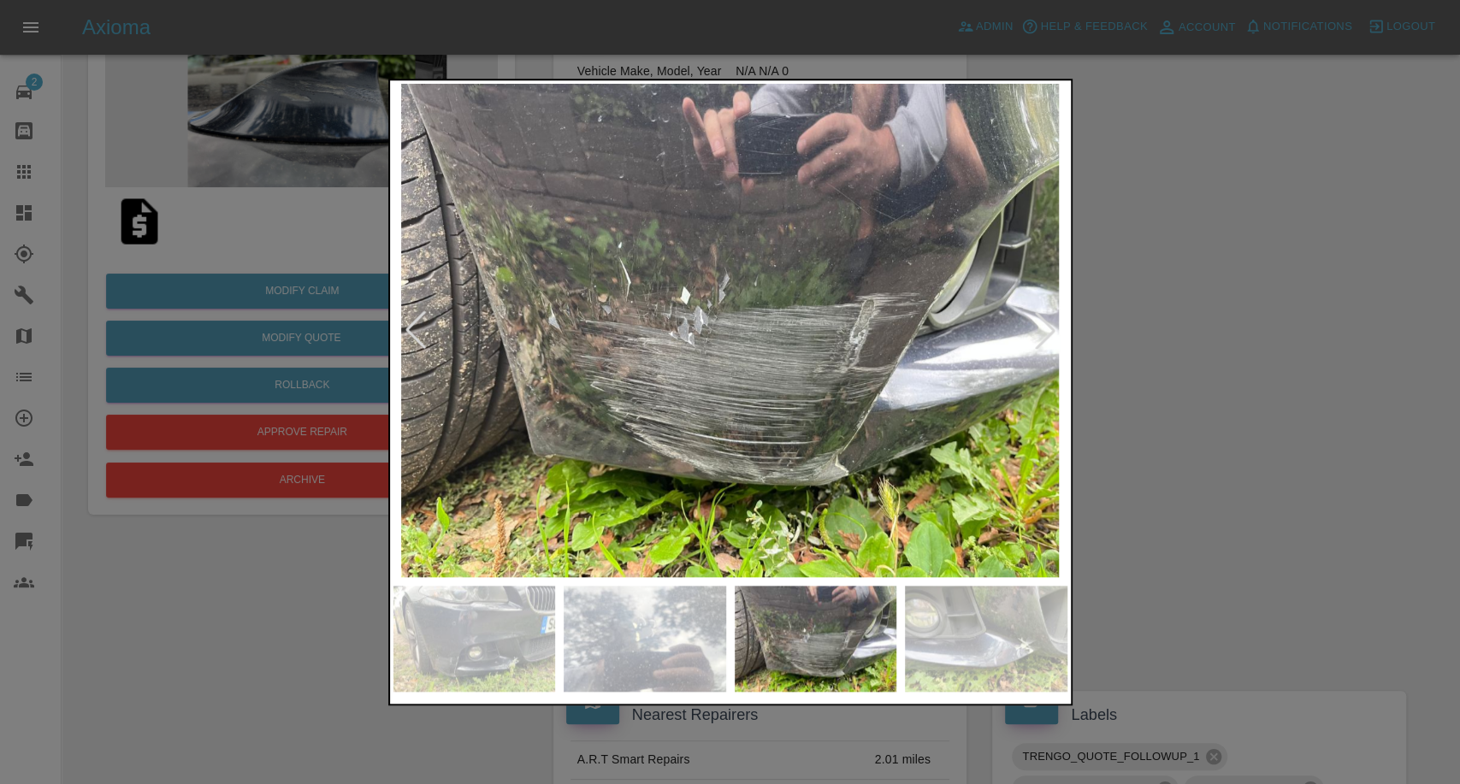
click at [1216, 343] on div at bounding box center [730, 392] width 1460 height 784
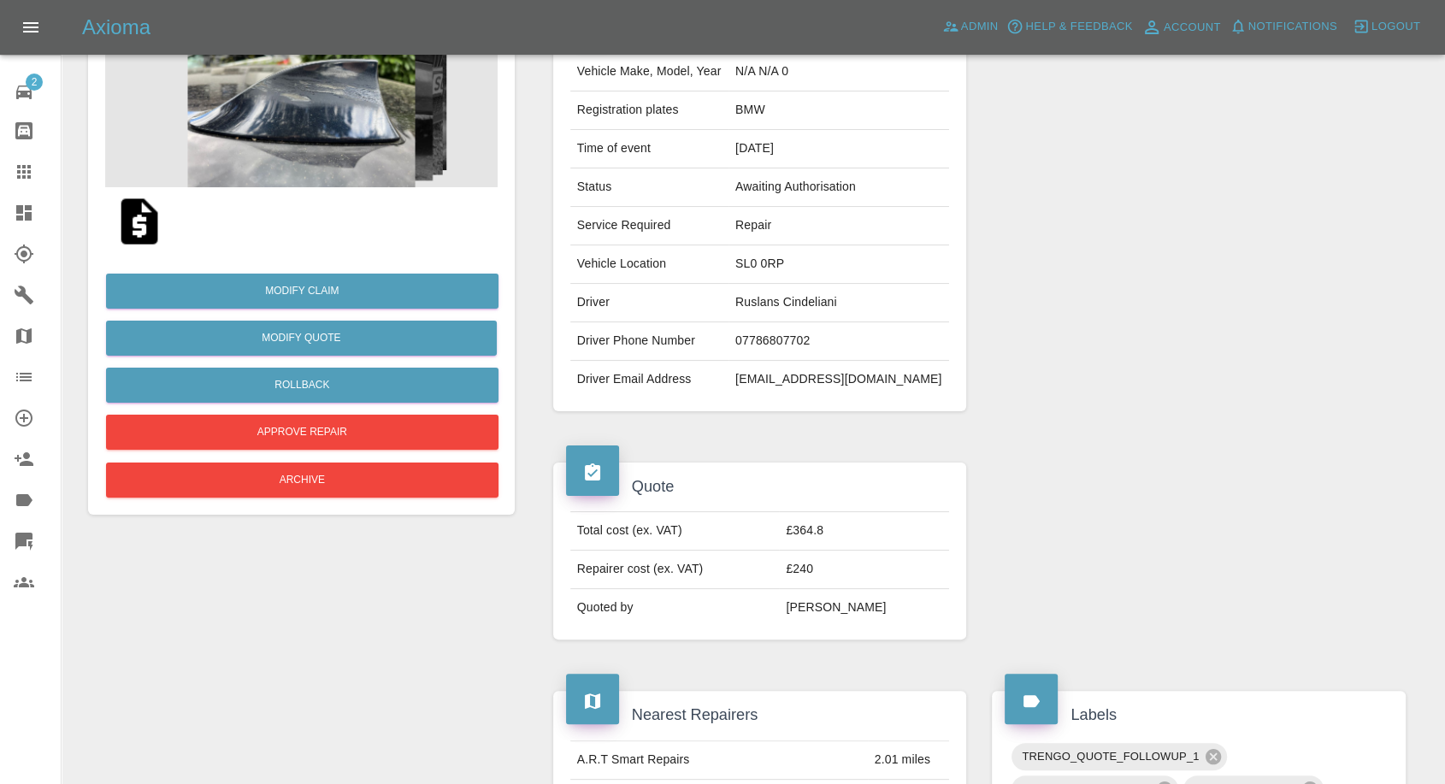
click at [138, 205] on img at bounding box center [139, 221] width 55 height 55
click at [309, 290] on link "Modify Claim" at bounding box center [302, 291] width 392 height 35
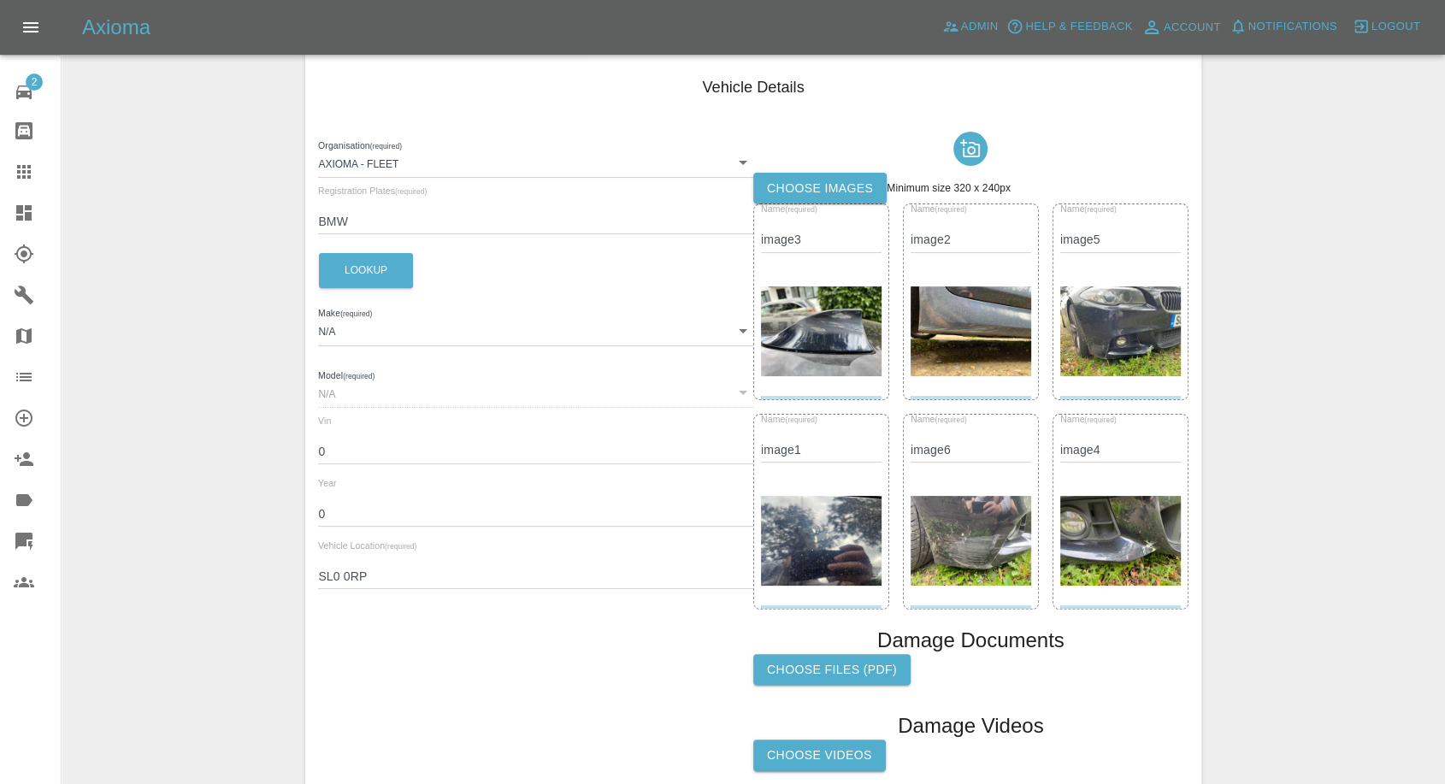
scroll to position [370, 0]
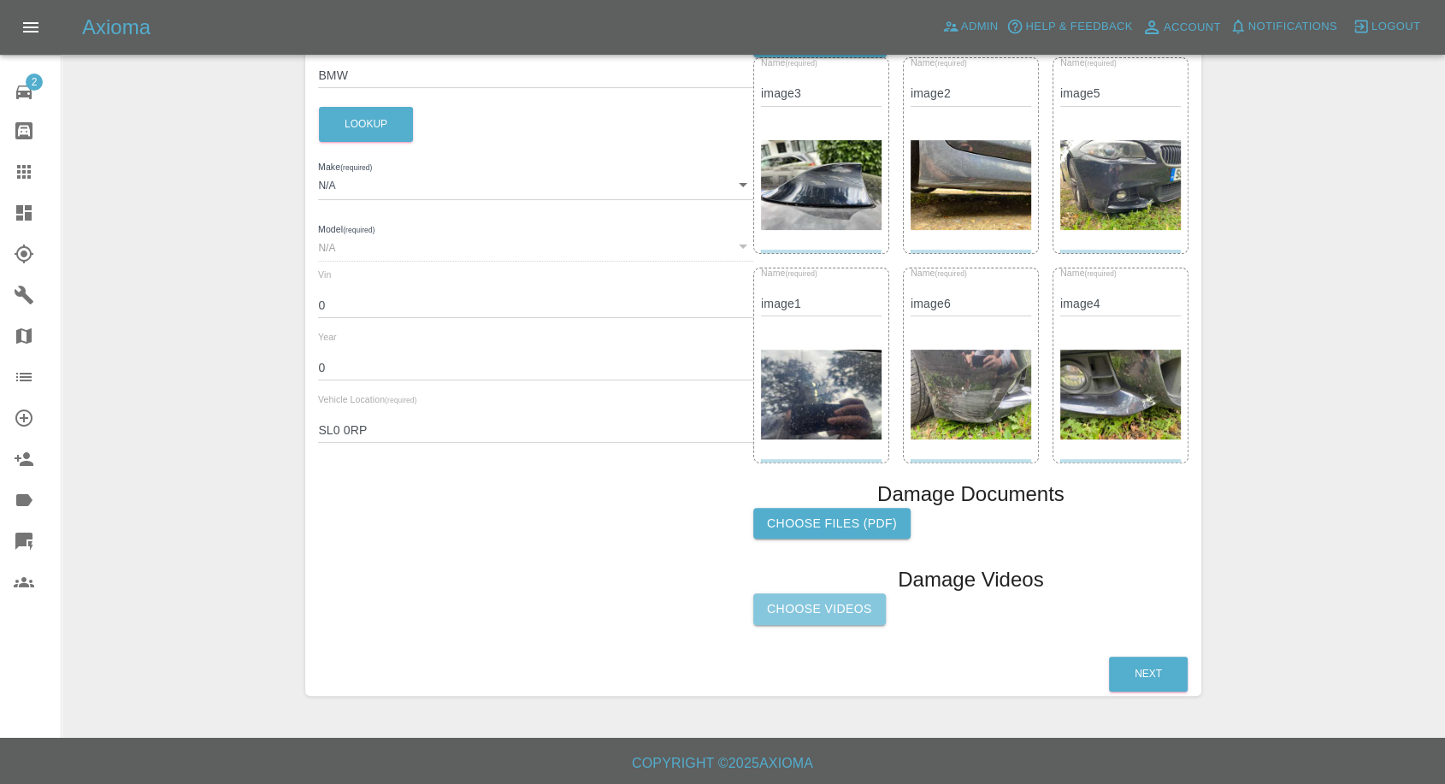
click at [827, 611] on label "Choose Videos" at bounding box center [819, 609] width 133 height 32
click at [0, 0] on input "Choose Videos" at bounding box center [0, 0] width 0 height 0
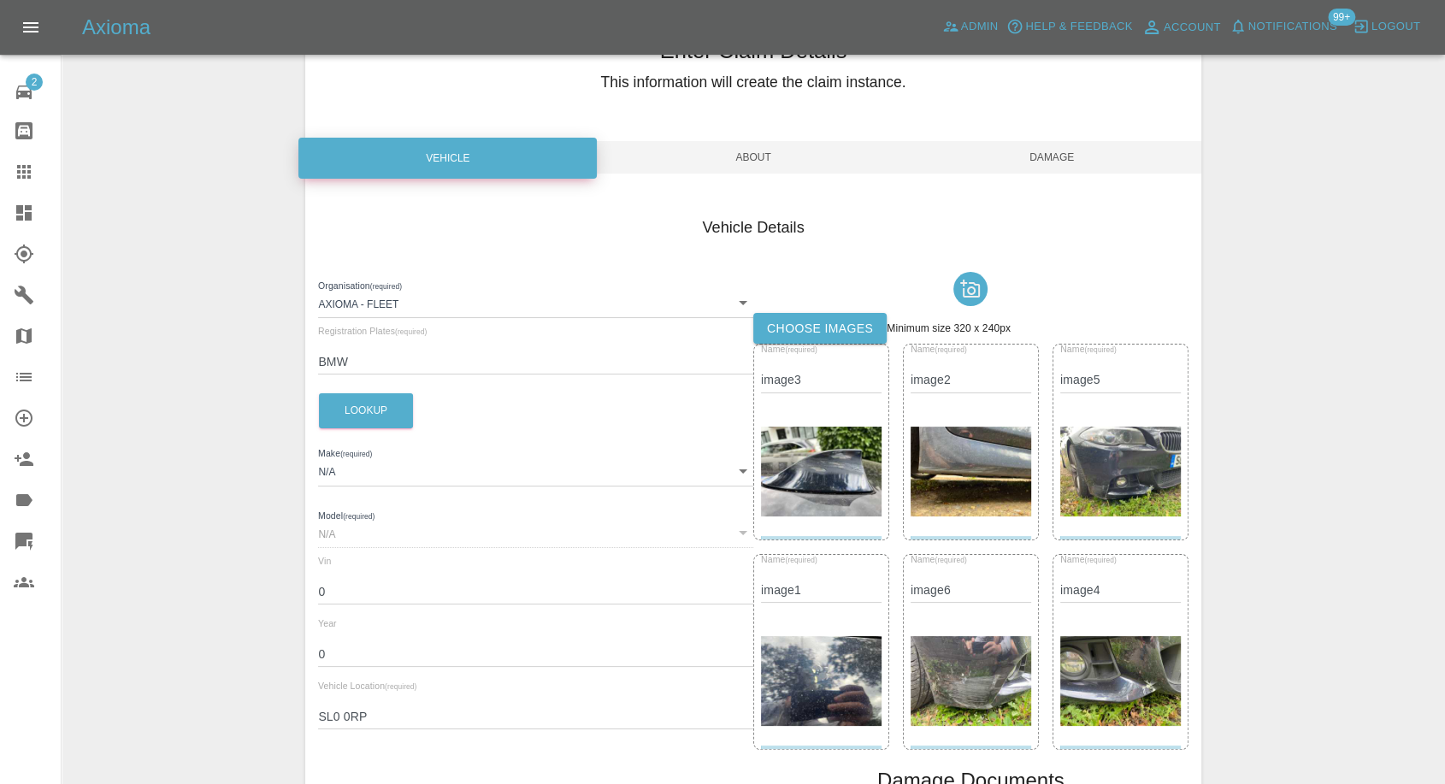
scroll to position [0, 0]
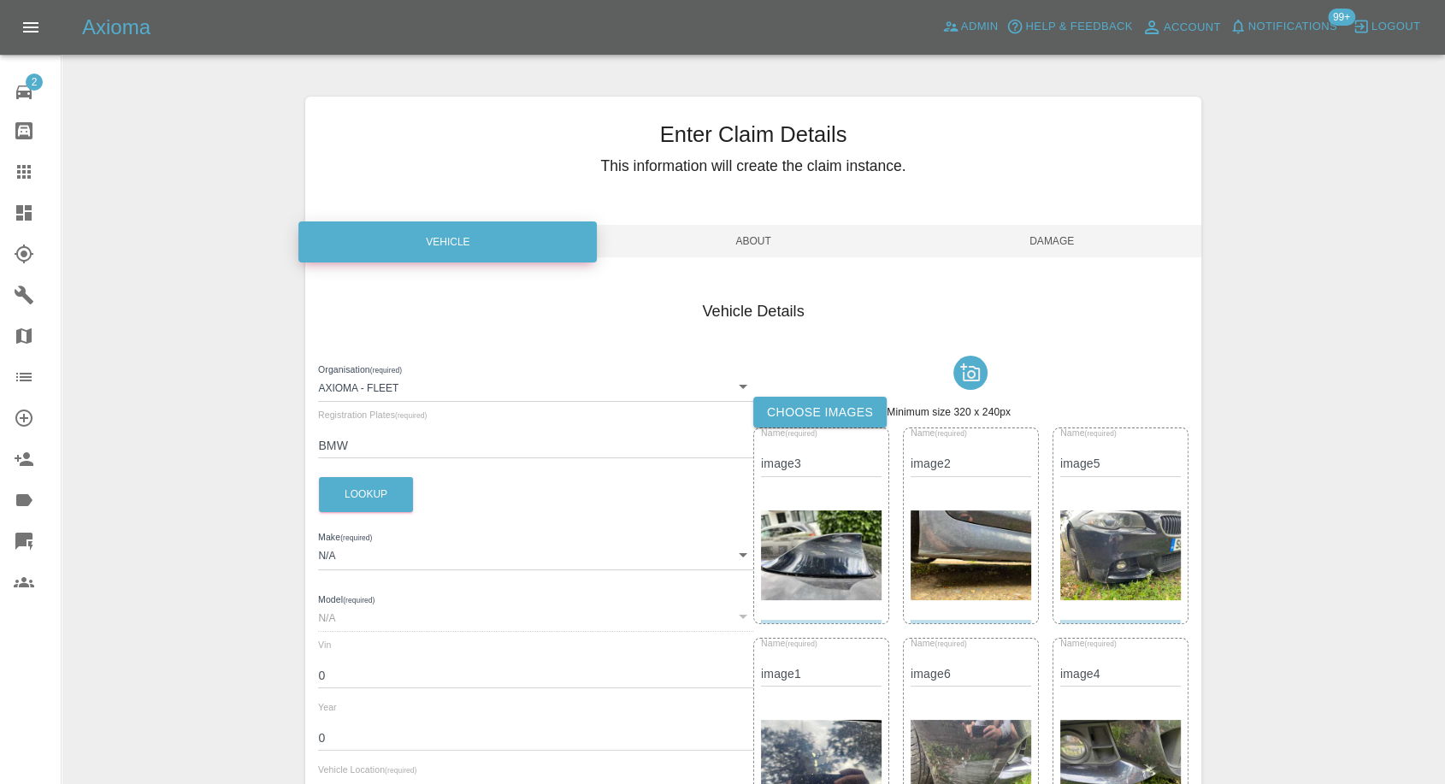
click at [1053, 241] on span "Damage" at bounding box center [1052, 241] width 298 height 32
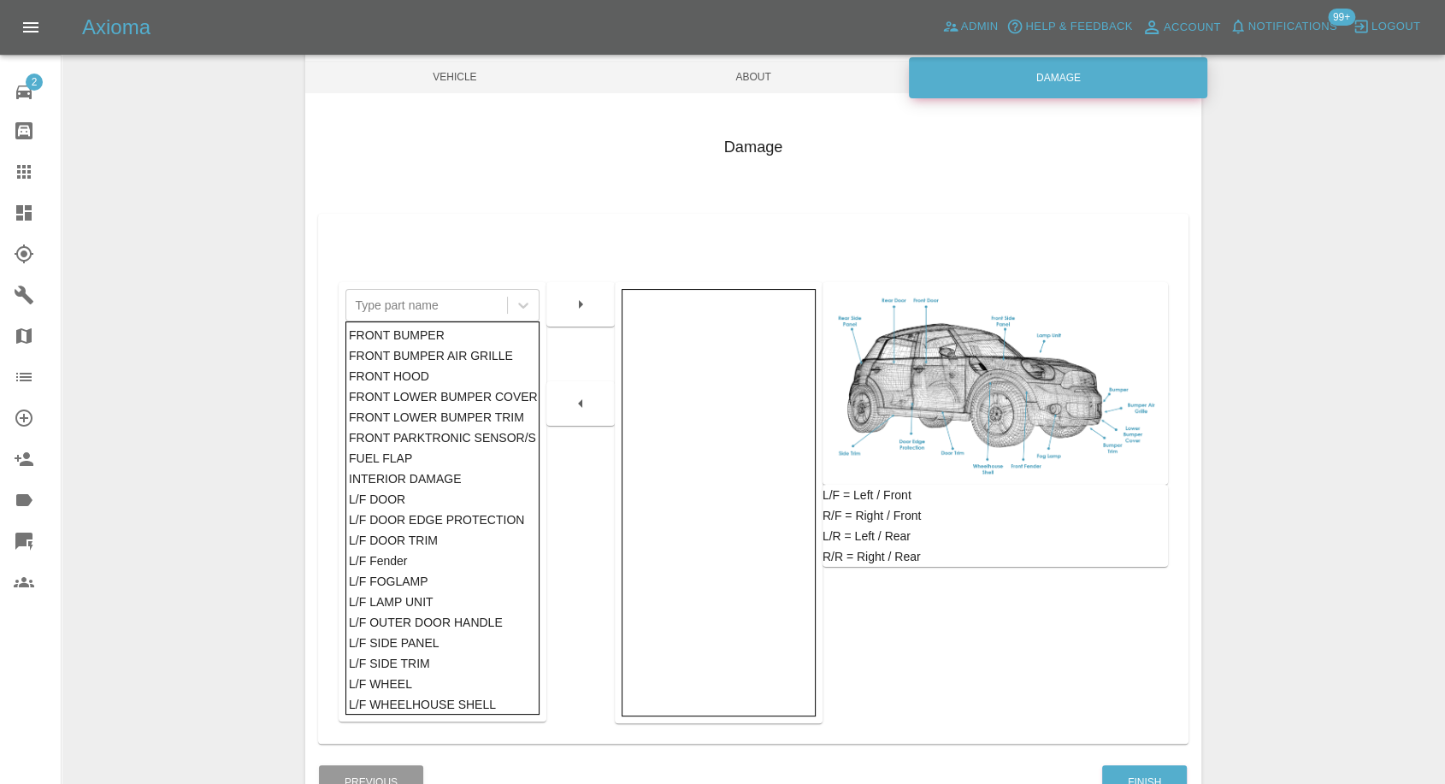
scroll to position [274, 0]
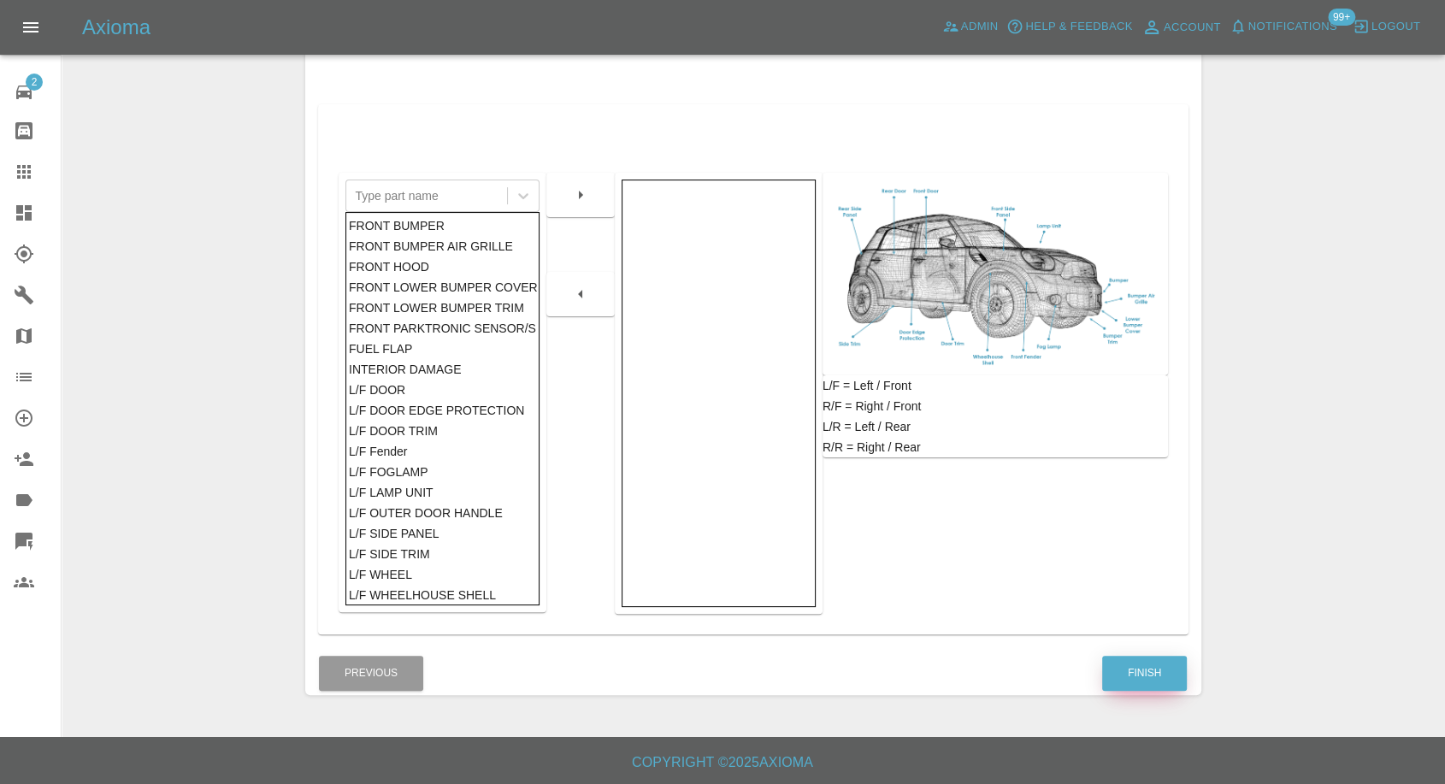
click at [1150, 658] on button "Finish" at bounding box center [1144, 673] width 85 height 35
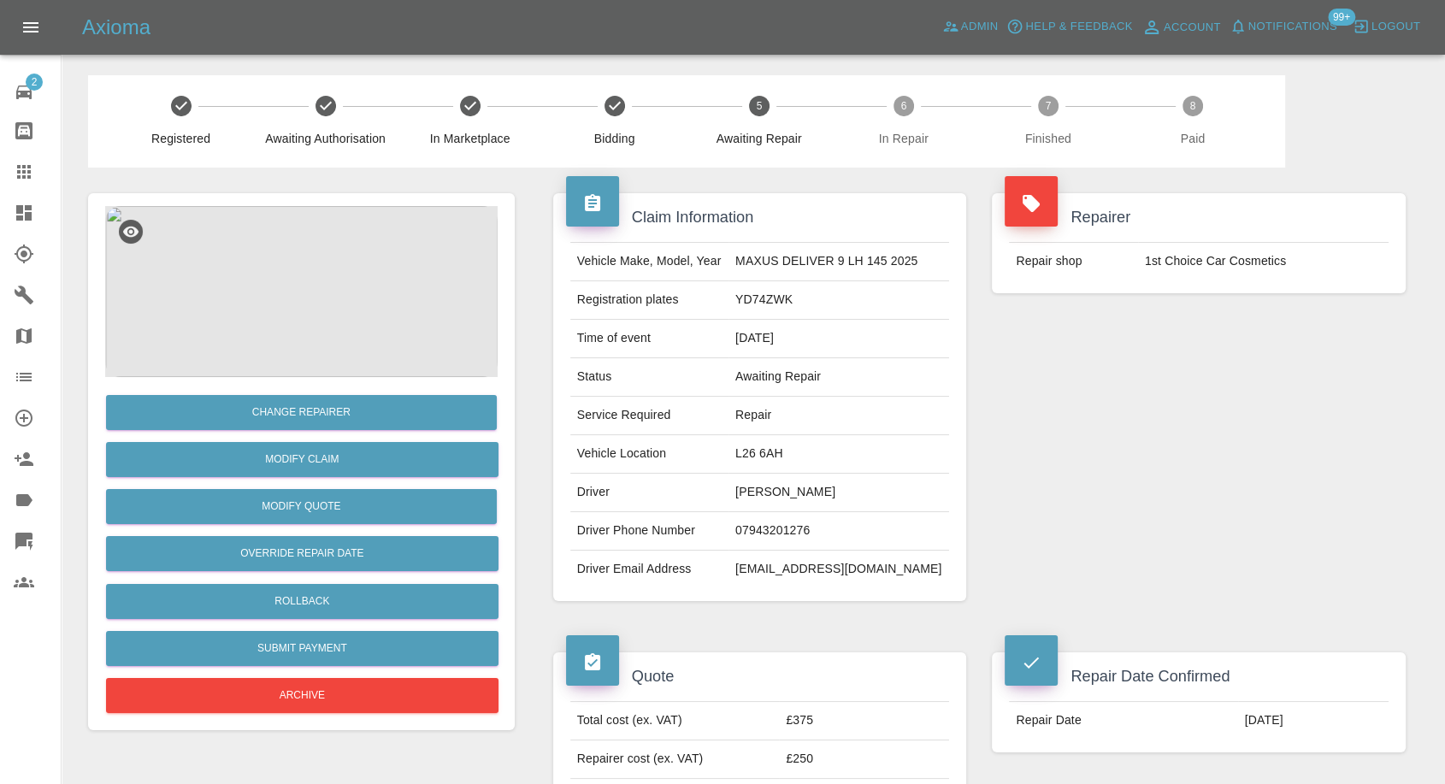
click at [773, 303] on td "YD74ZWK" at bounding box center [839, 300] width 221 height 38
copy td "YD74ZWK"
click at [292, 245] on img at bounding box center [301, 291] width 392 height 171
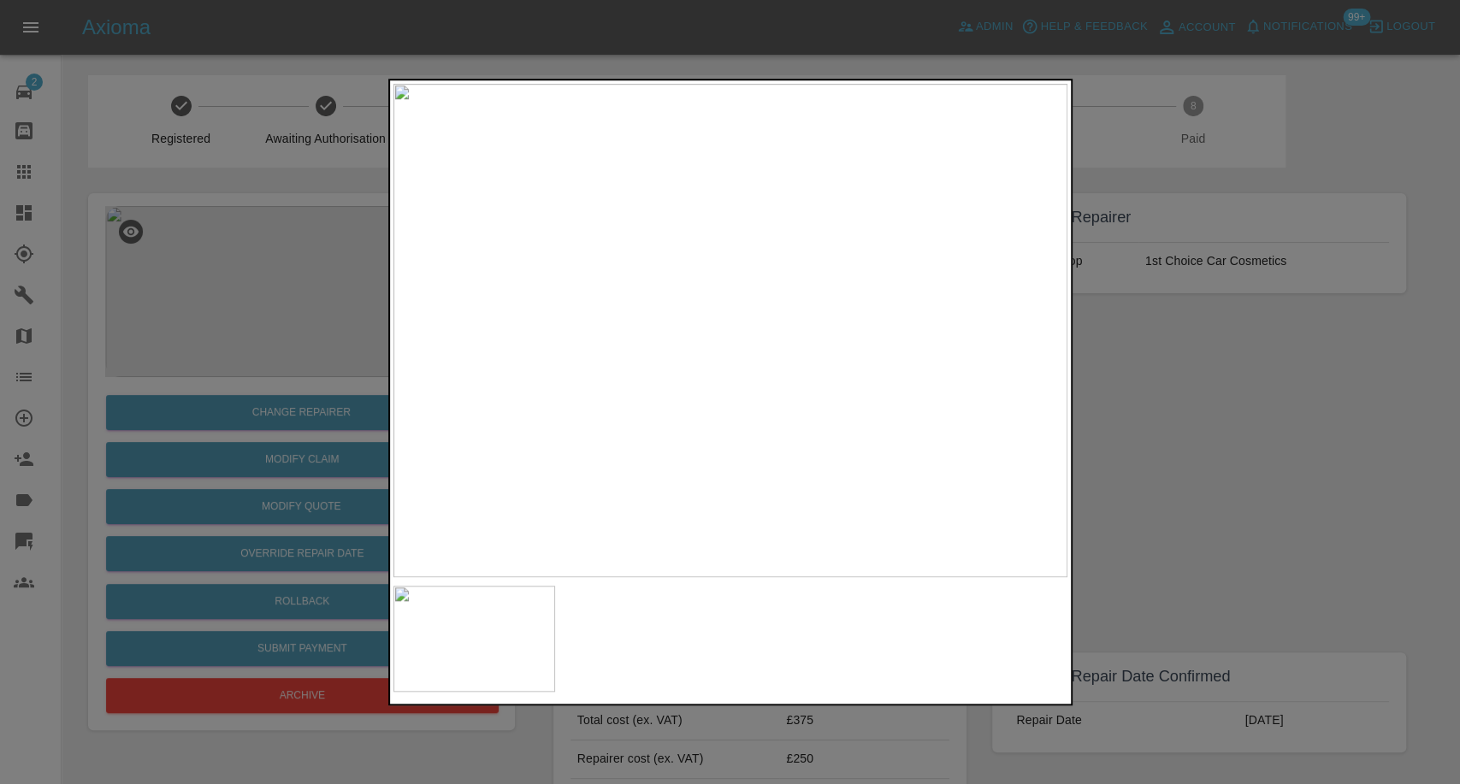
click at [1224, 584] on div at bounding box center [730, 392] width 1460 height 784
